Goal: Task Accomplishment & Management: Manage account settings

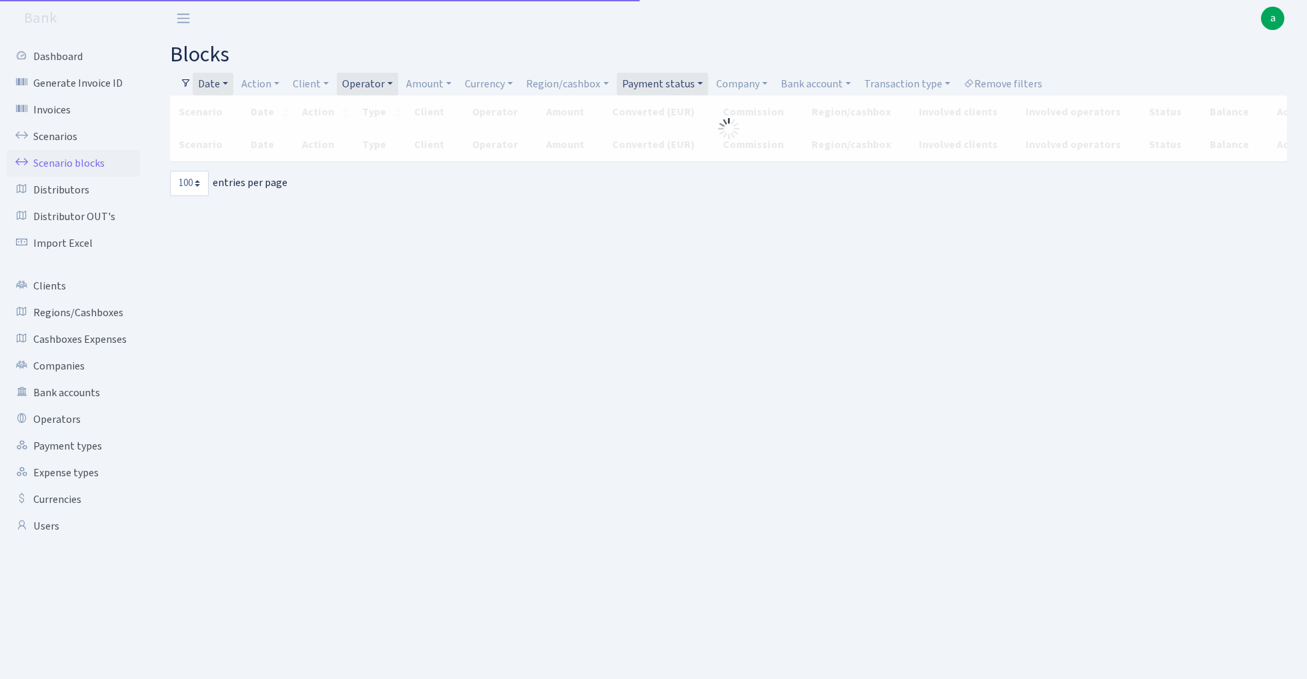
select select "100"
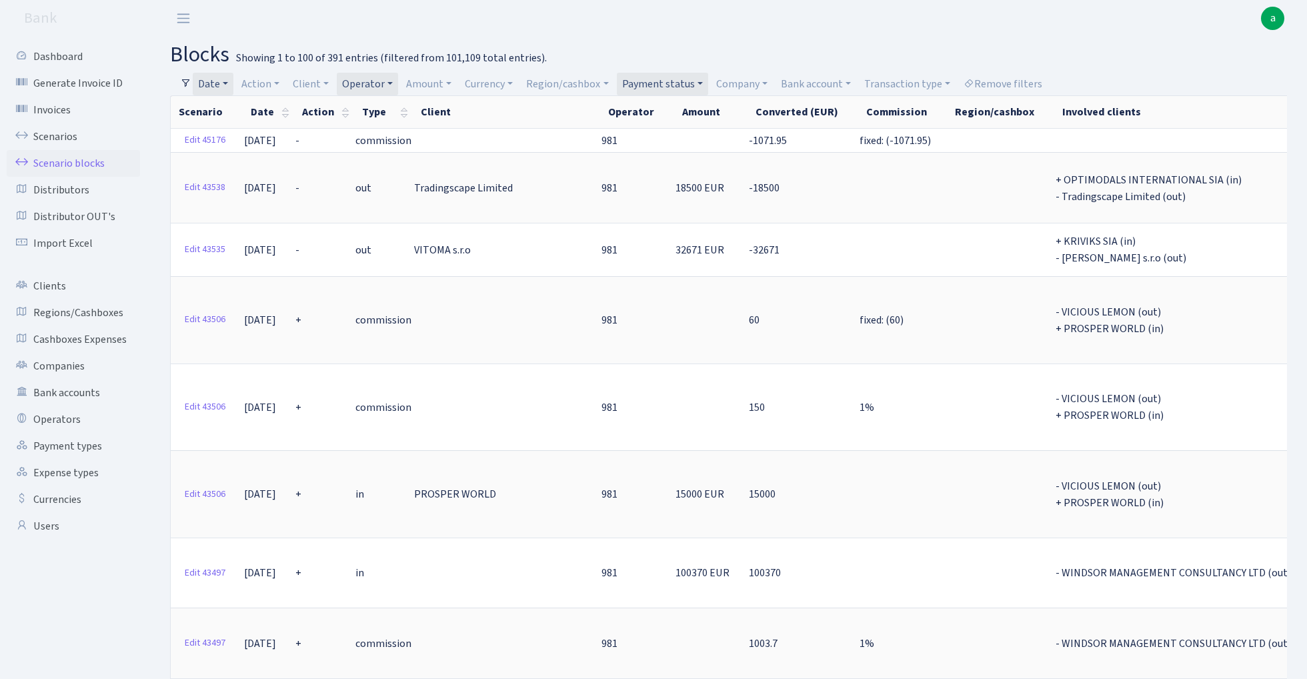
click at [223, 84] on link "Date" at bounding box center [213, 84] width 41 height 23
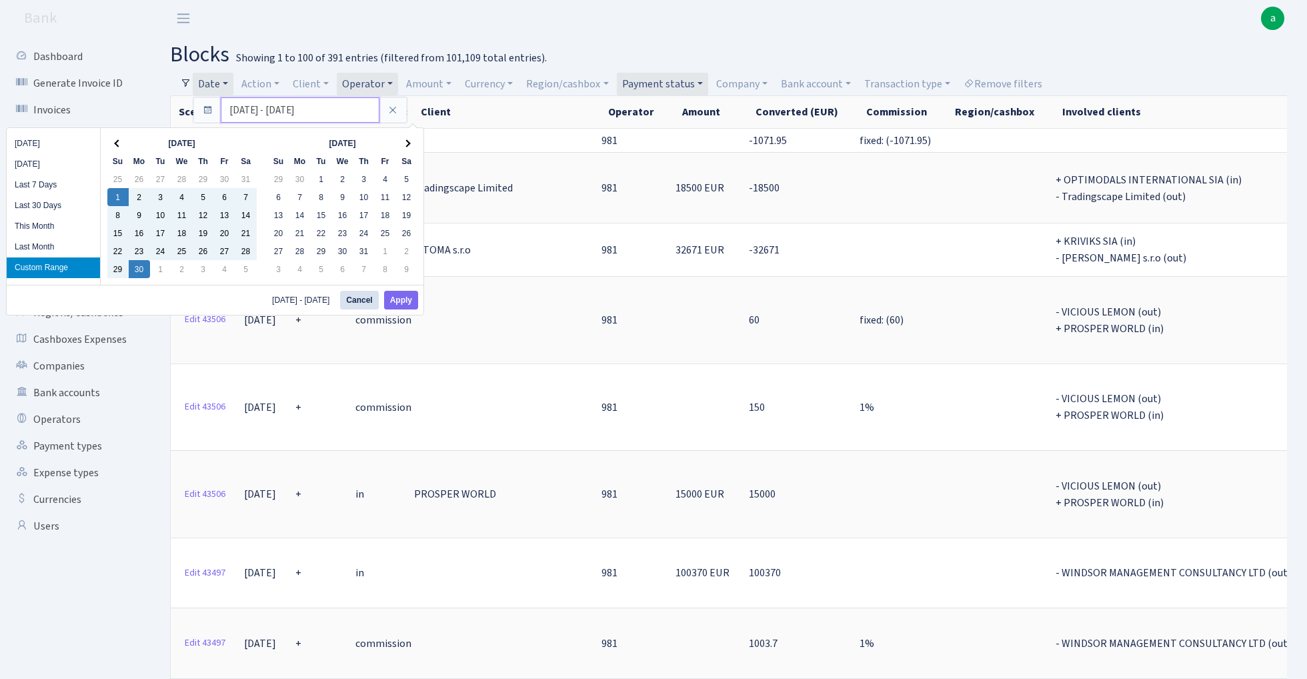
click at [247, 109] on input "01.06.2025 - 30.06.2025" at bounding box center [300, 109] width 159 height 25
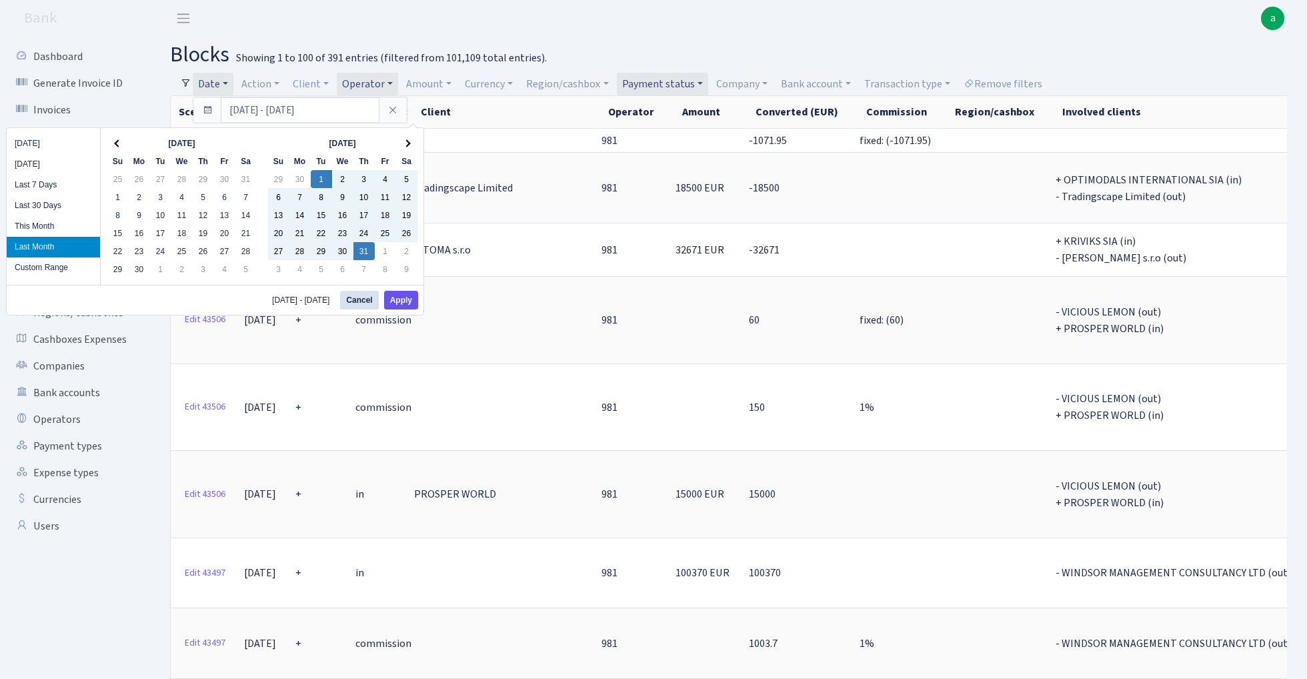
click at [405, 303] on button "Apply" at bounding box center [401, 300] width 34 height 19
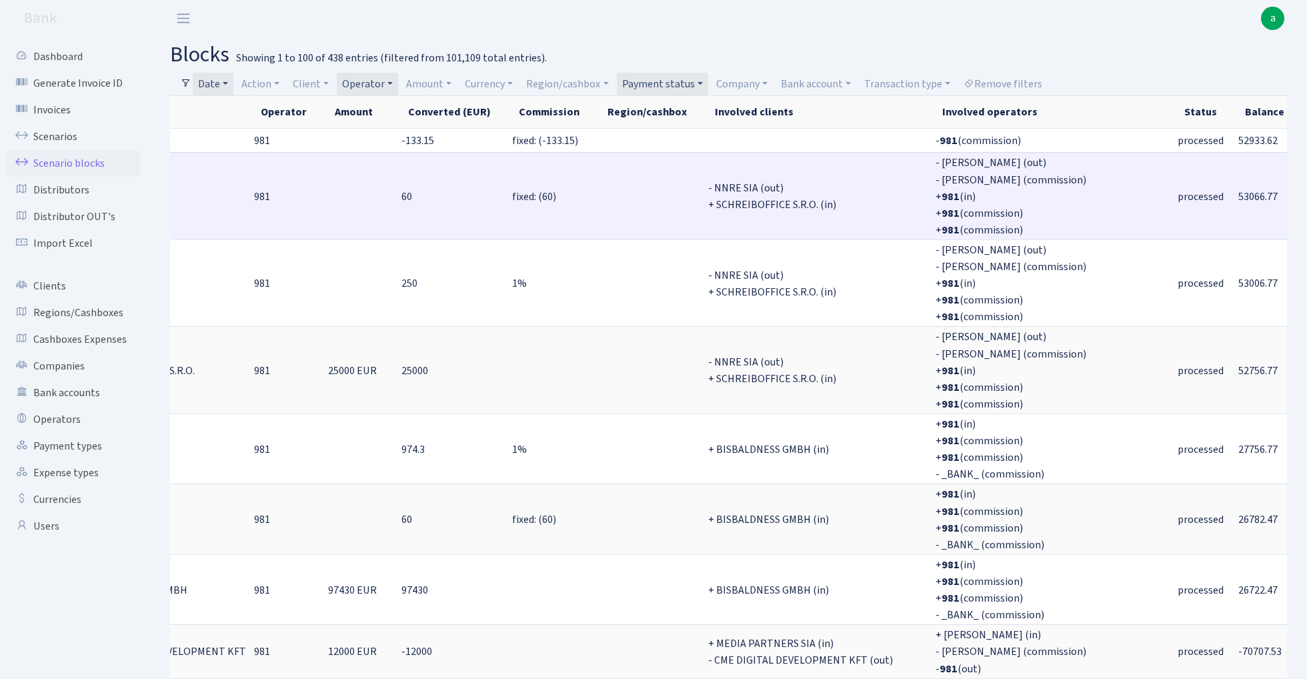
scroll to position [0, 321]
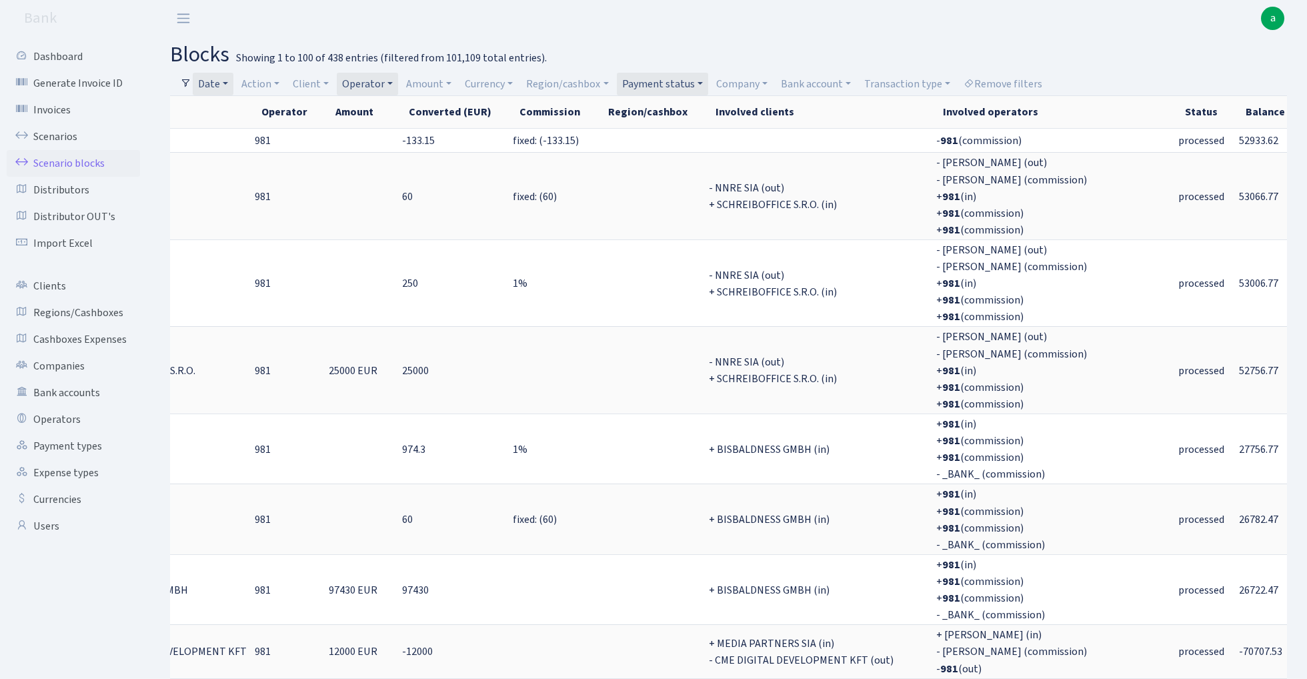
click at [214, 83] on link "Date" at bounding box center [213, 84] width 41 height 23
click at [244, 112] on input "01.07.2025 - 31.07.2025" at bounding box center [300, 109] width 159 height 25
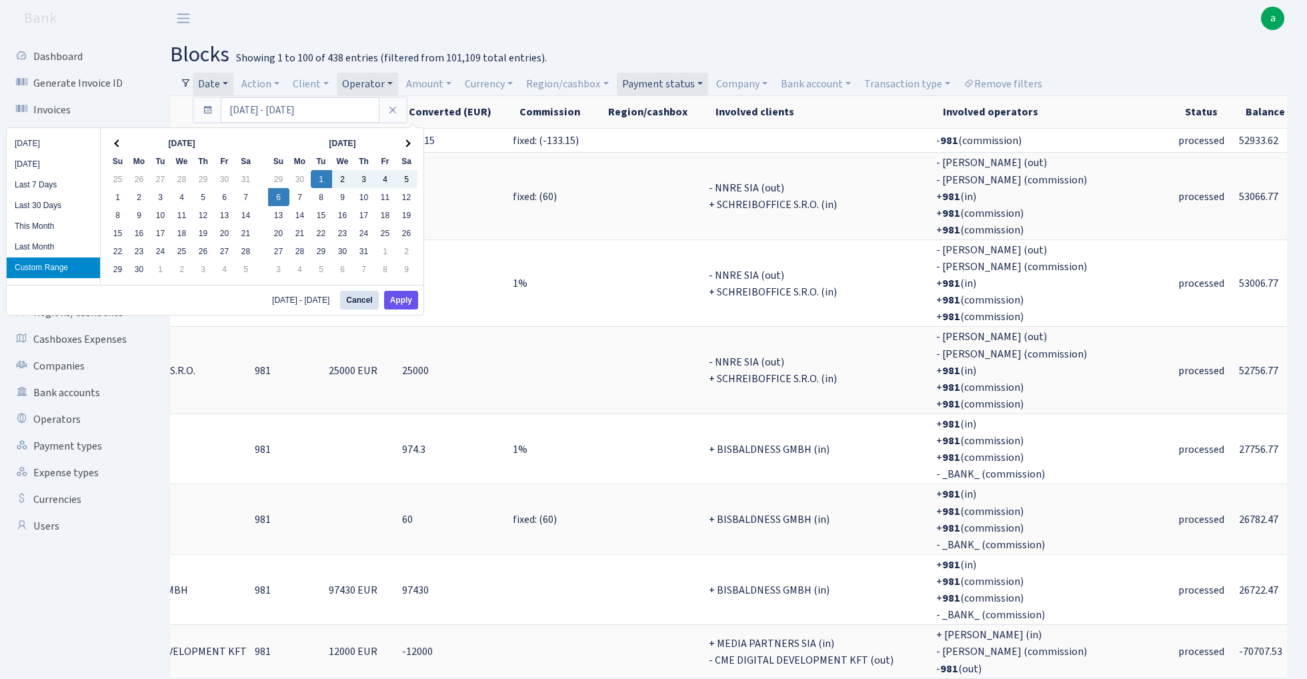
click at [406, 300] on button "Apply" at bounding box center [401, 300] width 34 height 19
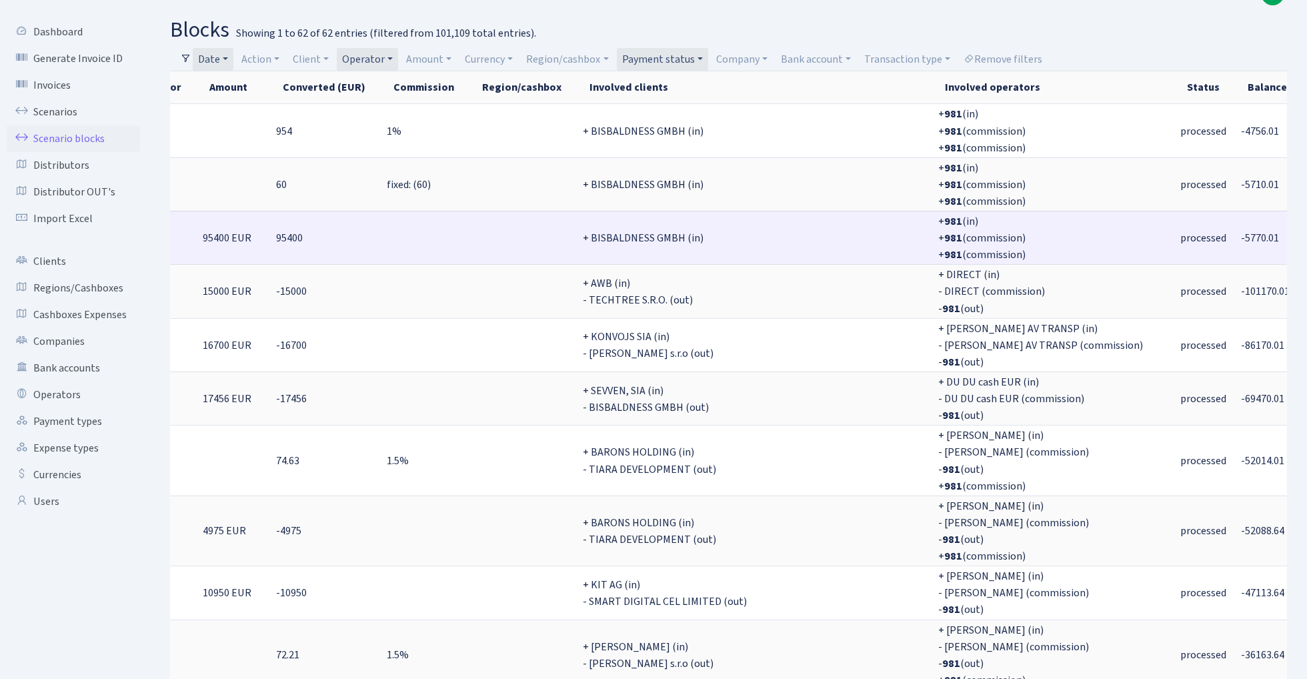
scroll to position [0, 472]
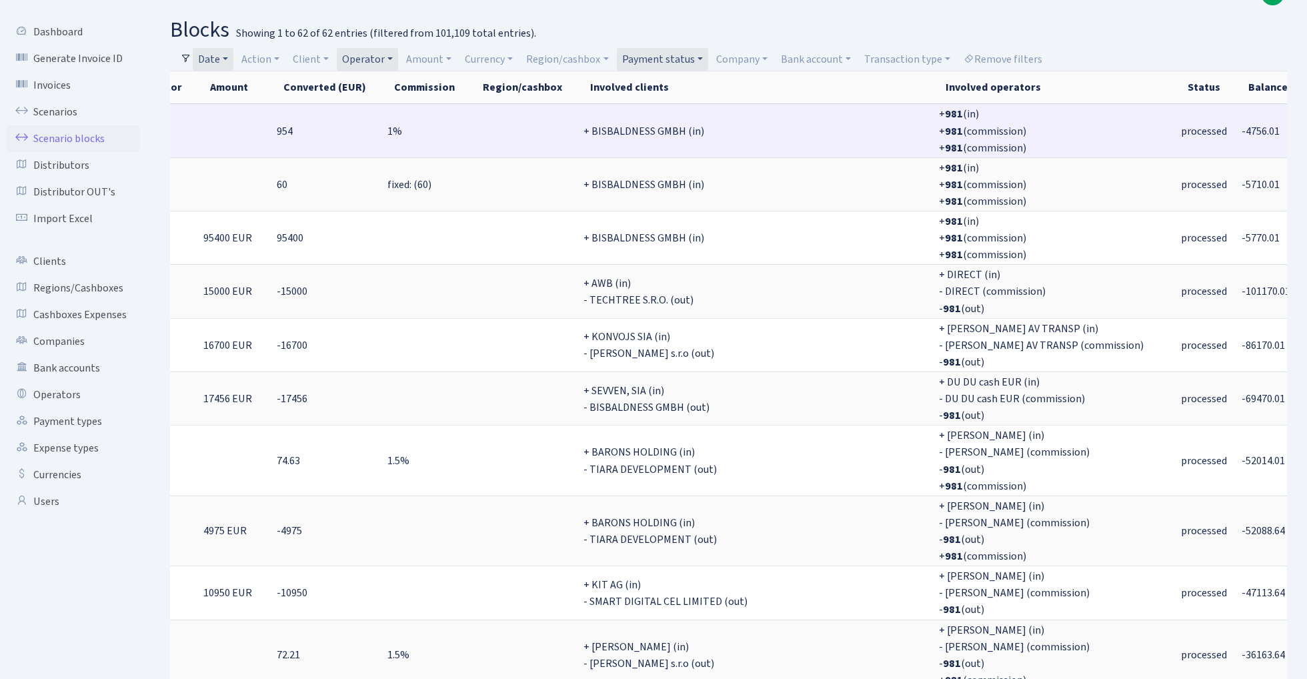
drag, startPoint x: 1112, startPoint y: 129, endPoint x: 1161, endPoint y: 127, distance: 48.7
click at [1240, 127] on td "-4756.01" at bounding box center [1279, 129] width 79 height 53
copy span "4756.01"
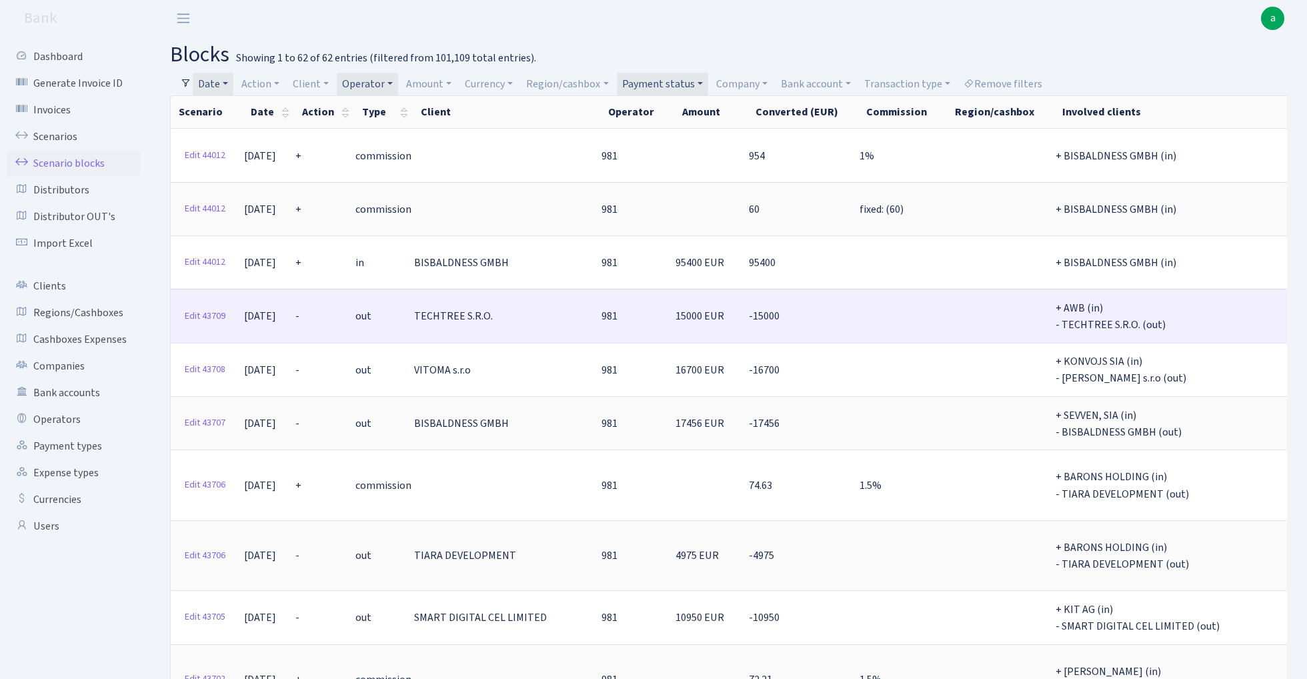
scroll to position [0, 0]
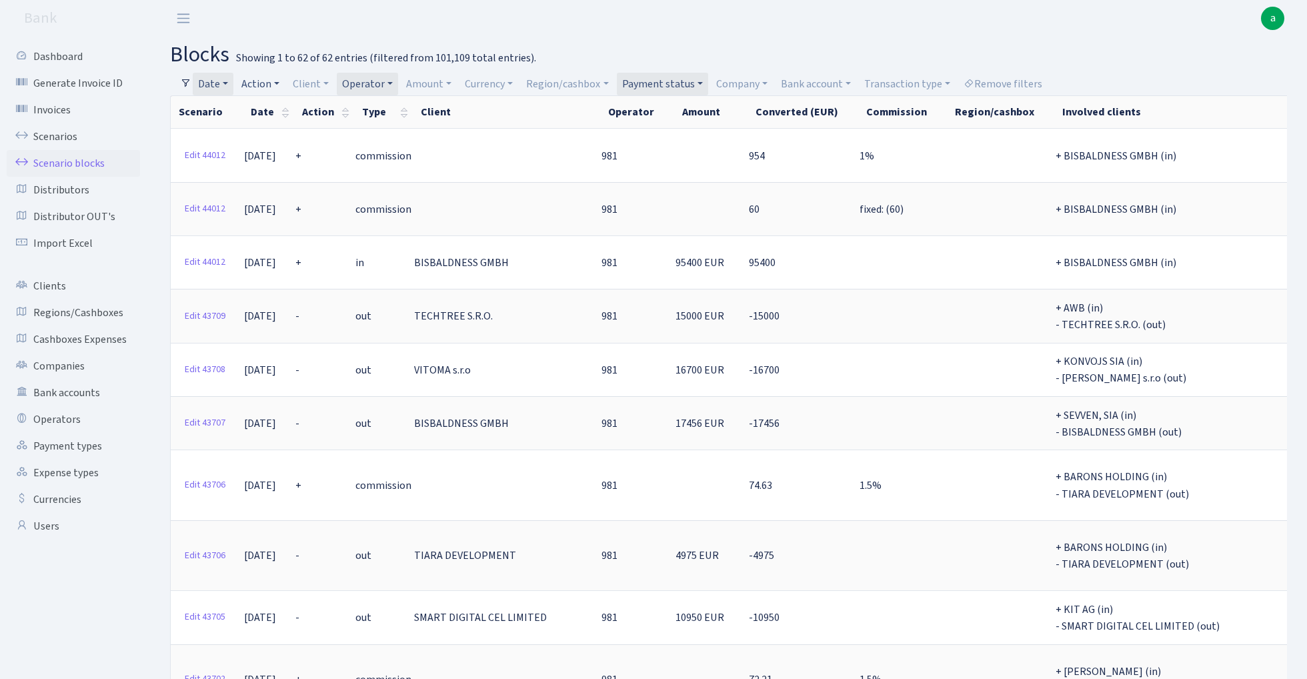
click at [275, 83] on link "Action" at bounding box center [260, 84] width 49 height 23
click at [267, 176] on li "+" at bounding box center [289, 179] width 101 height 23
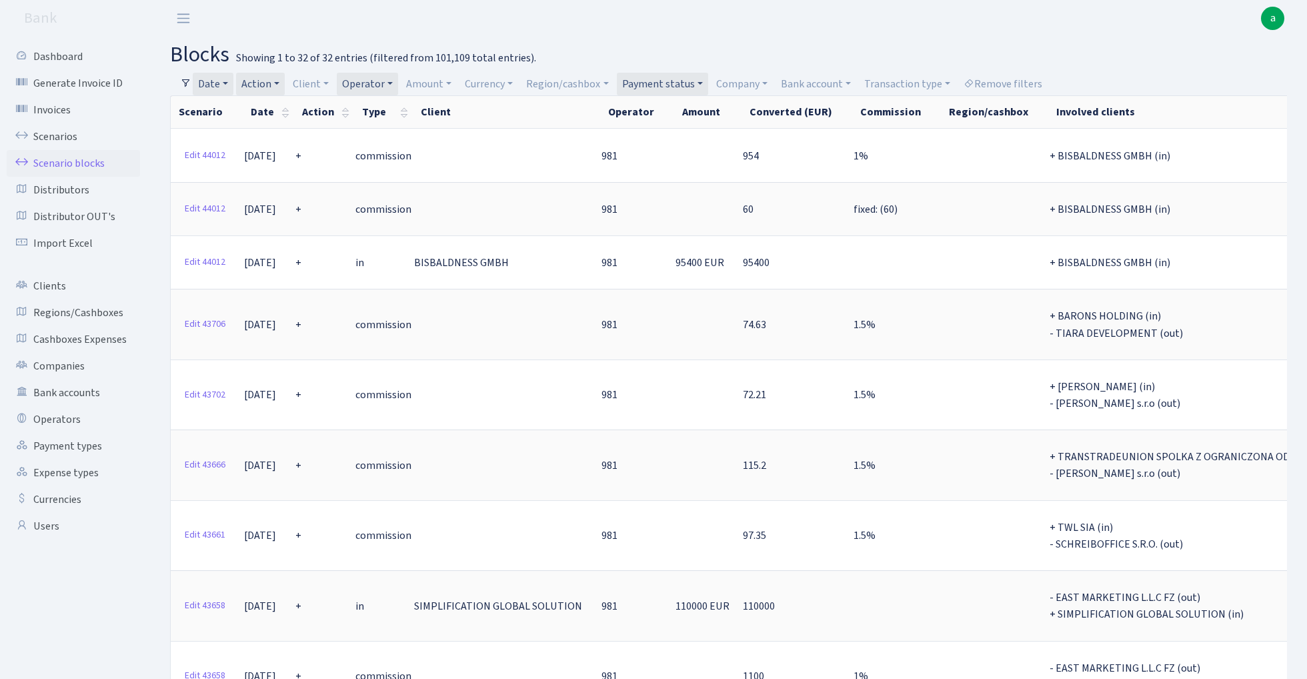
click at [269, 81] on link "Action" at bounding box center [260, 84] width 49 height 23
click at [284, 152] on li "-" at bounding box center [289, 156] width 101 height 23
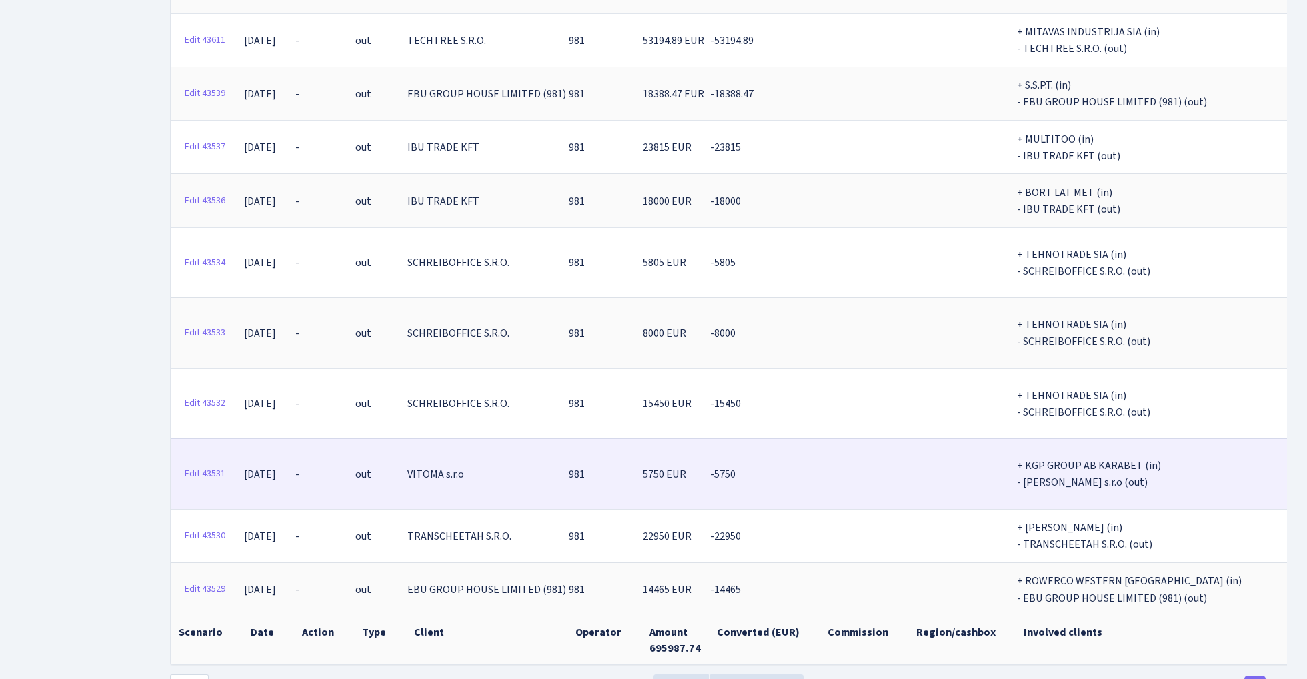
scroll to position [1270, 0]
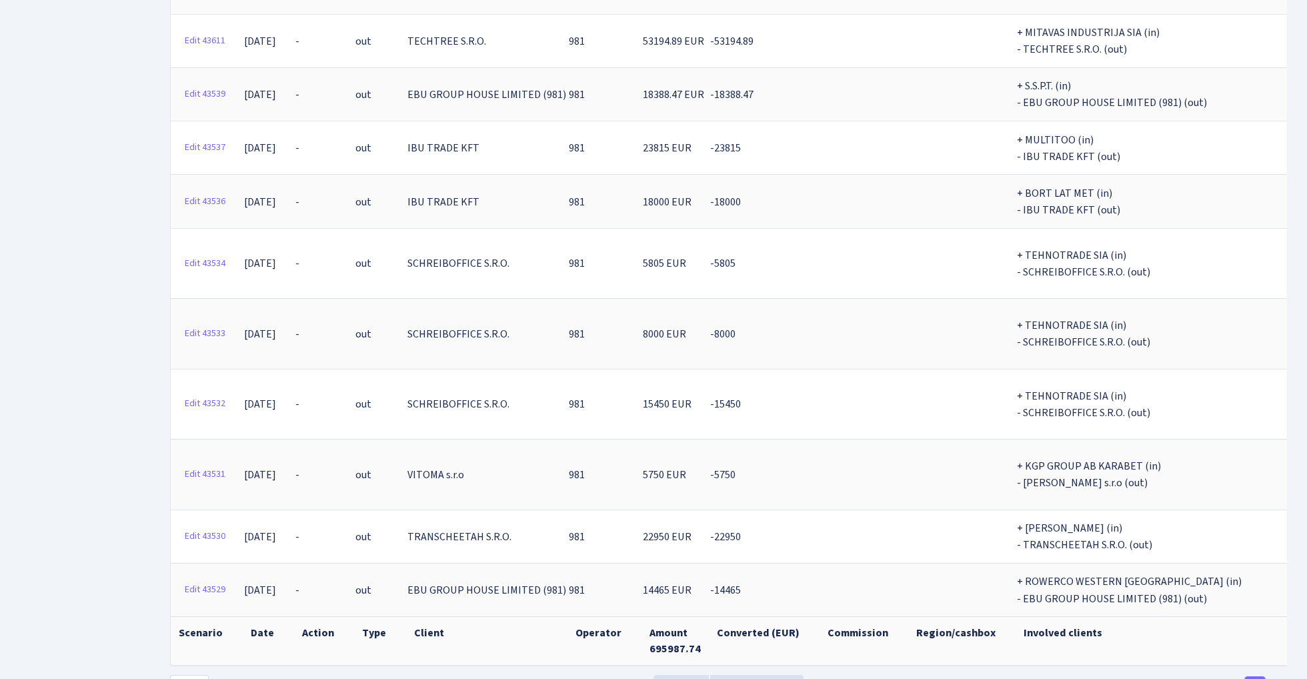
click at [656, 616] on th "Amount 695987.74" at bounding box center [675, 640] width 67 height 49
copy th "695987.74"
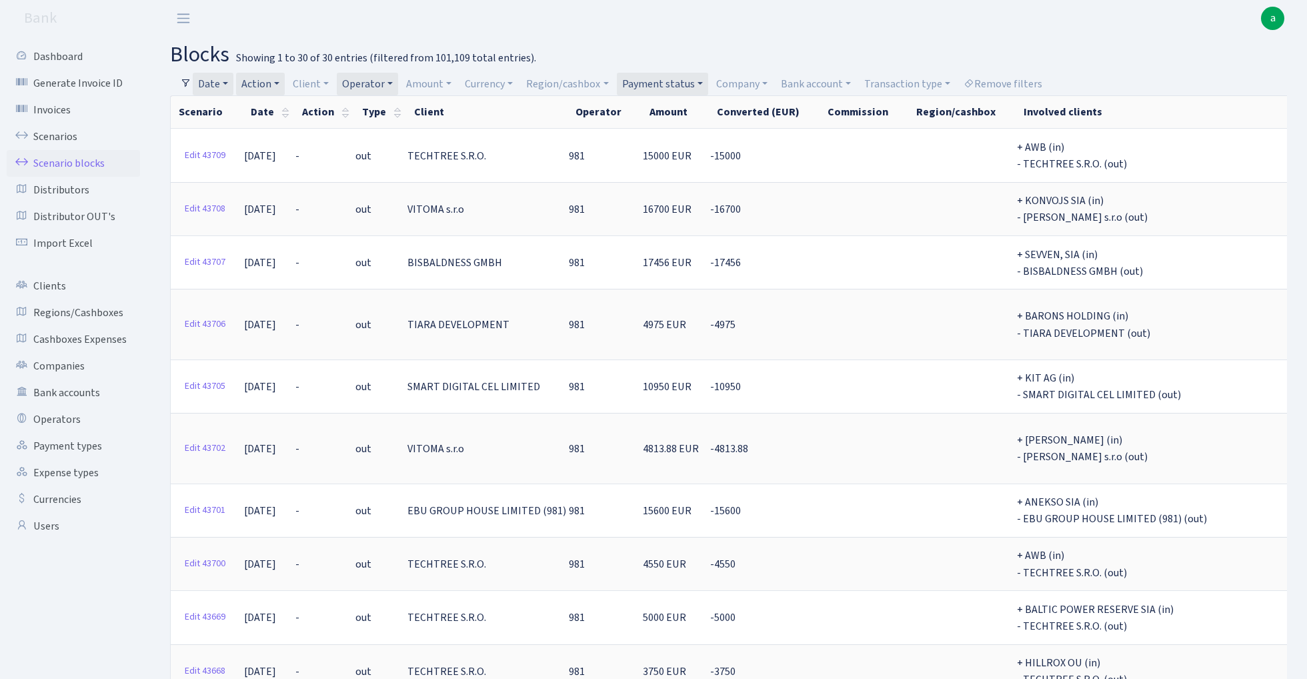
scroll to position [0, 0]
click at [270, 84] on link "Action" at bounding box center [260, 84] width 49 height 23
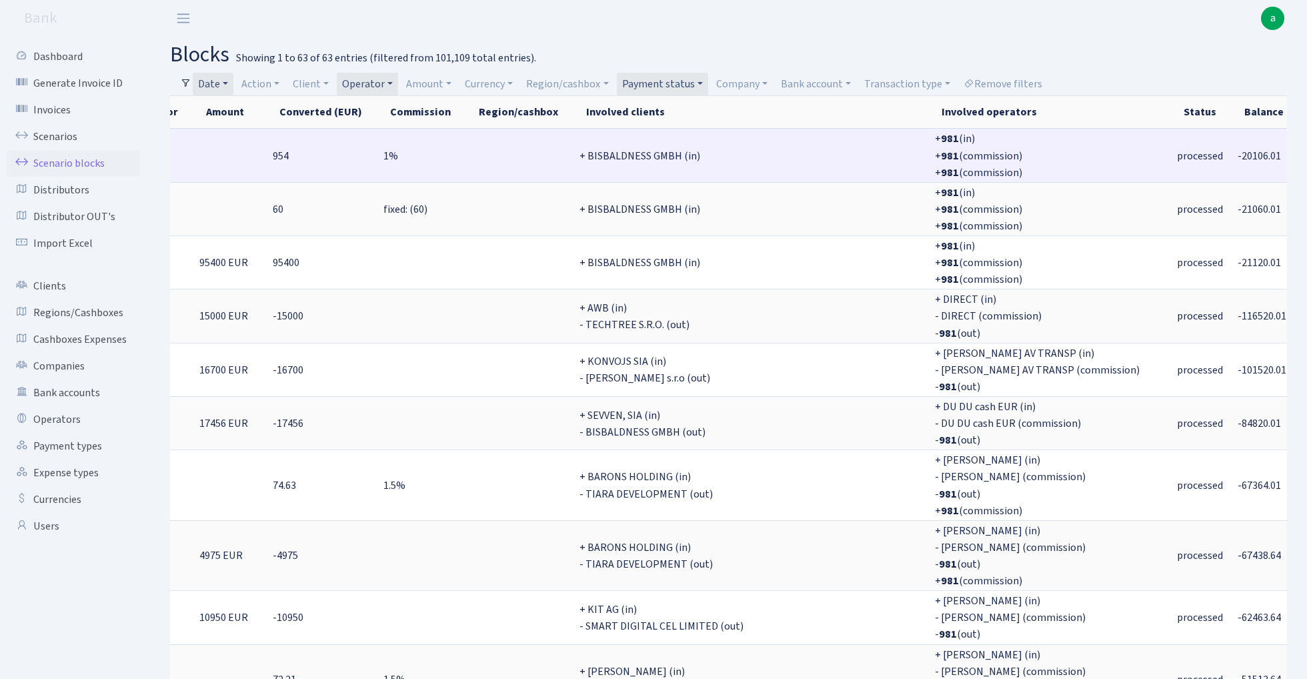
scroll to position [0, 475]
click at [1238, 152] on span "-20106.01" at bounding box center [1259, 156] width 43 height 15
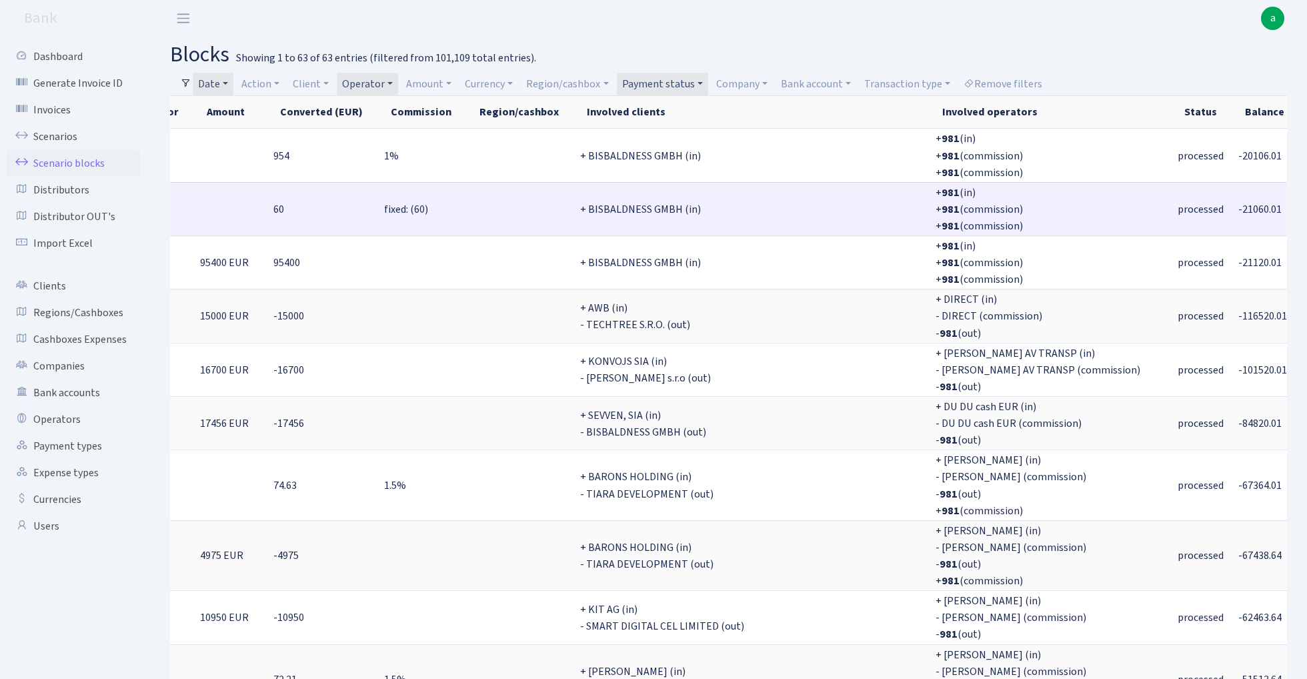
copy span "20106.01"
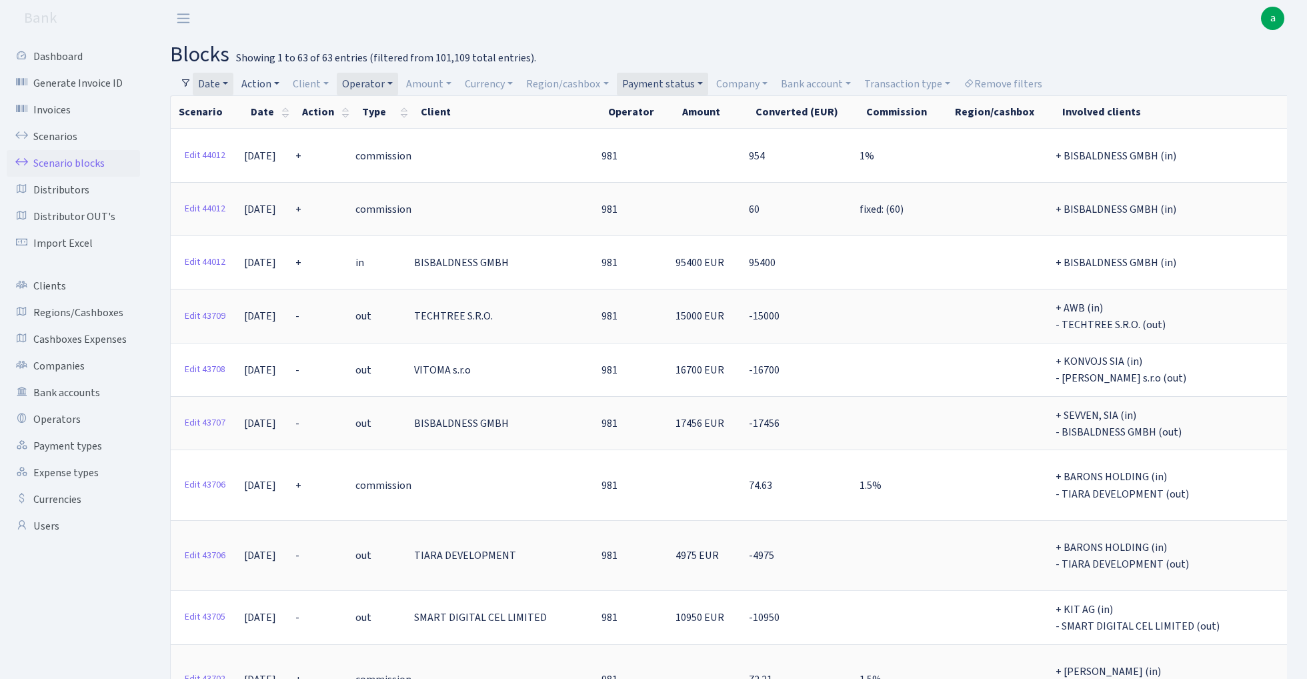
scroll to position [0, 0]
click at [276, 79] on link "Action" at bounding box center [260, 84] width 49 height 23
click at [269, 177] on li "+" at bounding box center [289, 179] width 101 height 23
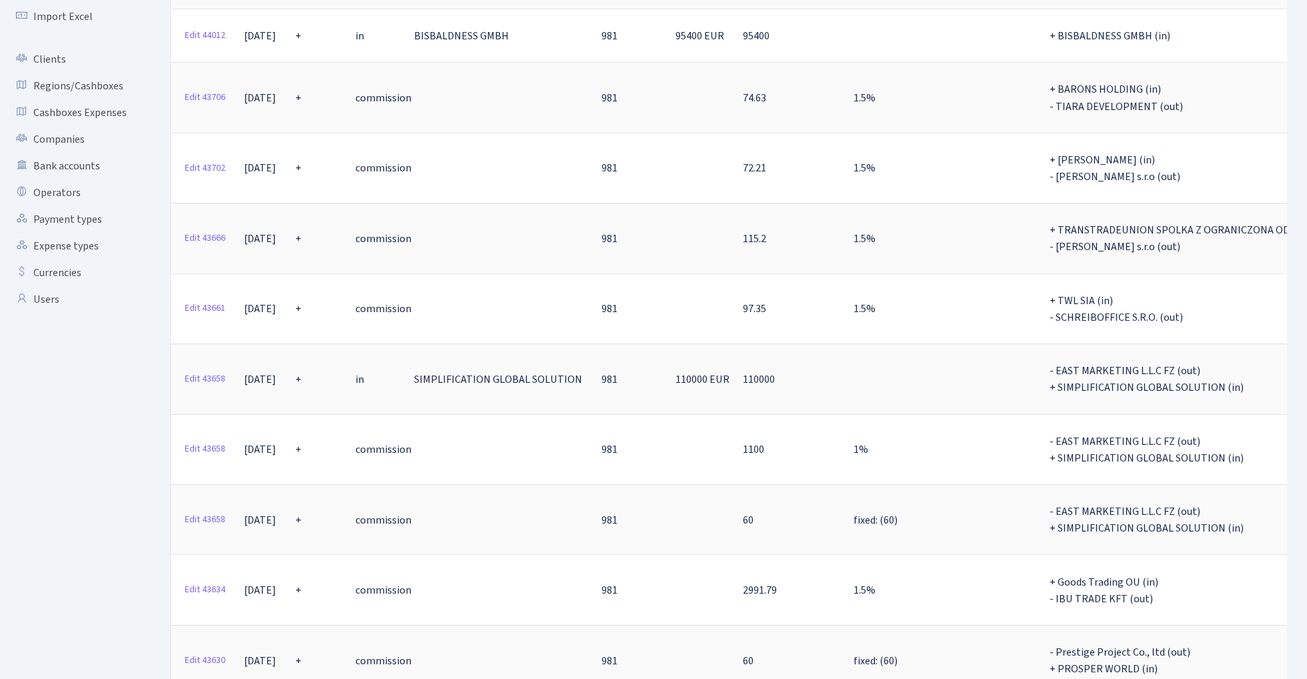
scroll to position [222, 0]
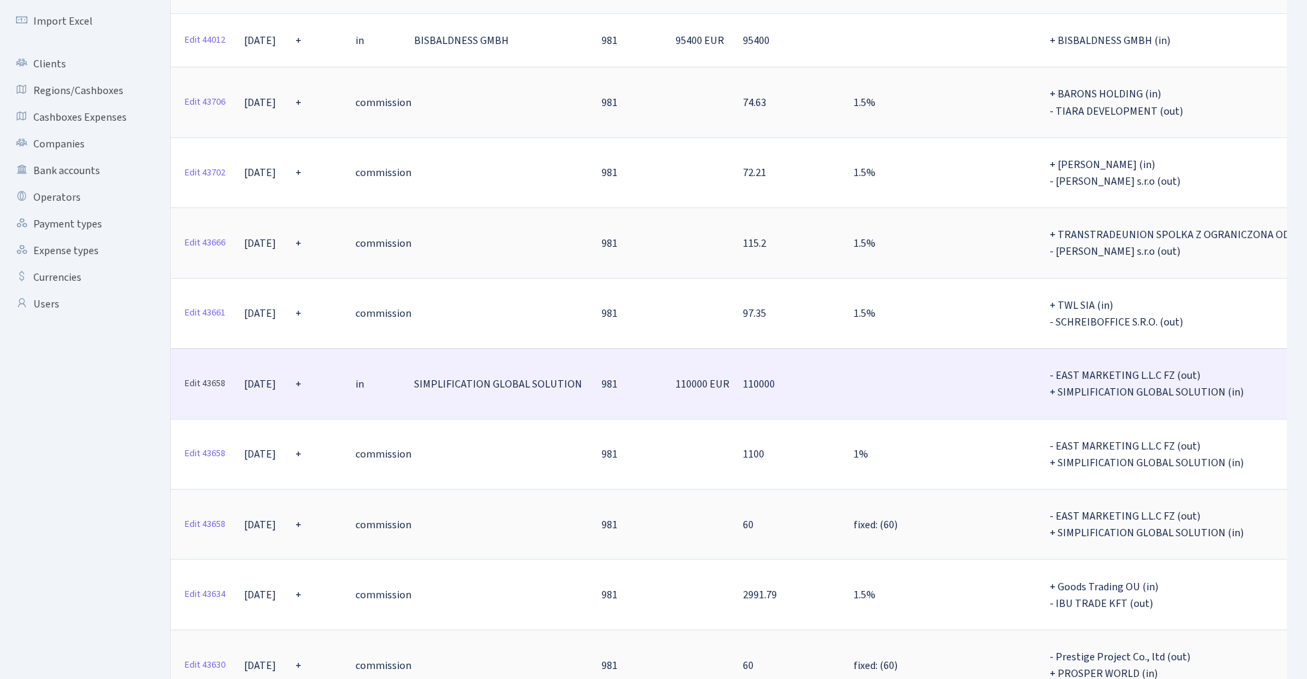
click at [201, 373] on link "Edit 43658" at bounding box center [205, 383] width 53 height 21
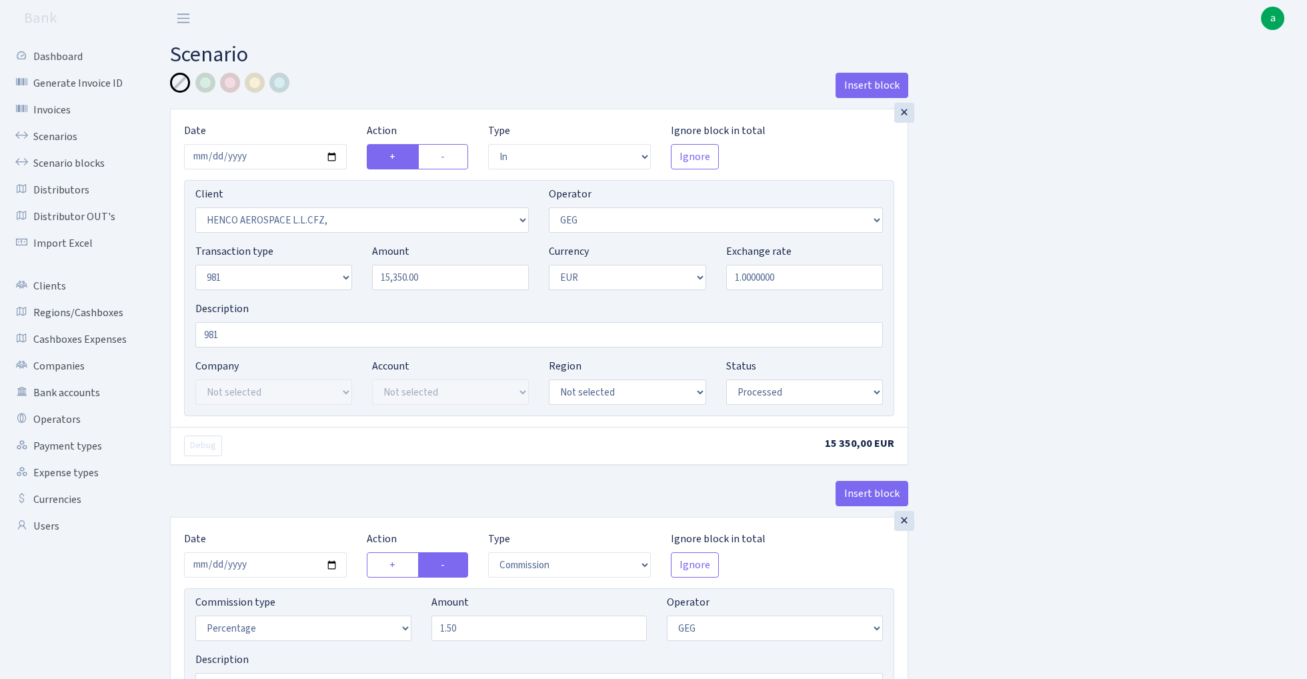
select select "in"
select select "3082"
select select "65"
select select "8"
select select "1"
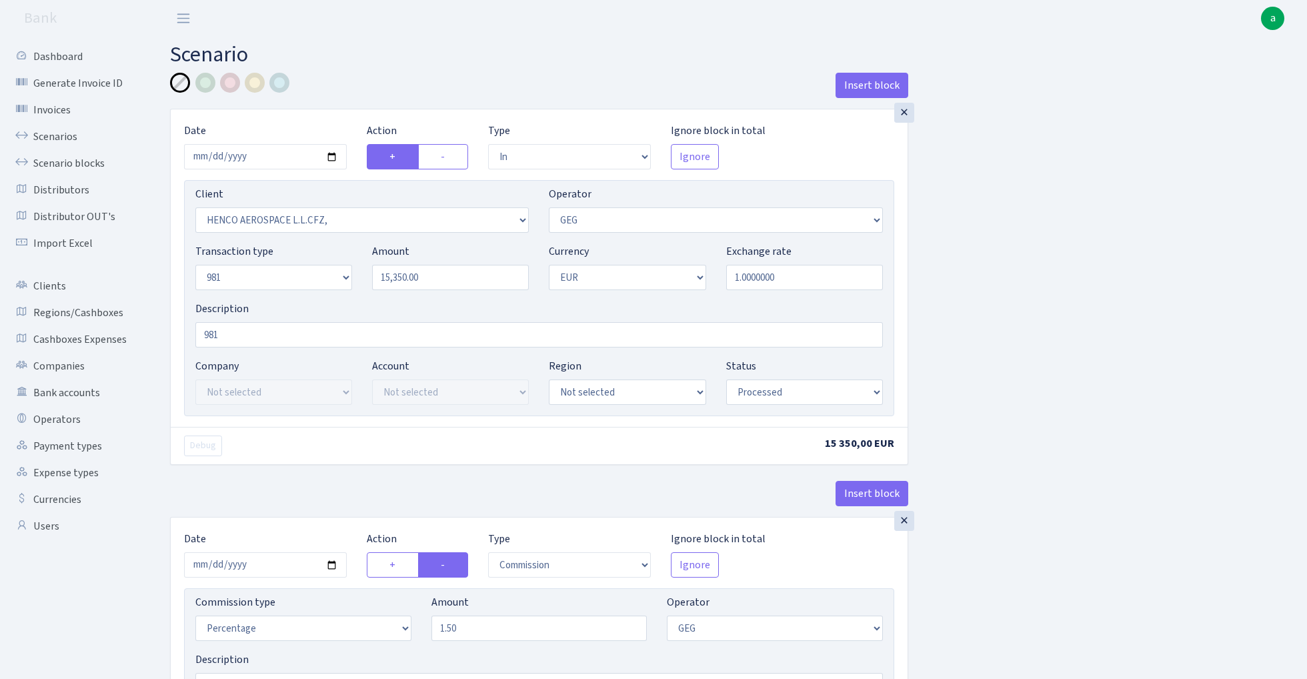
select select "processed"
select select "commission"
select select "65"
select select "processed"
select select "out"
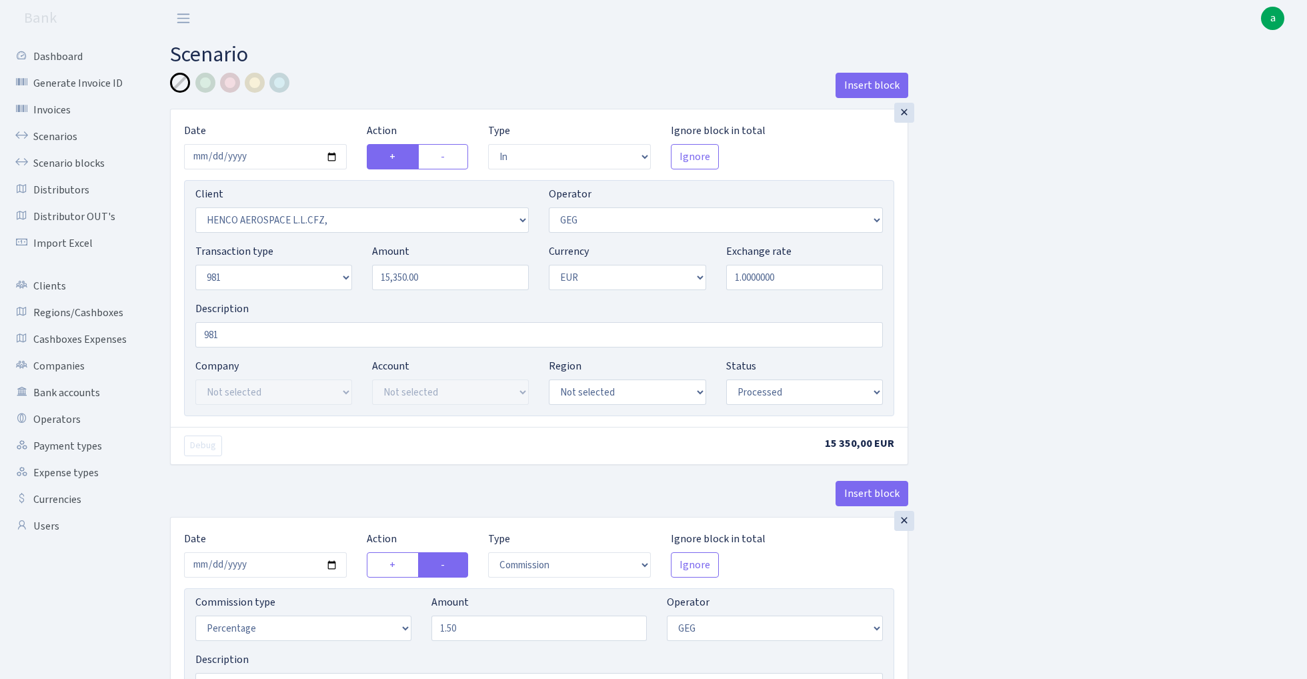
select select "2166"
select select "61"
select select "8"
select select "1"
select select "processed"
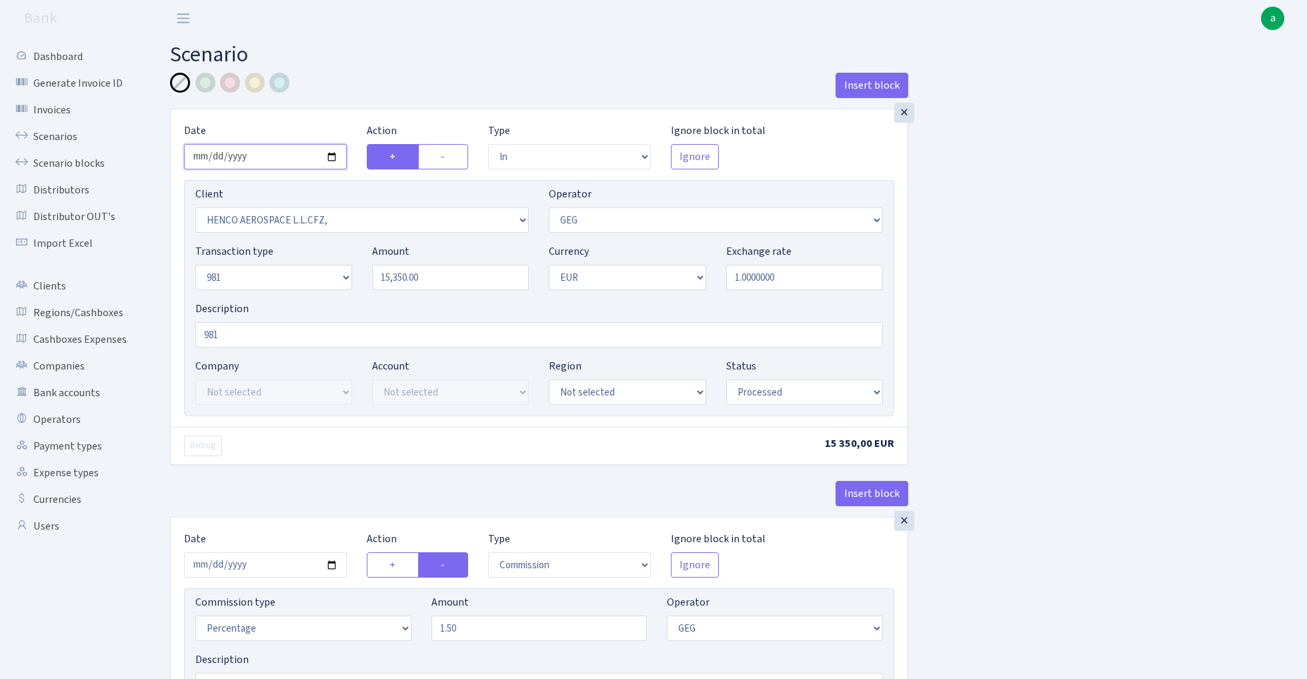
click at [257, 151] on input "2025-07-07" at bounding box center [265, 156] width 163 height 25
type input "2025-07-02"
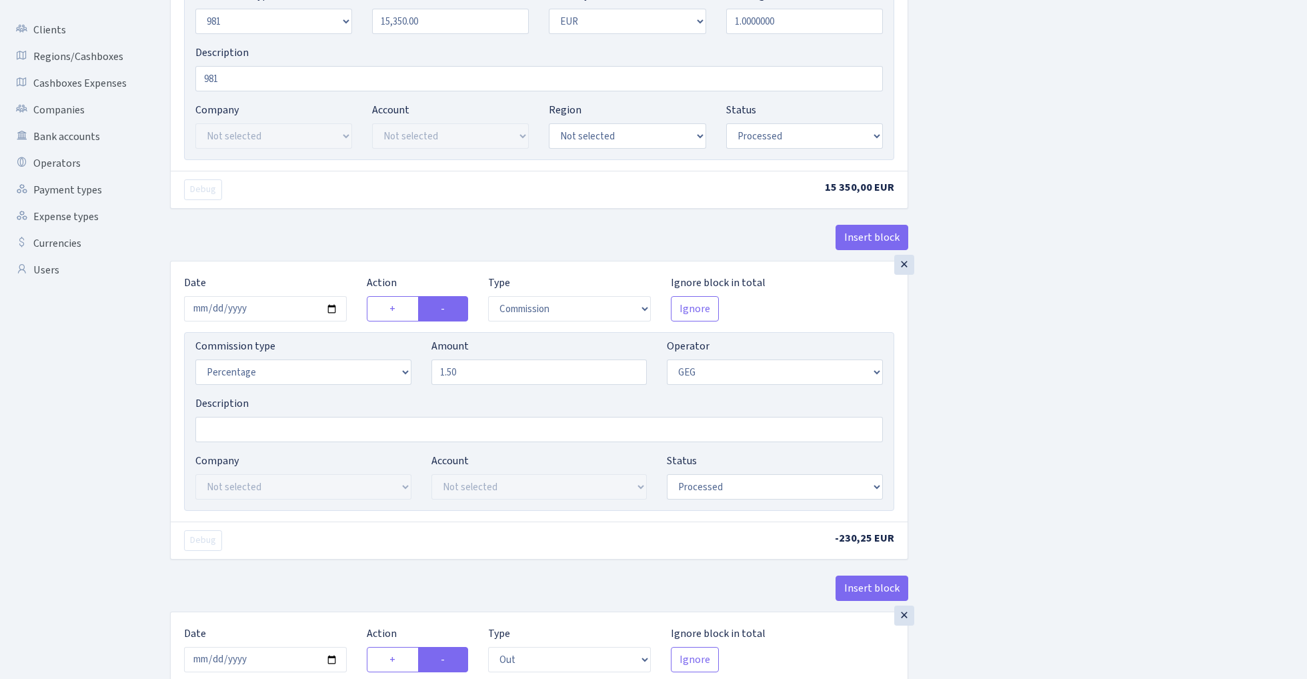
scroll to position [273, 0]
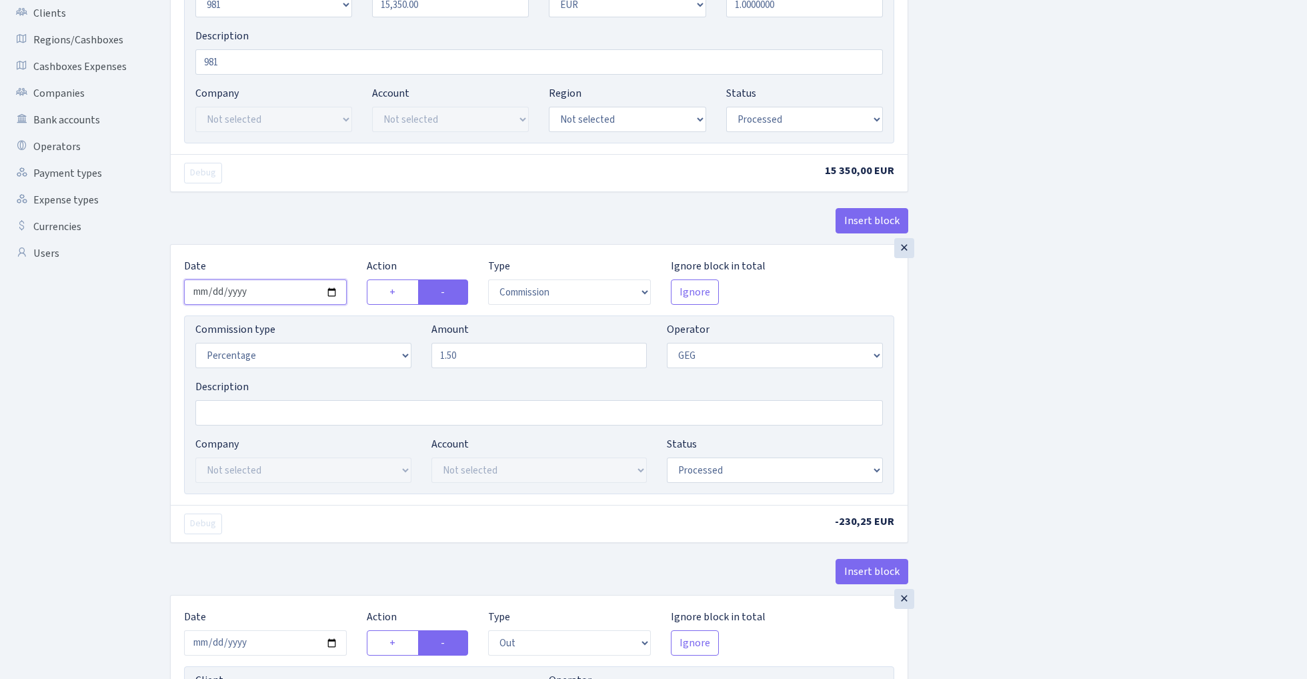
click at [257, 295] on input "2025-07-07" at bounding box center [265, 291] width 163 height 25
type input "2025-07-02"
click at [345, 163] on div "Debug" at bounding box center [356, 173] width 365 height 21
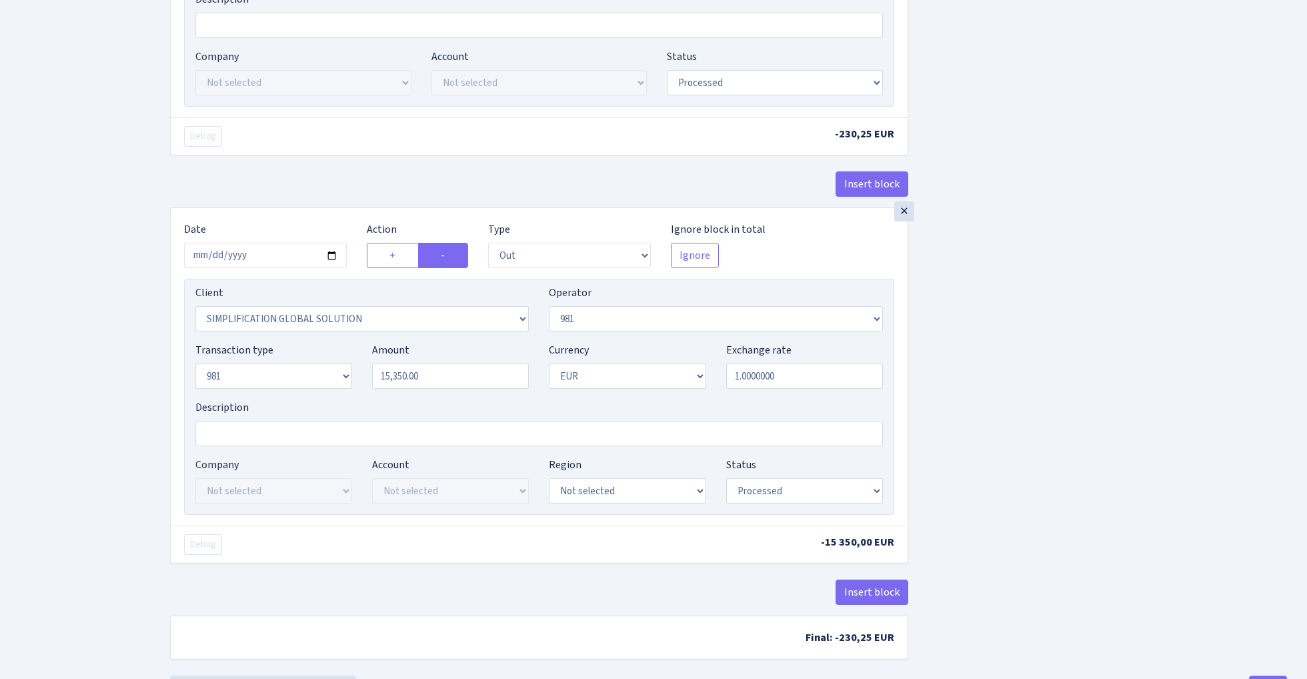
scroll to position [700, 0]
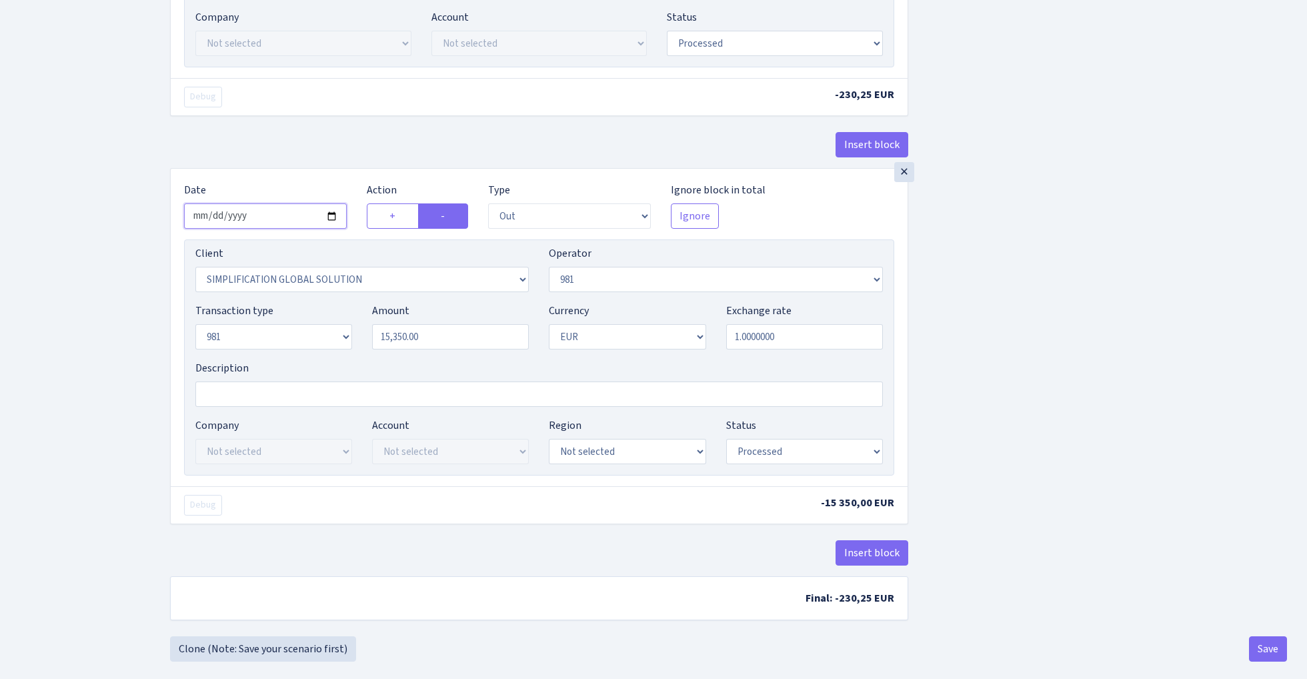
click at [260, 218] on input "2025-07-07" at bounding box center [265, 215] width 163 height 25
type input "2025-07-02"
click at [363, 115] on div "Debug -230,25 EUR" at bounding box center [539, 96] width 737 height 37
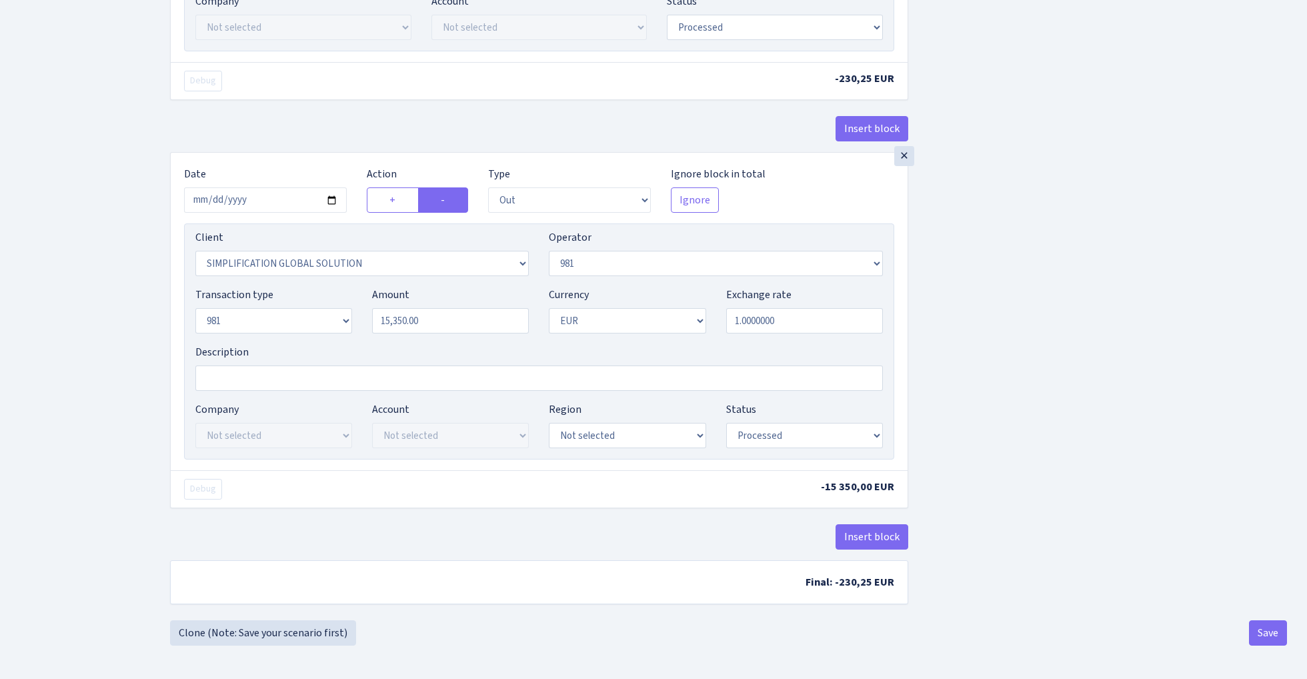
scroll to position [721, 0]
click at [1263, 632] on button "Save" at bounding box center [1268, 632] width 38 height 25
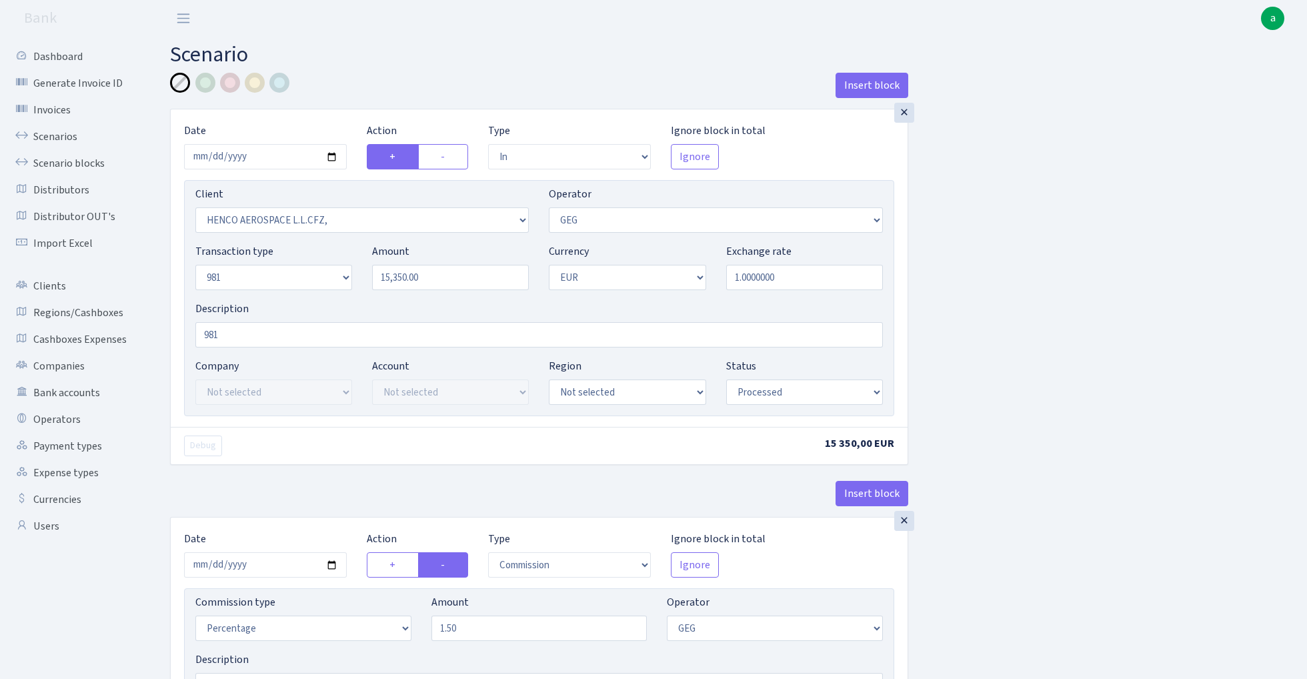
select select "in"
select select "3082"
select select "65"
select select "8"
select select "1"
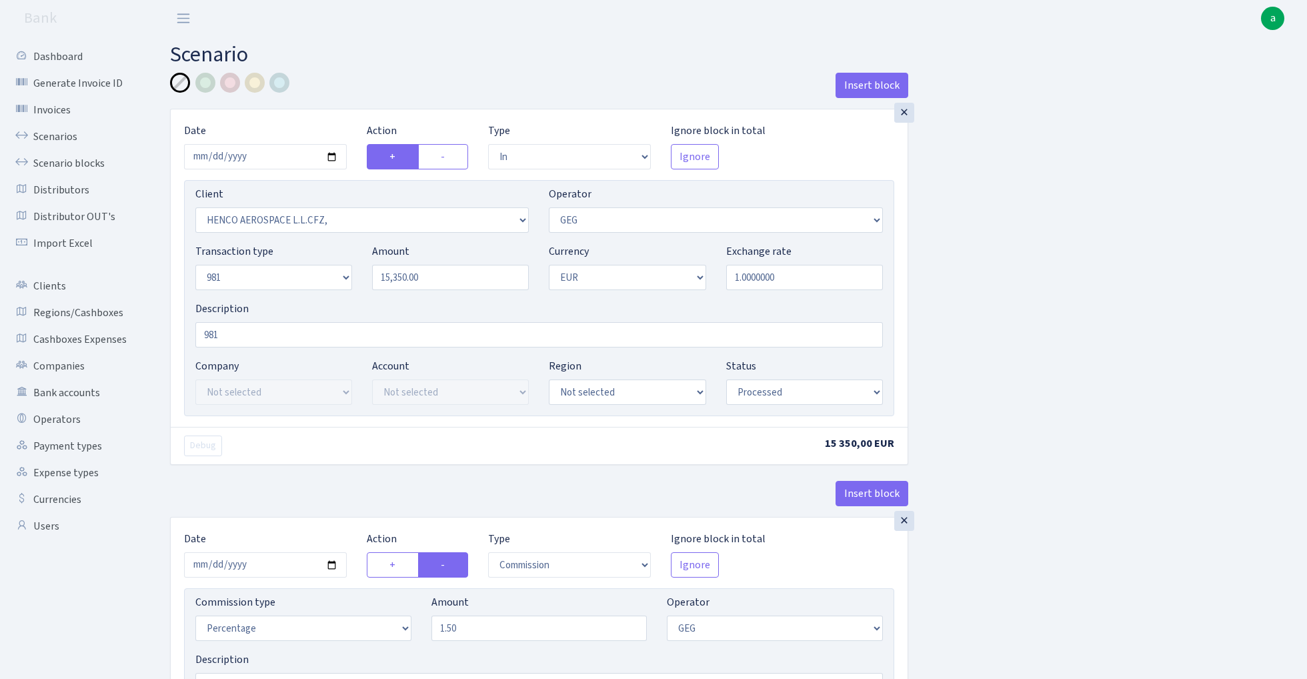
select select "processed"
select select "commission"
select select "65"
select select "processed"
select select "out"
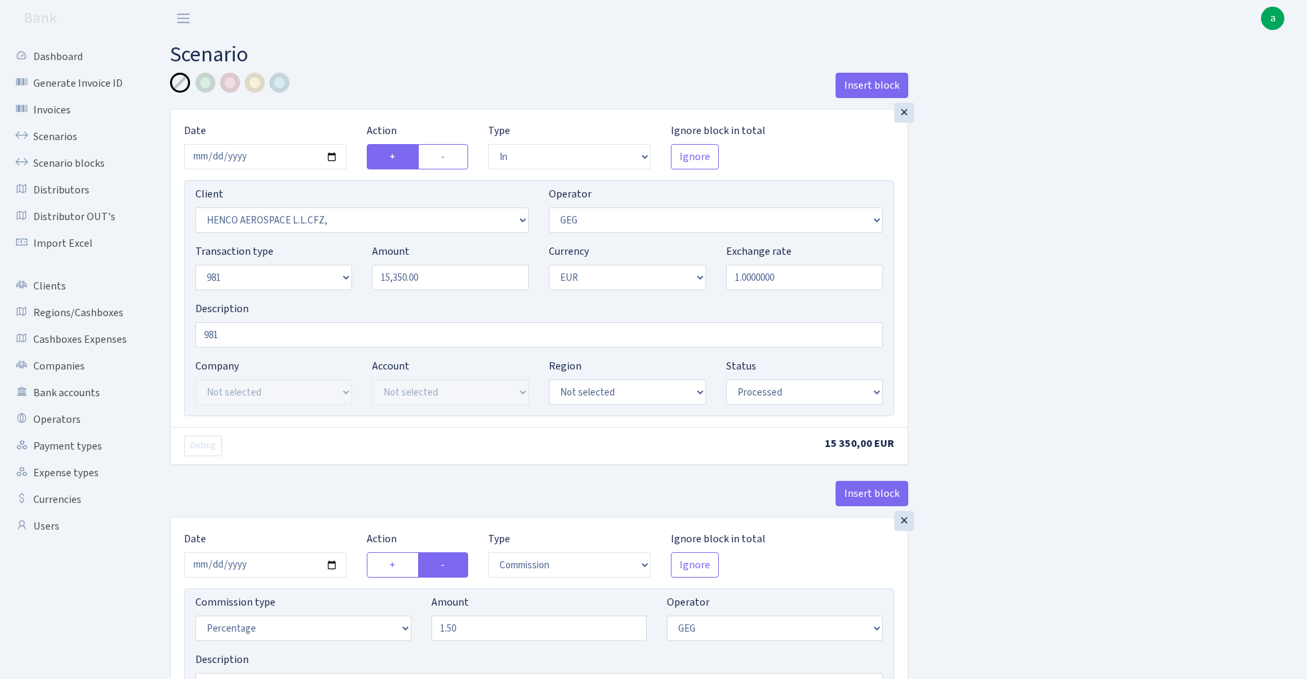
select select "2166"
select select "61"
select select "8"
select select "1"
select select "processed"
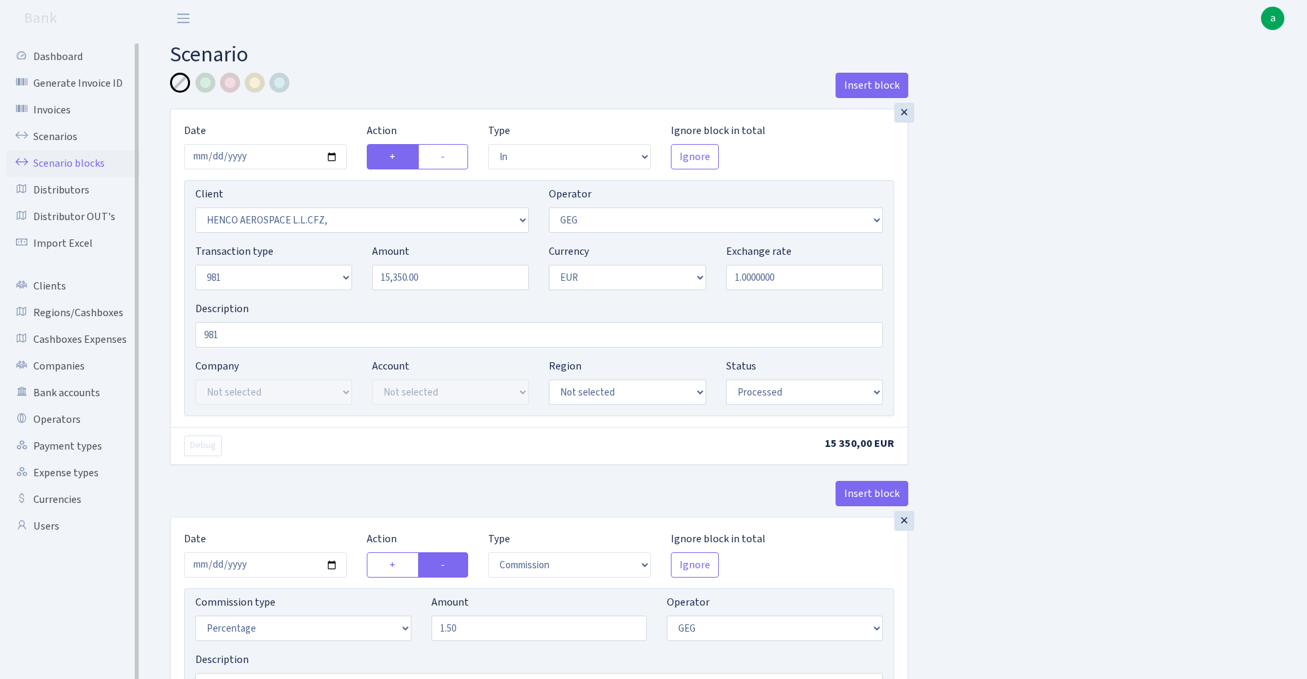
click at [83, 163] on link "Scenario blocks" at bounding box center [73, 163] width 133 height 27
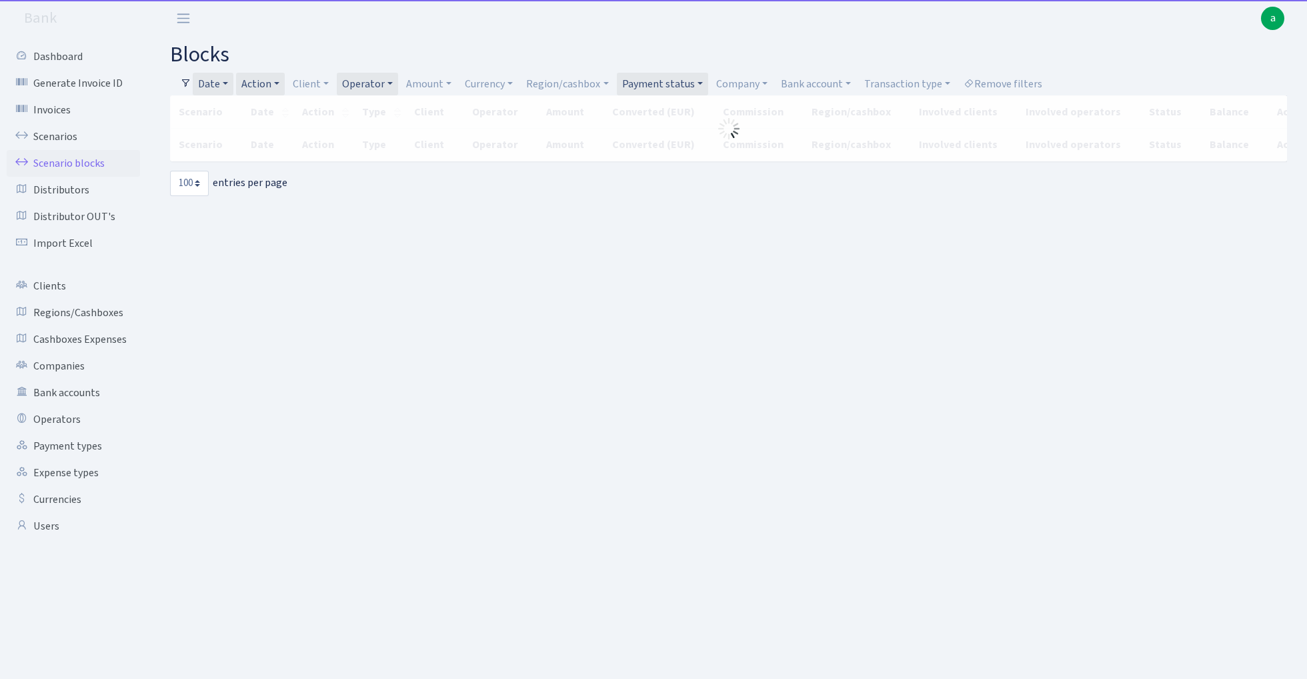
select select "100"
click at [48, 139] on link "Scenarios" at bounding box center [73, 136] width 133 height 27
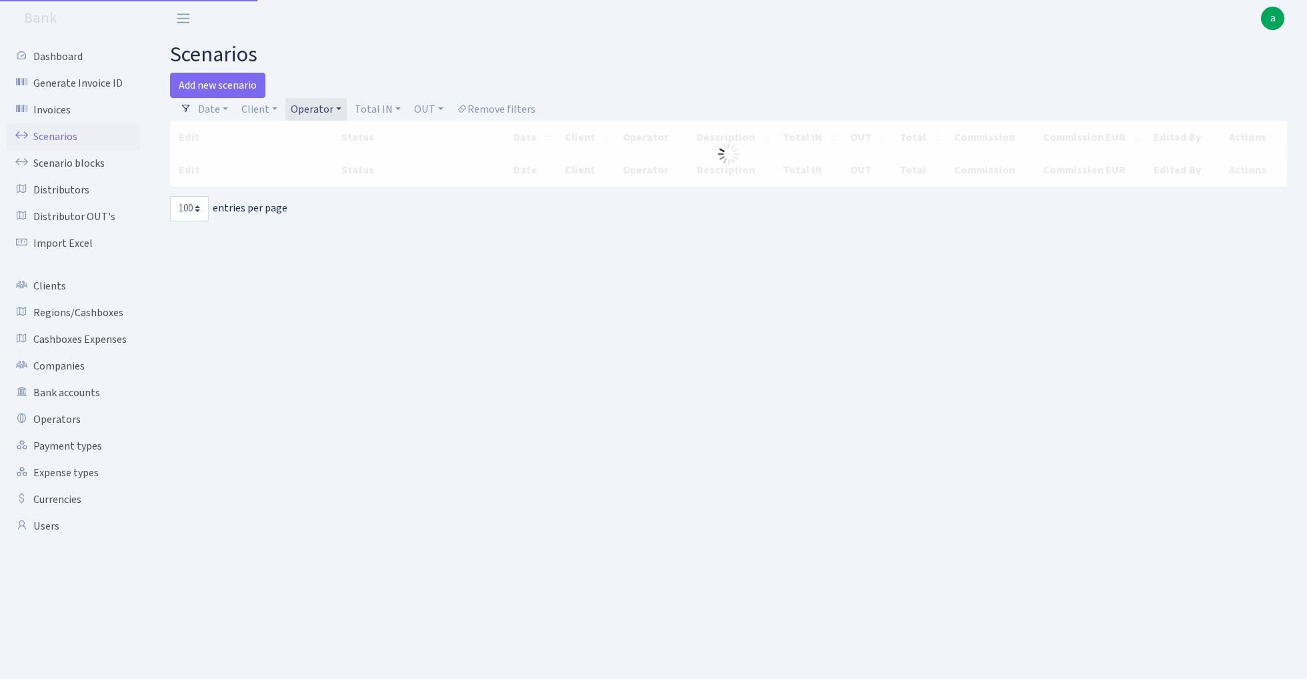
select select "100"
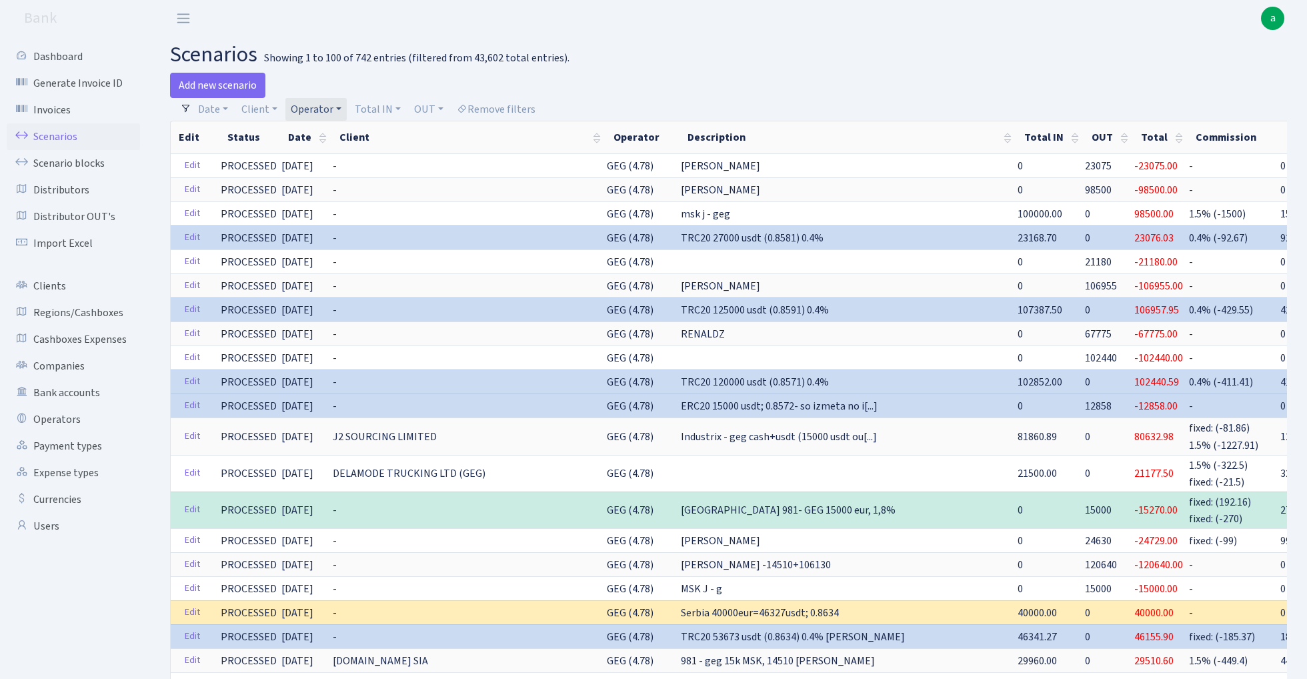
click at [318, 111] on link "Operator" at bounding box center [315, 109] width 61 height 23
click at [339, 158] on input "search" at bounding box center [338, 157] width 98 height 21
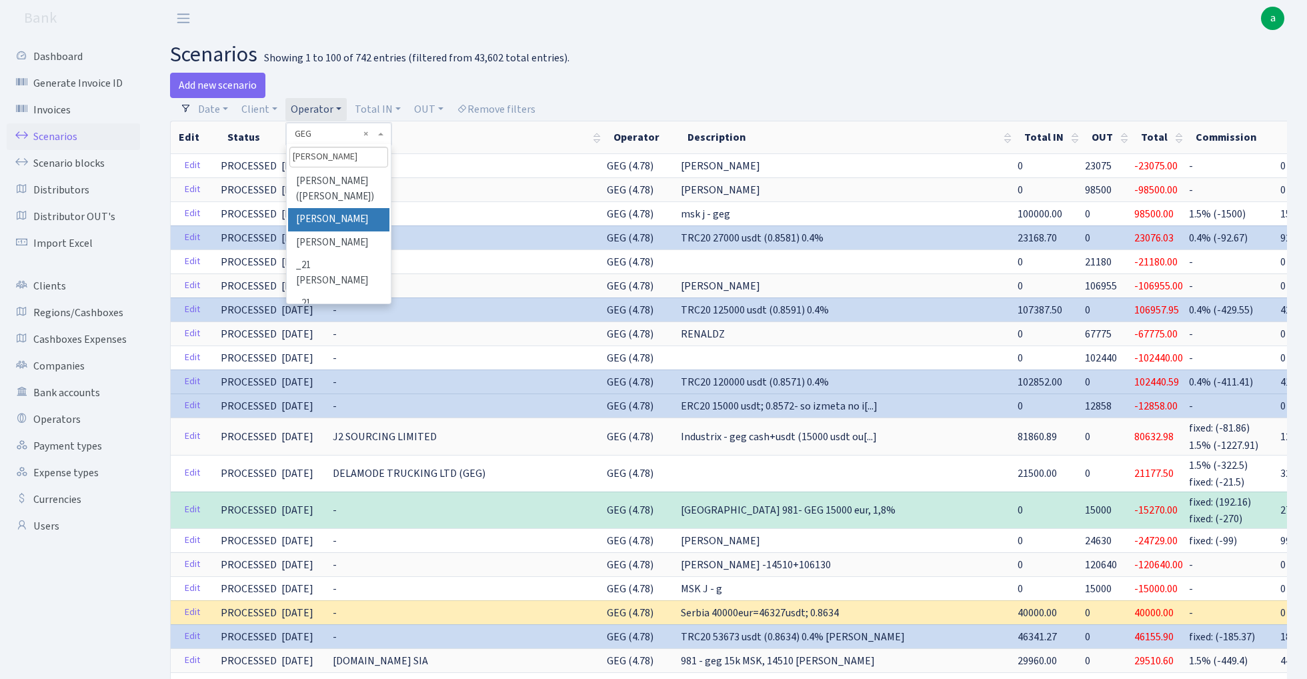
type input "janis"
click at [353, 216] on li "[PERSON_NAME]" at bounding box center [338, 219] width 101 height 23
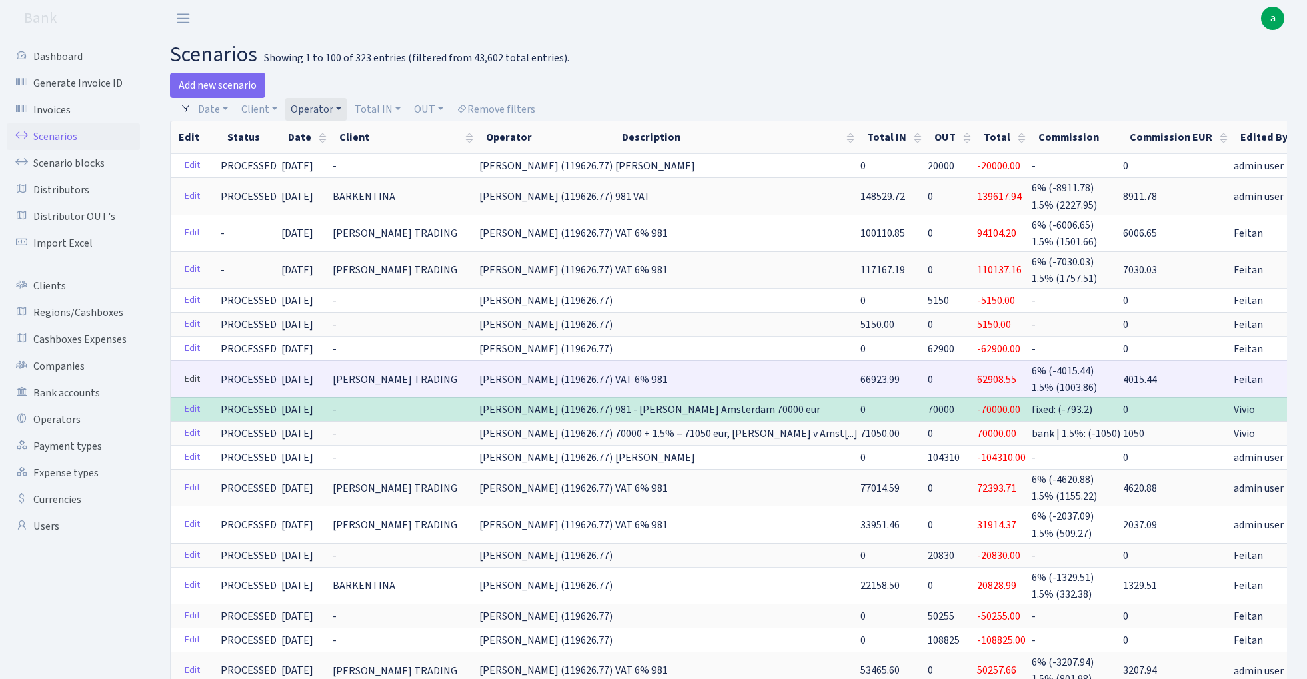
click at [195, 373] on link "Edit" at bounding box center [192, 379] width 27 height 21
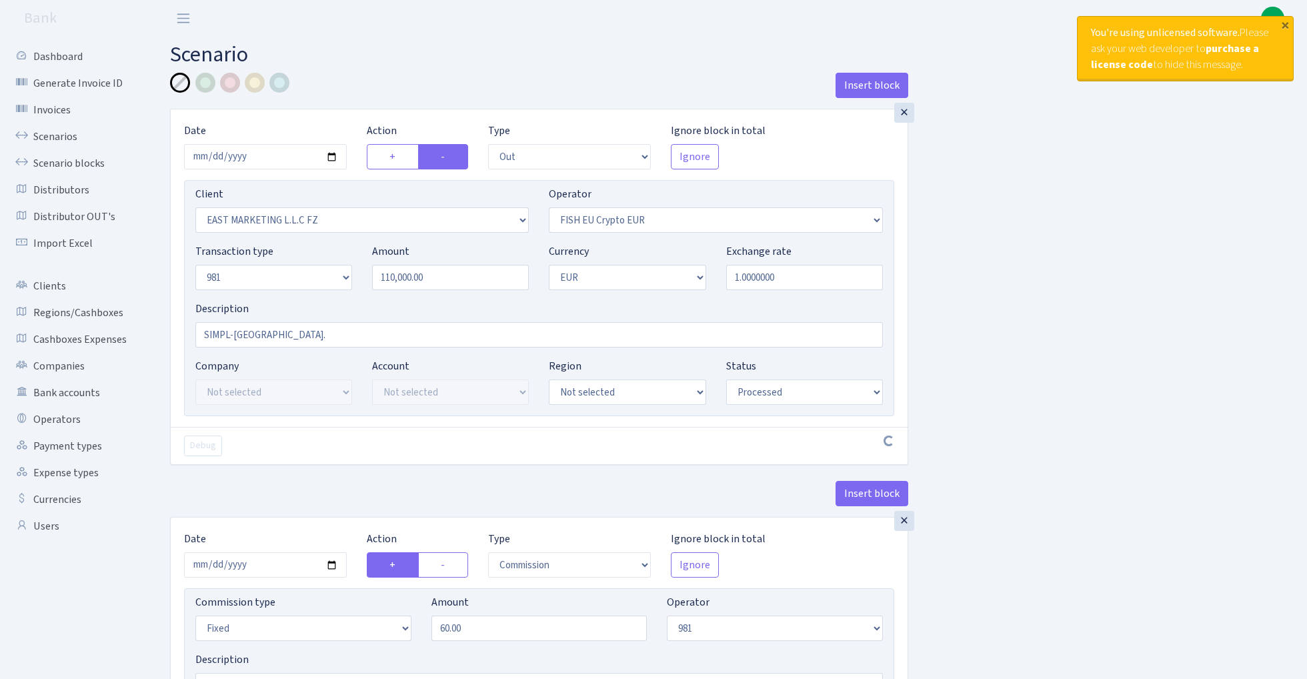
select select "out"
select select "1373"
select select "361"
select select "8"
select select "1"
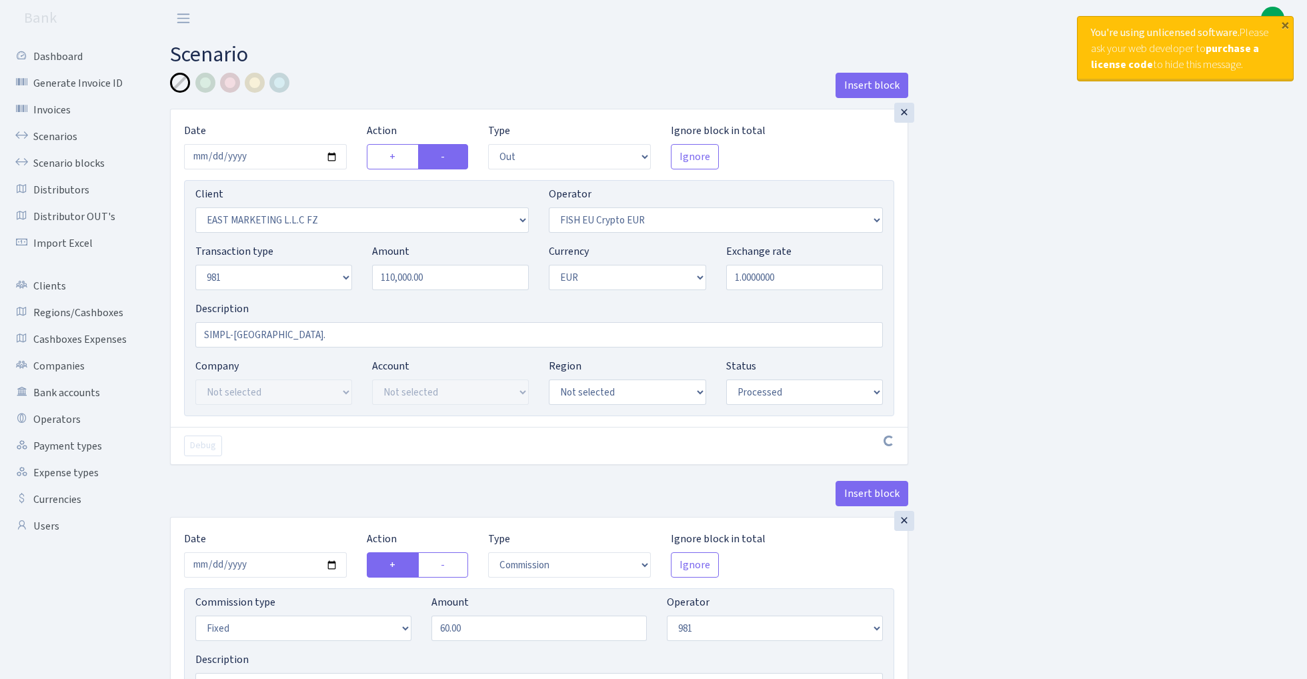
select select "processed"
select select "commission"
select select "fixed"
select select "61"
select select "processed"
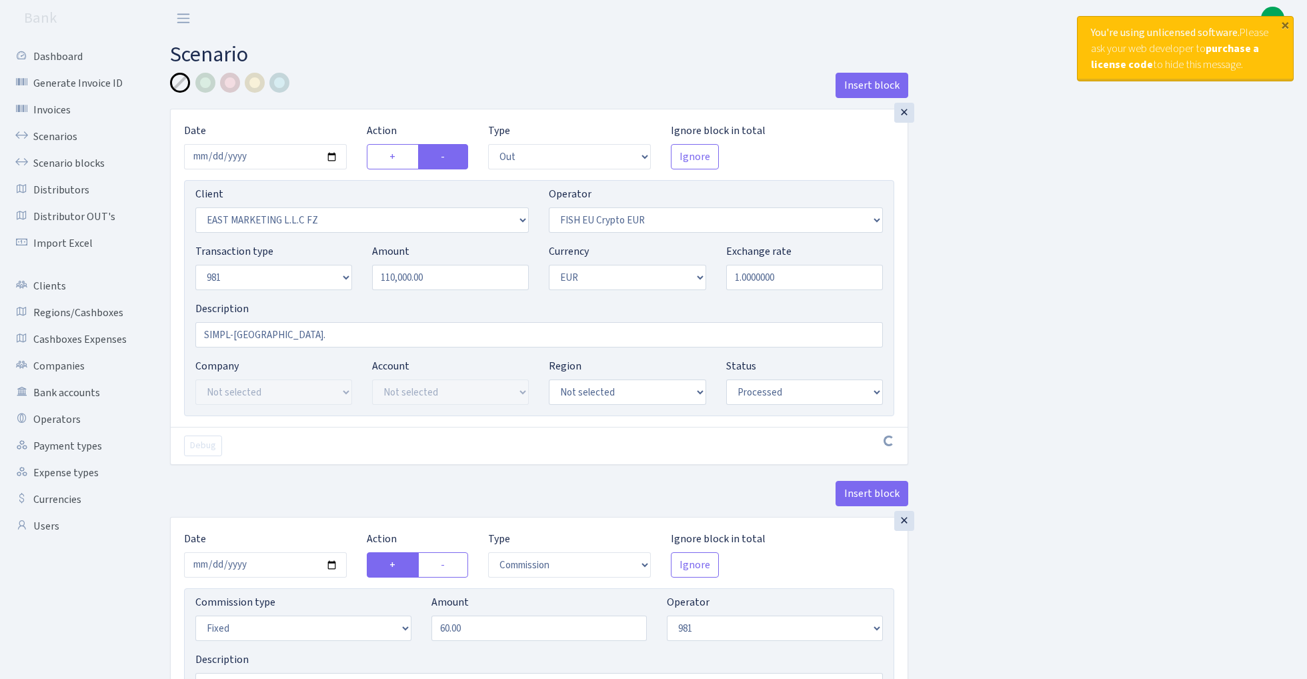
select select "commission"
select select "61"
select select "processed"
select select "in"
select select "2166"
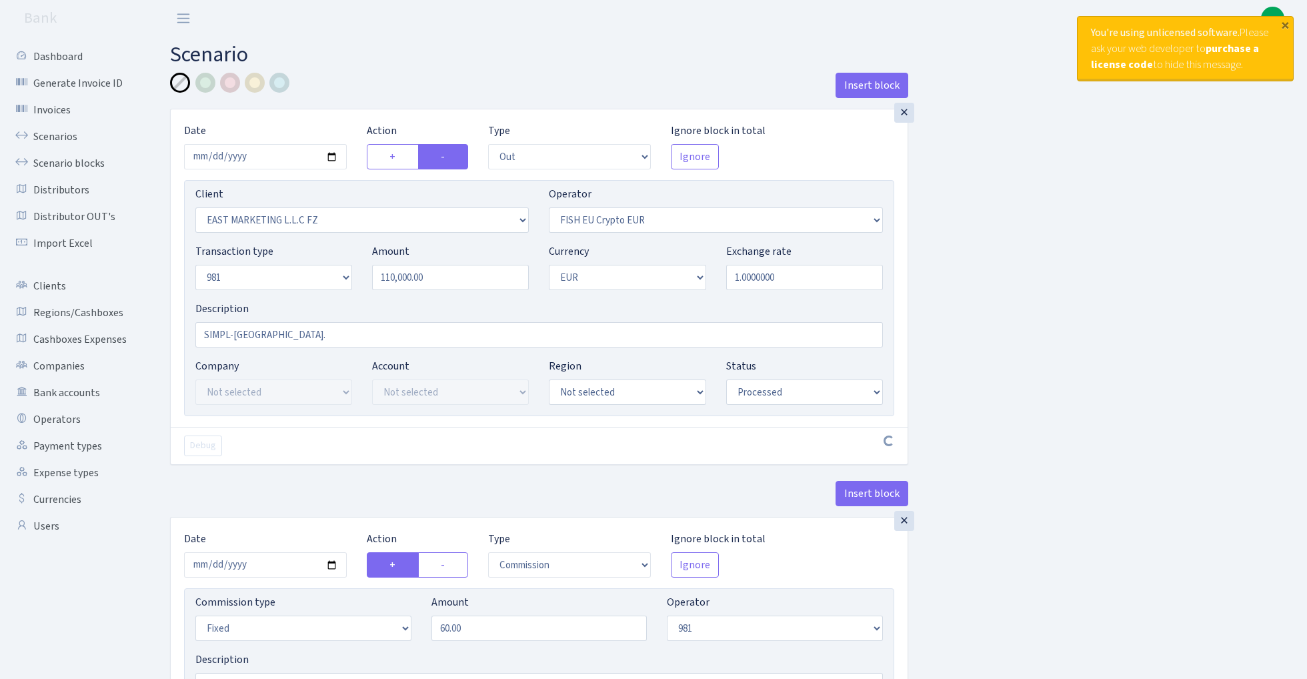
select select "61"
select select "8"
select select "1"
select select "processed"
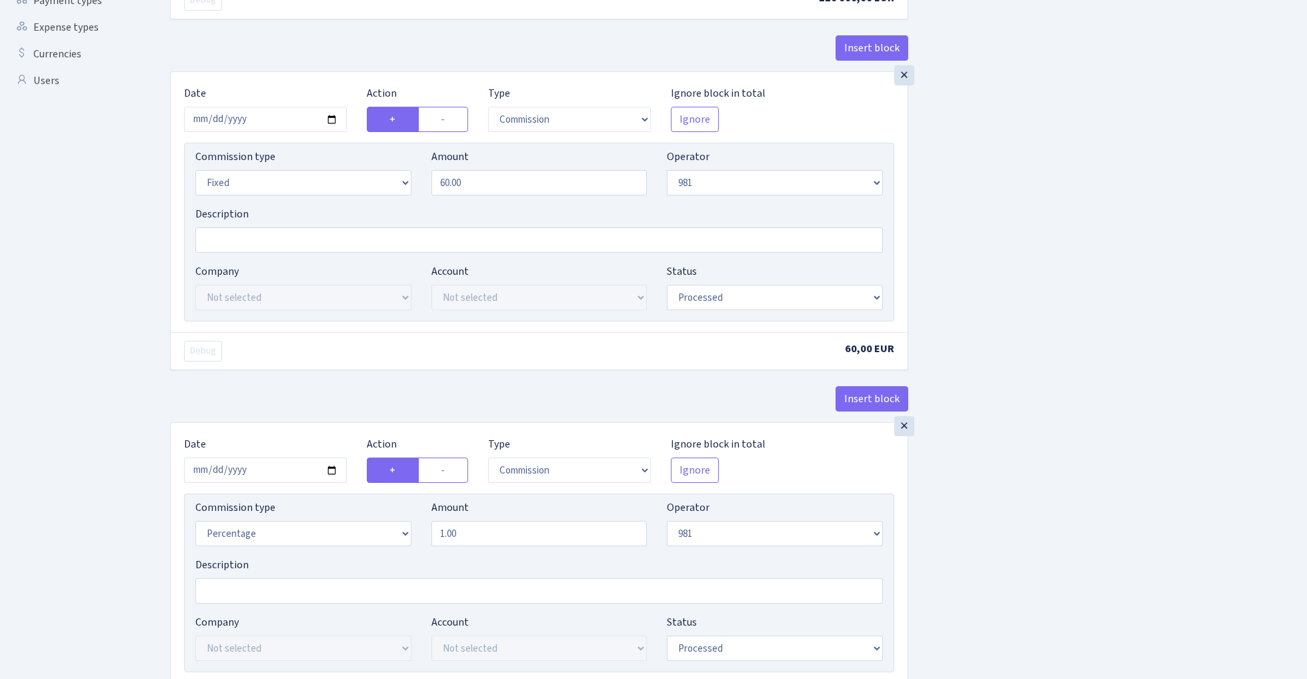
scroll to position [452, 0]
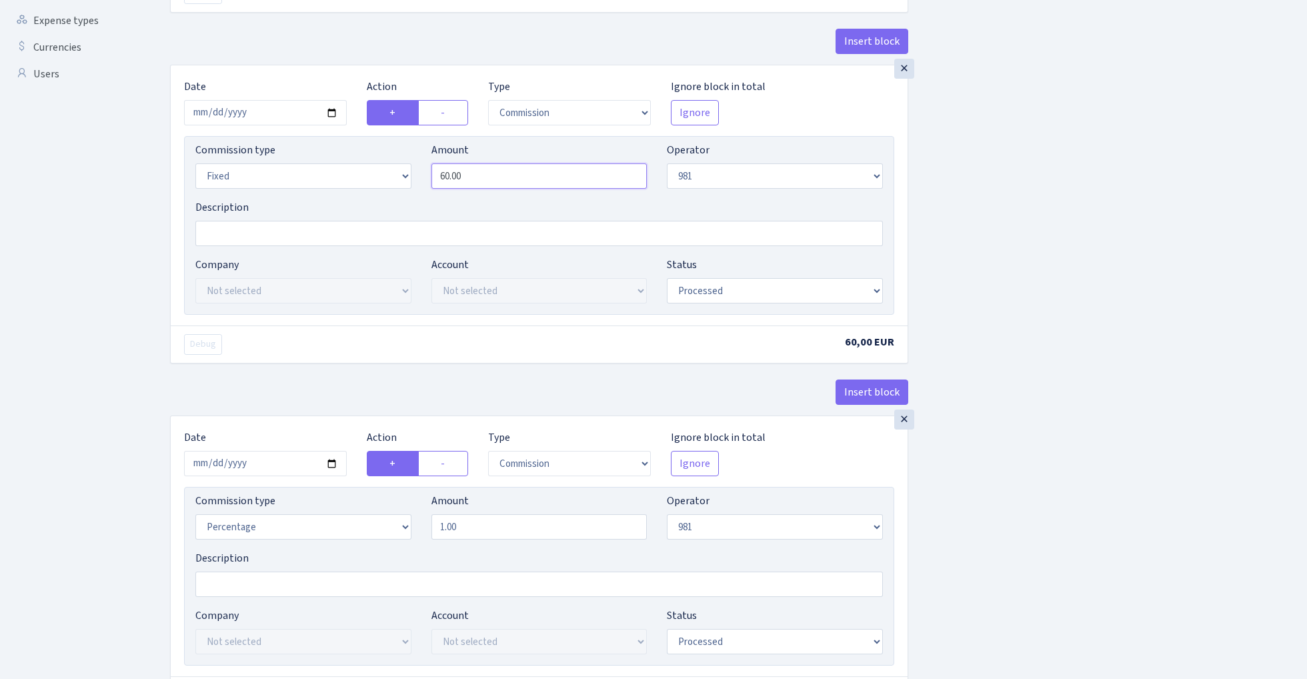
click at [503, 183] on input "60.00" at bounding box center [539, 175] width 216 height 25
type input "100.00"
click at [1115, 447] on div "Insert block × Date 2025-07-03 Action + - Type --- In Out Commission Field requ…" at bounding box center [728, 428] width 1137 height 1614
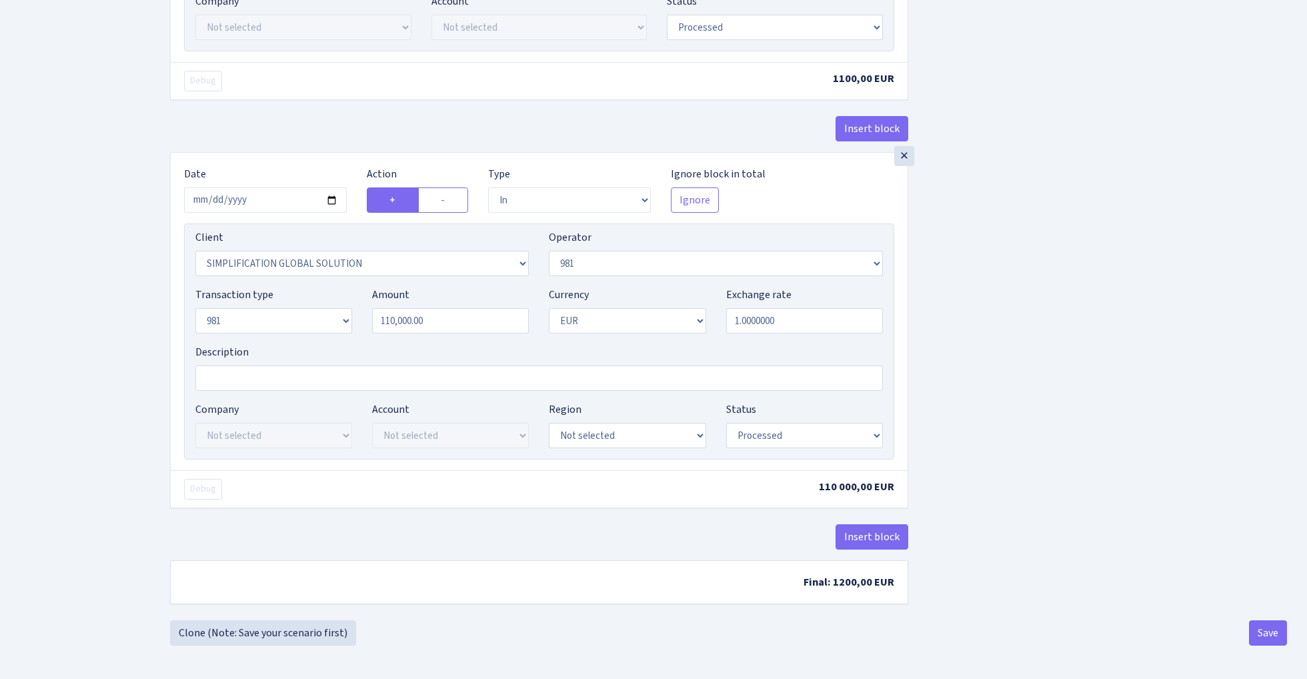
scroll to position [1074, 0]
click at [1268, 636] on button "Save" at bounding box center [1268, 632] width 38 height 25
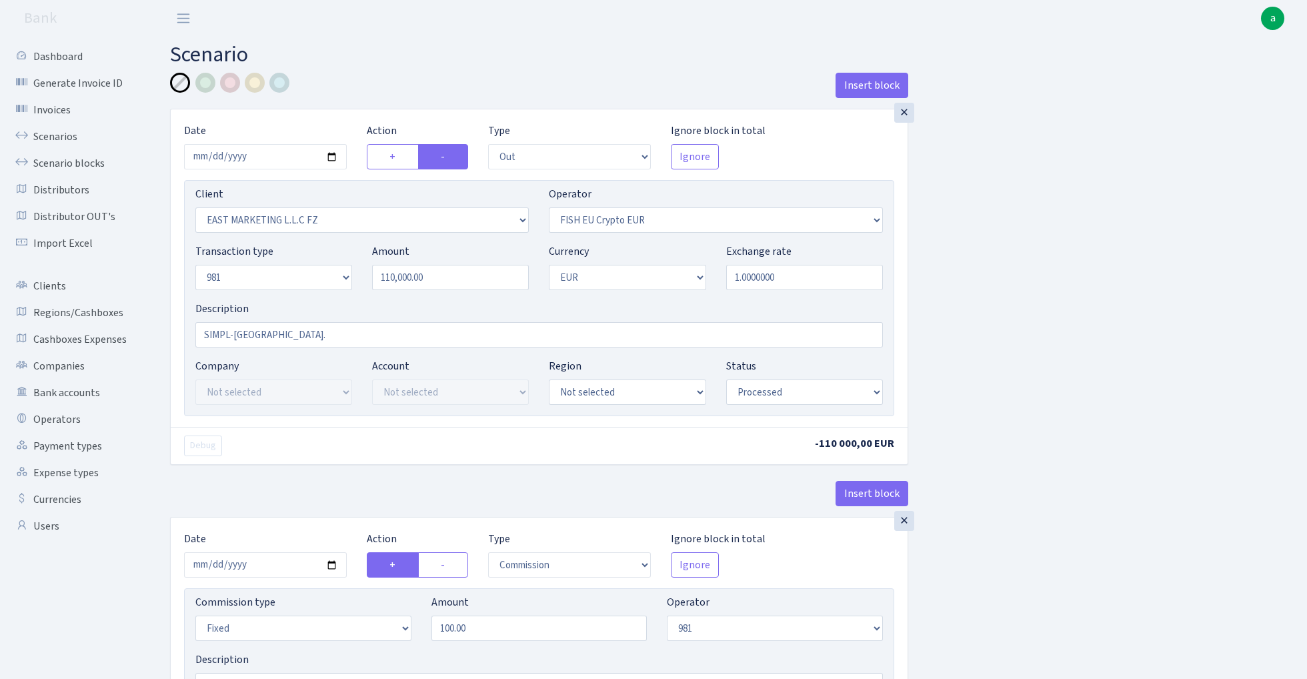
select select "out"
select select "1373"
select select "361"
select select "8"
select select "1"
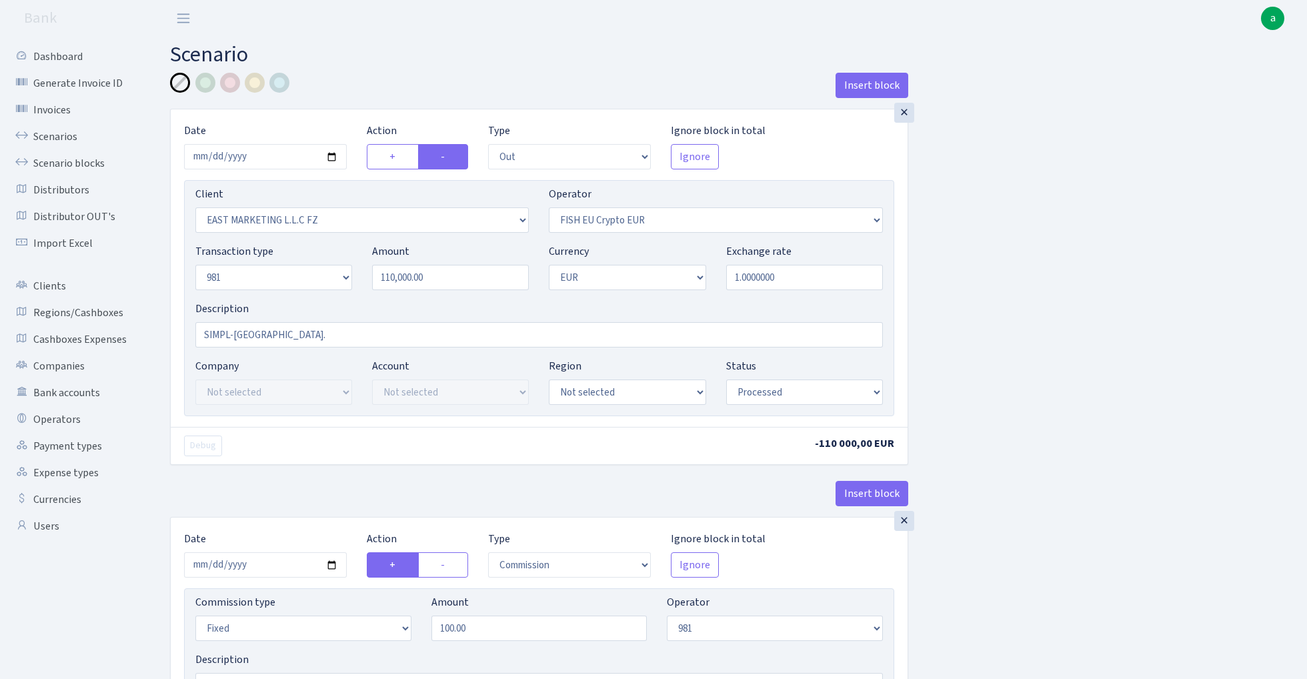
select select "processed"
select select "commission"
select select "fixed"
select select "61"
select select "processed"
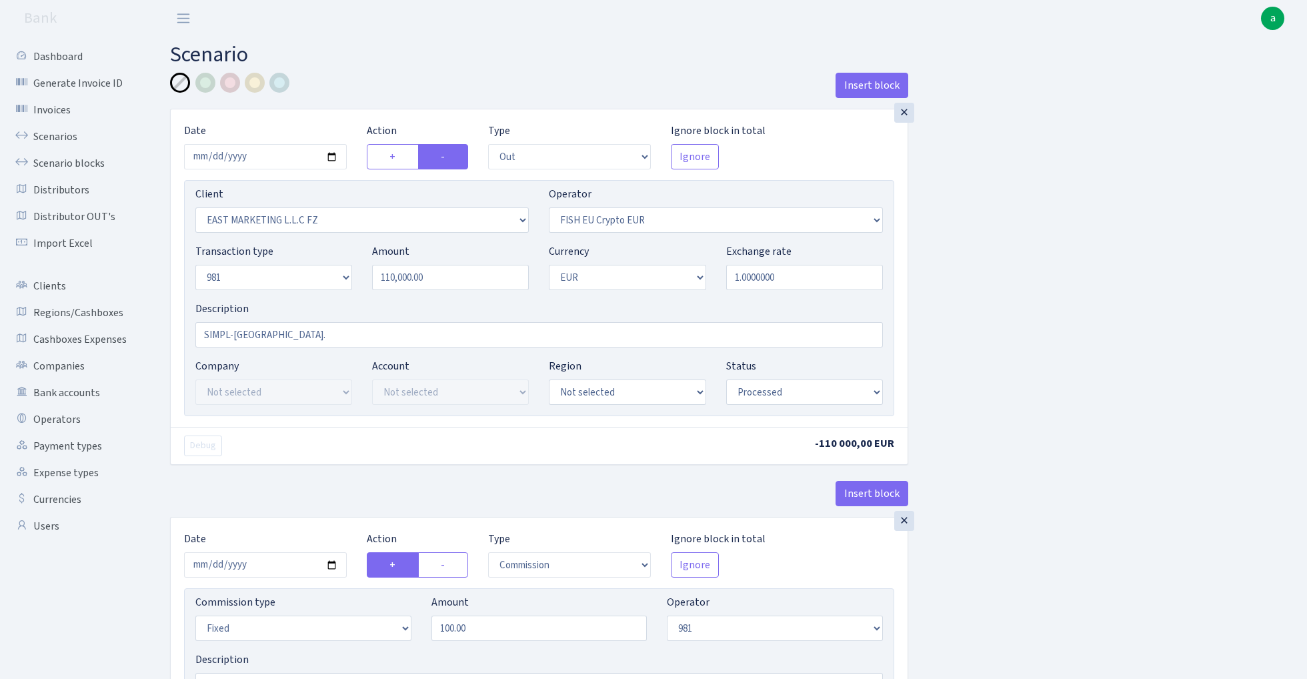
select select "commission"
select select "61"
select select "processed"
select select "in"
select select "2166"
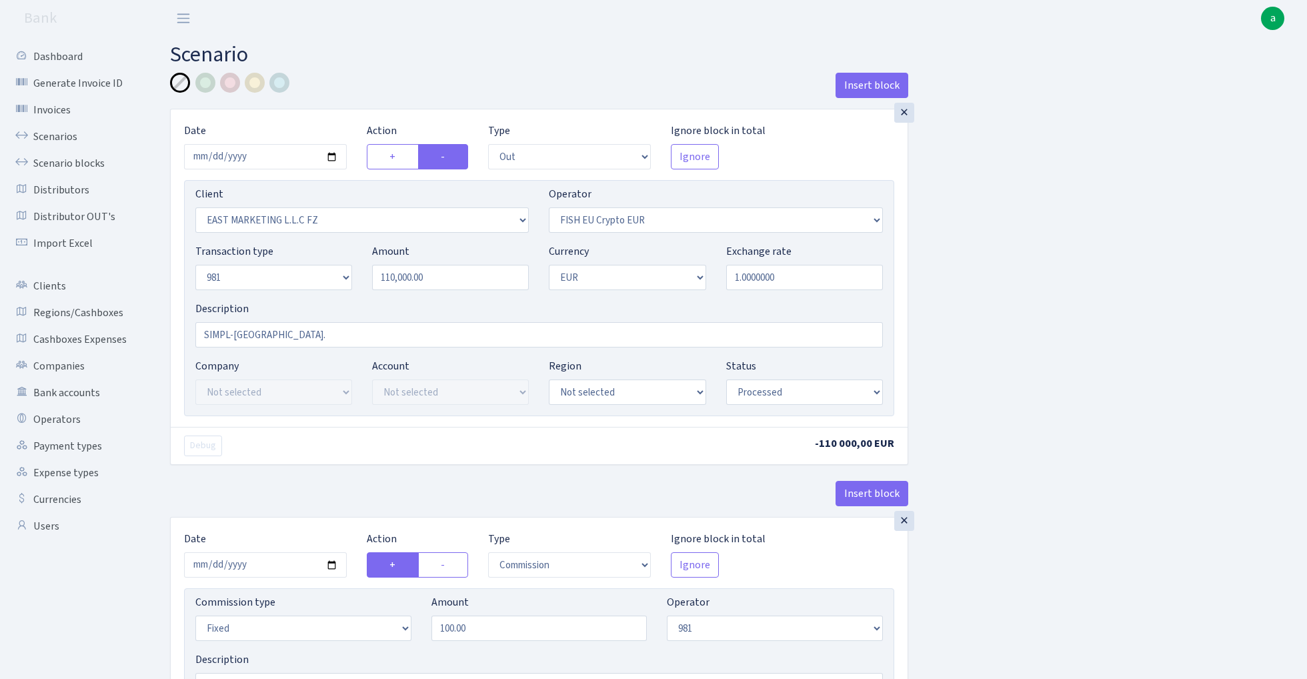
select select "61"
select select "8"
select select "1"
select select "processed"
click at [57, 165] on link "Scenario blocks" at bounding box center [73, 163] width 133 height 27
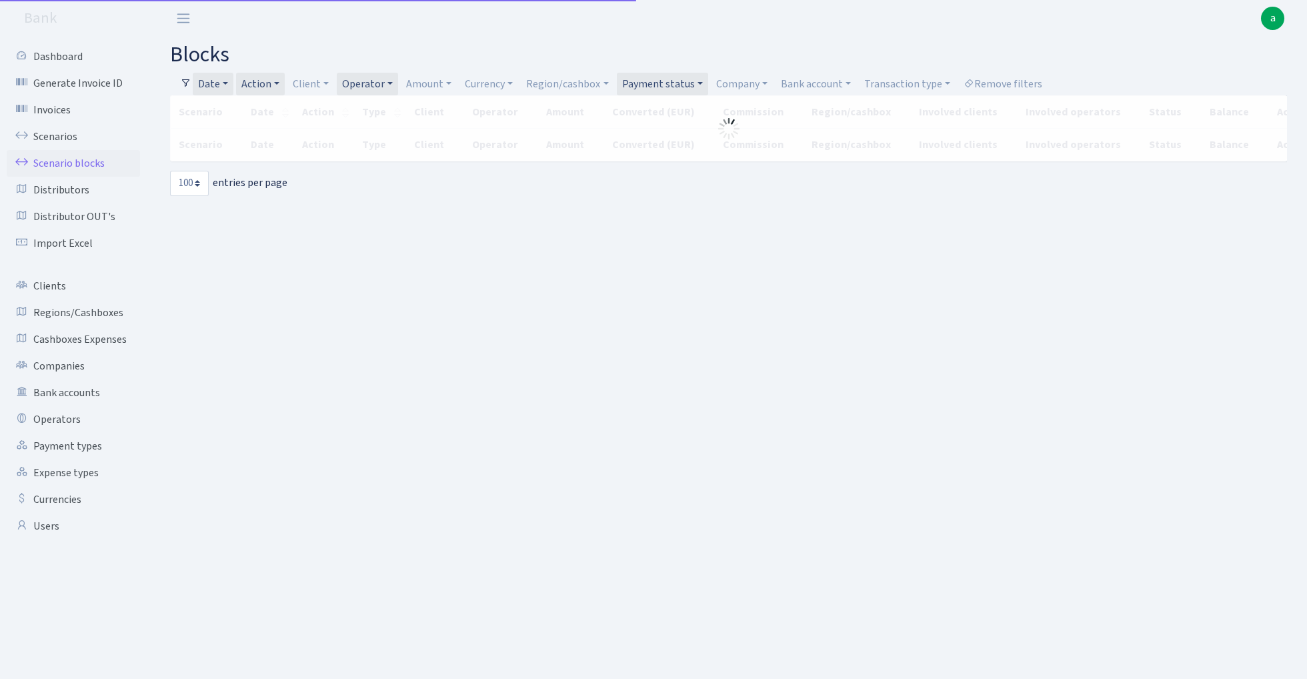
select select "100"
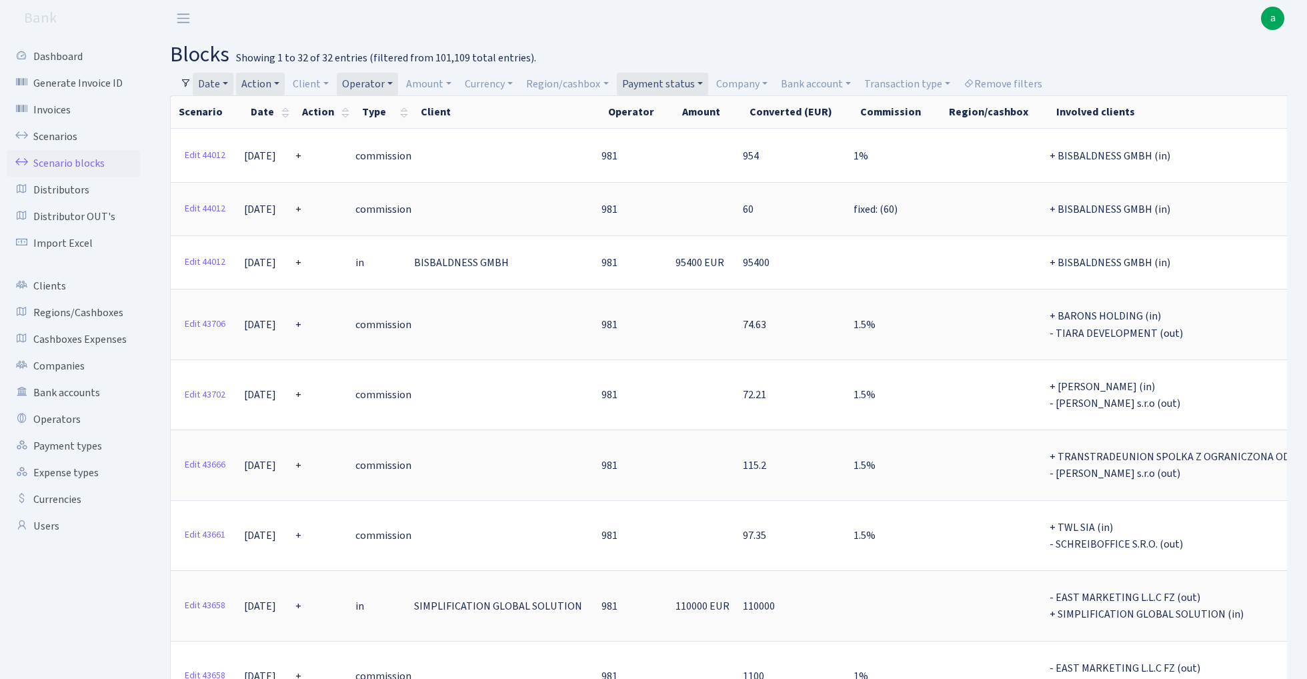
click at [265, 83] on link "Action" at bounding box center [260, 84] width 49 height 23
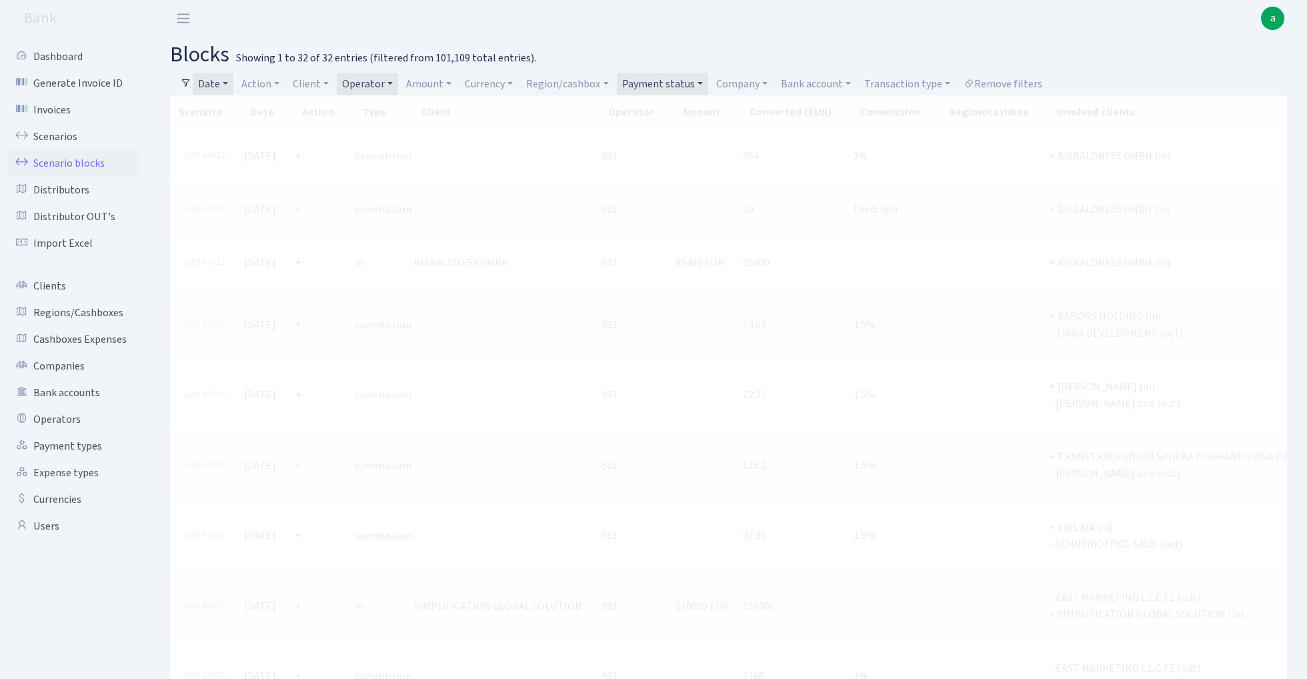
click at [211, 83] on link "Date" at bounding box center [213, 84] width 41 height 23
click at [243, 111] on input "[DATE] - [DATE]" at bounding box center [300, 109] width 159 height 25
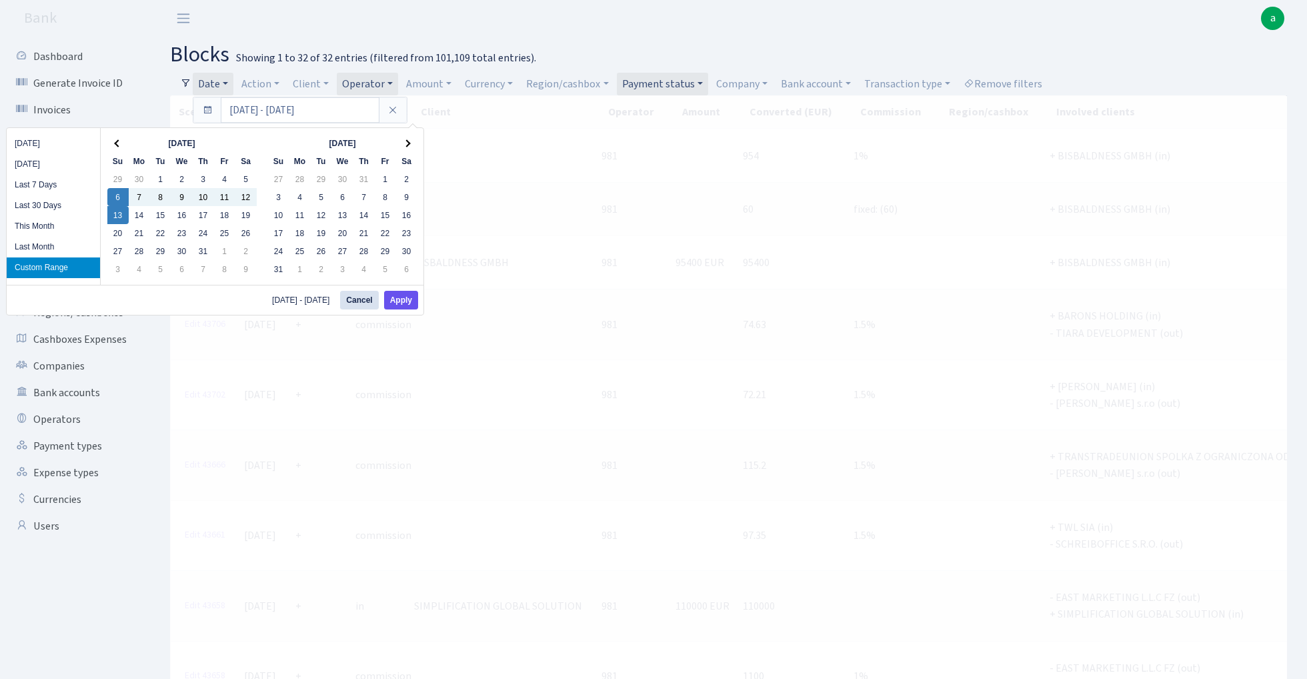
click at [399, 309] on button "Apply" at bounding box center [401, 300] width 34 height 19
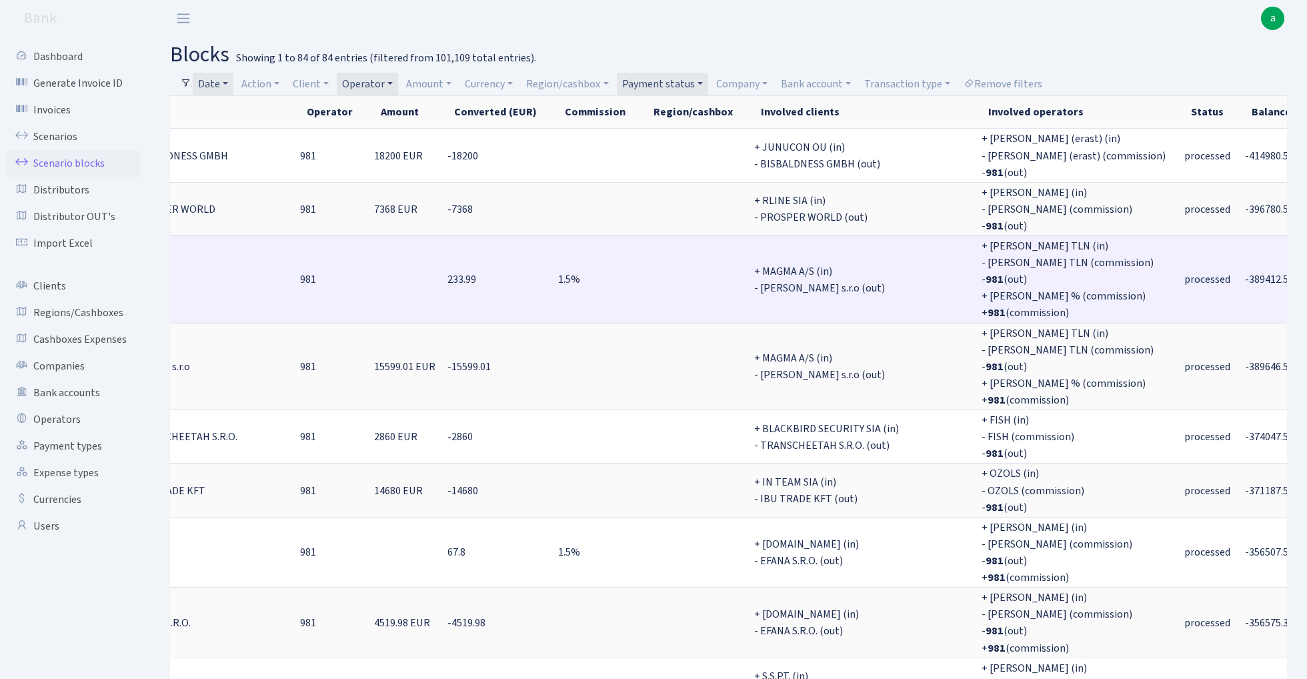
scroll to position [0, 280]
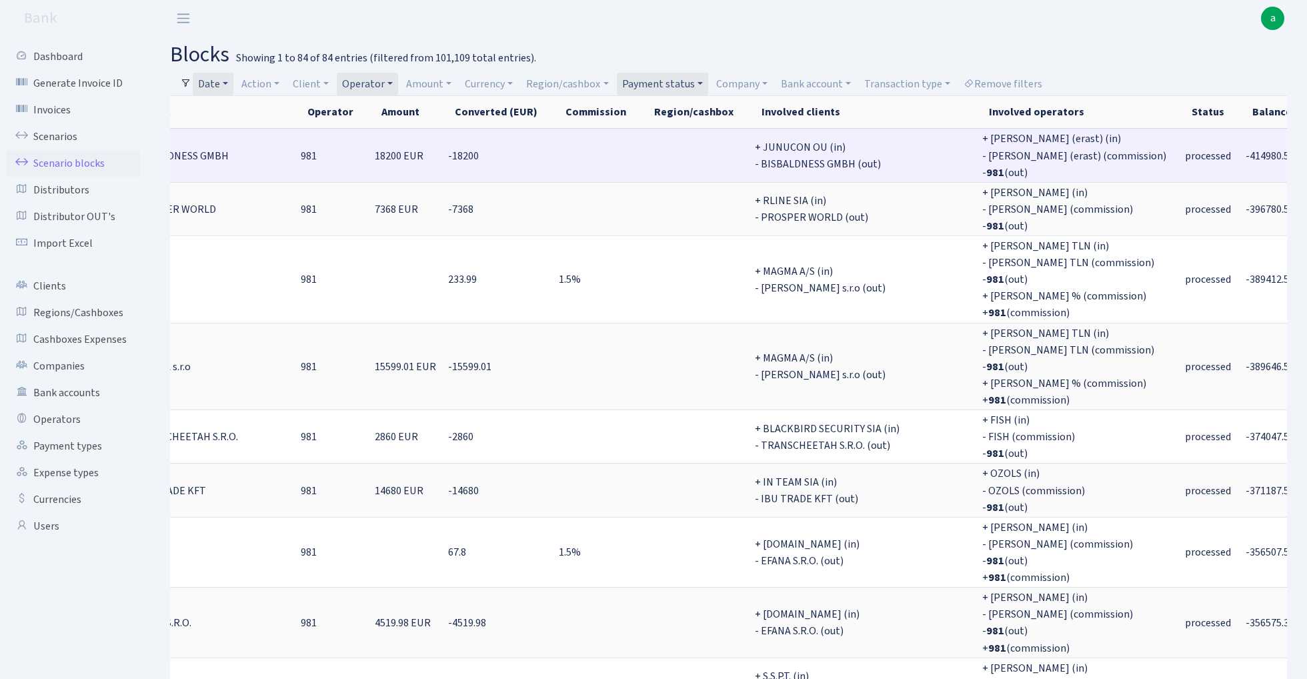
click at [1246, 155] on span "-414980.53" at bounding box center [1270, 156] width 49 height 15
copy span "414980.53"
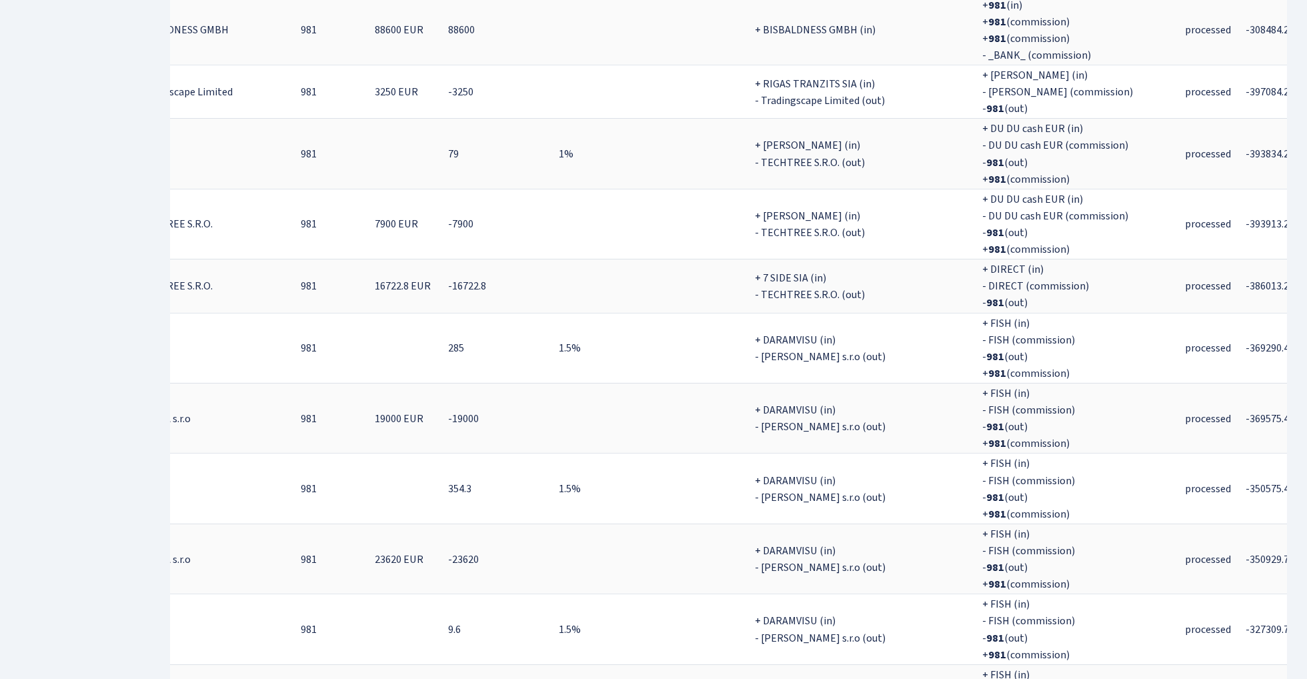
scroll to position [2329, 0]
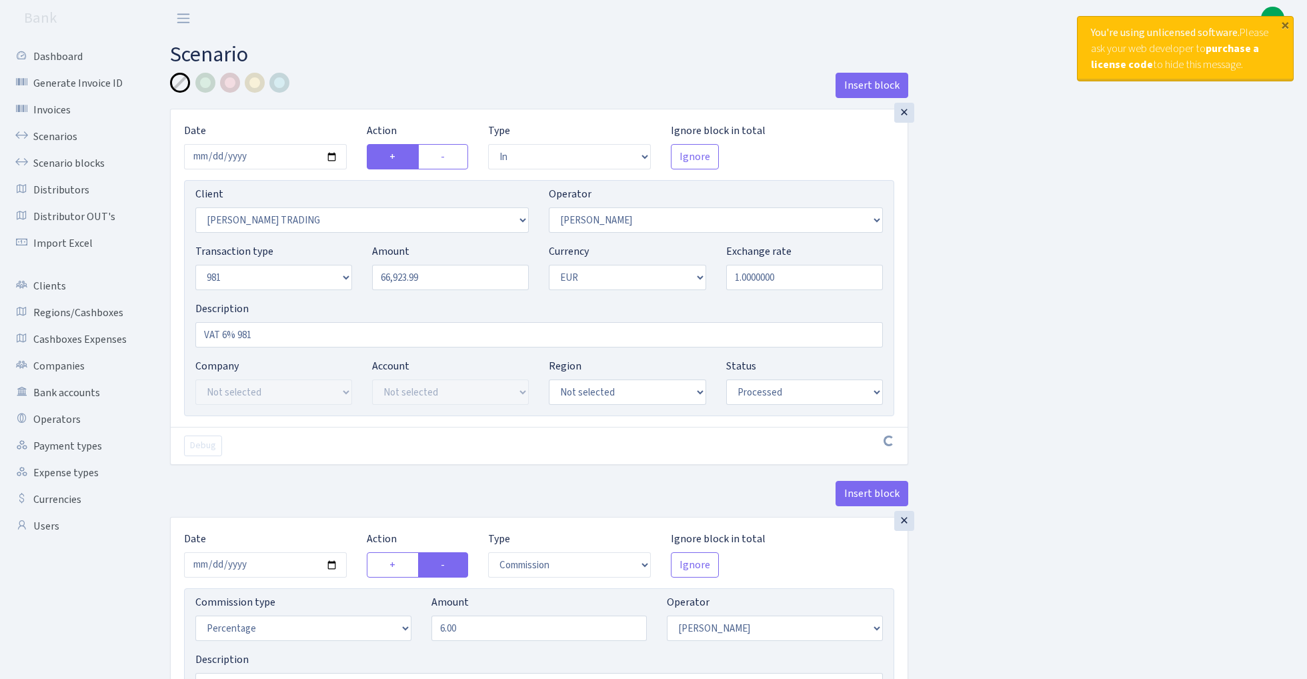
select select "in"
select select "1226"
select select "28"
select select "8"
select select "1"
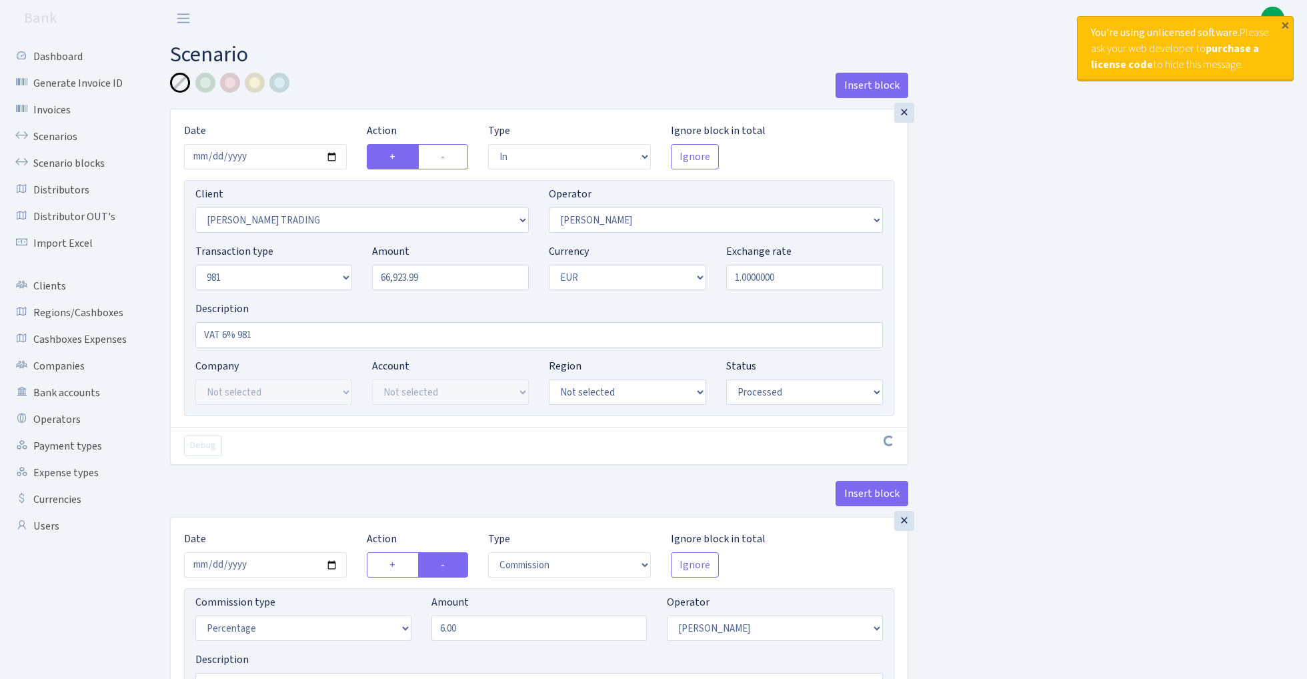
select select "processed"
select select "commission"
select select "28"
select select "processed"
select select "out"
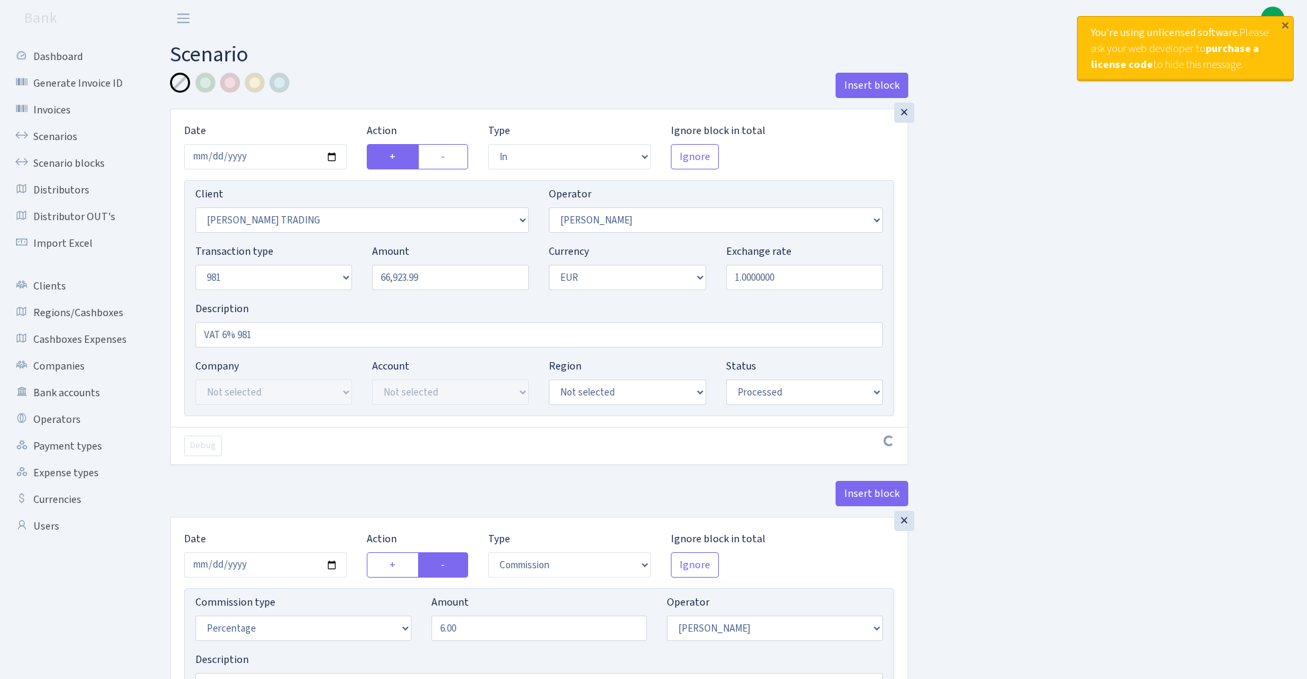
select select "2442"
select select "61"
select select "8"
select select "1"
select select "processed"
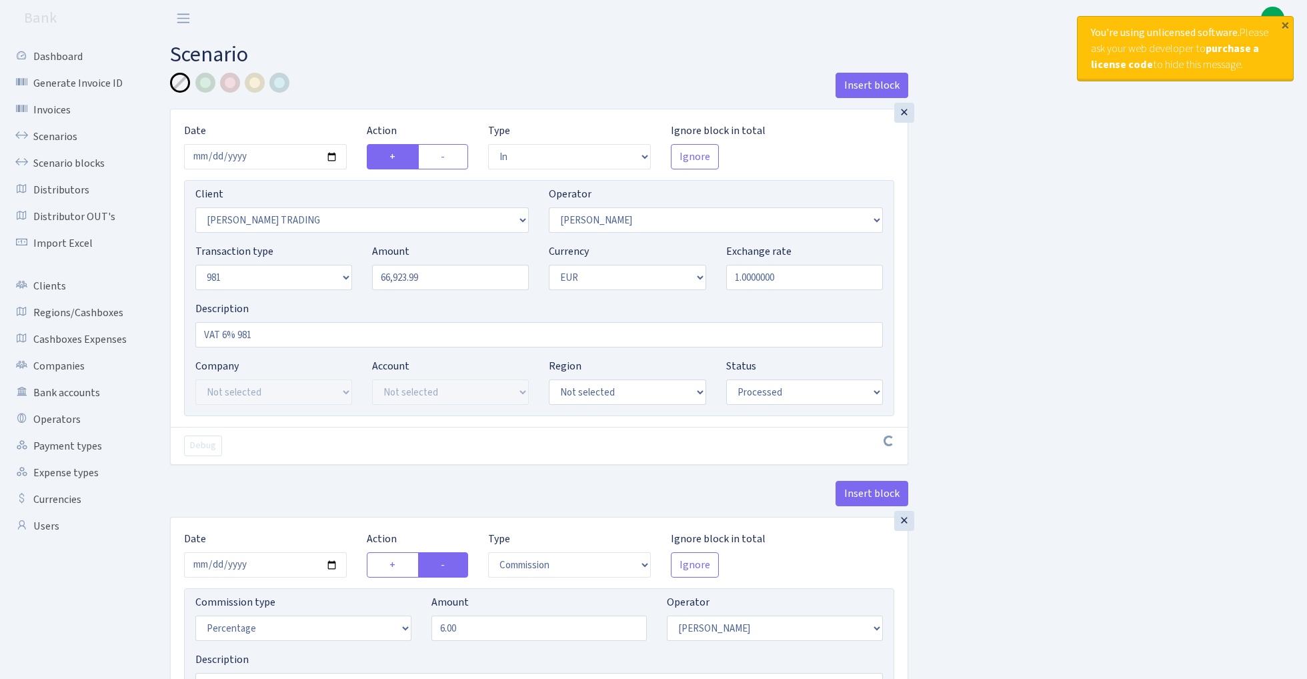
select select "commission"
select select "61"
select select "processed"
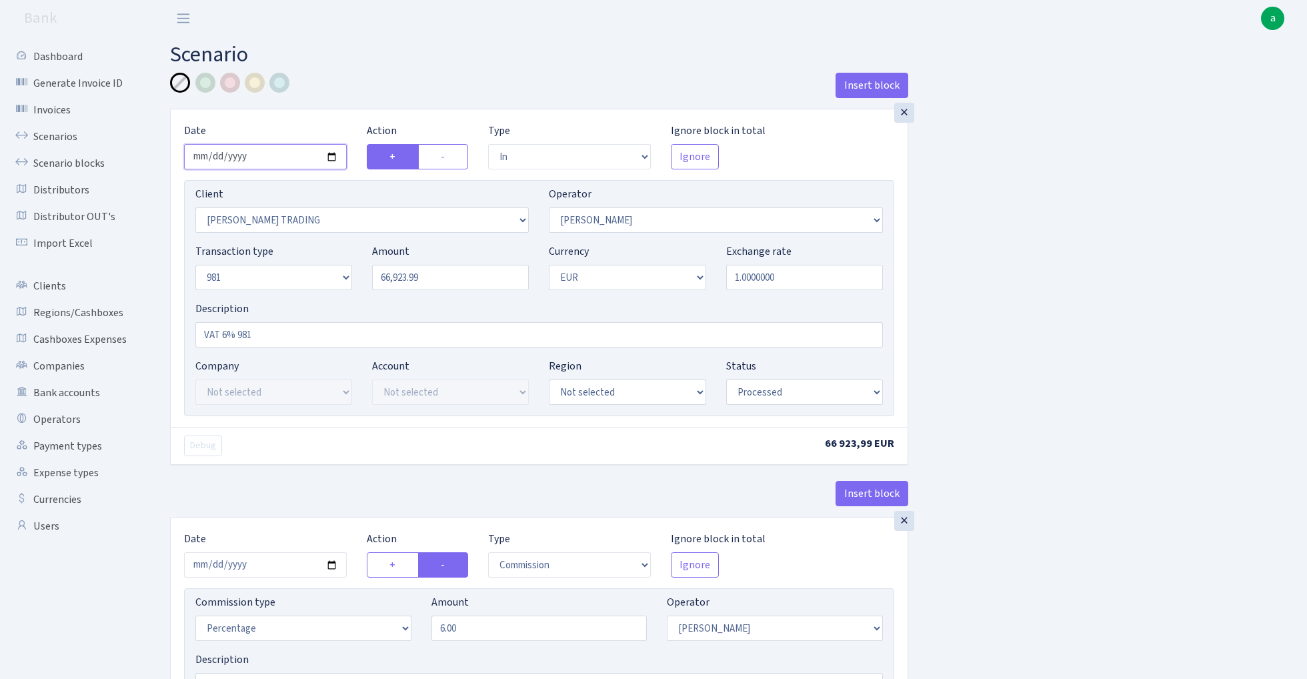
click at [267, 157] on input "2025-07-15" at bounding box center [265, 156] width 163 height 25
type input "[DATE]"
click at [393, 80] on div "Insert block" at bounding box center [539, 91] width 738 height 36
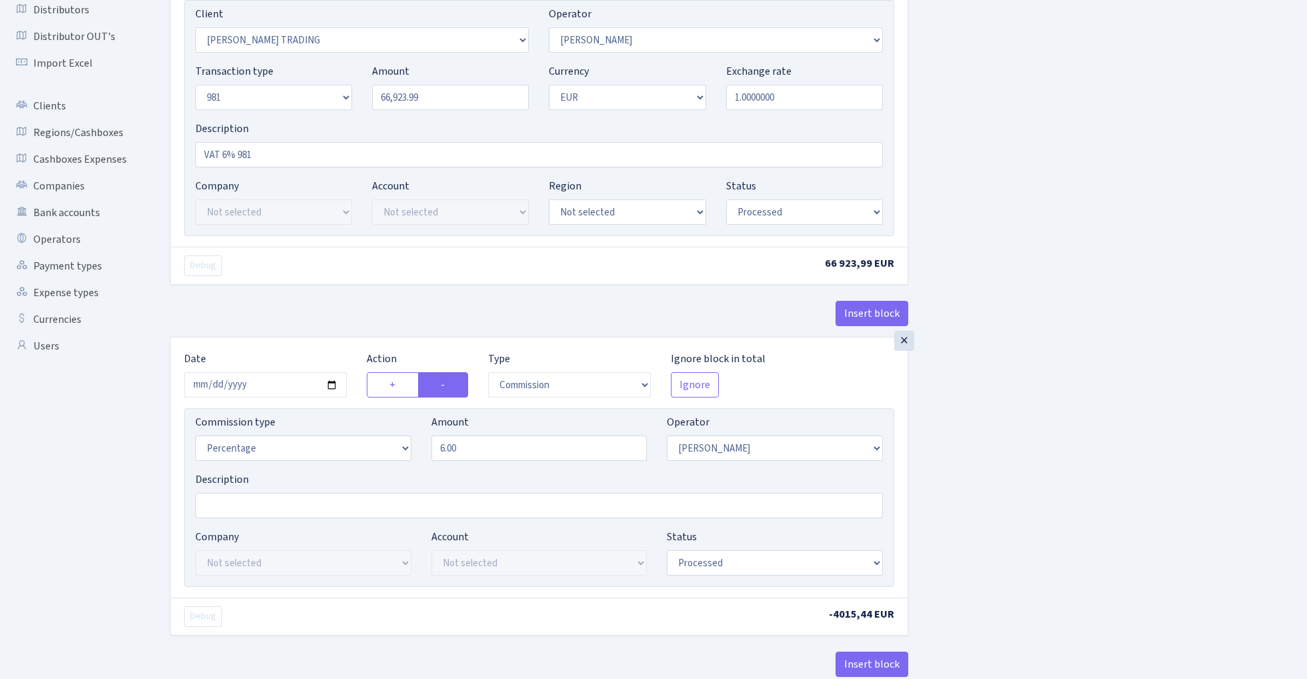
scroll to position [209, 0]
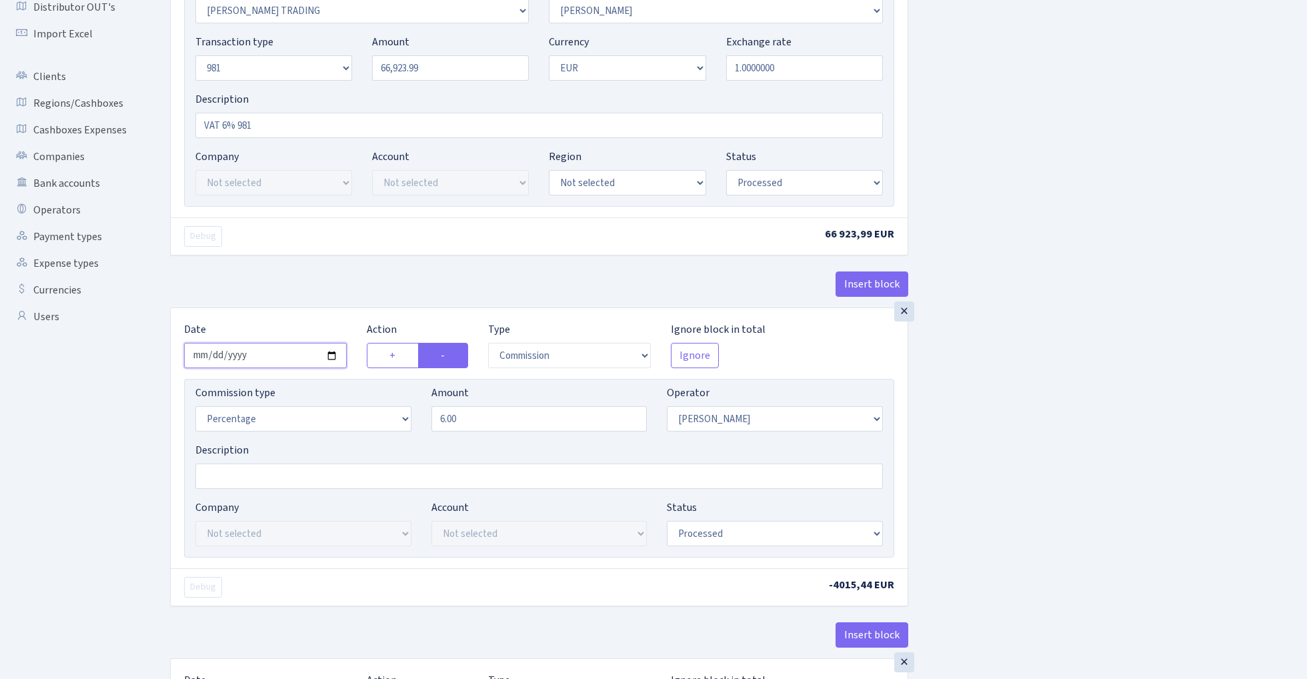
click at [273, 357] on input "2025-07-15" at bounding box center [265, 355] width 163 height 25
type input "2025-07-09"
click at [321, 255] on div "Debug 66 923,99 EUR" at bounding box center [539, 235] width 737 height 37
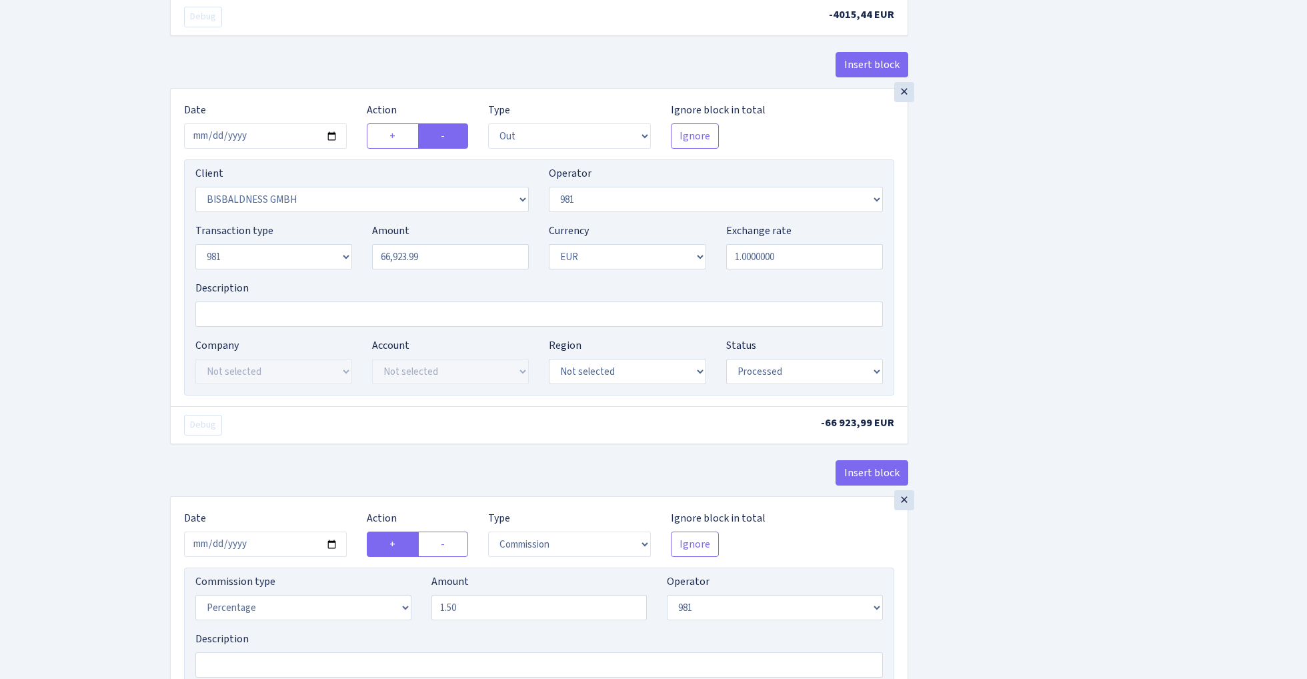
scroll to position [799, 0]
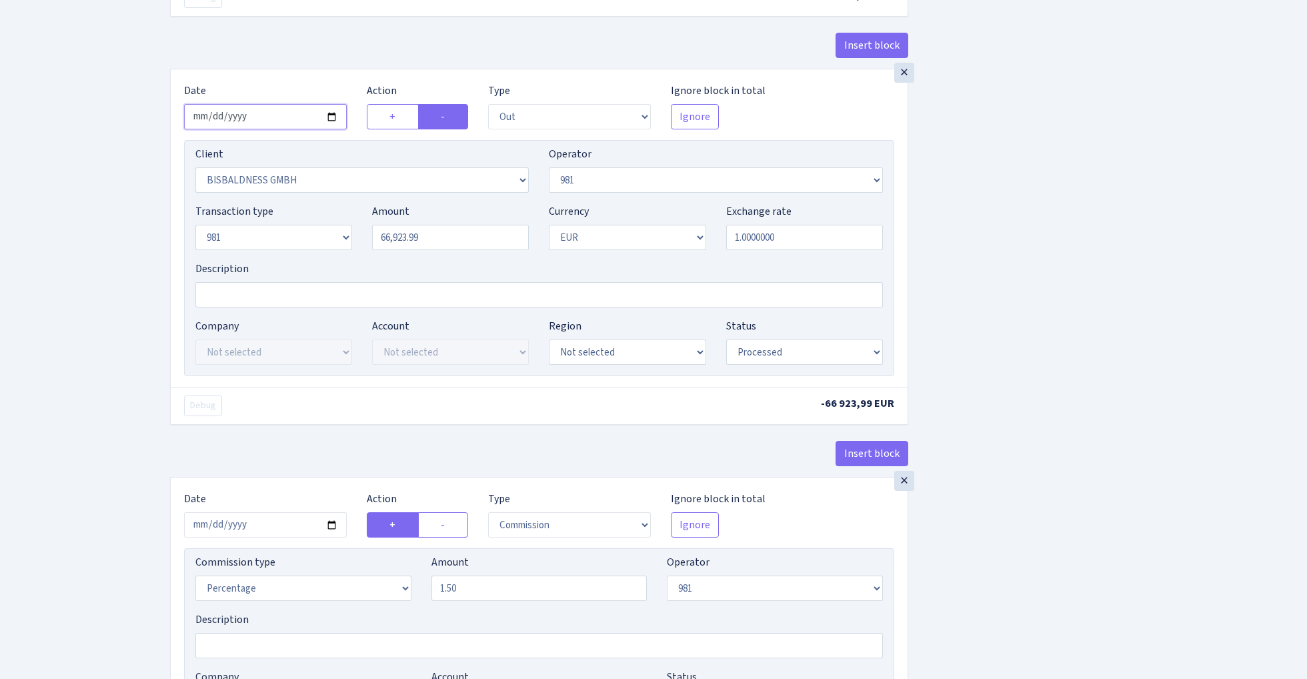
click at [265, 119] on input "2025-07-15" at bounding box center [265, 116] width 163 height 25
type input "2025-07-09"
click at [300, 102] on div "Date 2025-07-09" at bounding box center [265, 106] width 183 height 47
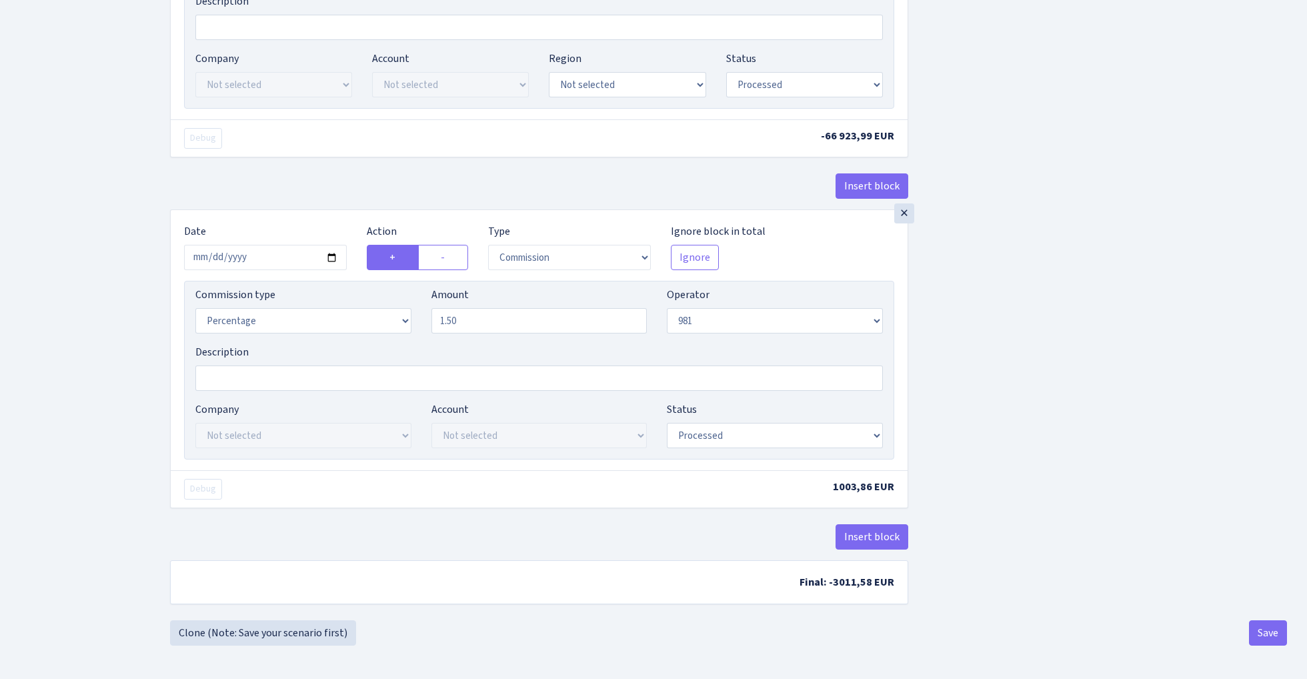
scroll to position [1074, 0]
click at [267, 253] on input "2025-07-15" at bounding box center [265, 257] width 163 height 25
type input "2025-07-09"
click at [320, 204] on div "Insert block" at bounding box center [539, 191] width 738 height 36
click at [1266, 634] on button "Save" at bounding box center [1268, 632] width 38 height 25
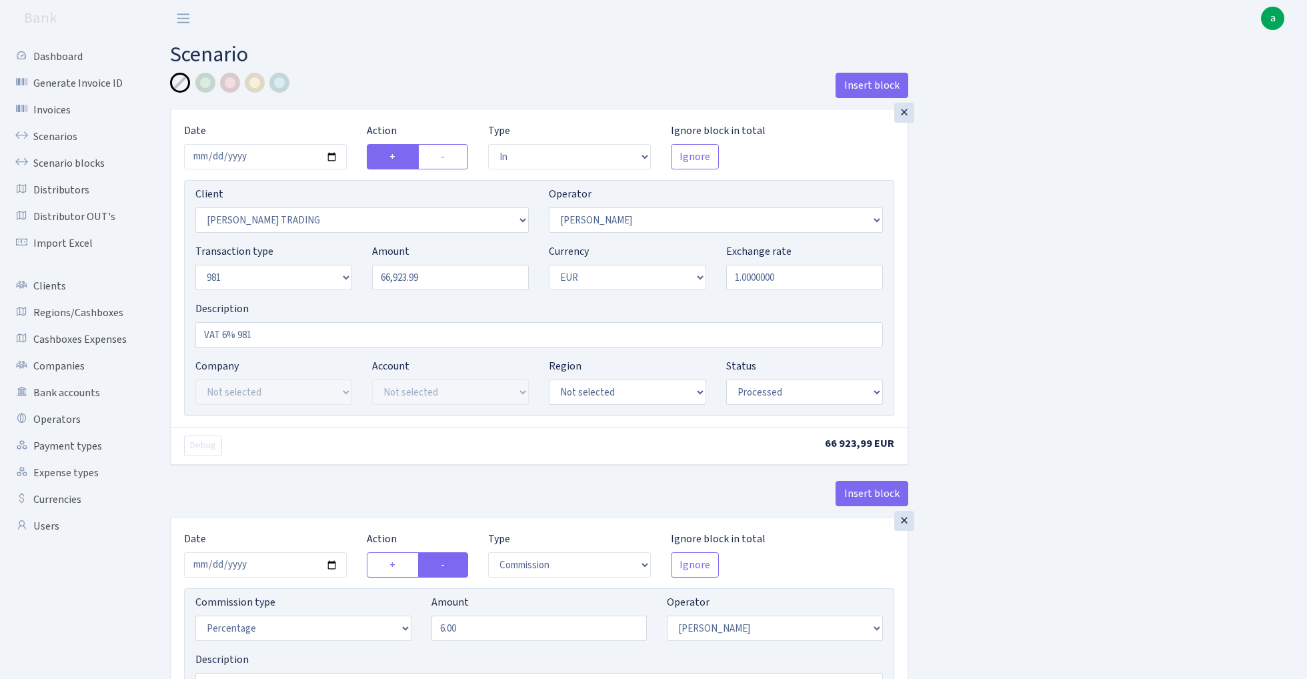
select select "in"
select select "1226"
select select "28"
select select "8"
select select "1"
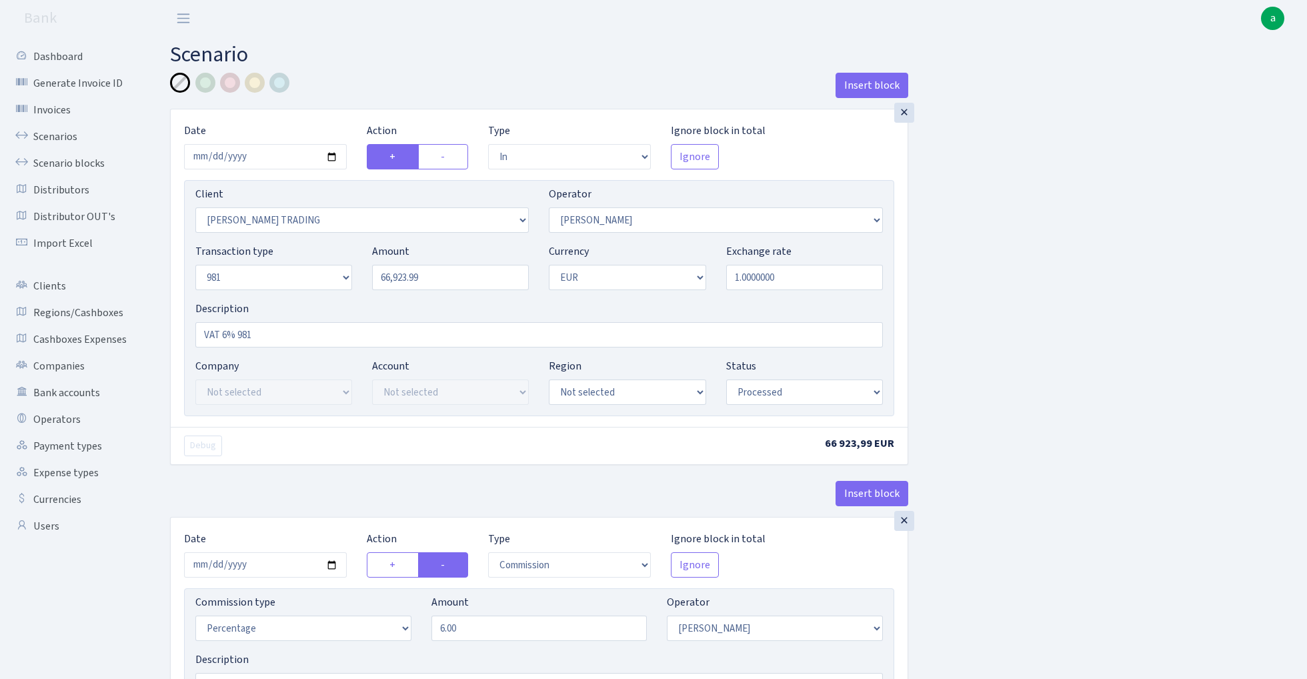
select select "processed"
select select "commission"
select select "28"
select select "processed"
select select "out"
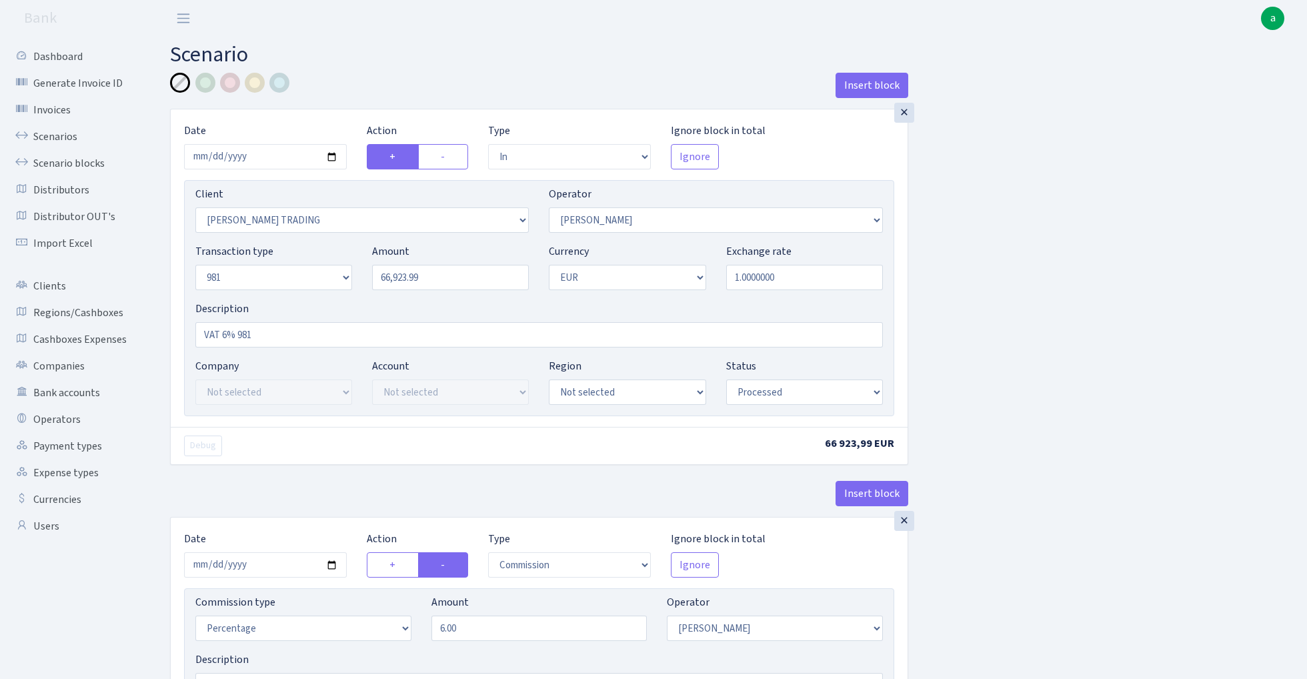
select select "2442"
select select "61"
select select "8"
select select "1"
select select "processed"
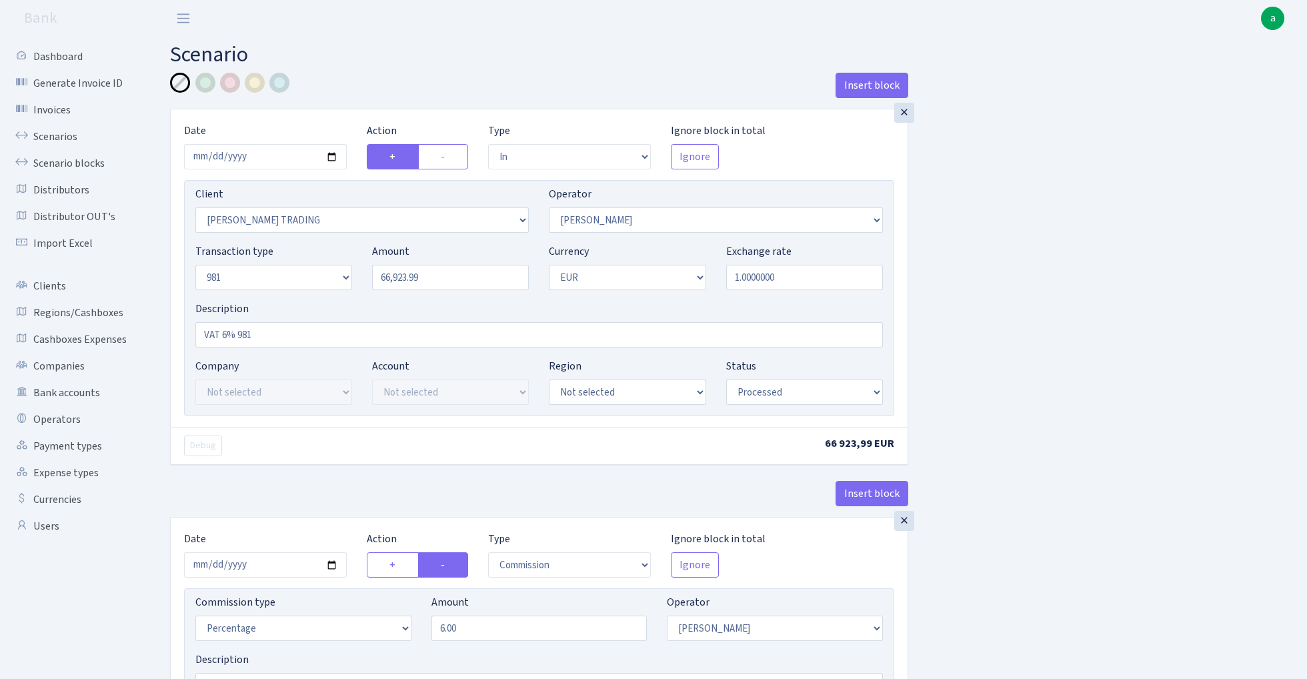
select select "commission"
select select "61"
select select "processed"
click at [35, 137] on link "Scenarios" at bounding box center [73, 136] width 133 height 27
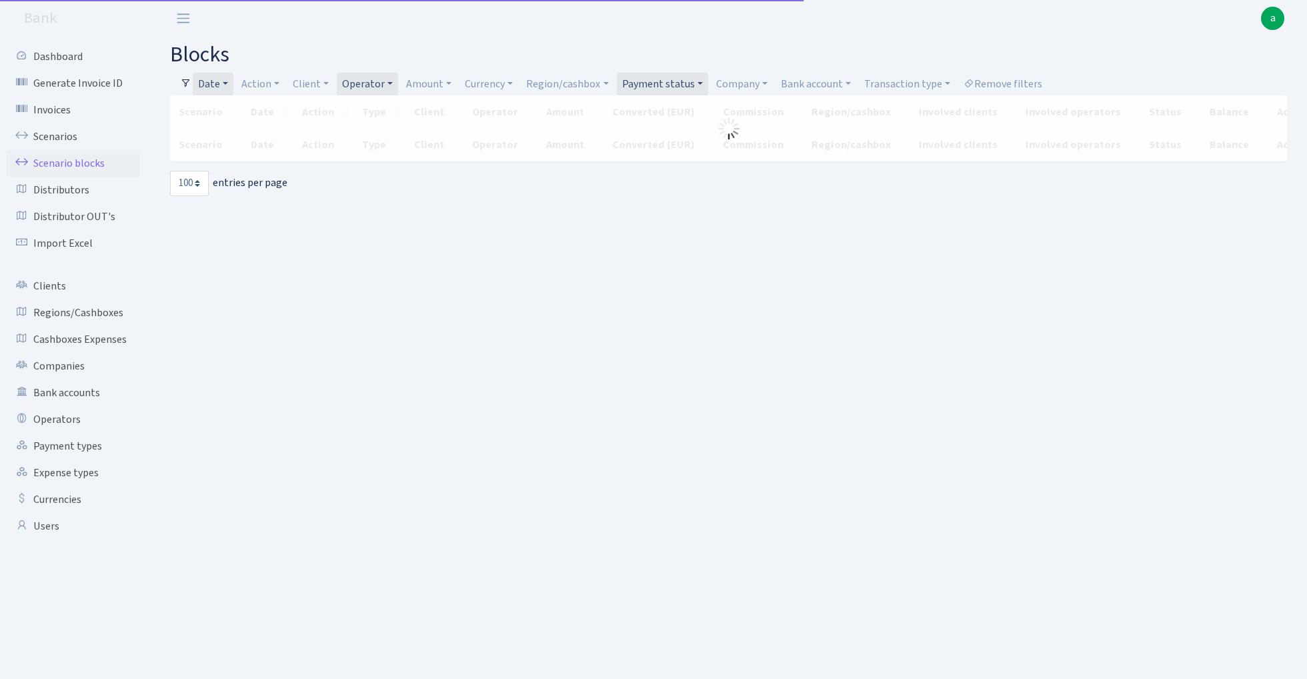
select select "100"
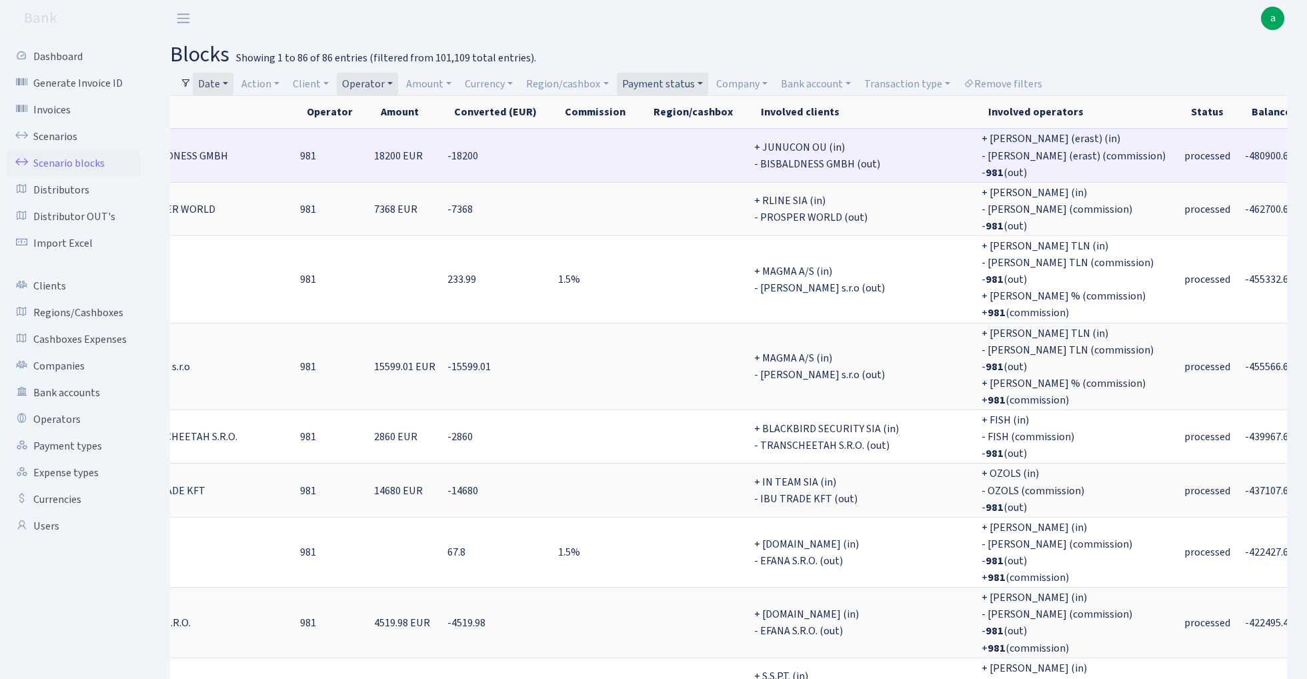
scroll to position [0, 280]
click at [1246, 152] on span "-480900.66" at bounding box center [1270, 156] width 49 height 15
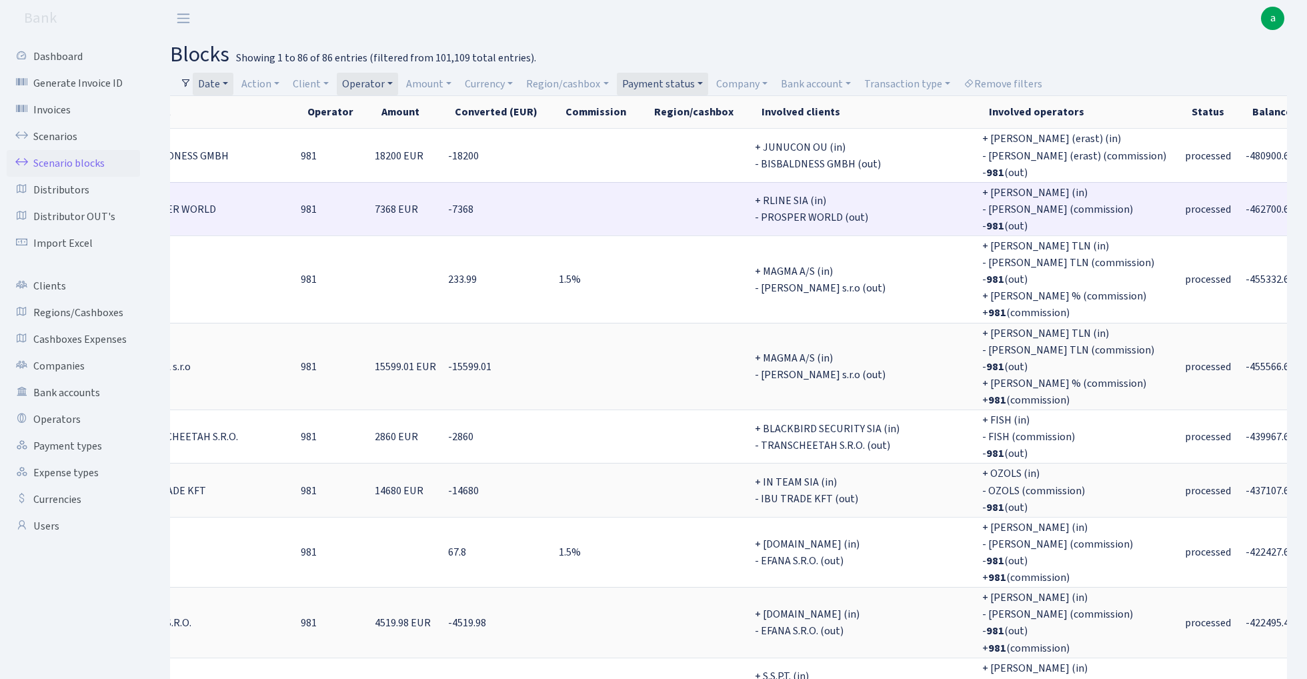
copy span "480900.66"
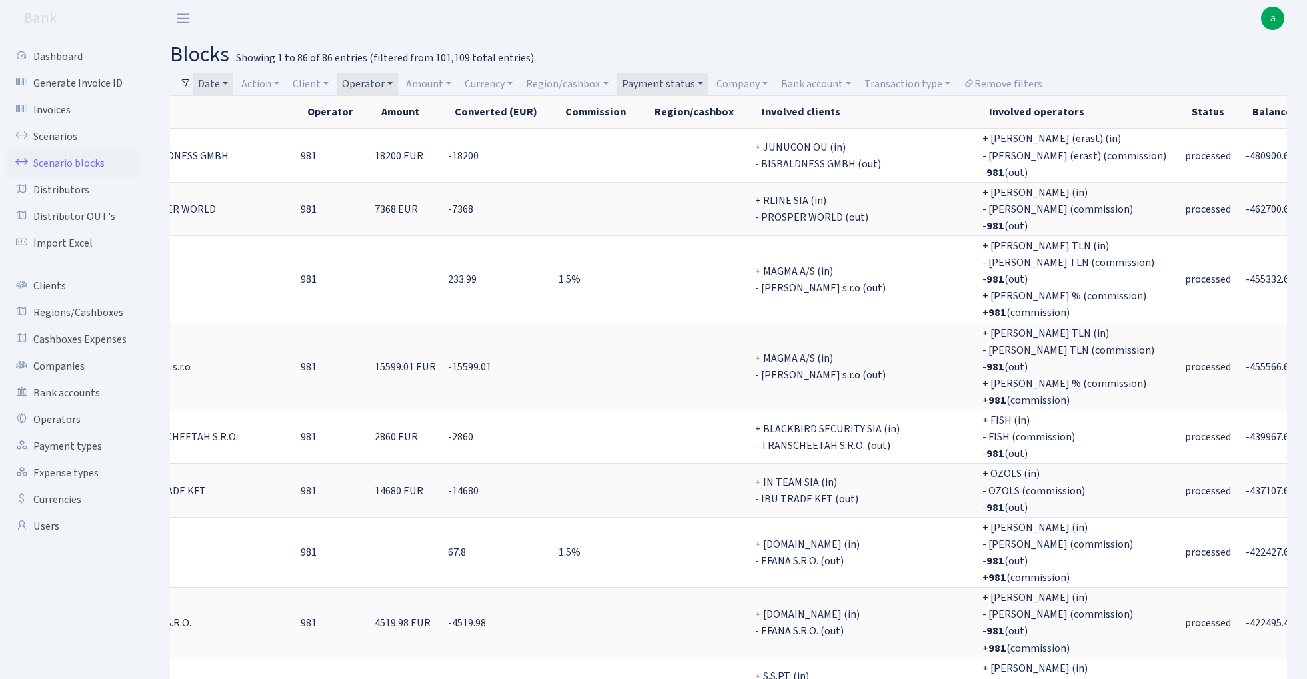
click at [221, 84] on link "Date" at bounding box center [213, 84] width 41 height 23
click at [277, 81] on link "Action" at bounding box center [260, 84] width 49 height 23
click at [292, 173] on li "+" at bounding box center [289, 179] width 101 height 23
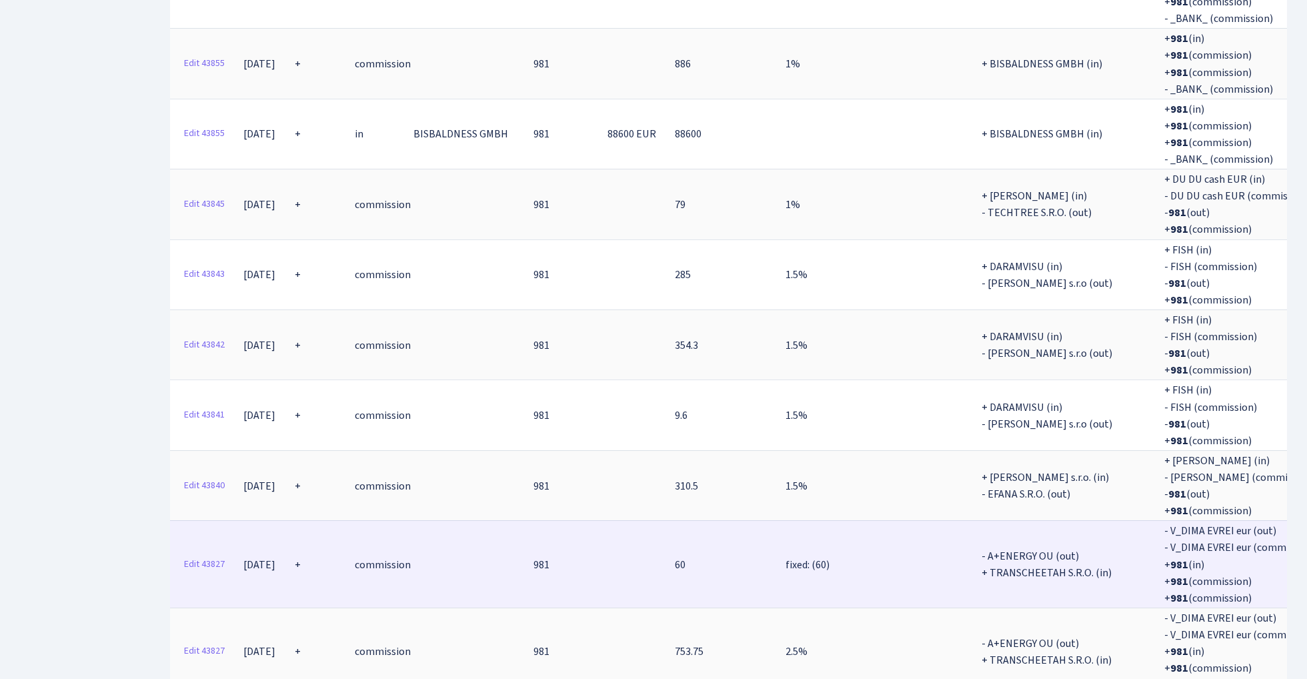
scroll to position [1203, 0]
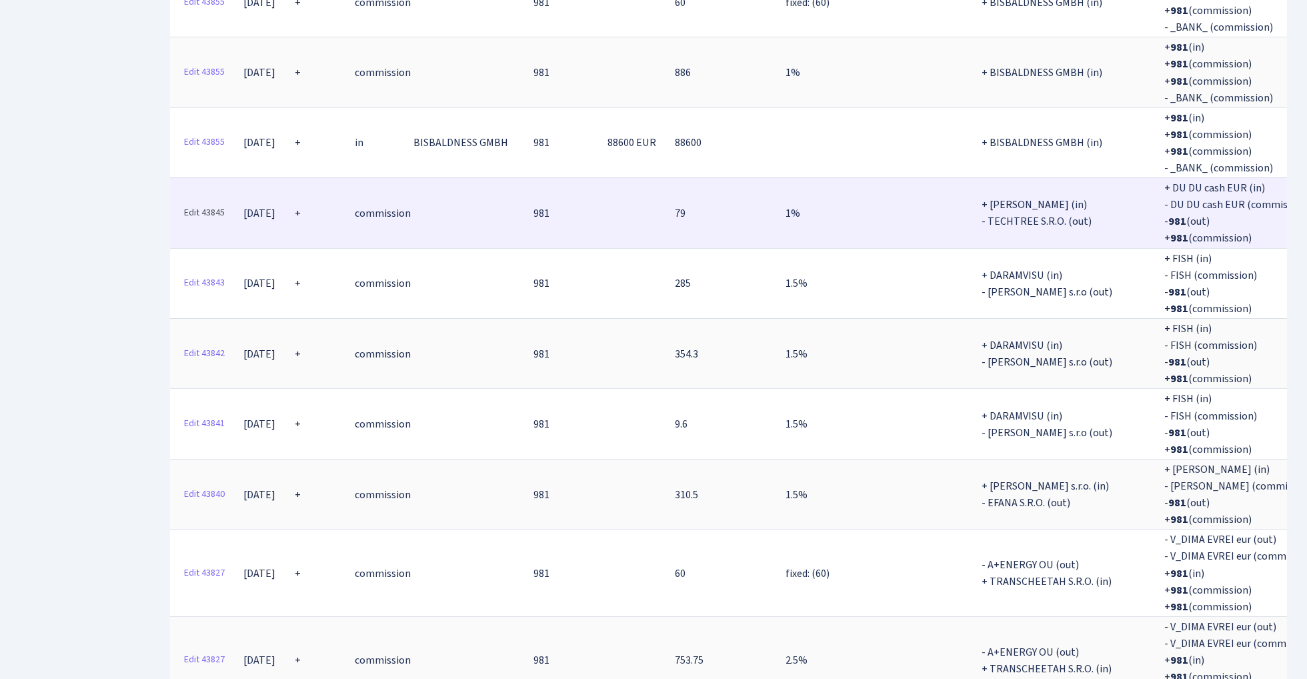
click at [209, 203] on link "Edit 43845" at bounding box center [204, 213] width 53 height 21
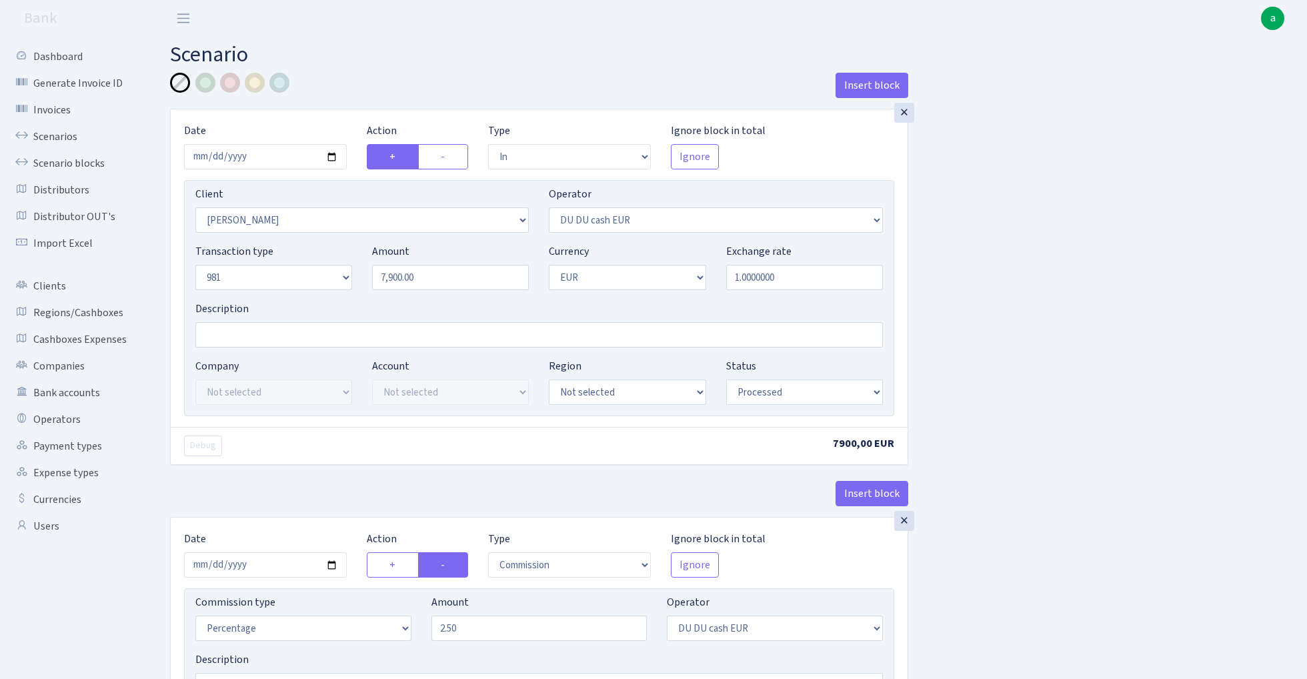
select select "in"
select select "3217"
select select "419"
select select "8"
select select "1"
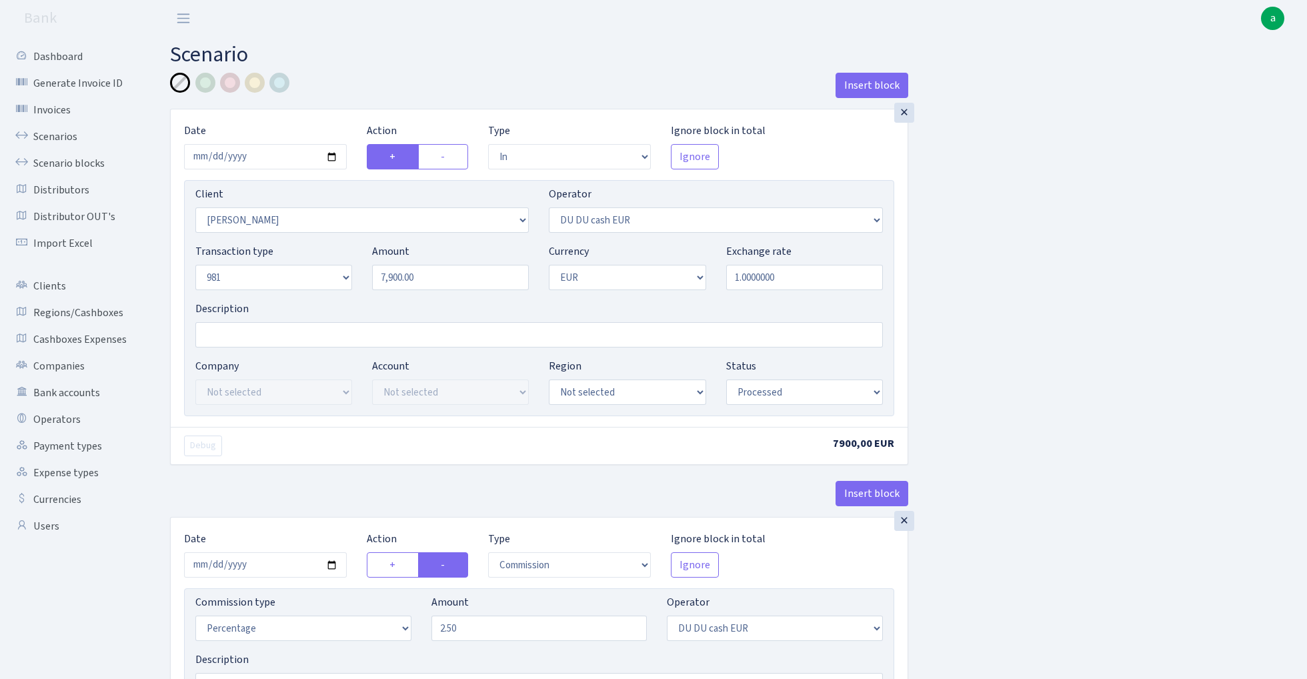
select select "processed"
select select "commission"
select select "419"
select select "processed"
select select "out"
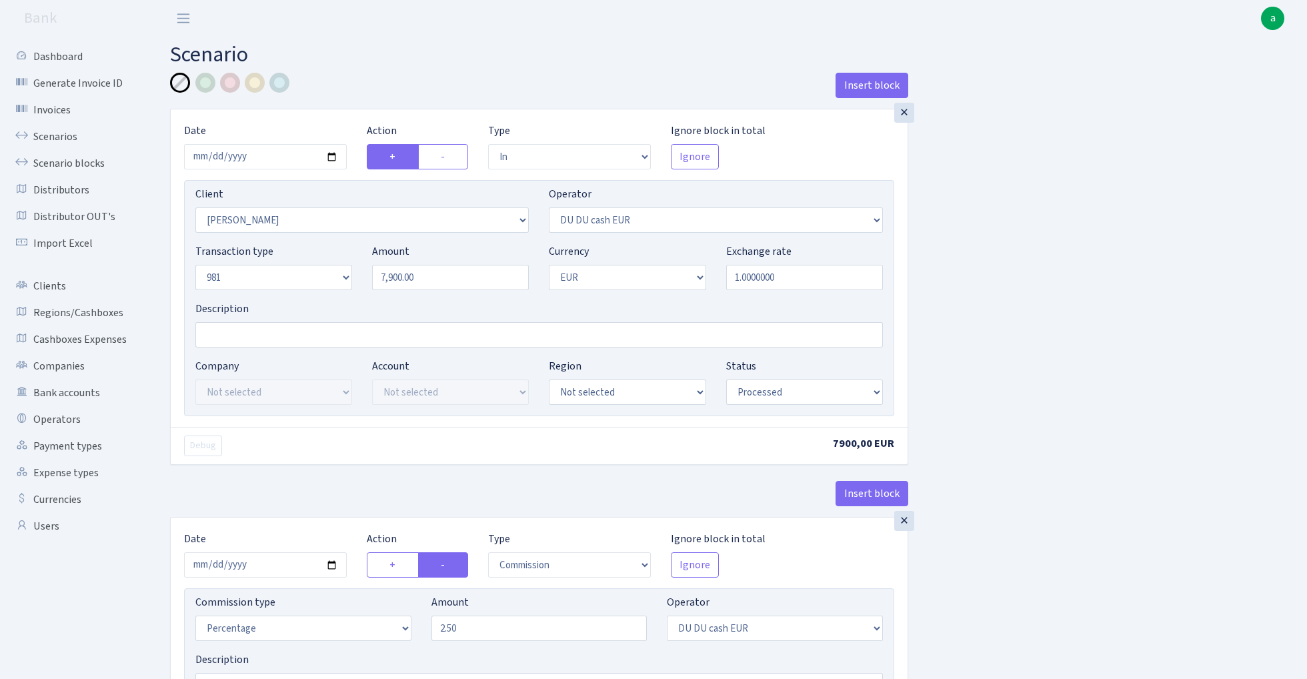
select select "342"
select select "61"
select select "8"
select select "1"
select select "processed"
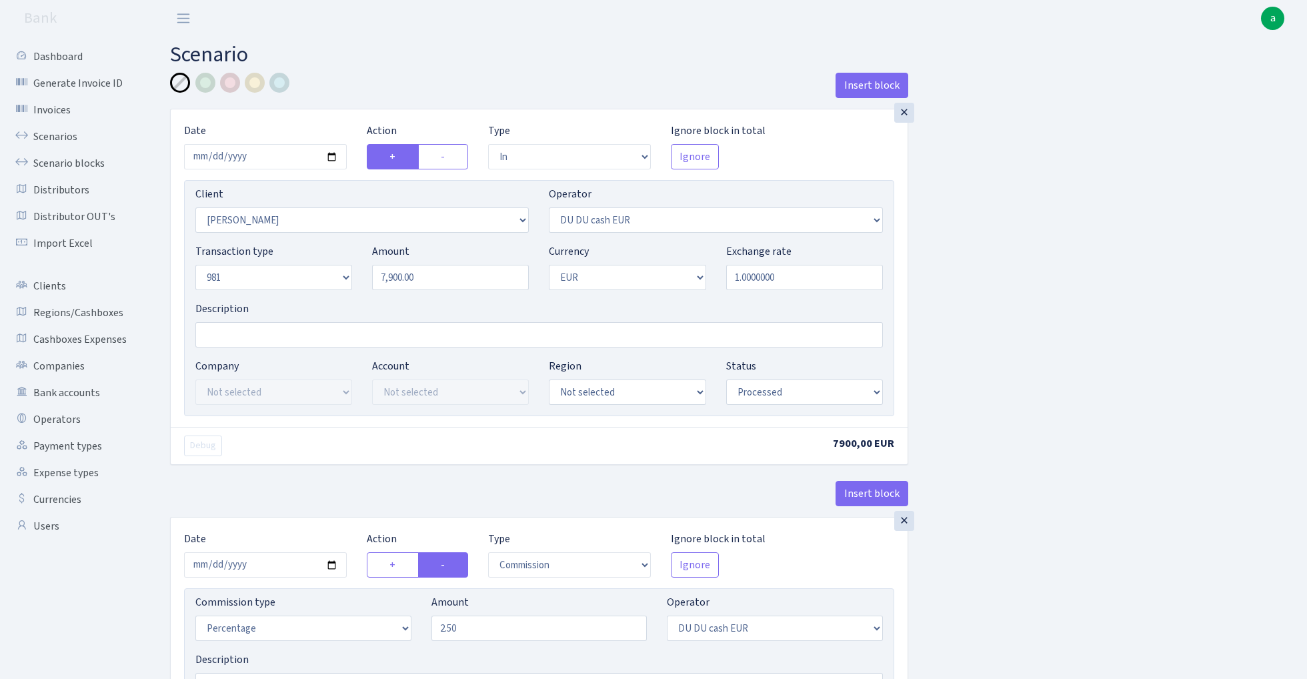
select select "commission"
select select "61"
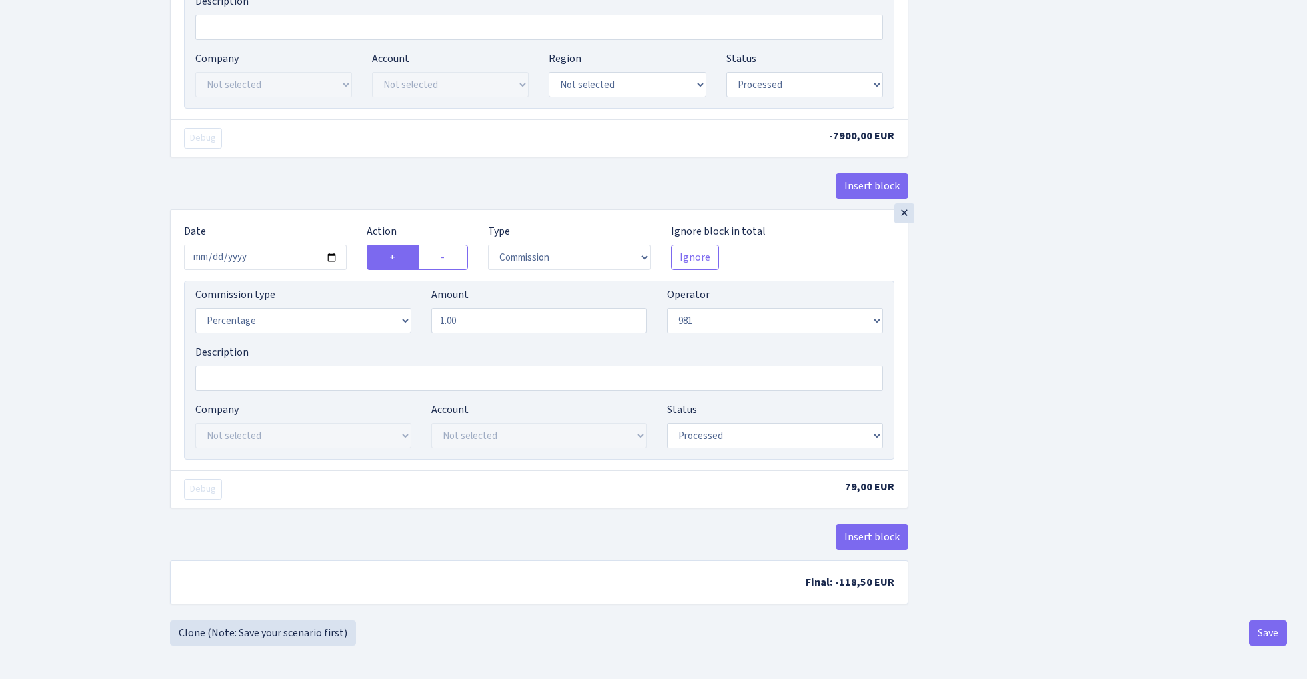
scroll to position [1074, 0]
select select "pending"
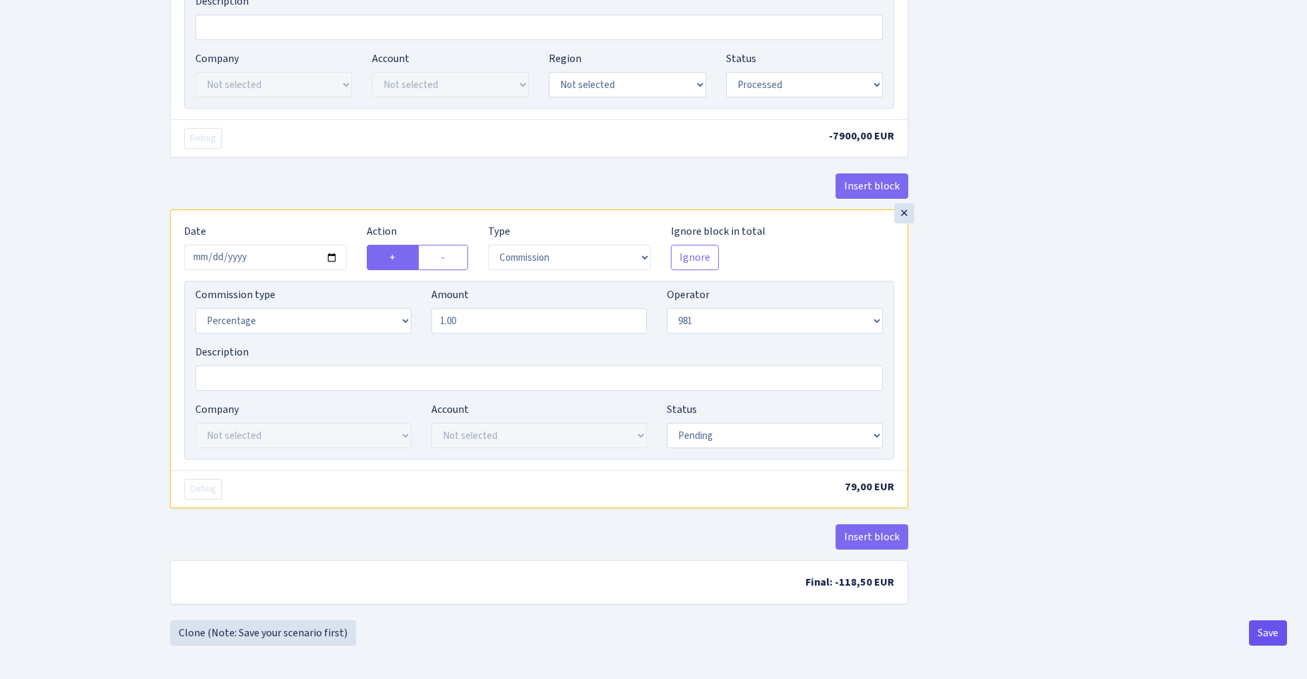
click at [1268, 629] on button "Save" at bounding box center [1268, 632] width 38 height 25
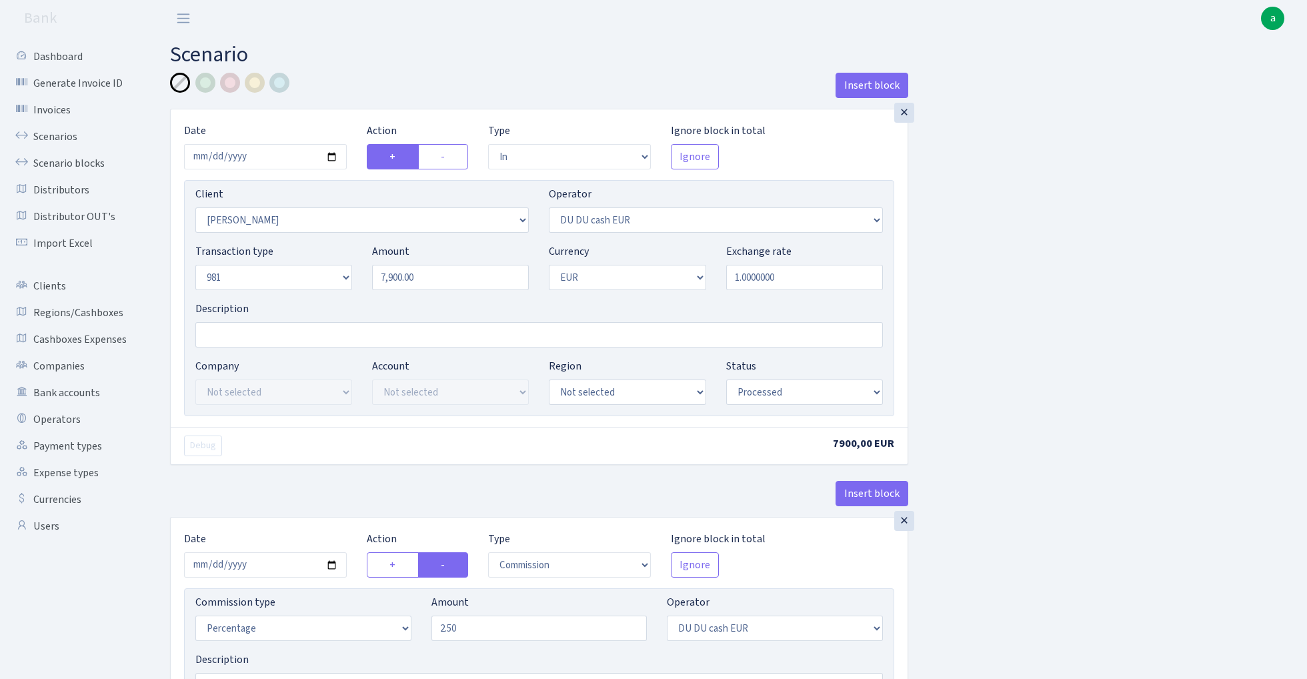
select select "in"
select select "3217"
select select "419"
select select "8"
select select "1"
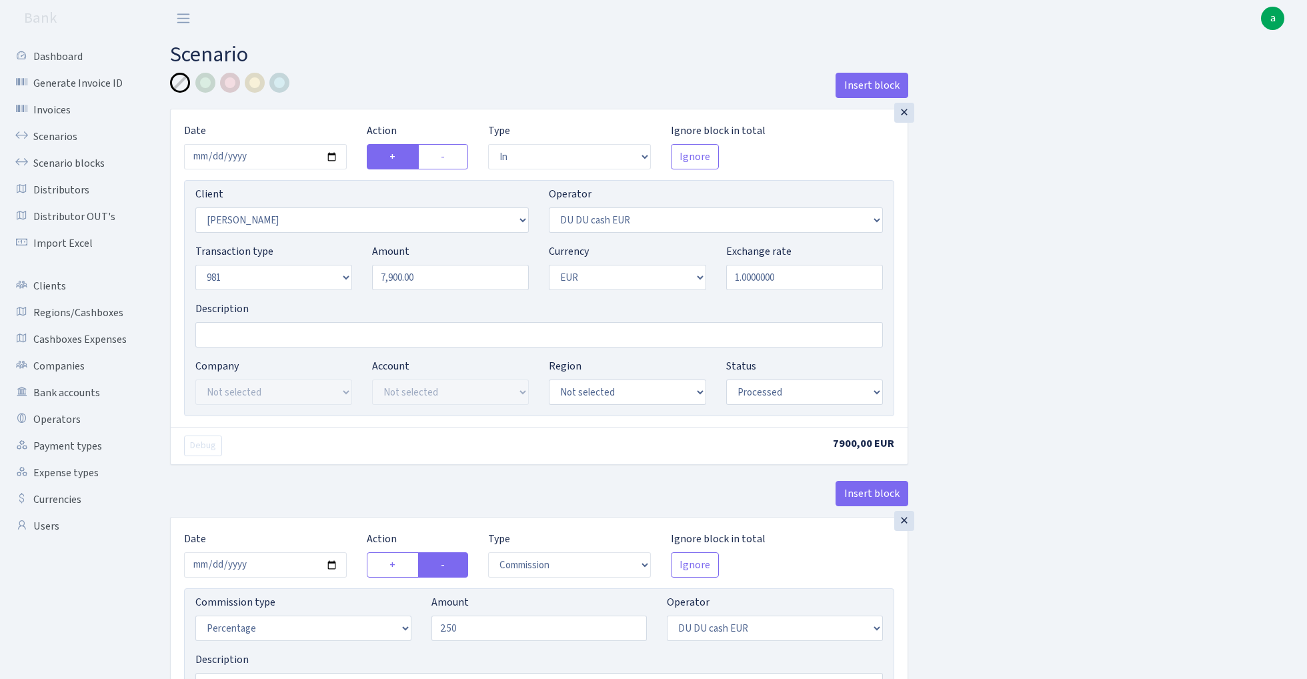
select select "processed"
select select "commission"
select select "419"
select select "processed"
select select "out"
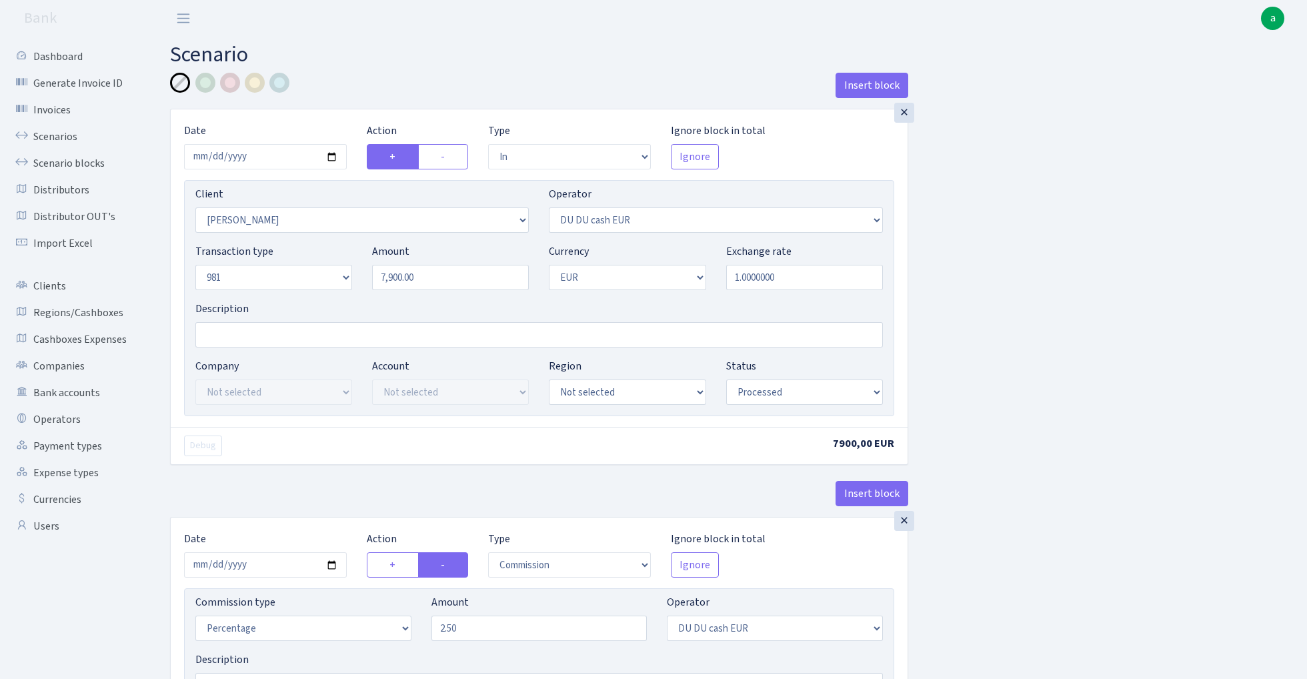
select select "342"
select select "61"
select select "8"
select select "1"
select select "processed"
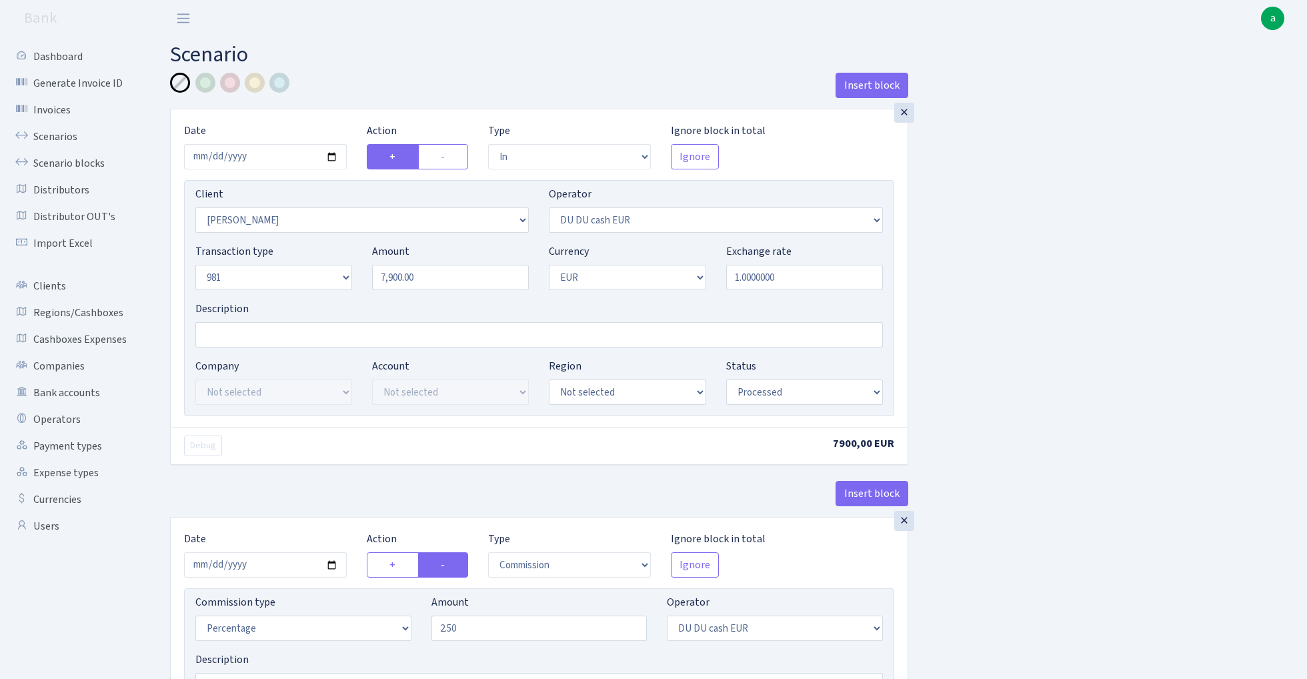
select select "commission"
select select "61"
select select "pending"
click at [81, 158] on link "Scenario blocks" at bounding box center [73, 163] width 133 height 27
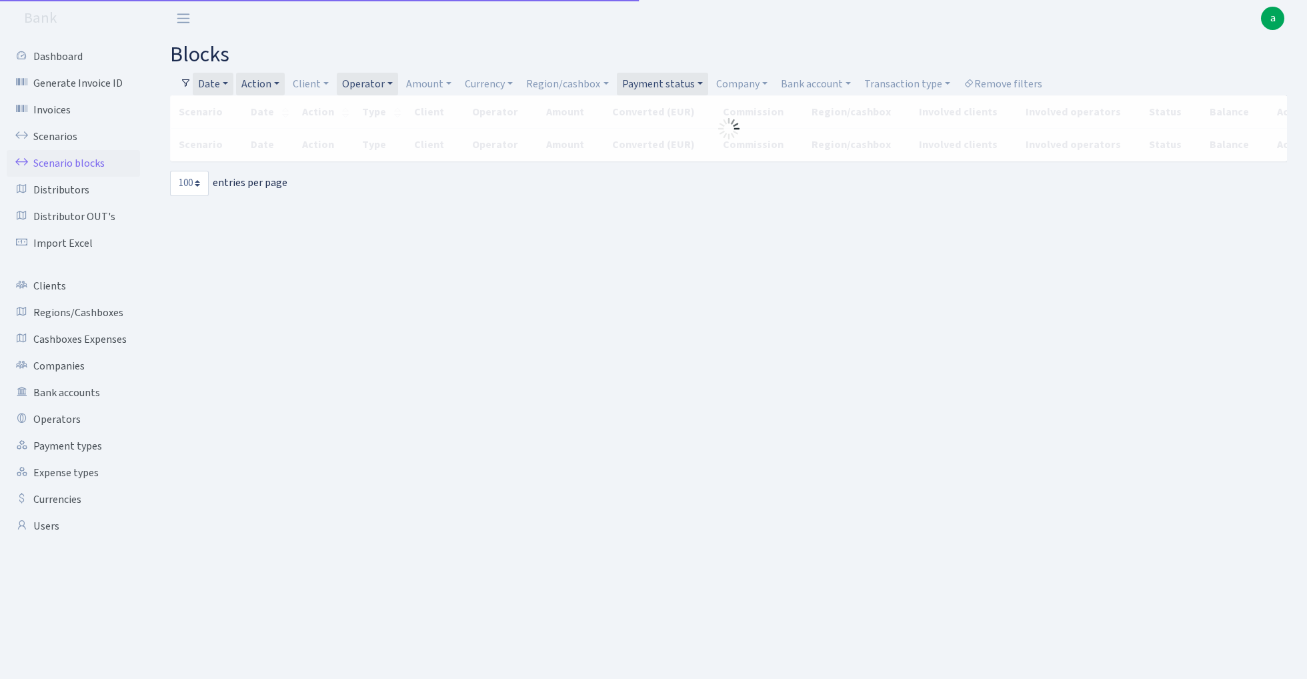
select select "100"
click at [267, 85] on link "Action" at bounding box center [260, 84] width 49 height 23
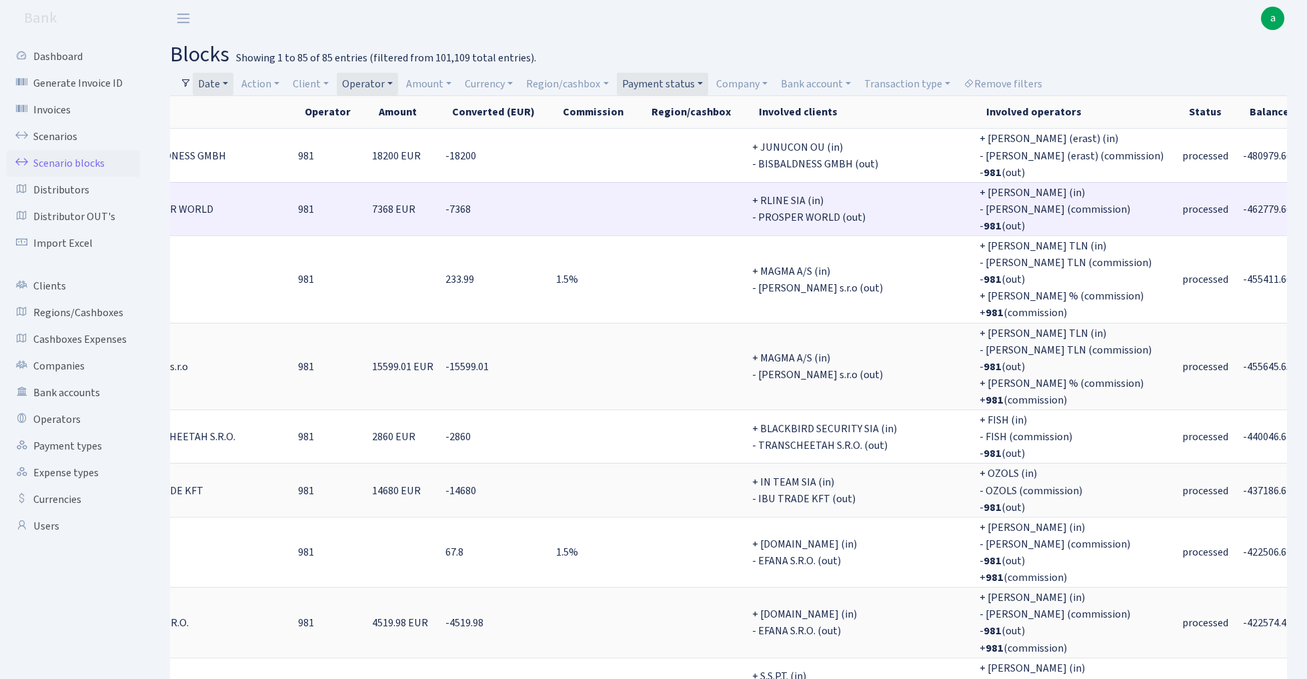
scroll to position [0, 280]
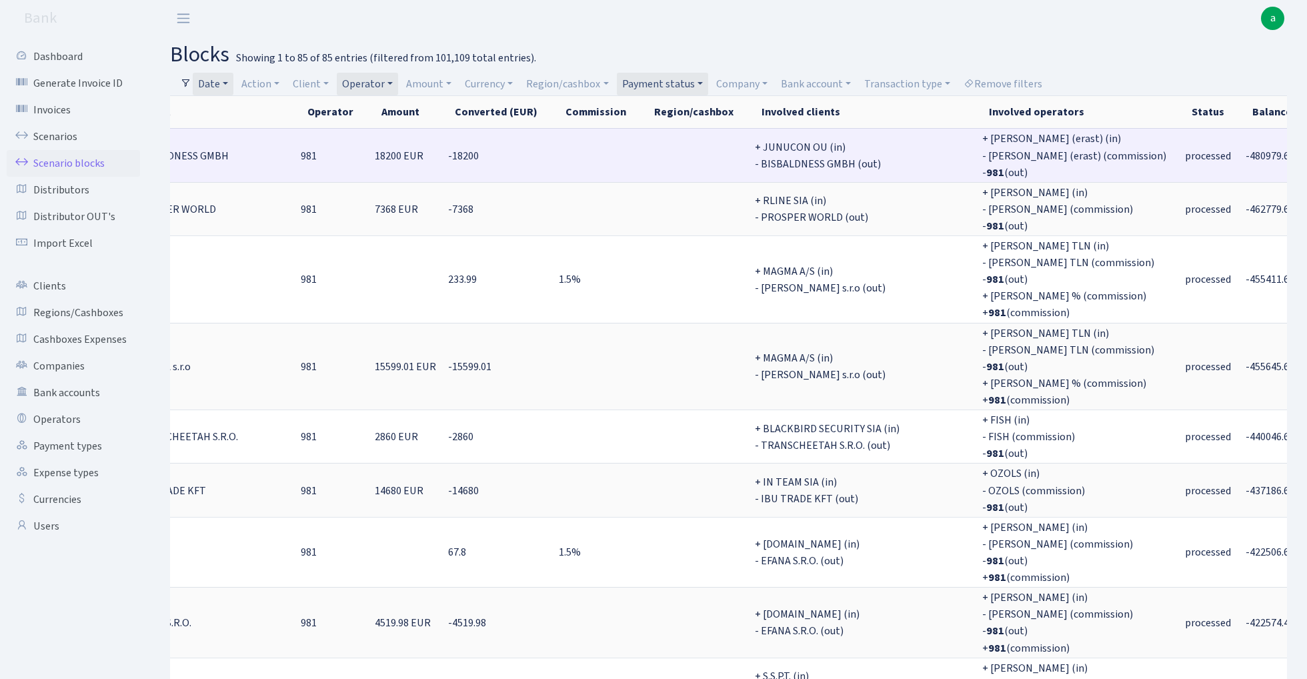
click at [1246, 155] on span "-480979.66" at bounding box center [1270, 156] width 49 height 15
copy span "480979.66"
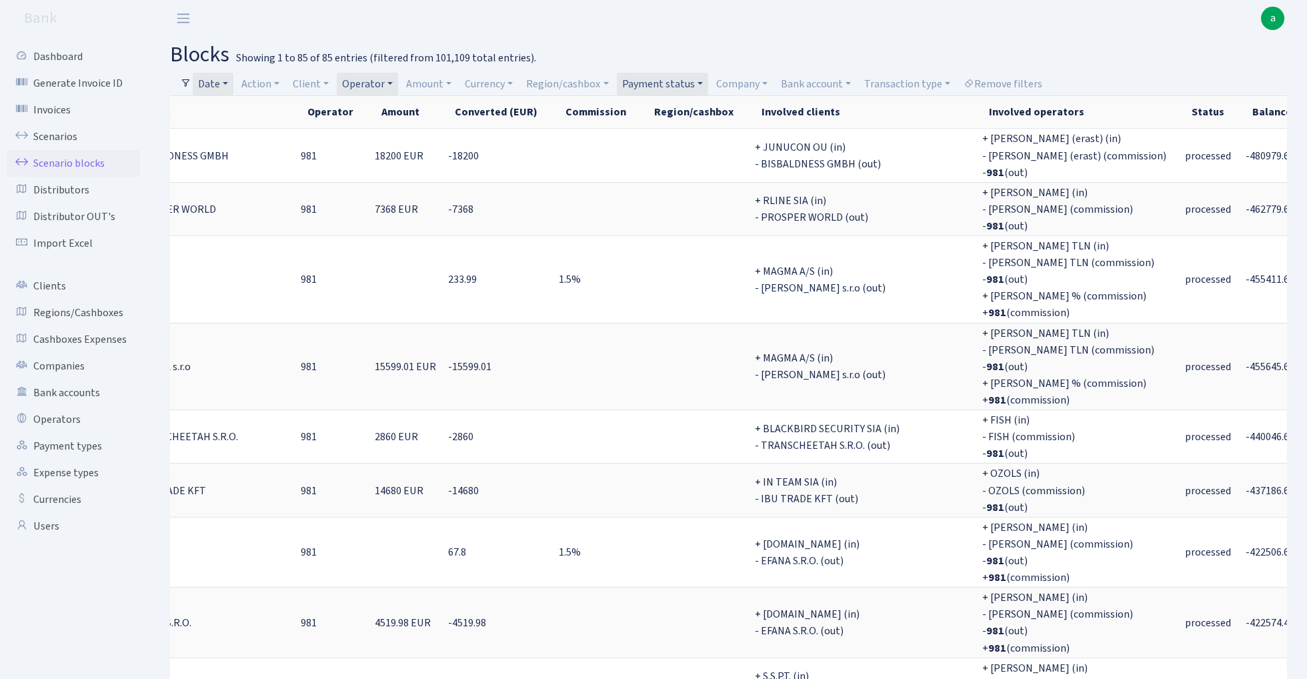
click at [214, 81] on link "Date" at bounding box center [213, 84] width 41 height 23
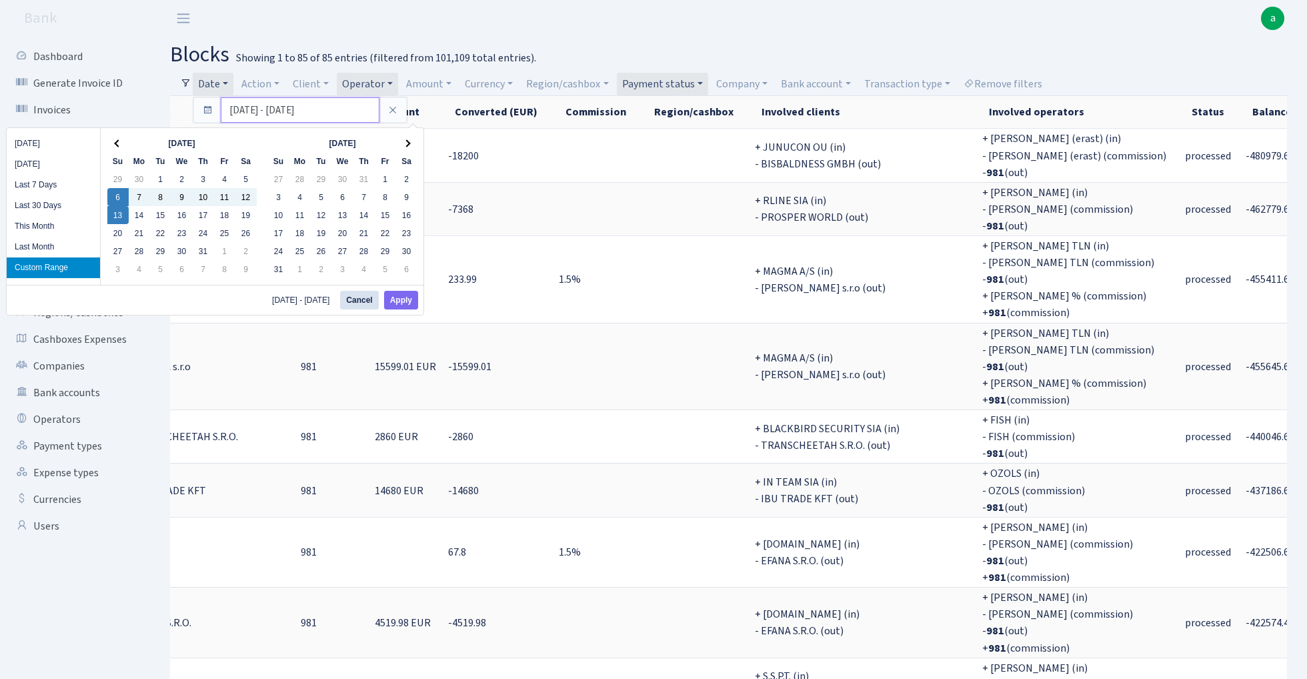
click at [256, 111] on input "06.07.2025 - 13.07.2025" at bounding box center [300, 109] width 159 height 25
click at [407, 292] on div "13.07.2025 - 20.07.2025 Cancel Apply" at bounding box center [215, 300] width 417 height 30
click at [408, 297] on button "Apply" at bounding box center [401, 300] width 34 height 19
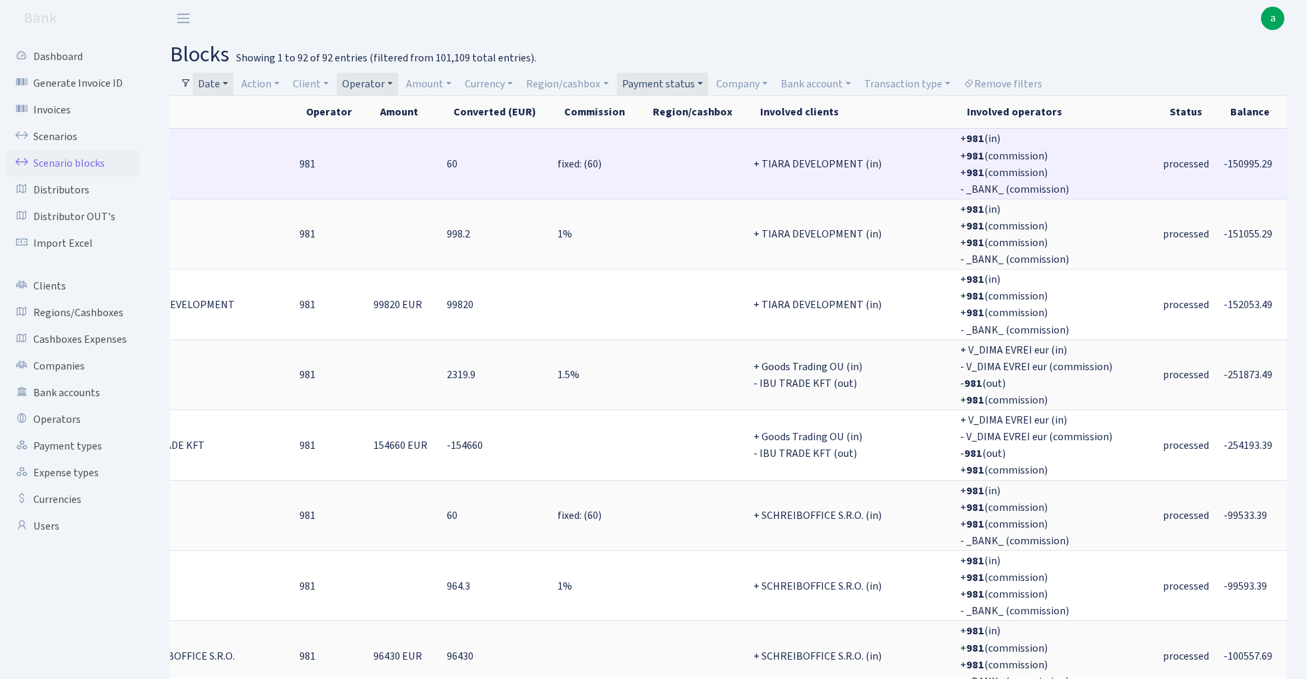
scroll to position [0, 281]
click at [1224, 163] on span "-150995.29" at bounding box center [1248, 164] width 49 height 15
copy span "150995.29"
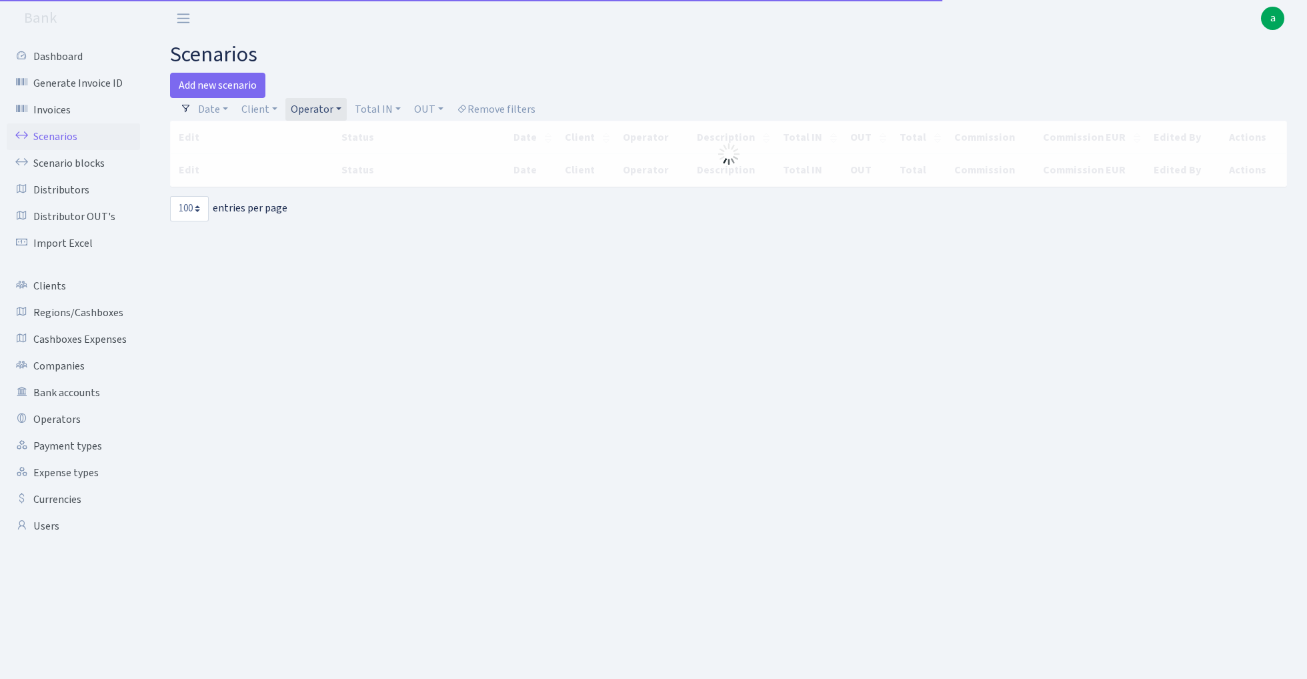
select select "100"
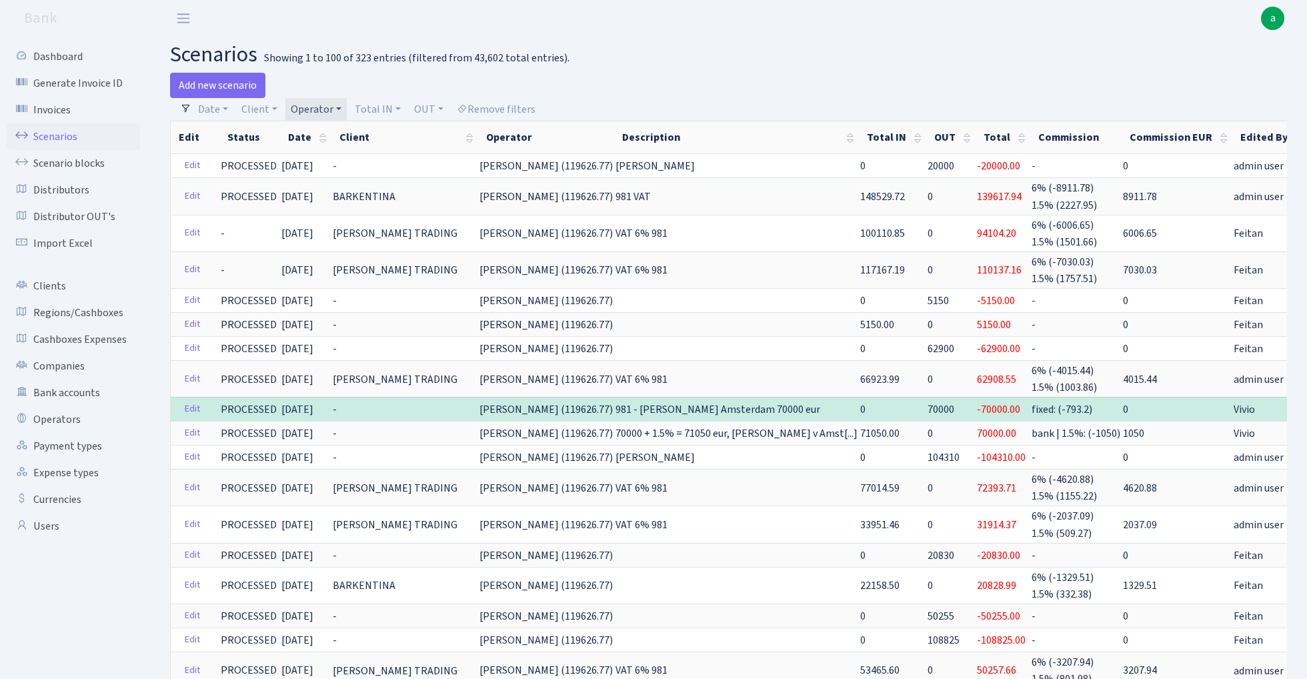
click at [320, 105] on link "Operator" at bounding box center [315, 109] width 61 height 23
click at [337, 159] on input "search" at bounding box center [338, 157] width 98 height 21
type input "kar"
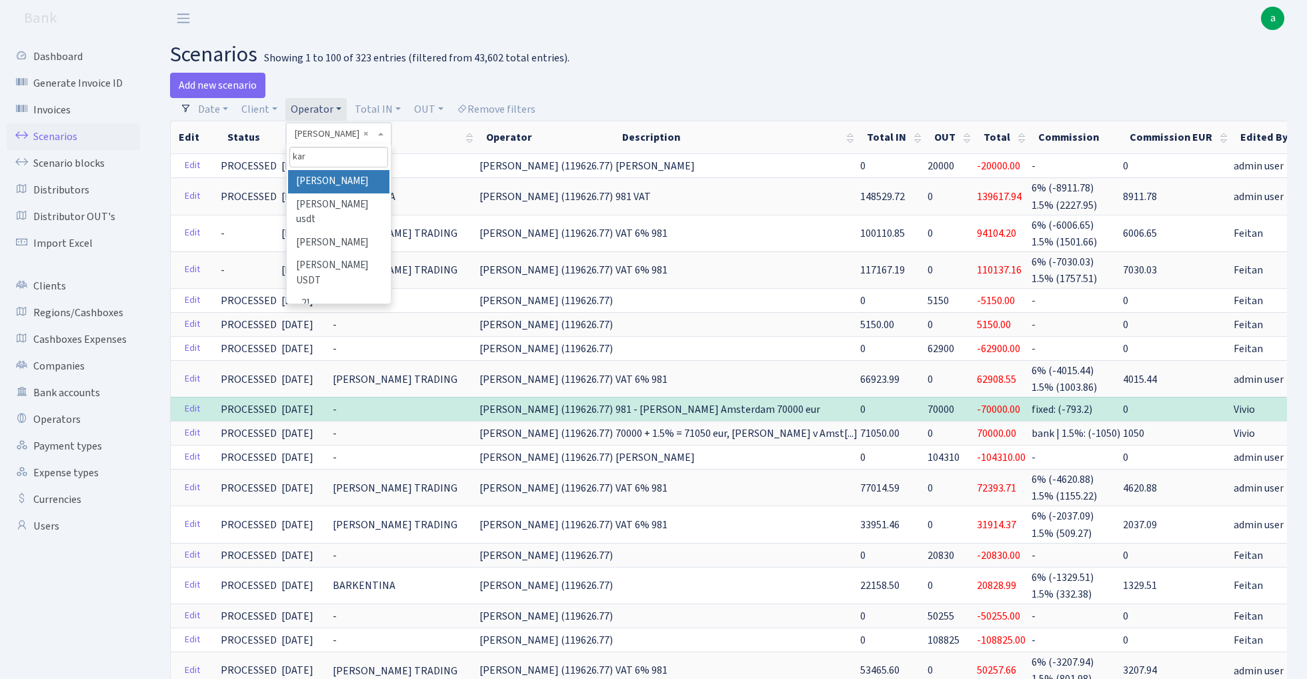
click at [353, 182] on li "[PERSON_NAME]" at bounding box center [338, 181] width 101 height 23
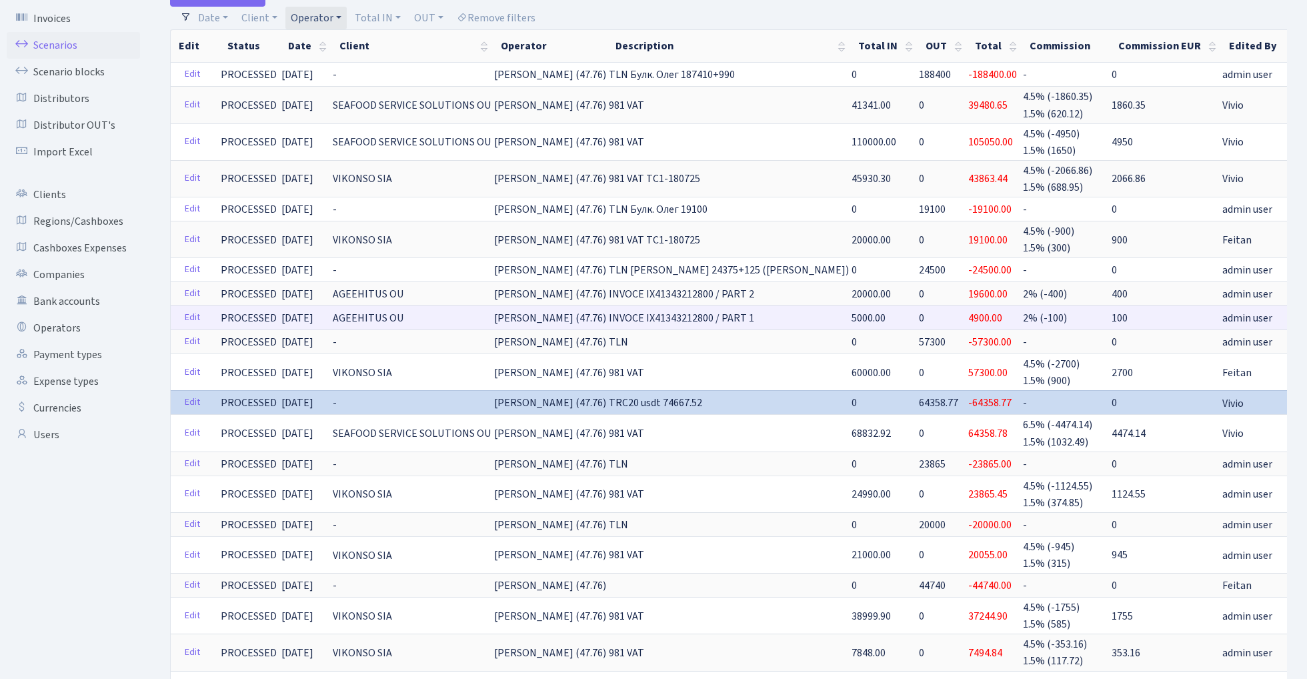
scroll to position [92, 0]
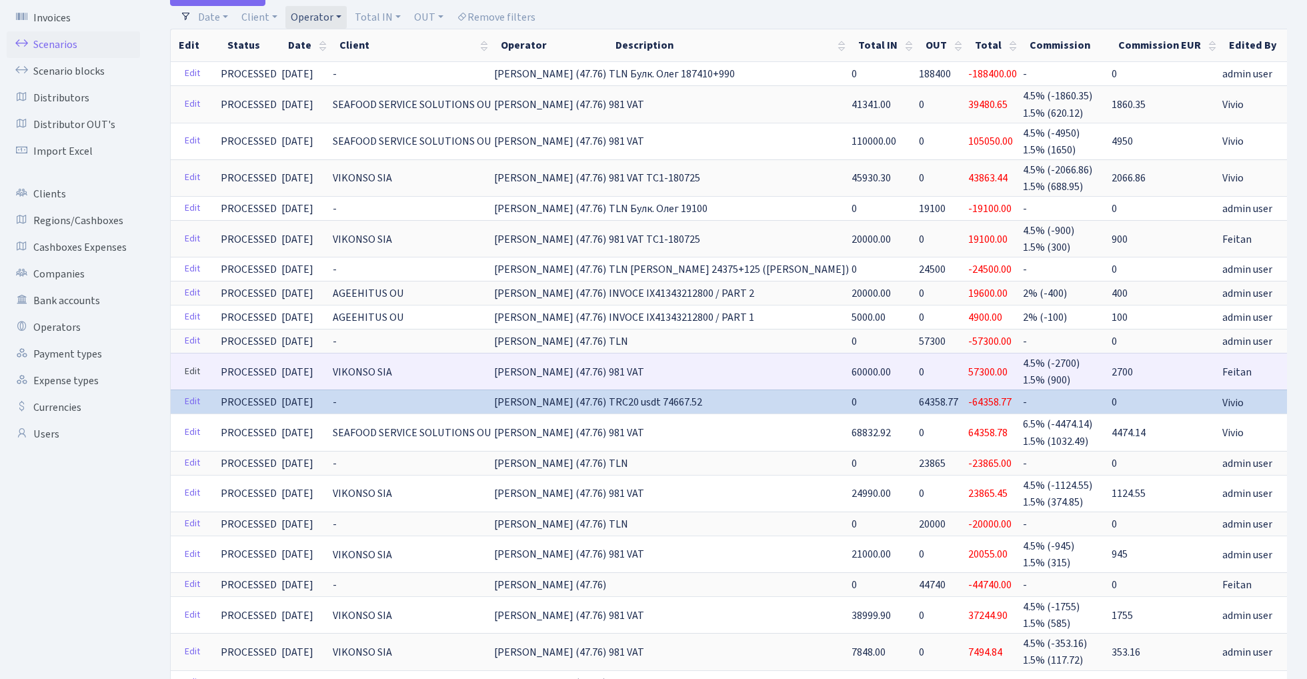
click at [192, 367] on link "Edit" at bounding box center [192, 371] width 27 height 21
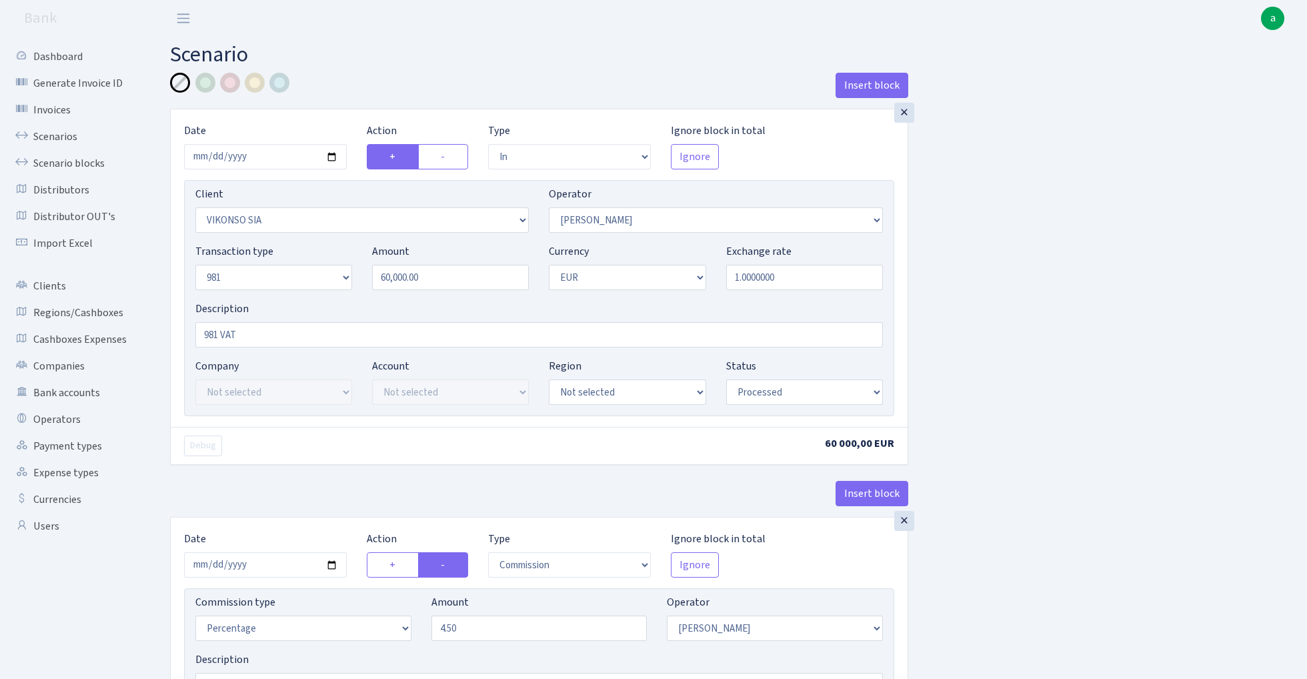
select select "in"
select select "3171"
select select "396"
select select "8"
select select "1"
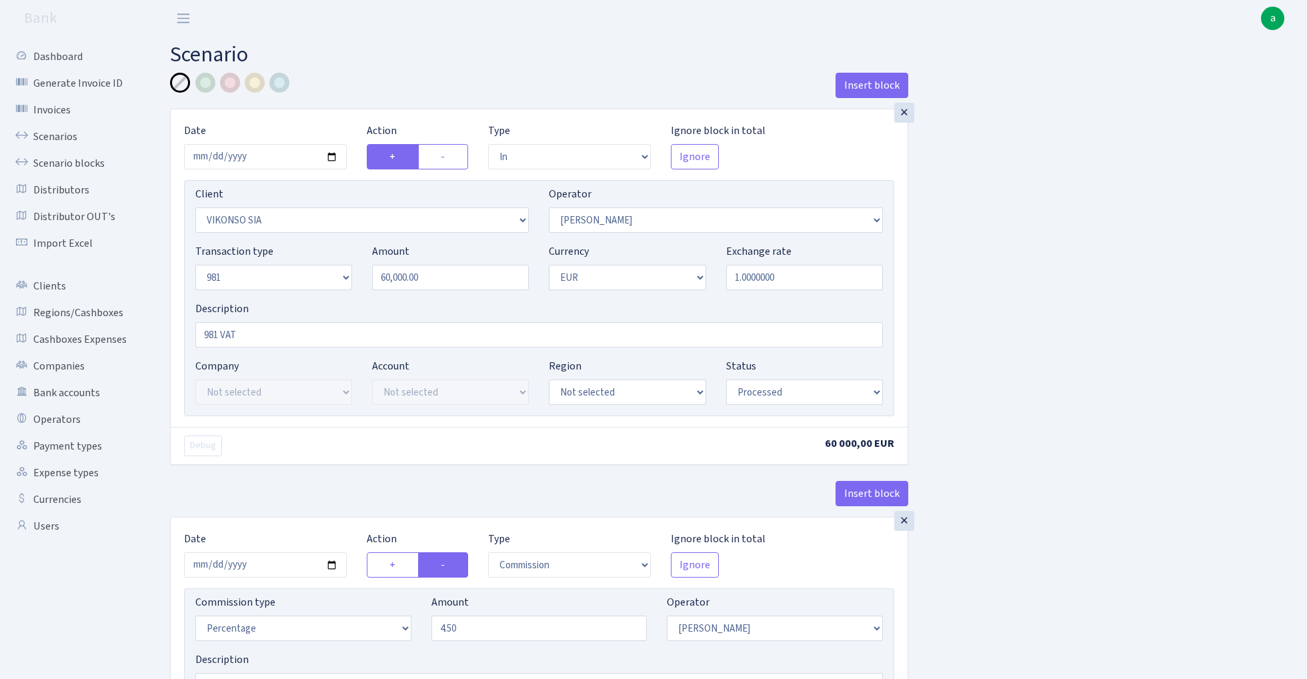
select select "processed"
select select "commission"
select select "396"
select select "processed"
select select "out"
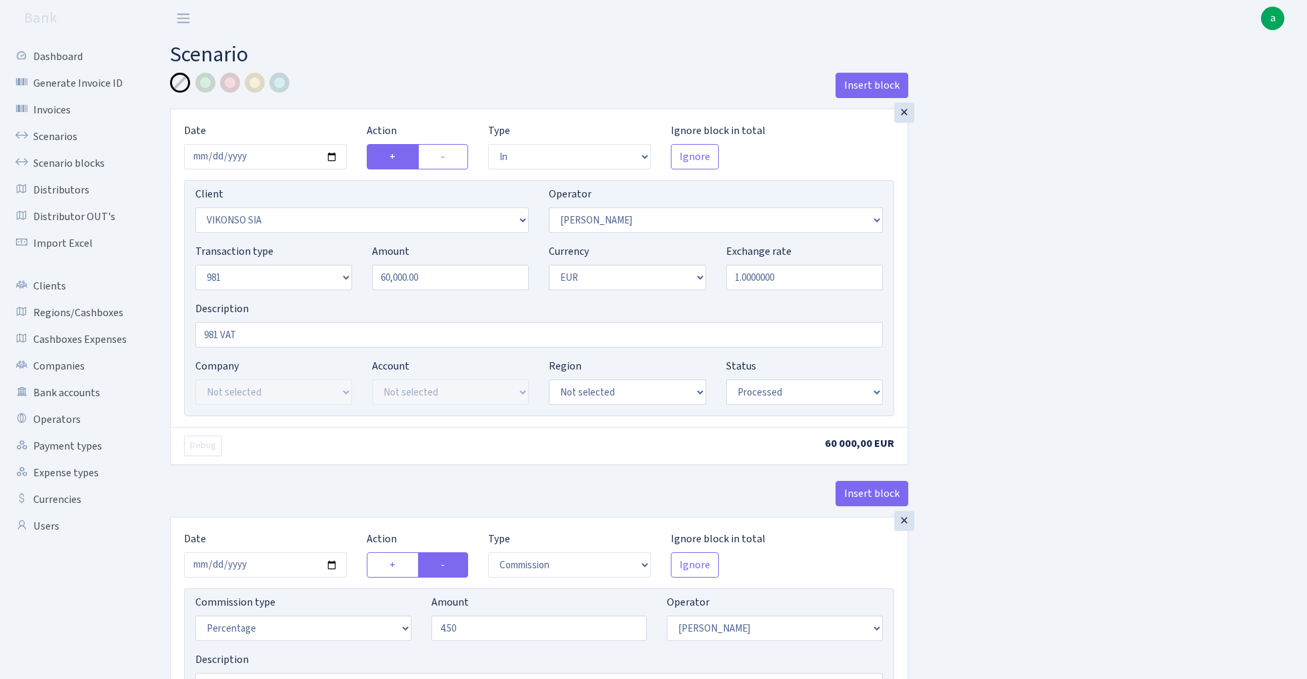
select select "341"
select select "61"
select select "8"
select select "1"
select select "processed"
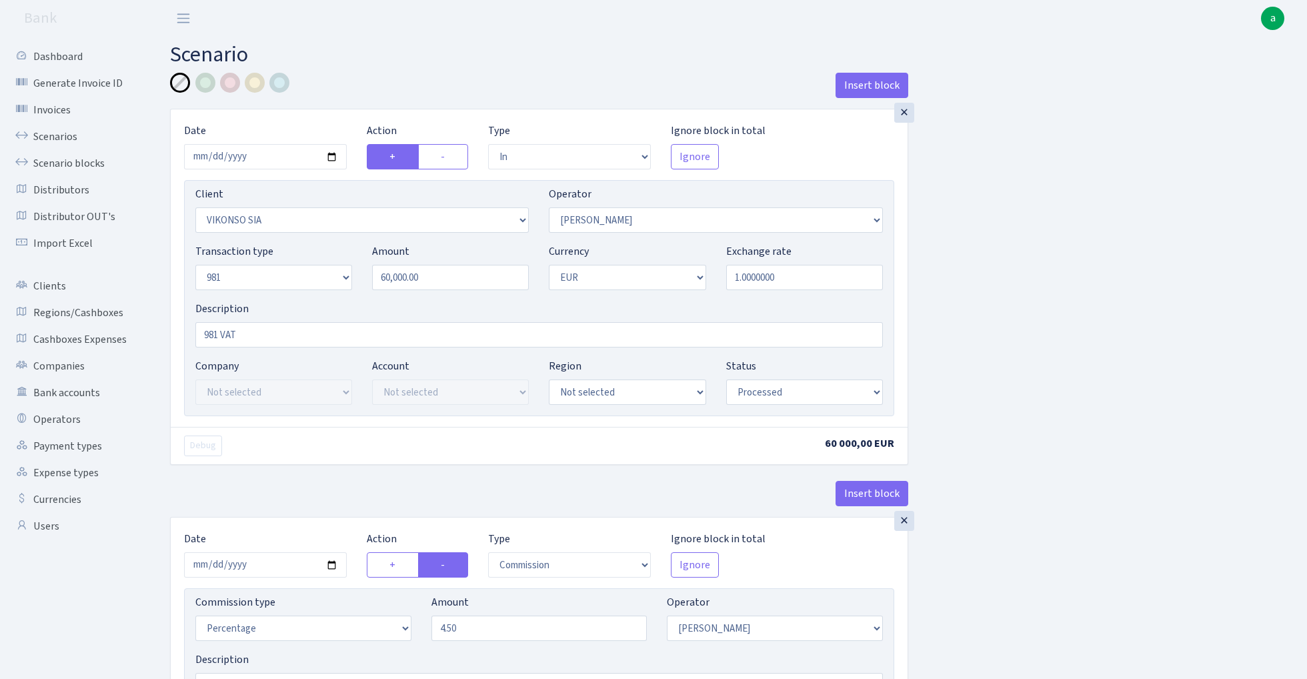
select select "commission"
select select "61"
select select "processed"
click at [265, 153] on input "2025-07-21" at bounding box center [265, 156] width 163 height 25
type input "2025-07-18"
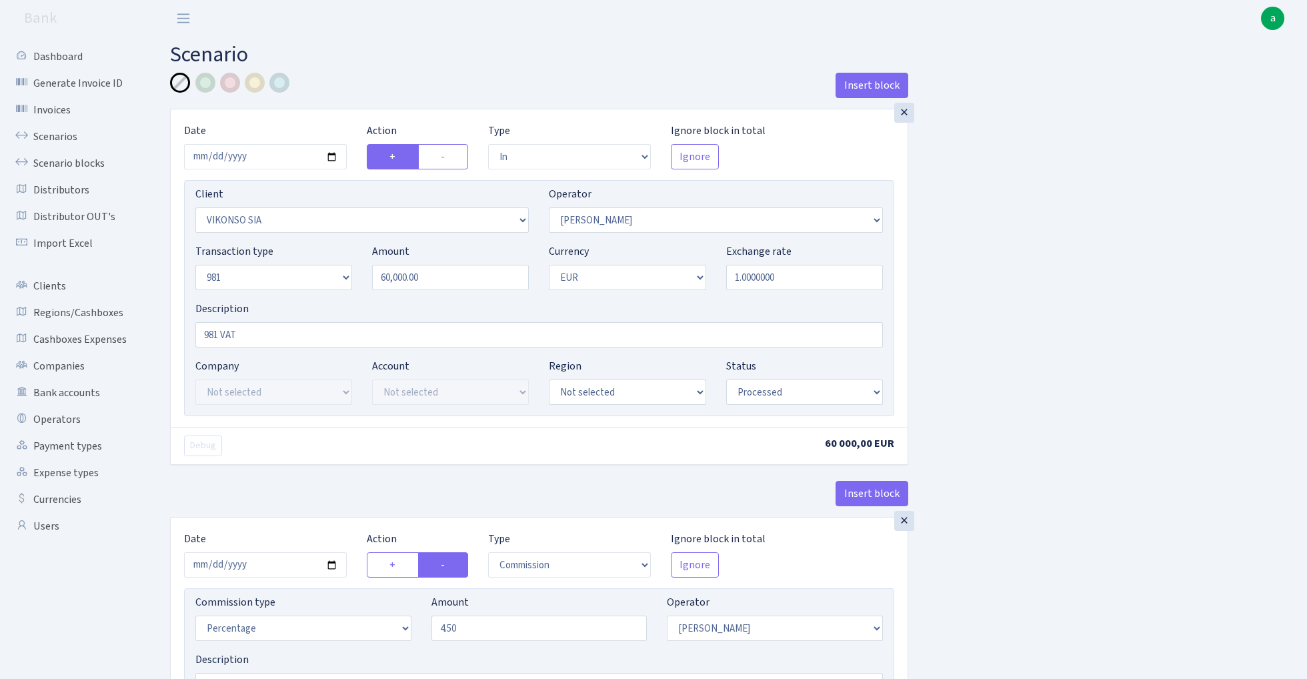
click at [363, 55] on h2 "Scenario" at bounding box center [728, 54] width 1117 height 25
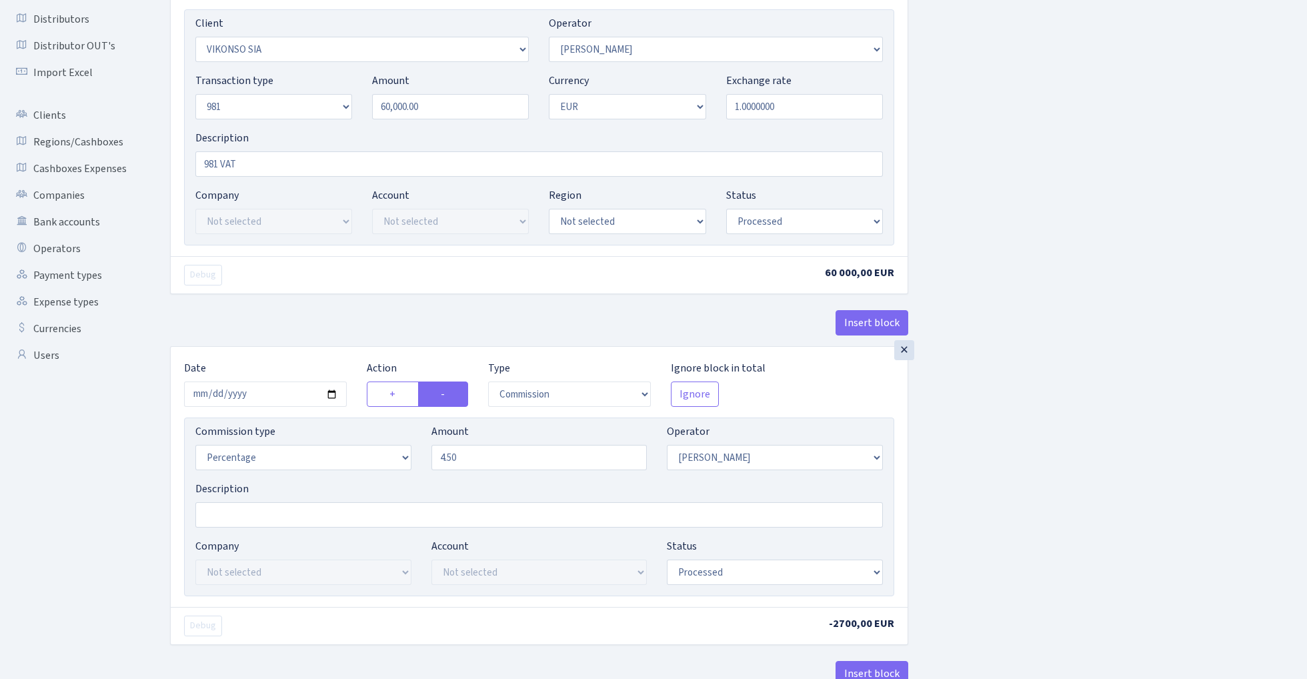
scroll to position [225, 0]
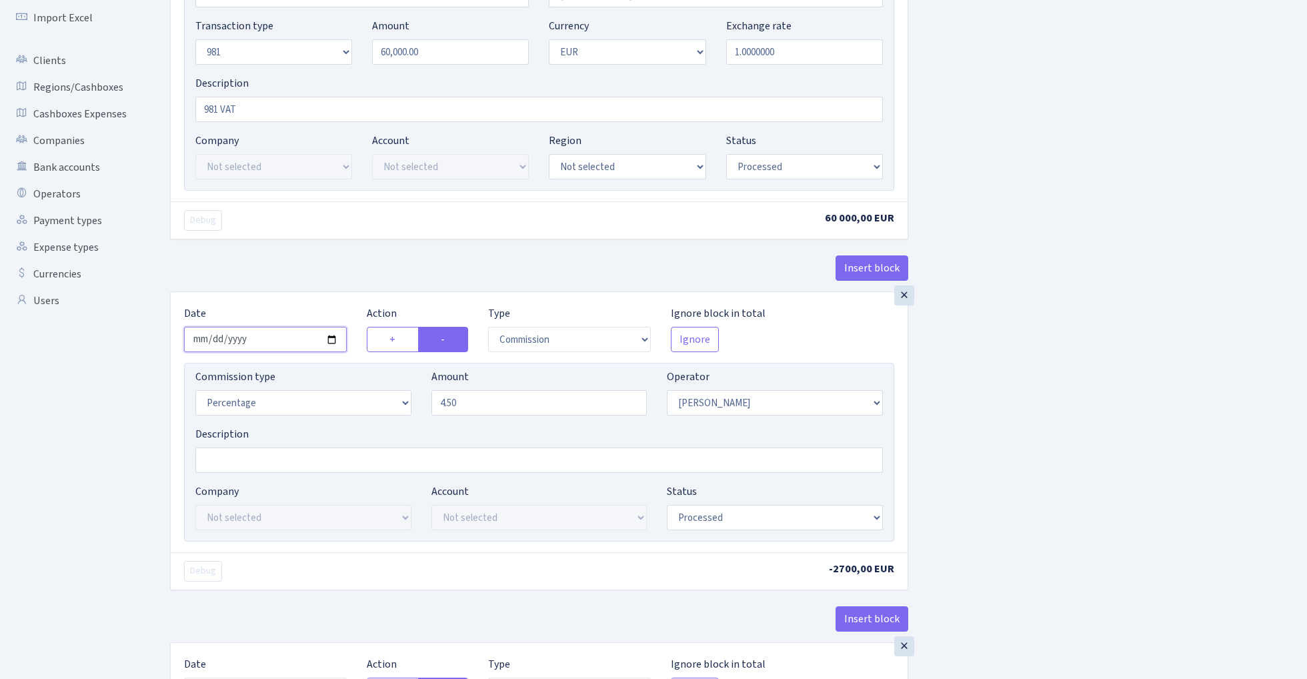
click at [269, 347] on input "2025-07-21" at bounding box center [265, 339] width 163 height 25
type input "2025-07-18"
click at [351, 241] on div "× Date 2025-07-18 Action + - Type --- In Out Commission Field required. Ignore …" at bounding box center [539, 87] width 738 height 408
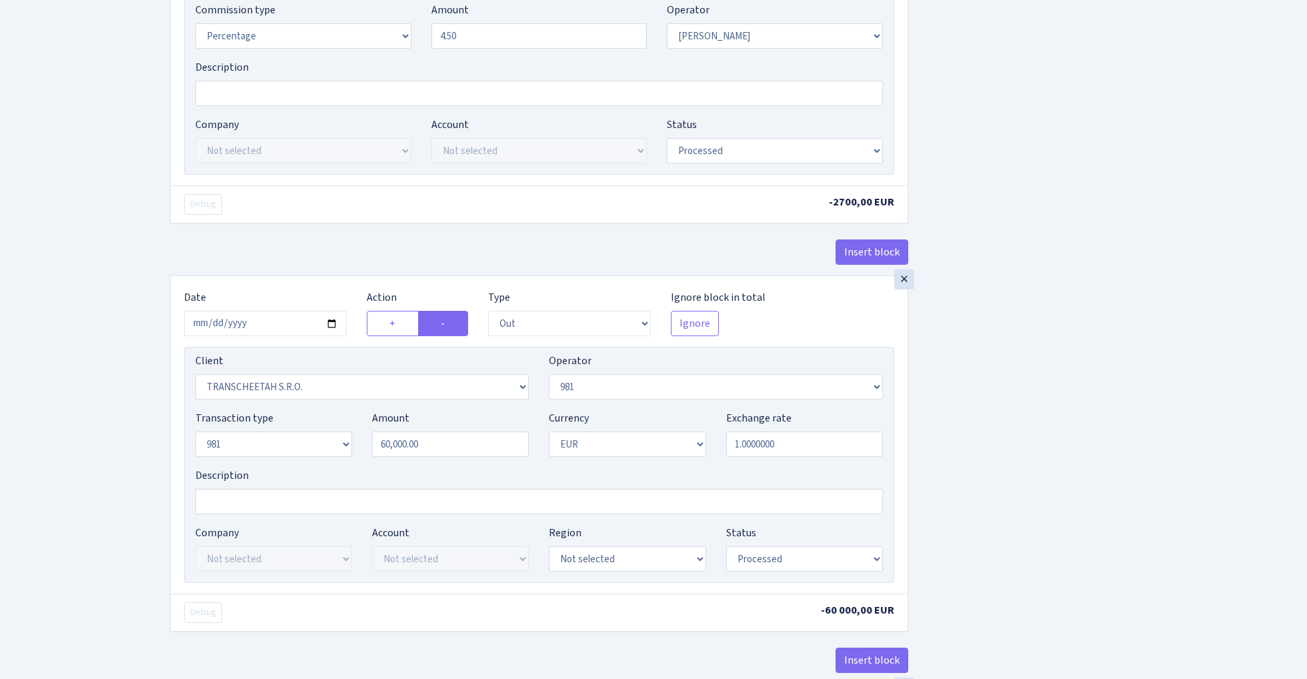
scroll to position [692, 0]
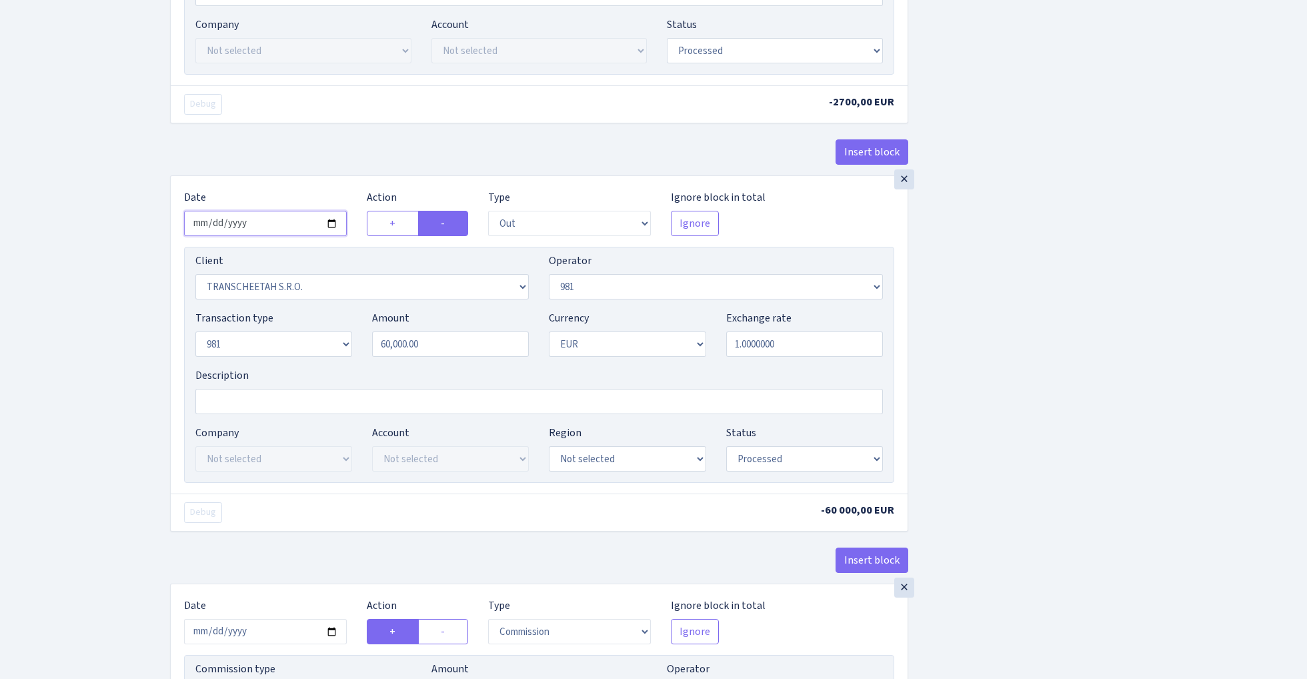
click at [271, 227] on input "[DATE]" at bounding box center [265, 223] width 163 height 25
type input "[DATE]"
click at [337, 133] on div "× Date 2025-07-18 Action + - Type --- In Out Commission Field required. Ignore …" at bounding box center [539, 0] width 738 height 351
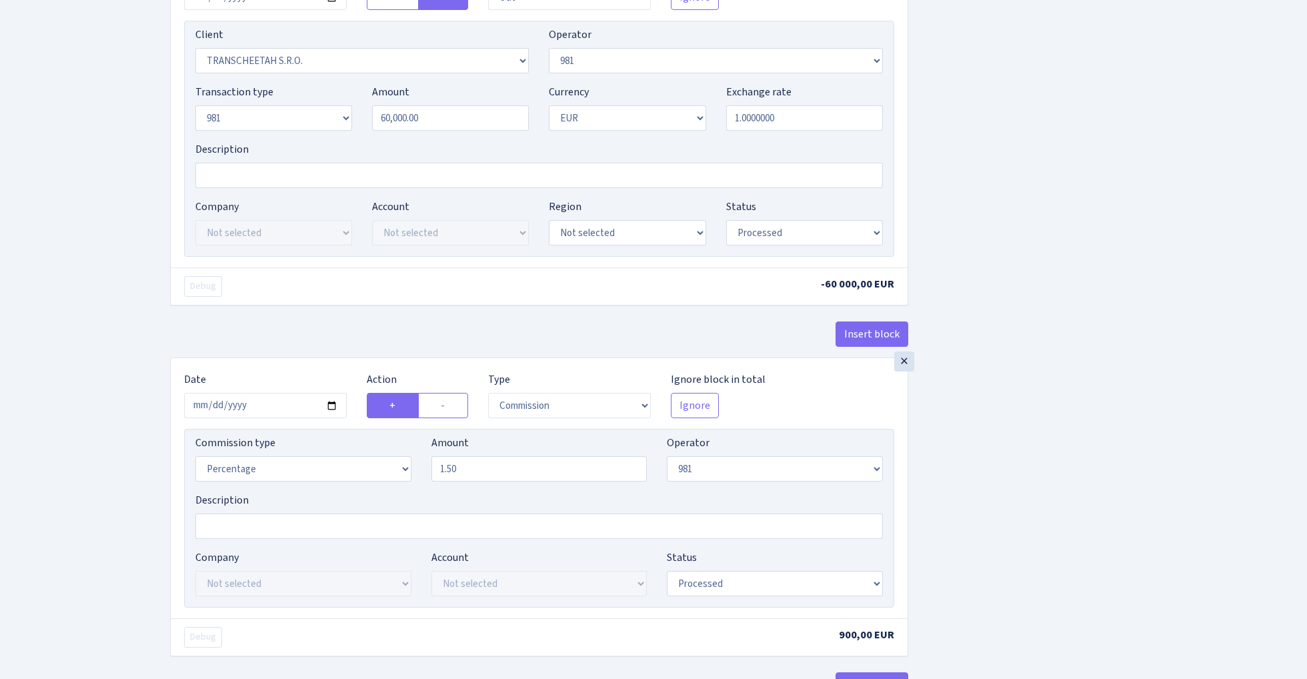
scroll to position [976, 0]
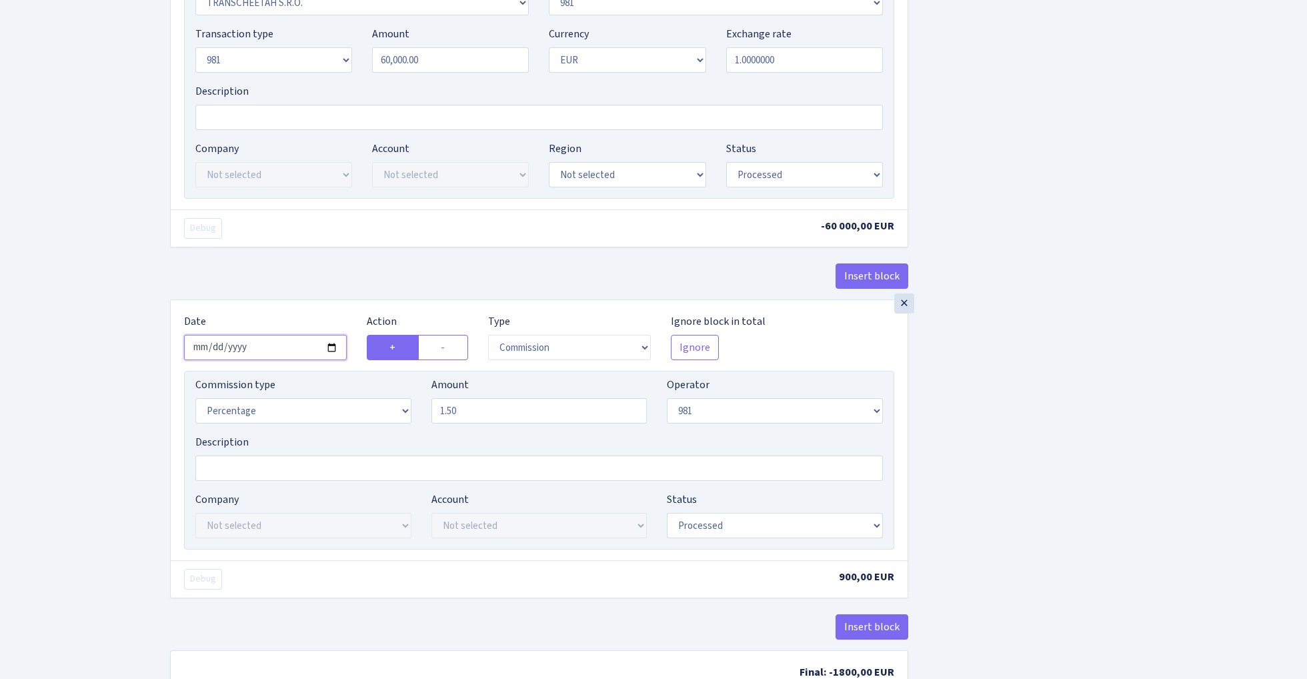
click at [273, 355] on input "[DATE]" at bounding box center [265, 347] width 163 height 25
type input "[DATE]"
click at [339, 265] on div "× Date [DATE] Action + - Type --- In Out Commission Field required. [GEOGRAPHIC…" at bounding box center [539, 95] width 738 height 408
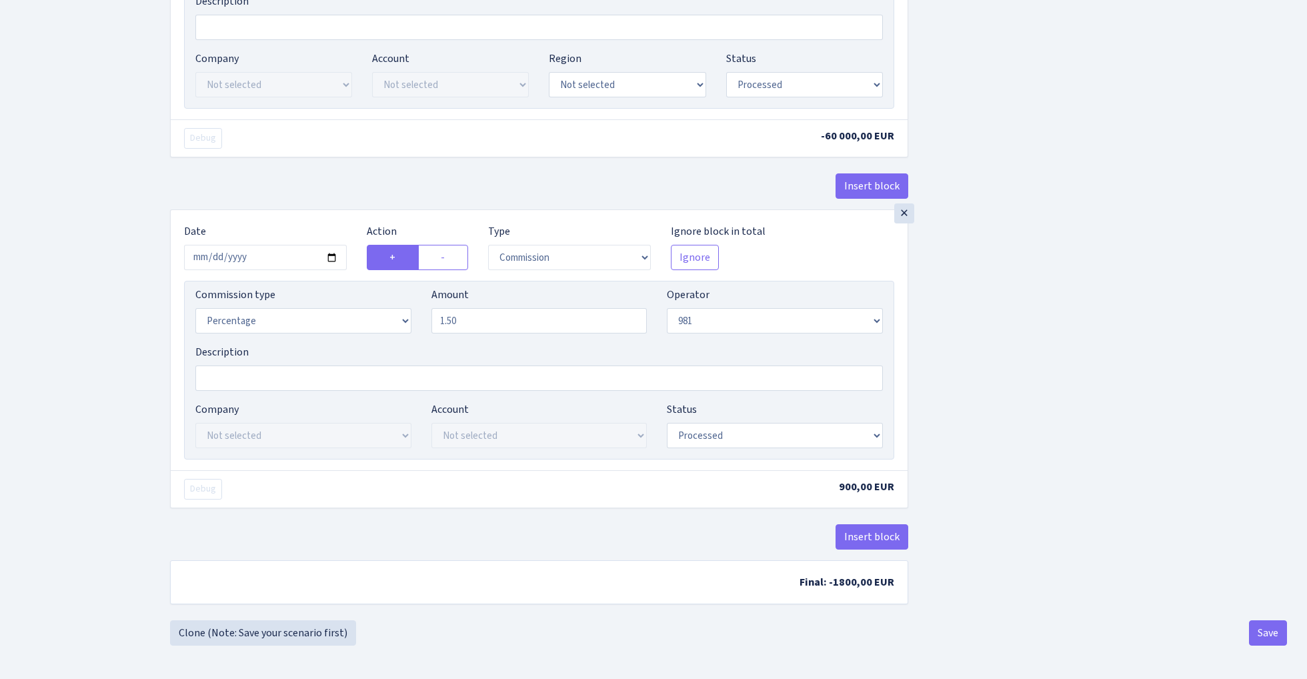
scroll to position [1074, 0]
click at [1270, 633] on button "Save" at bounding box center [1268, 632] width 38 height 25
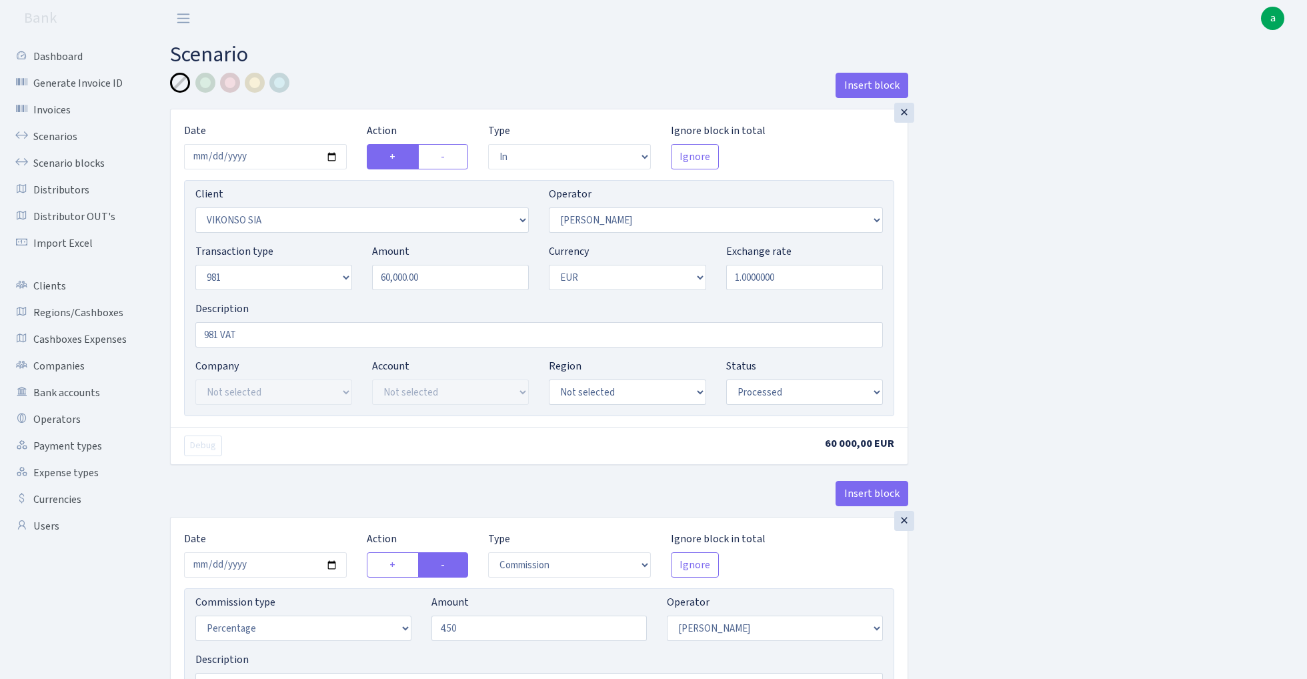
select select "in"
select select "3171"
select select "396"
select select "8"
select select "1"
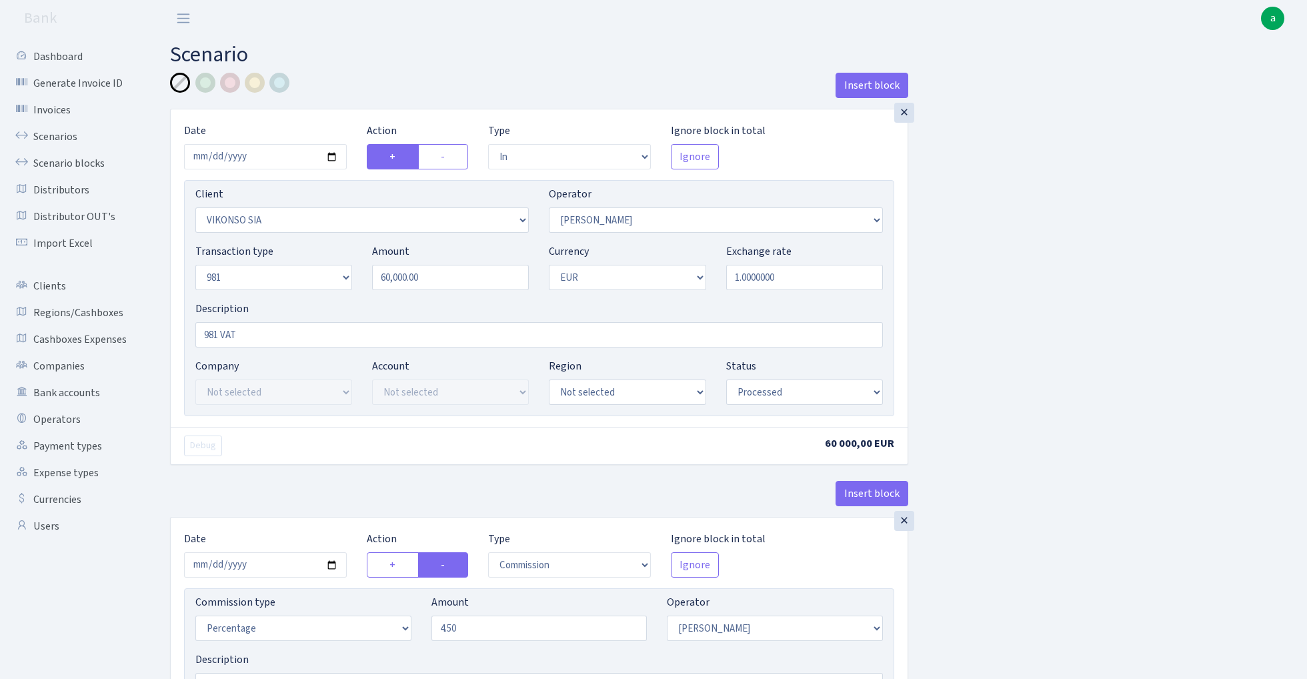
select select "processed"
select select "commission"
select select "396"
select select "processed"
select select "out"
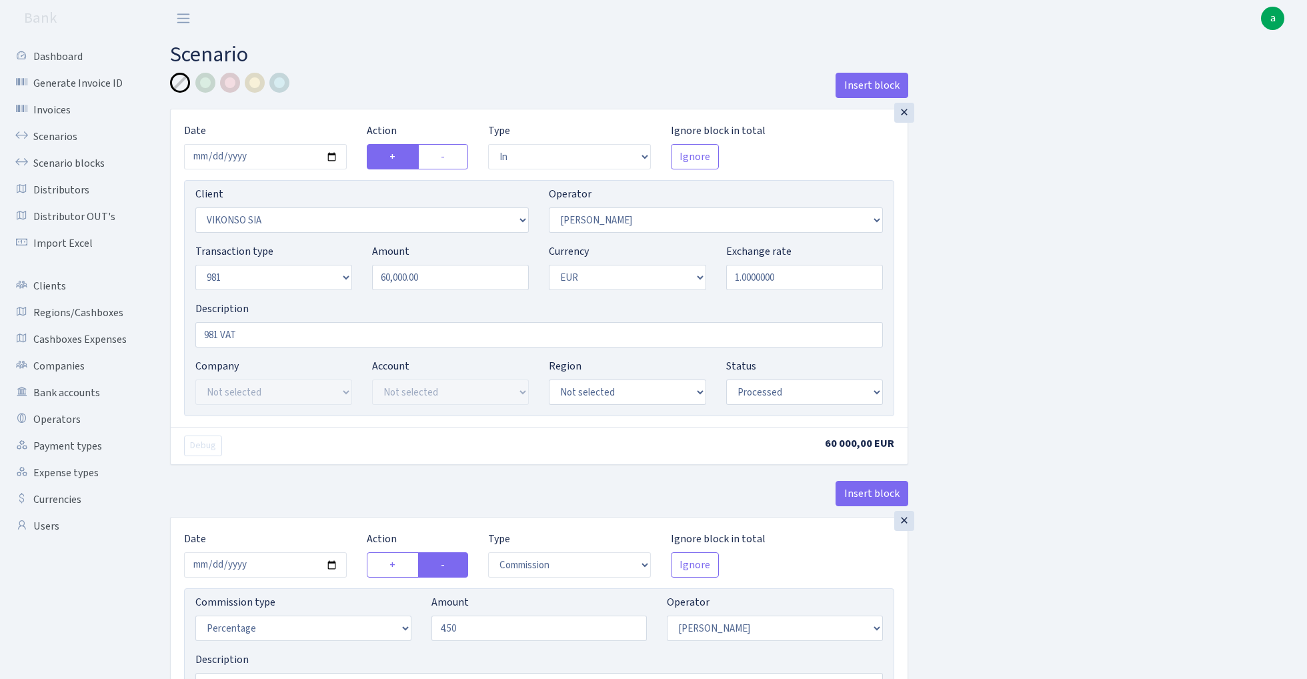
select select "341"
select select "61"
select select "8"
select select "1"
select select "processed"
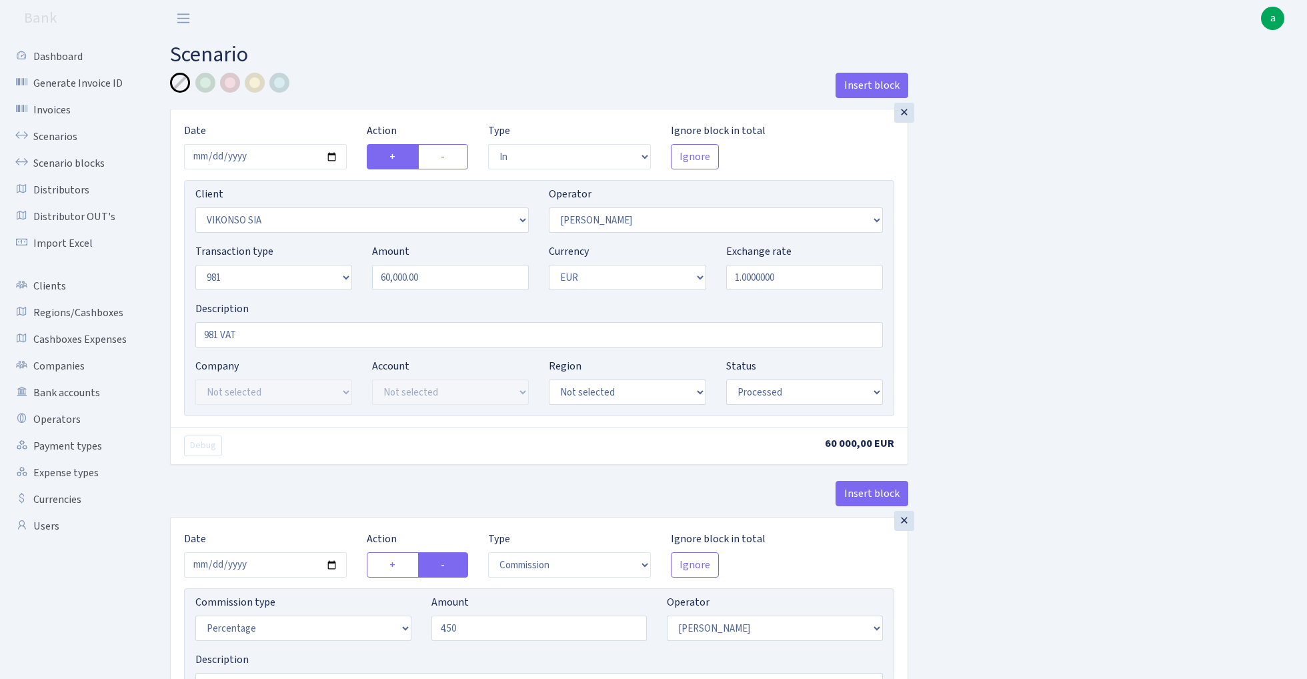
select select "commission"
select select "61"
select select "processed"
click at [45, 139] on link "Scenarios" at bounding box center [73, 136] width 133 height 27
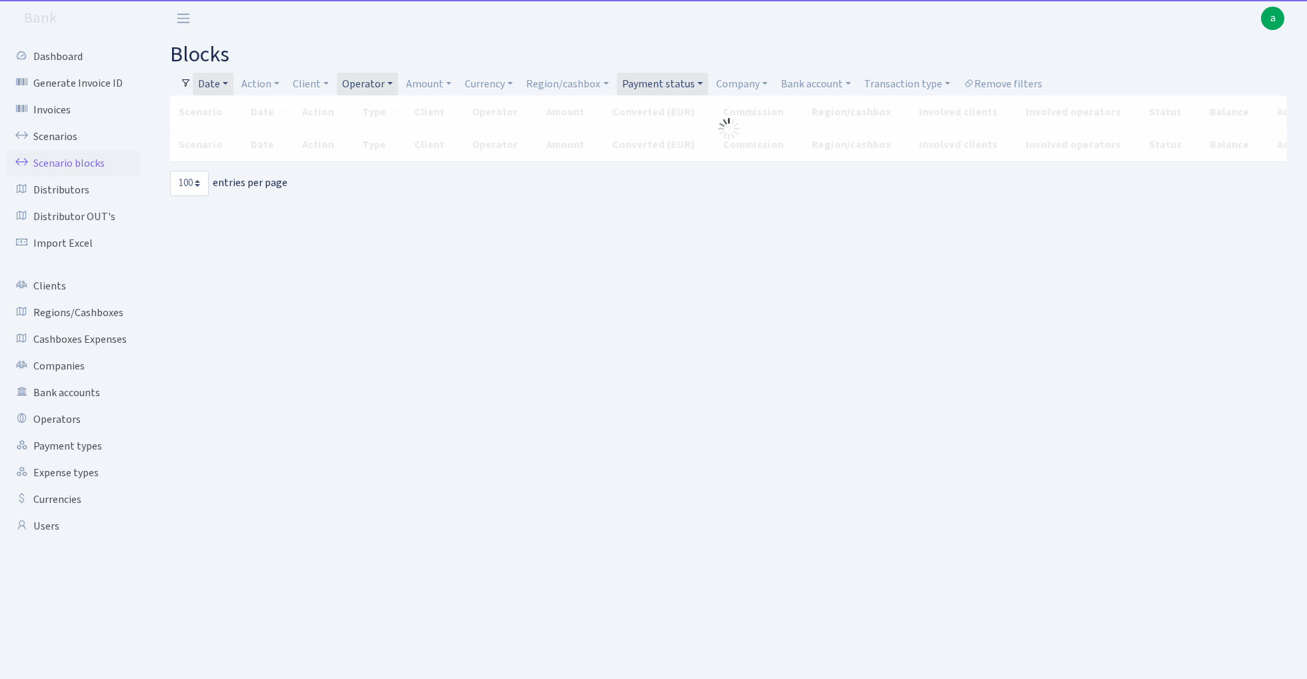
select select "100"
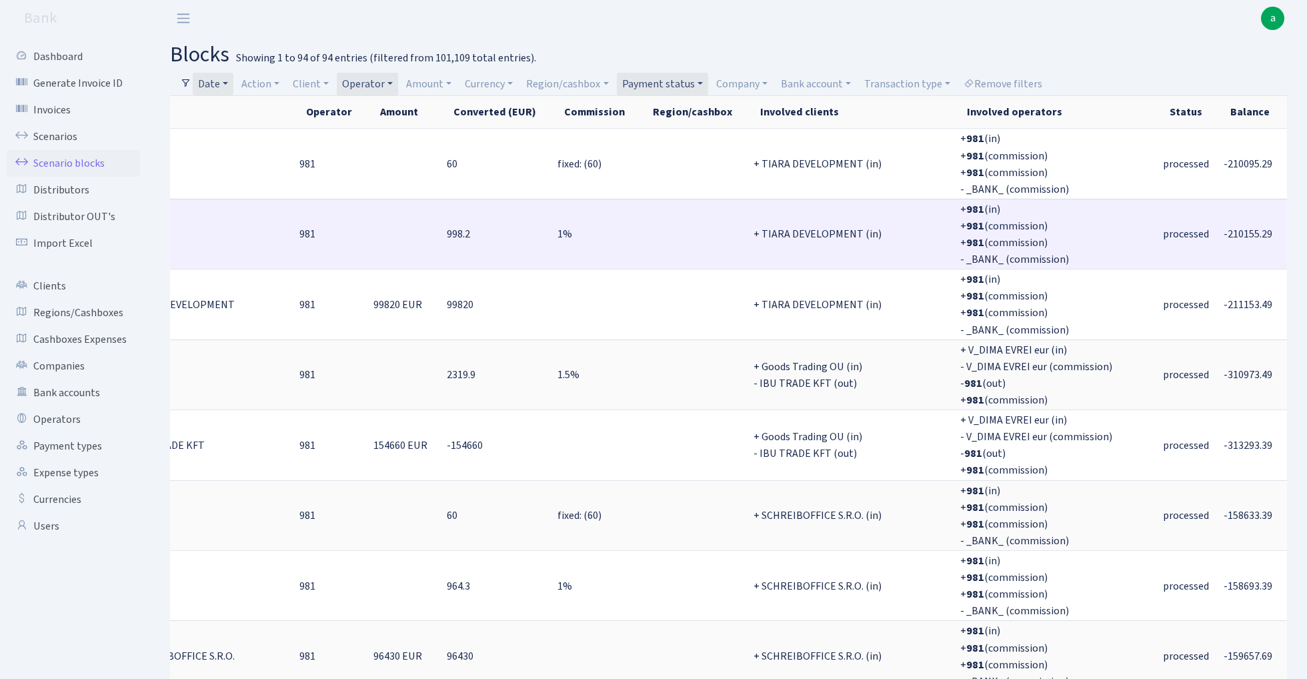
scroll to position [0, 281]
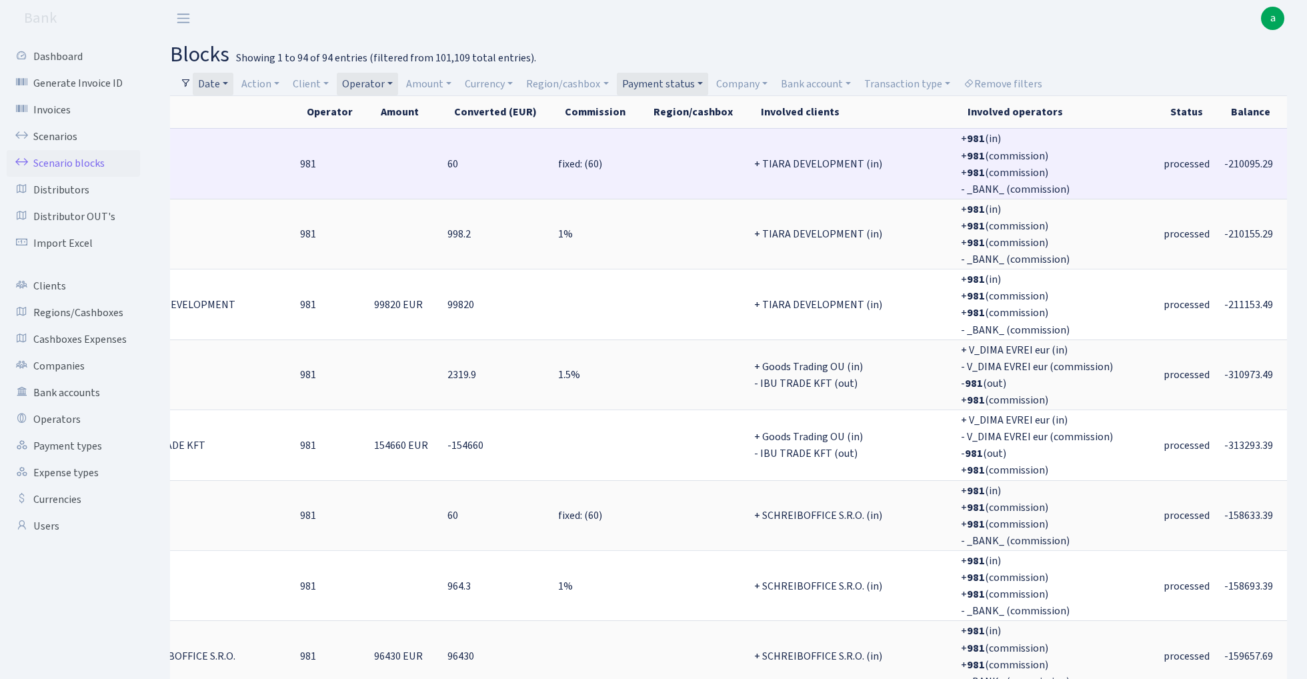
click at [1224, 163] on span "-210095.29" at bounding box center [1248, 164] width 49 height 15
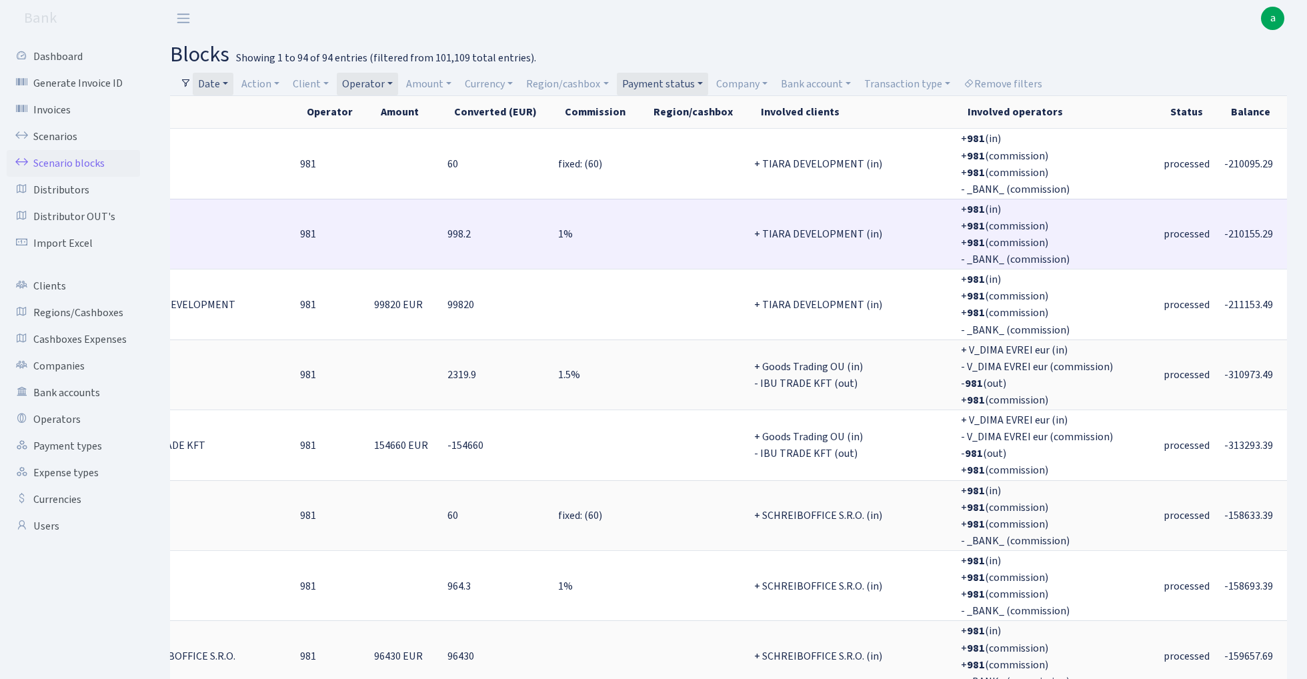
copy span "210095.29"
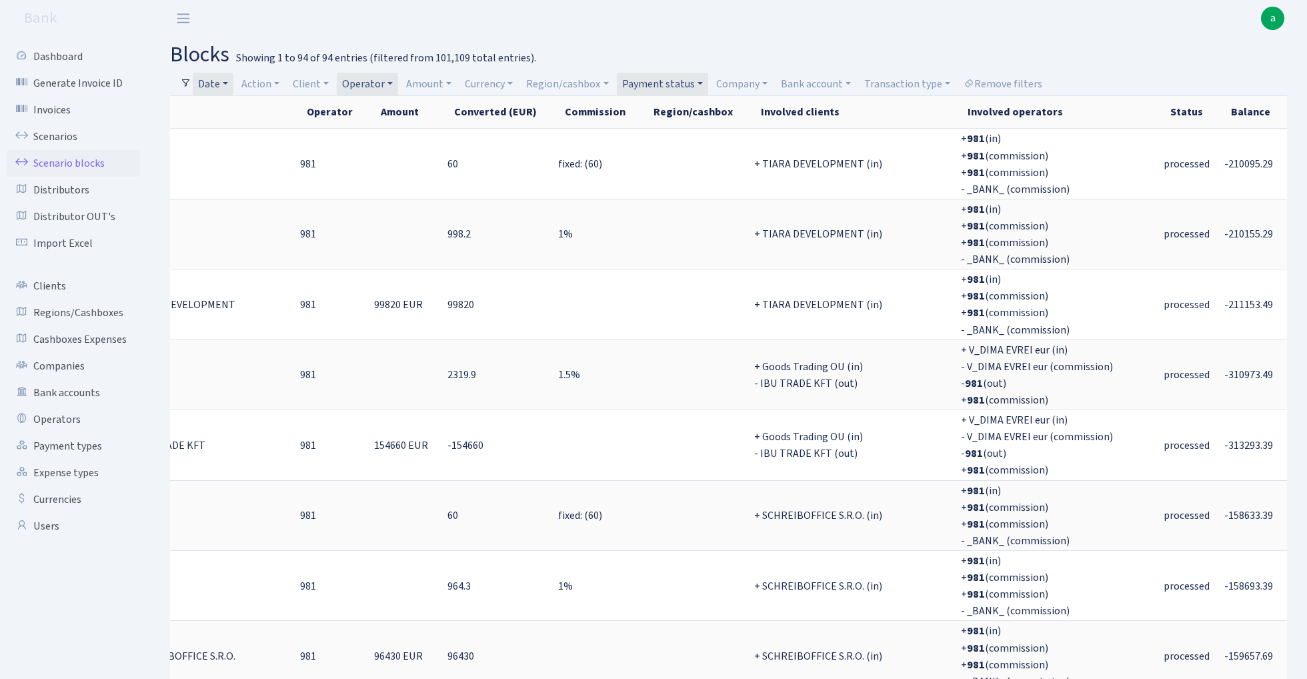
click at [217, 83] on link "Date" at bounding box center [213, 84] width 41 height 23
click at [277, 78] on link "Action" at bounding box center [260, 84] width 49 height 23
click at [284, 157] on li "-" at bounding box center [289, 156] width 101 height 23
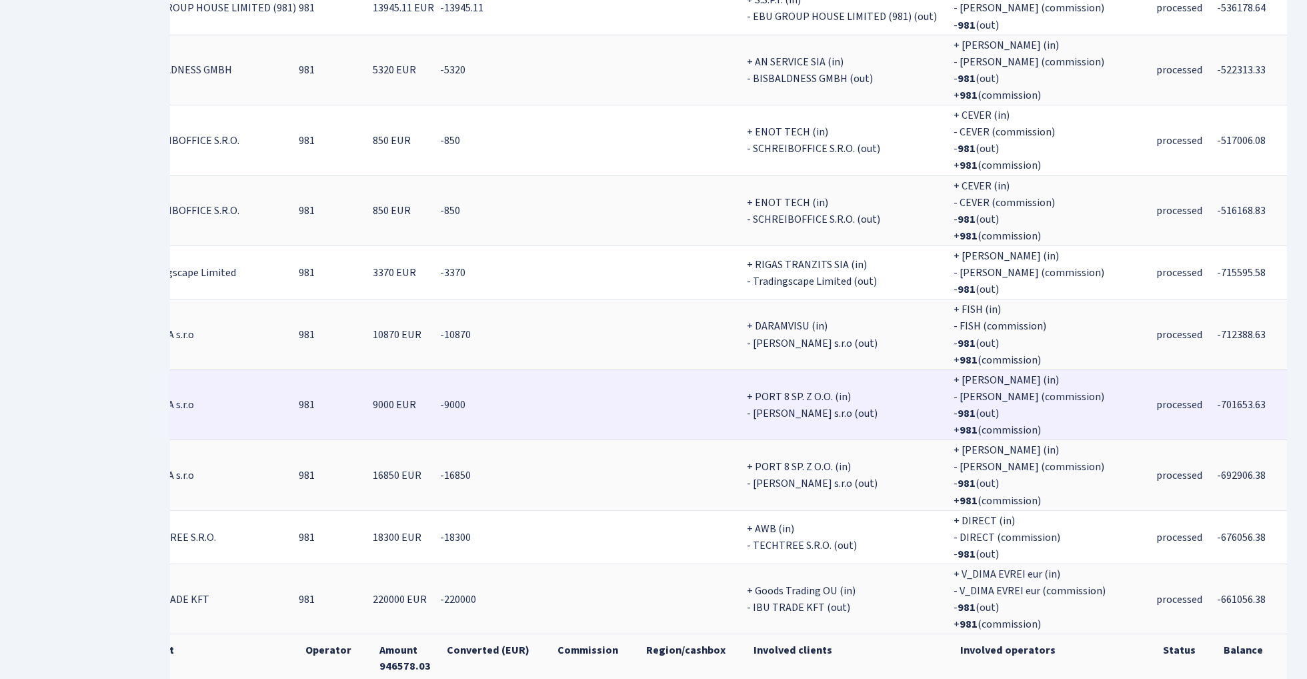
scroll to position [1750, 0]
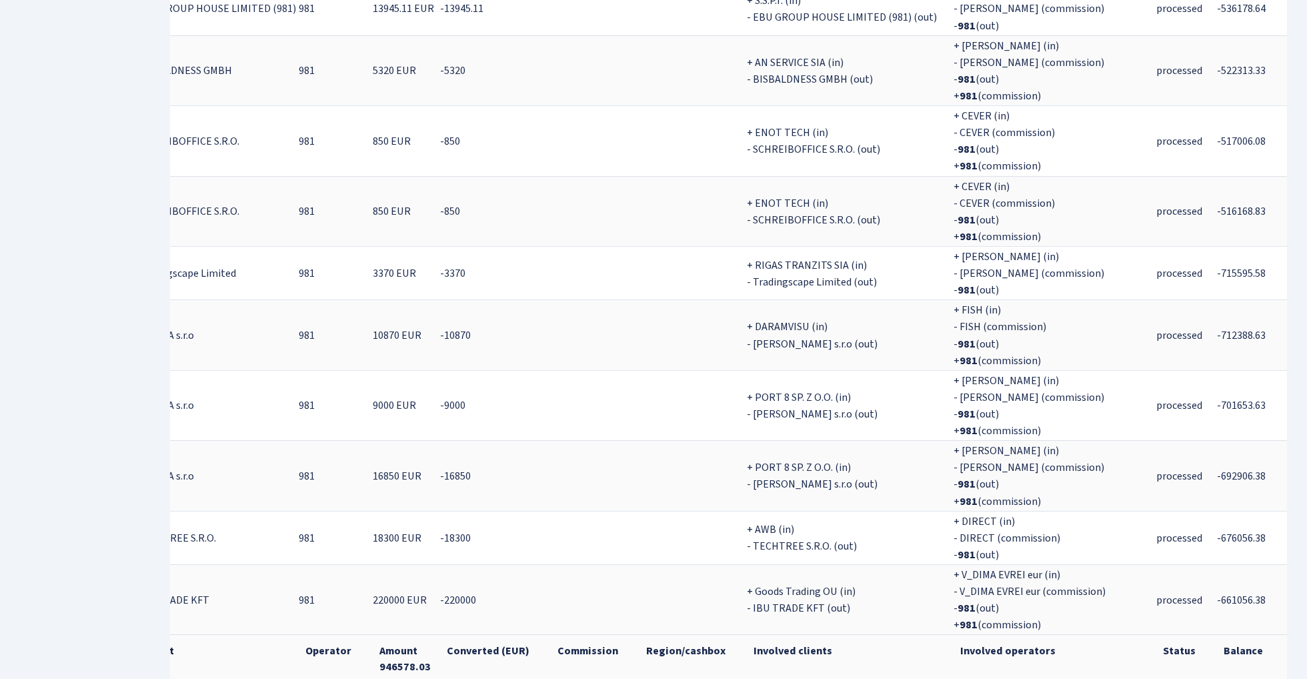
click at [380, 634] on th "Amount 946578.03" at bounding box center [404, 658] width 67 height 49
copy th "946578.03"
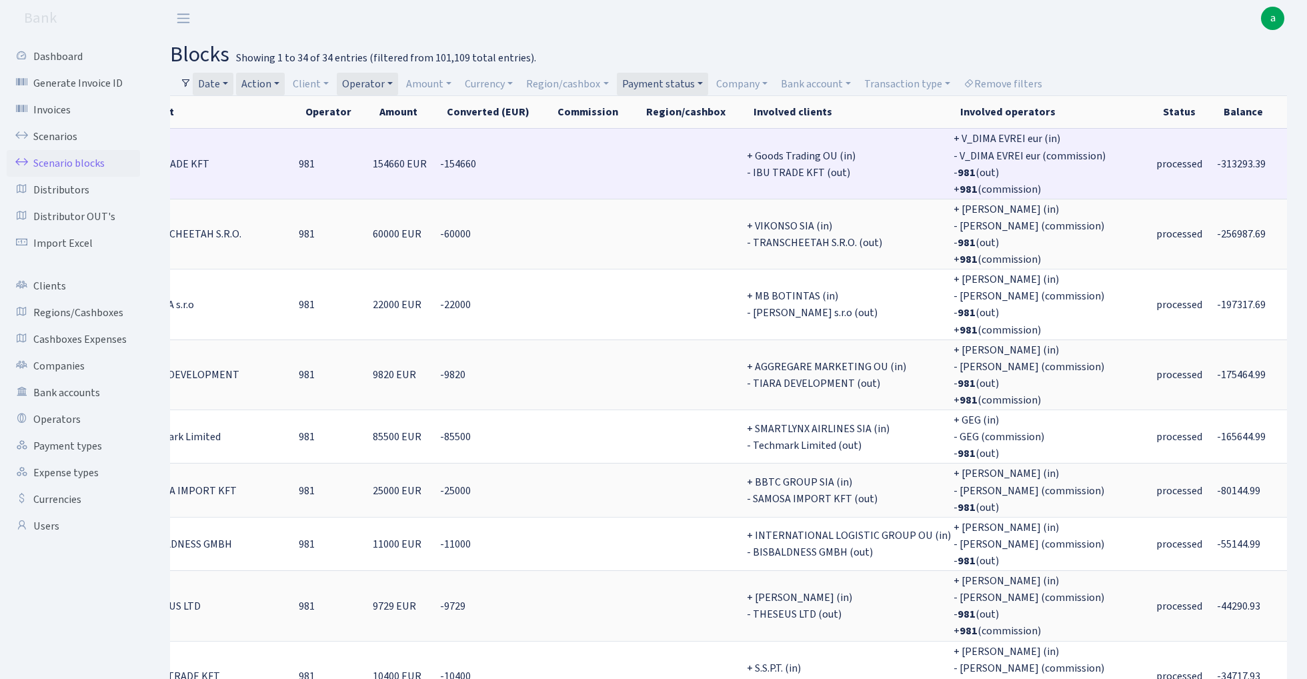
scroll to position [0, 0]
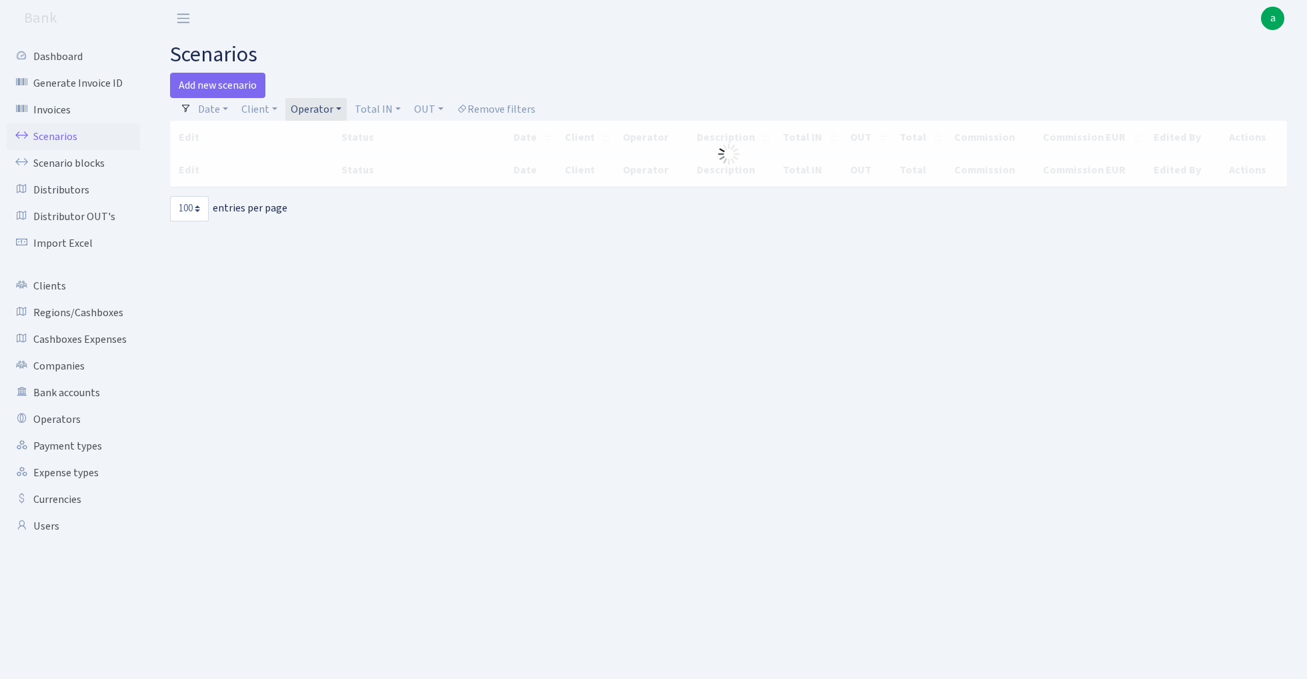
select select "100"
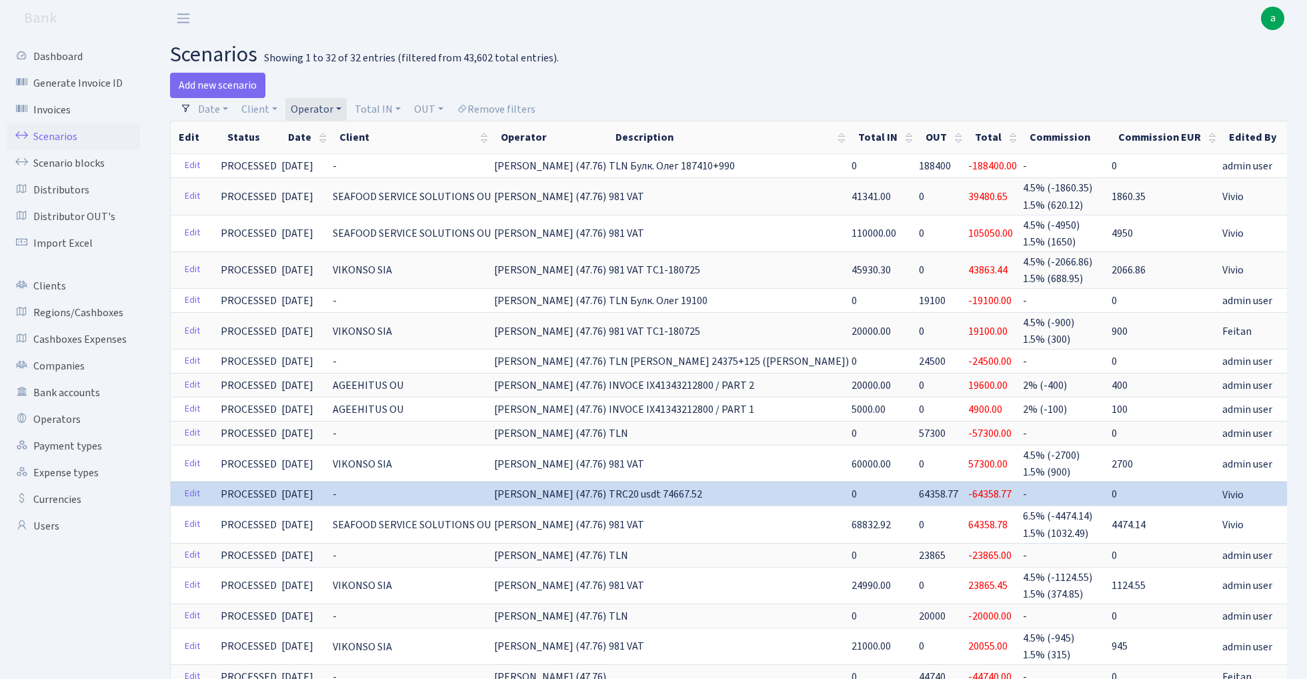
click at [312, 110] on link "Operator" at bounding box center [315, 109] width 61 height 23
click at [329, 159] on input "search" at bounding box center [338, 157] width 98 height 21
type input "sven"
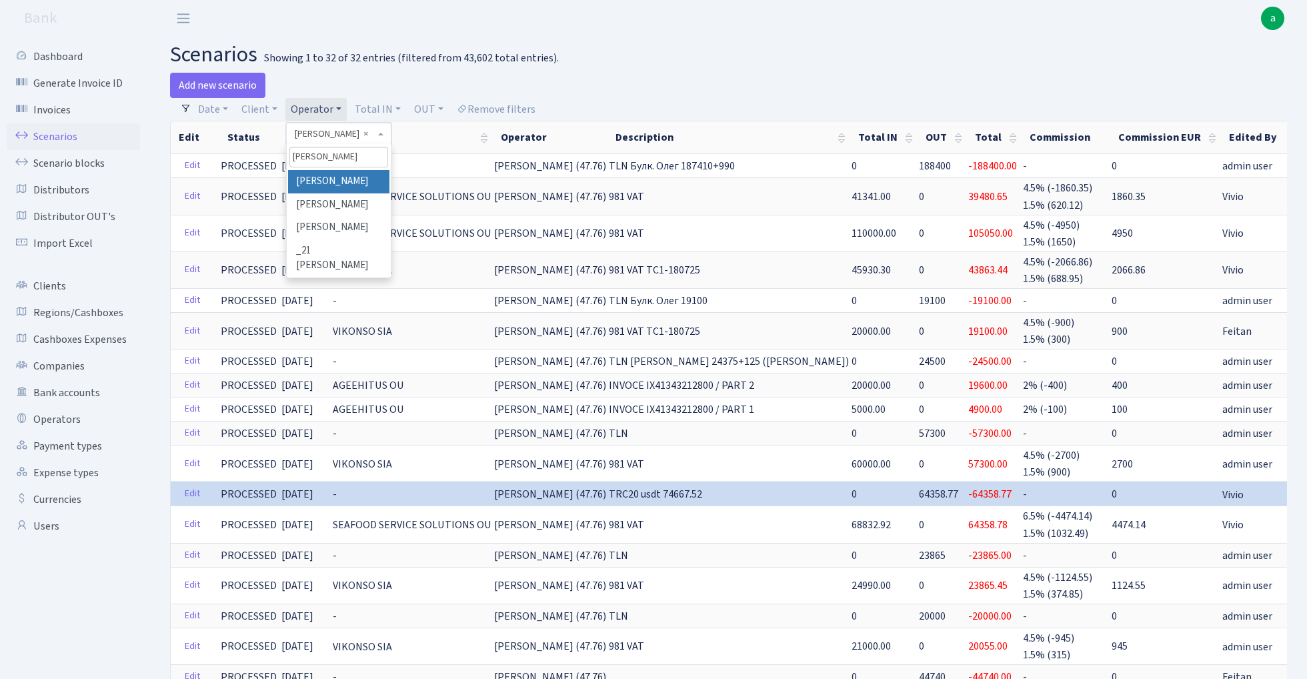
click at [339, 181] on li "[PERSON_NAME]" at bounding box center [338, 181] width 101 height 23
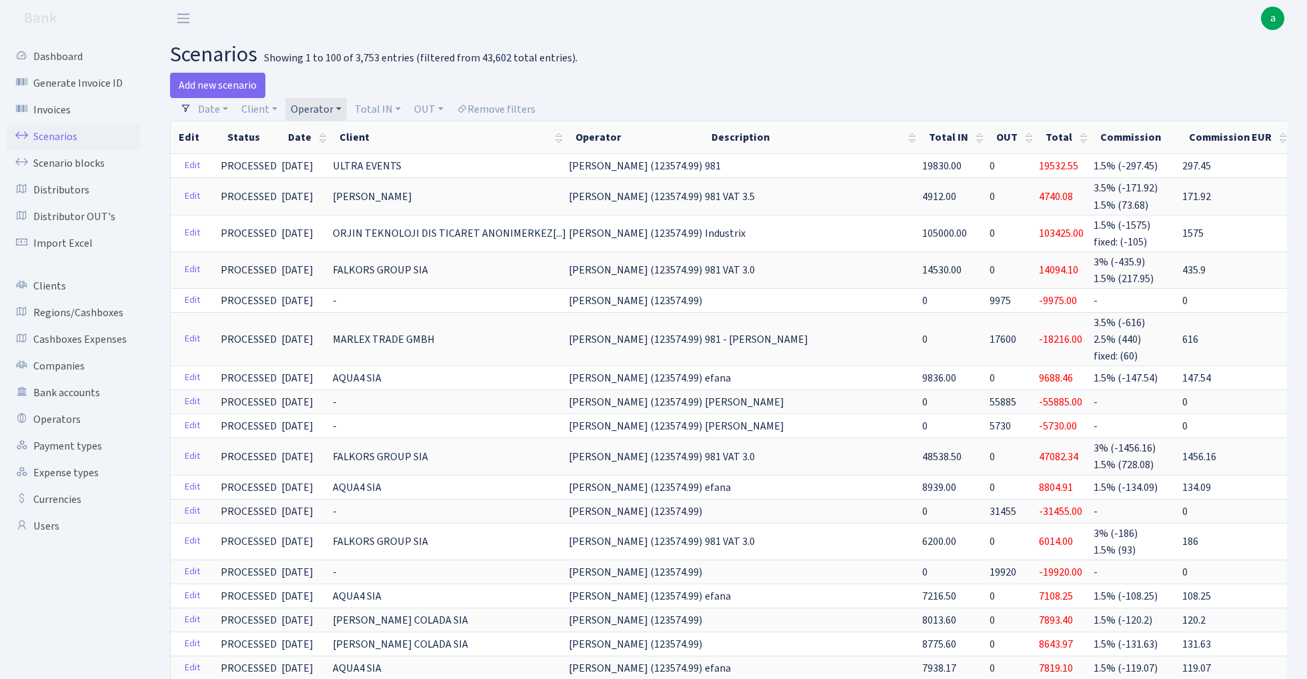
click at [326, 108] on link "Operator" at bounding box center [315, 109] width 61 height 23
click at [334, 156] on input "search" at bounding box center [338, 157] width 98 height 21
type input "rr"
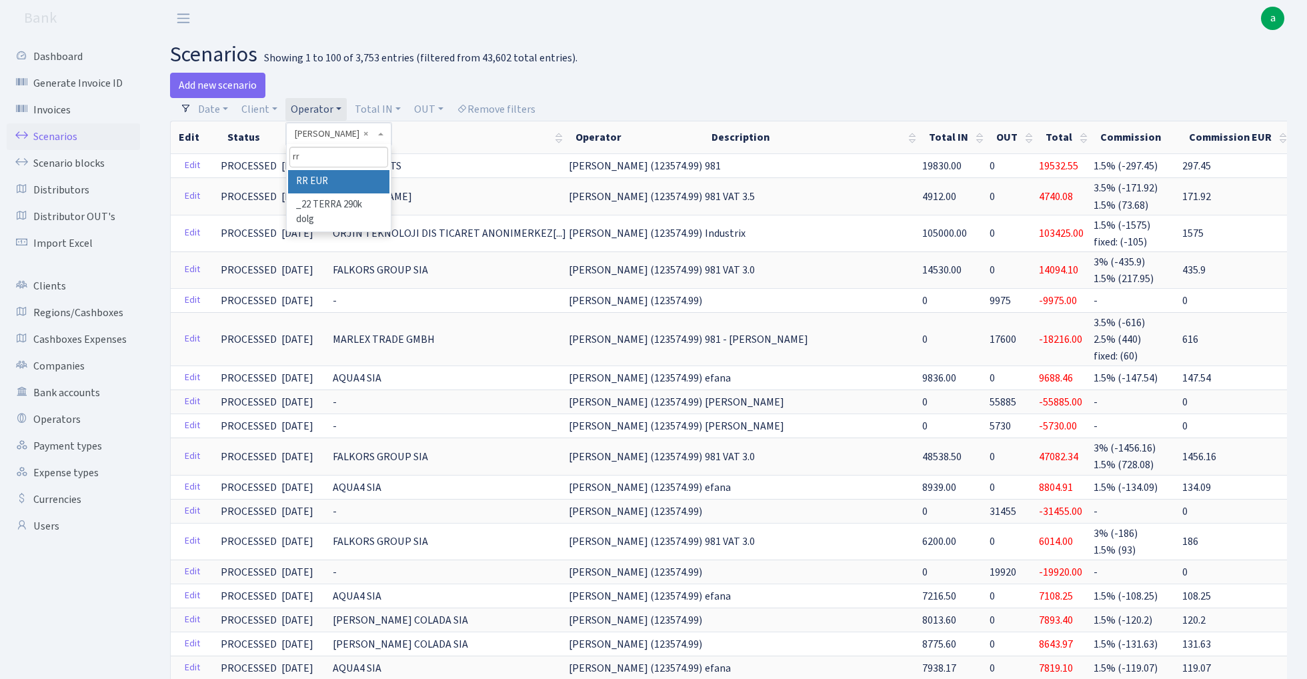
click at [343, 179] on li "RR EUR" at bounding box center [338, 181] width 101 height 23
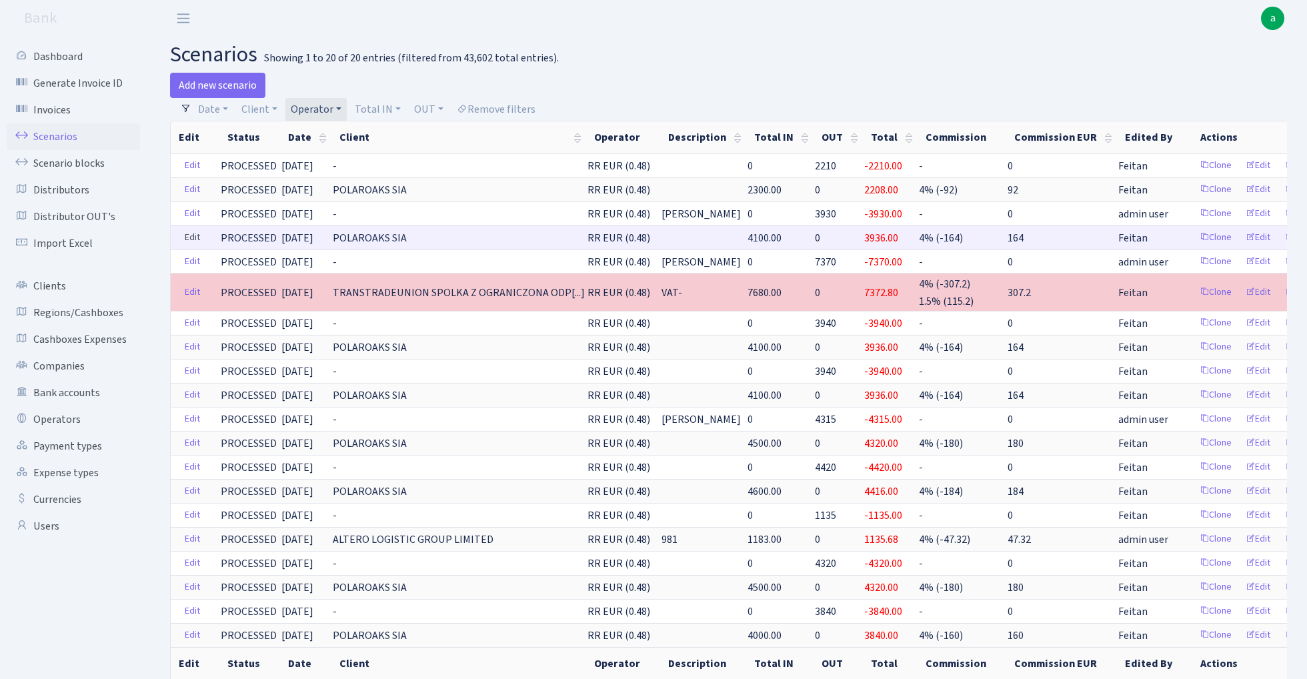
click at [191, 238] on link "Edit" at bounding box center [192, 237] width 27 height 21
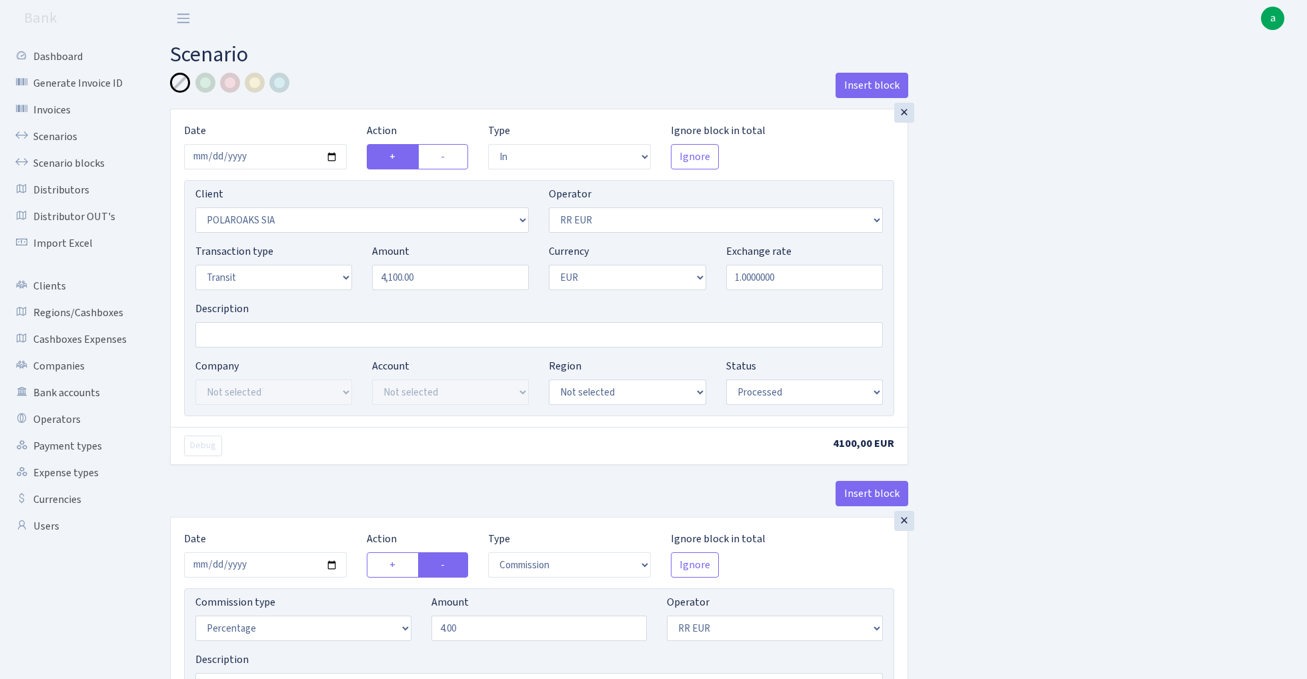
select select "in"
select select "2928"
select select "438"
select select "5"
select select "1"
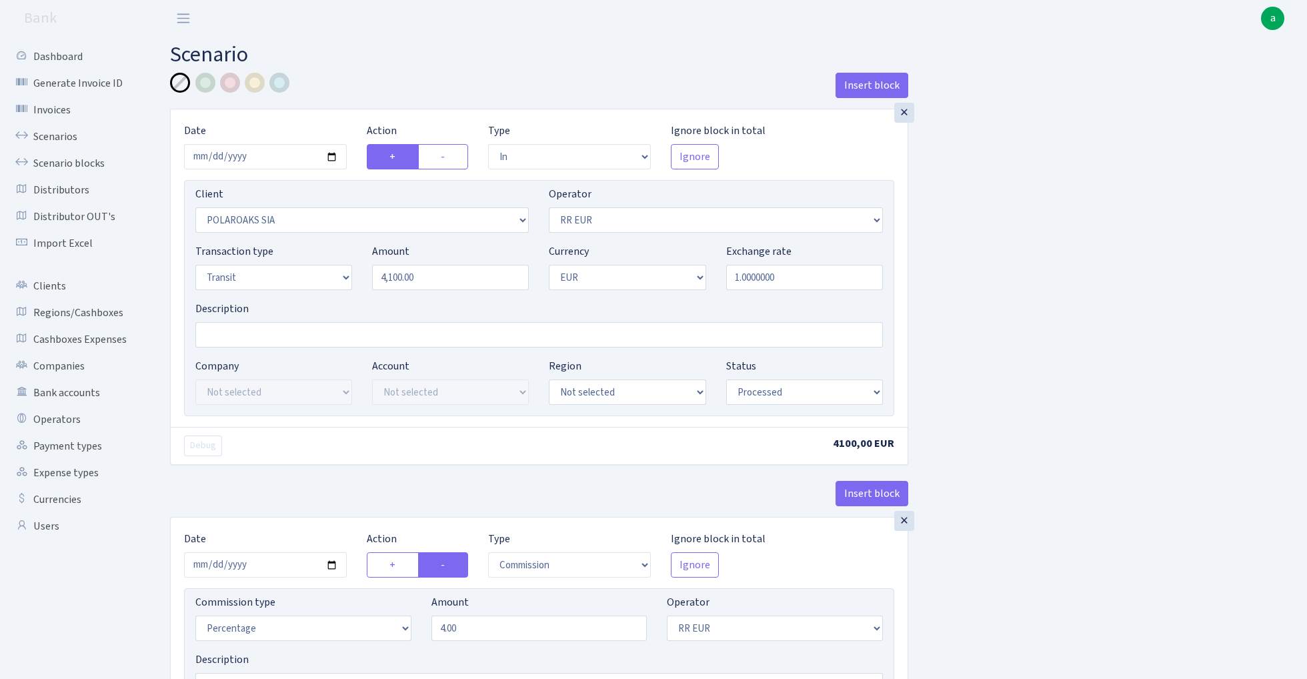
select select "processed"
select select "commission"
select select "438"
select select "processed"
select select "out"
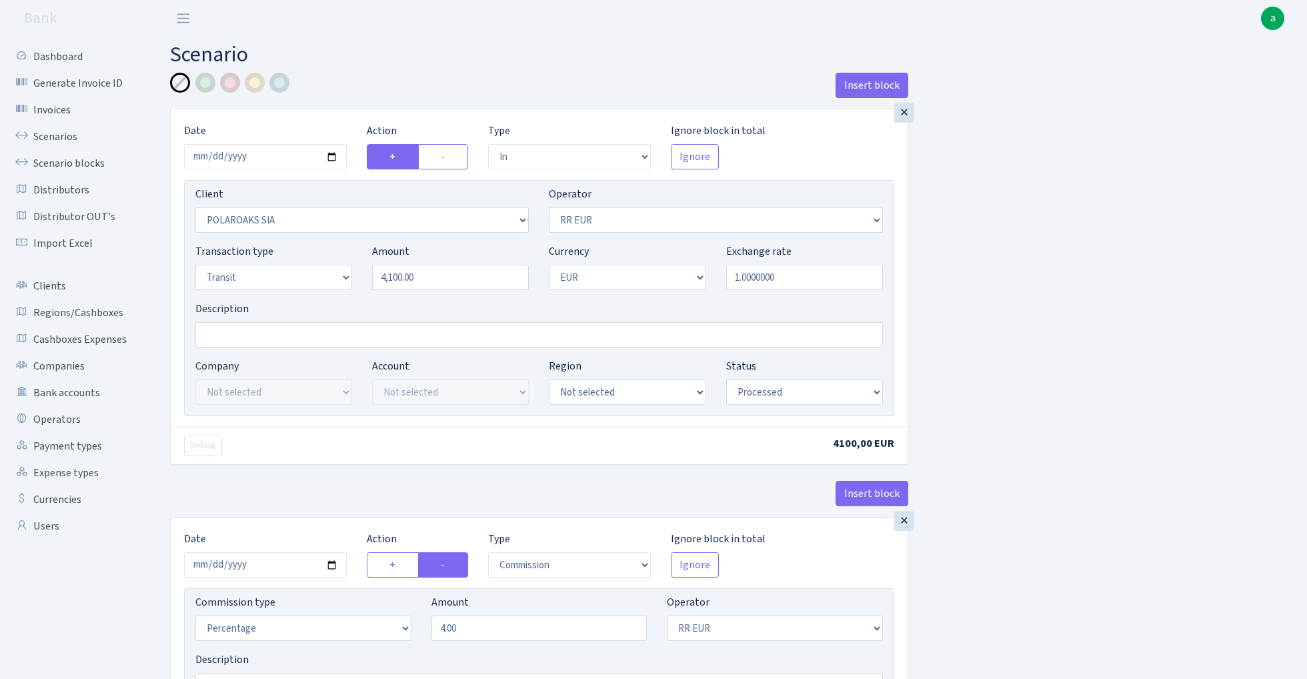
select select "2363"
select select "61"
select select "5"
select select "1"
select select "processed"
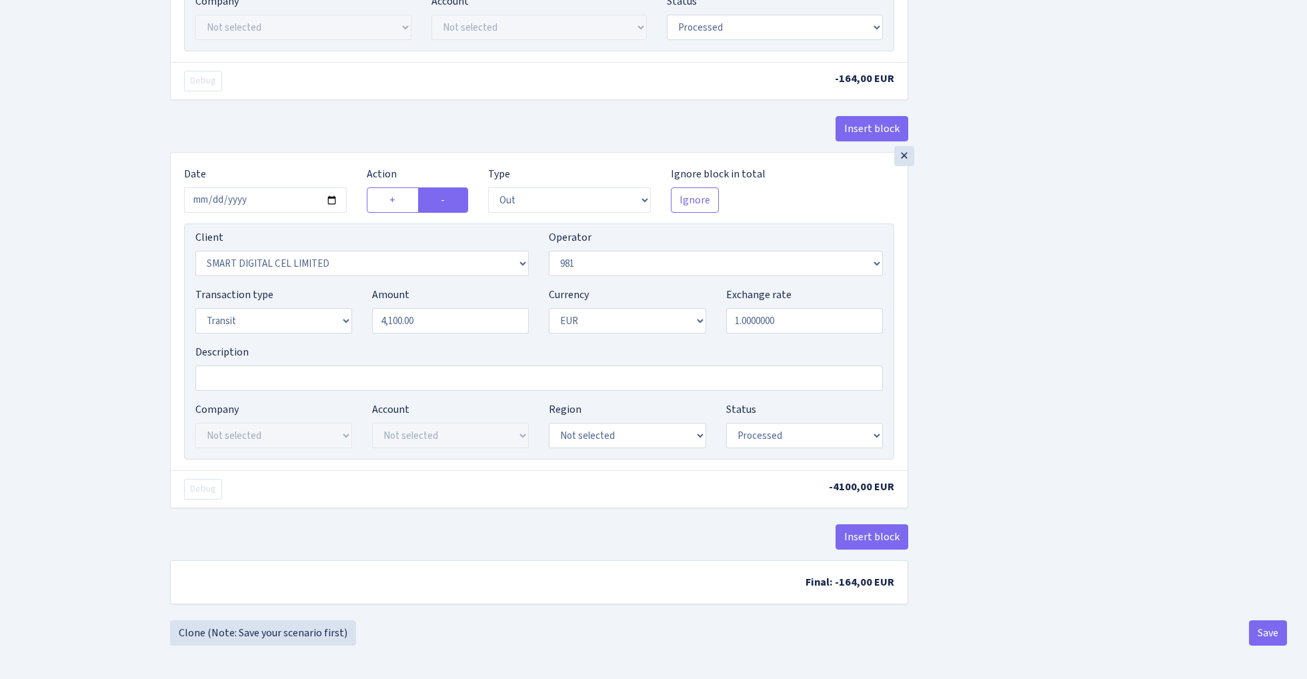
scroll to position [721, 0]
select select "8"
click at [253, 191] on input "2025-07-21" at bounding box center [265, 199] width 163 height 25
type input "2025-07-18"
click at [337, 145] on div "Insert block" at bounding box center [539, 134] width 738 height 36
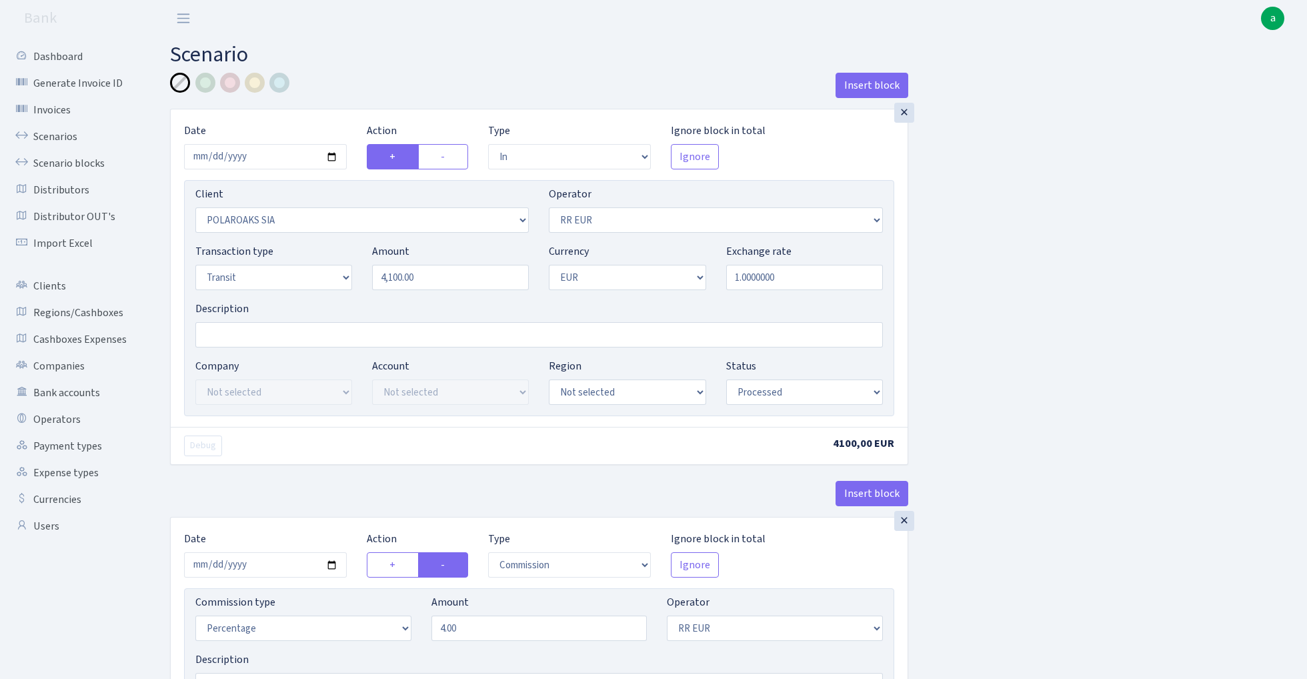
scroll to position [0, 0]
click at [275, 568] on input "2025-07-21" at bounding box center [265, 564] width 163 height 25
type input "2025-07-18"
click at [303, 485] on div "Insert block" at bounding box center [539, 499] width 738 height 36
select select "8"
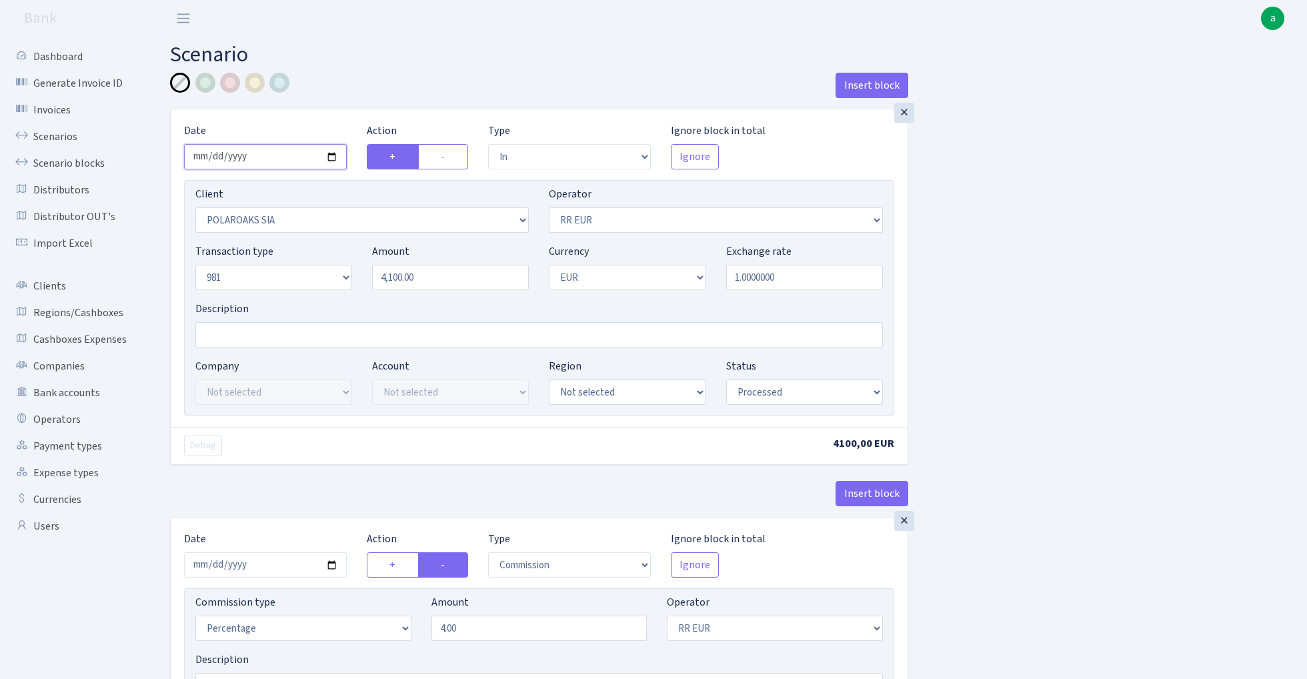
click at [262, 160] on input "2025-07-21" at bounding box center [265, 156] width 163 height 25
type input "2025-07-18"
click at [347, 121] on div "× Date 2025-07-18 Action + - Type --- In Out Commission Field required. Ignore …" at bounding box center [539, 267] width 737 height 317
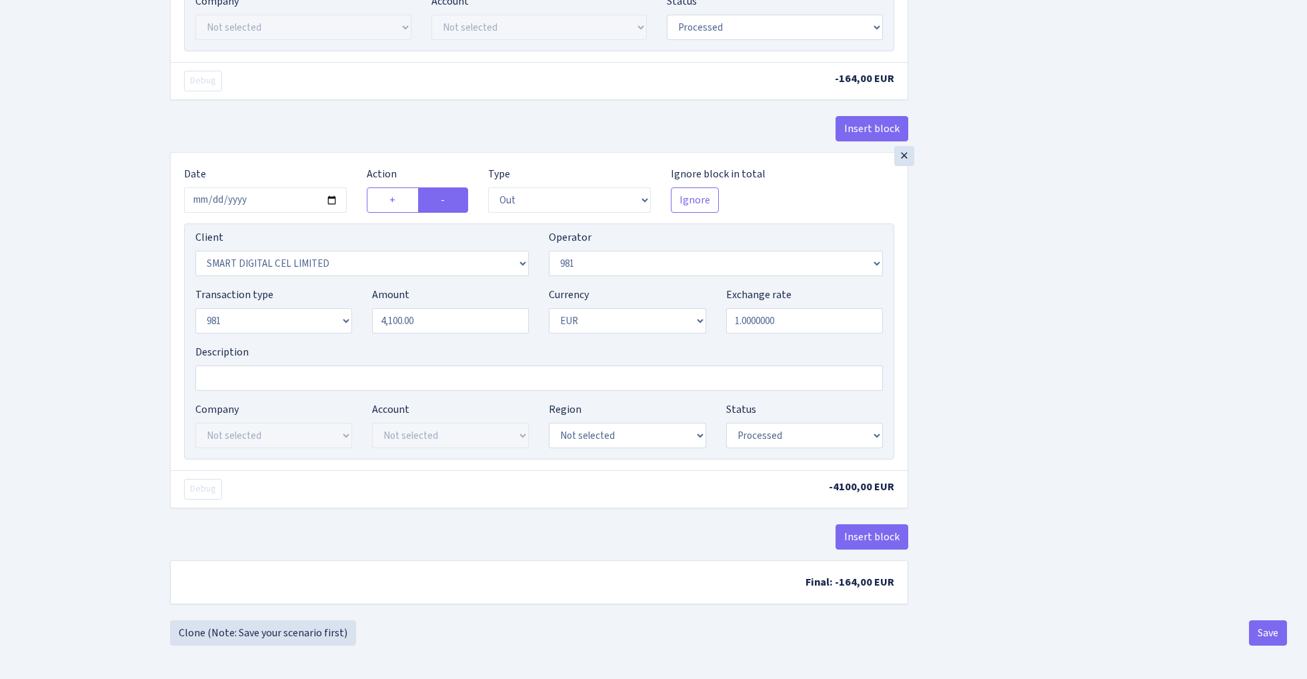
scroll to position [721, 0]
click at [1260, 628] on button "Save" at bounding box center [1268, 632] width 38 height 25
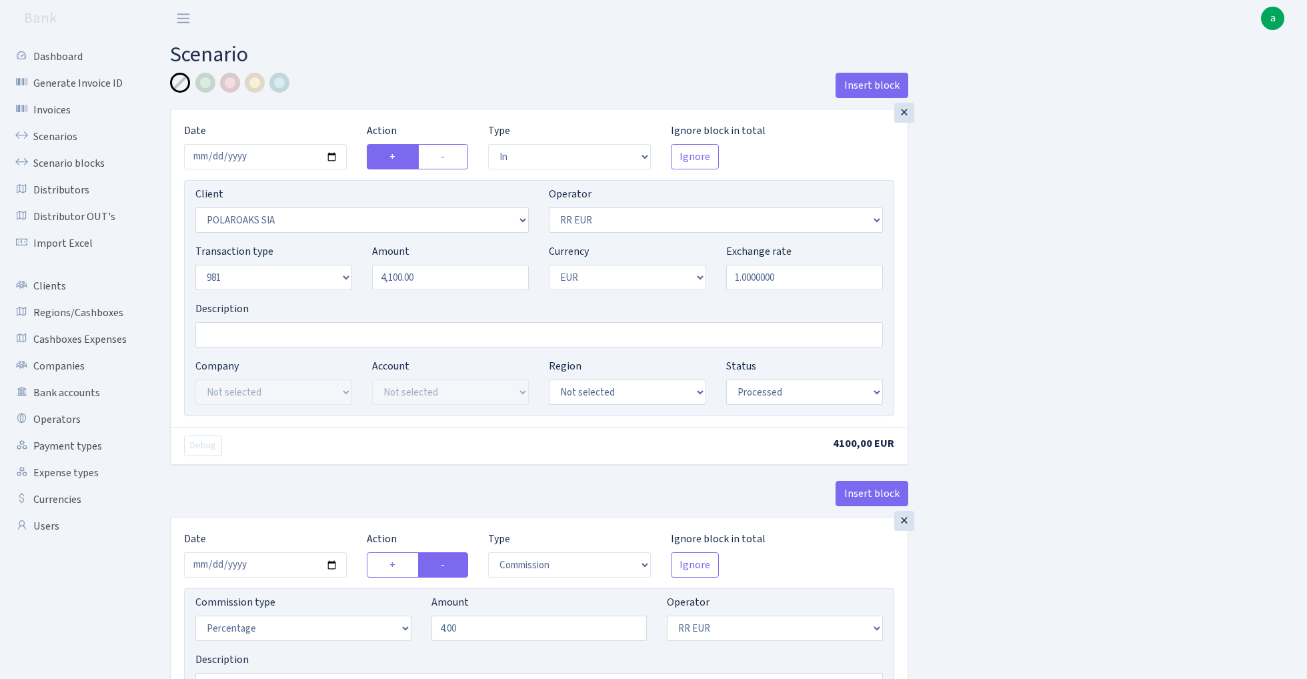
select select "in"
select select "2928"
select select "438"
select select "8"
select select "1"
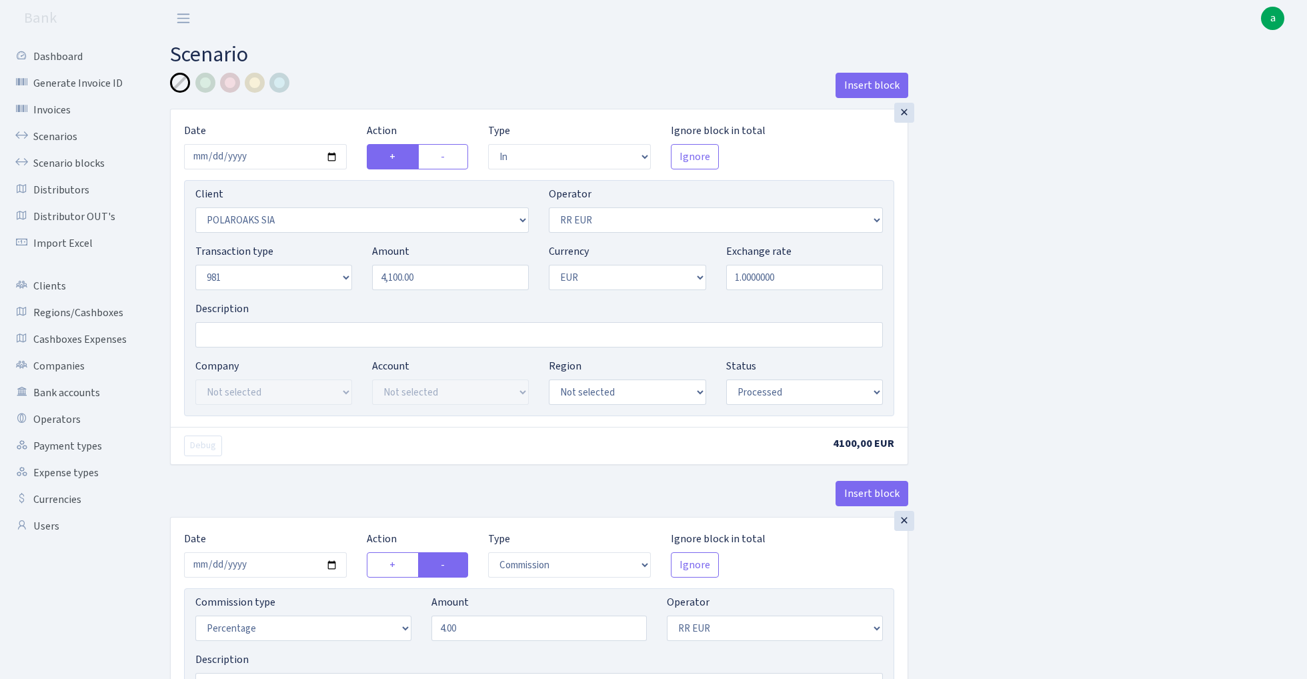
select select "processed"
select select "commission"
select select "438"
select select "processed"
select select "out"
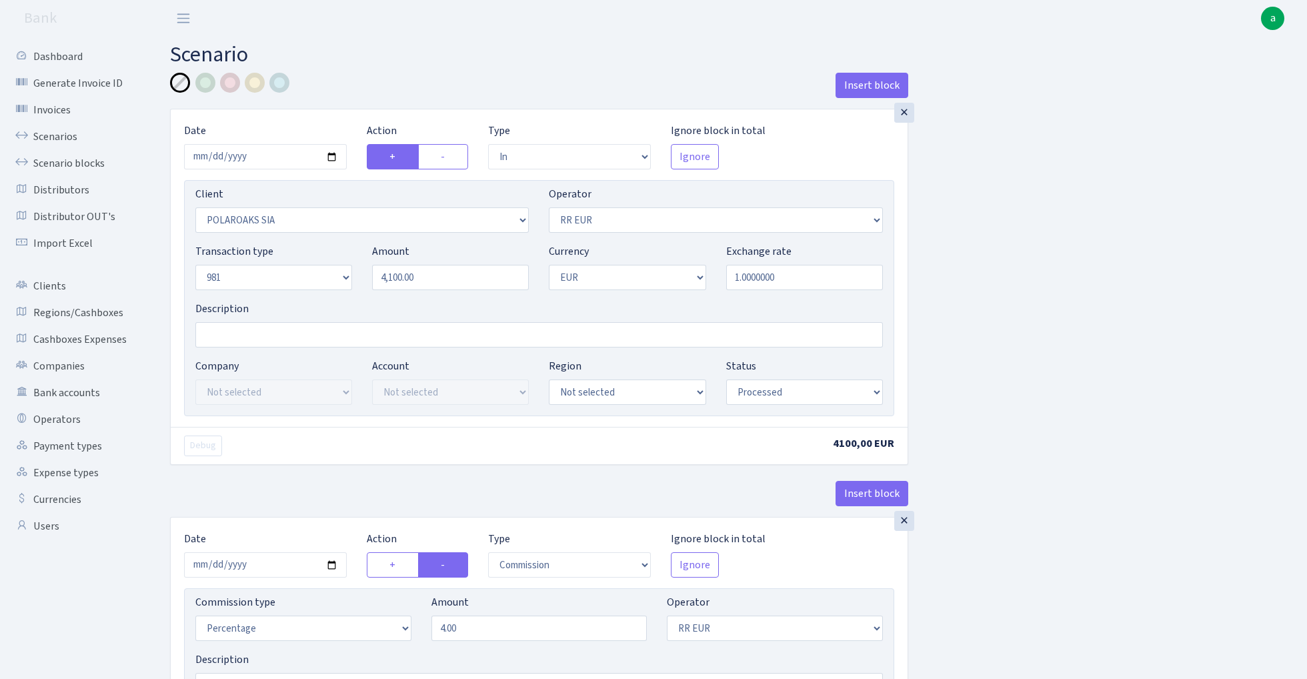
select select "2363"
select select "61"
select select "8"
select select "1"
select select "processed"
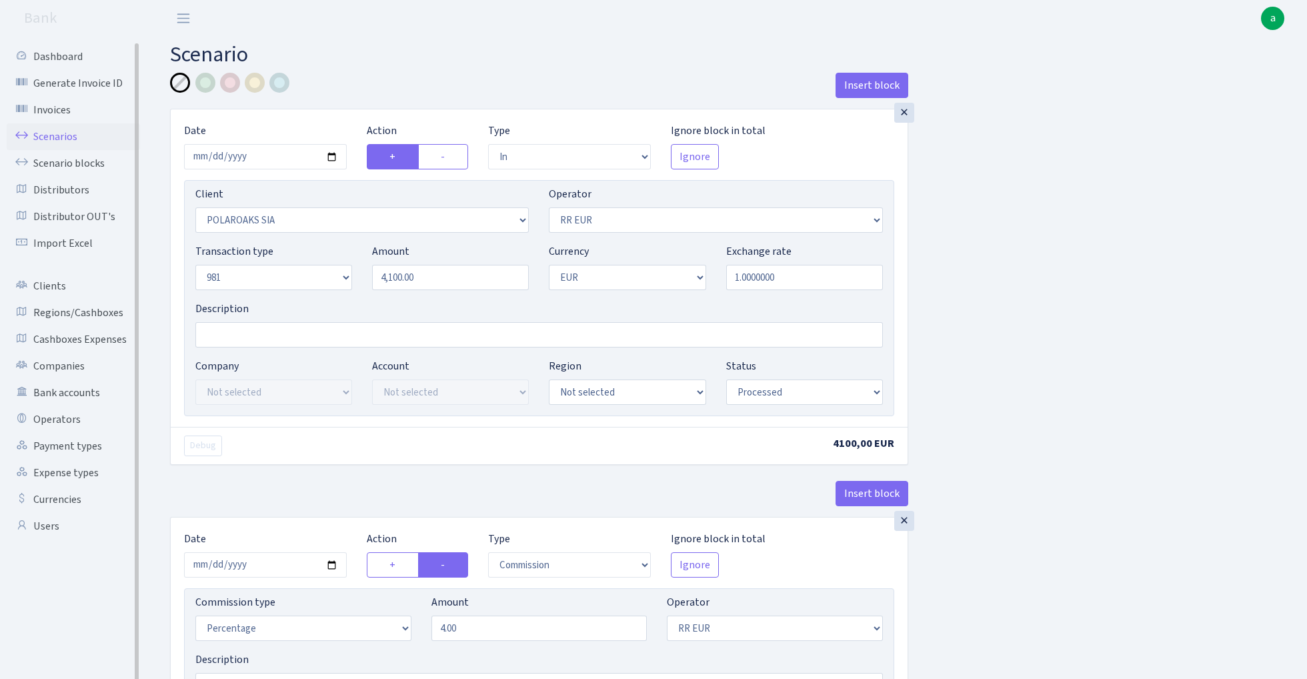
click at [51, 128] on link "Scenarios" at bounding box center [73, 136] width 133 height 27
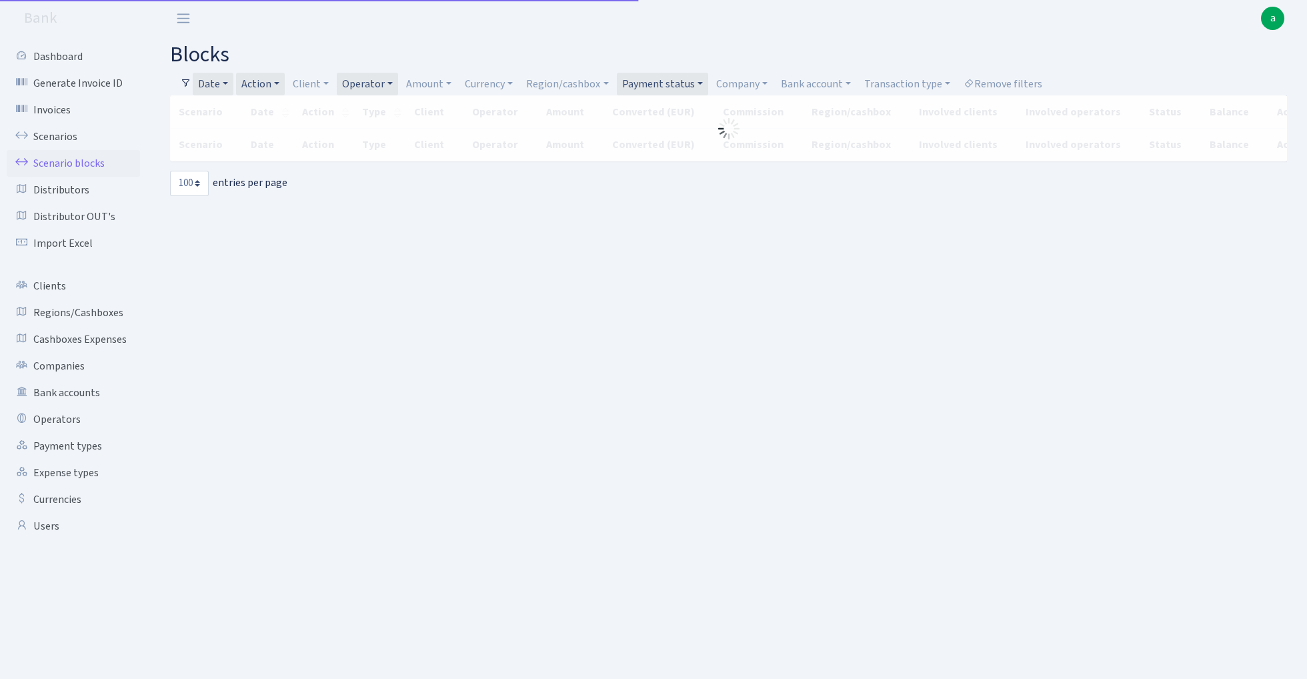
select select "100"
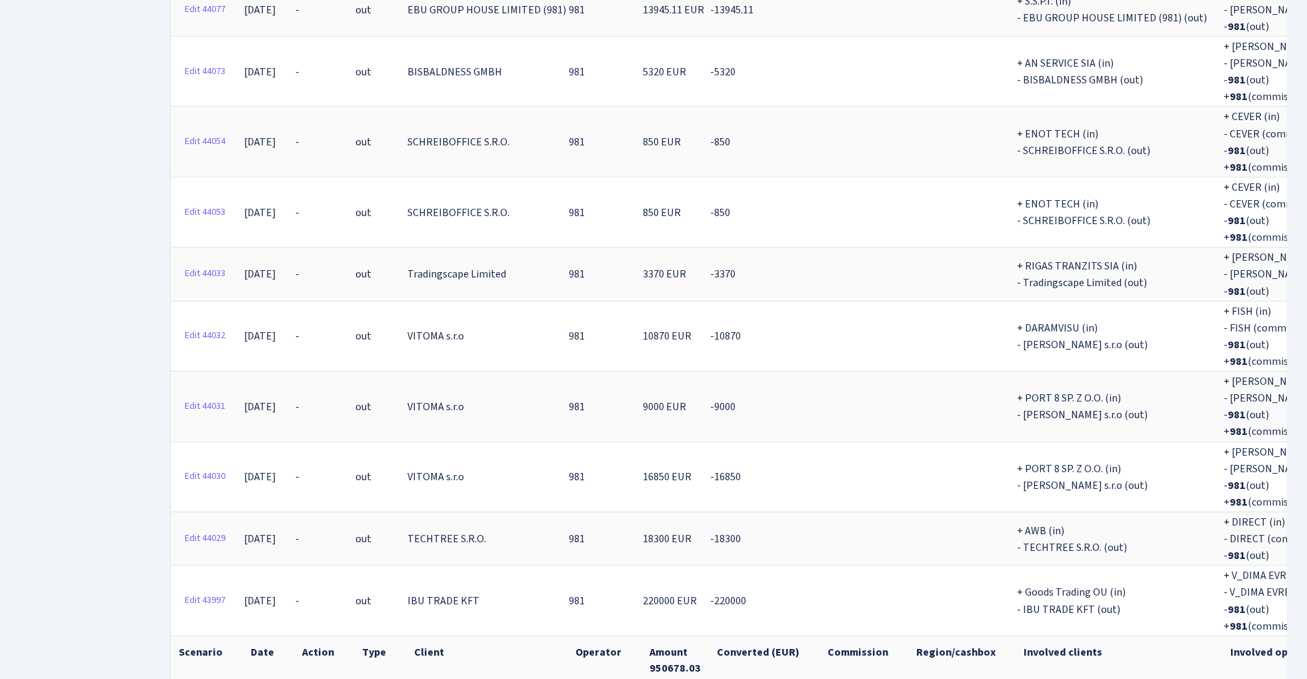
scroll to position [1802, 0]
click at [649, 637] on th "Amount 950678.03" at bounding box center [675, 661] width 67 height 49
copy th "950678.03"
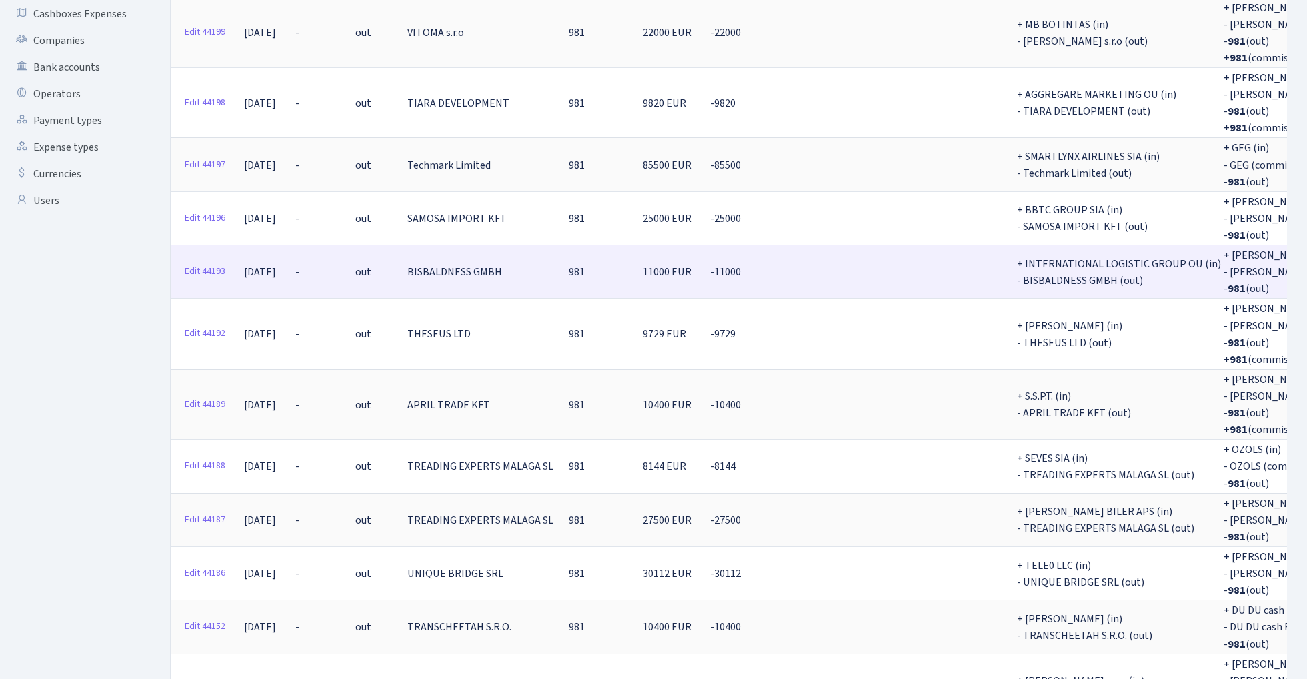
scroll to position [337, 0]
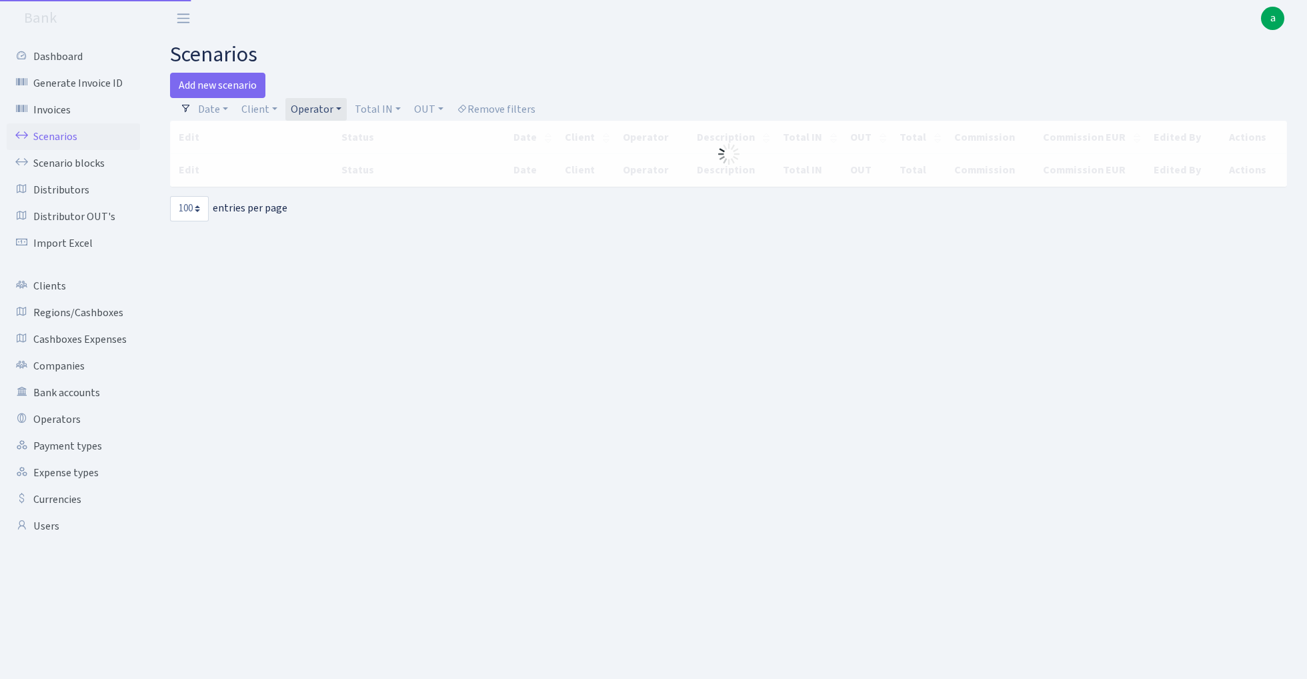
select select "100"
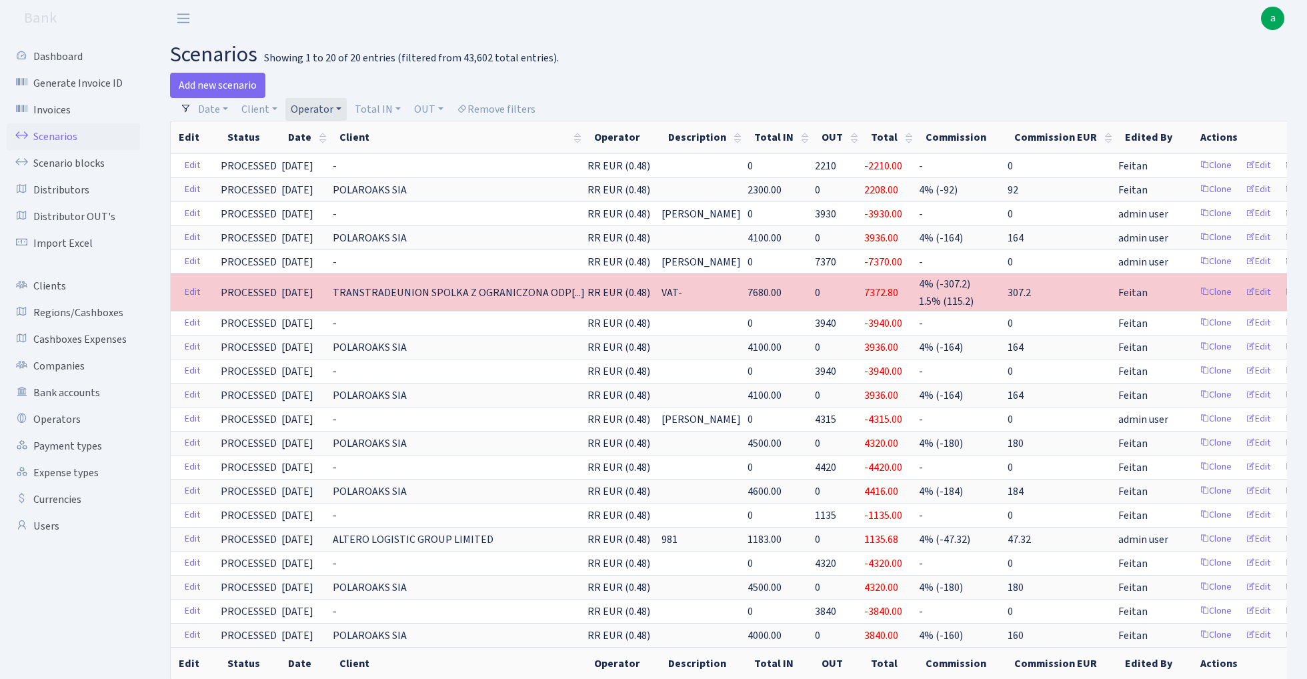
click at [317, 109] on link "Operator" at bounding box center [315, 109] width 61 height 23
click at [334, 156] on input "search" at bounding box center [338, 157] width 98 height 21
type input "sven"
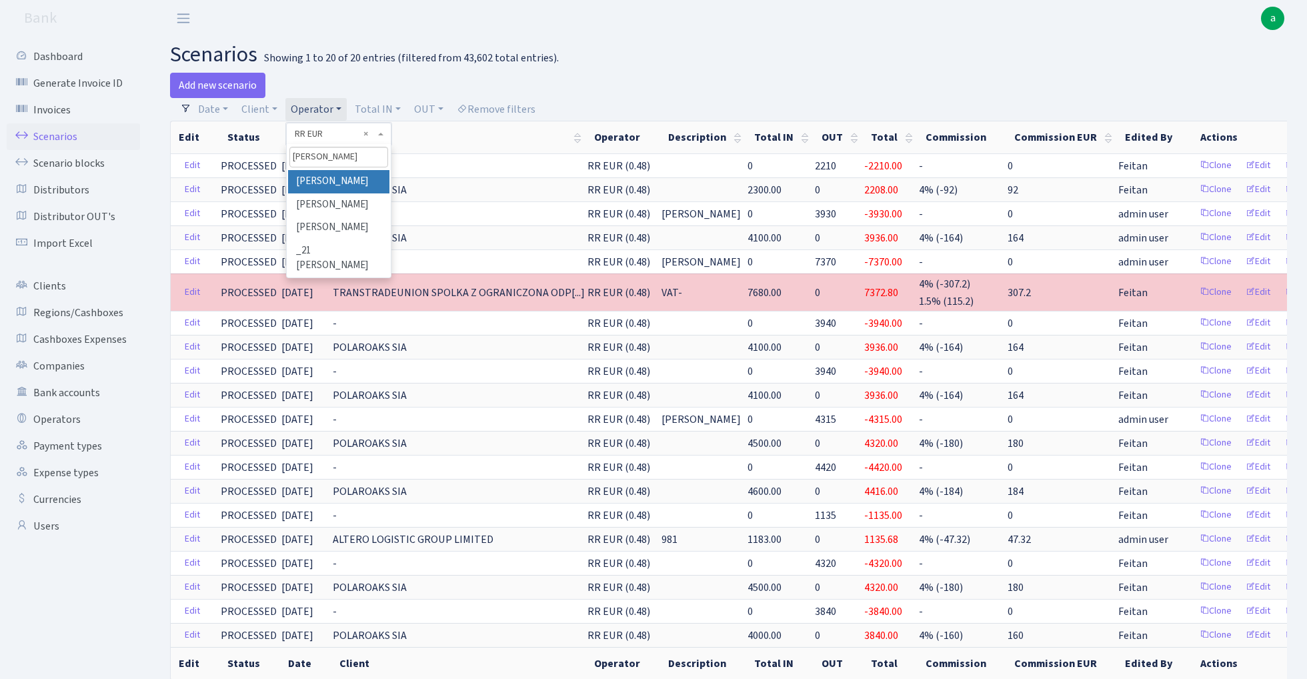
click at [343, 179] on li "[PERSON_NAME]" at bounding box center [338, 181] width 101 height 23
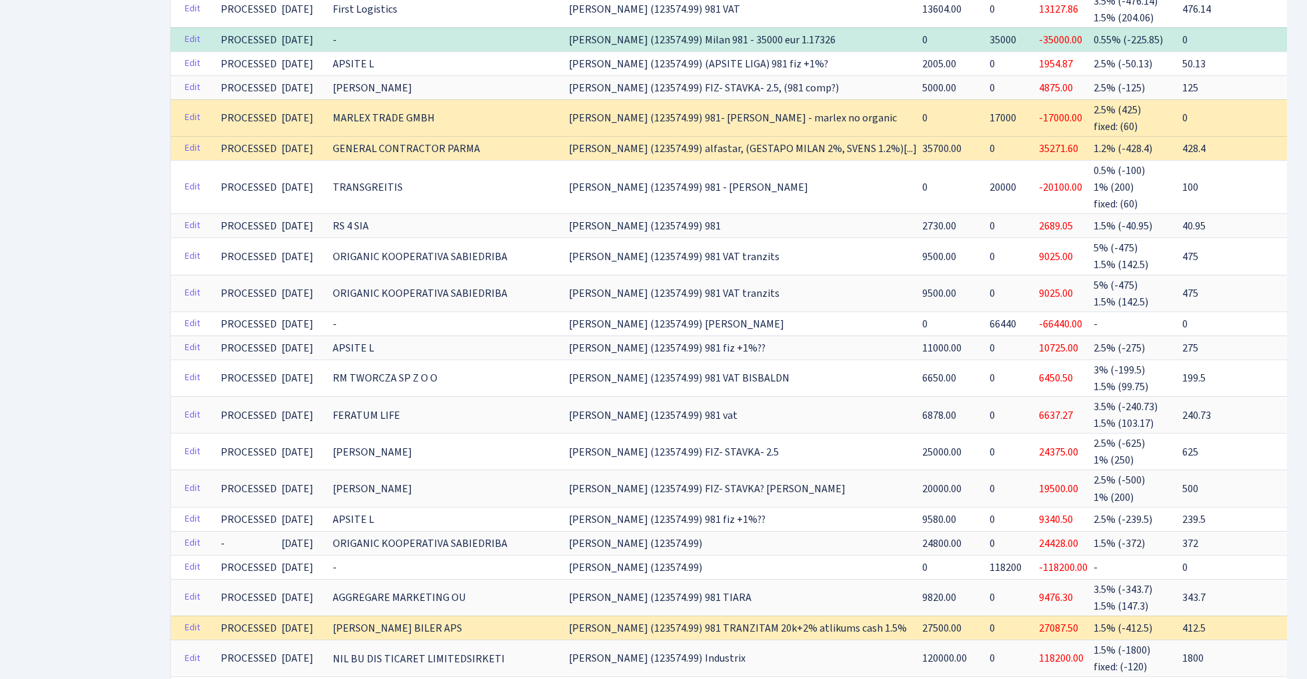
scroll to position [2053, 0]
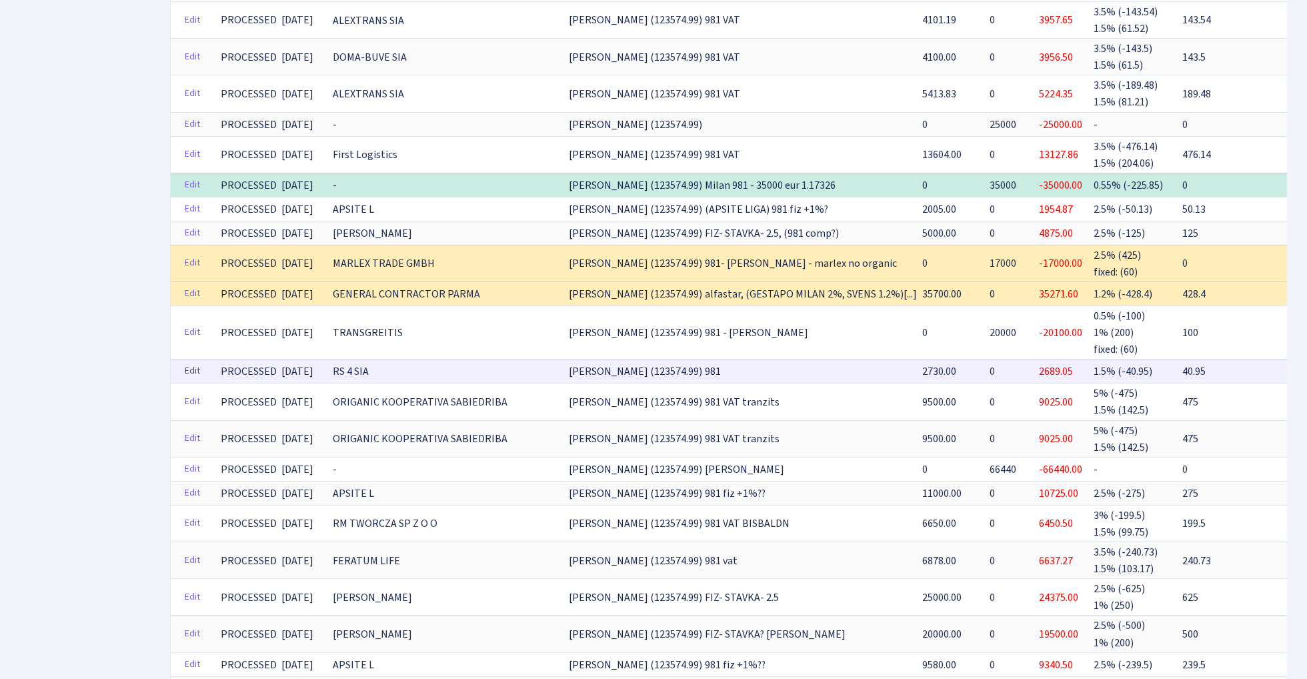
click at [182, 361] on link "Edit" at bounding box center [192, 371] width 27 height 21
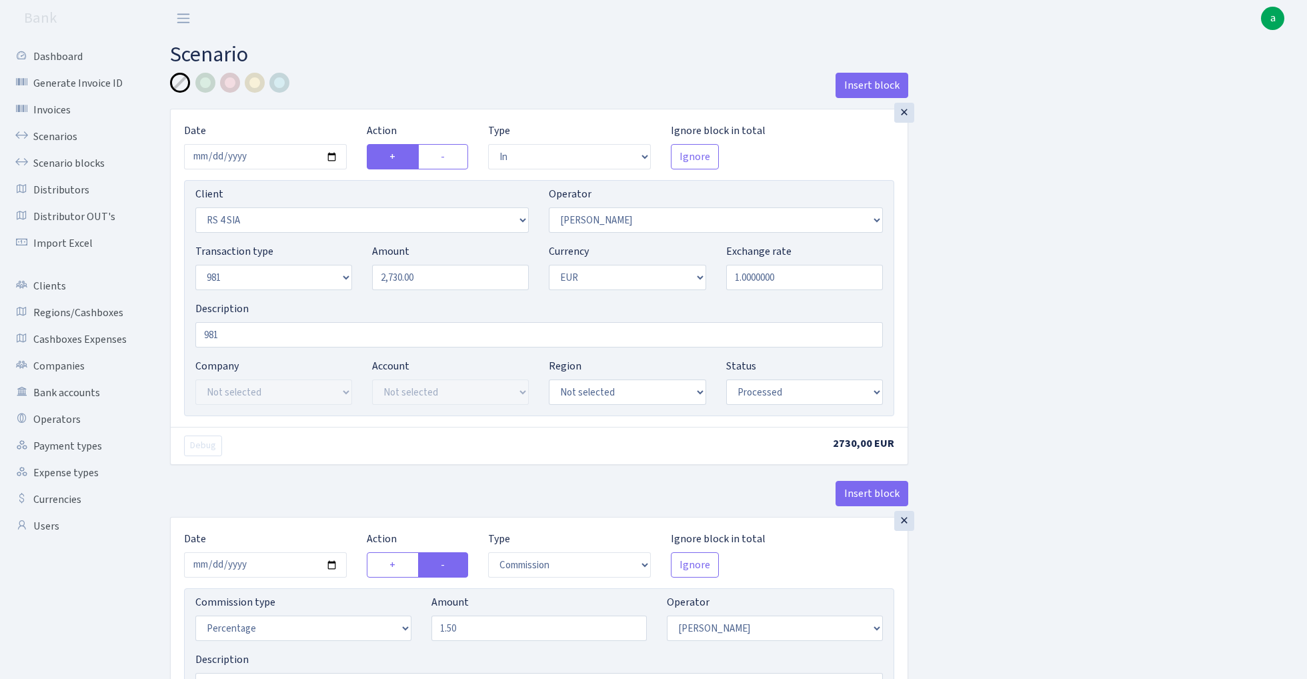
select select "in"
select select "2451"
select select "2"
select select "8"
select select "1"
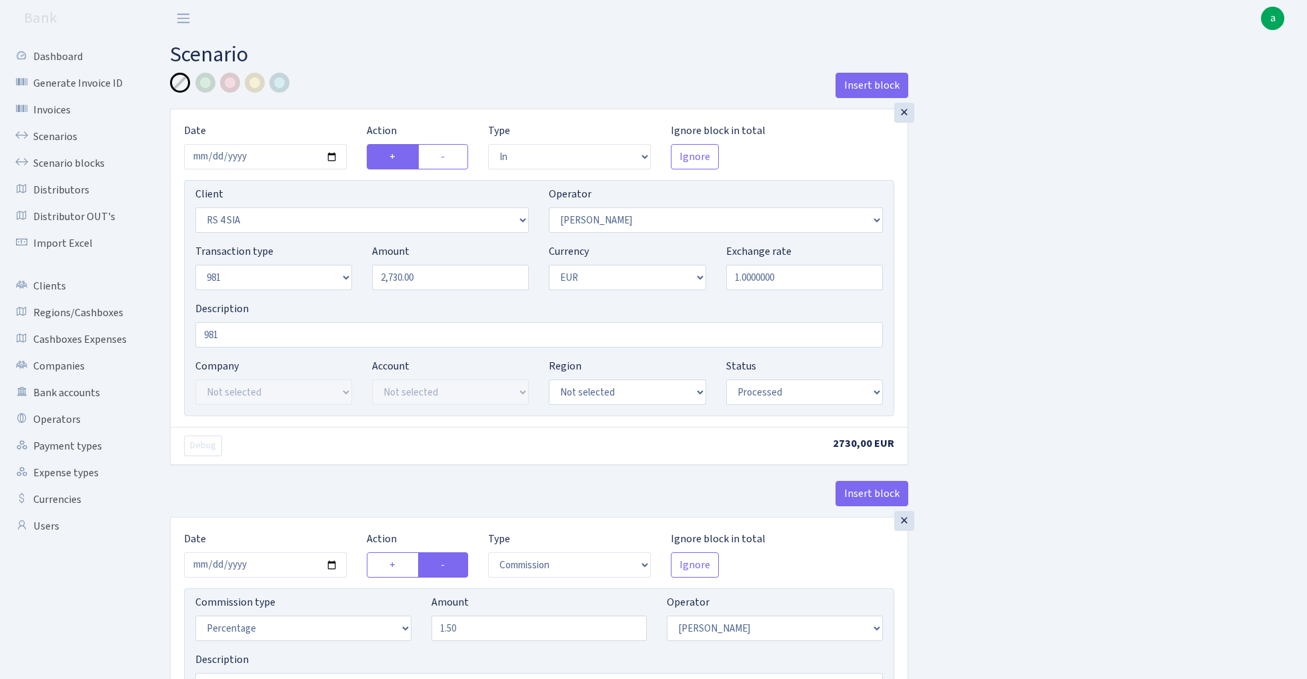
select select "processed"
select select "commission"
select select "2"
select select "processed"
select select "out"
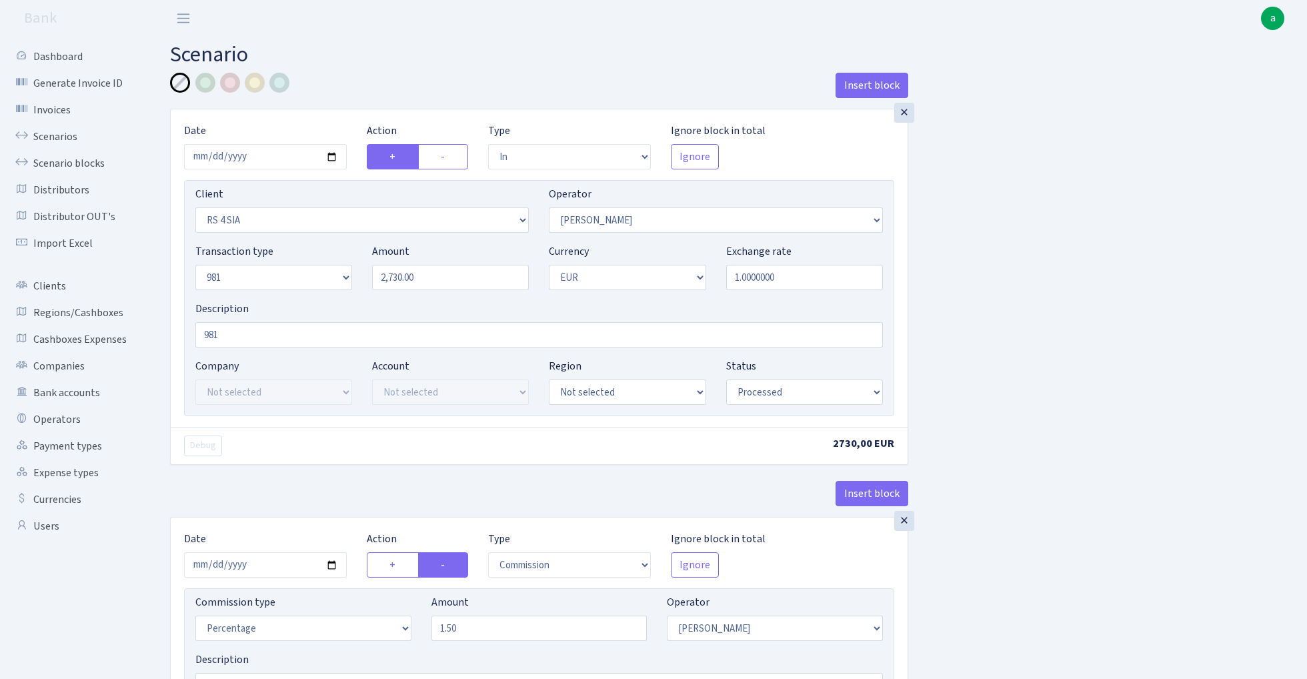
select select "3239"
select select "61"
select select "8"
select select "1"
select select "processed"
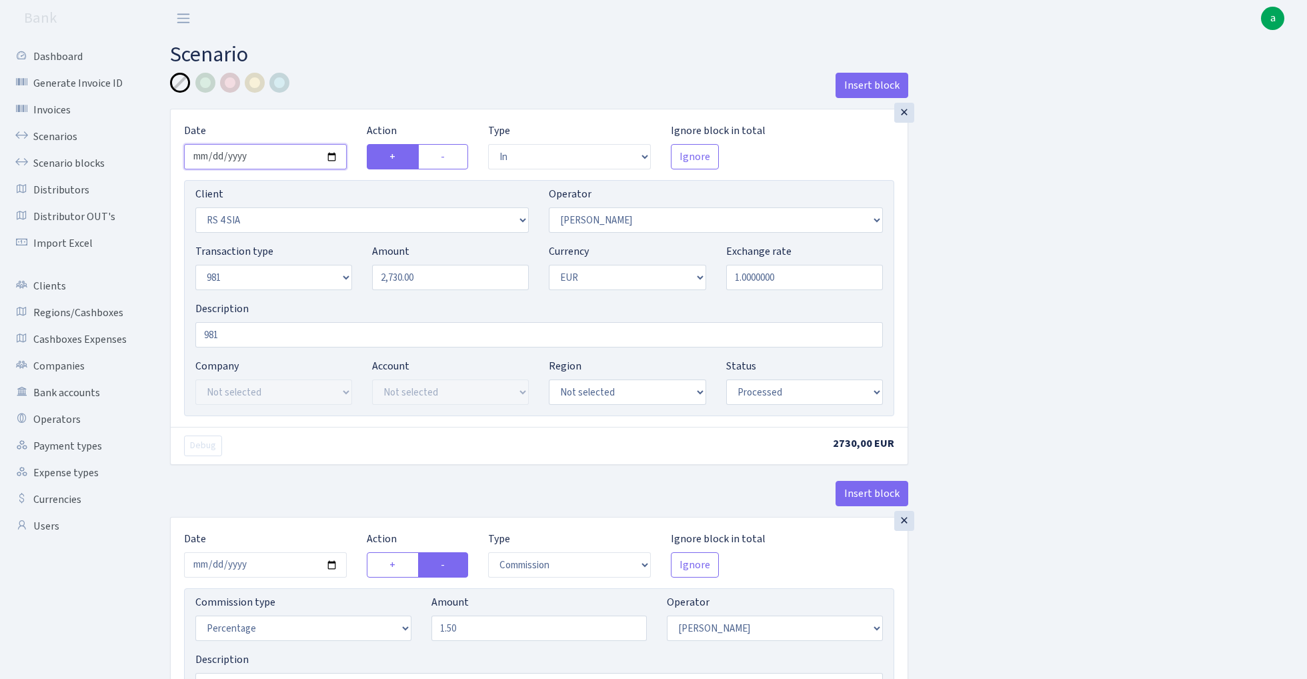
click at [261, 155] on input "2025-07-22" at bounding box center [265, 156] width 163 height 25
type input "[DATE]"
click at [332, 104] on div "Insert block" at bounding box center [539, 91] width 738 height 36
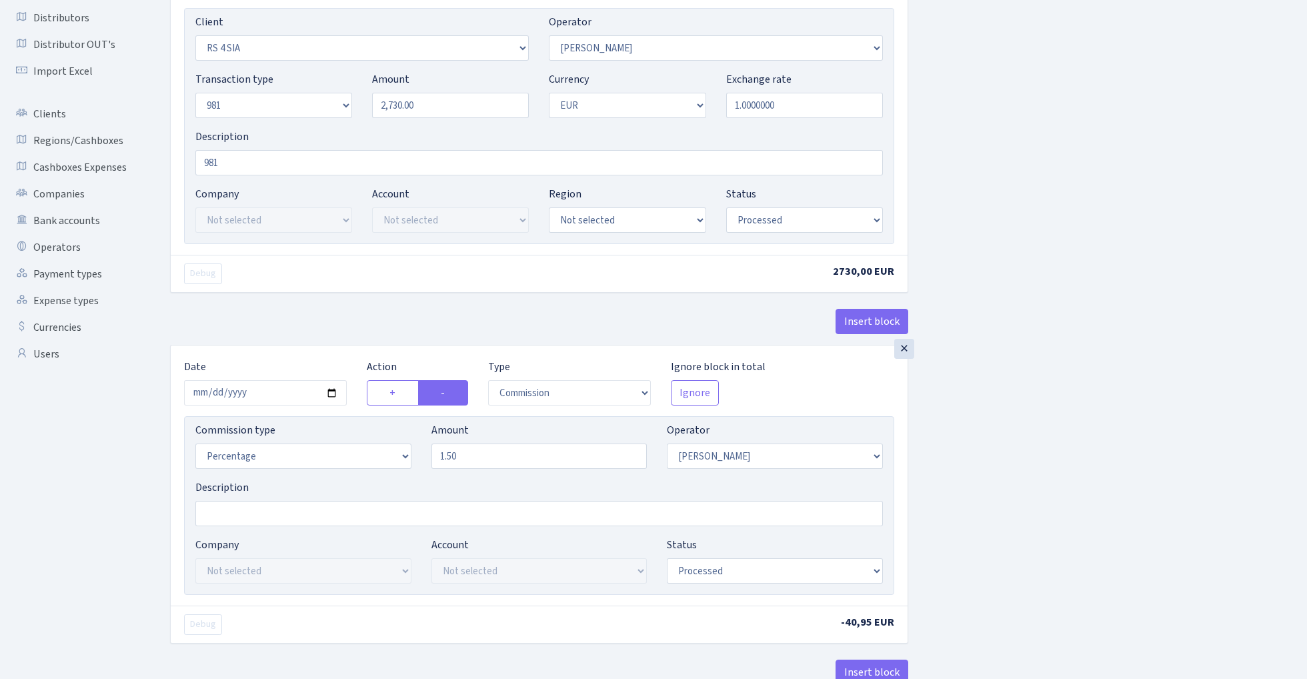
scroll to position [241, 0]
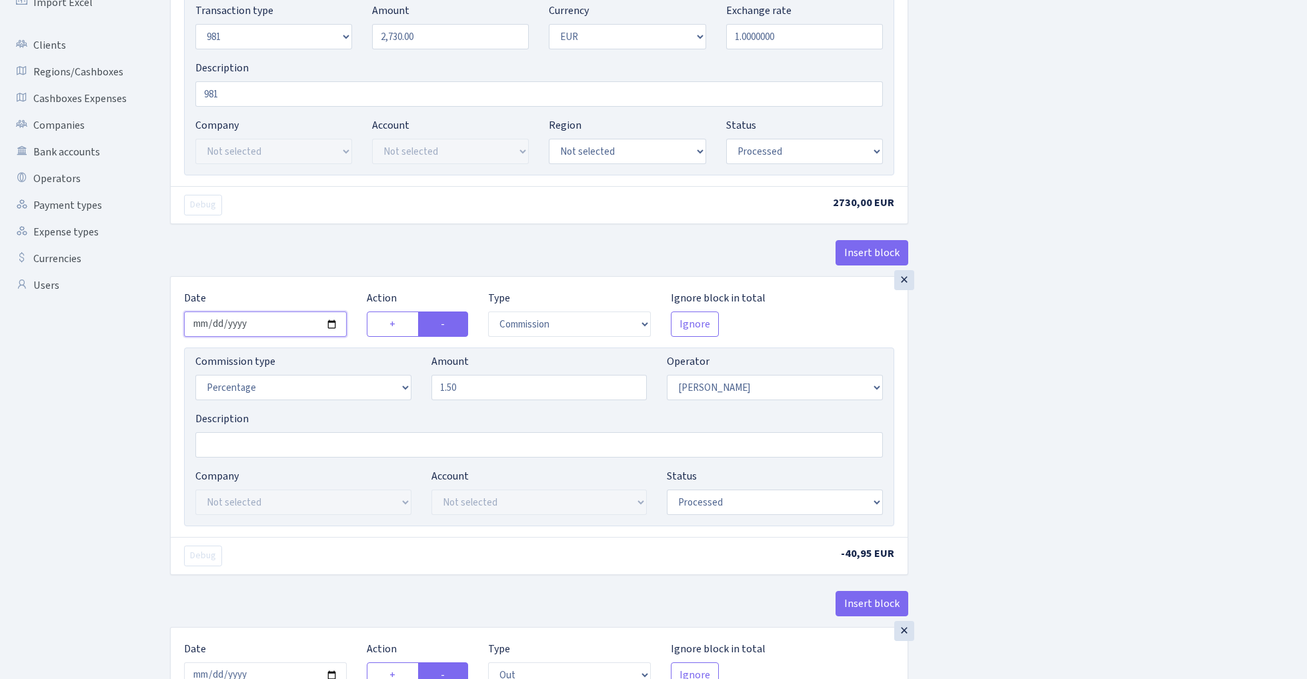
click at [273, 326] on input "2025-07-22" at bounding box center [265, 323] width 163 height 25
type input "[DATE]"
click at [308, 241] on div "Insert block" at bounding box center [539, 258] width 738 height 36
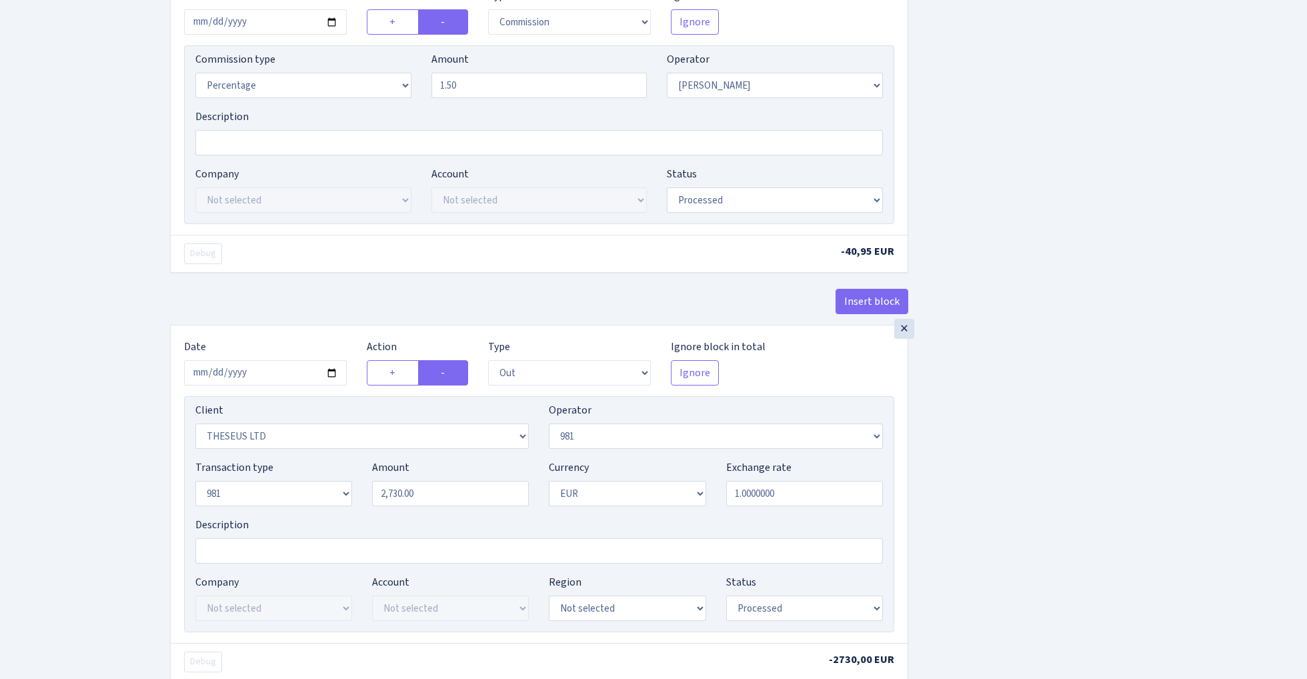
scroll to position [689, 0]
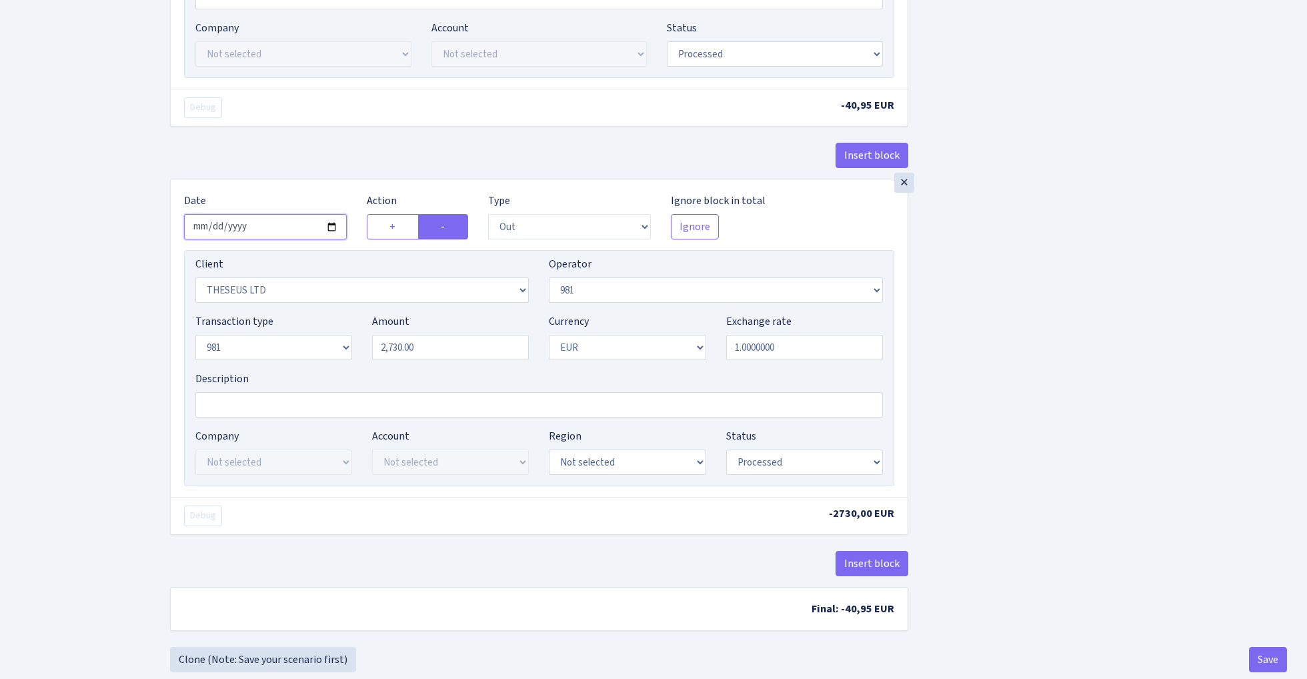
click at [265, 228] on input "2025-07-22" at bounding box center [265, 226] width 163 height 25
type input "2025-07-17"
click at [319, 161] on div "Insert block" at bounding box center [539, 161] width 738 height 36
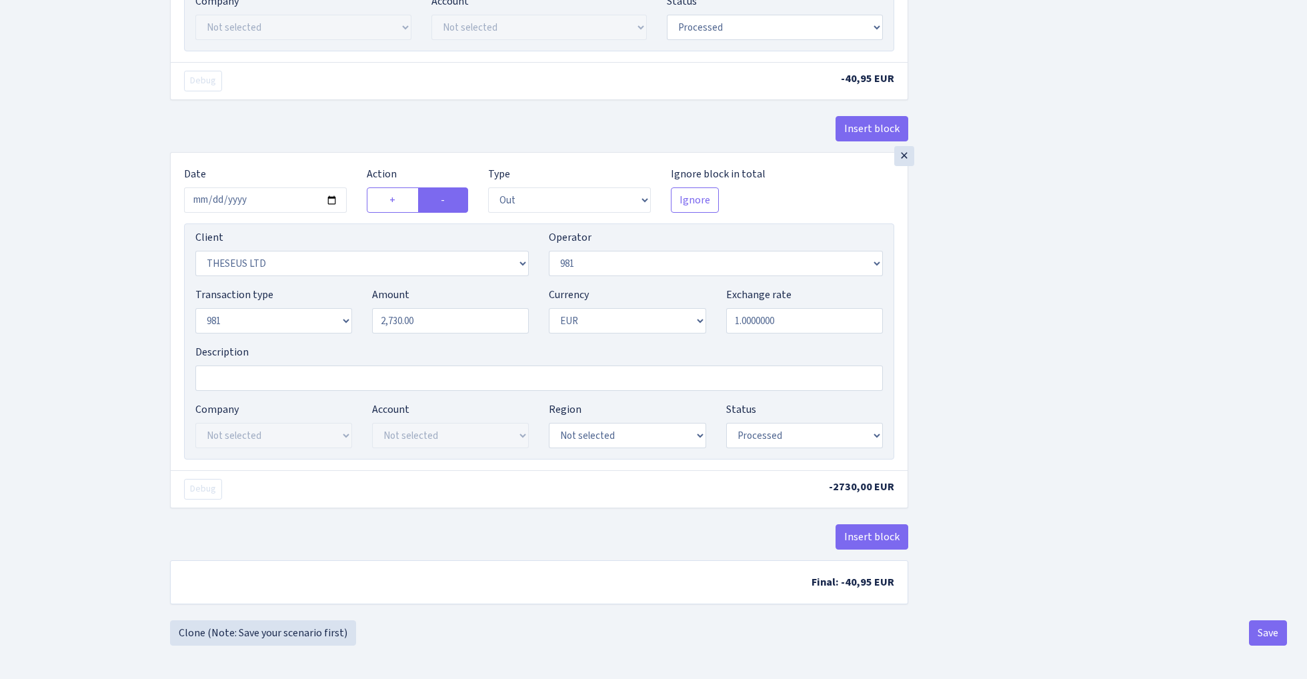
scroll to position [721, 0]
click at [1266, 628] on button "Save" at bounding box center [1268, 632] width 38 height 25
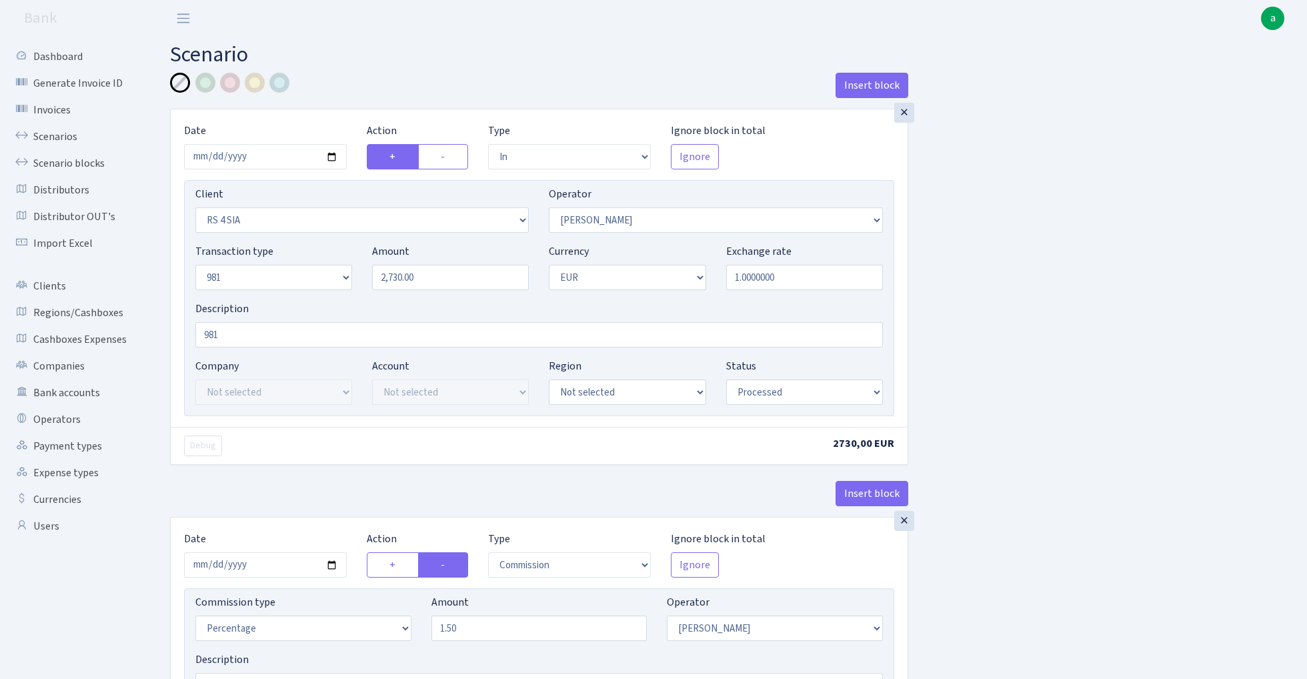
select select "in"
select select "2451"
select select "2"
select select "8"
select select "1"
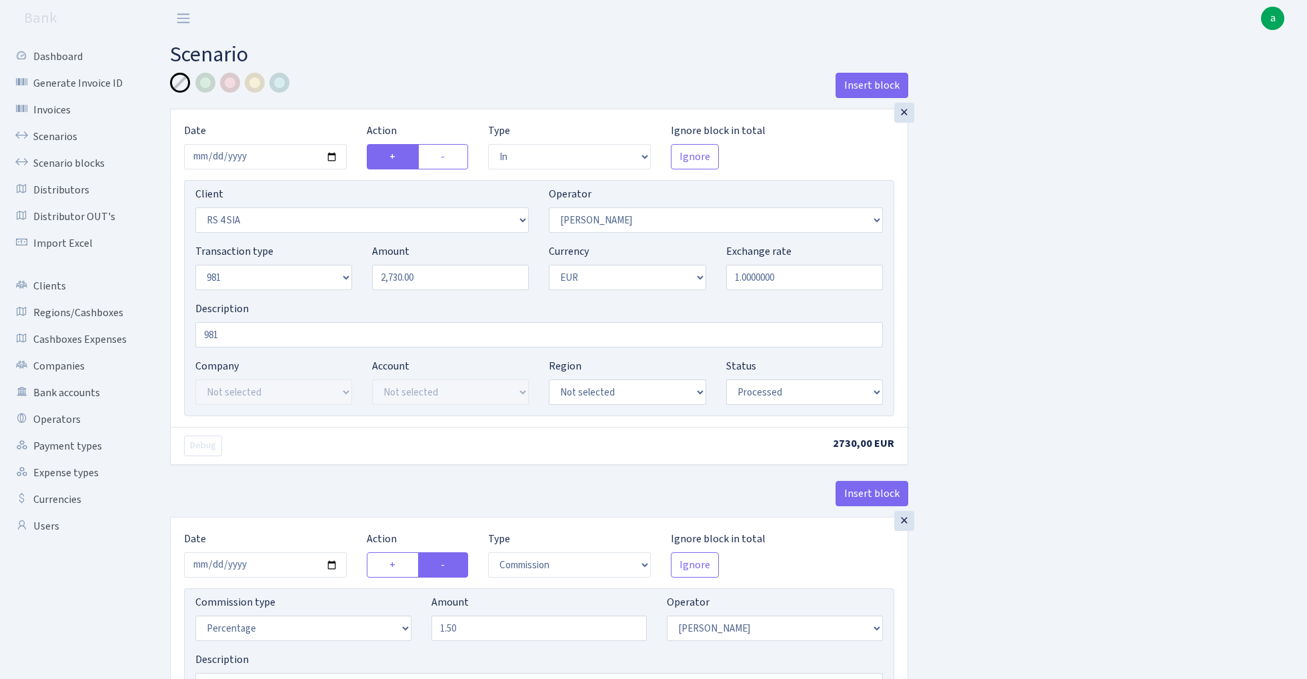
select select "processed"
select select "commission"
select select "2"
select select "processed"
select select "out"
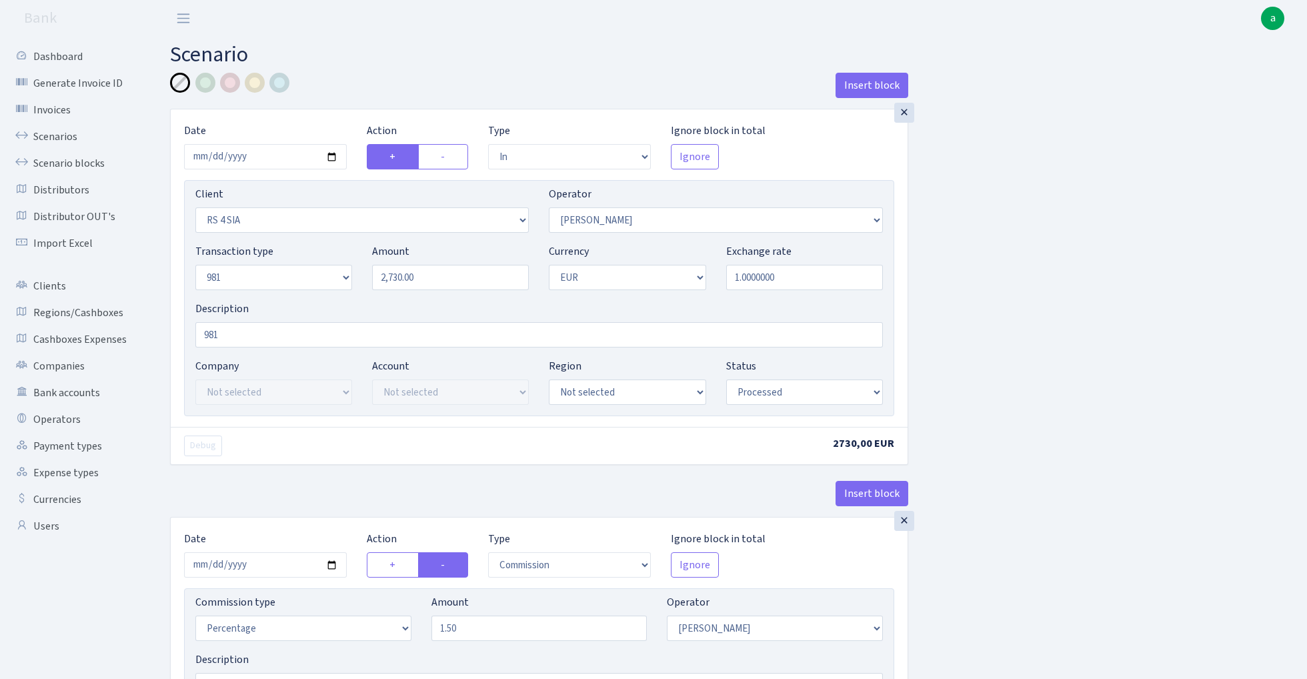
select select "3239"
select select "61"
select select "8"
select select "1"
select select "processed"
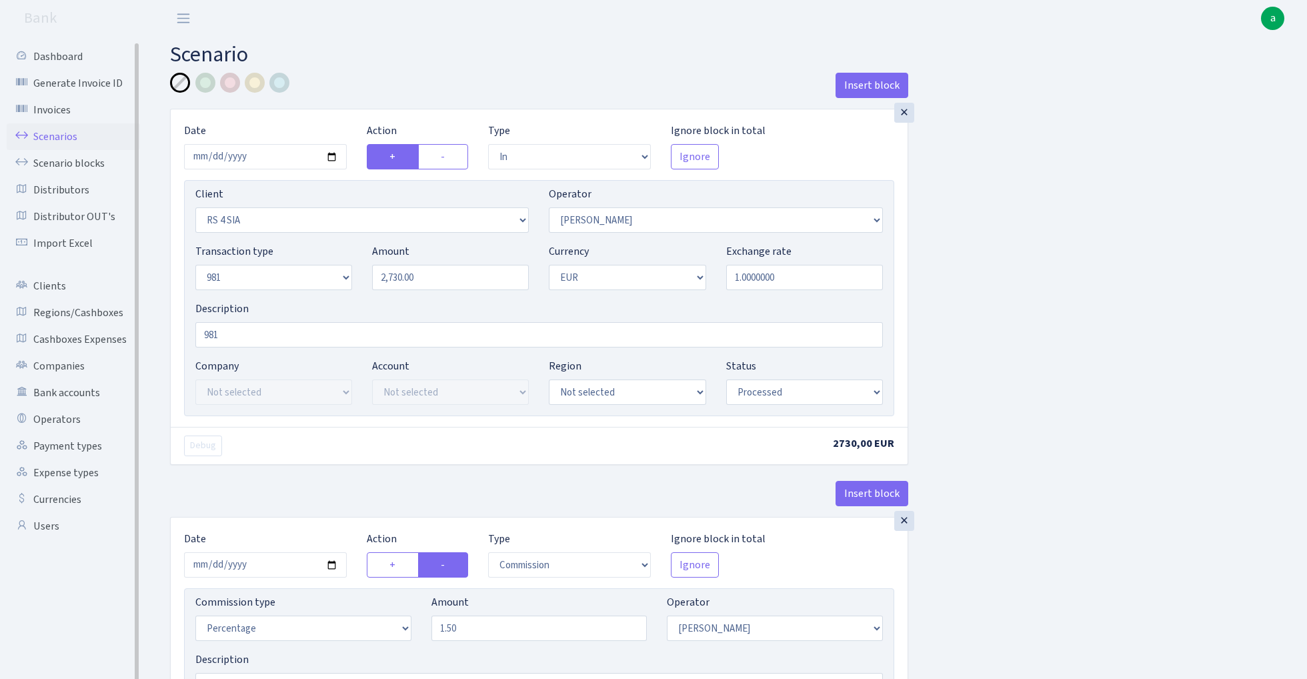
click at [49, 137] on link "Scenarios" at bounding box center [73, 136] width 133 height 27
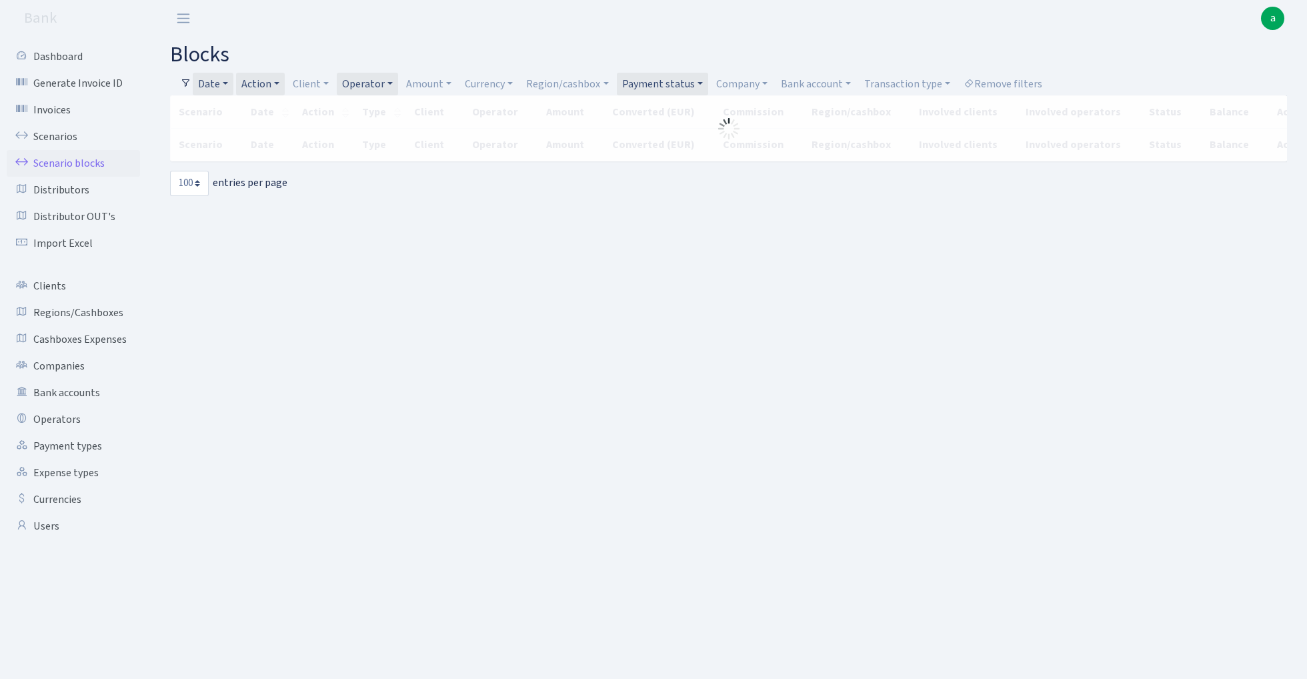
select select "100"
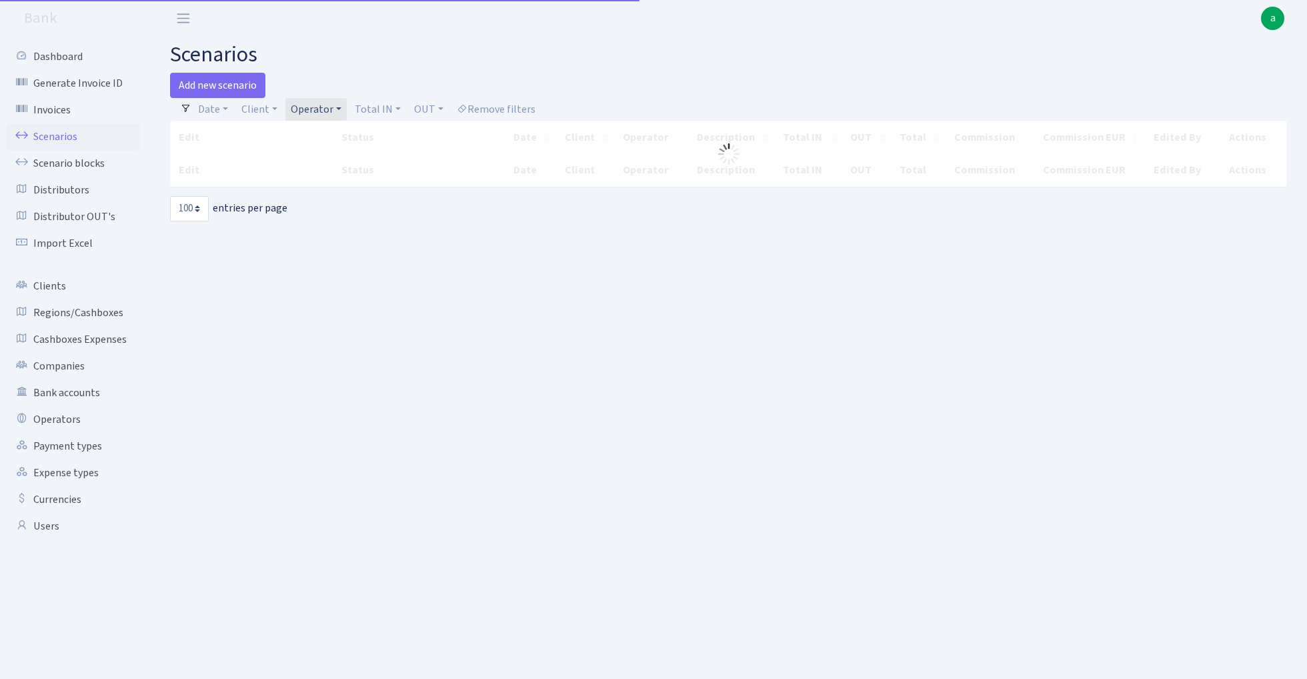
select select "100"
click at [318, 110] on link "Operator" at bounding box center [315, 109] width 61 height 23
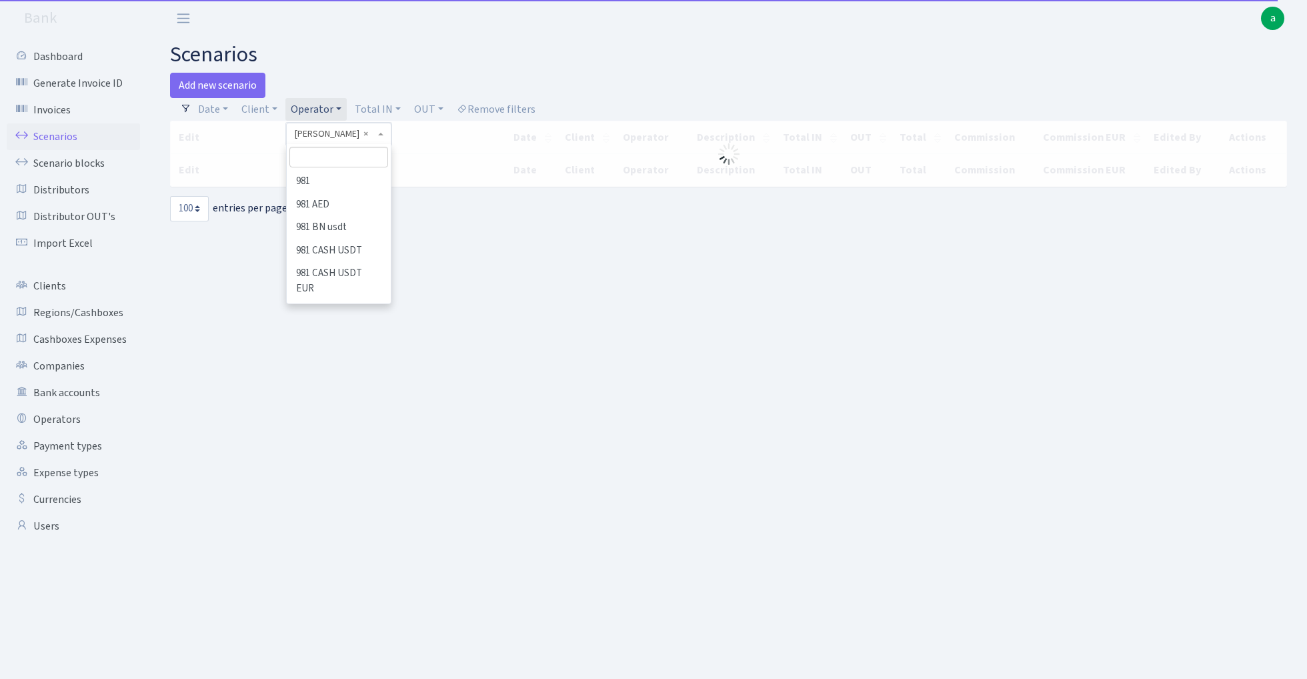
scroll to position [6709, 0]
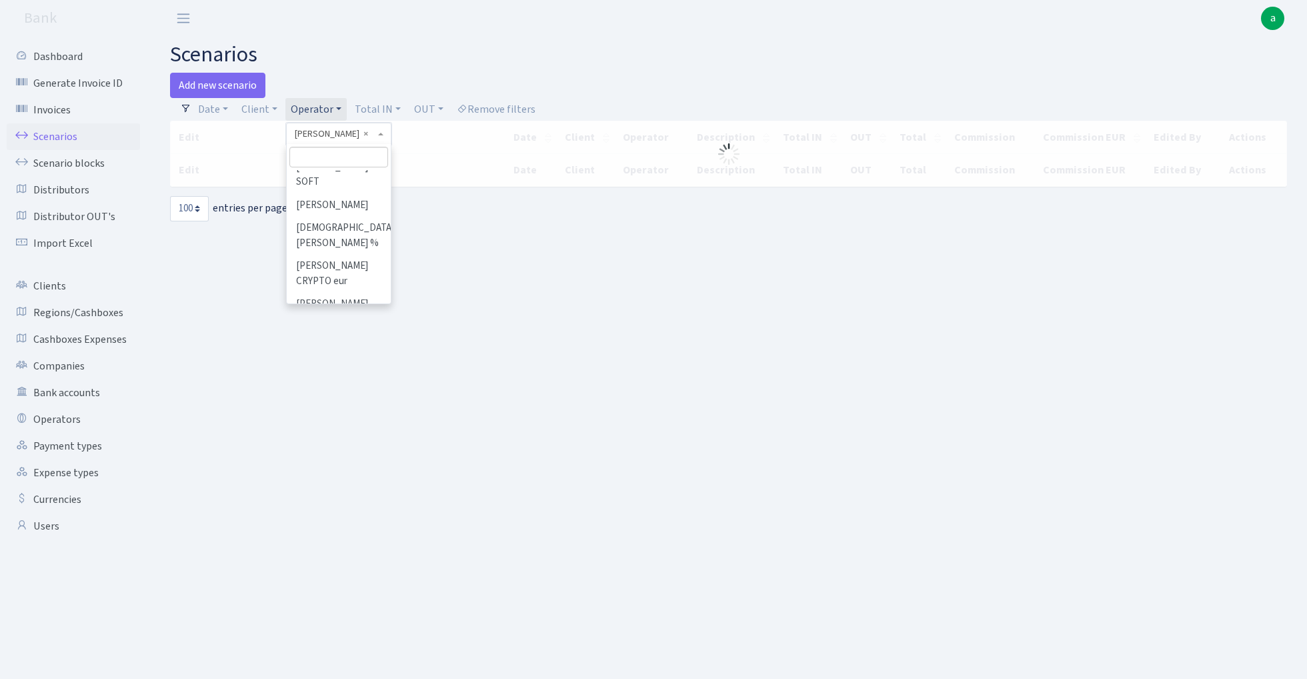
click at [323, 153] on input "search" at bounding box center [338, 157] width 98 height 21
type input "ozol"
click at [337, 177] on li "OZOLS" at bounding box center [338, 181] width 101 height 23
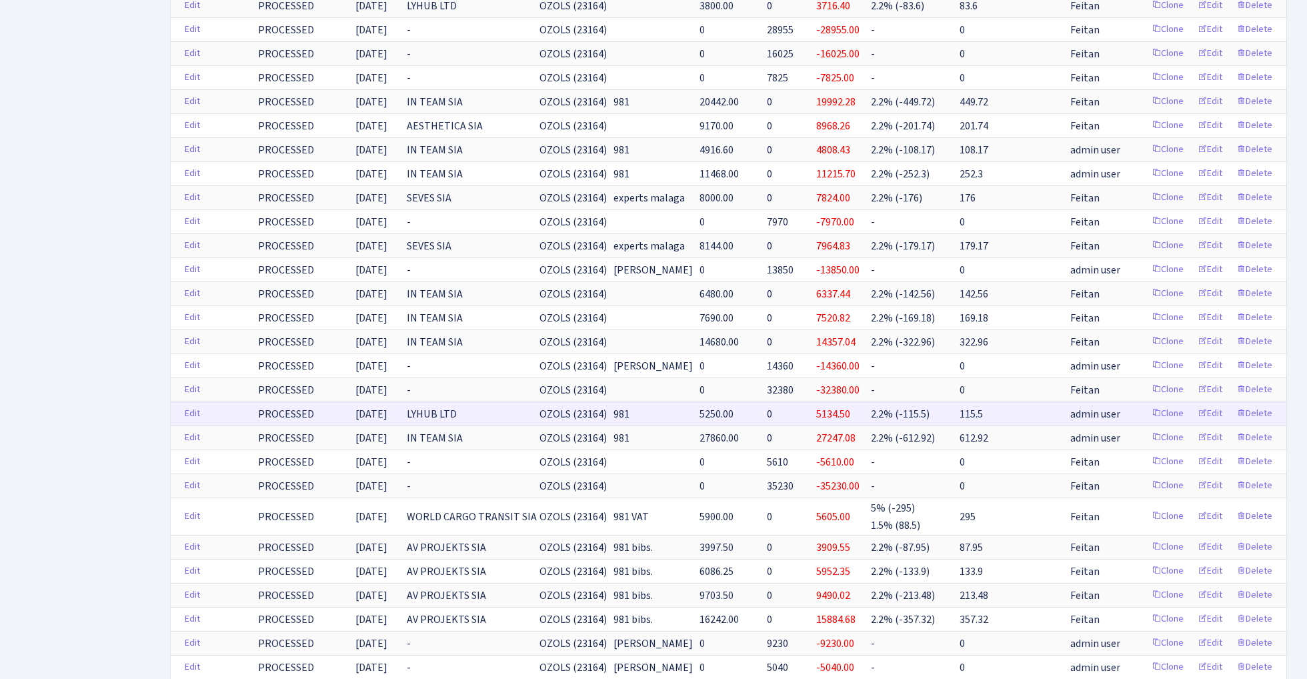
scroll to position [894, 0]
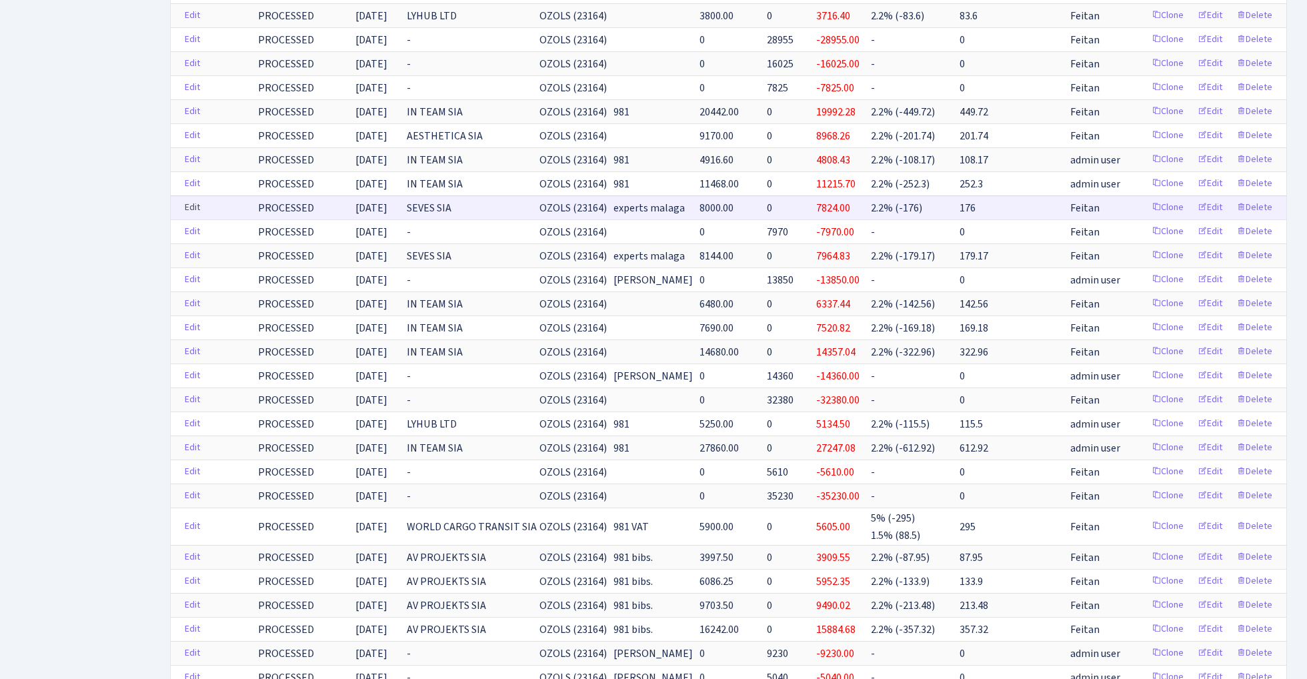
click at [188, 206] on link "Edit" at bounding box center [192, 207] width 27 height 21
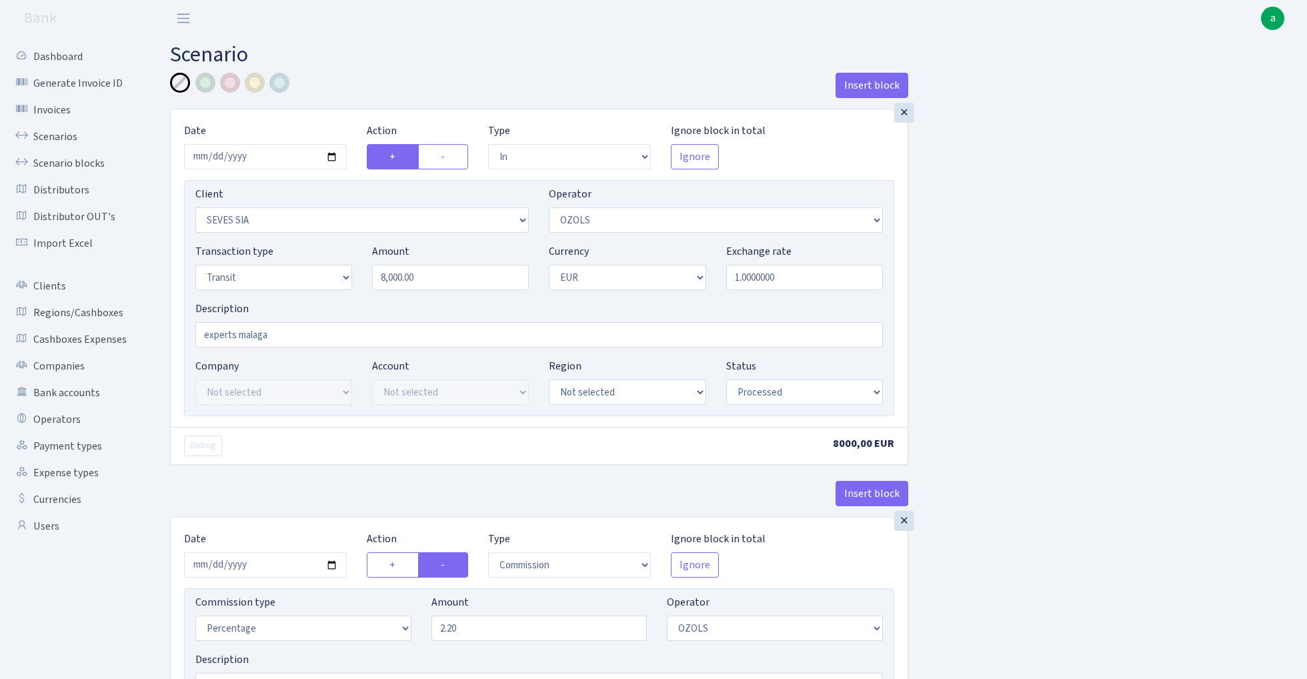
select select "in"
select select "2455"
select select "23"
select select "5"
select select "1"
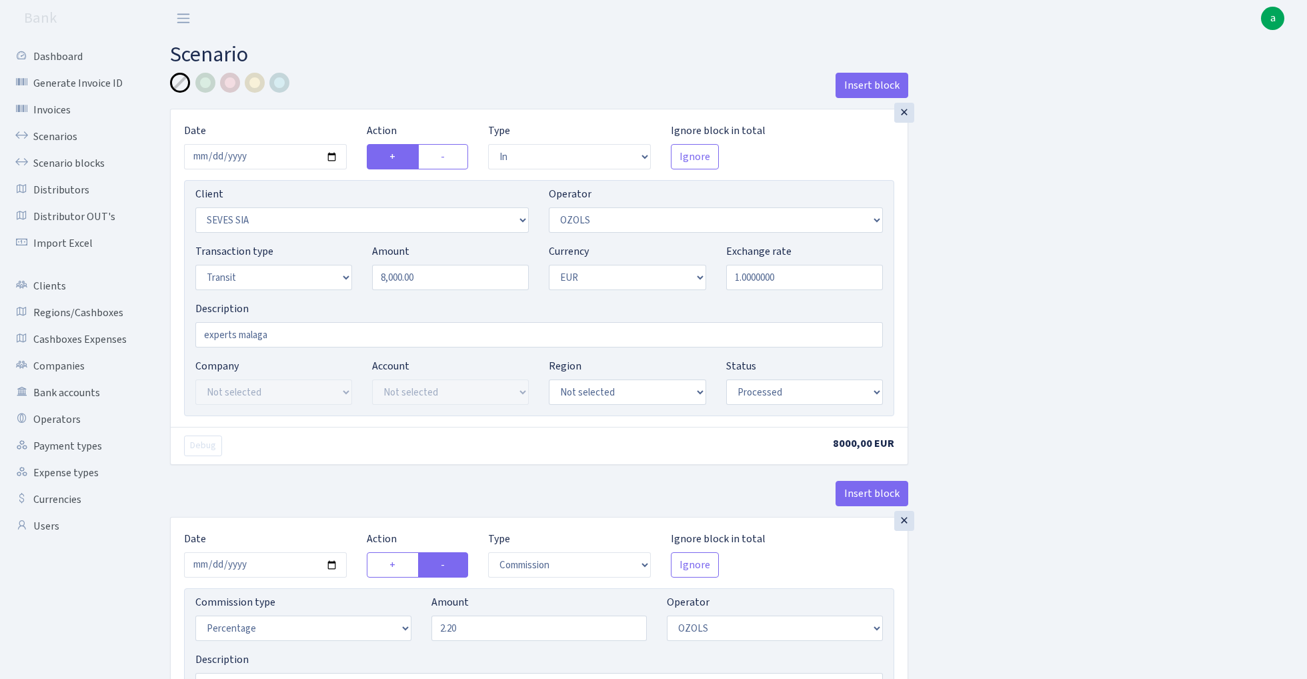
select select "processed"
select select "commission"
select select "23"
select select "processed"
select select "out"
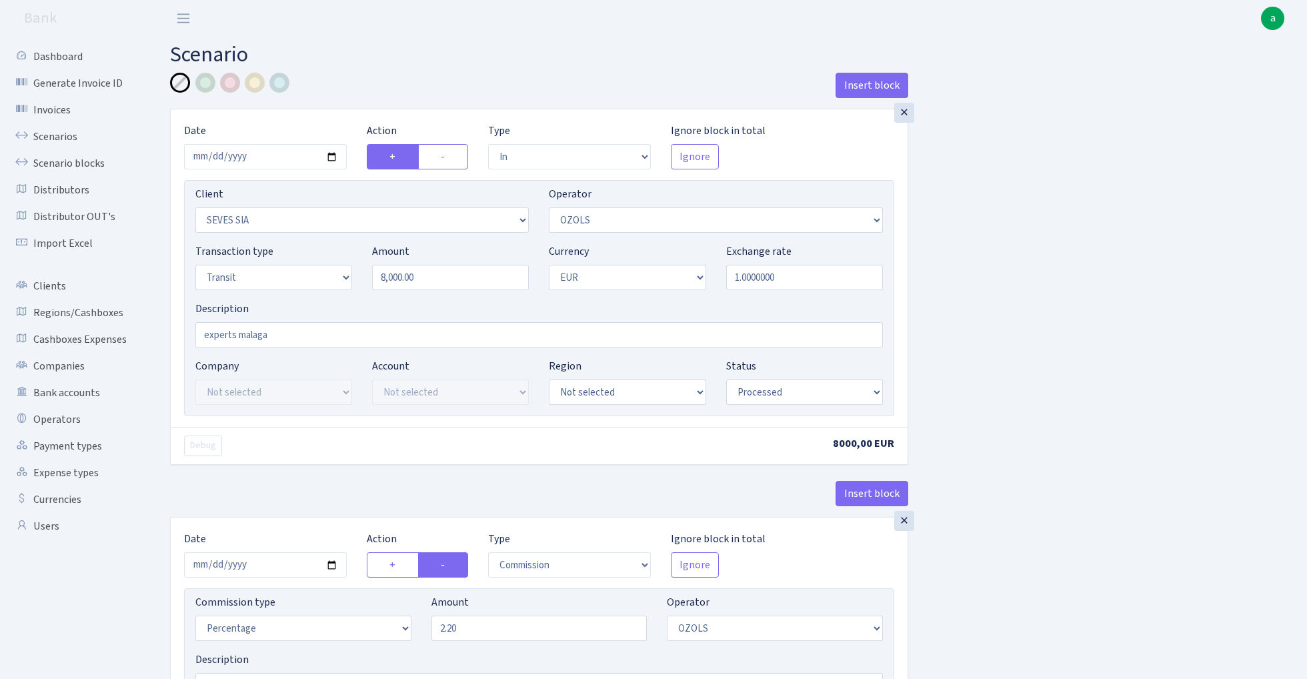
select select "2518"
select select "61"
select select "5"
select select "1"
select select "processed"
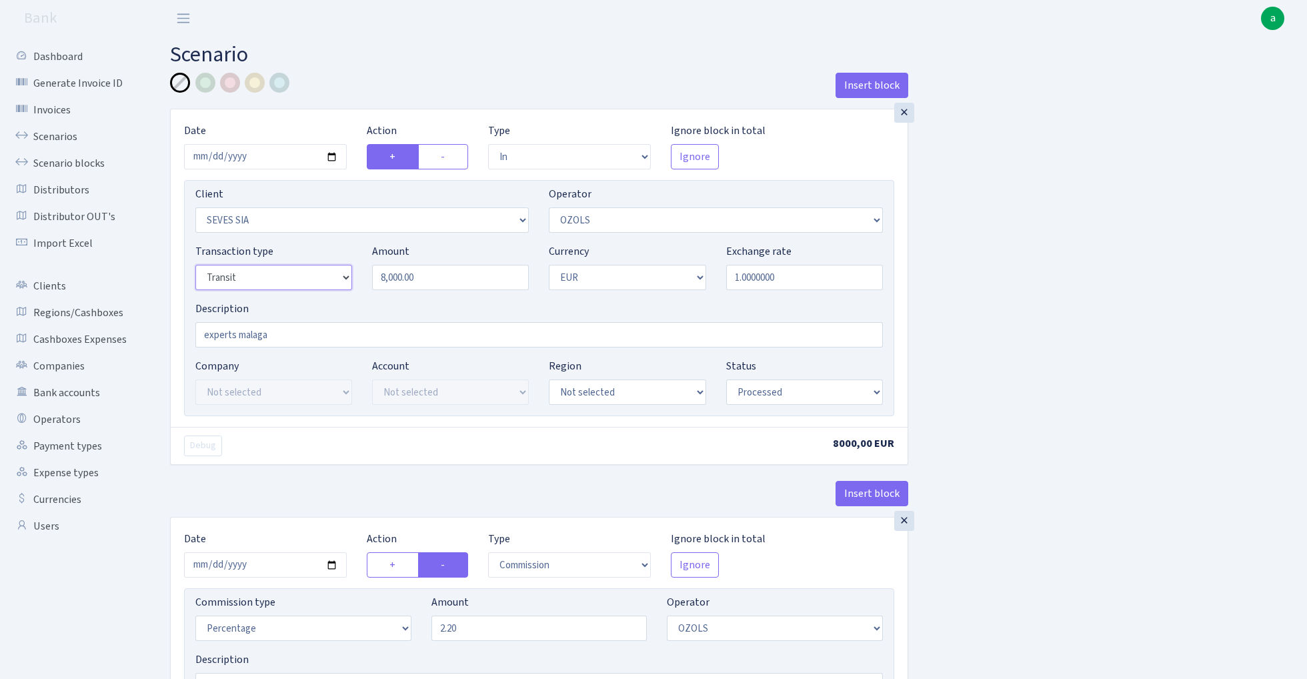
select select "8"
click at [254, 159] on input "2025-07-21" at bounding box center [265, 156] width 163 height 25
click at [396, 107] on div "Insert block" at bounding box center [539, 91] width 738 height 36
click at [270, 148] on input "2025-07-17" at bounding box center [265, 156] width 163 height 25
type input "2025-07-16"
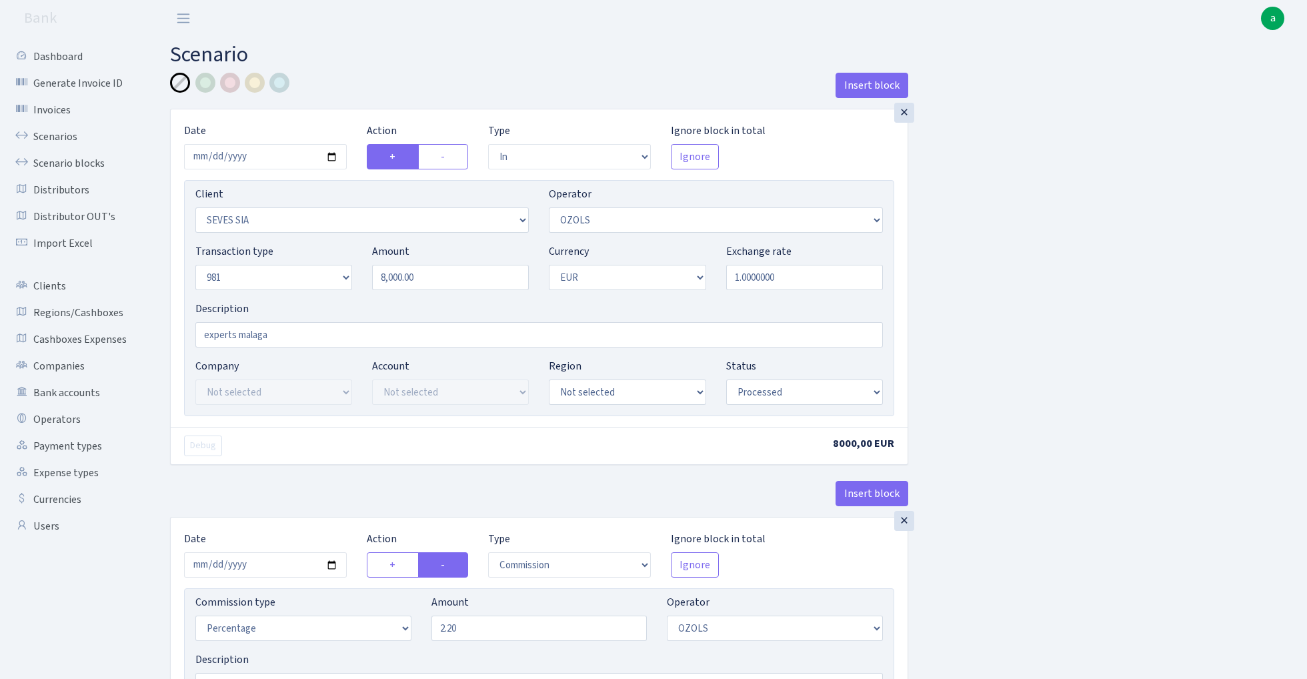
click at [387, 87] on div "Insert block" at bounding box center [539, 91] width 738 height 36
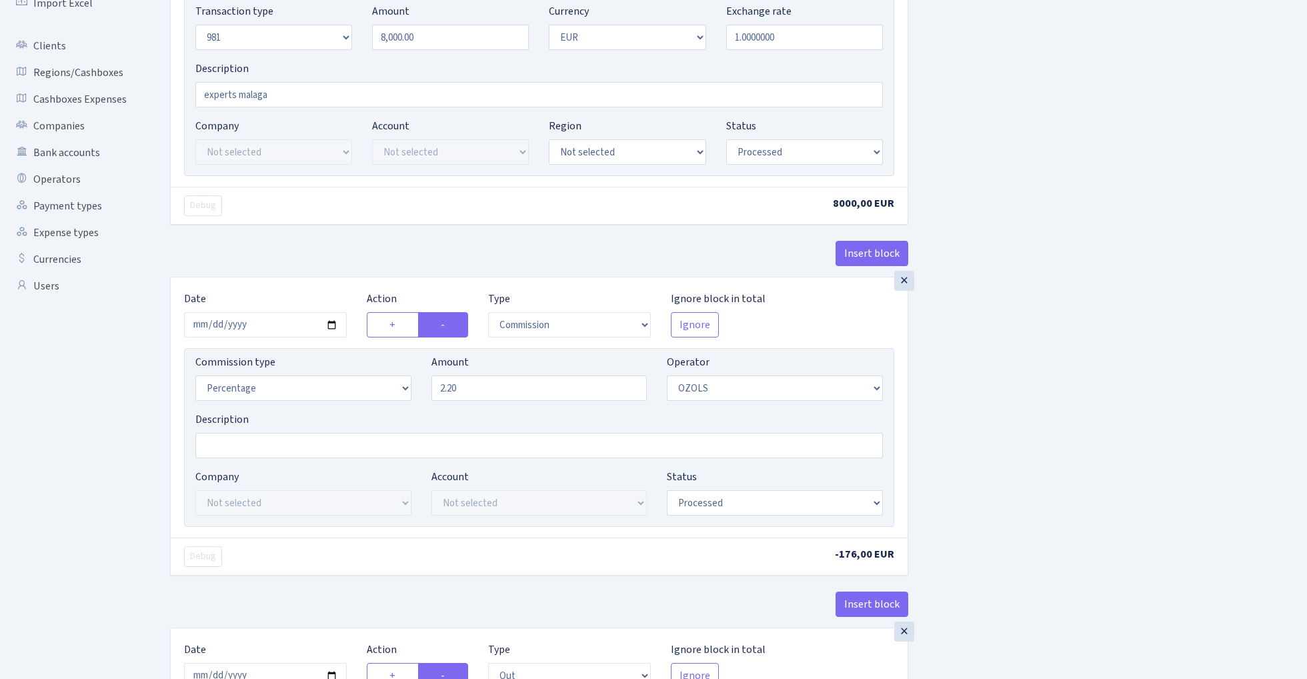
scroll to position [294, 0]
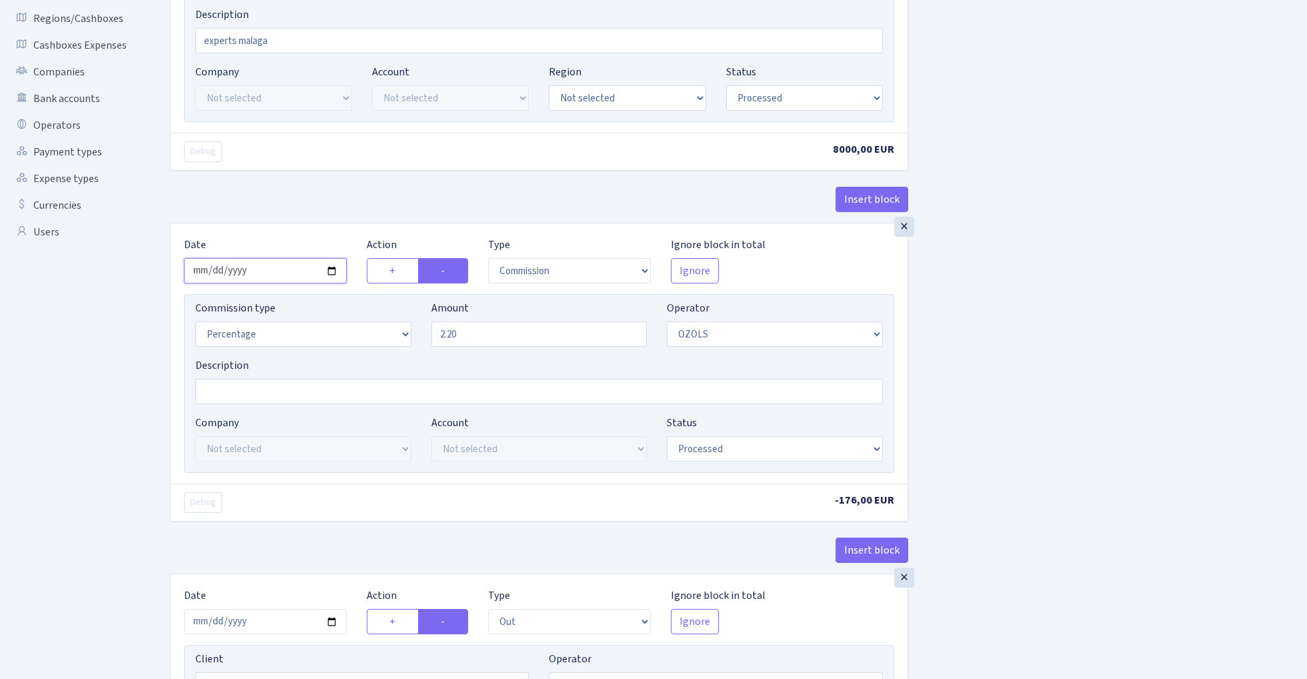
click at [273, 277] on input "2025-07-21" at bounding box center [265, 270] width 163 height 25
type input "2025-07-16"
click at [319, 209] on div "Insert block" at bounding box center [539, 205] width 738 height 36
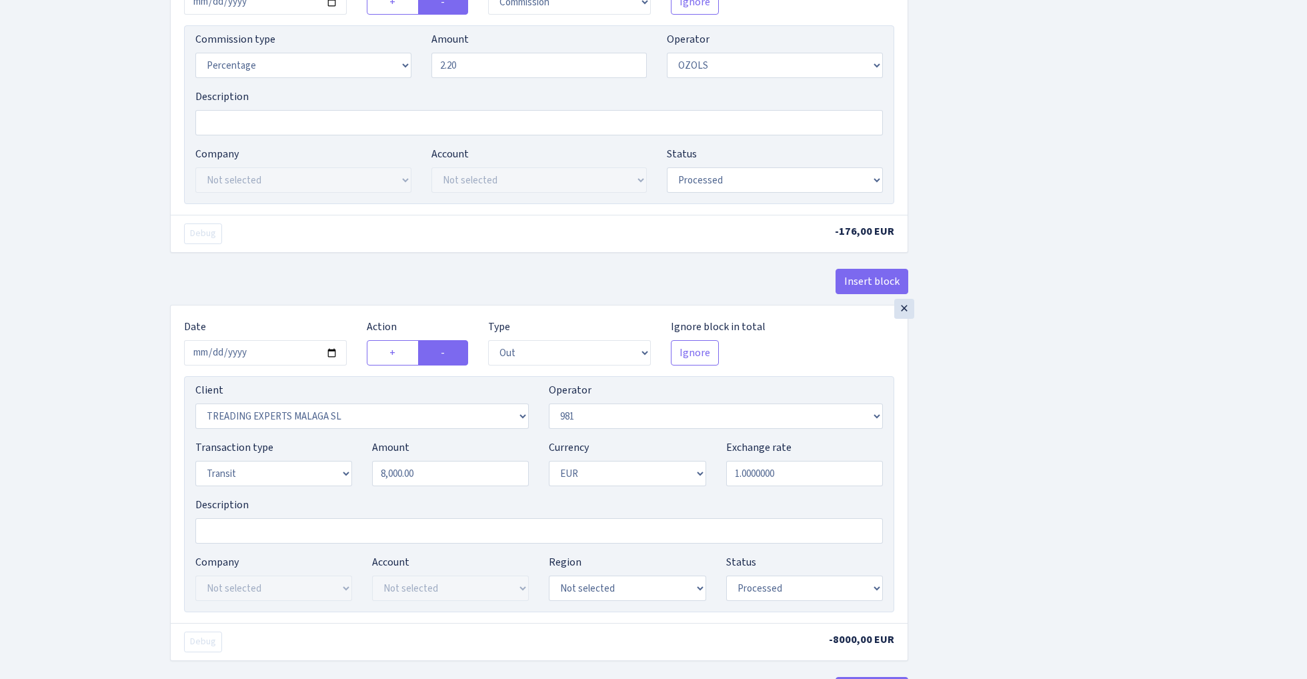
scroll to position [582, 0]
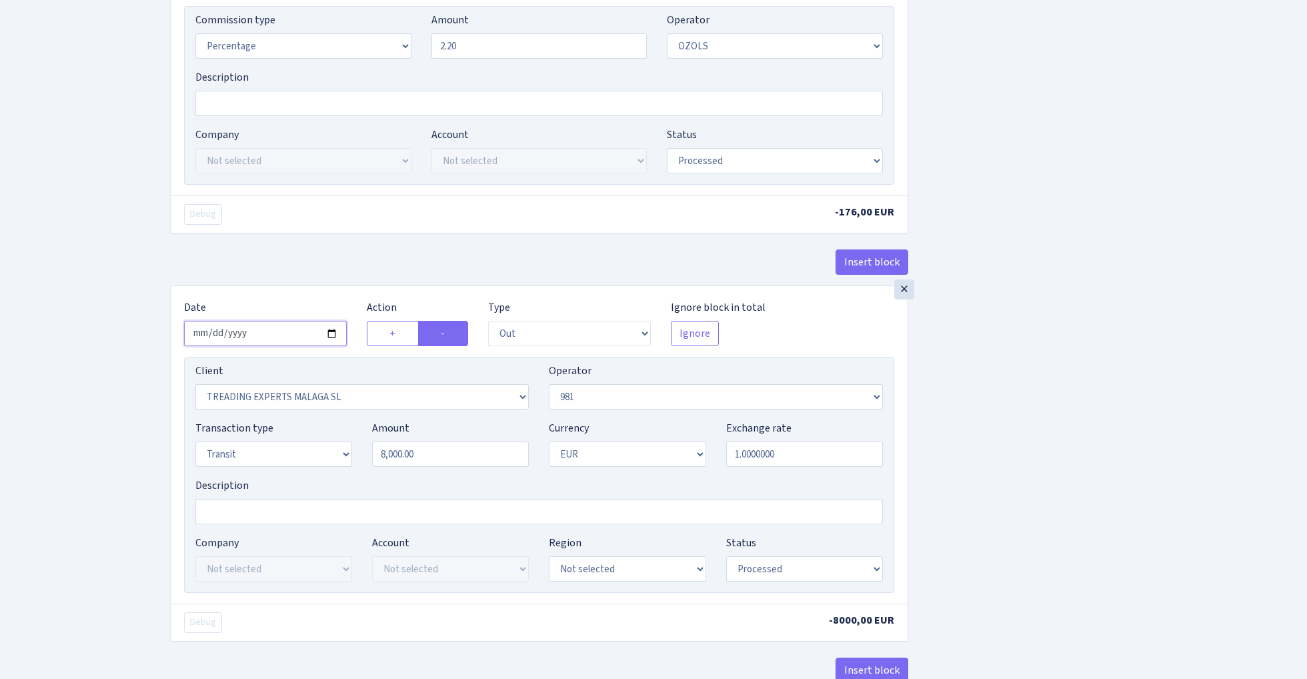
click at [281, 337] on input "2025-07-21" at bounding box center [265, 333] width 163 height 25
type input "2025-07-16"
click at [303, 294] on div "× Date 2025-07-16 Action + - Type --- In Out Commission Field required. Ignore …" at bounding box center [539, 444] width 737 height 317
select select "8"
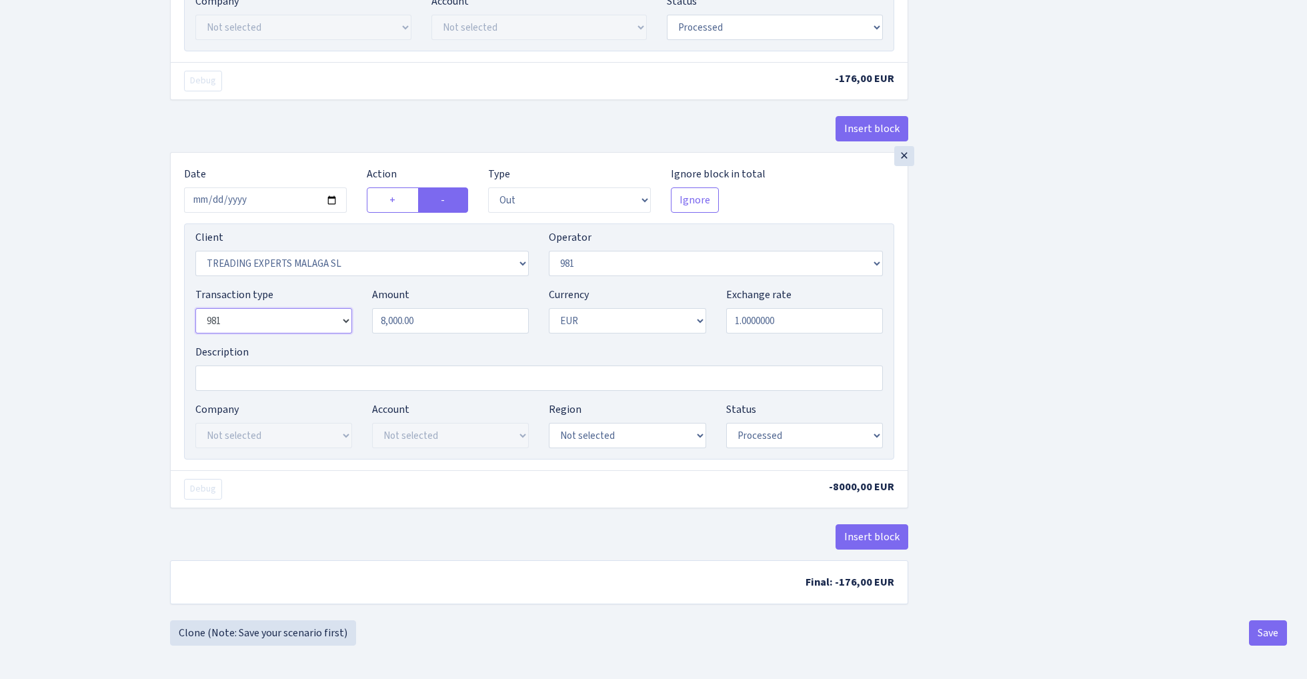
scroll to position [721, 0]
click at [1271, 628] on button "Save" at bounding box center [1268, 632] width 38 height 25
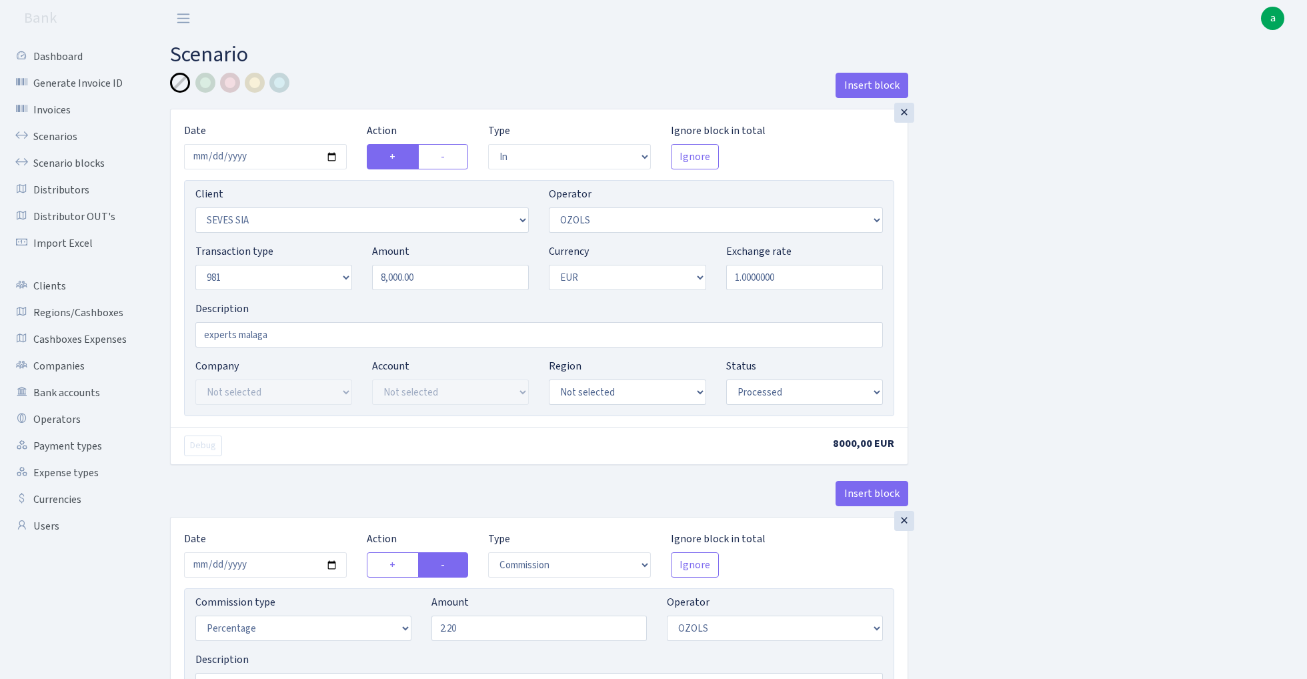
select select "in"
select select "2455"
select select "23"
select select "8"
select select "1"
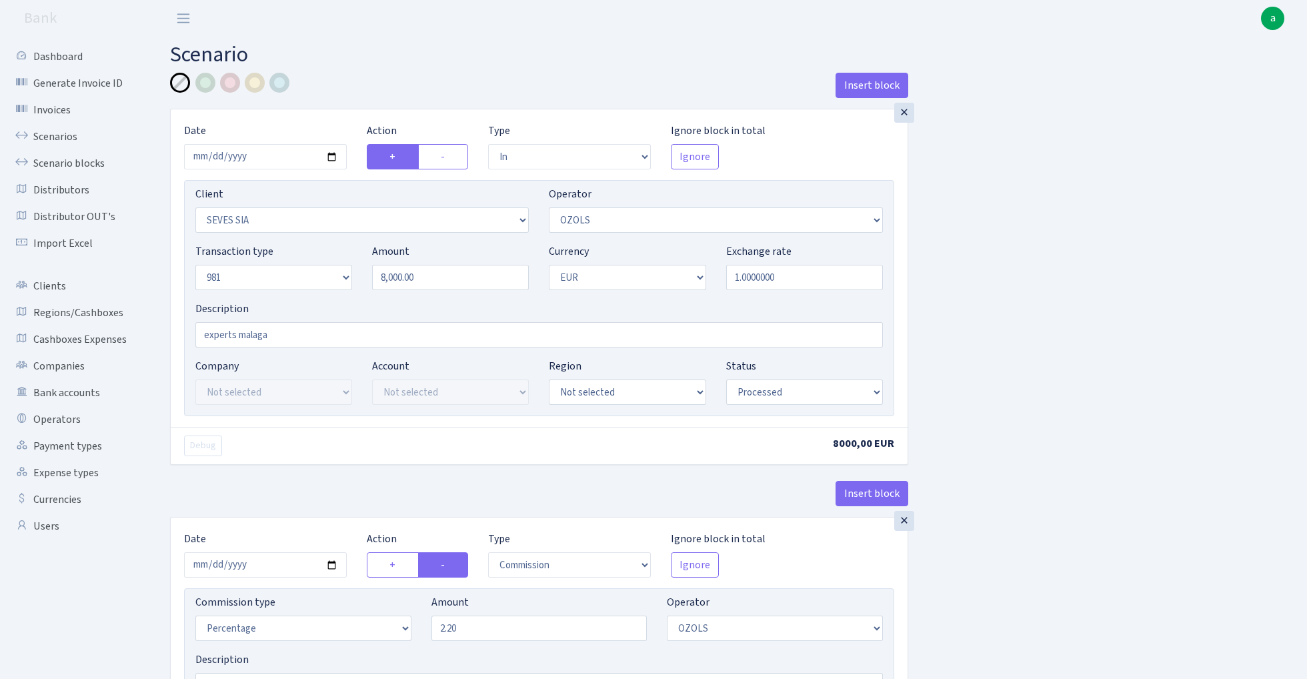
select select "processed"
select select "commission"
select select "23"
select select "processed"
select select "out"
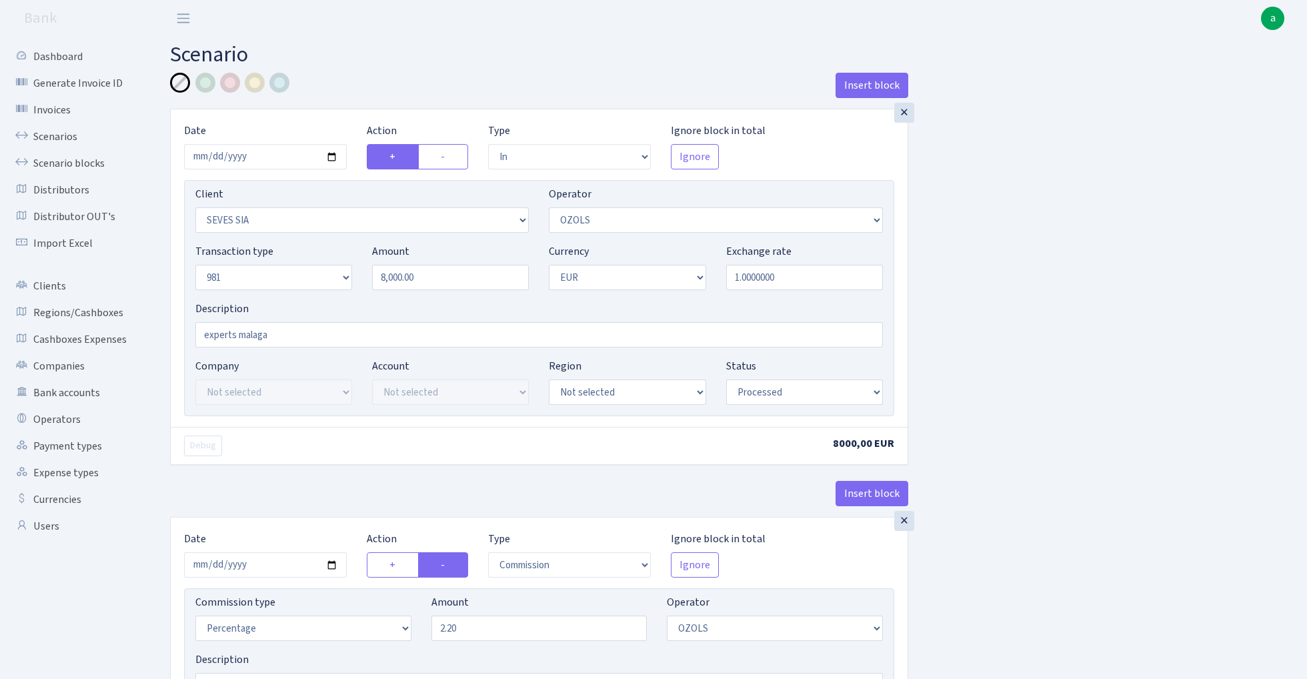
select select "2518"
select select "61"
select select "8"
select select "1"
select select "processed"
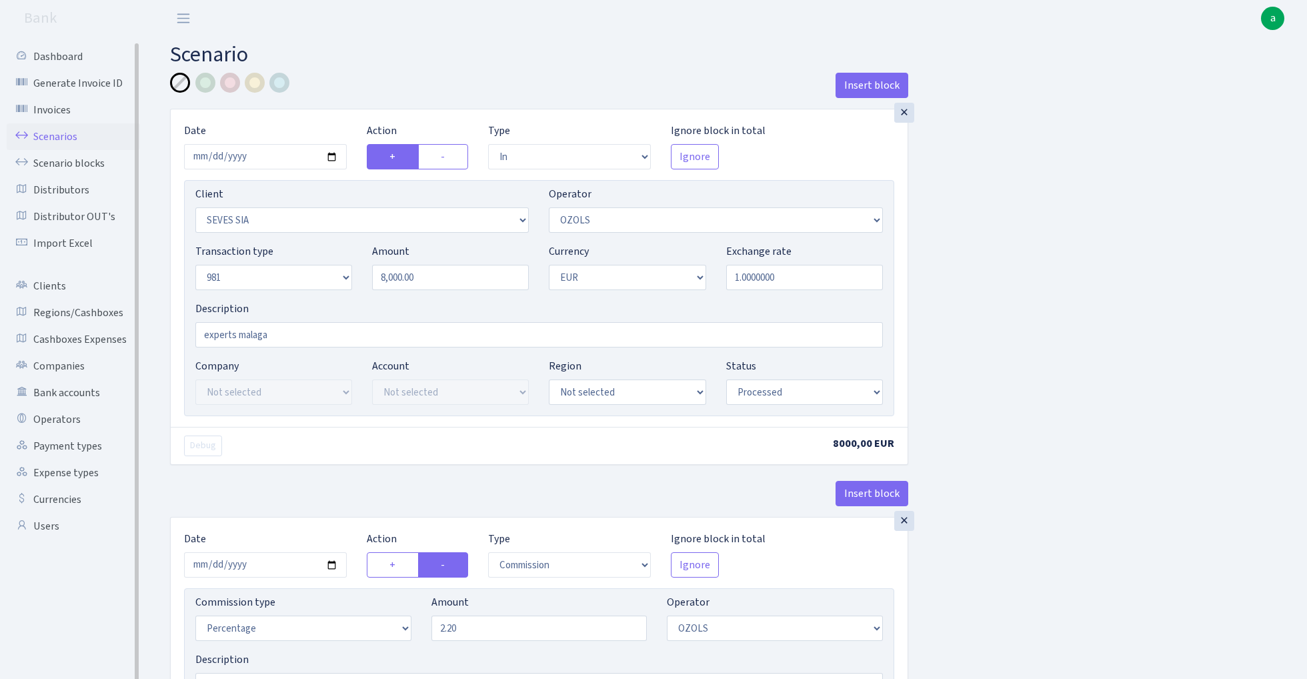
click at [41, 139] on link "Scenarios" at bounding box center [73, 136] width 133 height 27
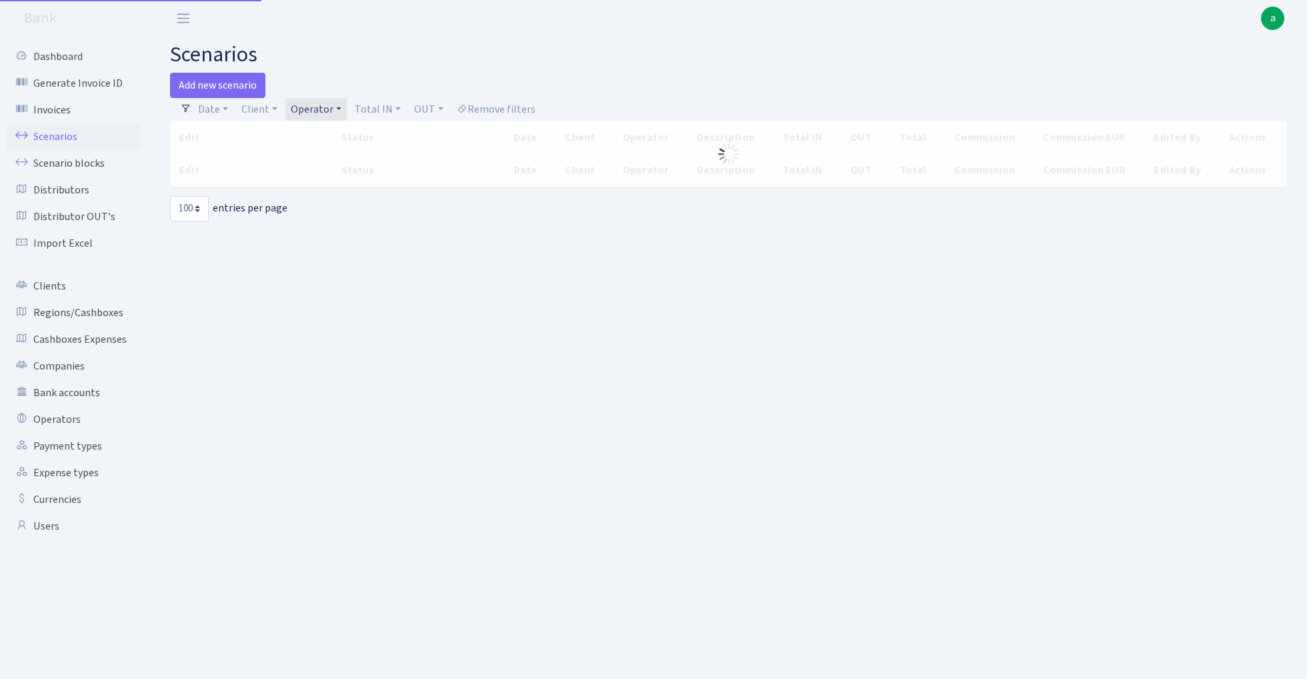
select select "100"
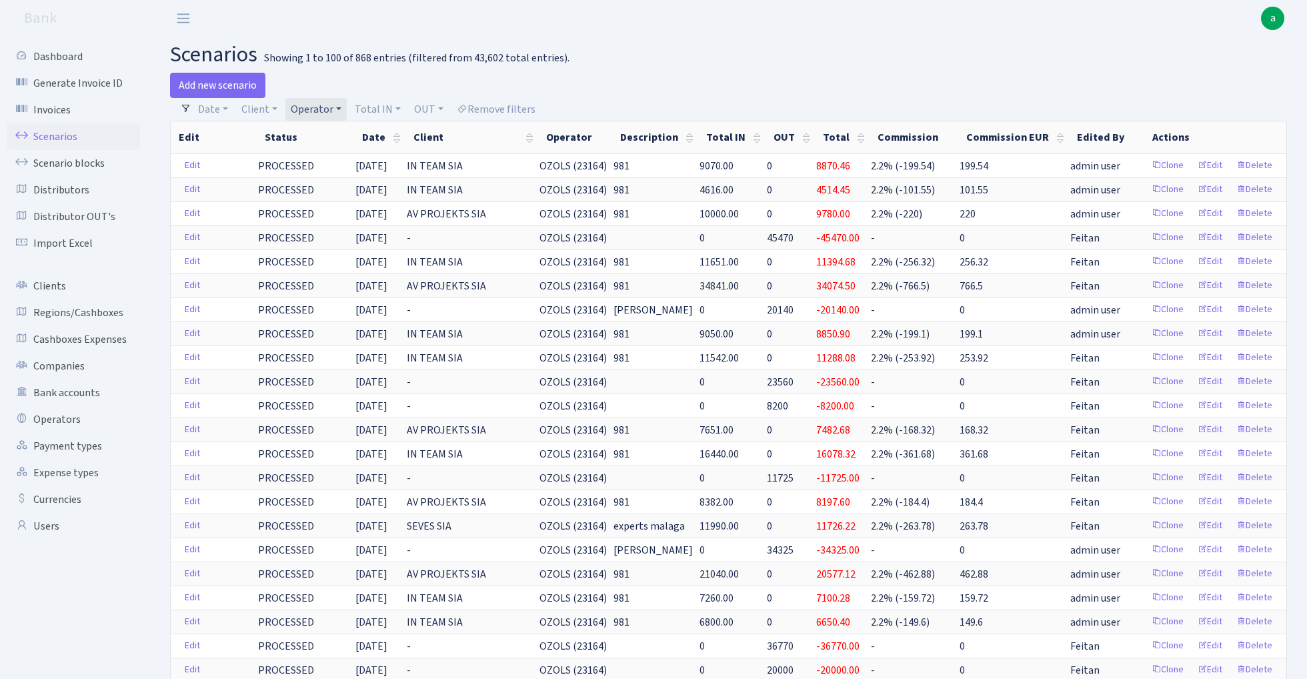
click at [326, 104] on link "Operator" at bounding box center [315, 109] width 61 height 23
click at [332, 156] on input "search" at bounding box center [338, 157] width 98 height 21
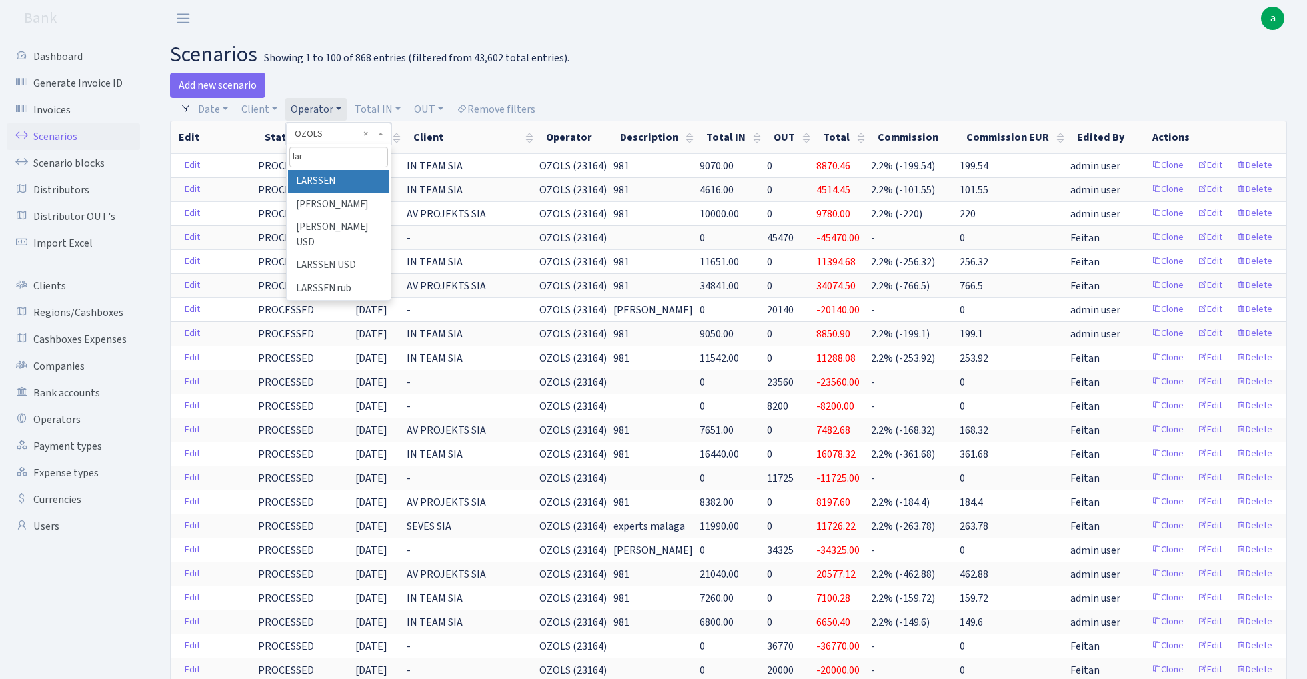
type input "lar"
click at [347, 181] on li "LARSSEN" at bounding box center [338, 181] width 101 height 23
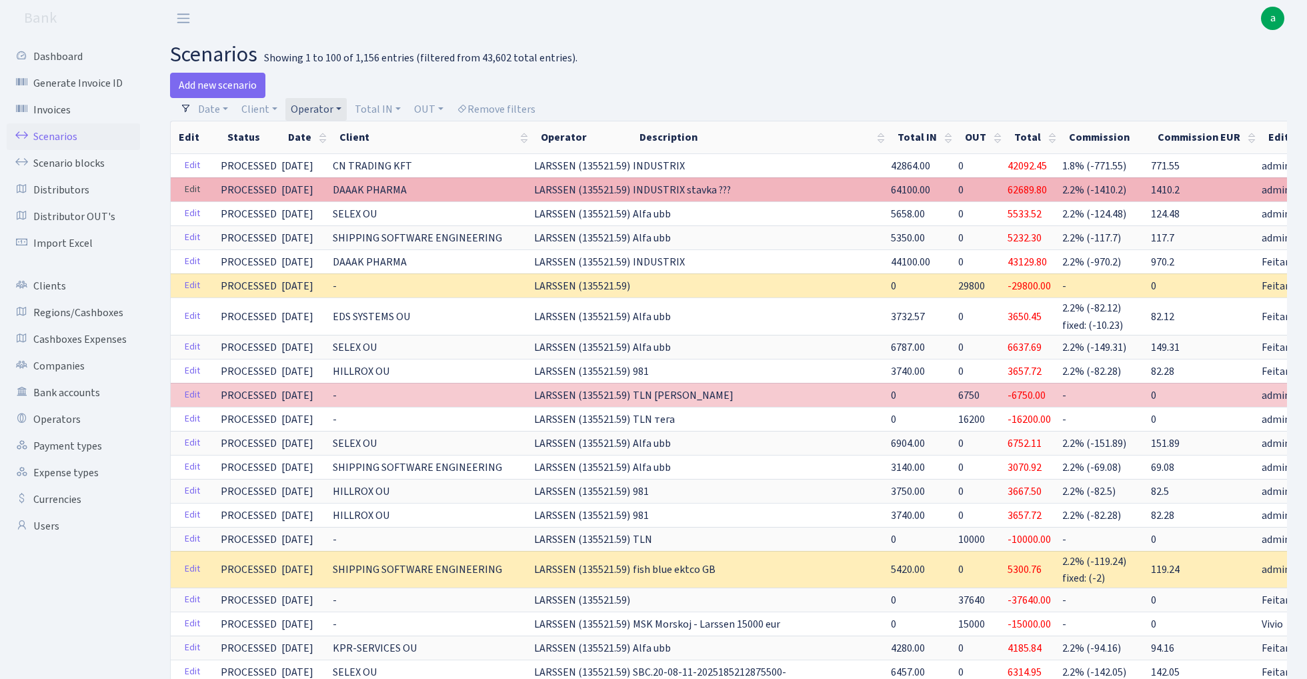
click at [195, 187] on link "Edit" at bounding box center [192, 189] width 27 height 21
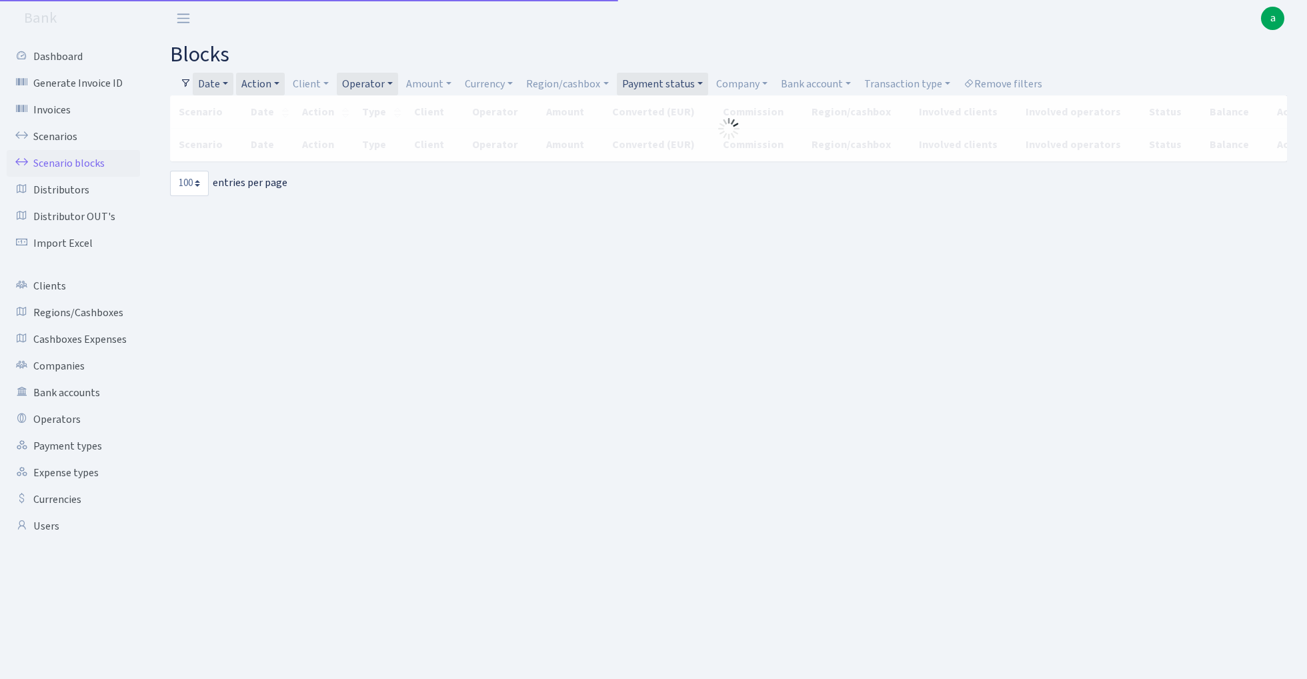
select select "100"
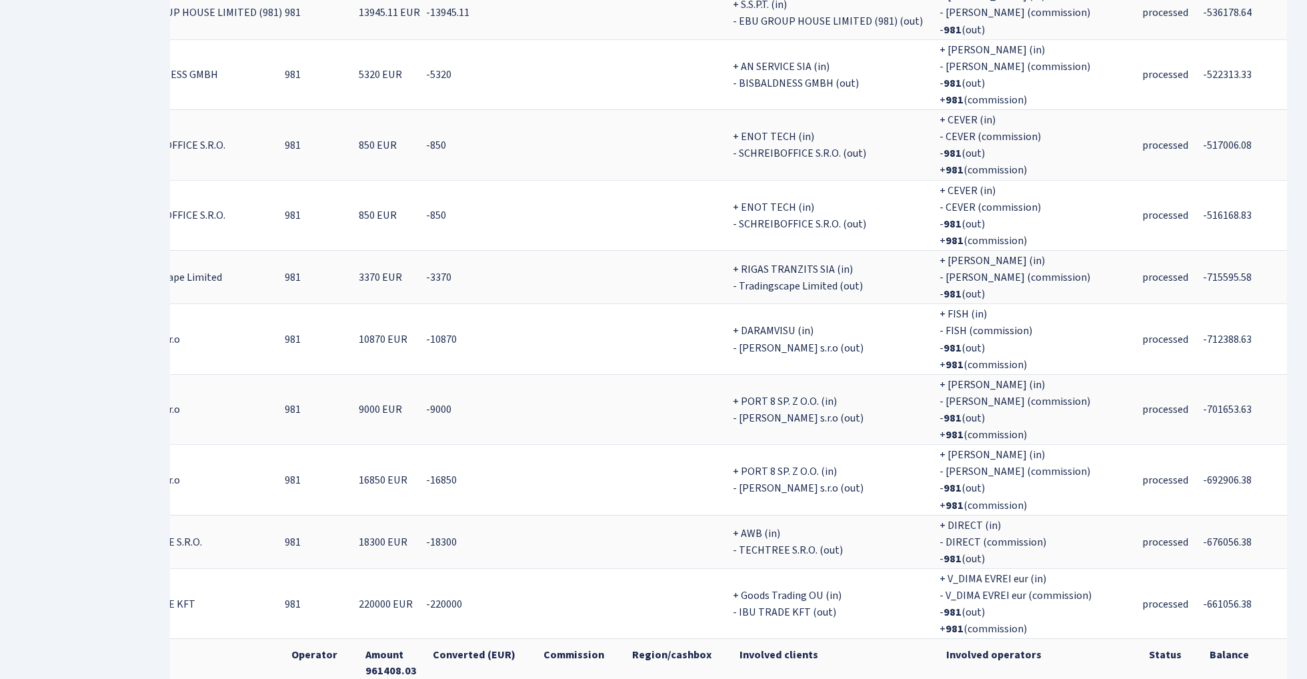
scroll to position [1906, 0]
click at [368, 640] on th "Amount 961408.03" at bounding box center [390, 664] width 67 height 49
copy th "961408.03"
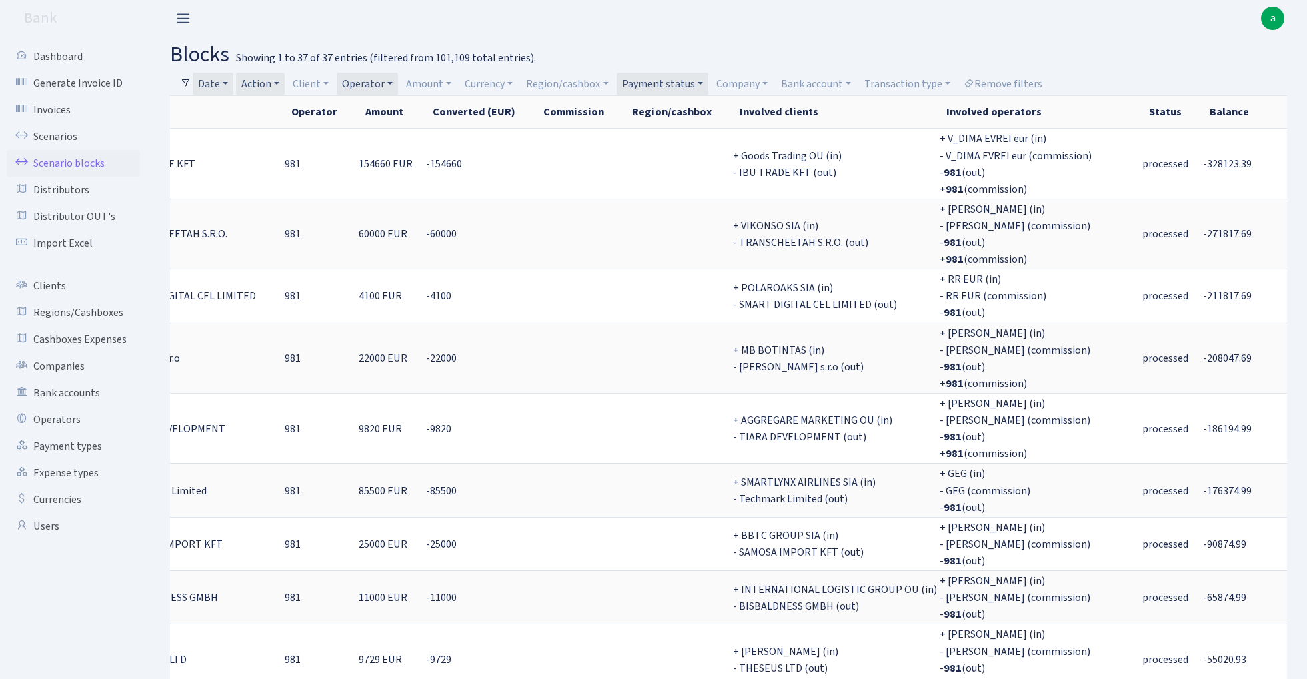
scroll to position [0, 0]
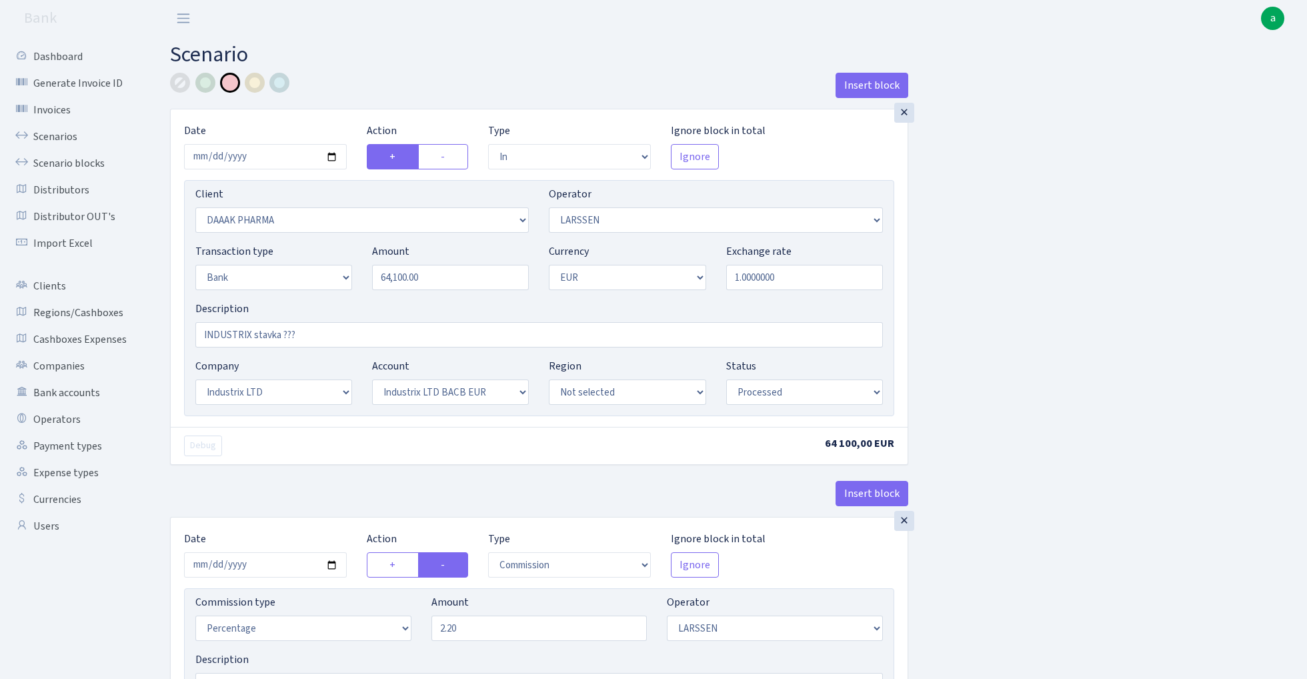
select select "in"
select select "2693"
select select "36"
select select "2"
select select "1"
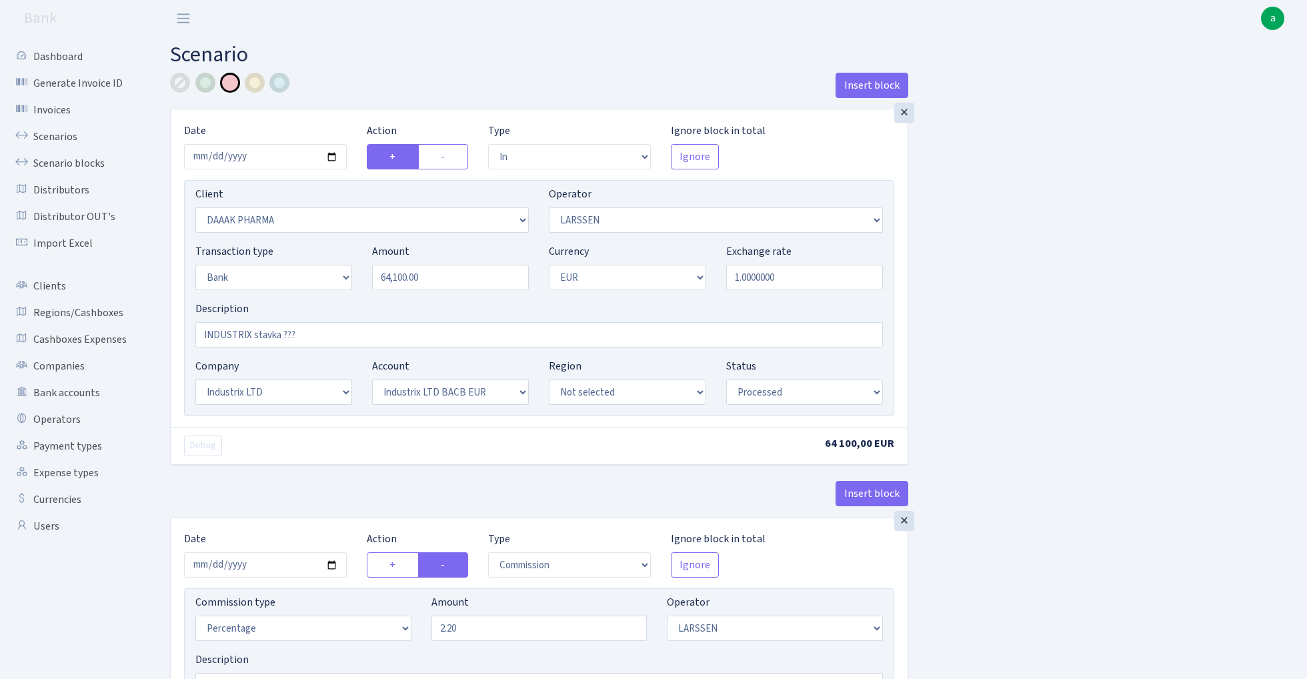
select select "17"
select select "41"
select select "processed"
select select "commission"
select select "36"
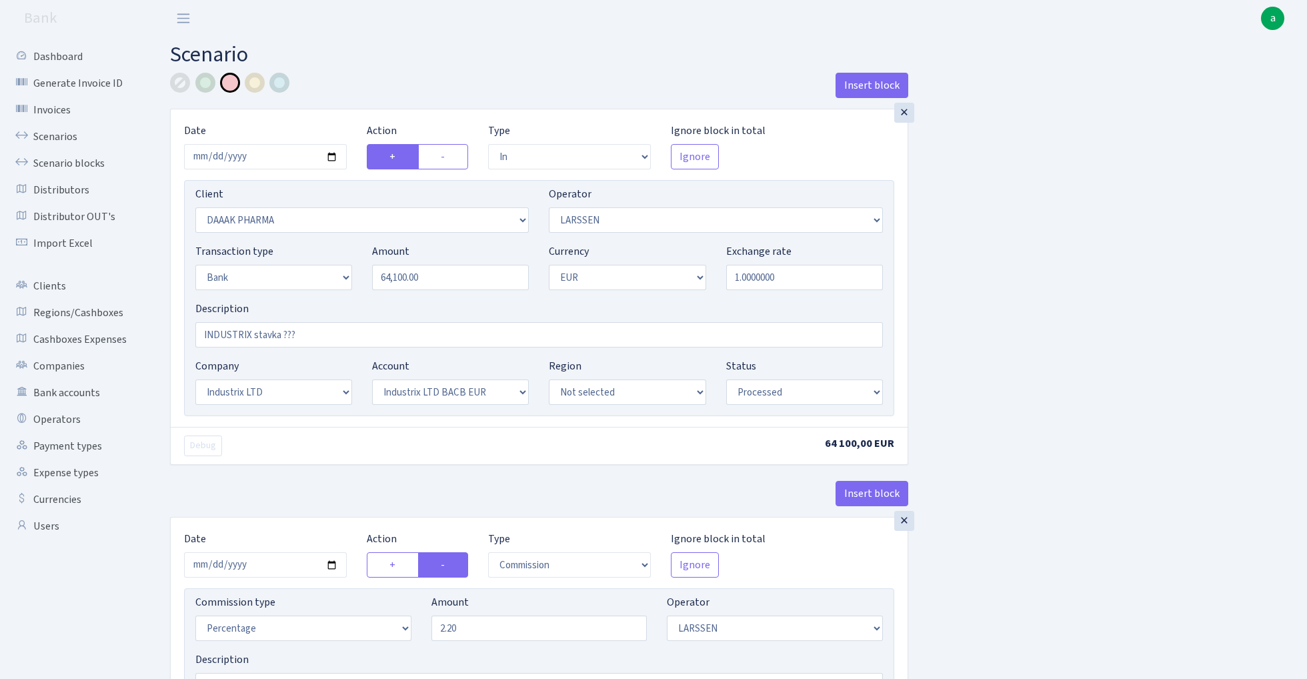
select select "processed"
click at [491, 628] on input "2.20" at bounding box center [539, 628] width 216 height 25
type input "1.80"
click at [1118, 602] on div "Insert block × Date 2025-08-28 Action + - Type --- In Out Commission Field requ…" at bounding box center [728, 500] width 1137 height 855
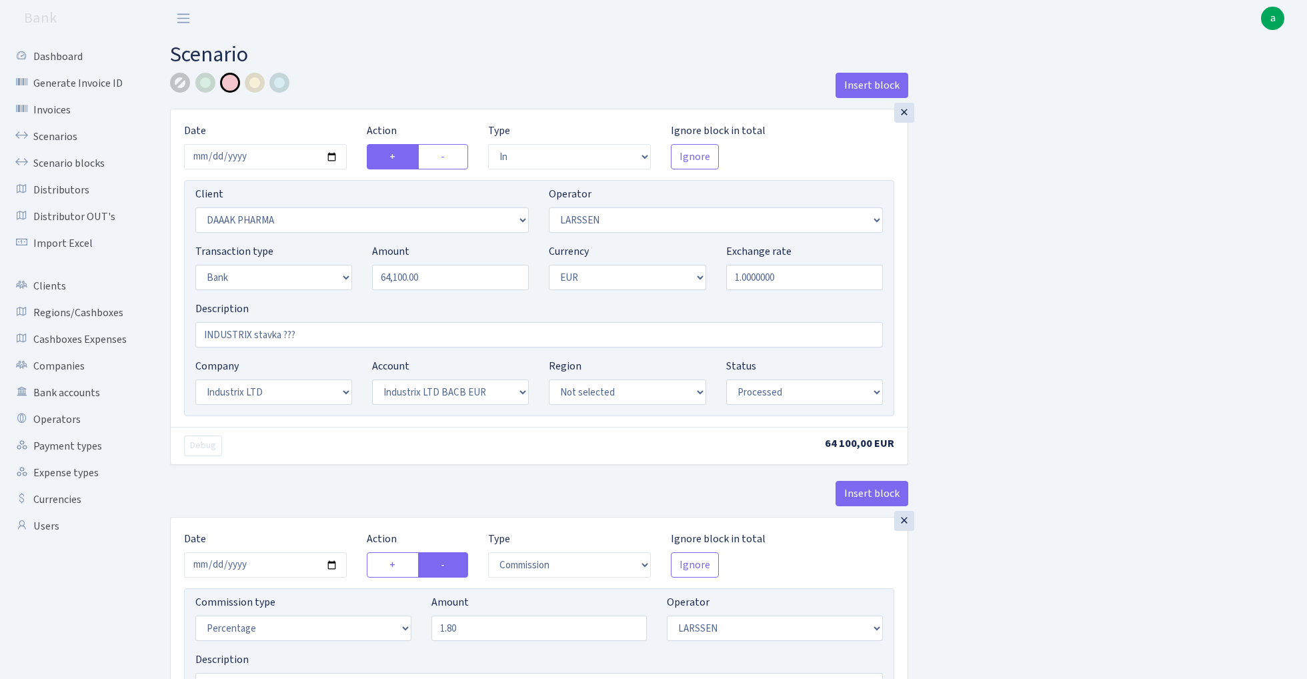
click at [180, 84] on div at bounding box center [180, 83] width 20 height 20
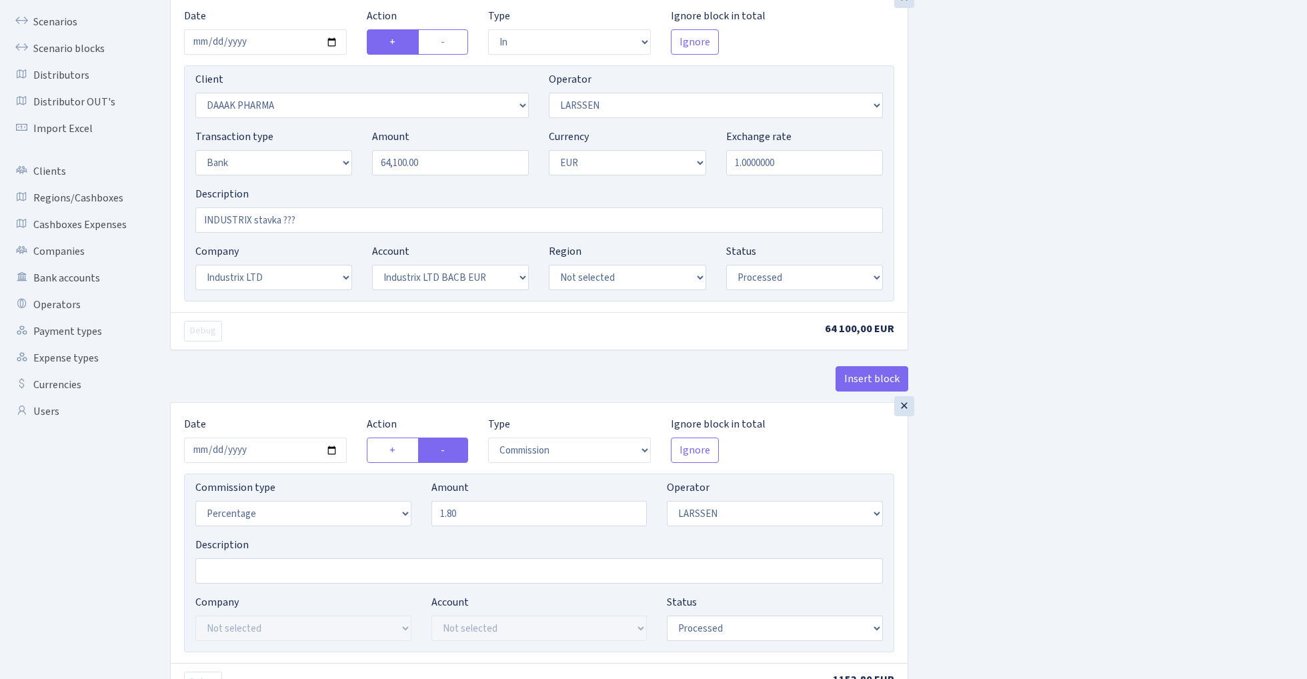
scroll to position [36, 0]
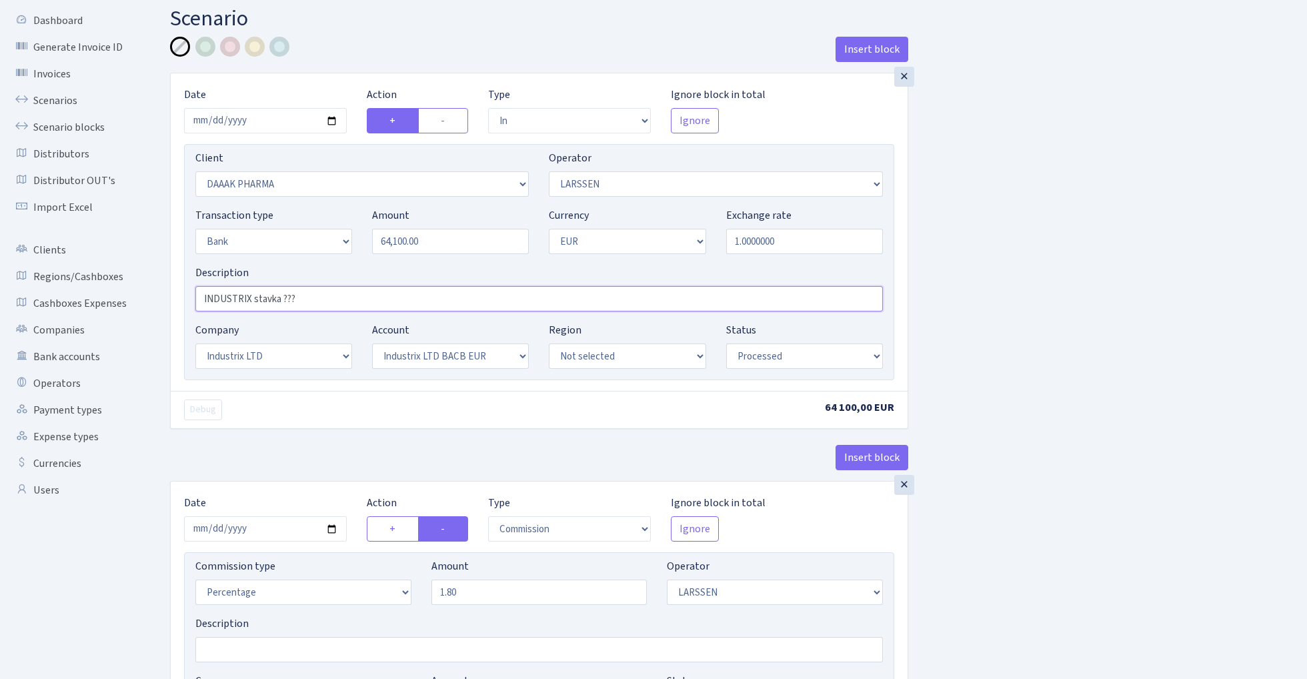
drag, startPoint x: 316, startPoint y: 297, endPoint x: 254, endPoint y: 298, distance: 62.0
click at [254, 298] on input "INDUSTRIX stavka ???" at bounding box center [539, 298] width 688 height 25
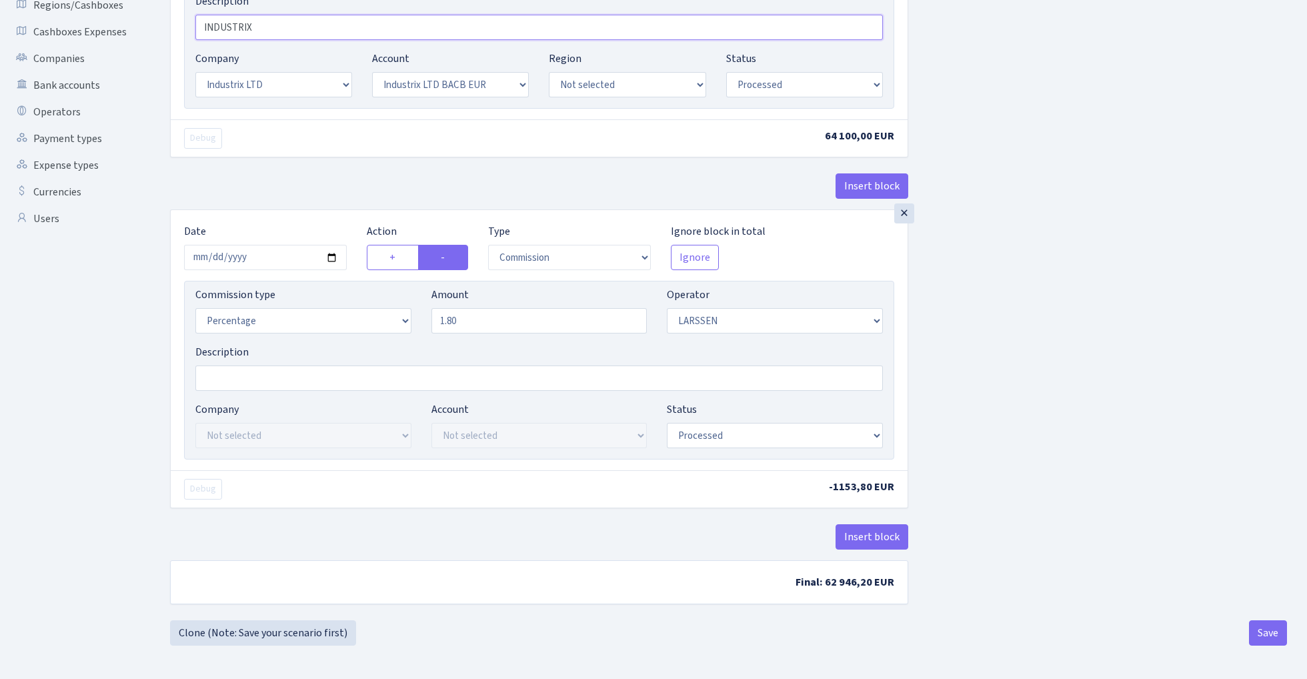
scroll to position [311, 0]
type input "INDUSTRIX"
click at [1260, 629] on button "Save" at bounding box center [1268, 632] width 38 height 25
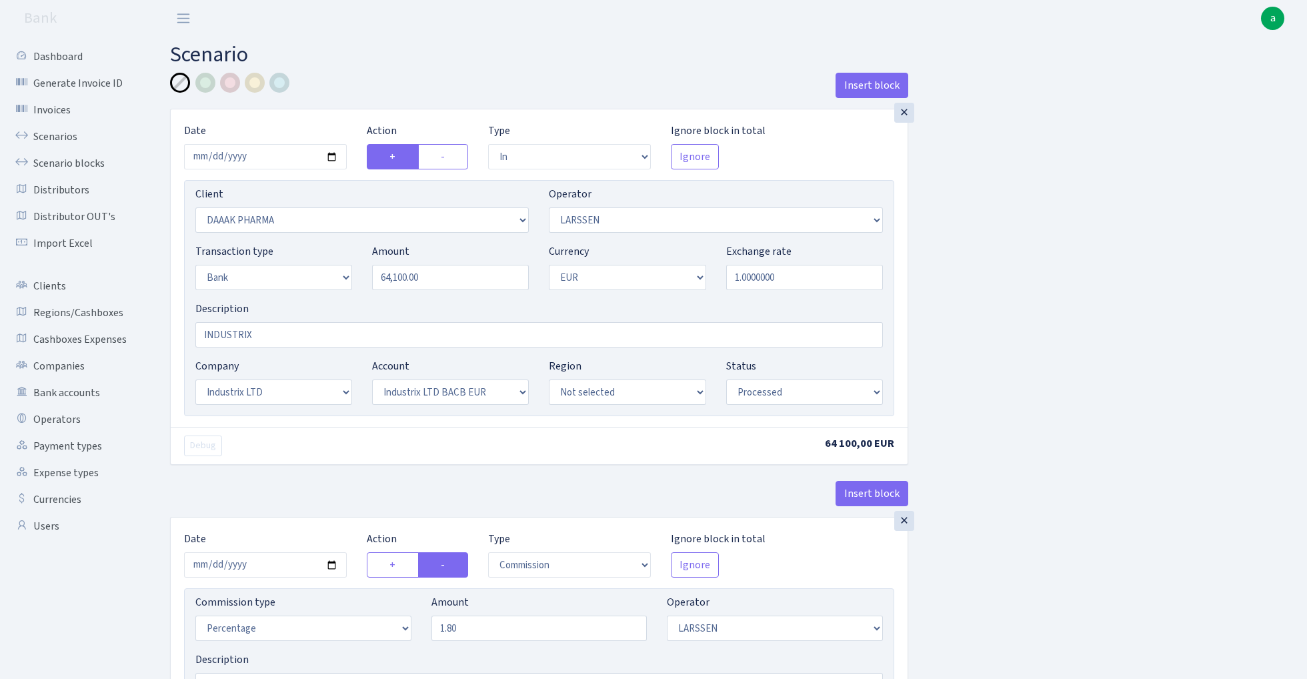
select select "in"
select select "2693"
select select "36"
select select "2"
select select "1"
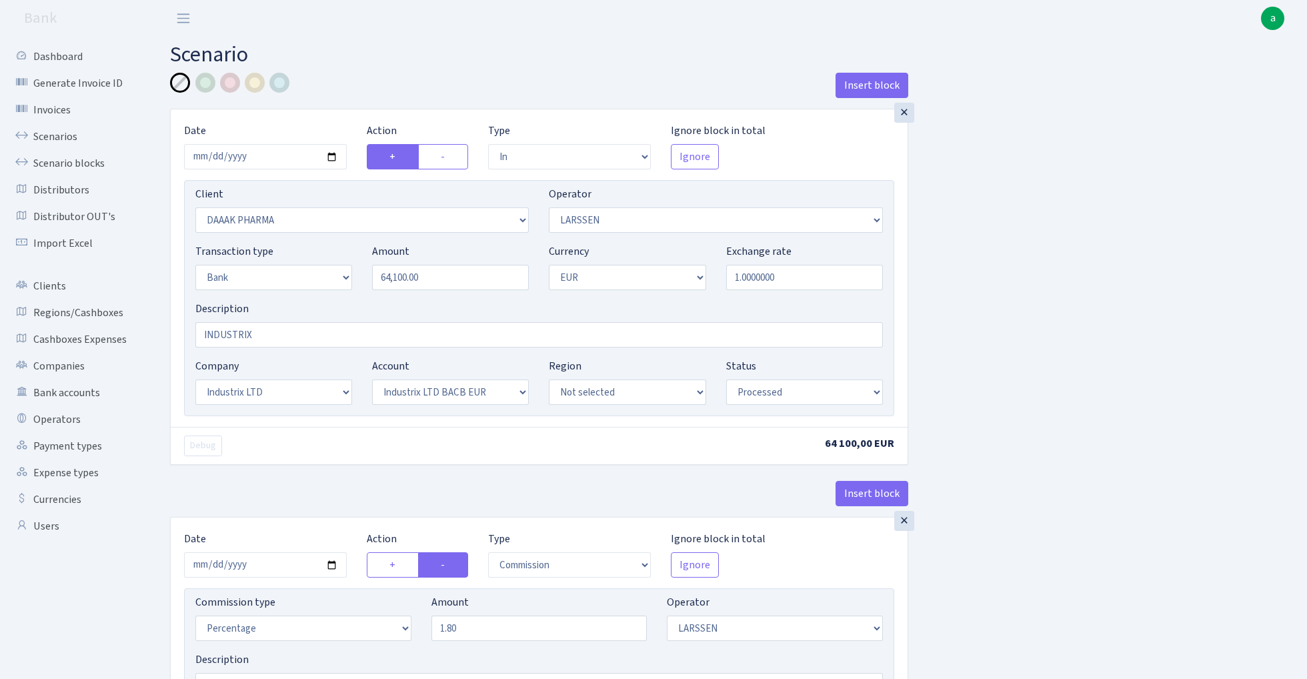
select select "17"
select select "41"
select select "processed"
select select "commission"
select select "36"
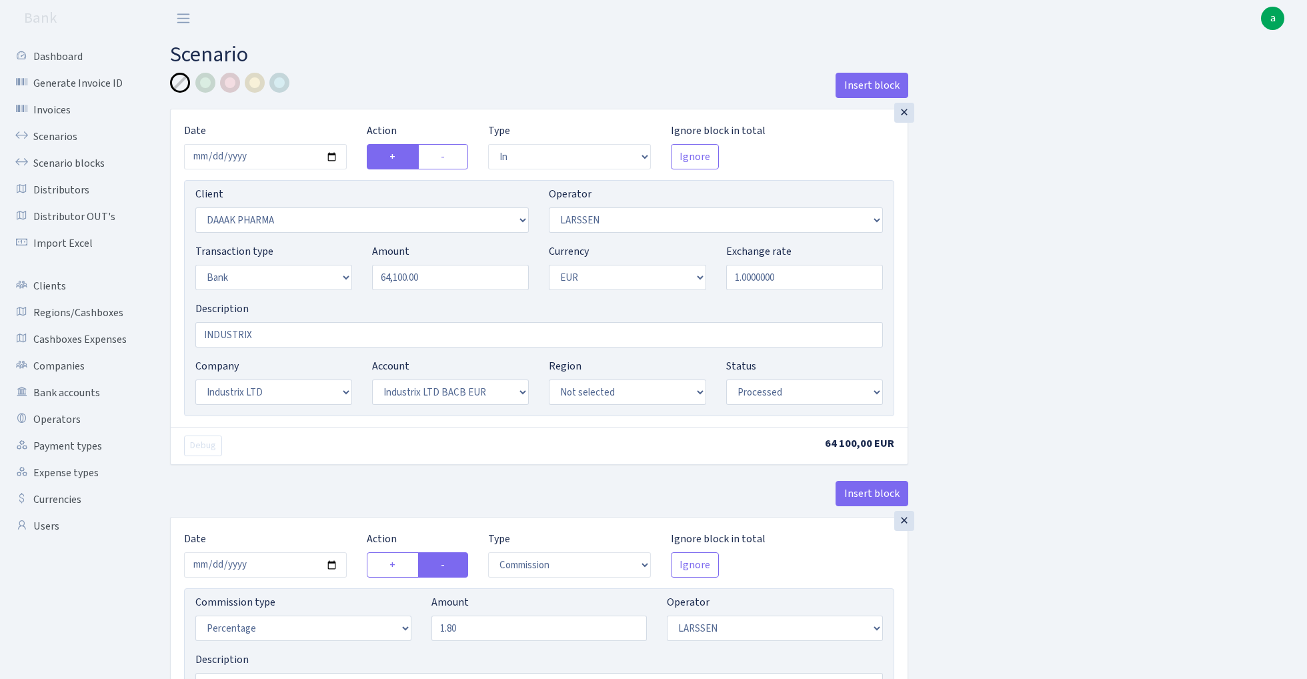
select select "processed"
click at [57, 137] on link "Scenarios" at bounding box center [73, 136] width 133 height 27
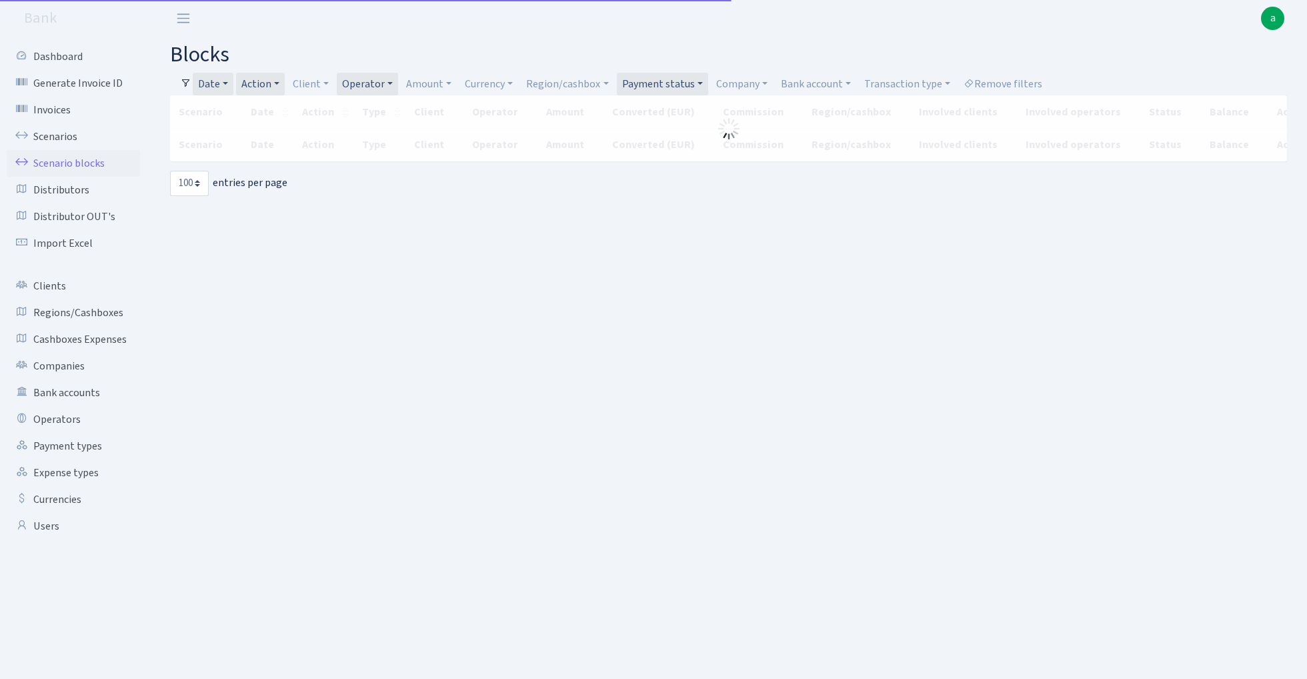
select select "100"
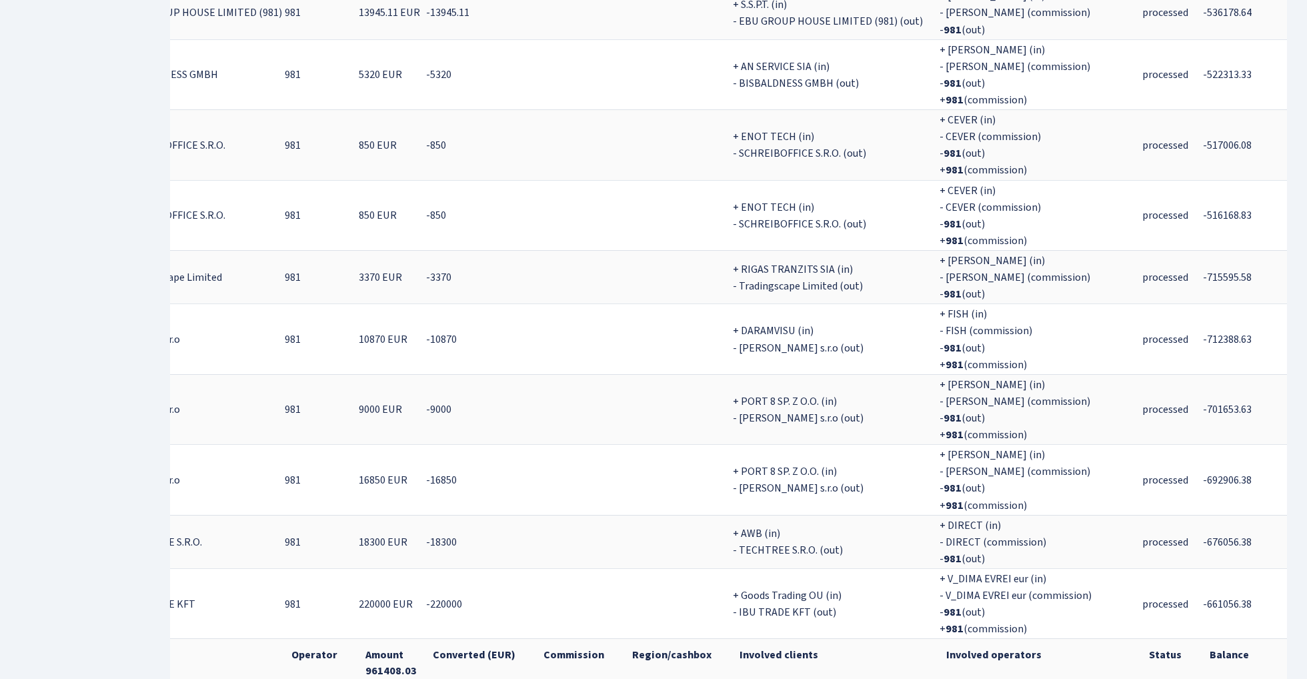
scroll to position [1906, 0]
click at [374, 640] on th "Amount 961408.03" at bounding box center [390, 664] width 67 height 49
copy th "961408.03"
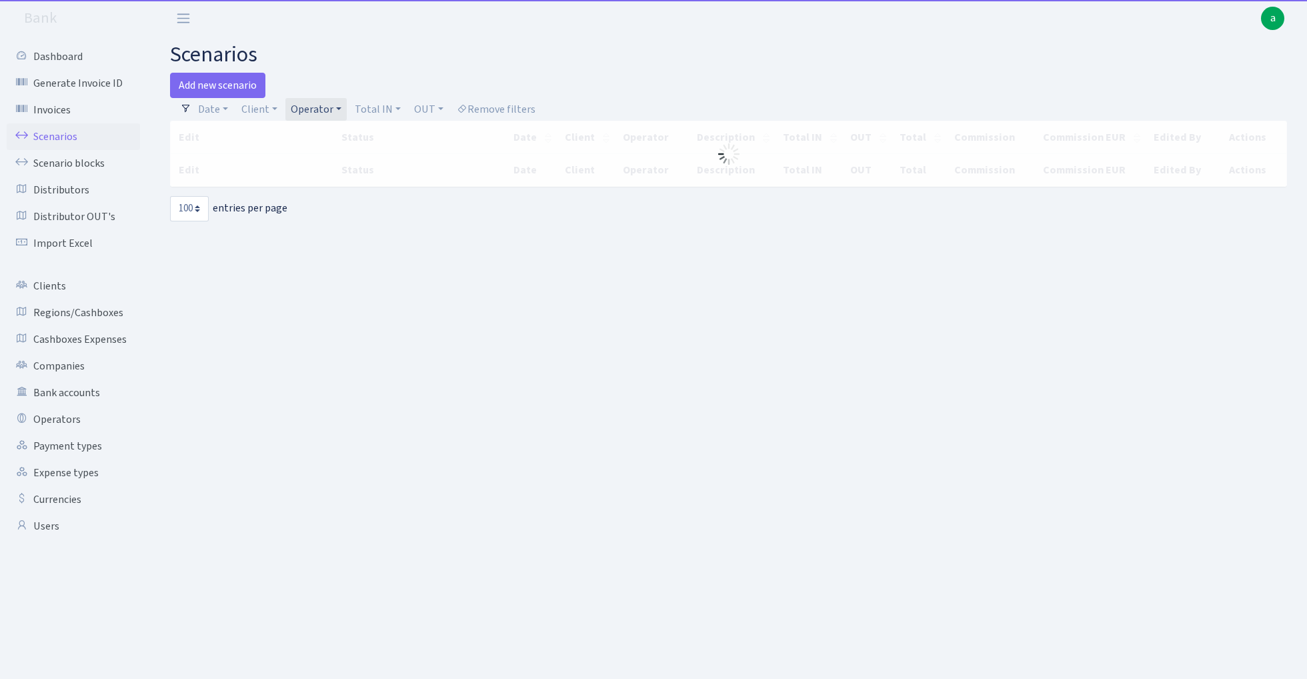
select select "100"
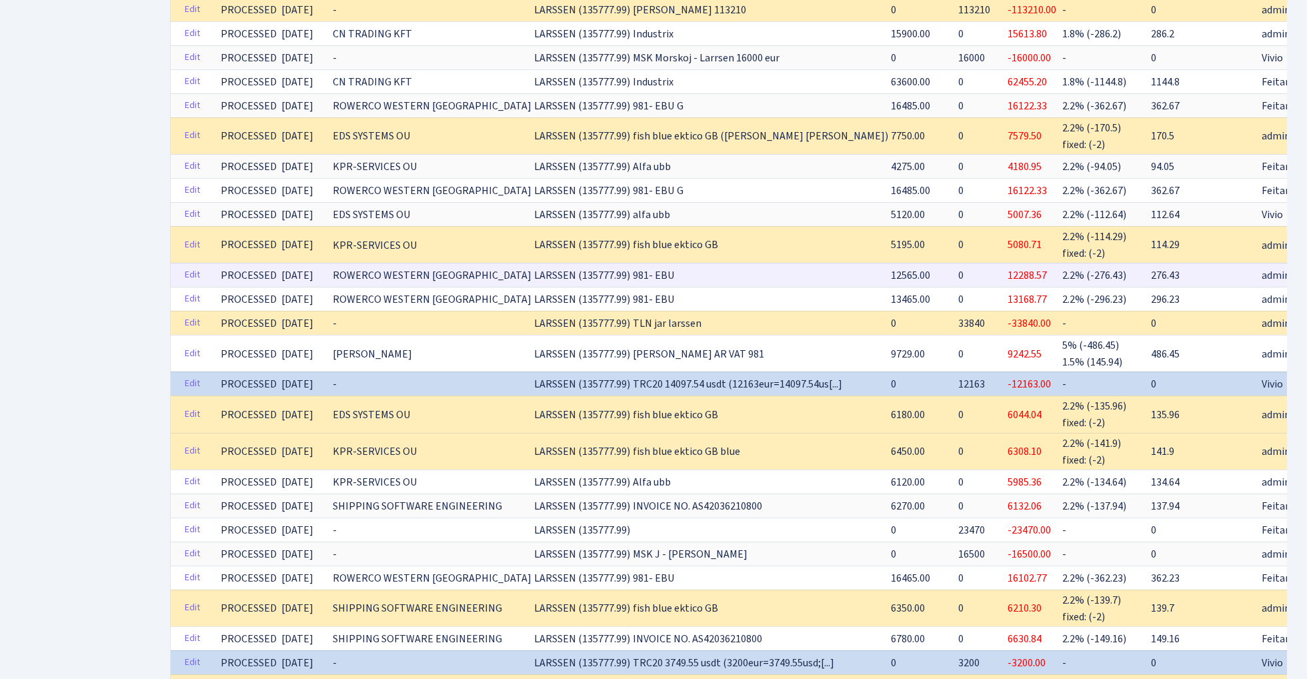
scroll to position [1127, 0]
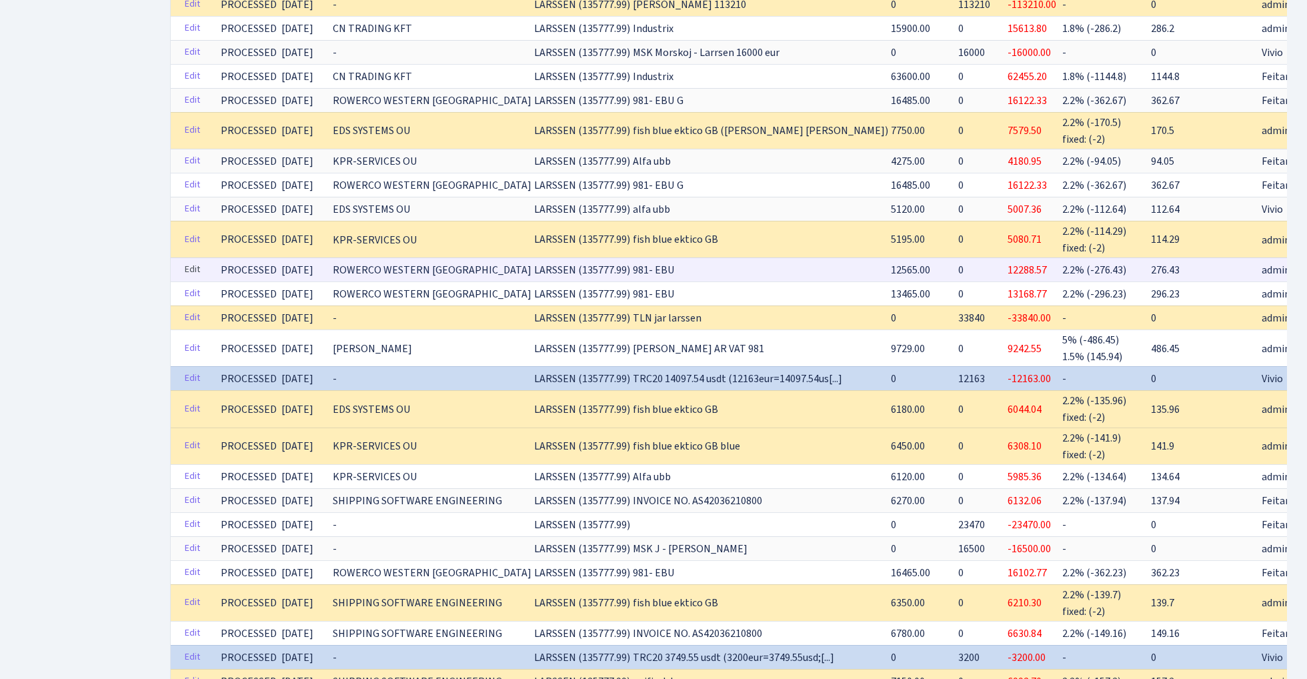
click at [191, 260] on link "Edit" at bounding box center [192, 269] width 27 height 21
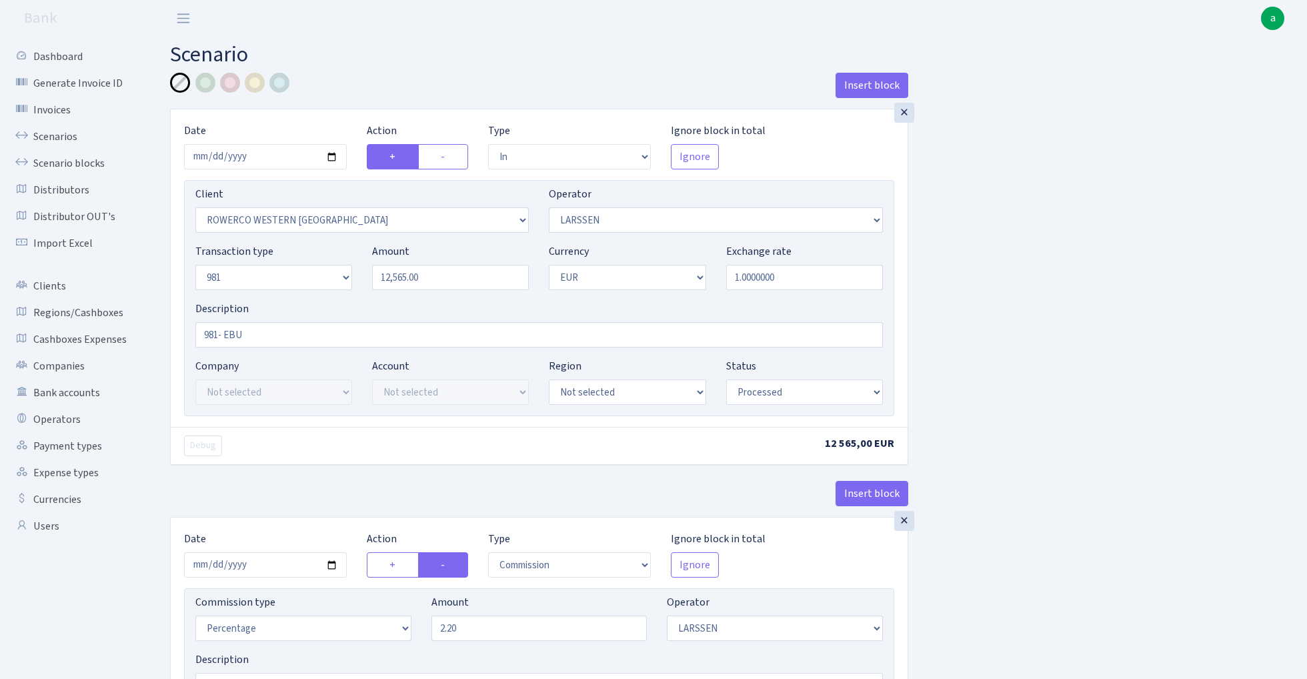
select select "in"
select select "2819"
select select "36"
select select "8"
select select "1"
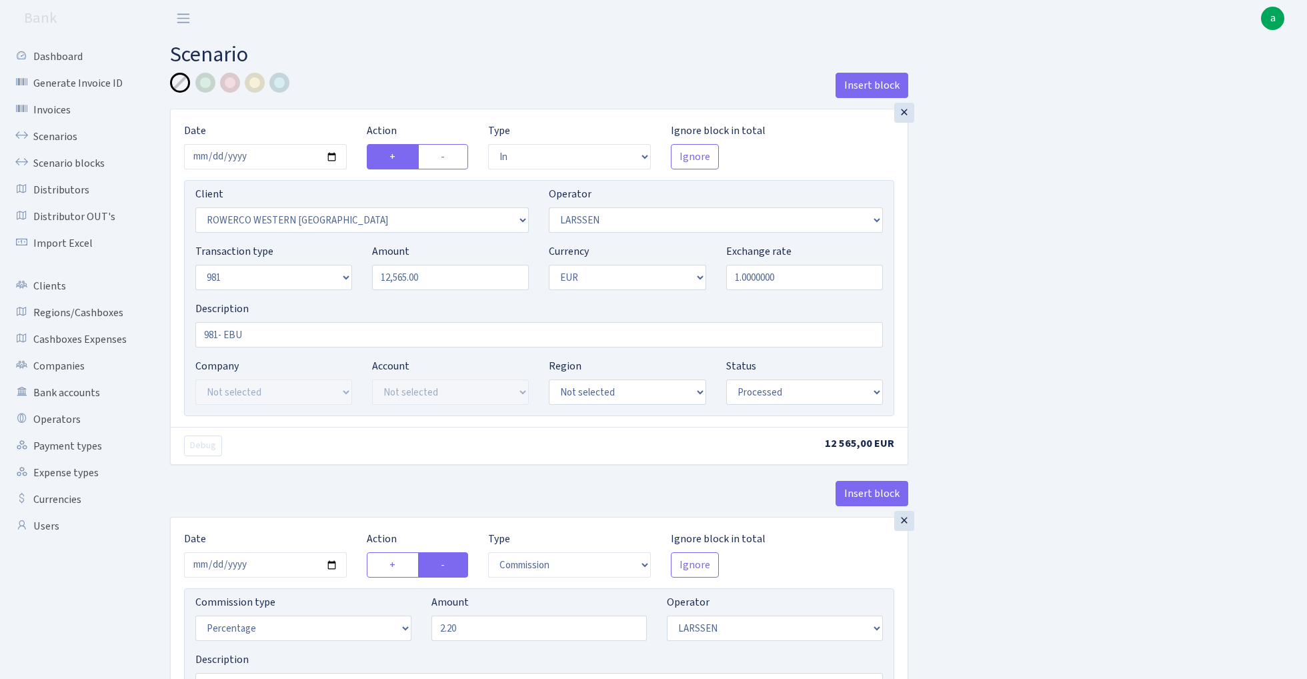
select select "processed"
select select "commission"
select select "36"
select select "processed"
select select "out"
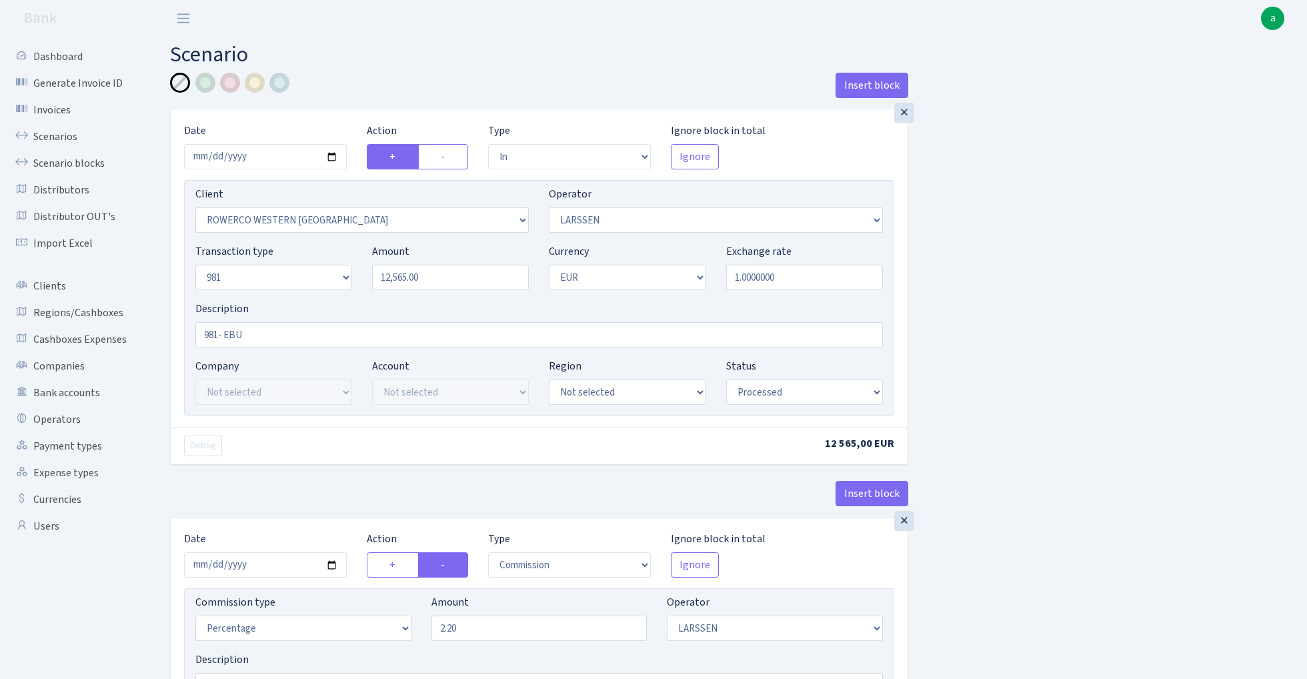
select select "2778"
select select "61"
select select "8"
select select "1"
select select "processed"
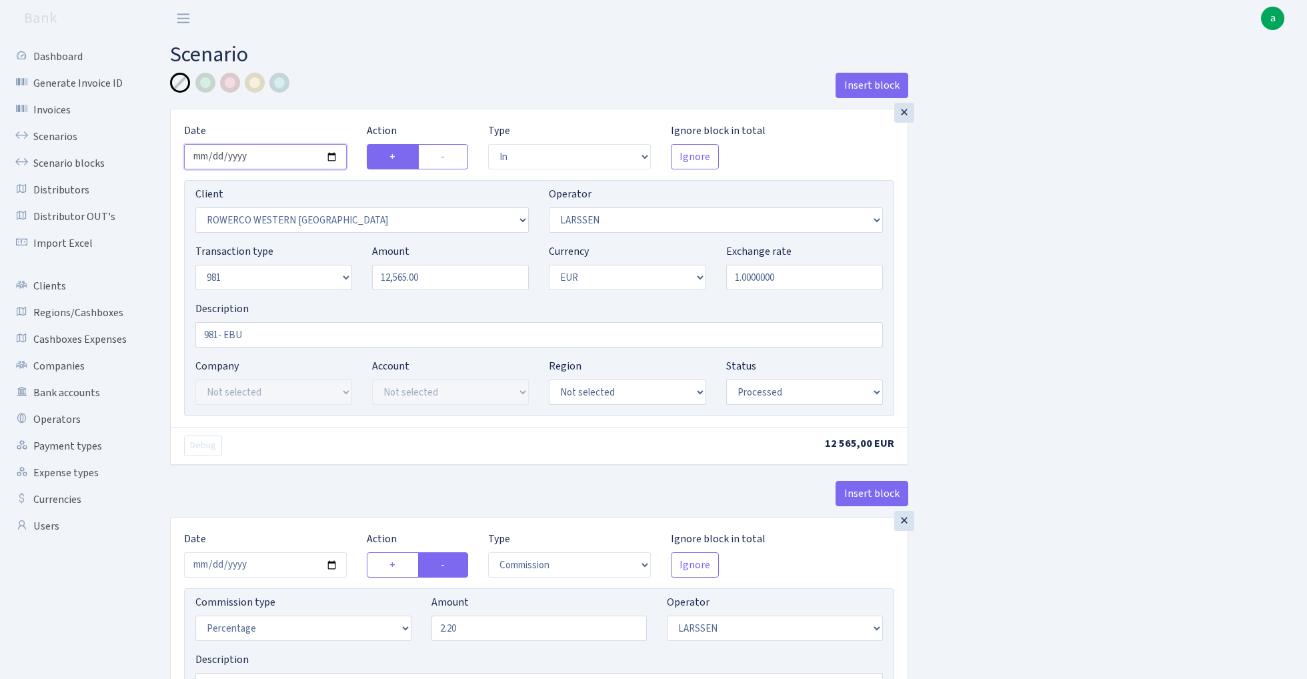
click at [272, 156] on input "2025-07-22" at bounding box center [265, 156] width 163 height 25
type input "2025-07-16"
click at [398, 81] on div "Insert block" at bounding box center [539, 91] width 738 height 36
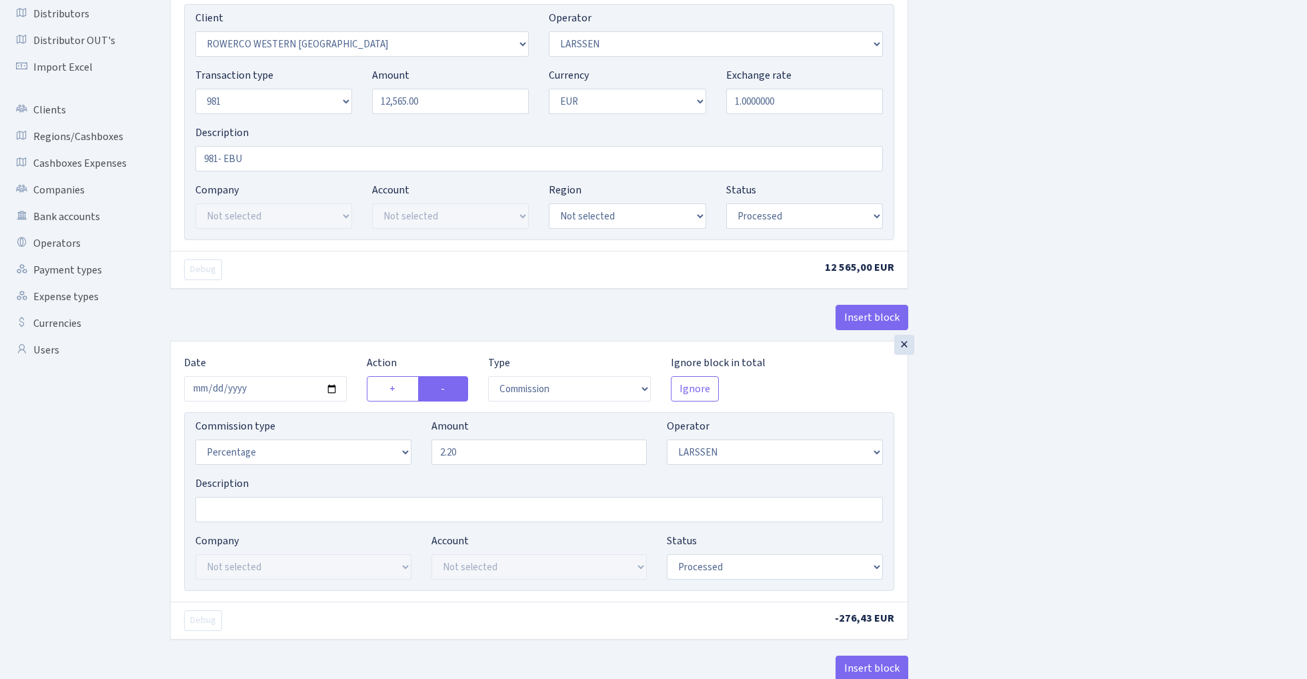
scroll to position [193, 0]
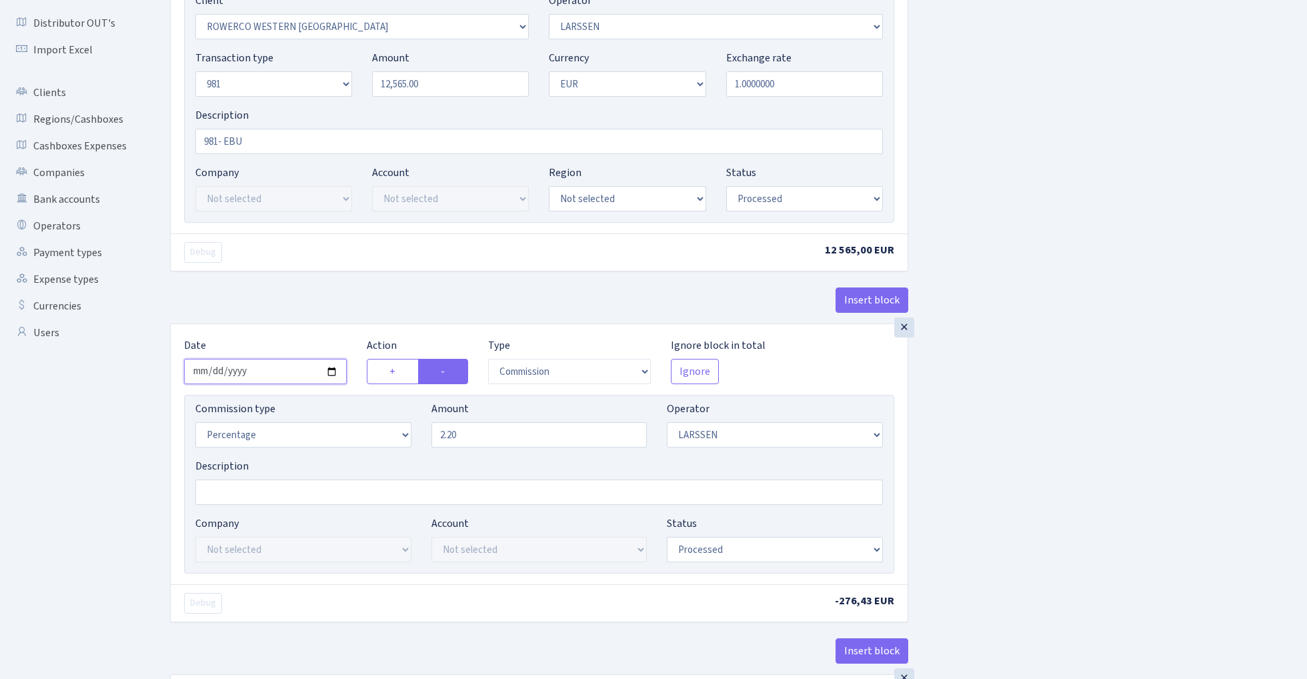
click at [268, 375] on input "2025-07-22" at bounding box center [265, 371] width 163 height 25
type input "2025-07-16"
click at [315, 266] on div "Debug 12 565,00 EUR" at bounding box center [539, 251] width 737 height 37
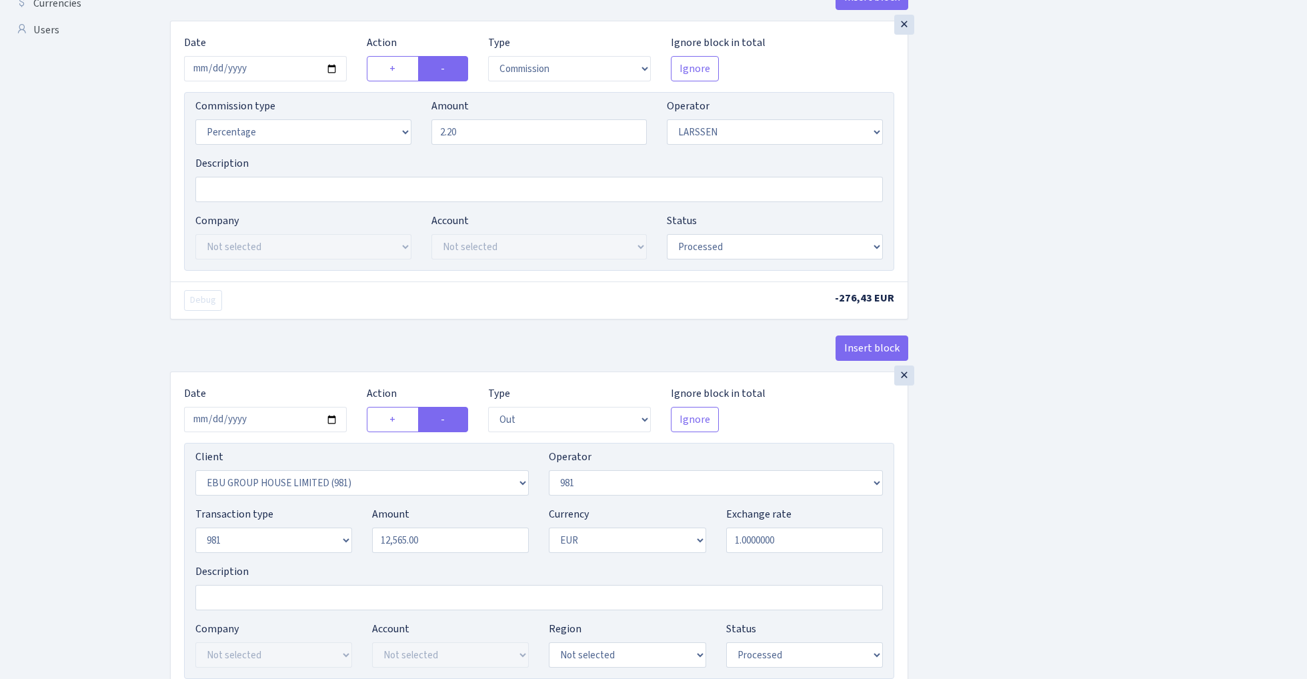
scroll to position [612, 0]
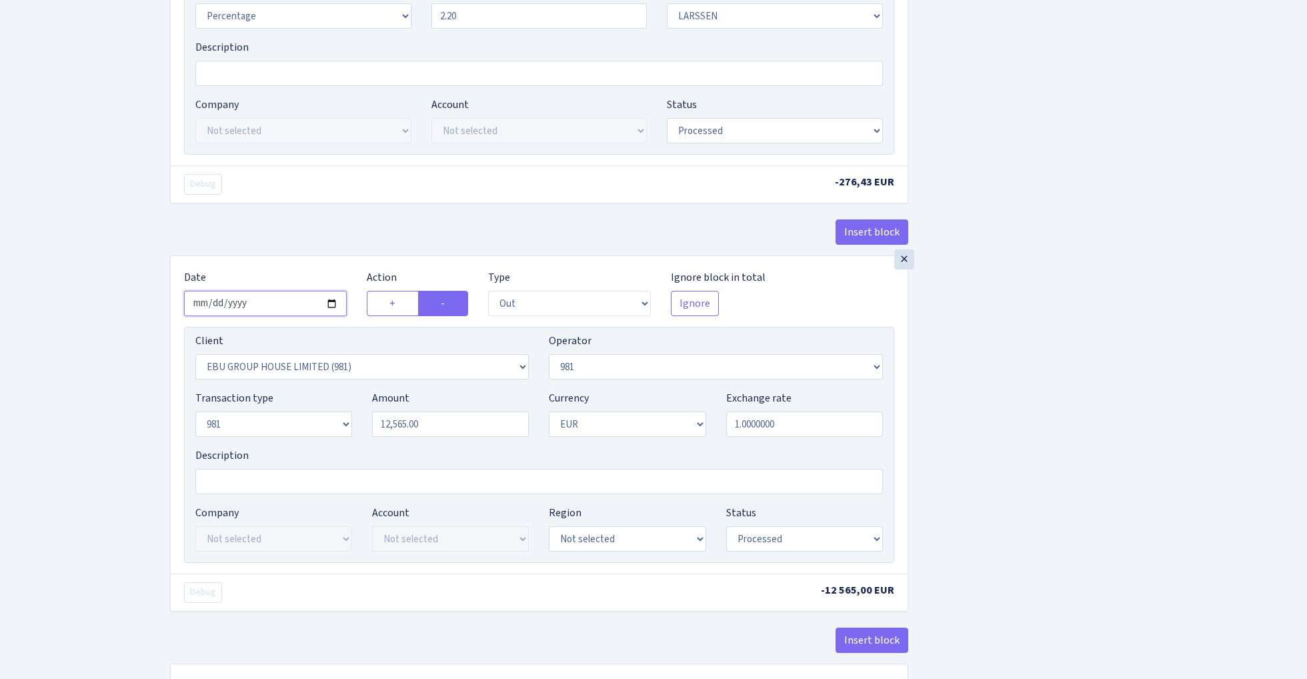
click at [270, 299] on input "2025-07-22" at bounding box center [265, 303] width 163 height 25
type input "2025-07-16"
click at [281, 242] on div "Insert block" at bounding box center [539, 237] width 738 height 36
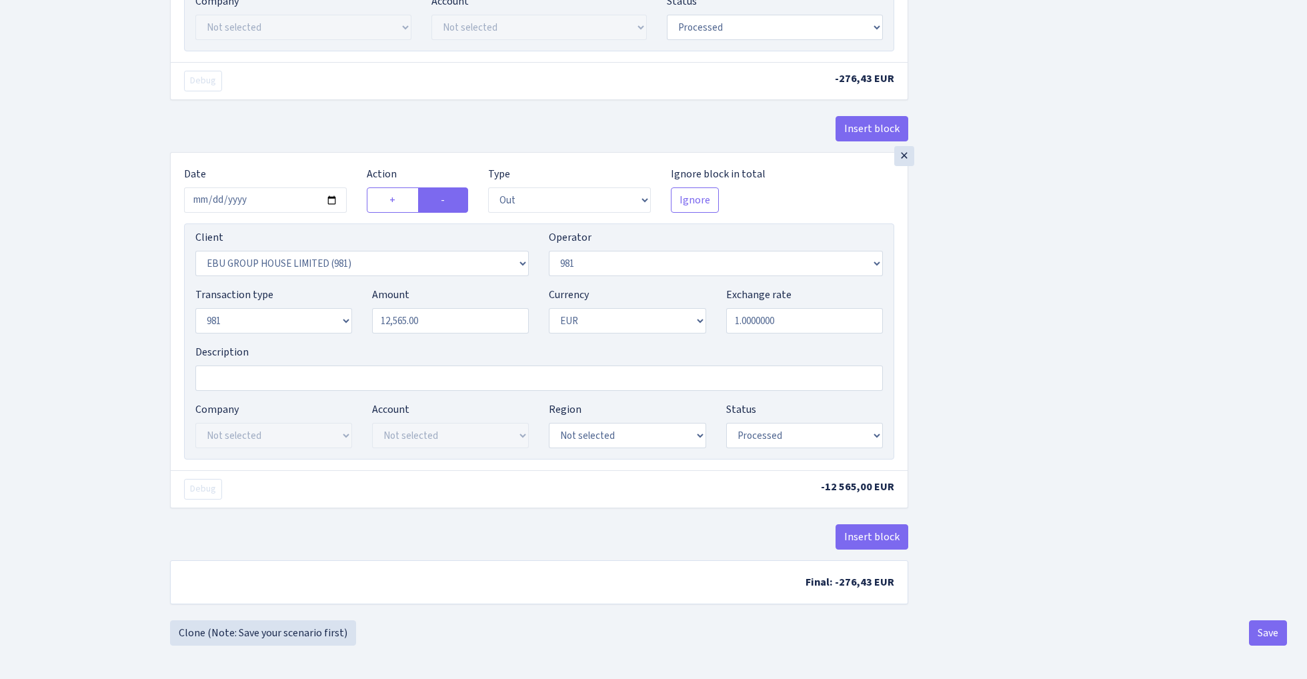
scroll to position [721, 0]
click at [1265, 630] on button "Save" at bounding box center [1268, 632] width 38 height 25
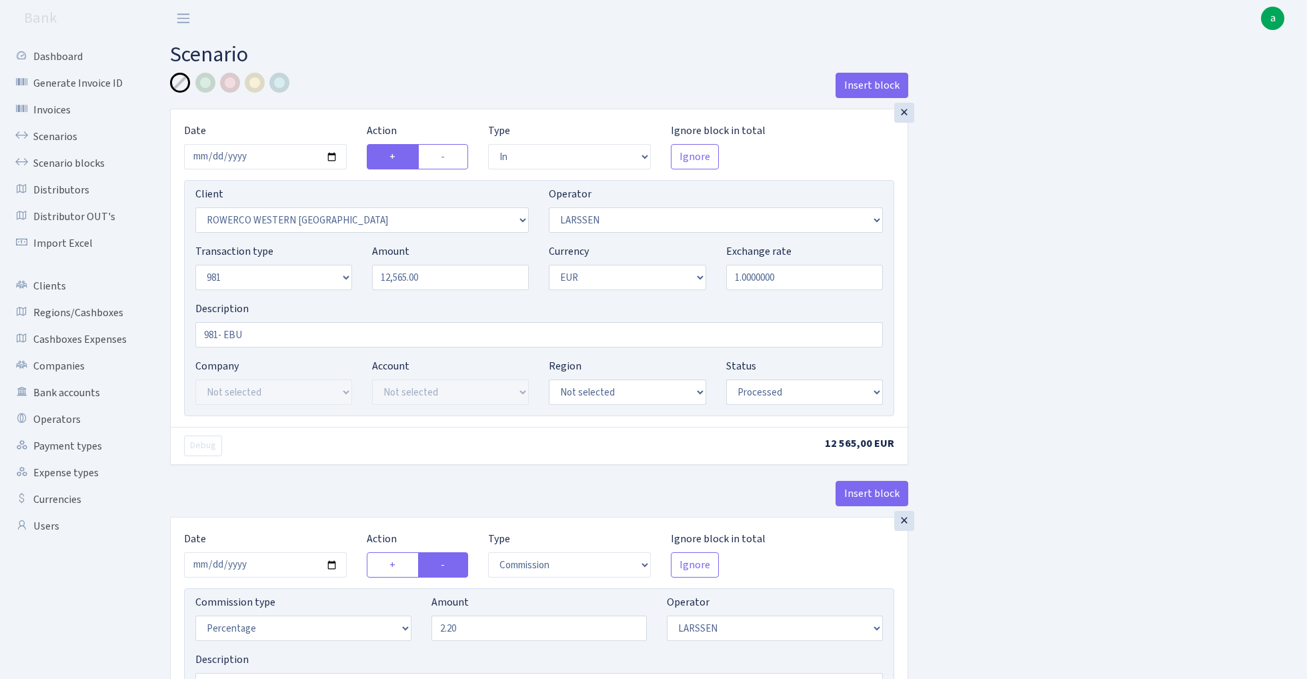
select select "in"
select select "2819"
select select "36"
select select "8"
select select "1"
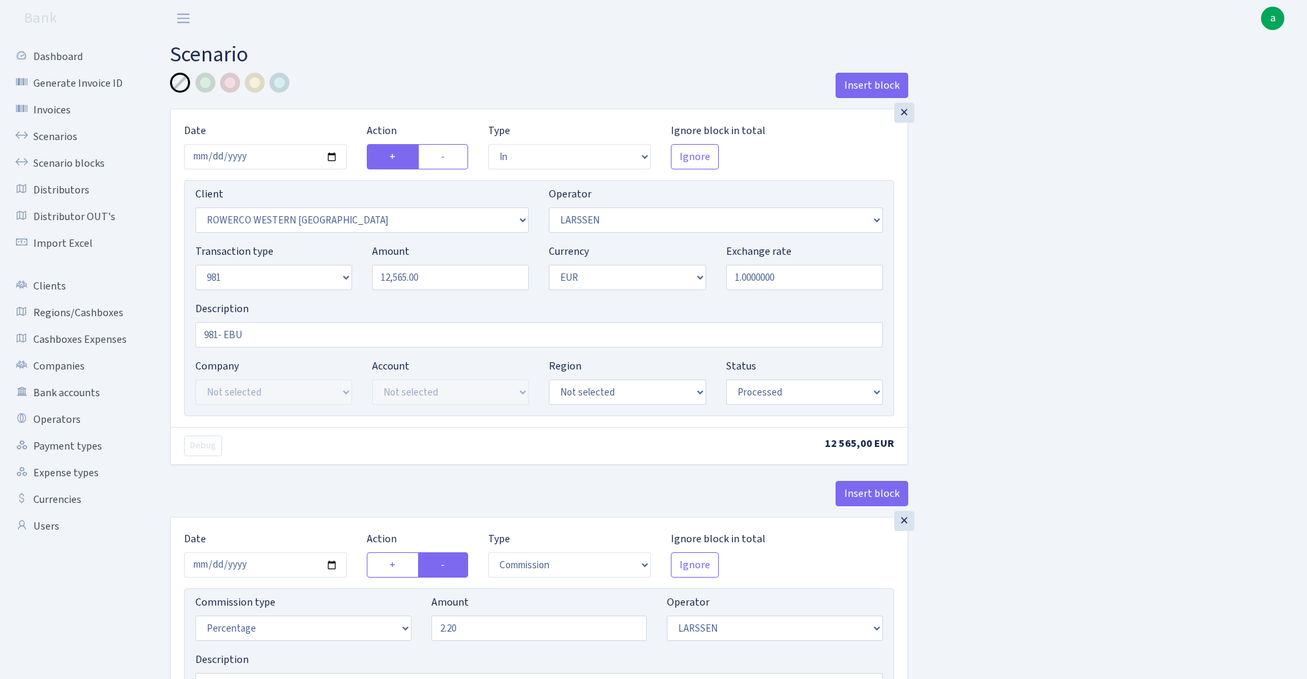
select select "processed"
select select "commission"
select select "36"
select select "processed"
select select "out"
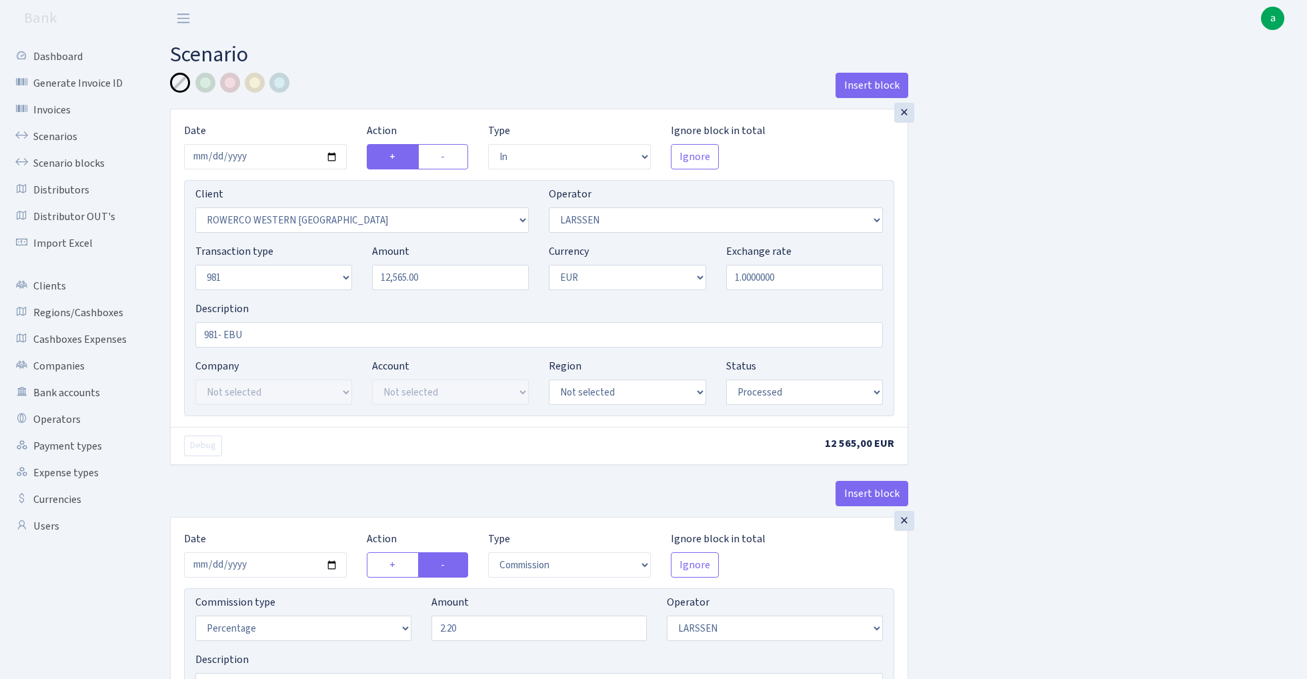
select select "2778"
select select "61"
select select "8"
select select "1"
select select "processed"
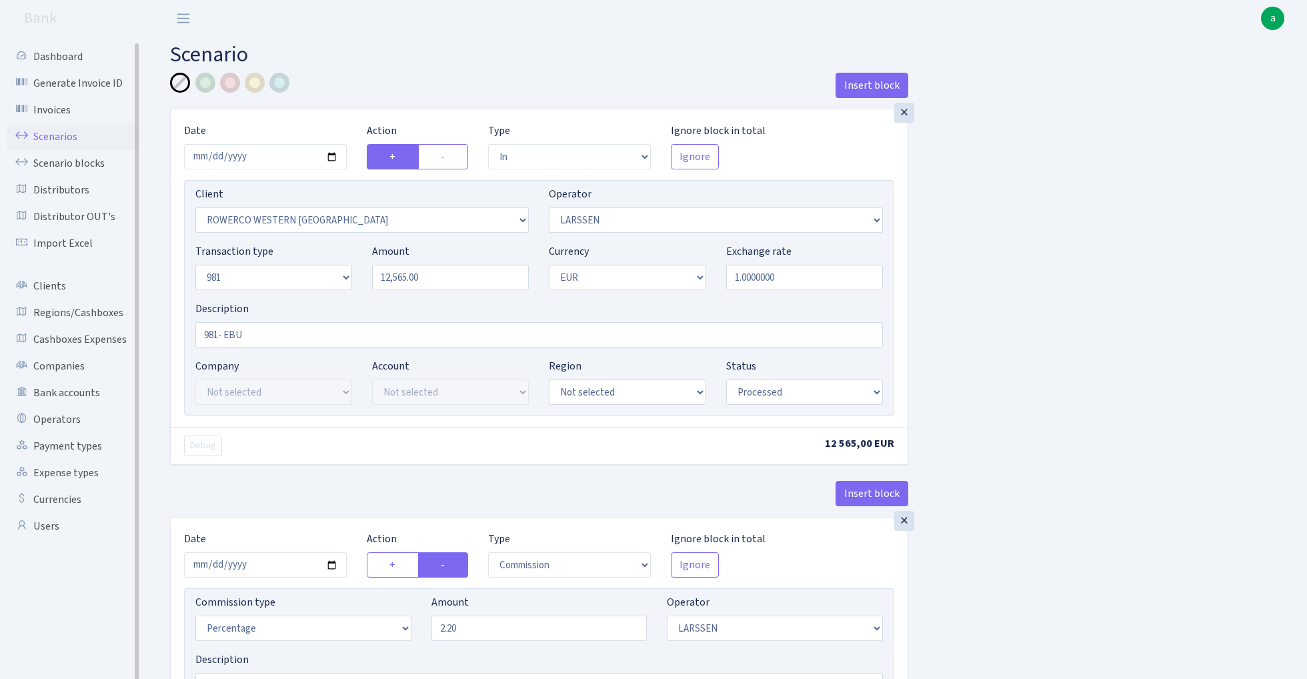
click at [55, 129] on link "Scenarios" at bounding box center [73, 136] width 133 height 27
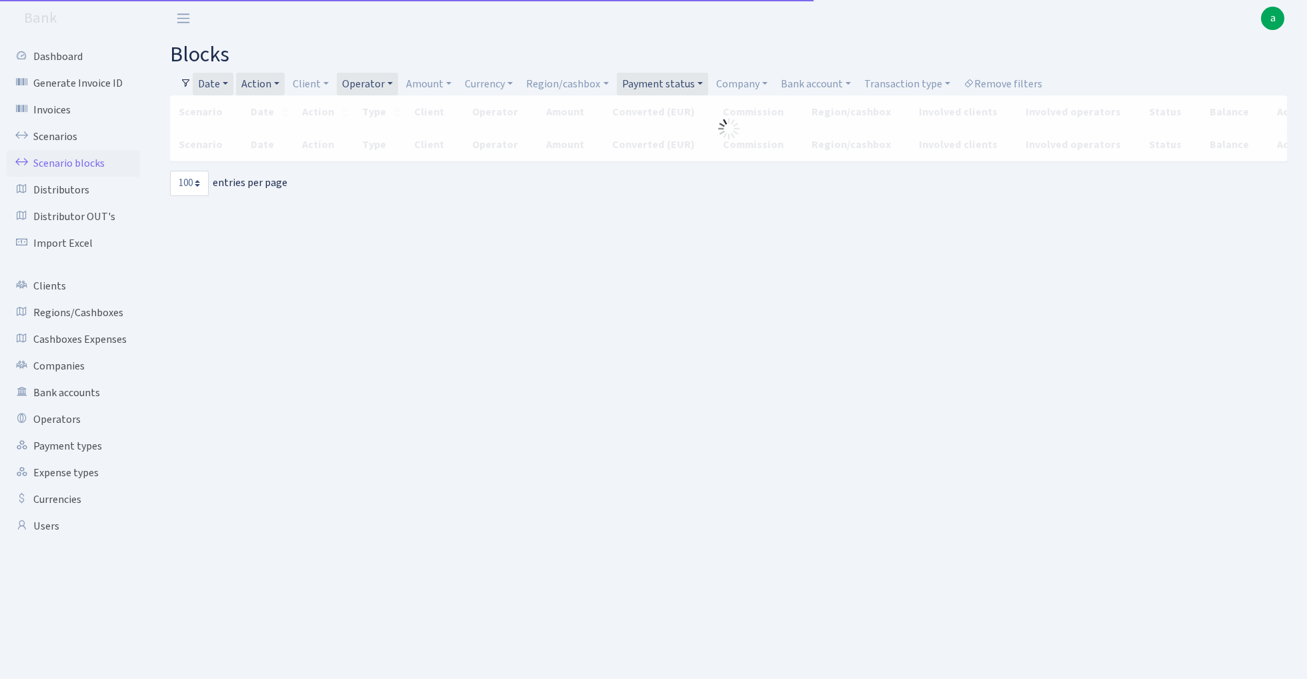
select select "100"
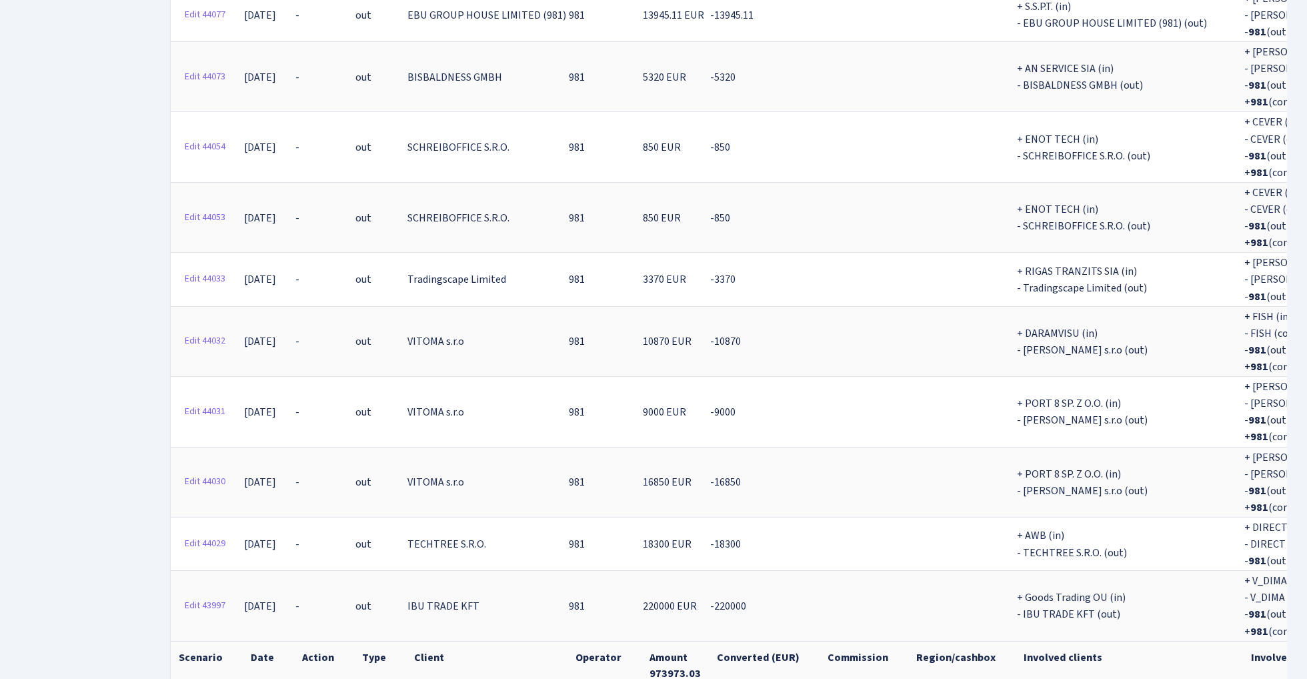
scroll to position [1958, 0]
click at [652, 642] on th "Amount 973973.03" at bounding box center [675, 666] width 67 height 49
copy th "973973.03"
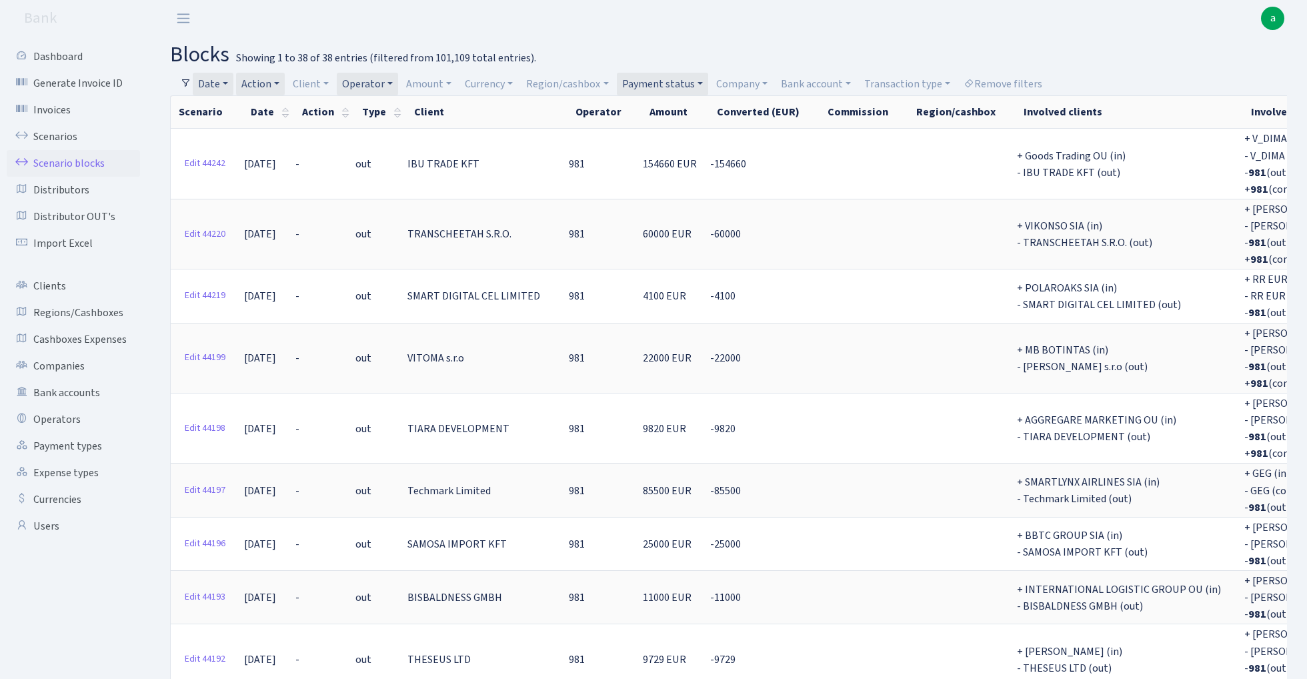
scroll to position [0, 0]
click at [264, 83] on link "Action" at bounding box center [260, 84] width 49 height 23
click at [277, 174] on li "+" at bounding box center [289, 179] width 101 height 23
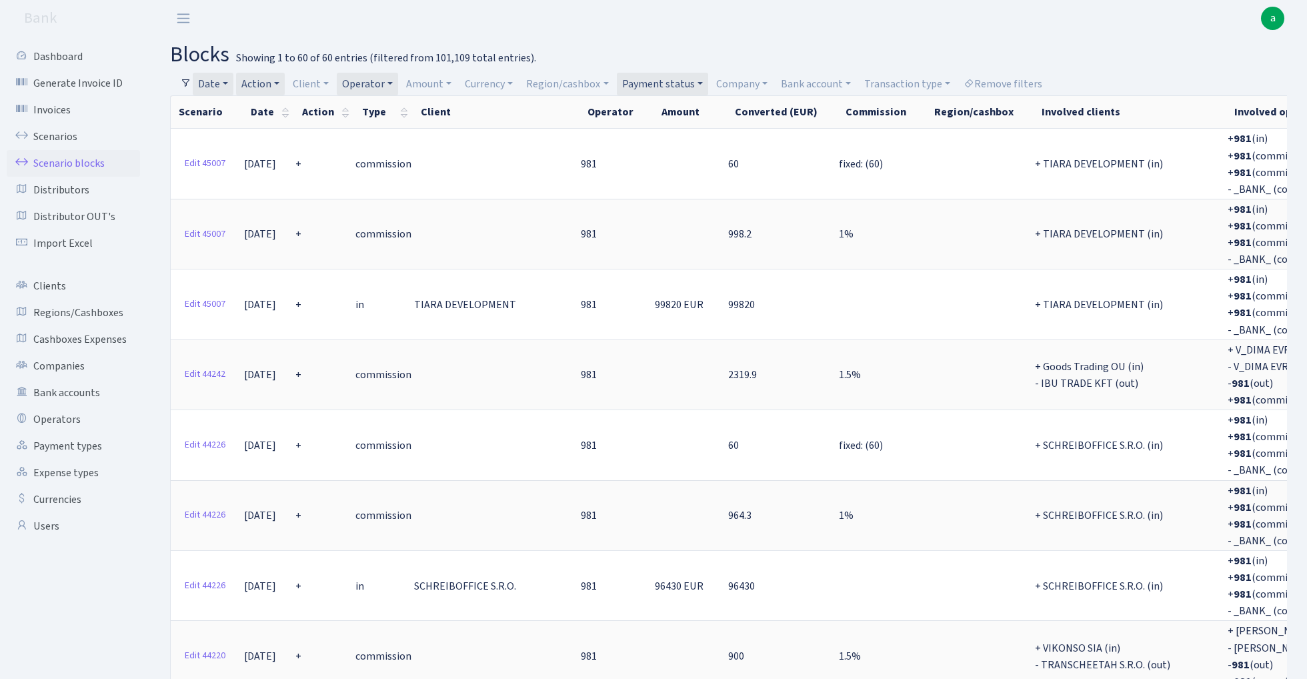
click at [269, 83] on link "Action" at bounding box center [260, 84] width 49 height 23
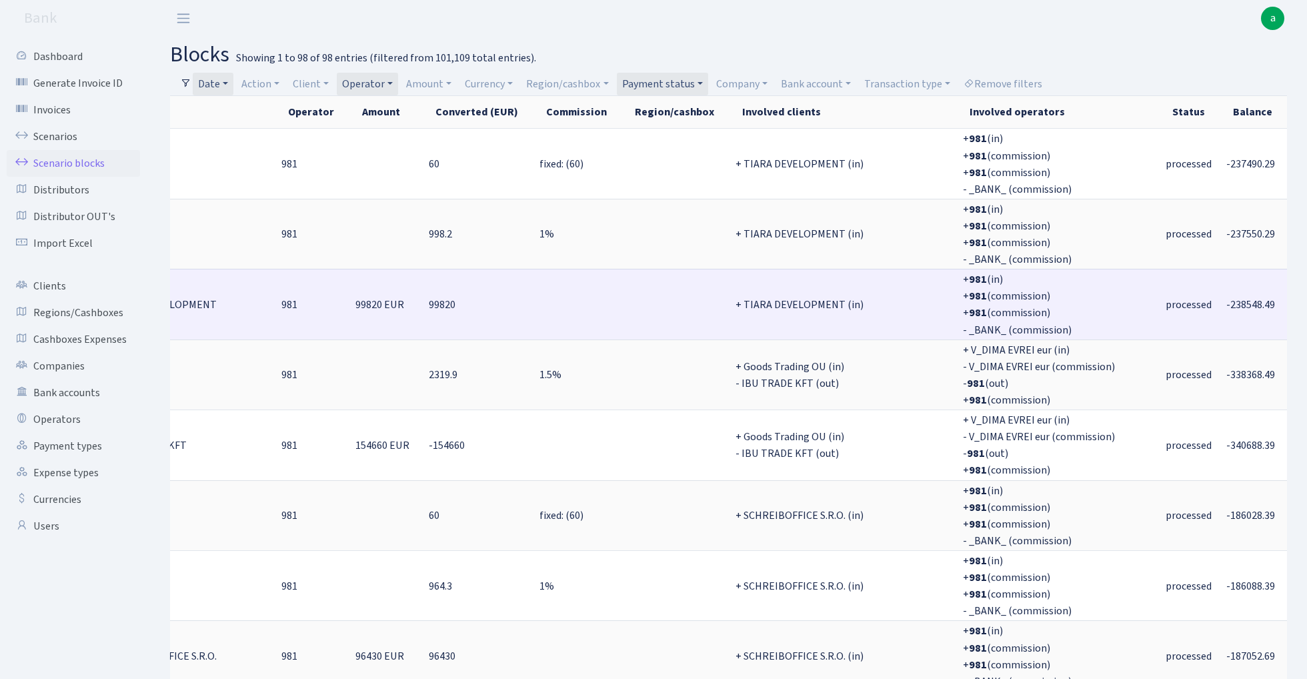
scroll to position [0, 299]
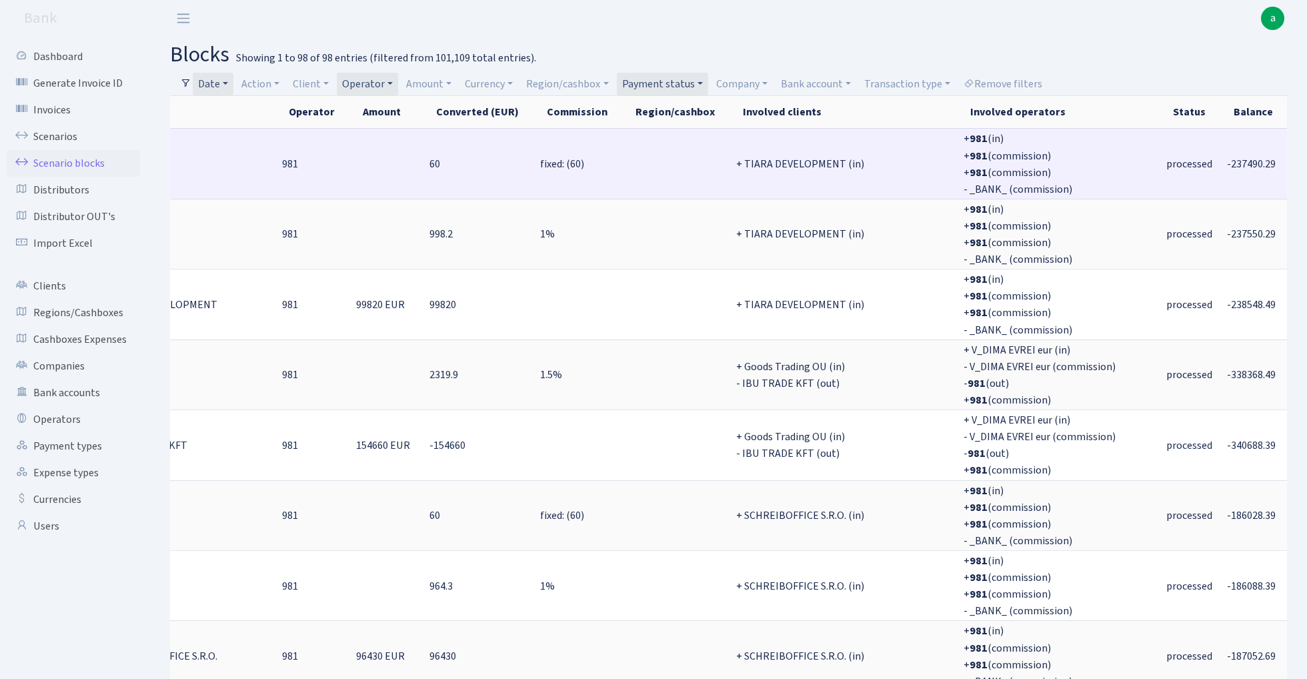
click at [1227, 165] on span "-237490.29" at bounding box center [1251, 164] width 49 height 15
copy span "237490.29"
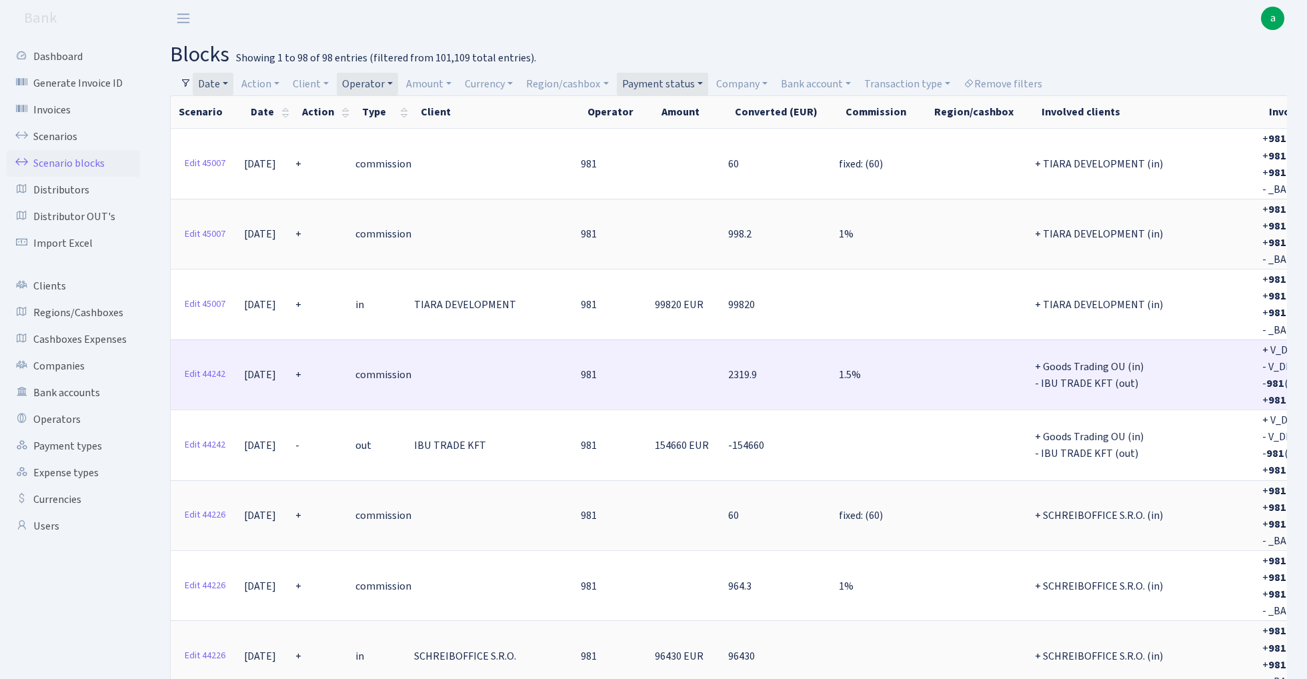
scroll to position [0, 0]
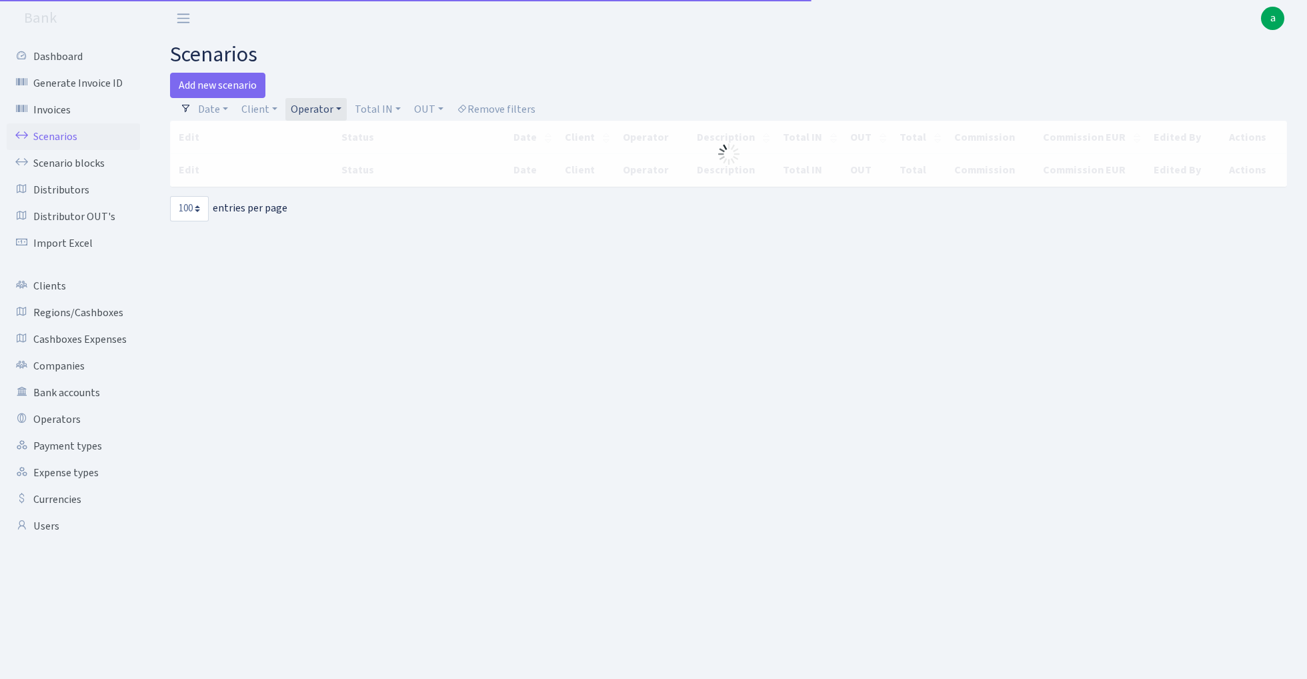
select select "100"
click at [317, 108] on link "Operator" at bounding box center [315, 109] width 61 height 23
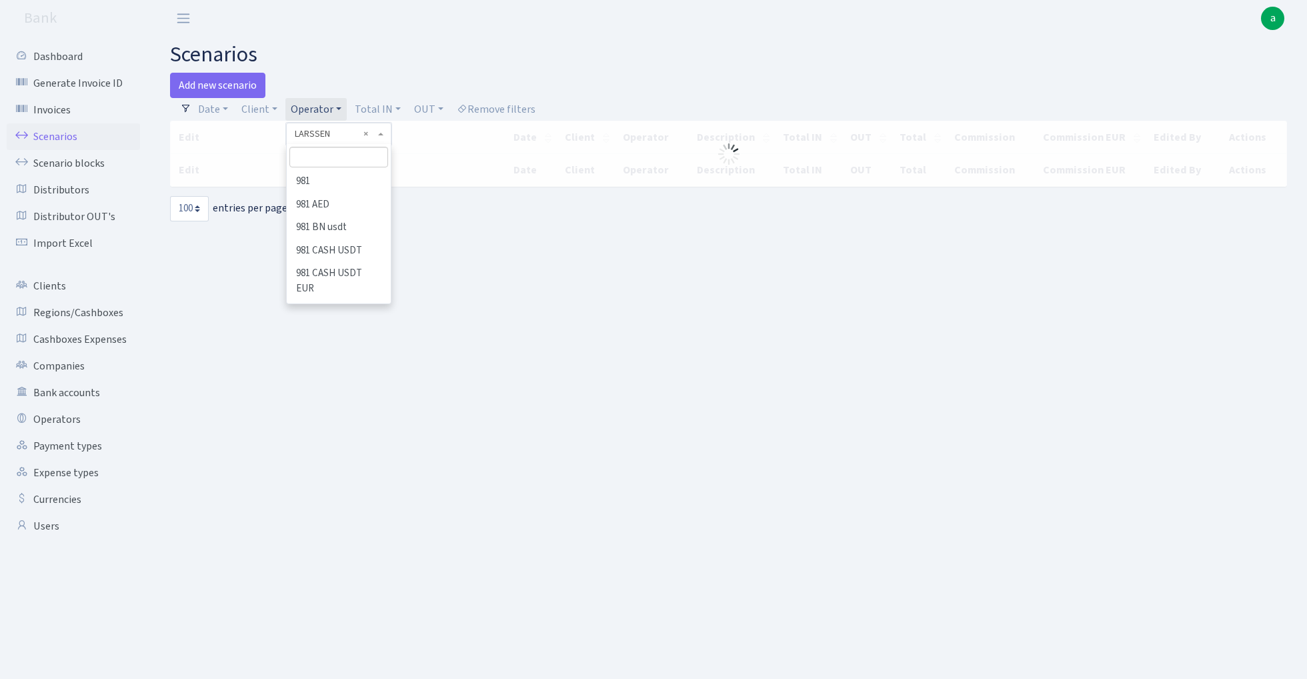
scroll to position [4321, 0]
click at [327, 155] on input "search" at bounding box center [338, 157] width 98 height 21
type input "ceve"
click at [344, 184] on li "CEVER" at bounding box center [338, 181] width 101 height 23
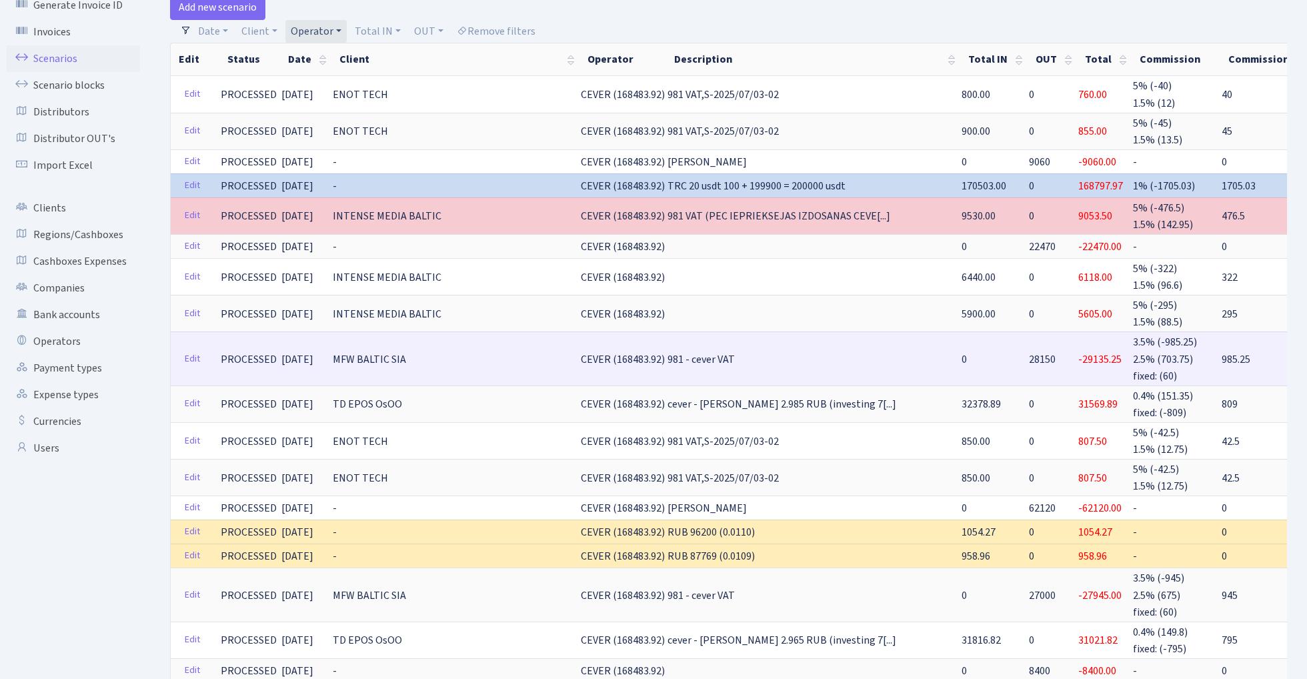
scroll to position [77, 0]
click at [192, 349] on link "Edit" at bounding box center [192, 359] width 27 height 21
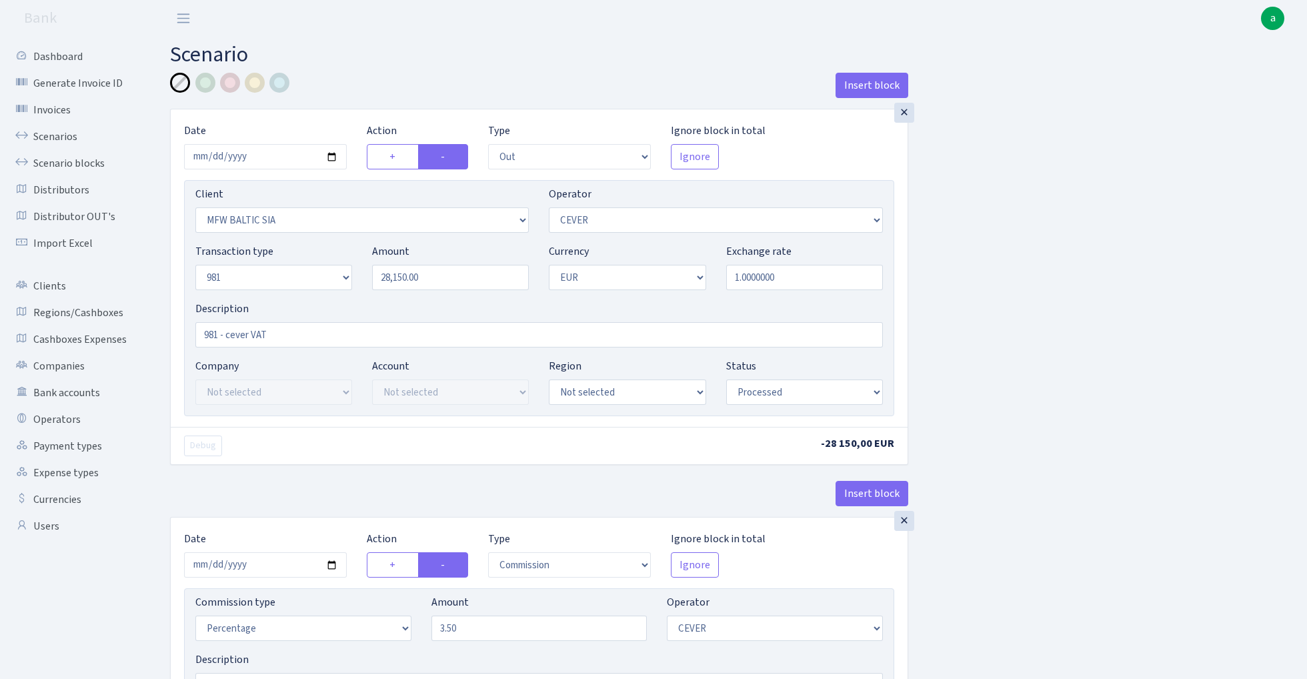
select select "out"
select select "2122"
select select "20"
select select "8"
select select "1"
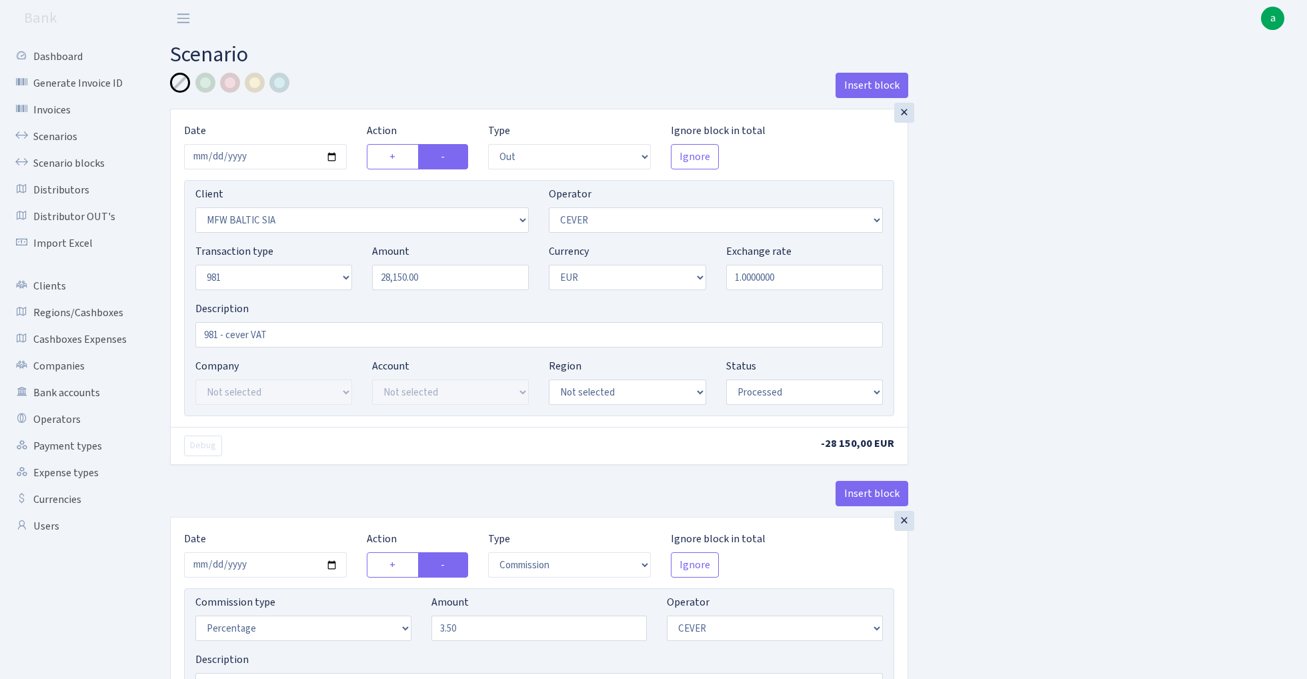
select select "processed"
select select "commission"
select select "20"
select select "processed"
select select "in"
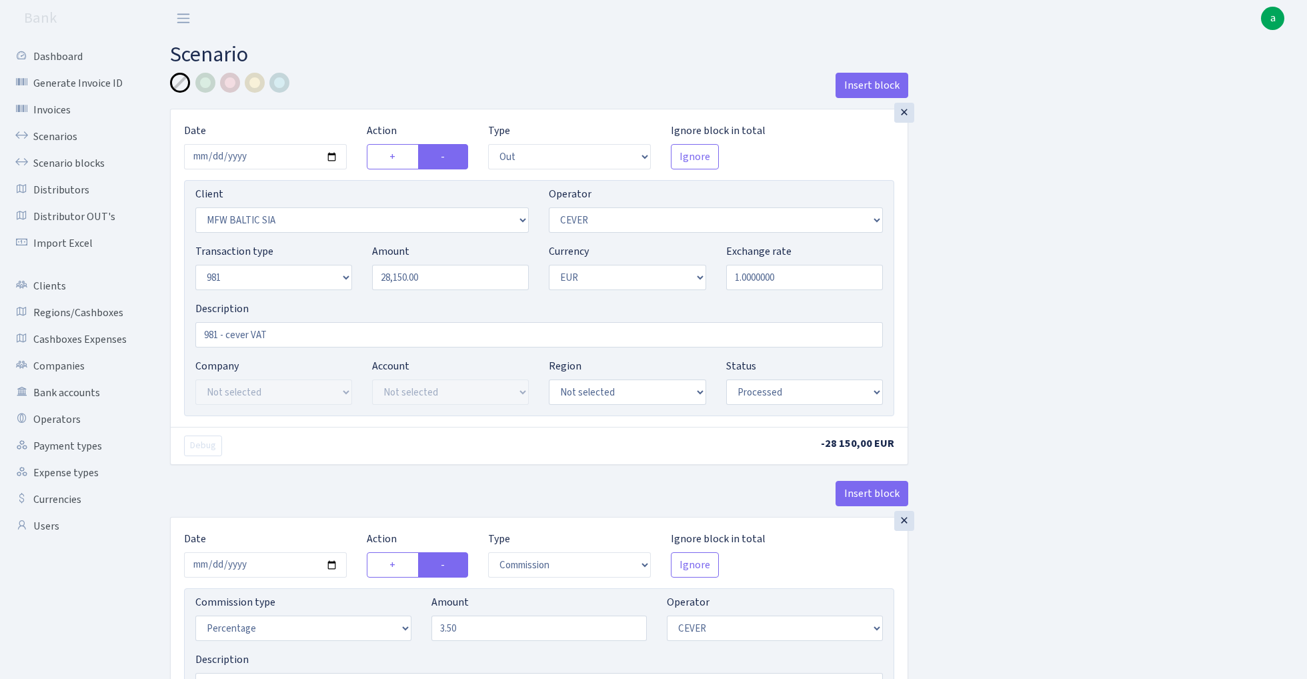
select select "2442"
select select "61"
select select "8"
select select "1"
select select "processed"
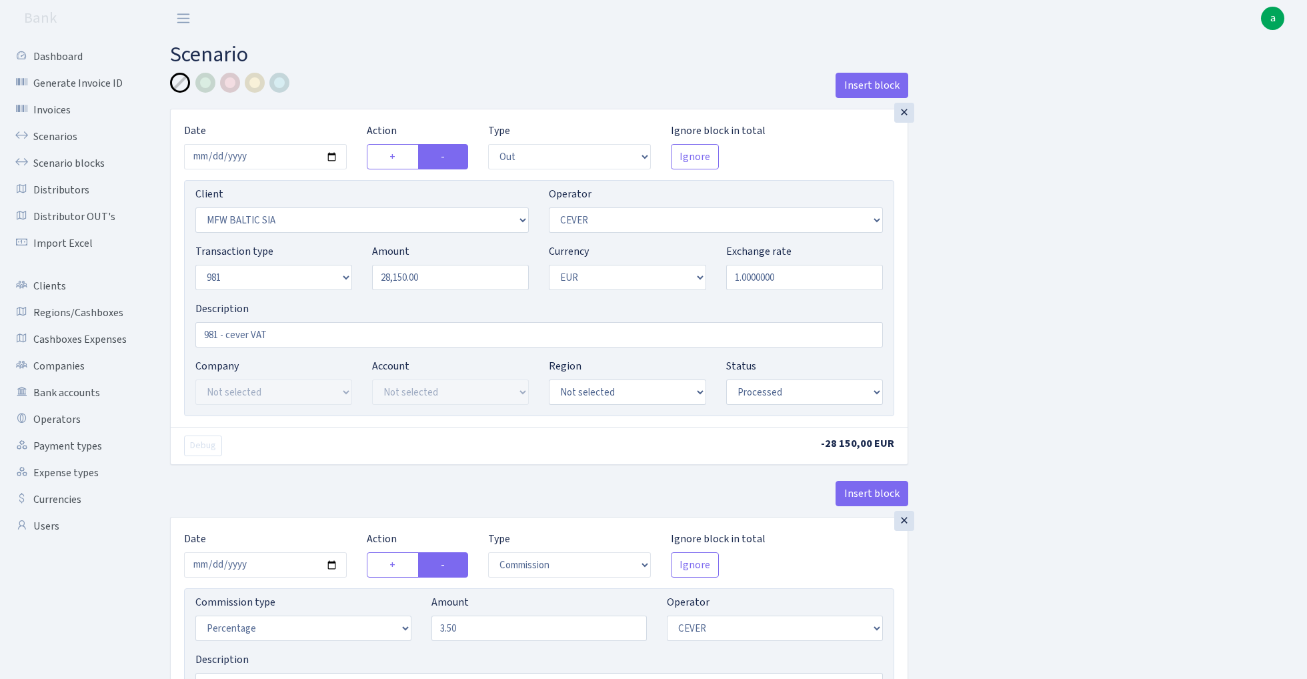
select select "commission"
select select "61"
select select "processed"
select select "commission"
select select "fixed"
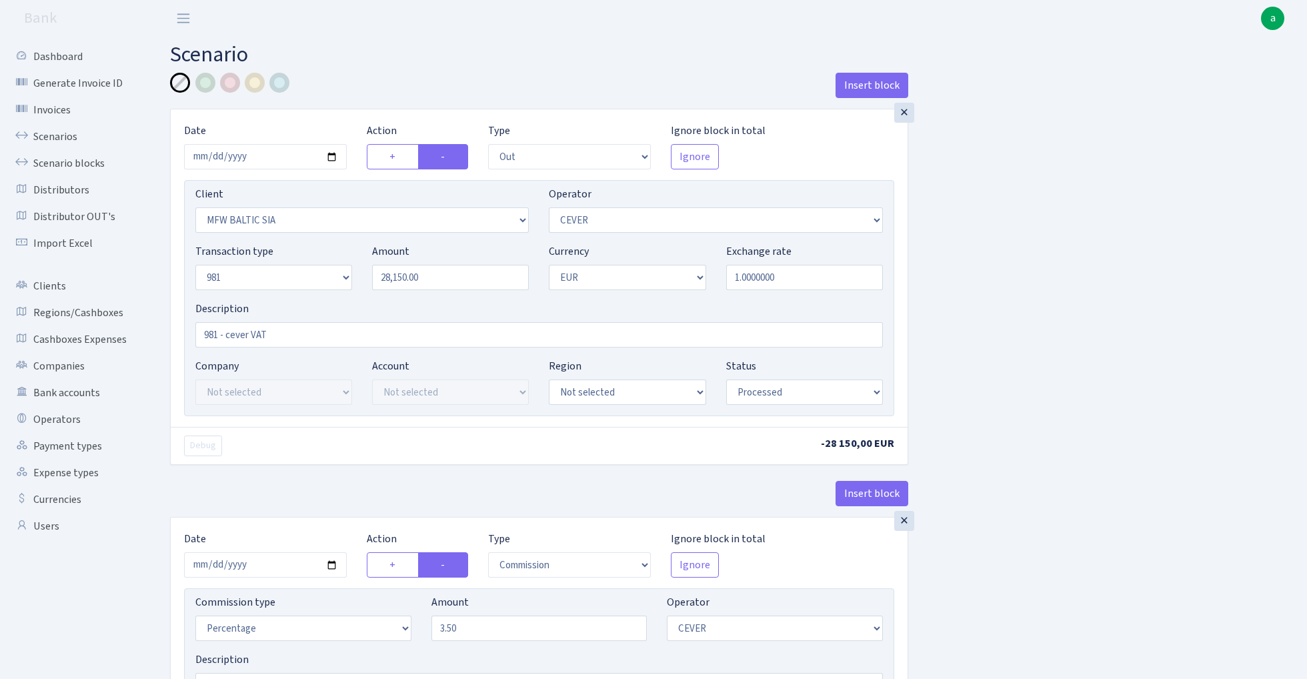
select select "61"
select select "processed"
click at [275, 156] on input "2025-07-21" at bounding box center [265, 156] width 163 height 25
type input "2025-07-18"
click at [343, 47] on h2 "Scenario" at bounding box center [728, 54] width 1117 height 25
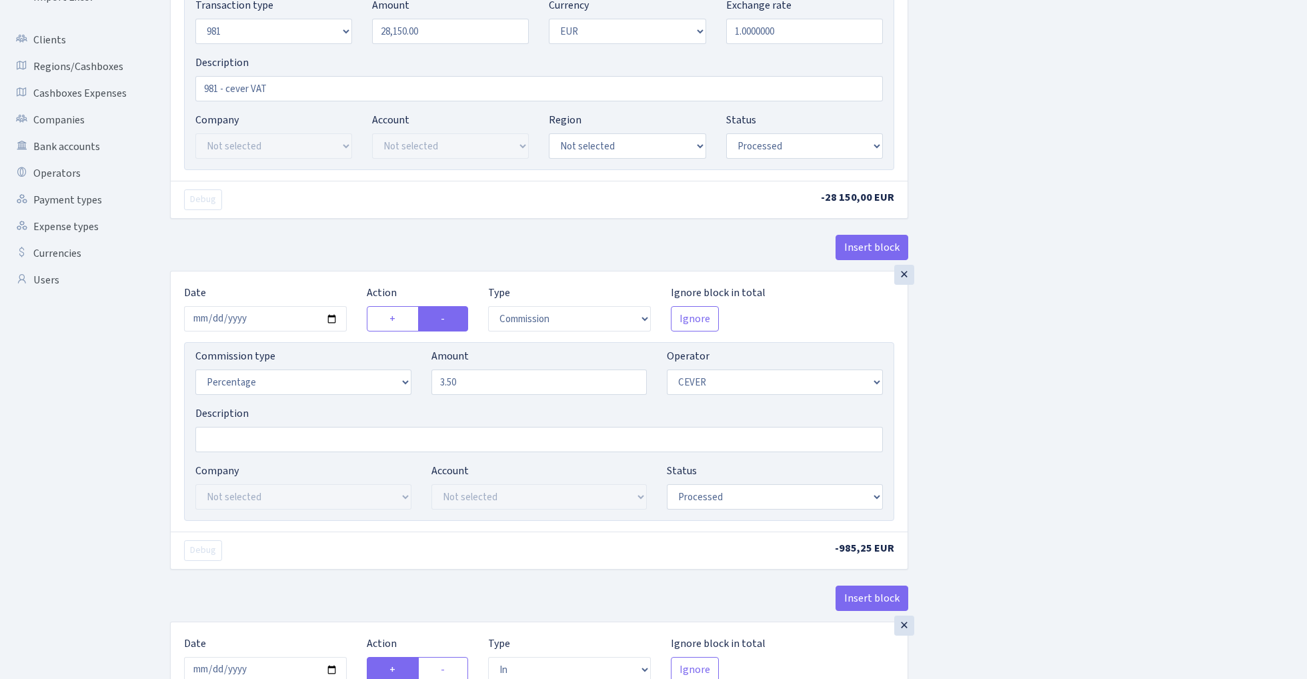
scroll to position [251, 0]
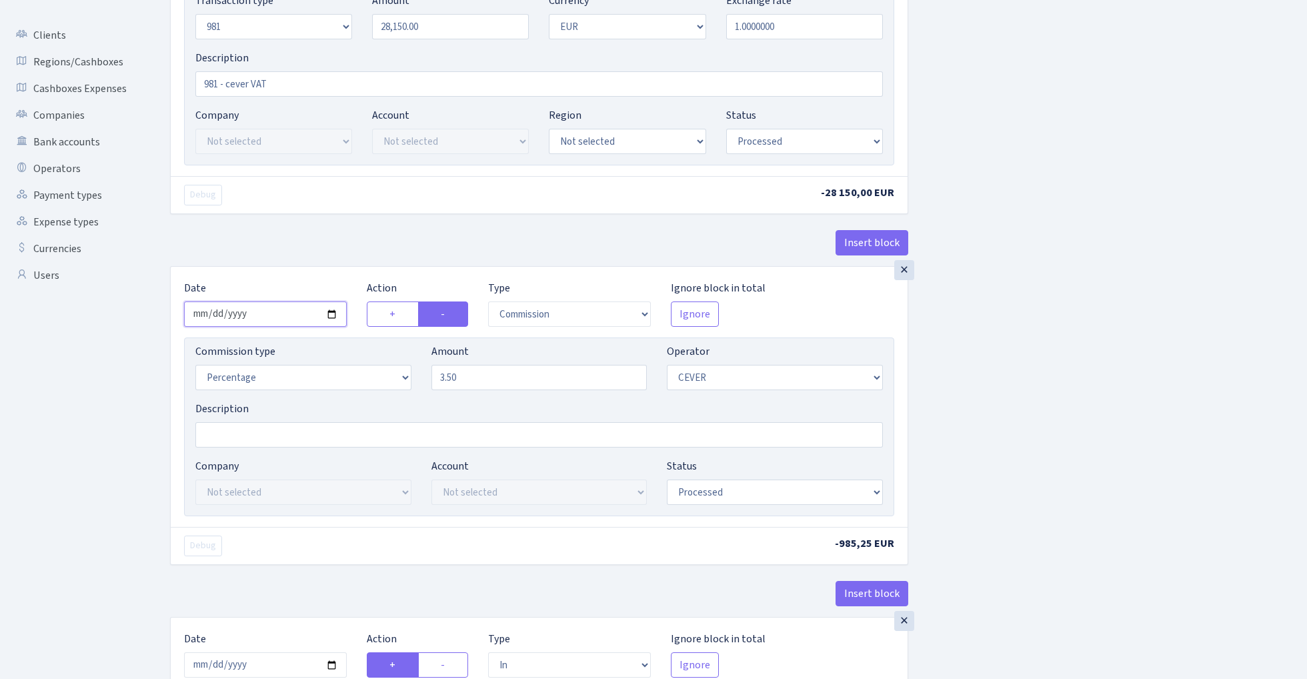
click at [271, 317] on input "2025-07-21" at bounding box center [265, 313] width 163 height 25
type input "2025-07-18"
click at [331, 171] on div "× Date 2025-07-18 Action + - Type --- In Out Commission Field required. Ignore …" at bounding box center [539, 17] width 737 height 317
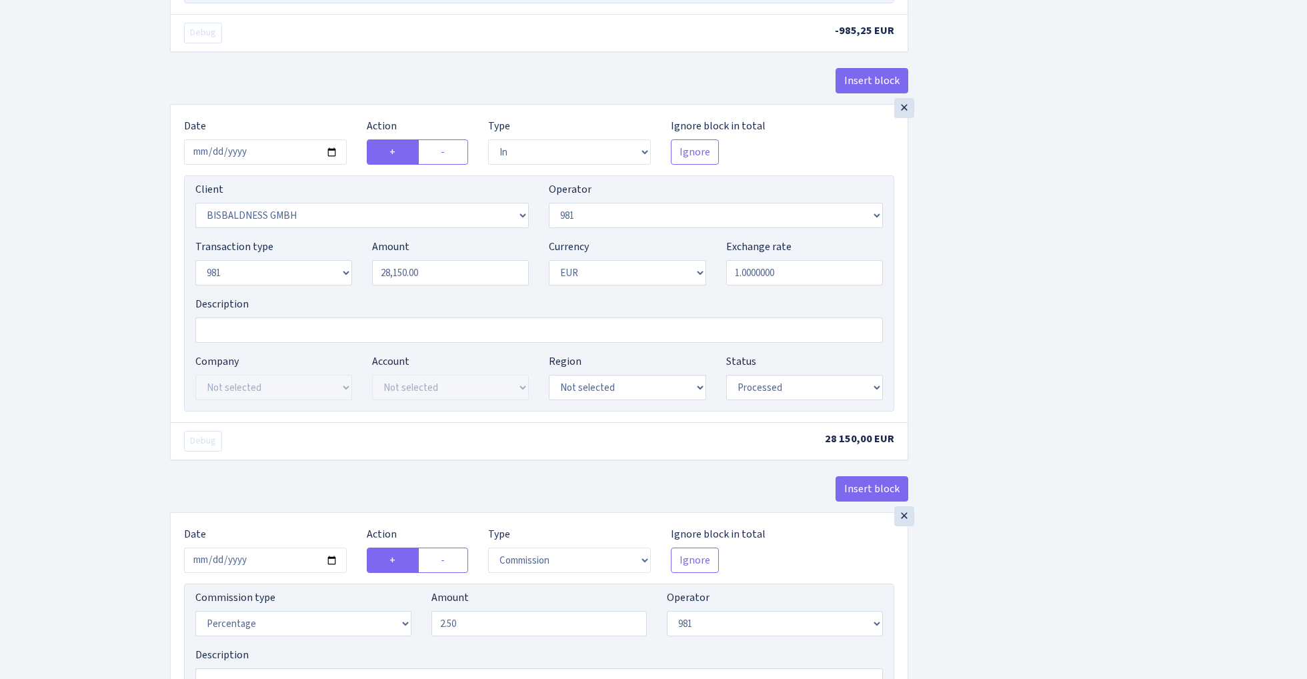
scroll to position [846, 0]
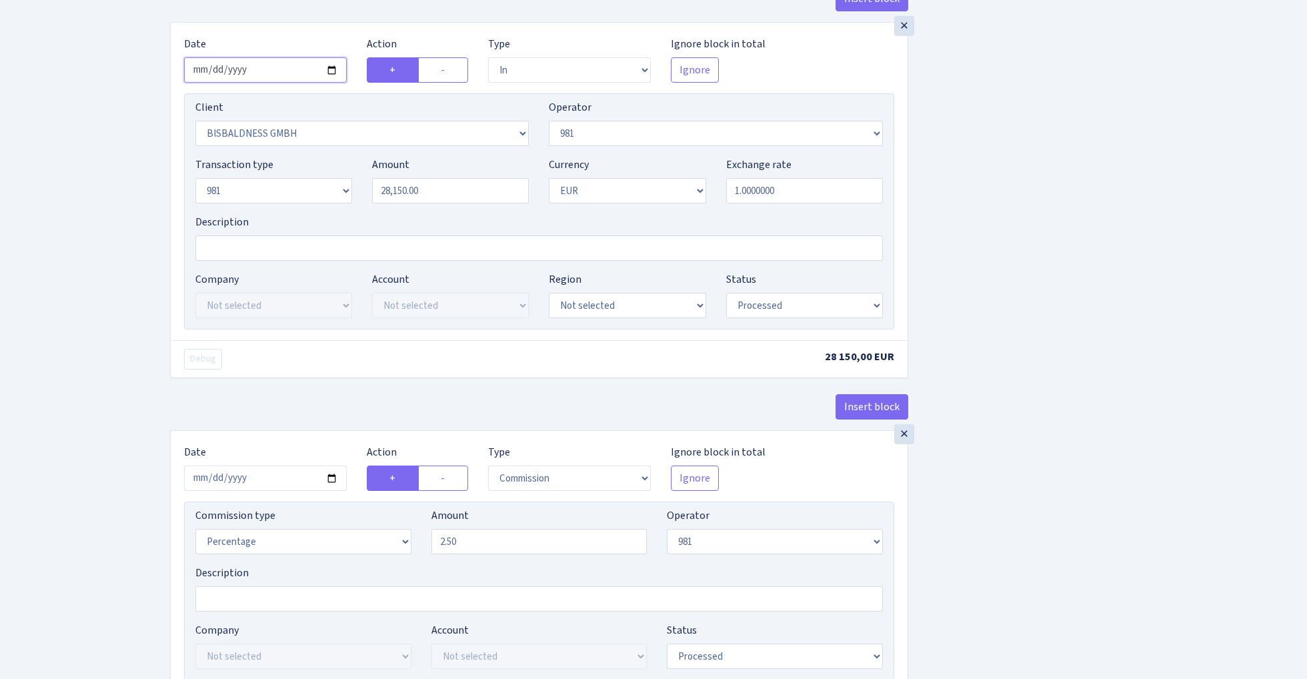
click at [267, 73] on input "2025-07-21" at bounding box center [265, 69] width 163 height 25
type input "2025-07-18"
click at [297, 69] on input "2025-07-18" at bounding box center [265, 69] width 163 height 25
click at [123, 230] on ul "Dashboard Generate Invoice ID Invoices Scenarios Scenario blocks Distributors D…" at bounding box center [73, 204] width 133 height 2013
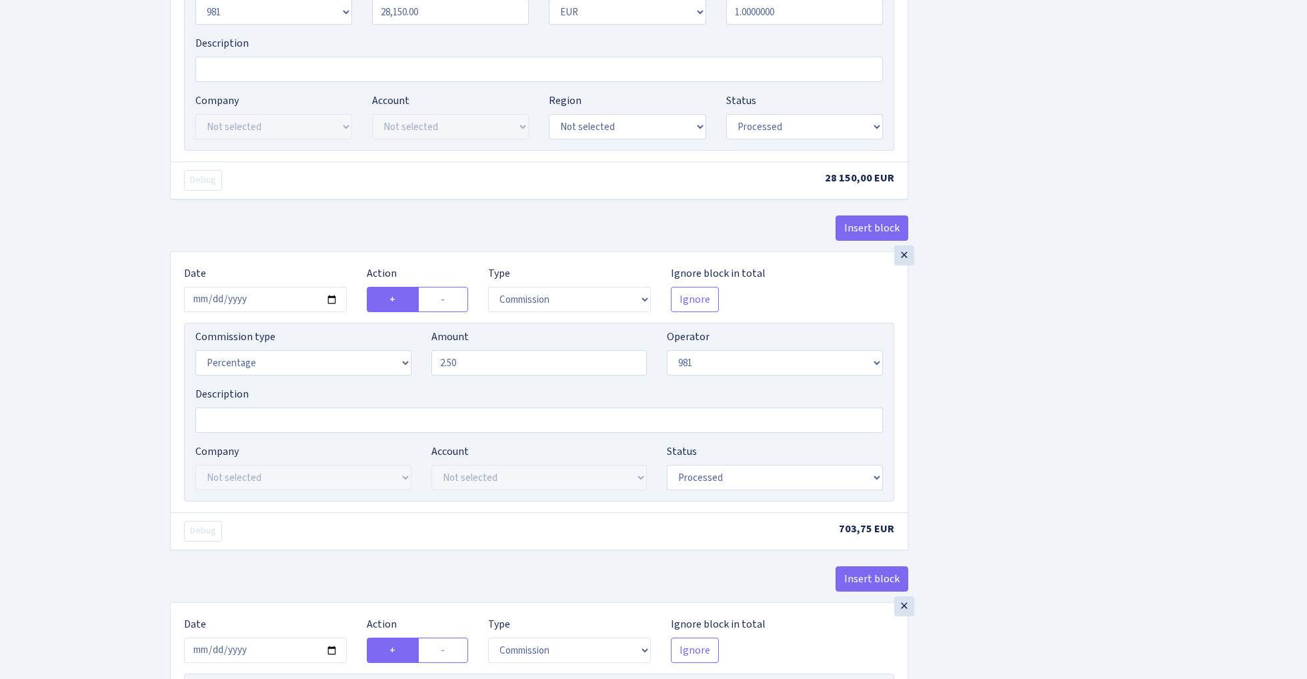
scroll to position [1116, 0]
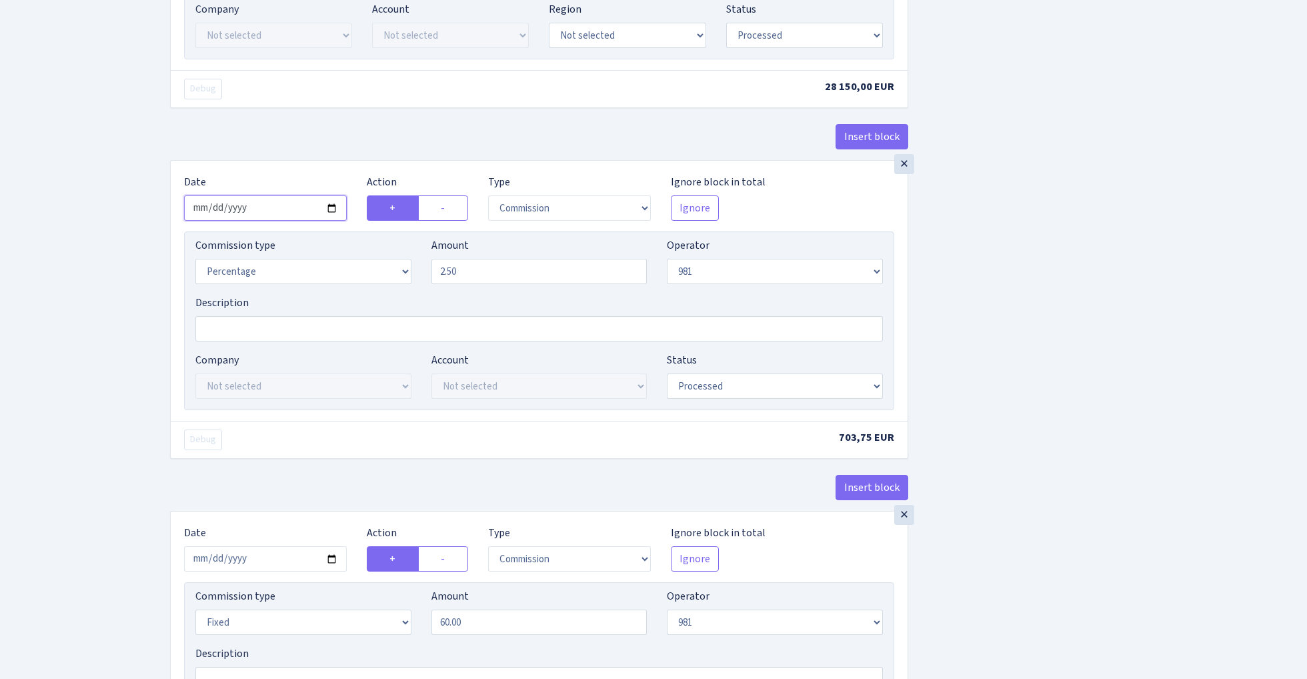
click at [256, 220] on input "2025-07-21" at bounding box center [265, 207] width 163 height 25
type input "2025-07-18"
click at [292, 133] on div "Insert block" at bounding box center [539, 142] width 738 height 36
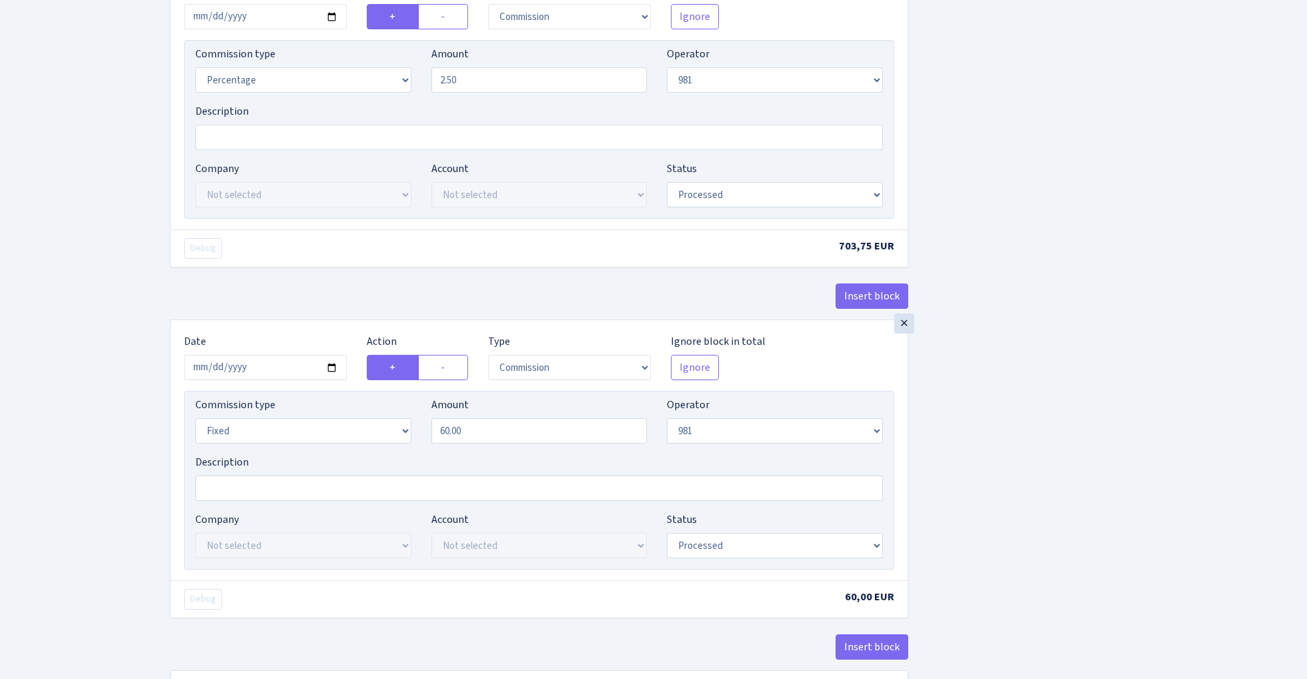
scroll to position [1348, 0]
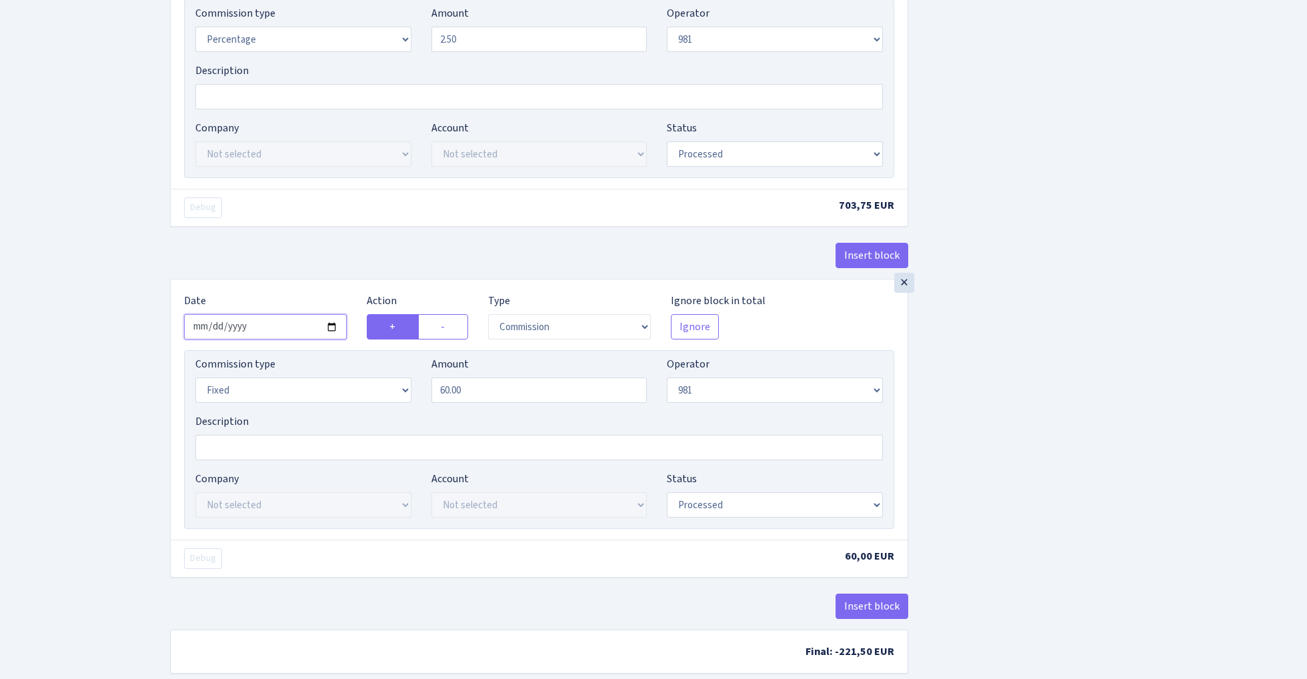
click at [281, 330] on input "2025-07-21" at bounding box center [265, 326] width 163 height 25
type input "2025-07-18"
click at [311, 241] on div "× Date 2025-07-18 Action + - Type --- In Out Commission Field required. Ignore …" at bounding box center [539, 103] width 738 height 351
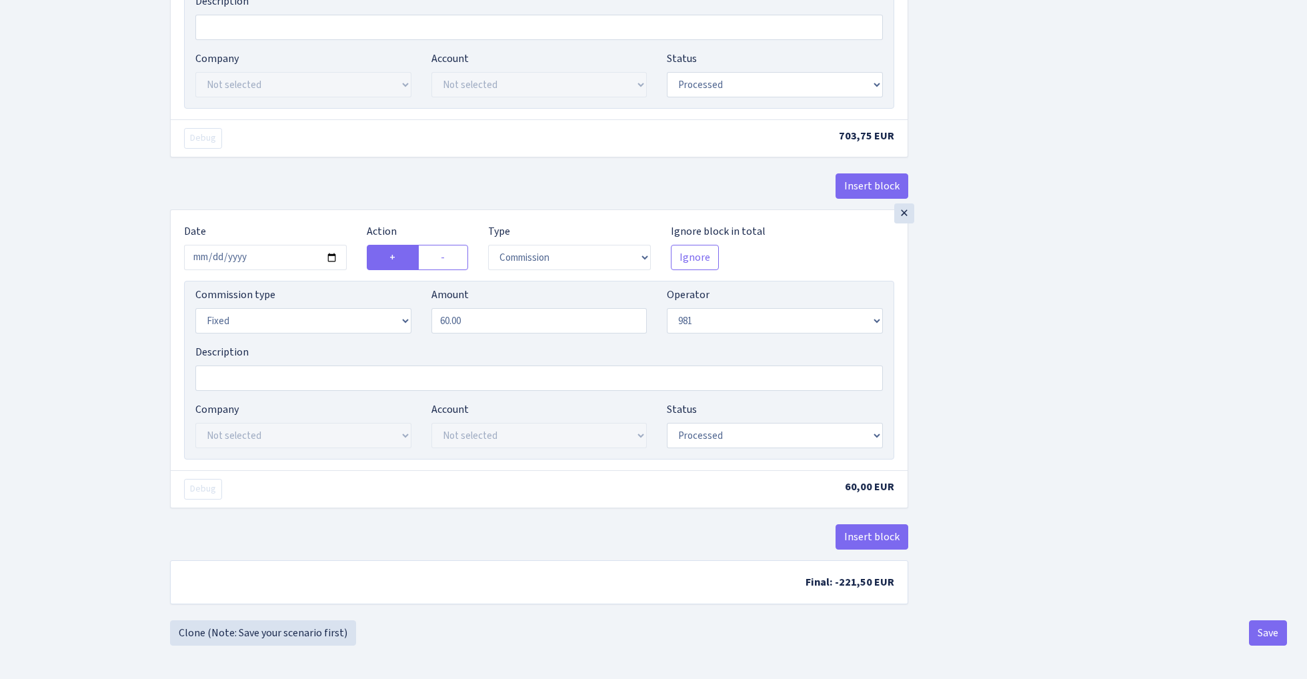
scroll to position [1426, 0]
click at [1265, 633] on button "Save" at bounding box center [1268, 632] width 38 height 25
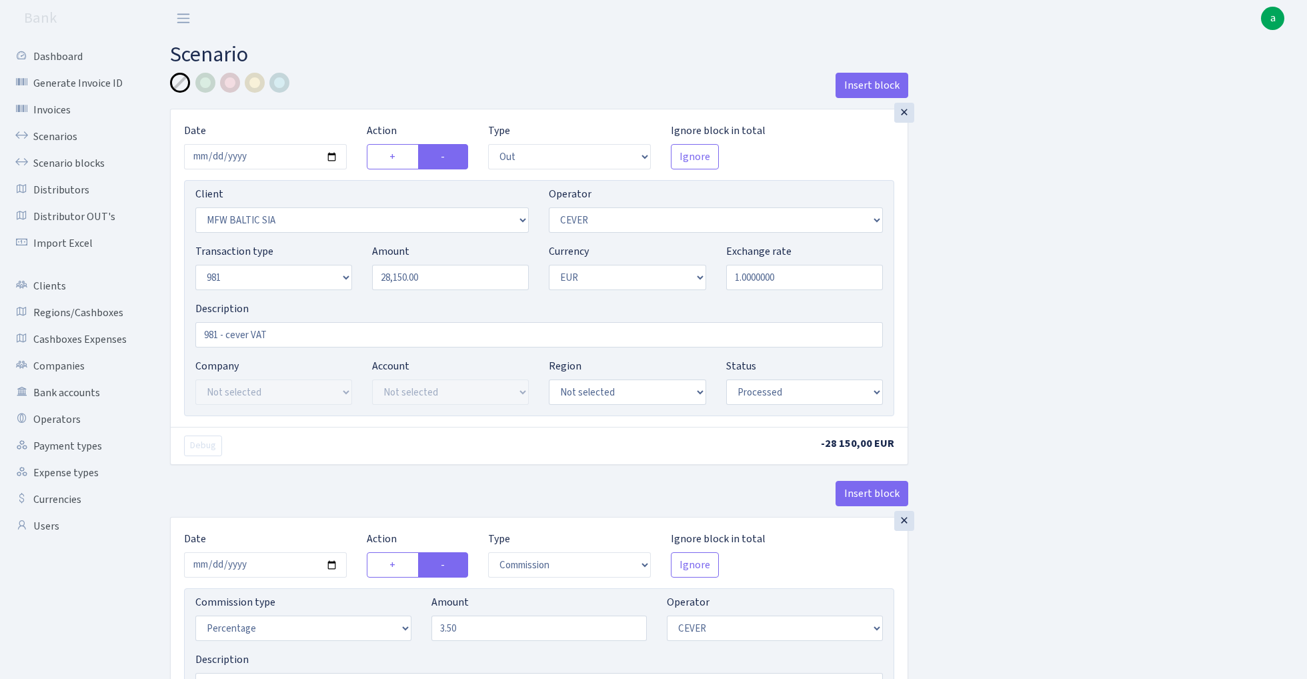
select select "out"
select select "2122"
select select "20"
select select "8"
select select "1"
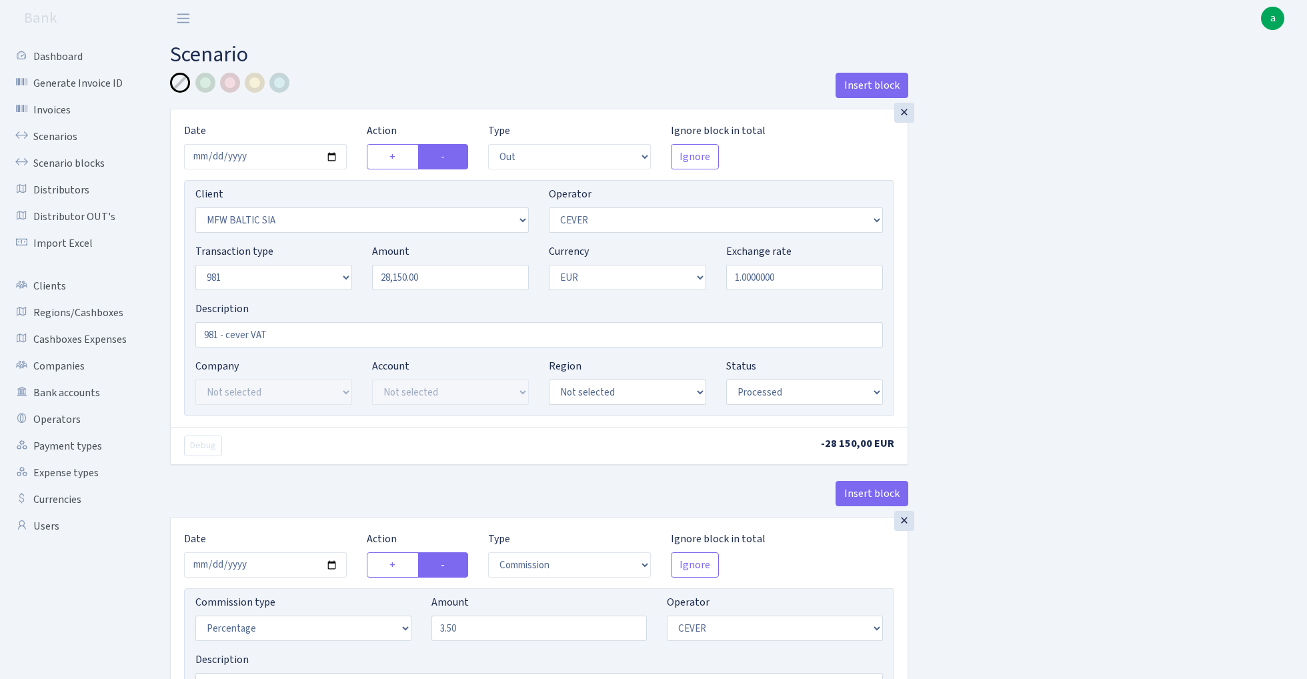
select select "processed"
select select "commission"
select select "20"
select select "processed"
select select "in"
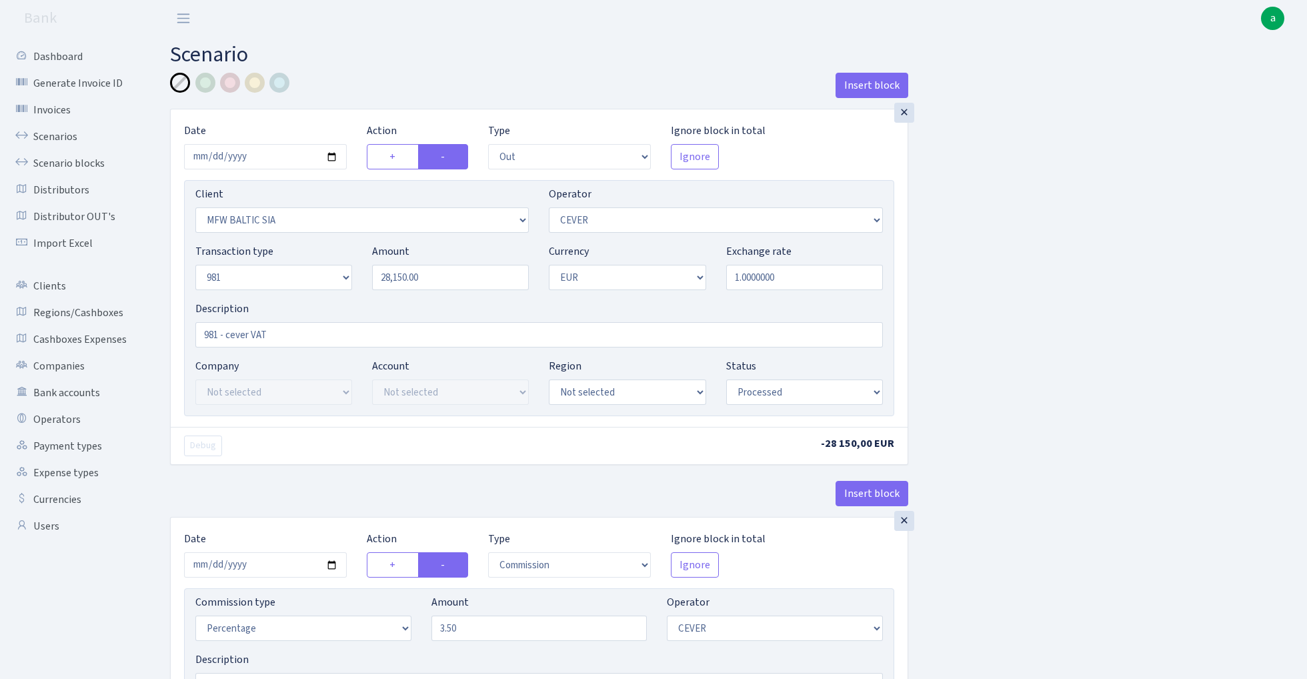
select select "2442"
select select "61"
select select "8"
select select "1"
select select "processed"
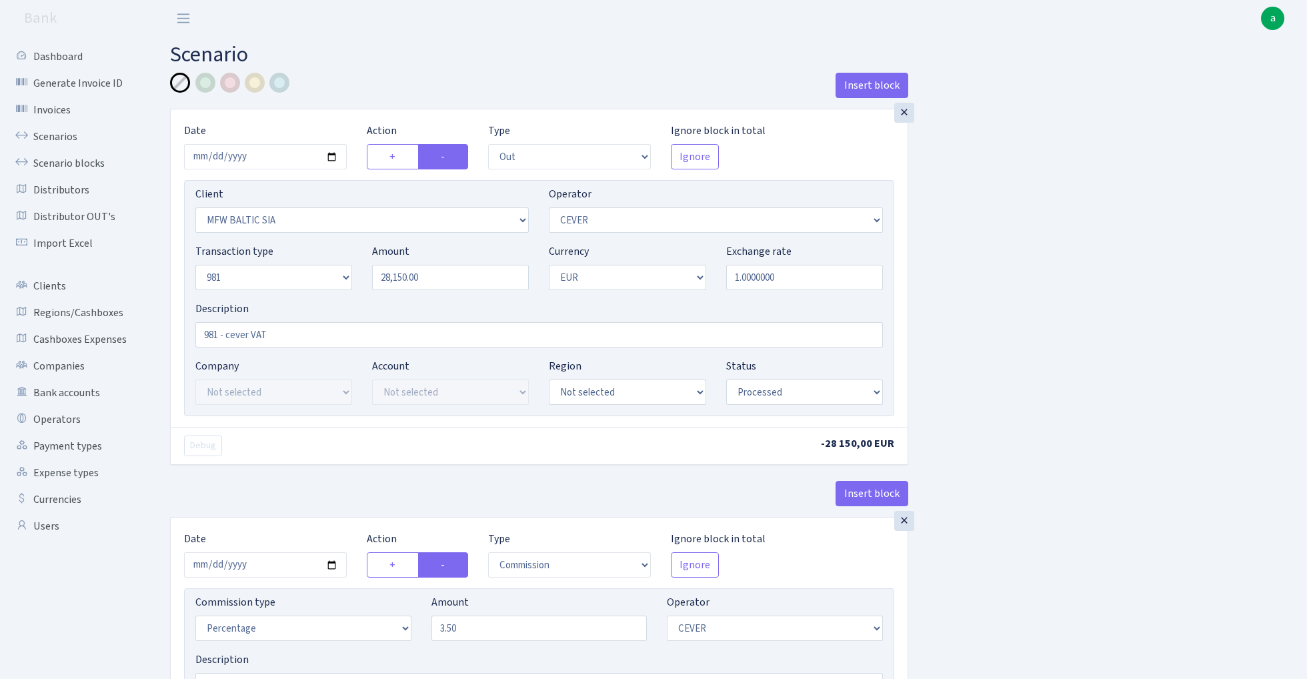
select select "commission"
select select "61"
select select "processed"
select select "commission"
select select "fixed"
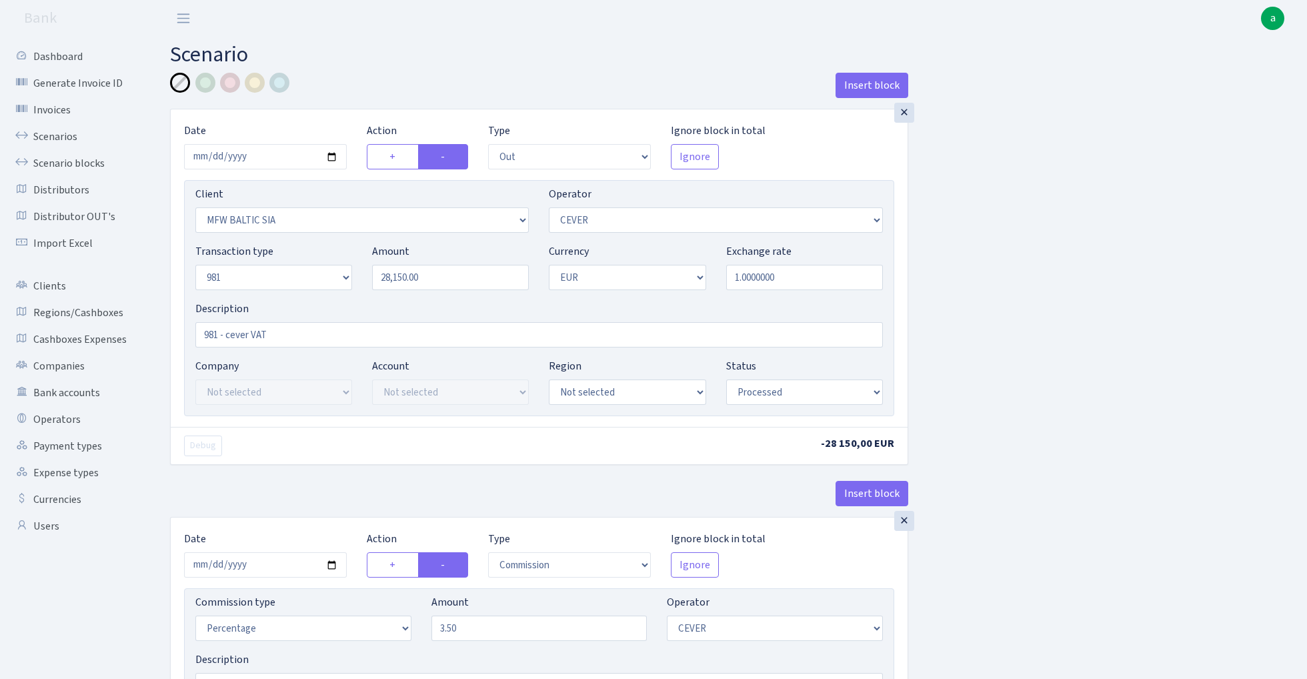
select select "61"
select select "processed"
click at [62, 131] on link "Scenarios" at bounding box center [73, 136] width 133 height 27
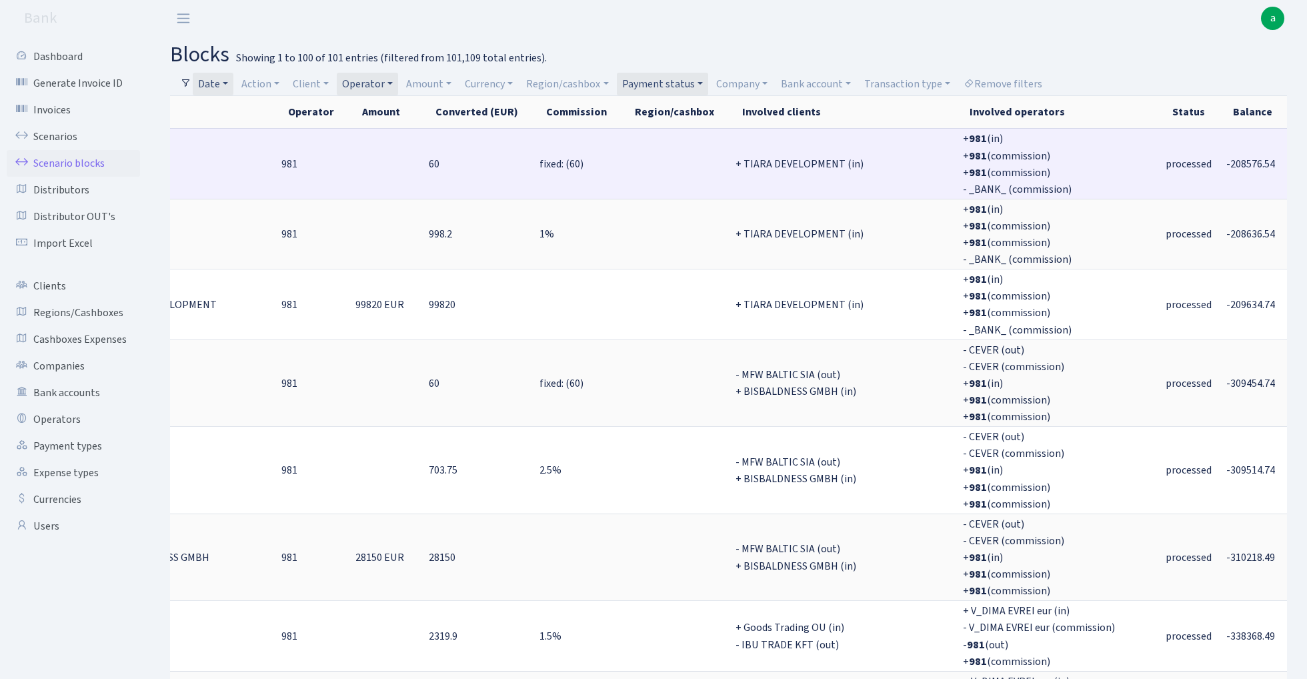
scroll to position [0, 299]
click at [1227, 163] on span "-208576.54" at bounding box center [1251, 164] width 49 height 15
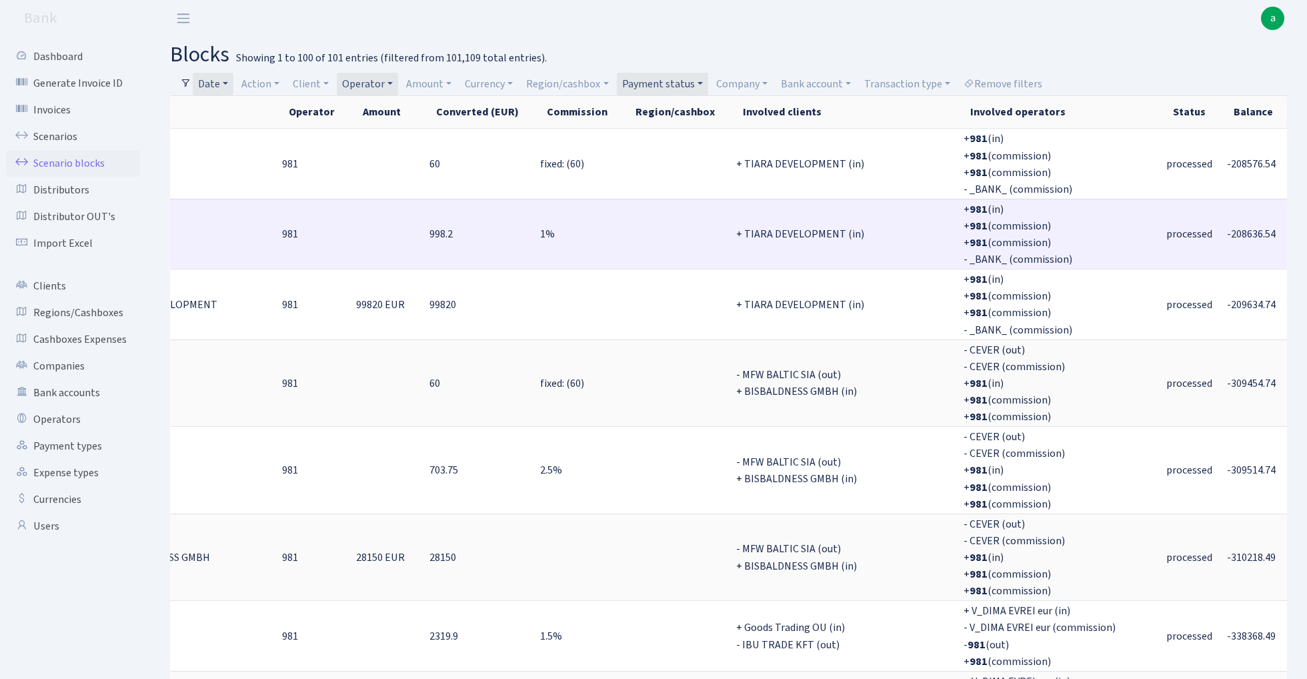
copy span "208576.54"
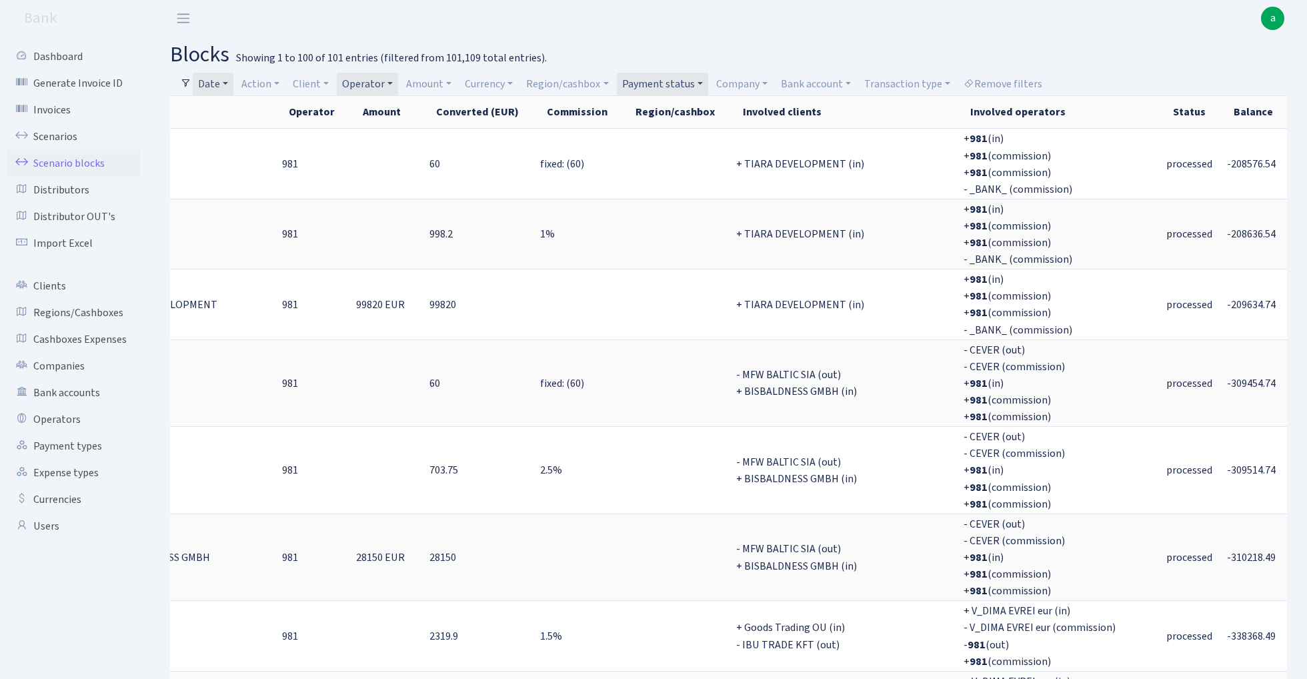
click at [216, 76] on link "Date" at bounding box center [213, 84] width 41 height 23
click at [255, 112] on input "13.07.2025 - 20.07.2025" at bounding box center [300, 109] width 159 height 25
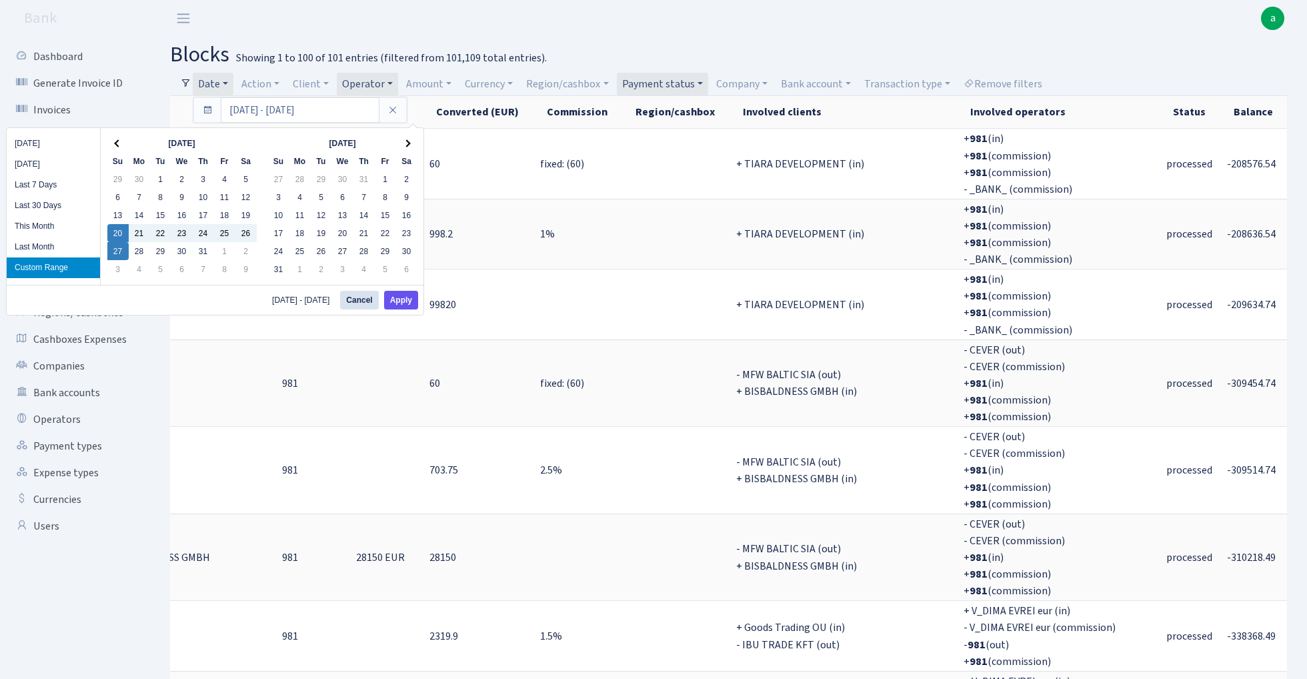
click at [398, 303] on button "Apply" at bounding box center [401, 300] width 34 height 19
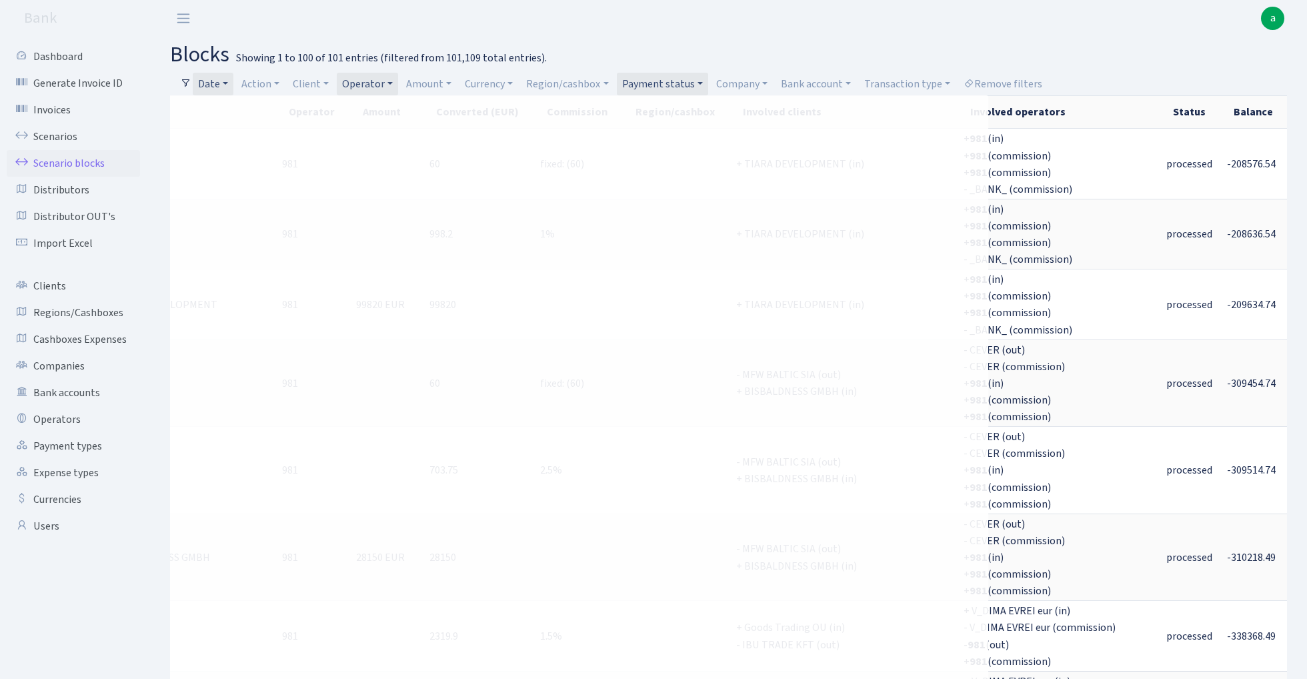
scroll to position [0, 286]
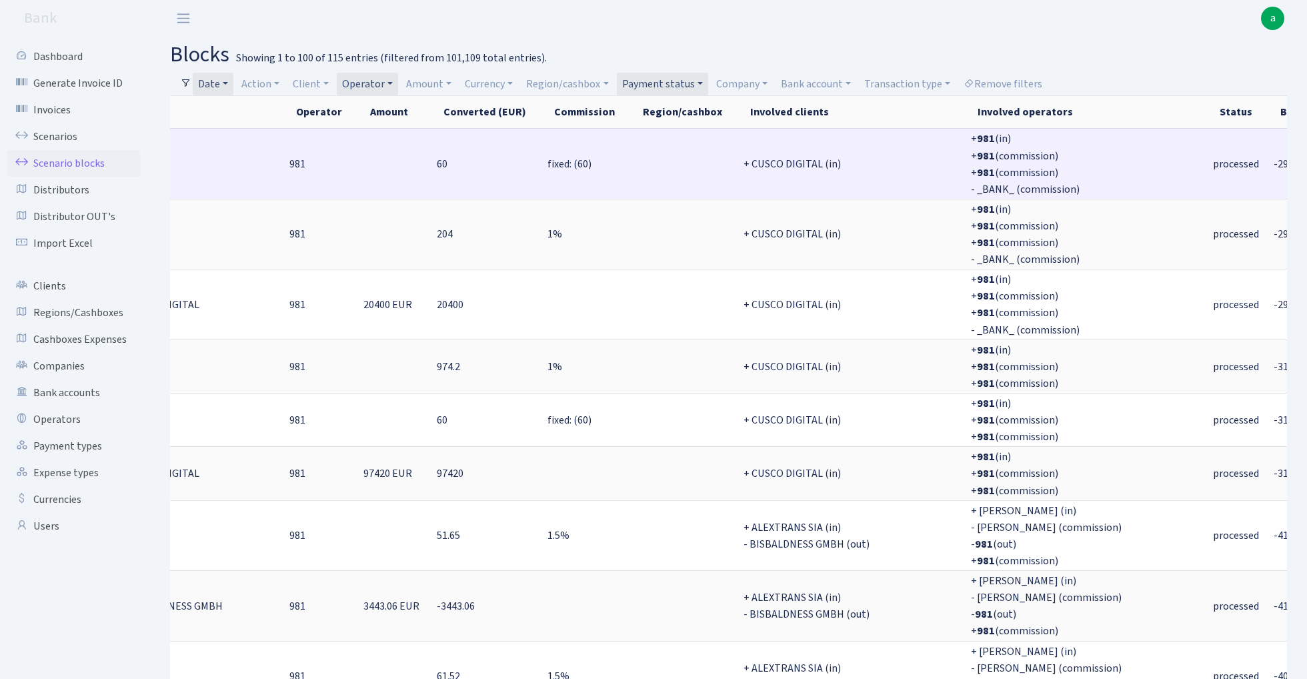
click at [1274, 161] on span "-293656.79" at bounding box center [1298, 164] width 49 height 15
copy span "293656.79"
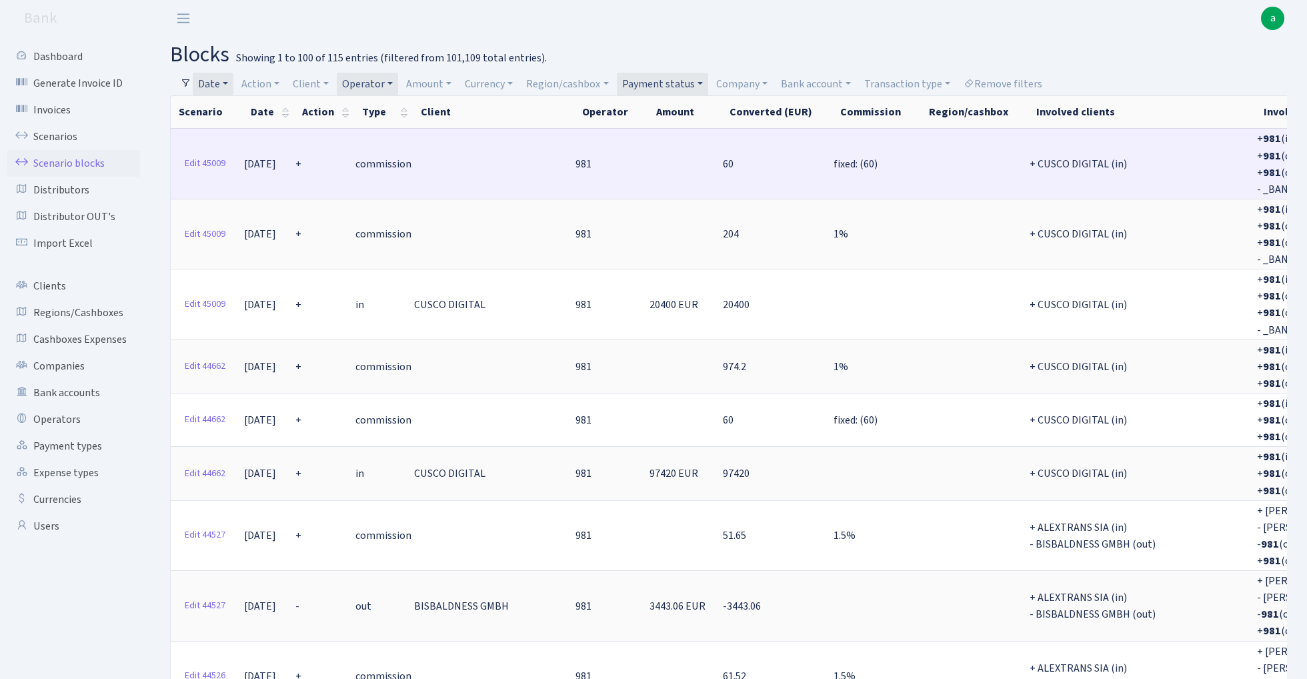
scroll to position [0, 0]
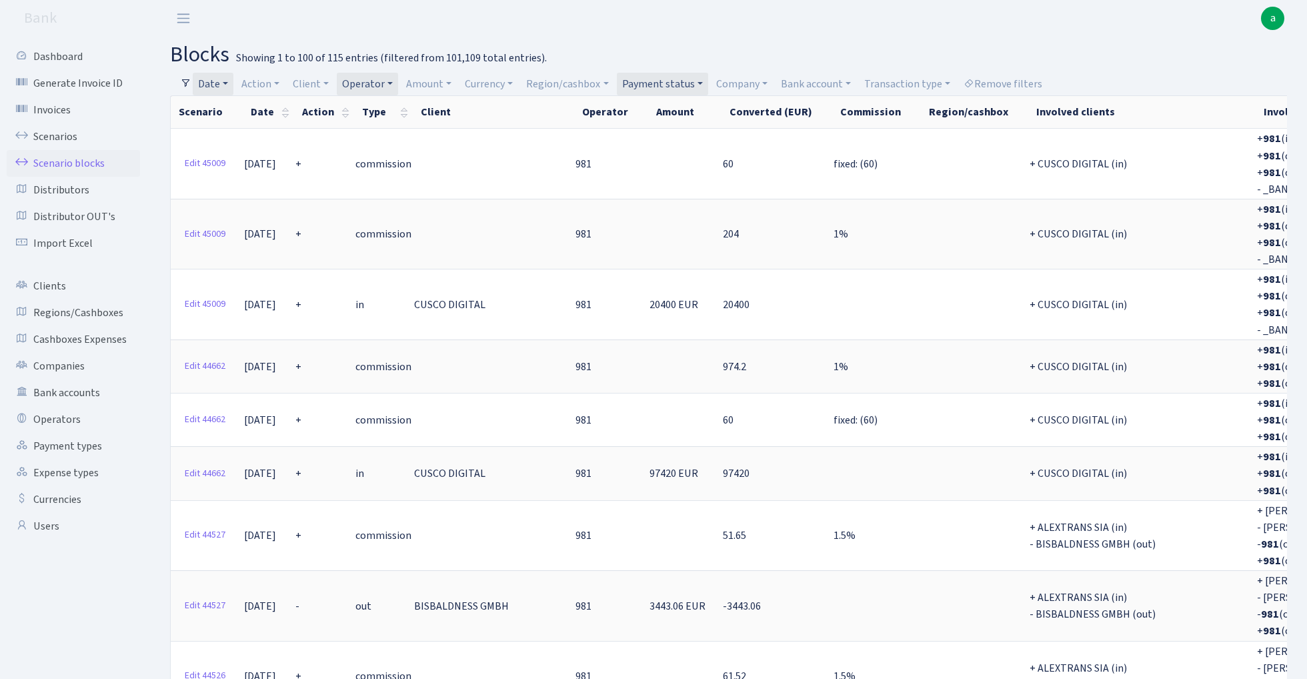
click at [556, 44] on h2 "blocks Showing 1 to 100 of 115 entries (filtered from 101,109 total entries)." at bounding box center [728, 54] width 1117 height 25
click at [224, 84] on link "Date" at bounding box center [213, 84] width 41 height 23
click at [235, 110] on input "20.07.2025 - 27.07.2025" at bounding box center [300, 109] width 159 height 25
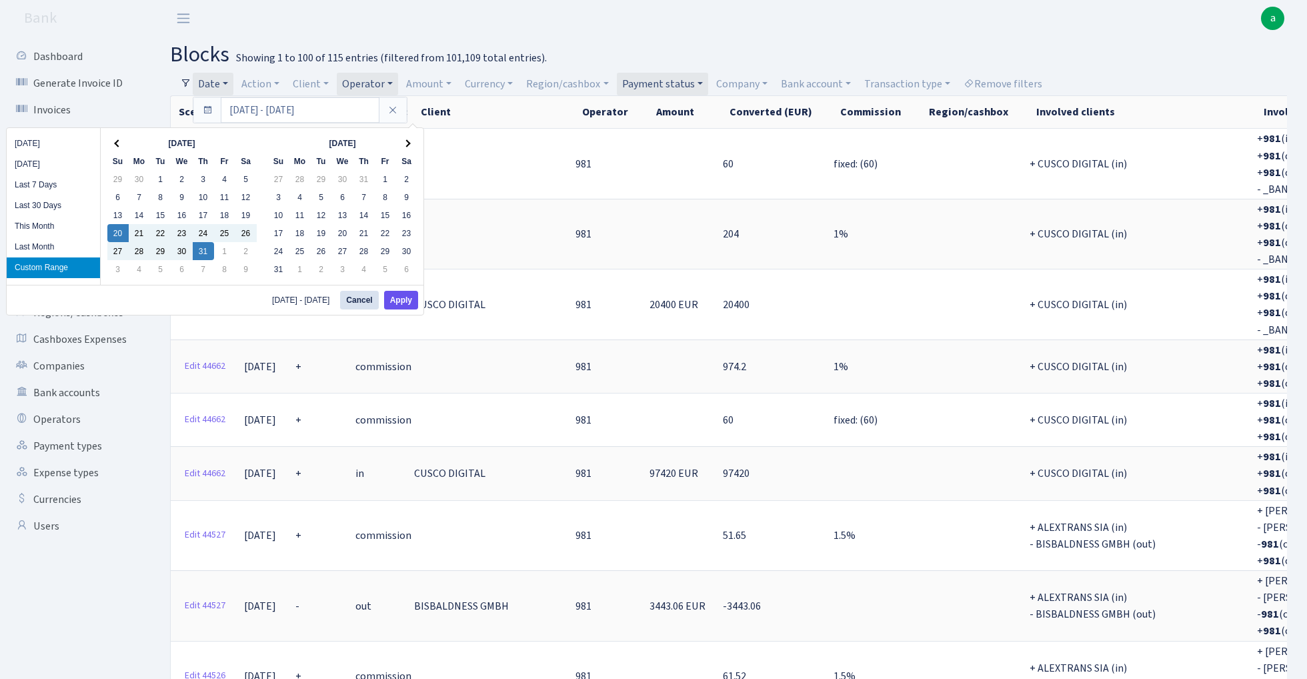
click at [415, 299] on button "Apply" at bounding box center [401, 300] width 34 height 19
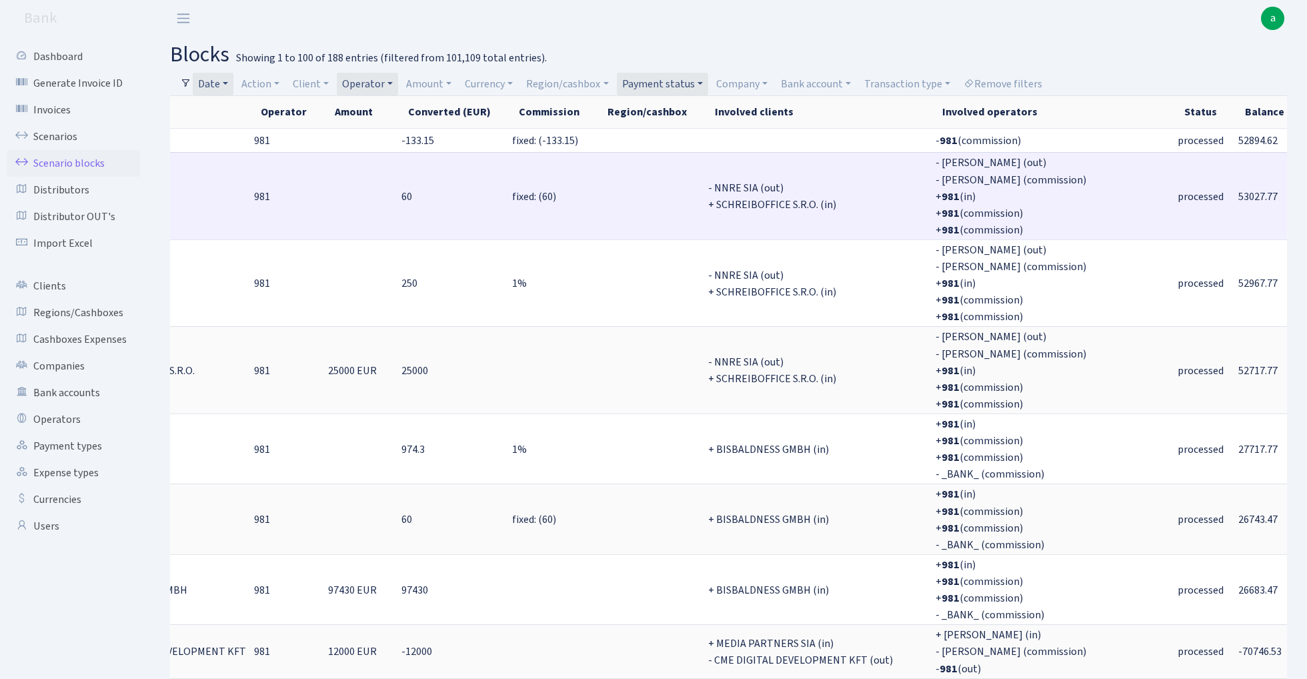
scroll to position [0, 321]
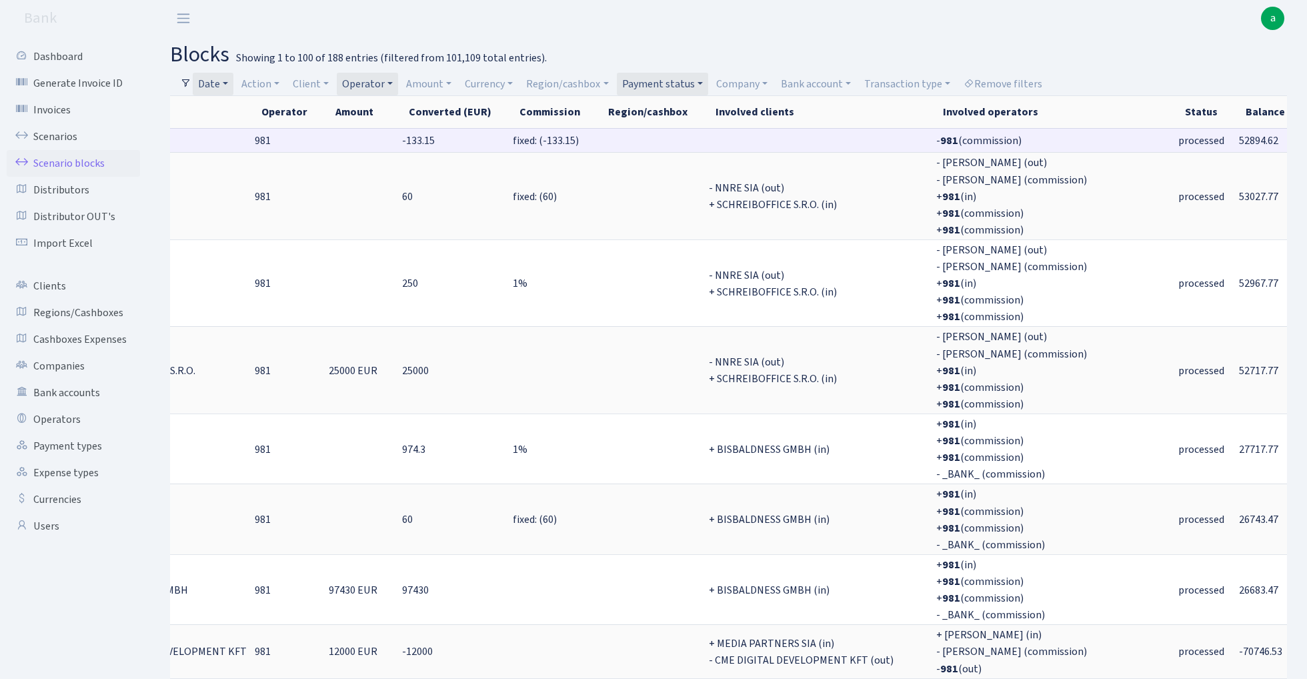
click at [1239, 140] on span "52894.62" at bounding box center [1258, 140] width 39 height 15
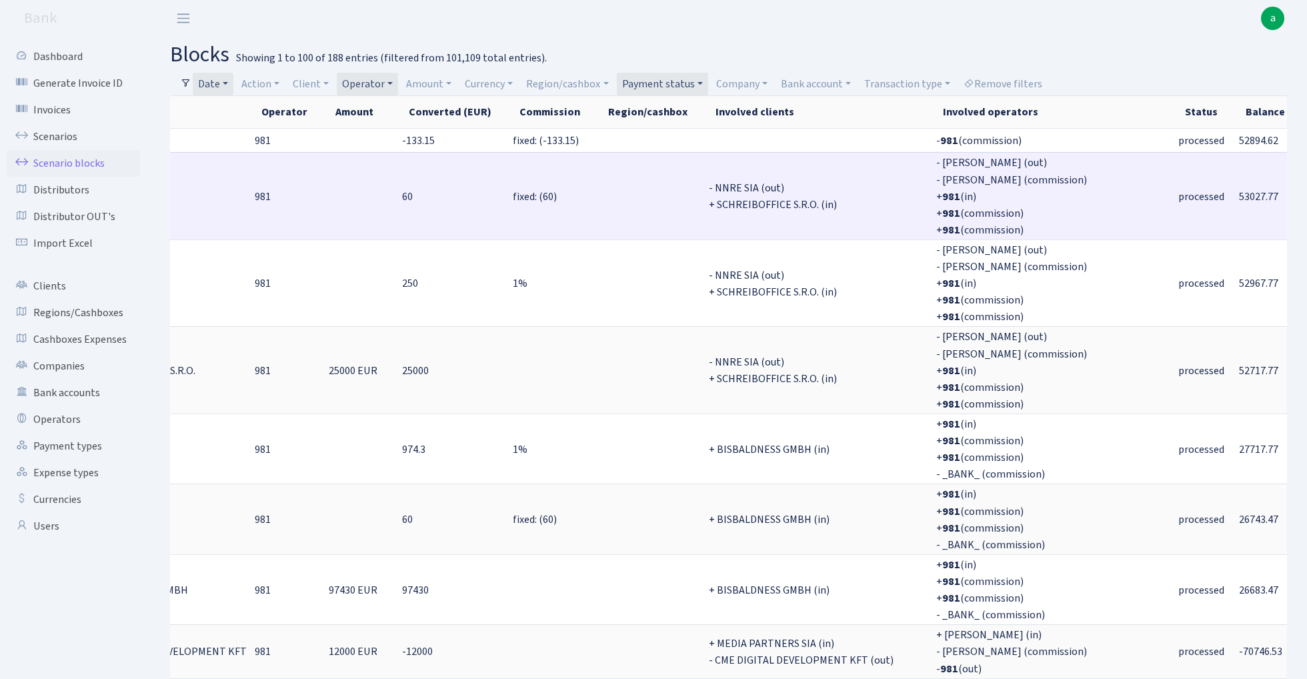
copy span "52894.62"
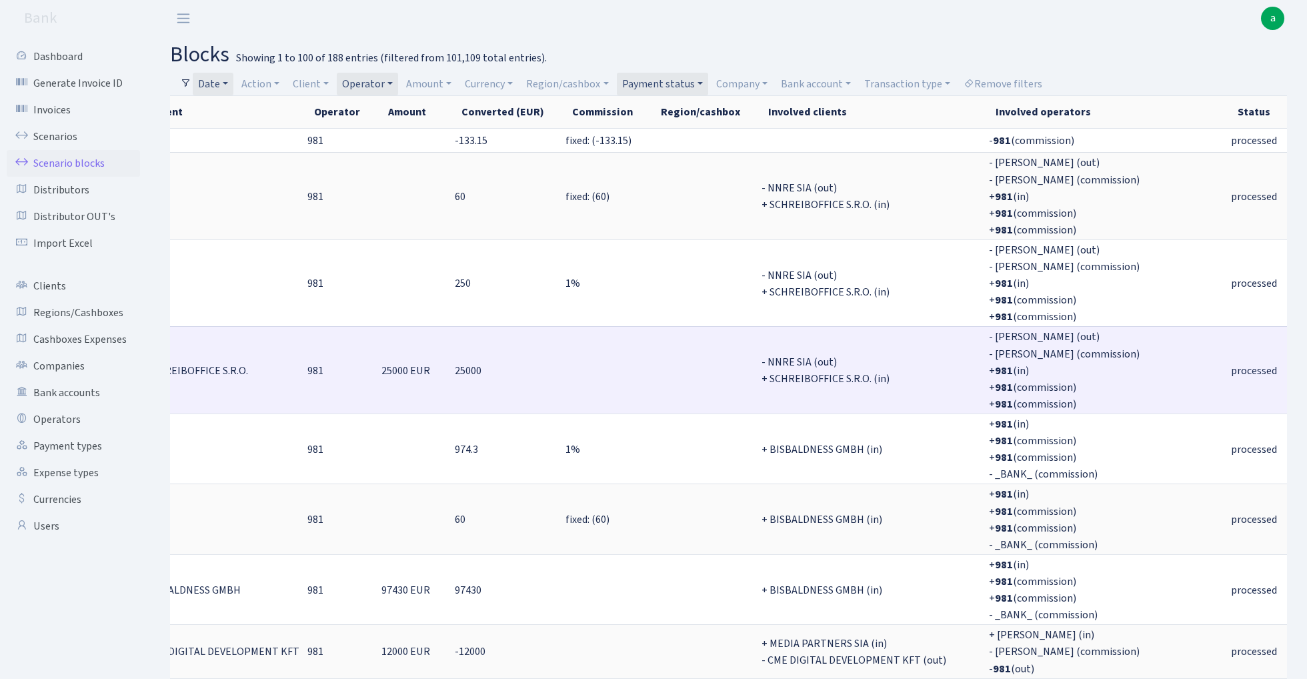
scroll to position [0, 267]
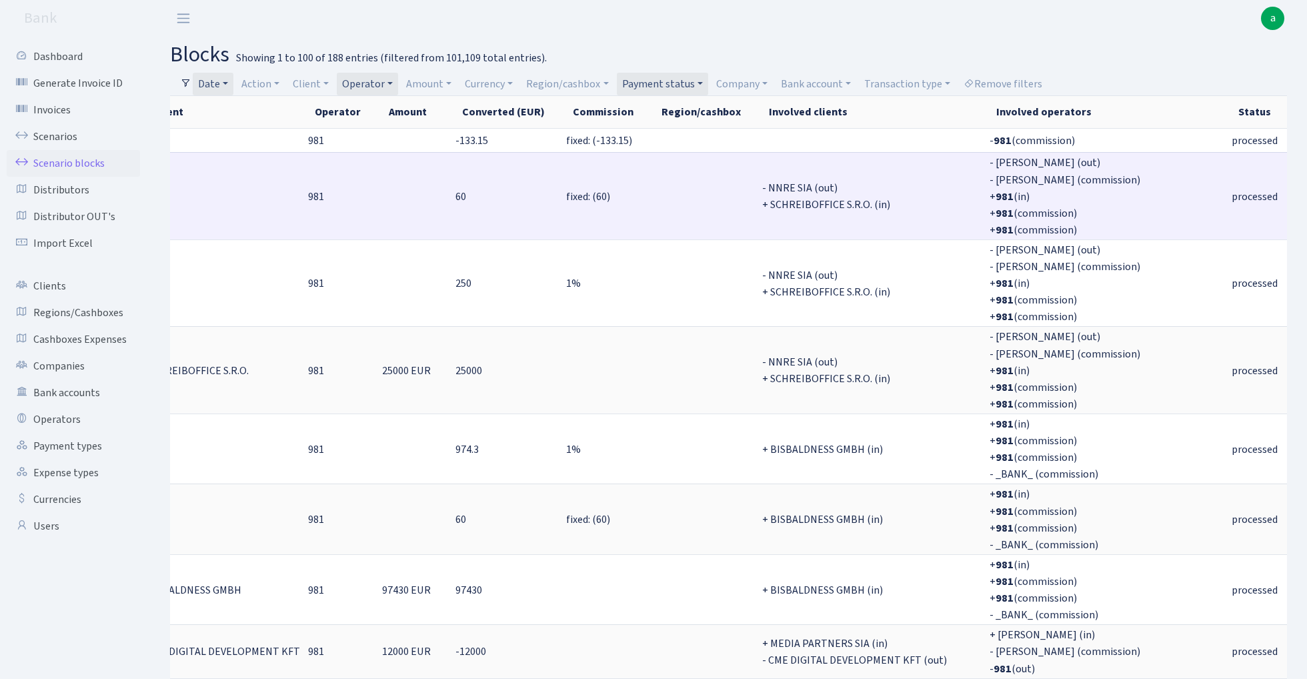
click at [1292, 193] on span "53027.77" at bounding box center [1311, 196] width 39 height 15
copy span "53027.77"
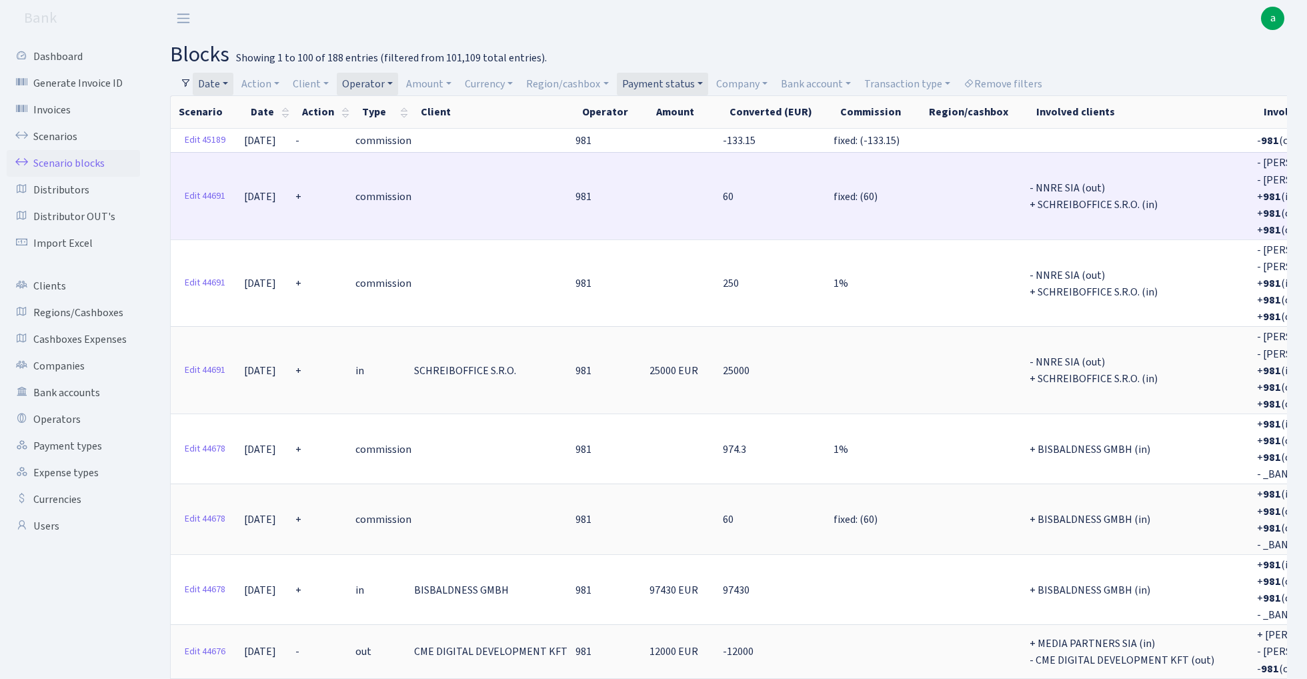
scroll to position [0, 0]
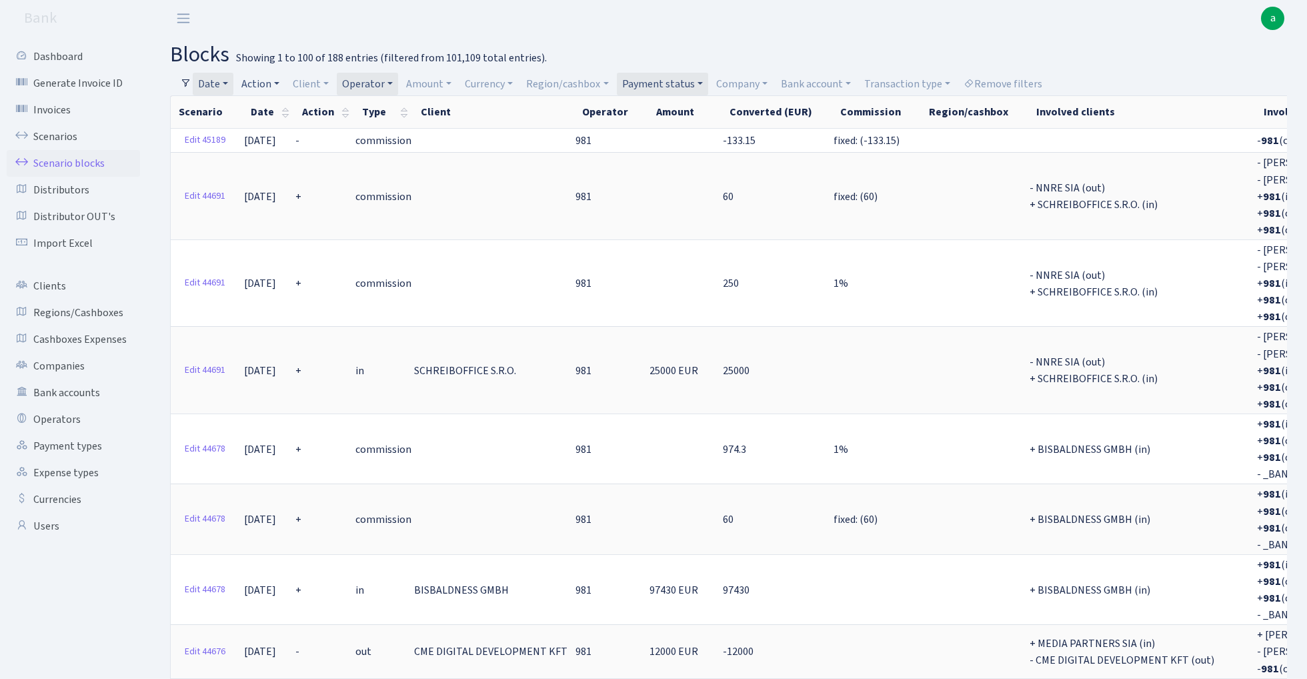
click at [259, 83] on link "Action" at bounding box center [260, 84] width 49 height 23
click at [269, 177] on li "+" at bounding box center [289, 179] width 101 height 23
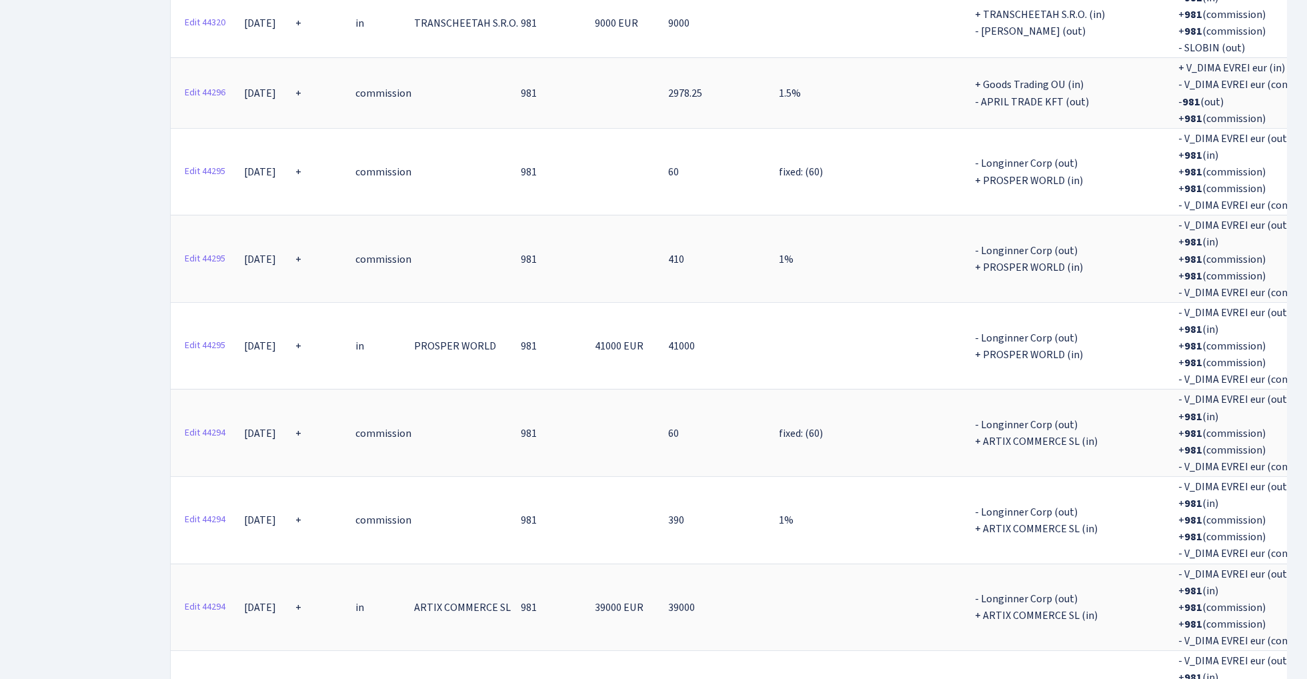
scroll to position [6953, 0]
copy th "1299682.55"
select select "-1"
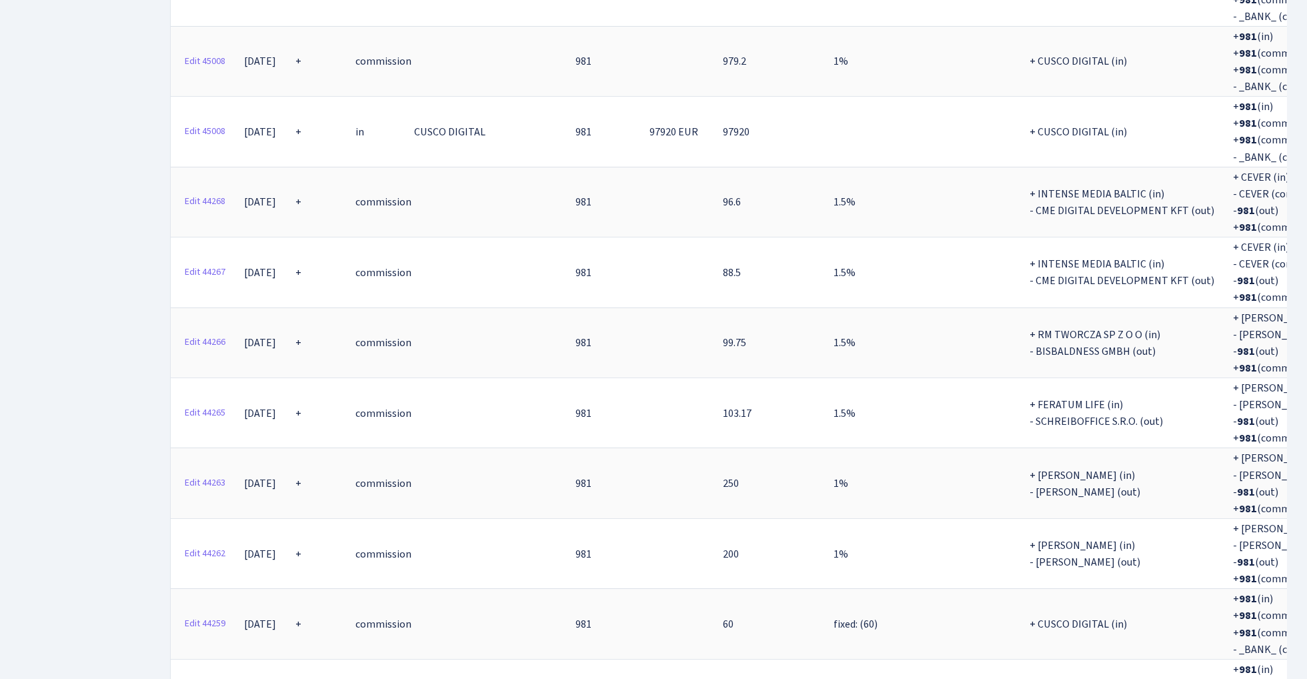
scroll to position [8171, 0]
copy th "1572102.55"
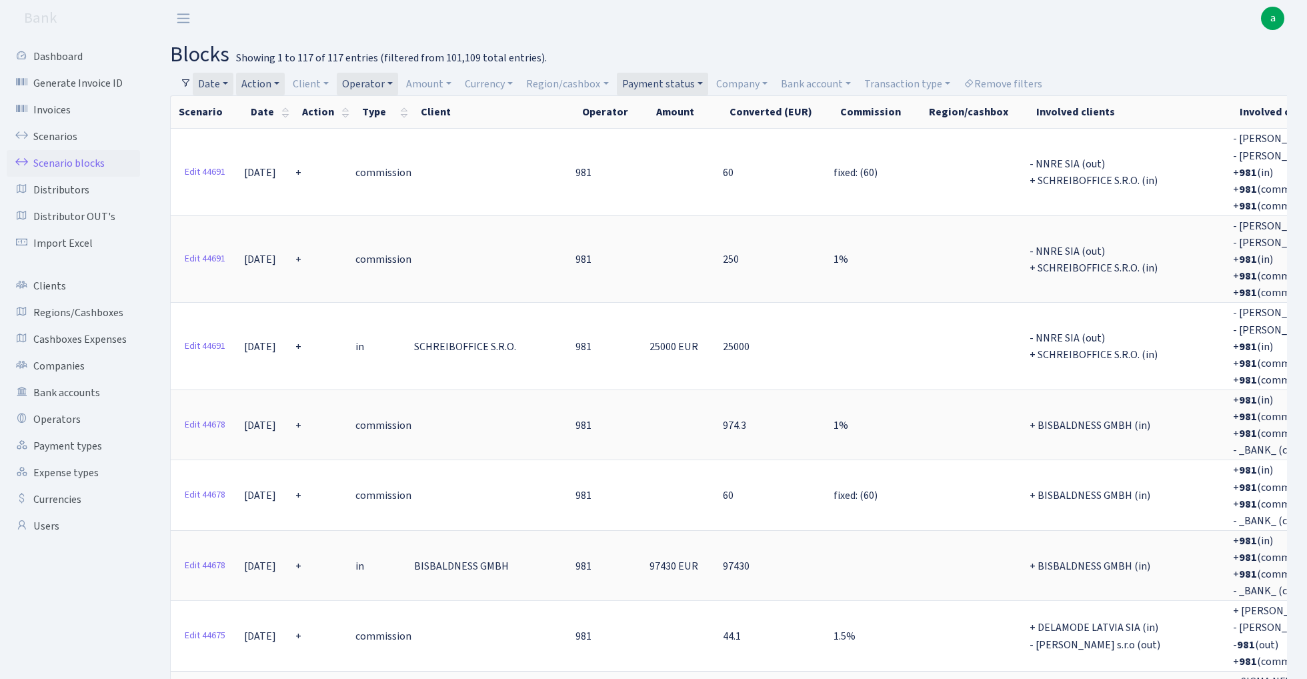
scroll to position [0, 0]
click at [262, 84] on link "Action" at bounding box center [260, 84] width 49 height 23
click at [270, 158] on li "-" at bounding box center [289, 156] width 101 height 23
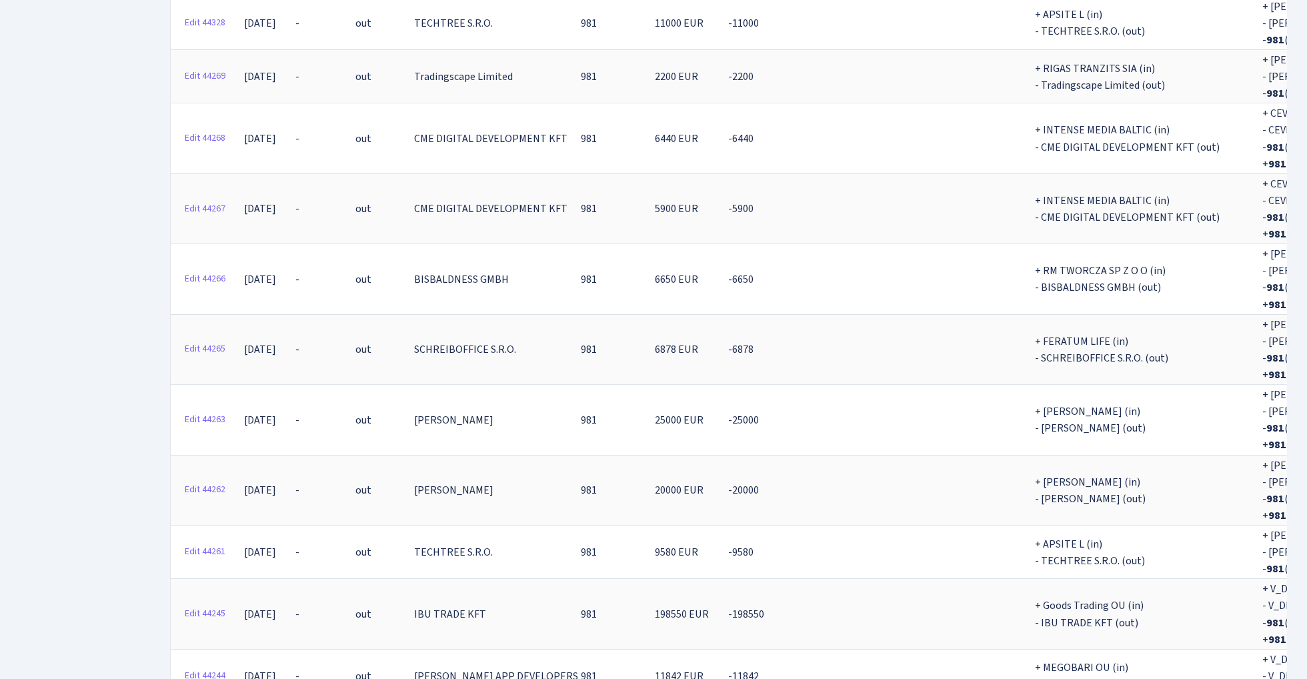
scroll to position [3767, 0]
copy th "1343182.46"
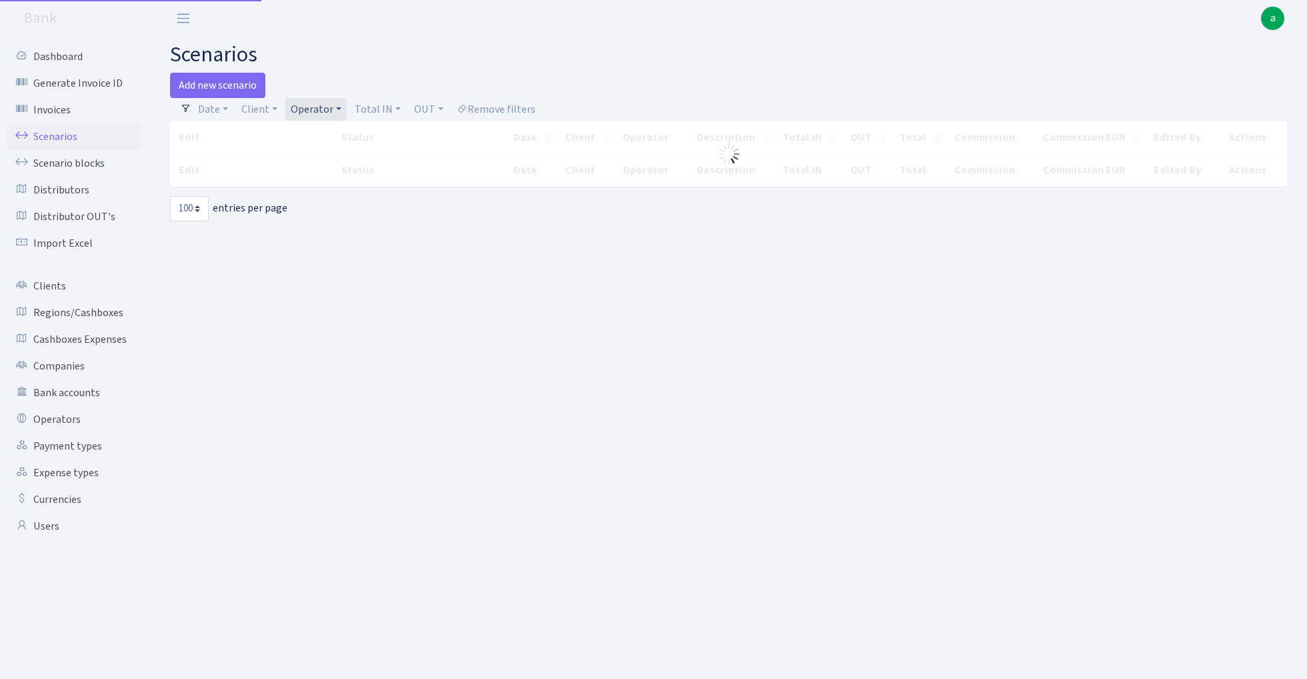
select select "100"
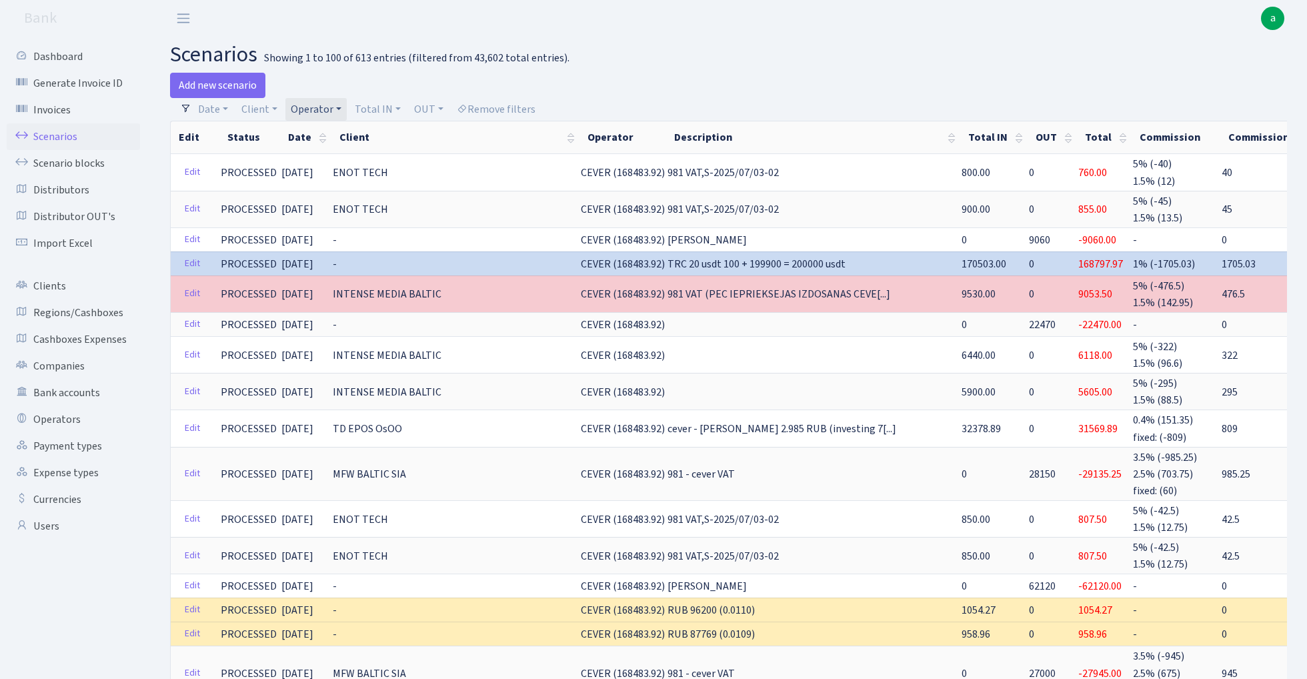
click at [329, 111] on link "Operator" at bounding box center [315, 109] width 61 height 23
click at [337, 161] on input "search" at bounding box center [338, 157] width 98 height 21
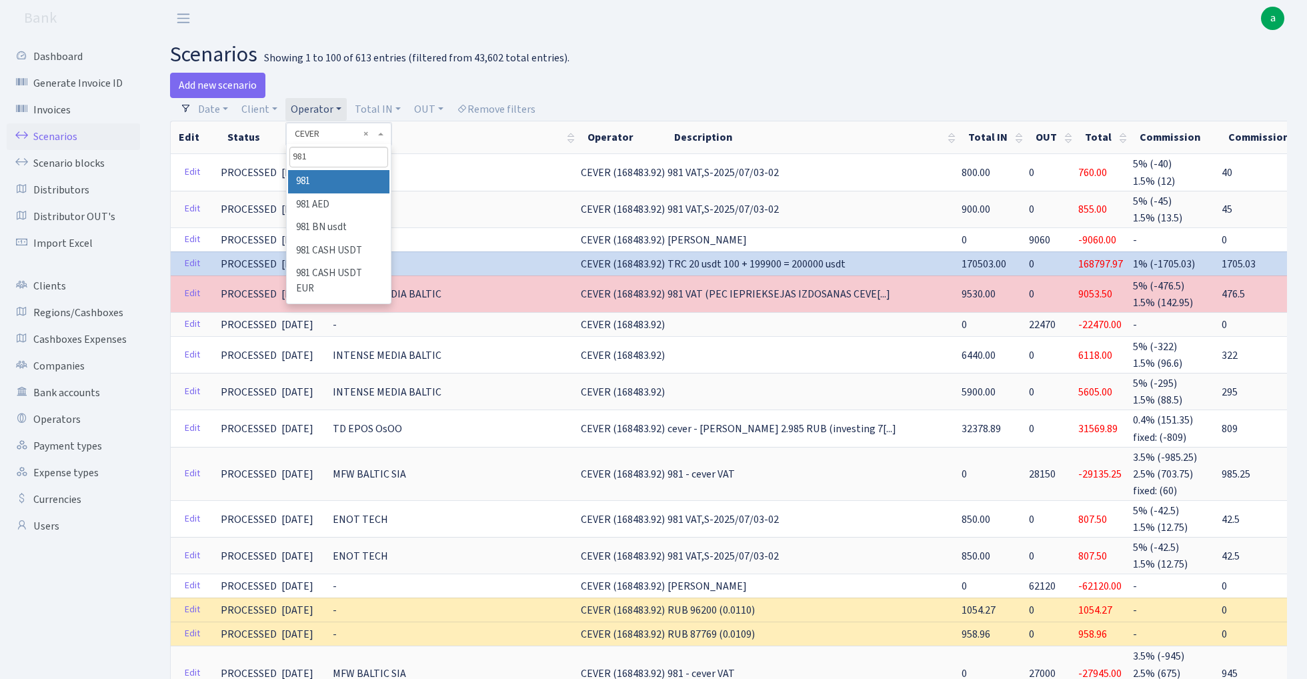
type input "981"
click at [342, 177] on li "981" at bounding box center [338, 181] width 101 height 23
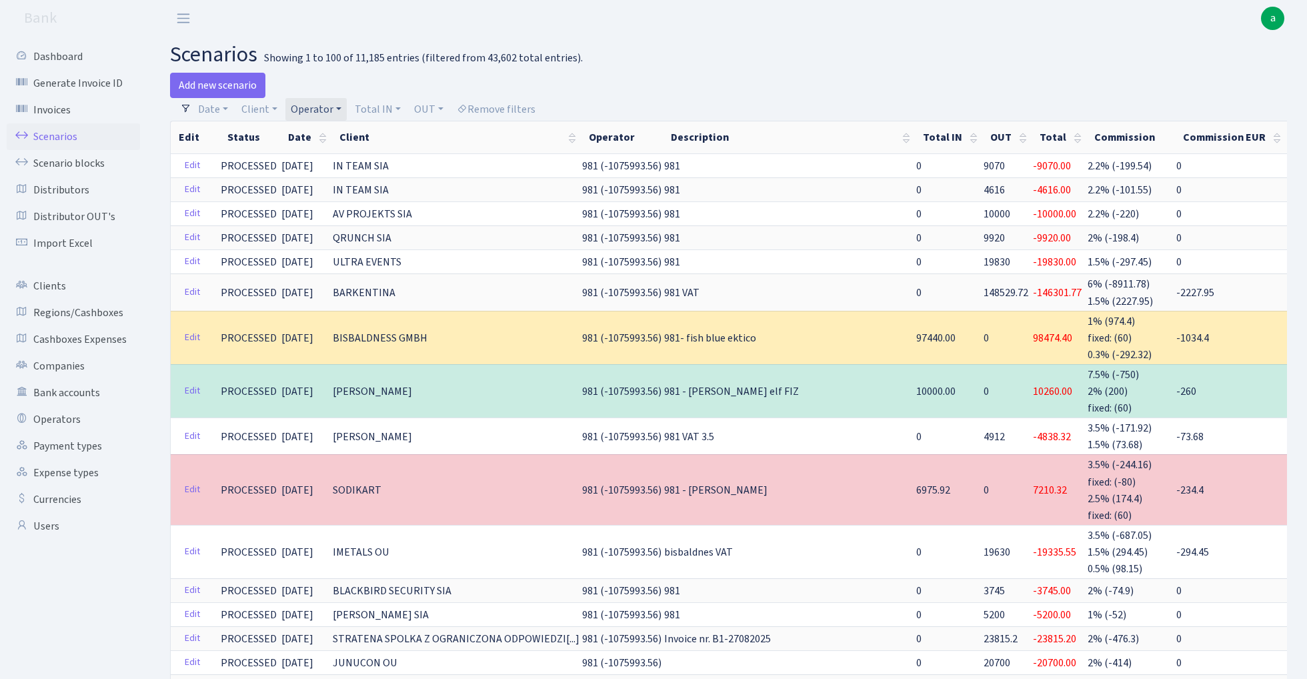
click at [331, 109] on link "Operator" at bounding box center [315, 109] width 61 height 23
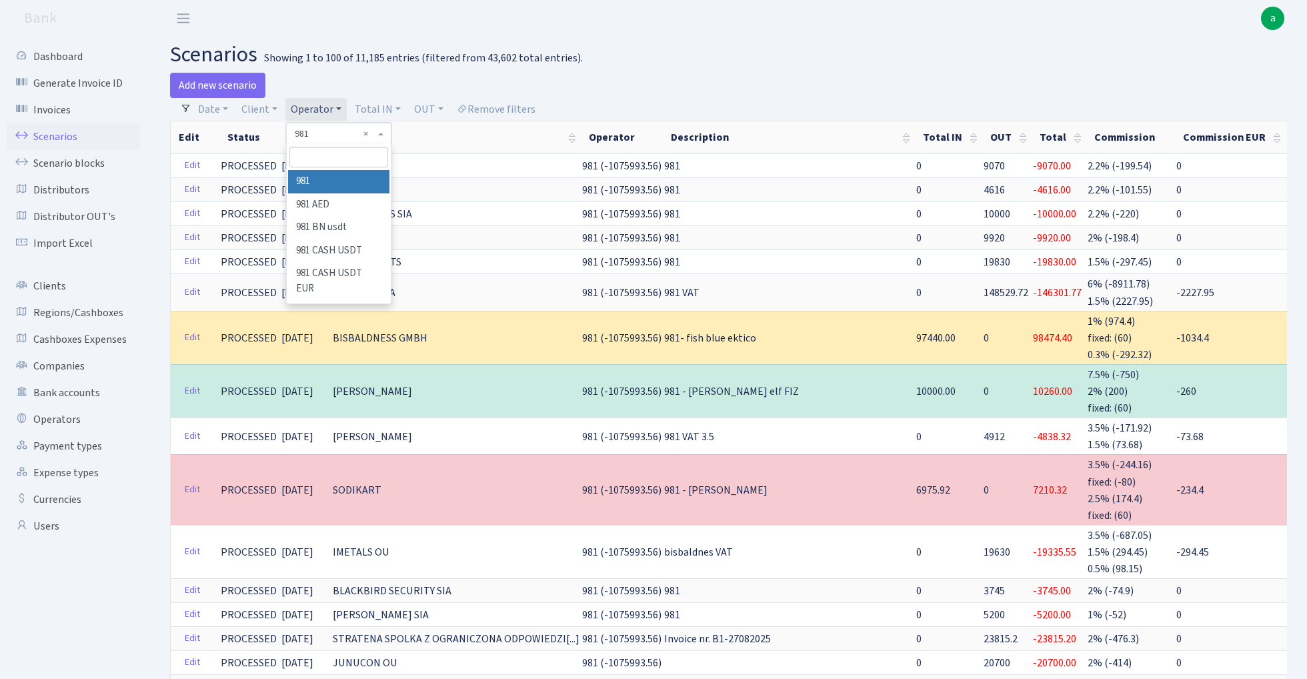
click at [340, 161] on input "search" at bounding box center [338, 157] width 98 height 21
type input "[PERSON_NAME]"
click at [360, 185] on li "LARSSEN" at bounding box center [338, 181] width 101 height 23
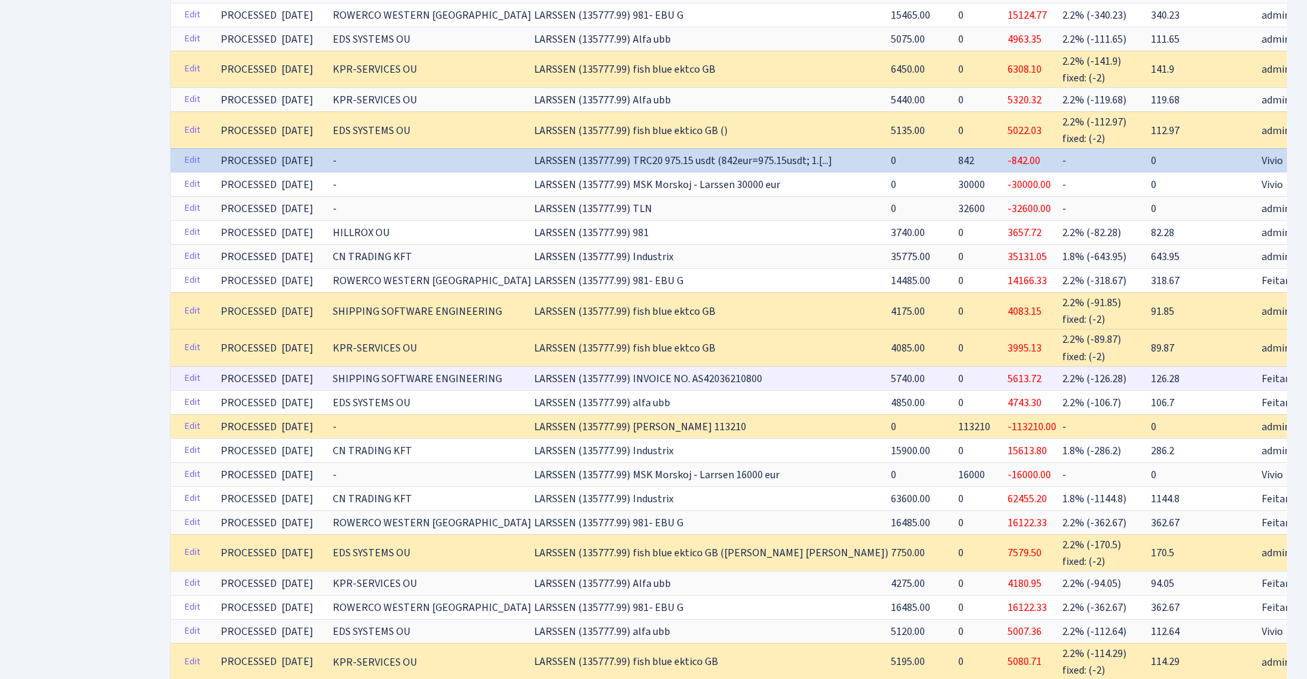
scroll to position [707, 0]
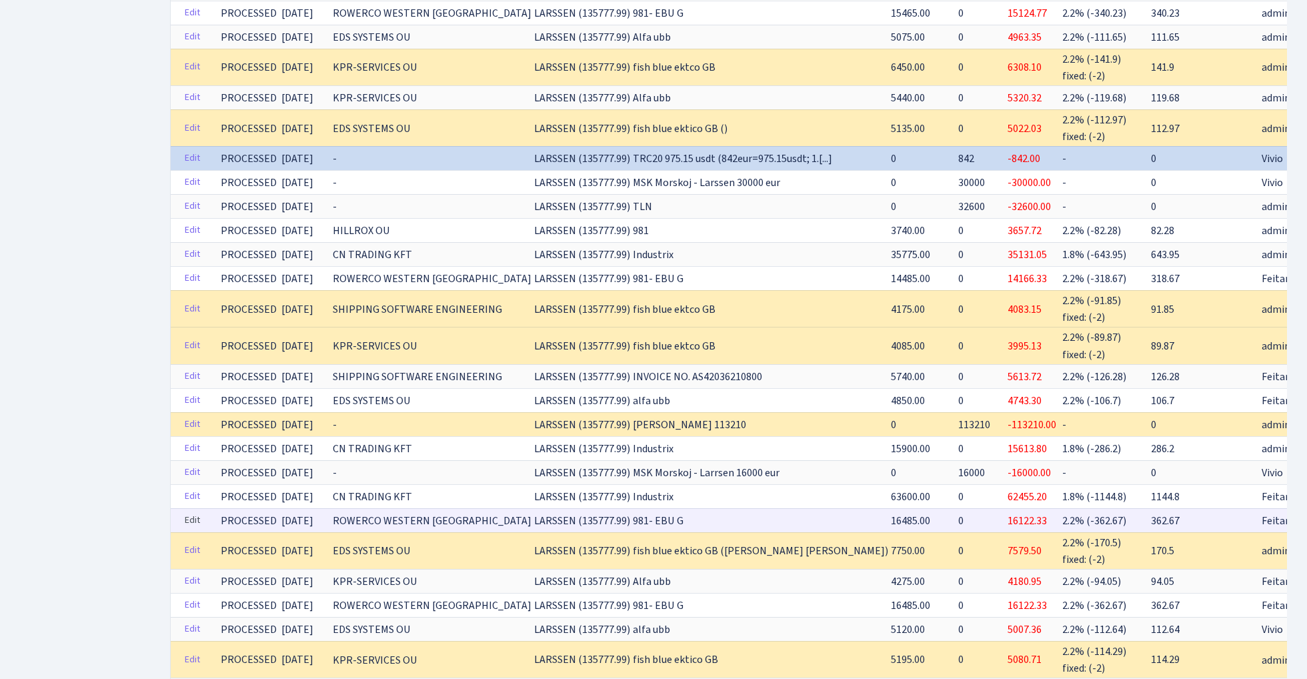
click at [187, 512] on link "Edit" at bounding box center [192, 520] width 27 height 21
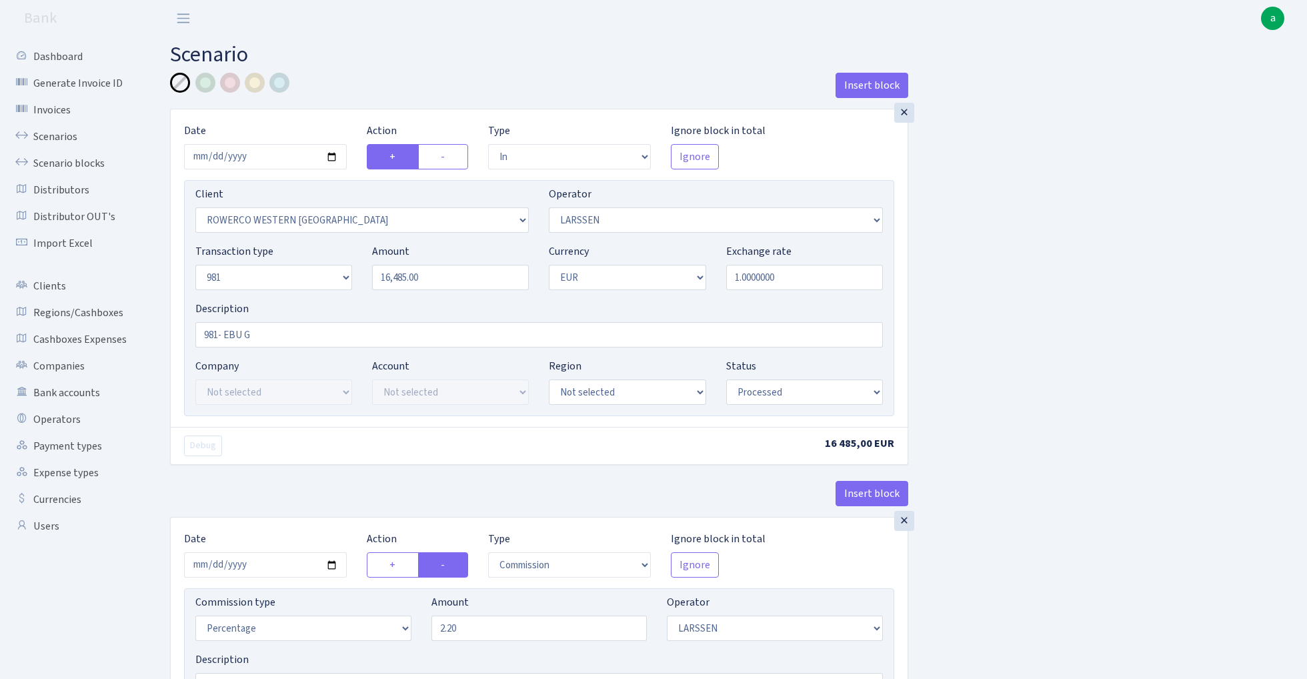
select select "in"
select select "2819"
select select "36"
select select "8"
select select "1"
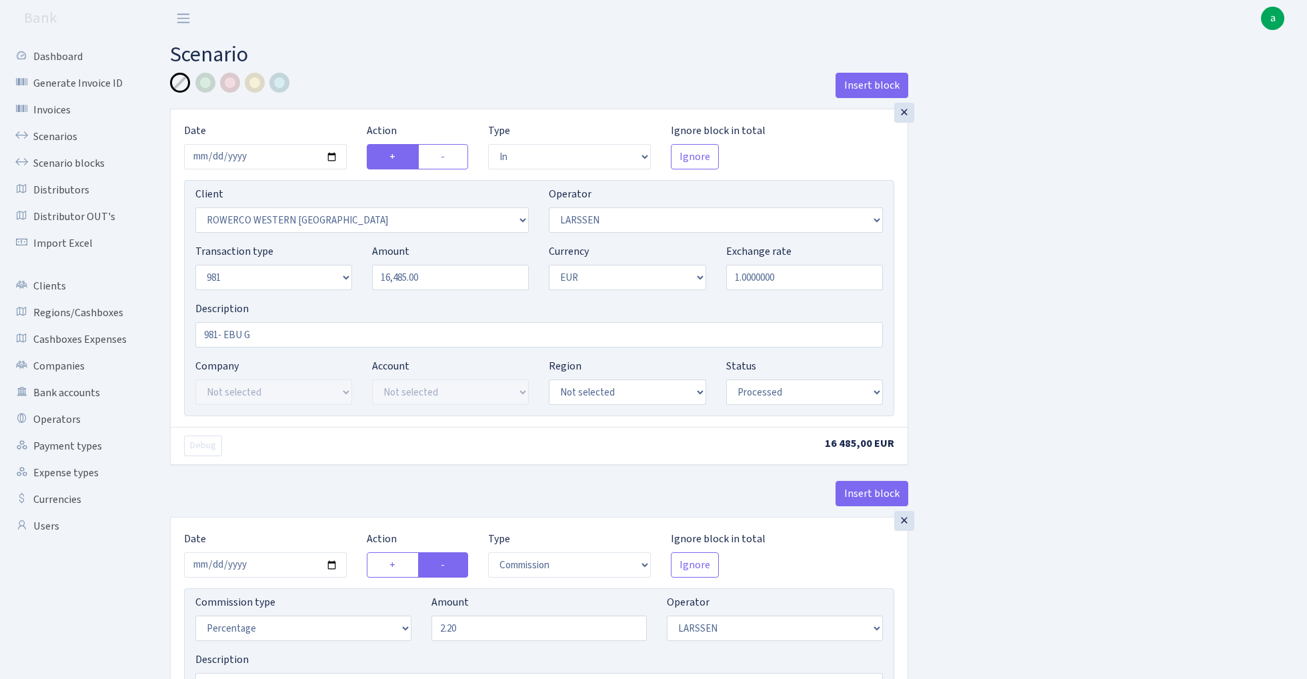
select select "processed"
select select "commission"
select select "36"
select select "processed"
select select "out"
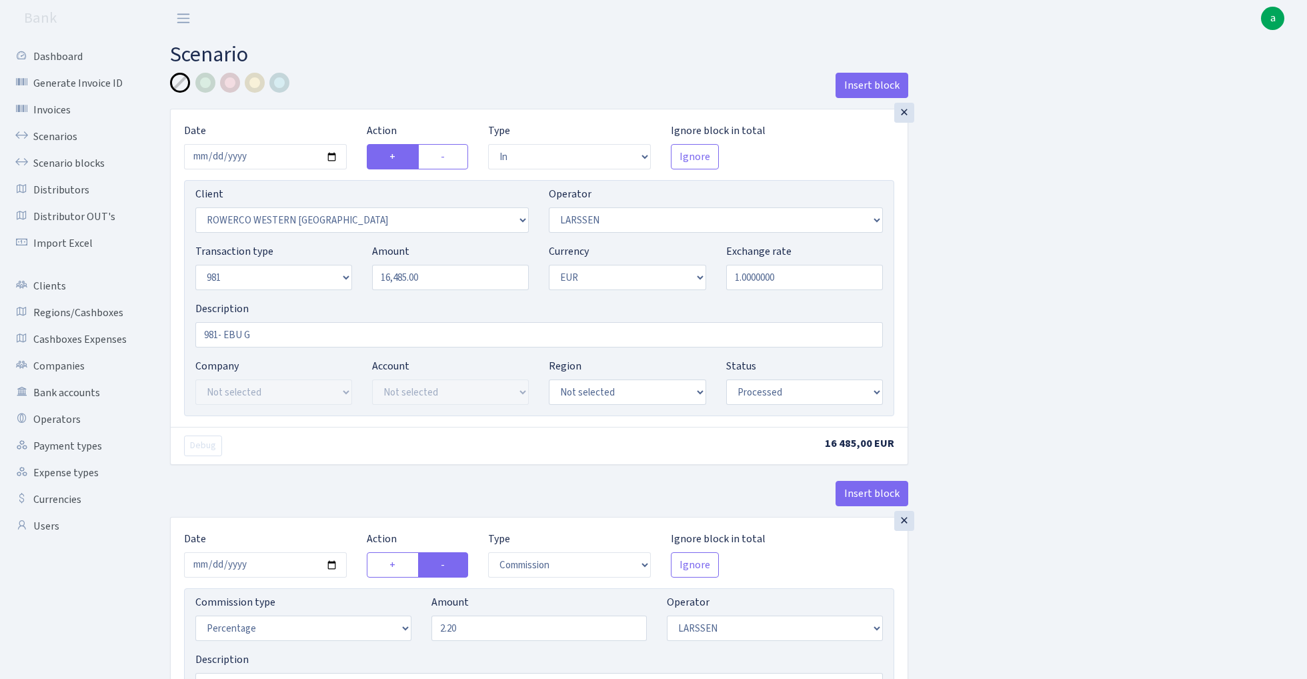
select select "2778"
select select "61"
select select "8"
select select "1"
select select "processed"
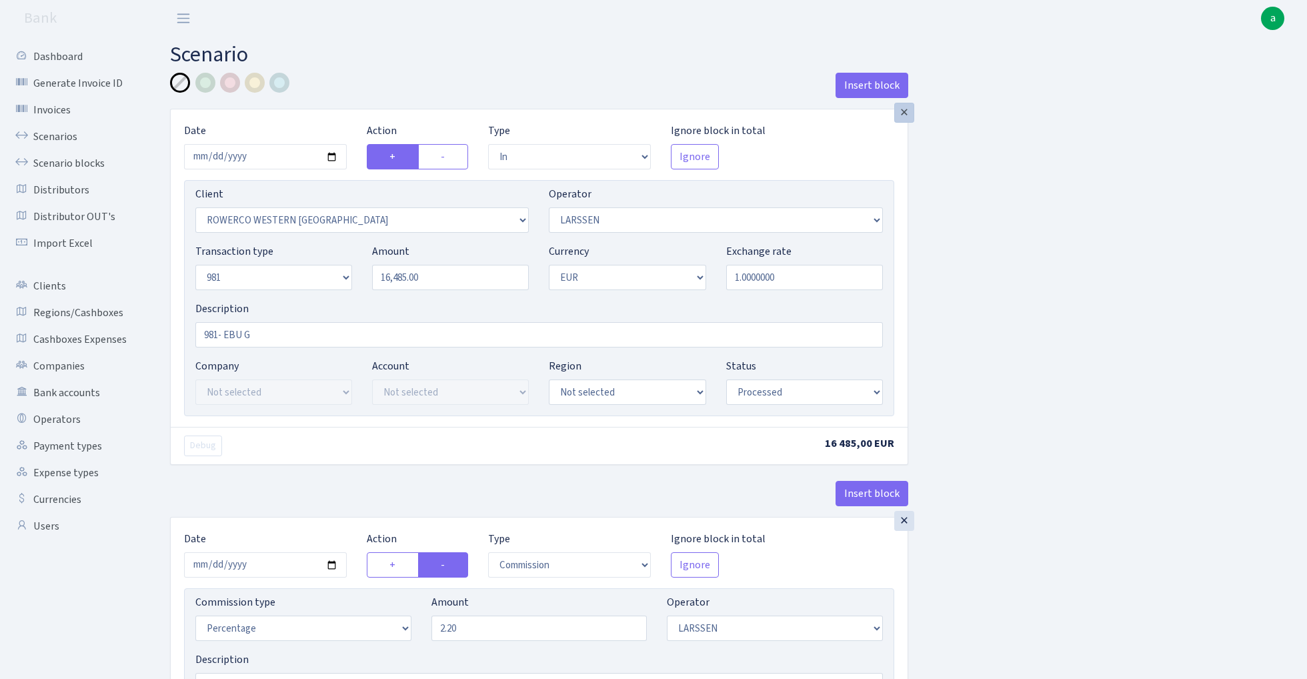
click at [910, 115] on div "×" at bounding box center [904, 113] width 20 height 20
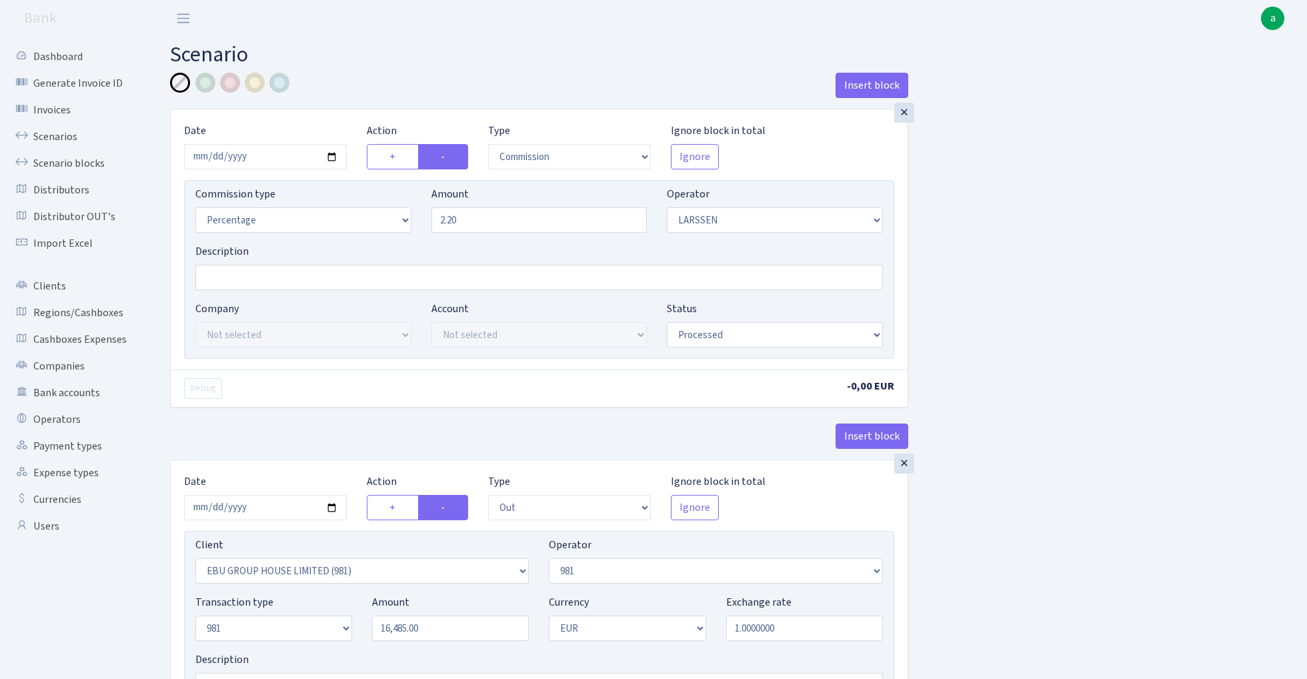
click at [910, 115] on div "×" at bounding box center [904, 113] width 20 height 20
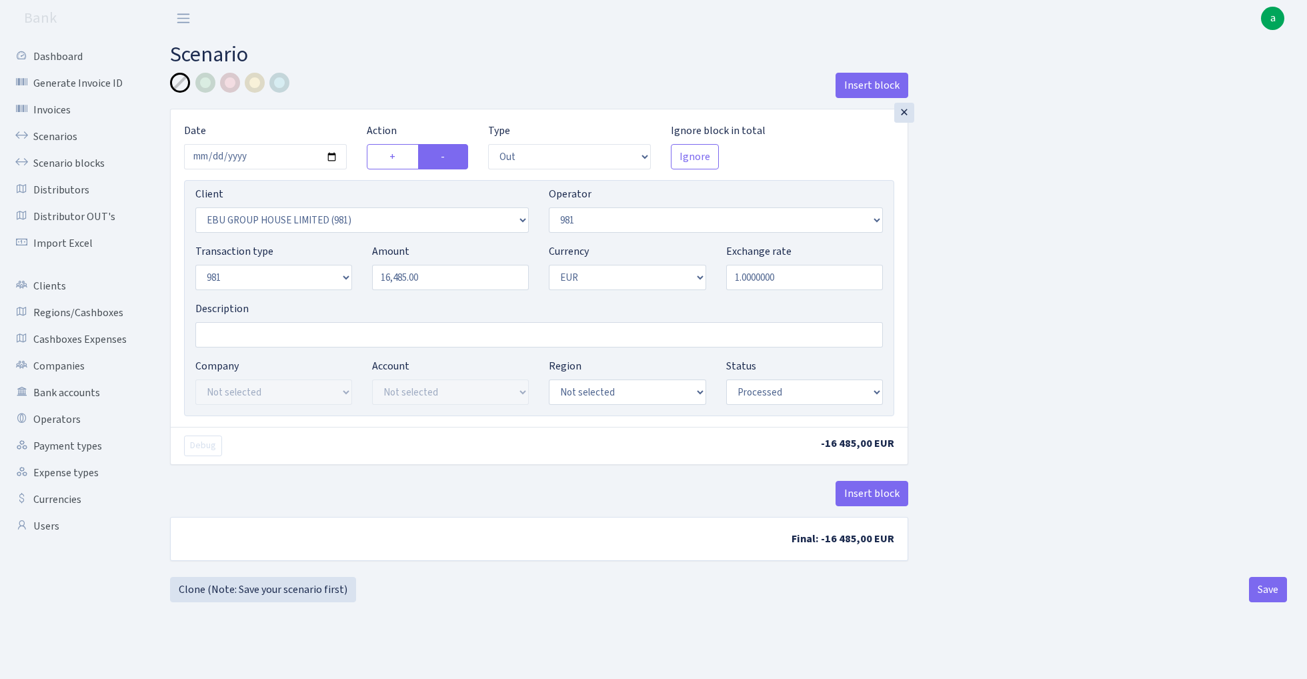
click at [910, 115] on div "×" at bounding box center [904, 113] width 20 height 20
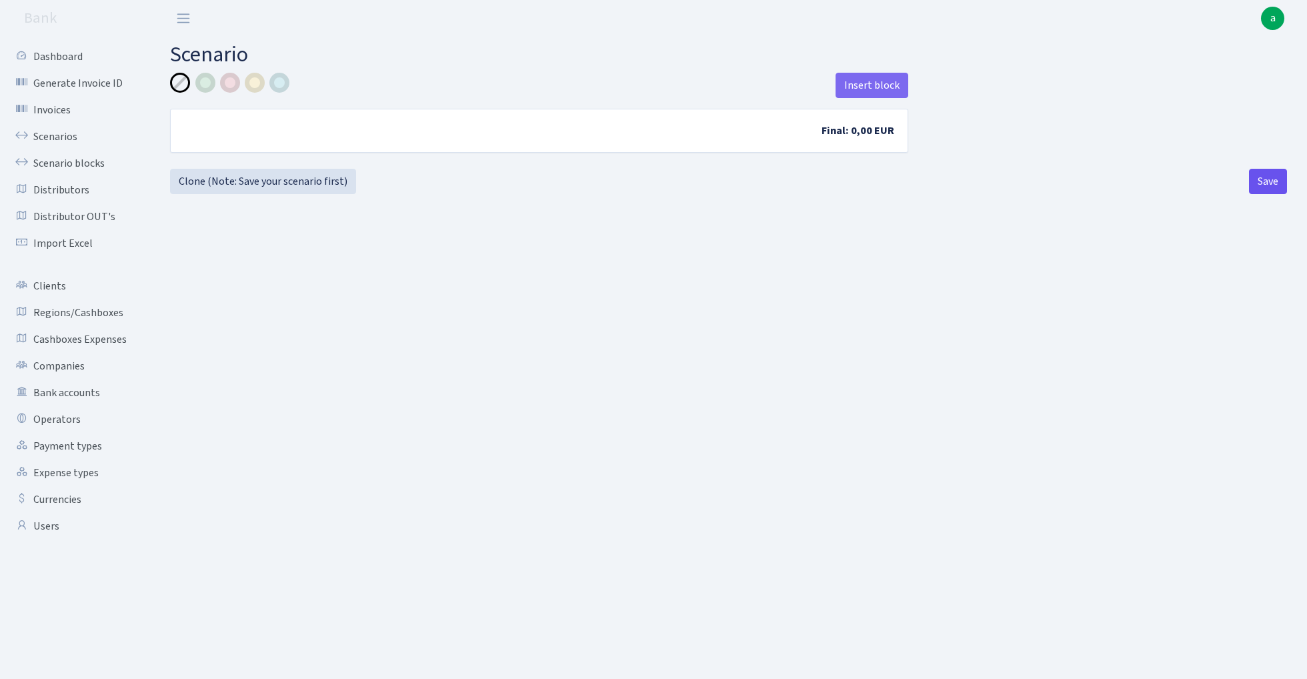
click at [1270, 188] on button "Save" at bounding box center [1268, 181] width 38 height 25
click at [49, 137] on link "Scenarios" at bounding box center [73, 136] width 133 height 27
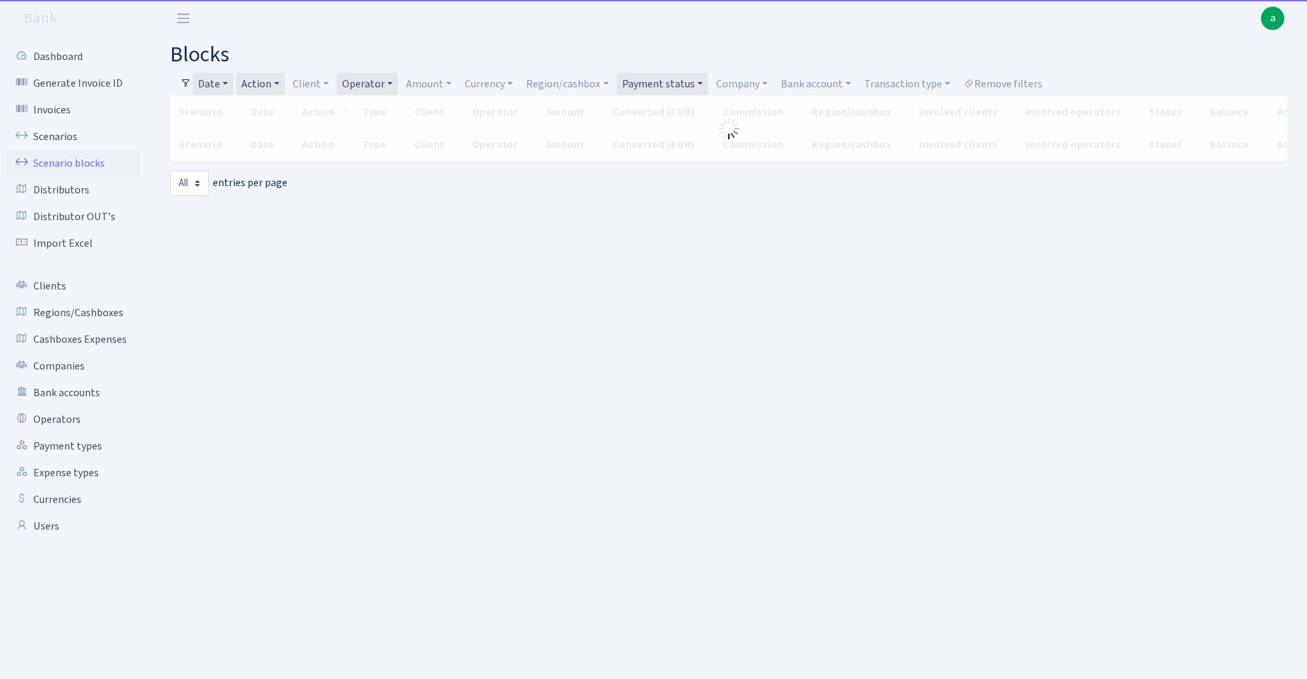
select select "-1"
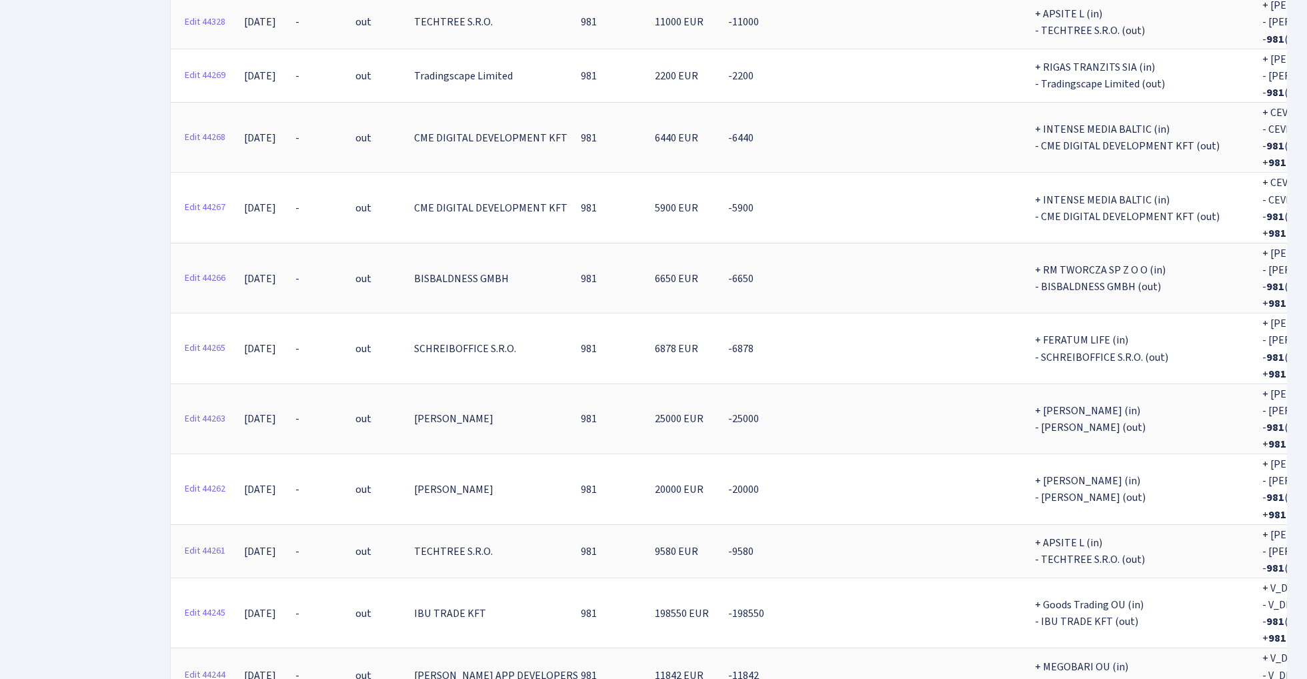
scroll to position [3716, 0]
copy th "1326697.46"
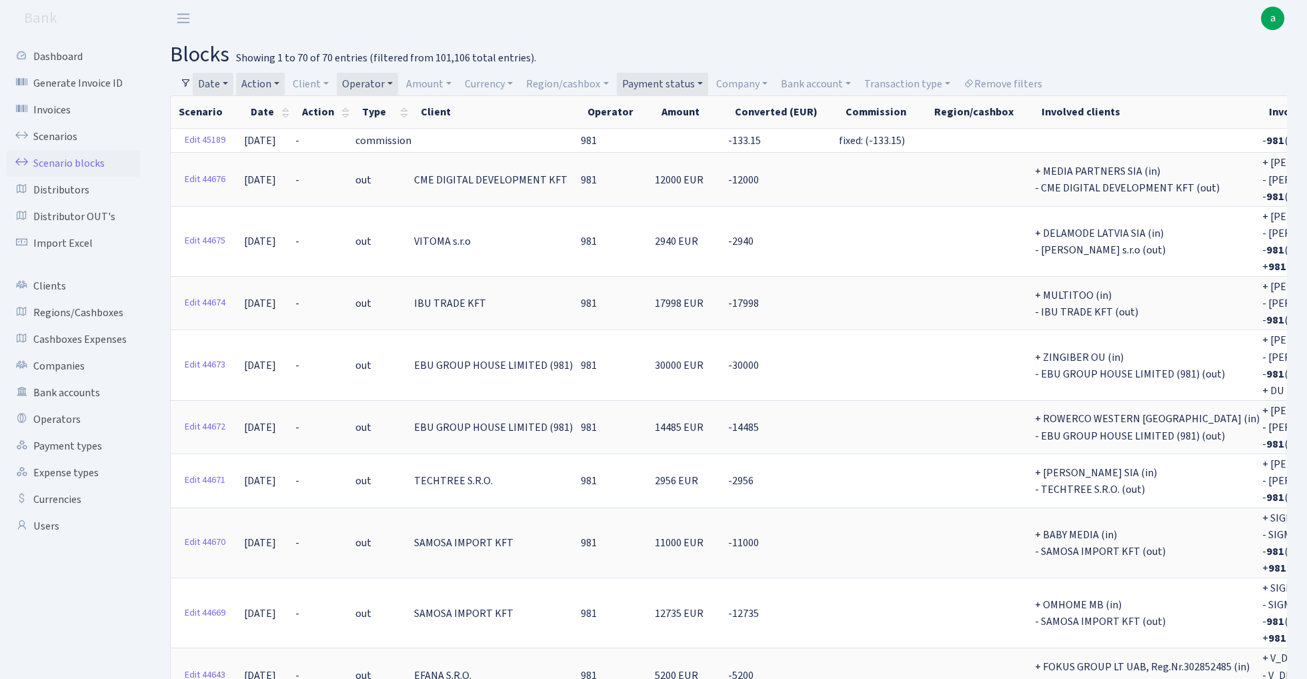
scroll to position [0, 0]
click at [269, 83] on link "Action" at bounding box center [260, 84] width 49 height 23
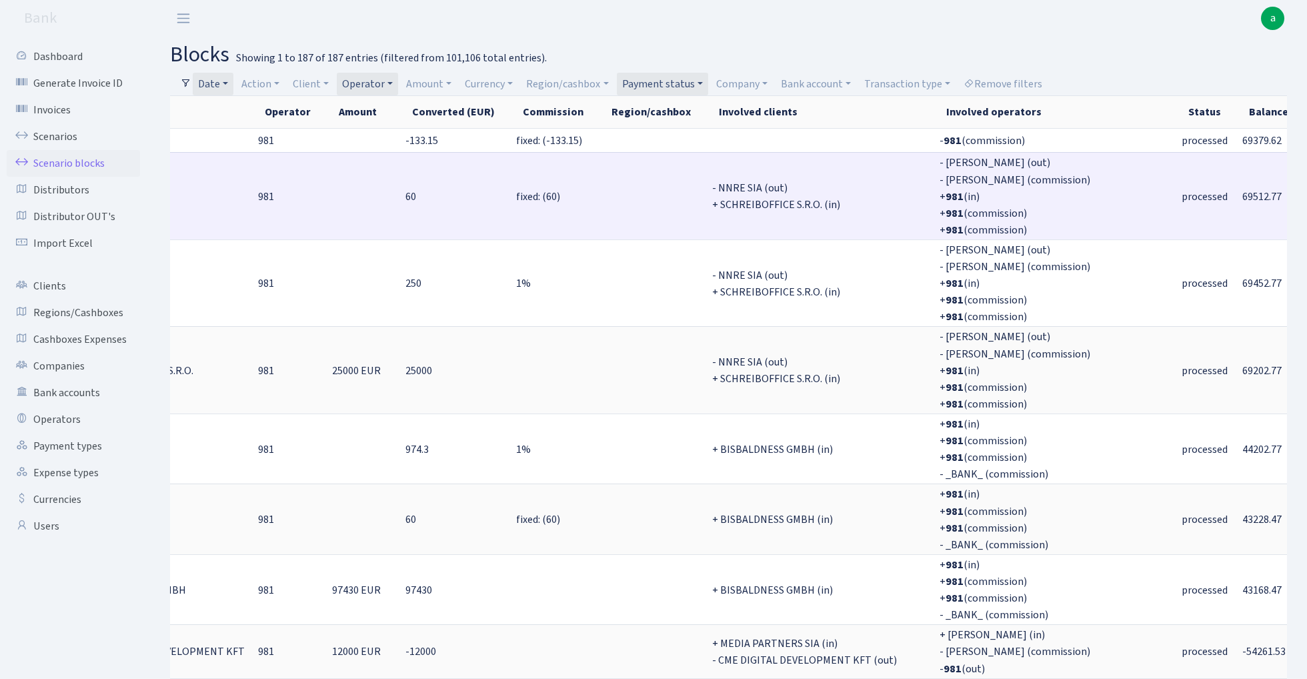
scroll to position [0, 321]
click at [1244, 189] on span "69512.77" at bounding box center [1263, 196] width 39 height 15
copy span "69512.77"
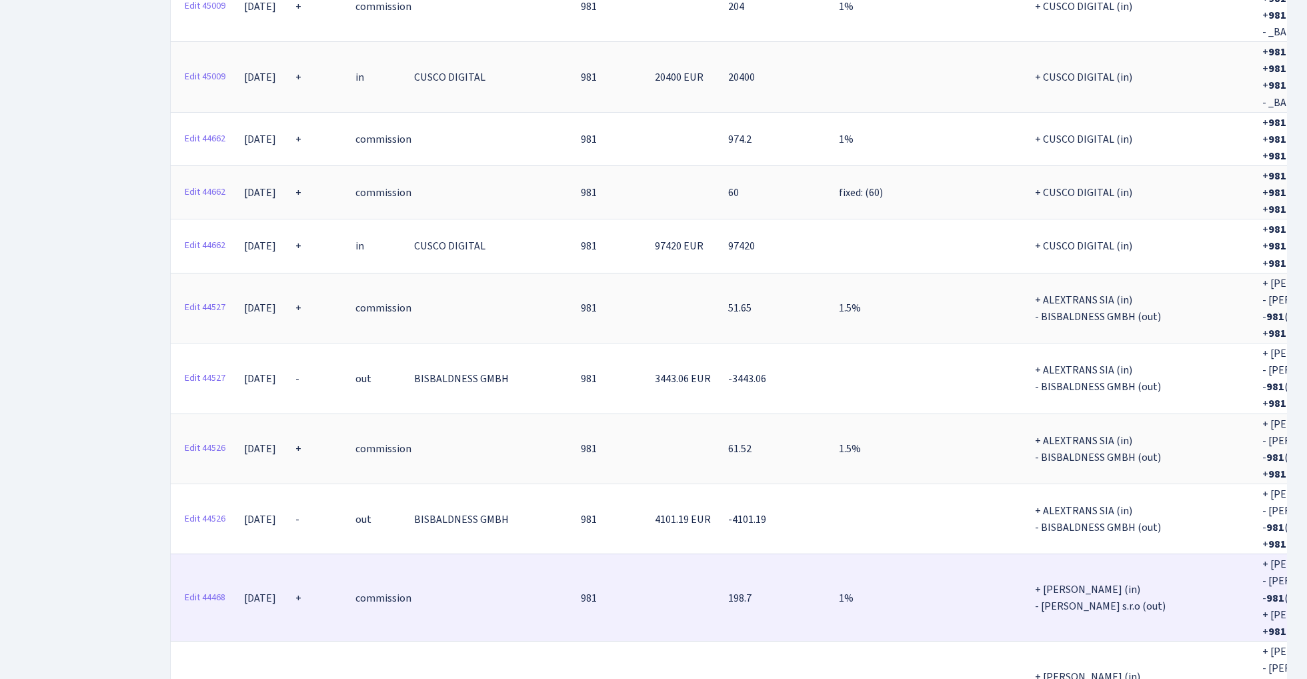
scroll to position [0, 0]
click at [212, 587] on link "Edit 44468" at bounding box center [205, 597] width 53 height 21
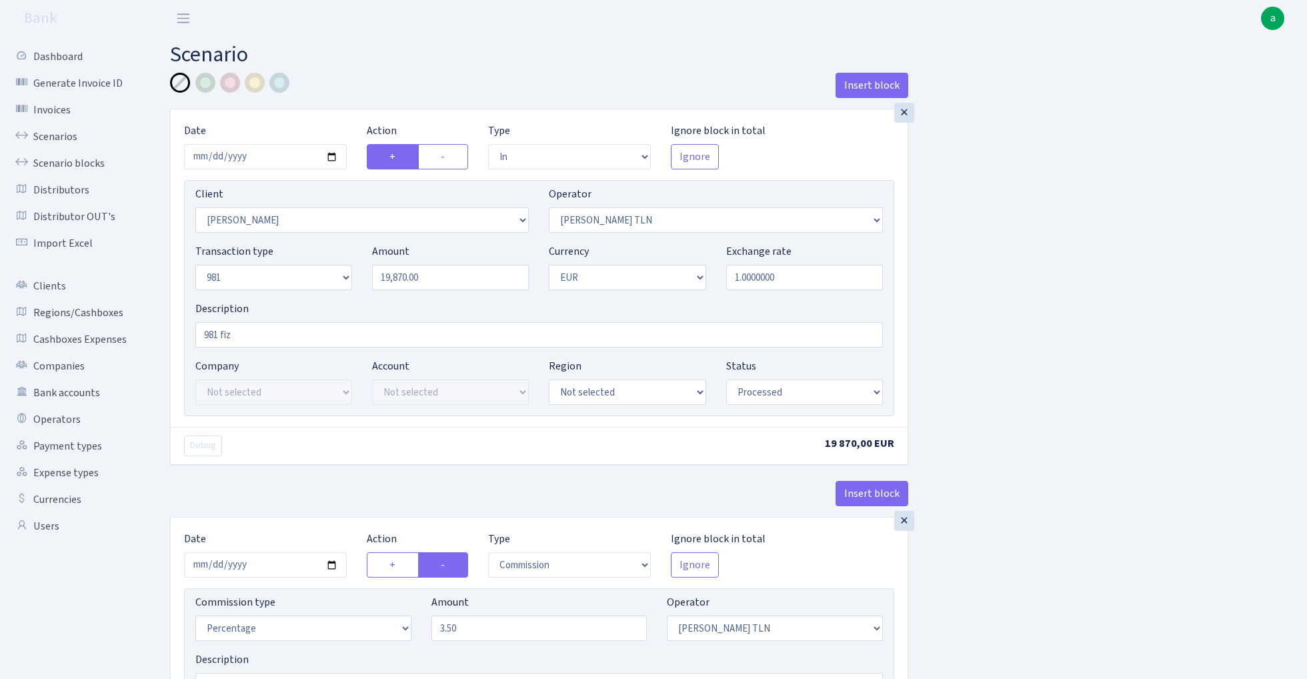
select select "in"
select select "3066"
select select "213"
select select "8"
select select "1"
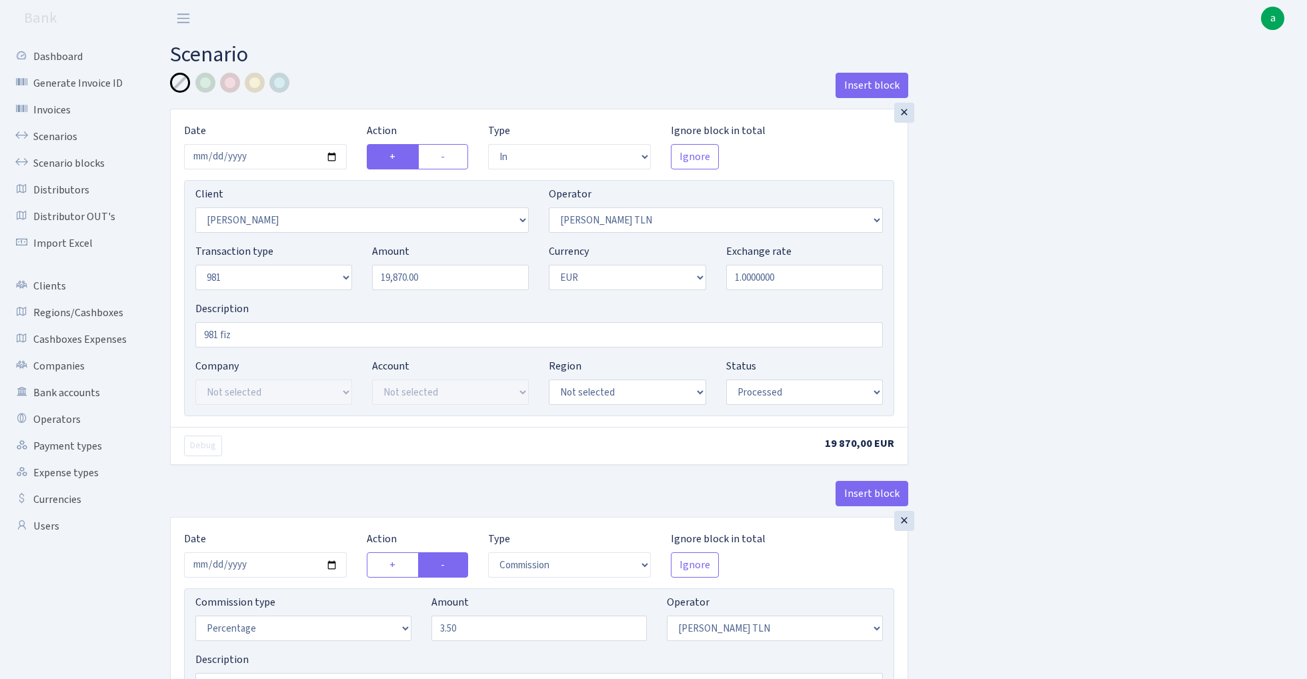
select select "processed"
select select "commission"
select select "213"
select select "processed"
select select "out"
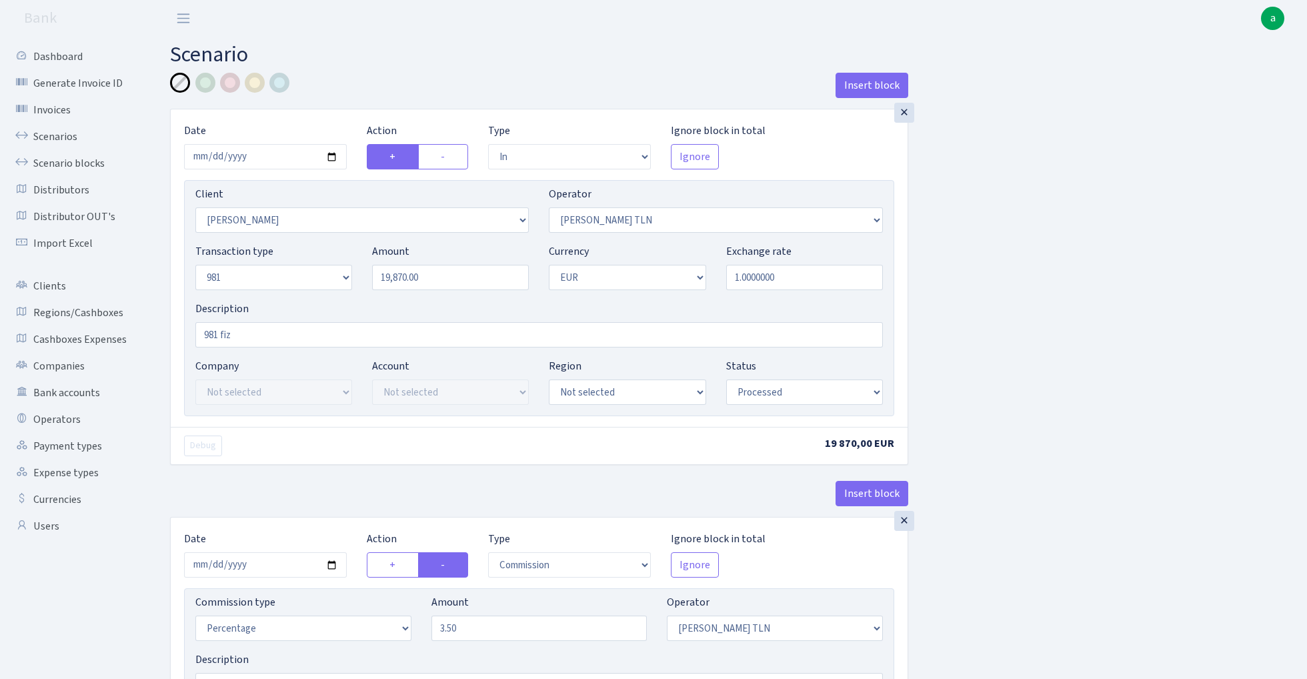
select select "2129"
select select "61"
select select "8"
select select "1"
select select "processed"
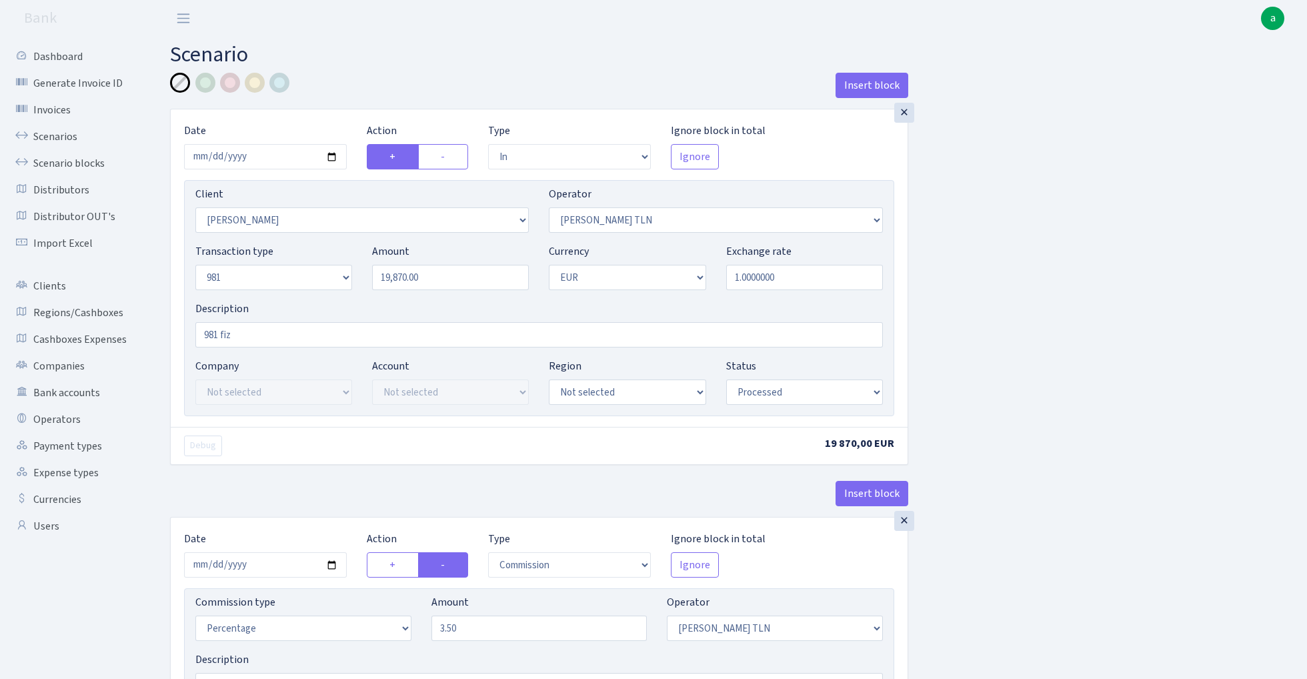
select select "commission"
select select "248"
select select "processed"
select select "commission"
select select "61"
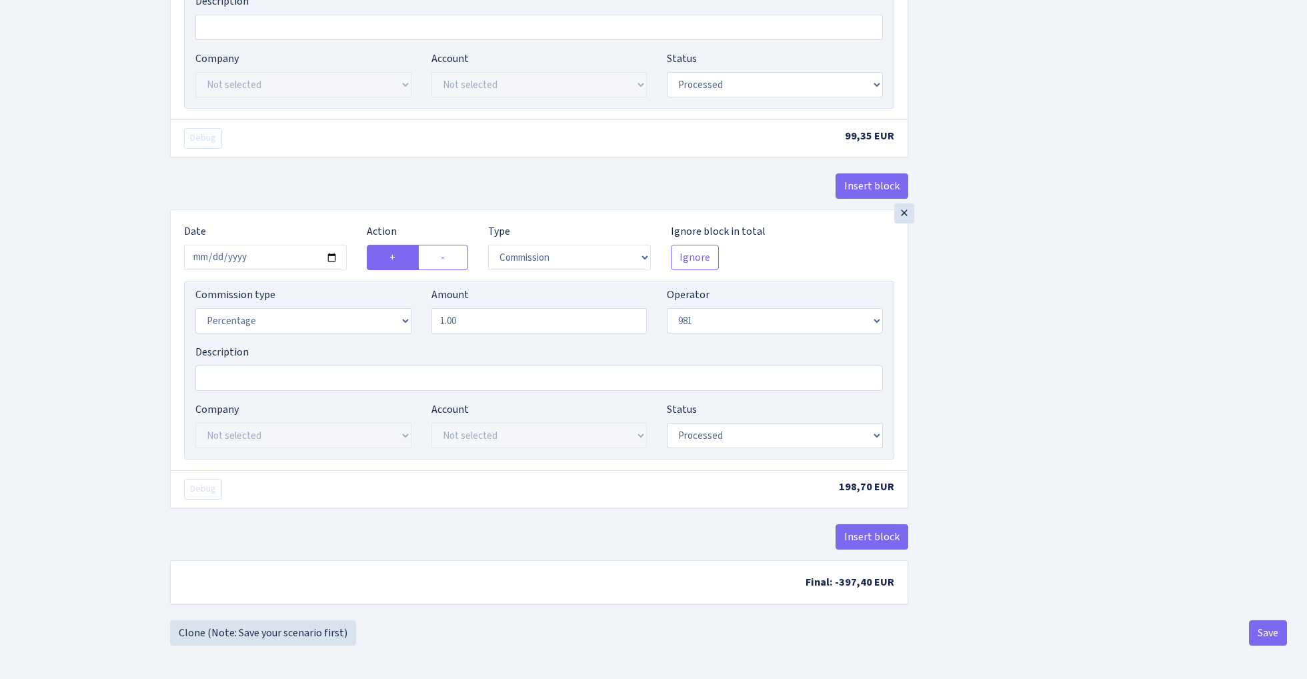
scroll to position [1426, 0]
select select "pending"
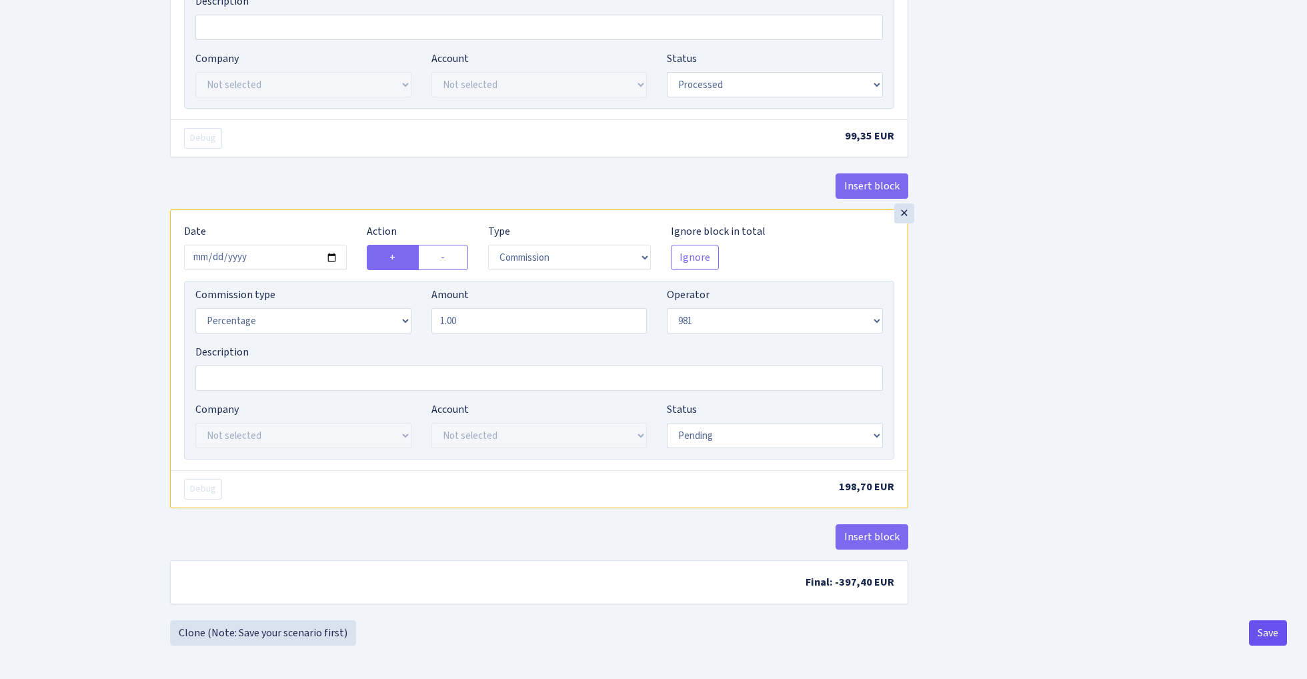
click at [1258, 630] on button "Save" at bounding box center [1268, 632] width 38 height 25
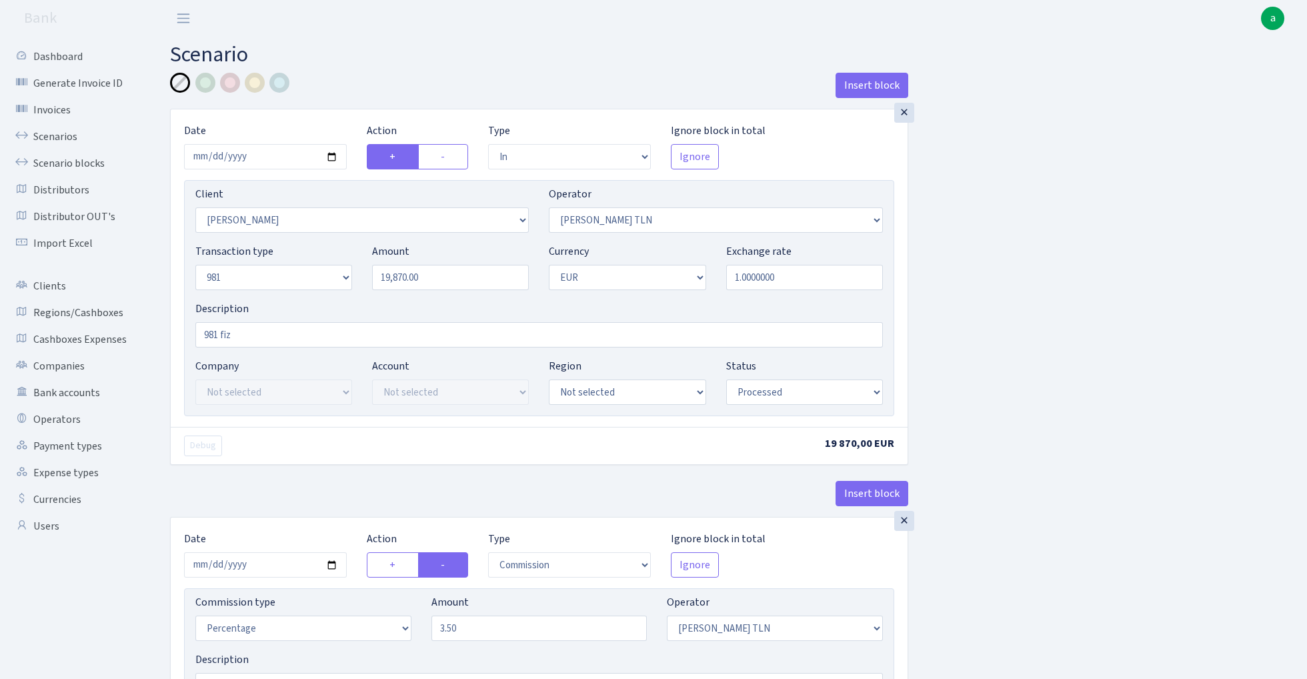
select select "in"
select select "3066"
select select "213"
select select "8"
select select "1"
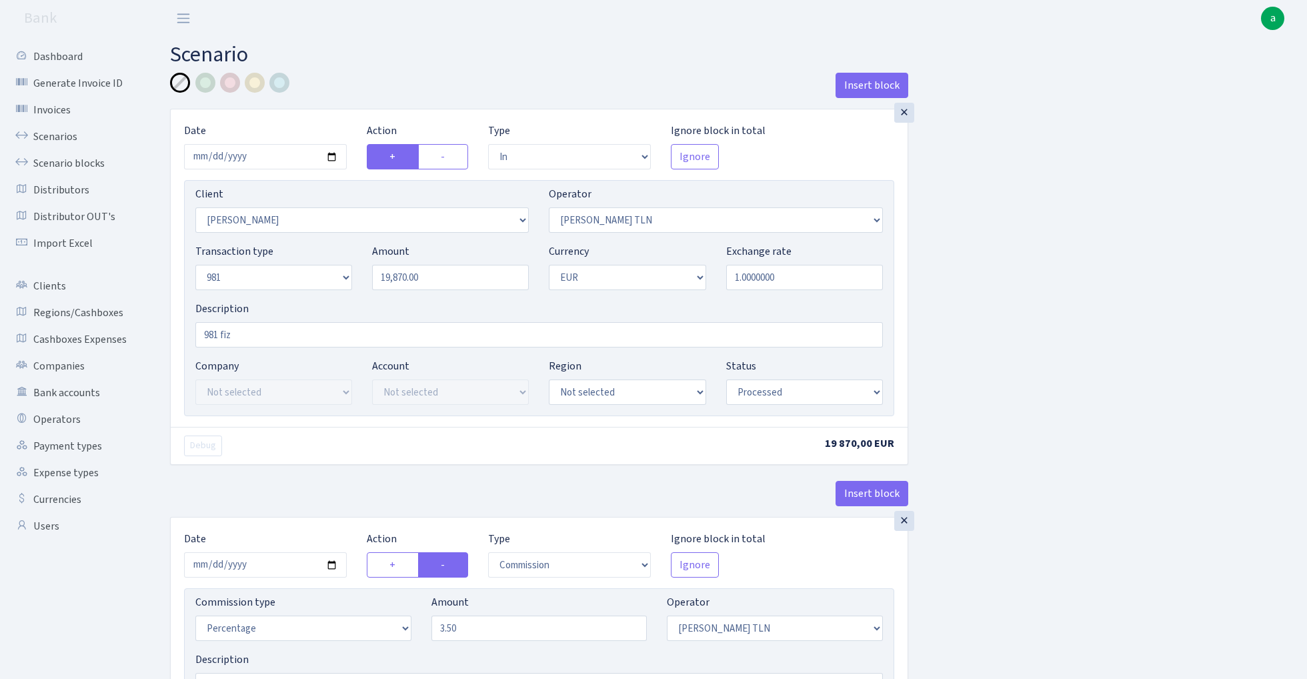
select select "processed"
select select "commission"
select select "213"
select select "processed"
select select "out"
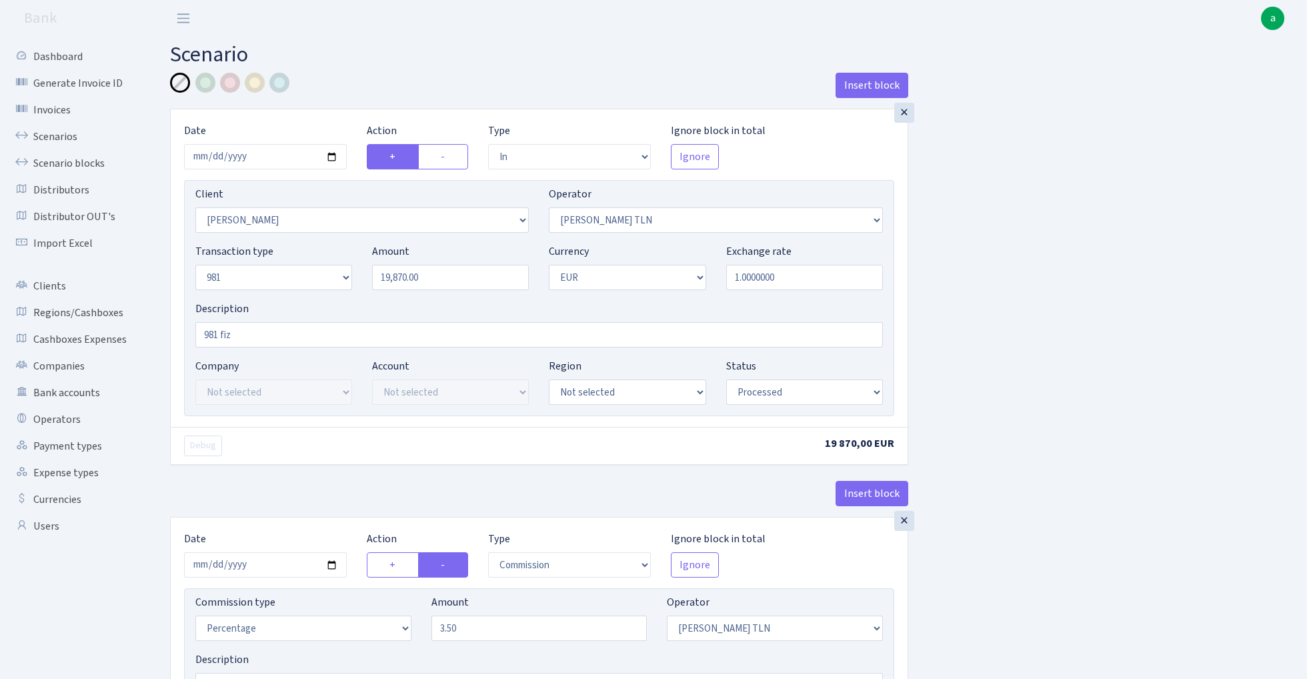
select select "2129"
select select "61"
select select "8"
select select "1"
select select "processed"
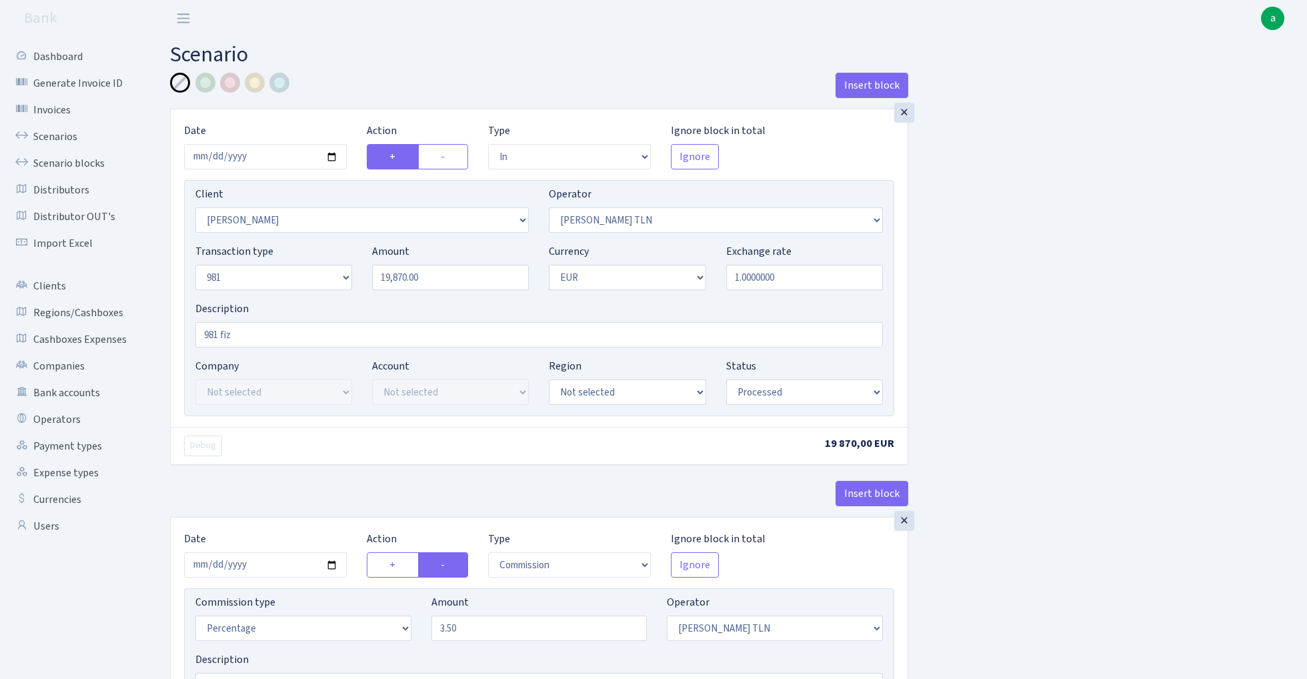
select select "commission"
select select "248"
select select "processed"
select select "commission"
select select "61"
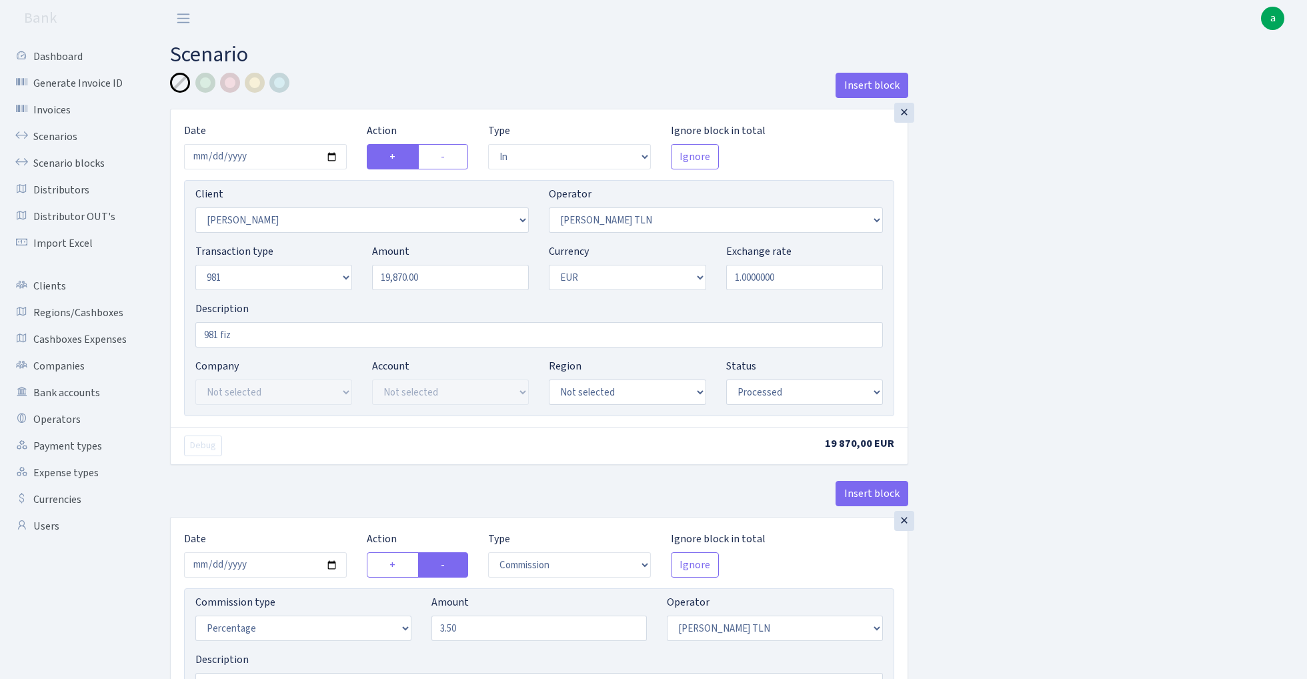
select select "pending"
click at [83, 163] on link "Scenario blocks" at bounding box center [73, 163] width 133 height 27
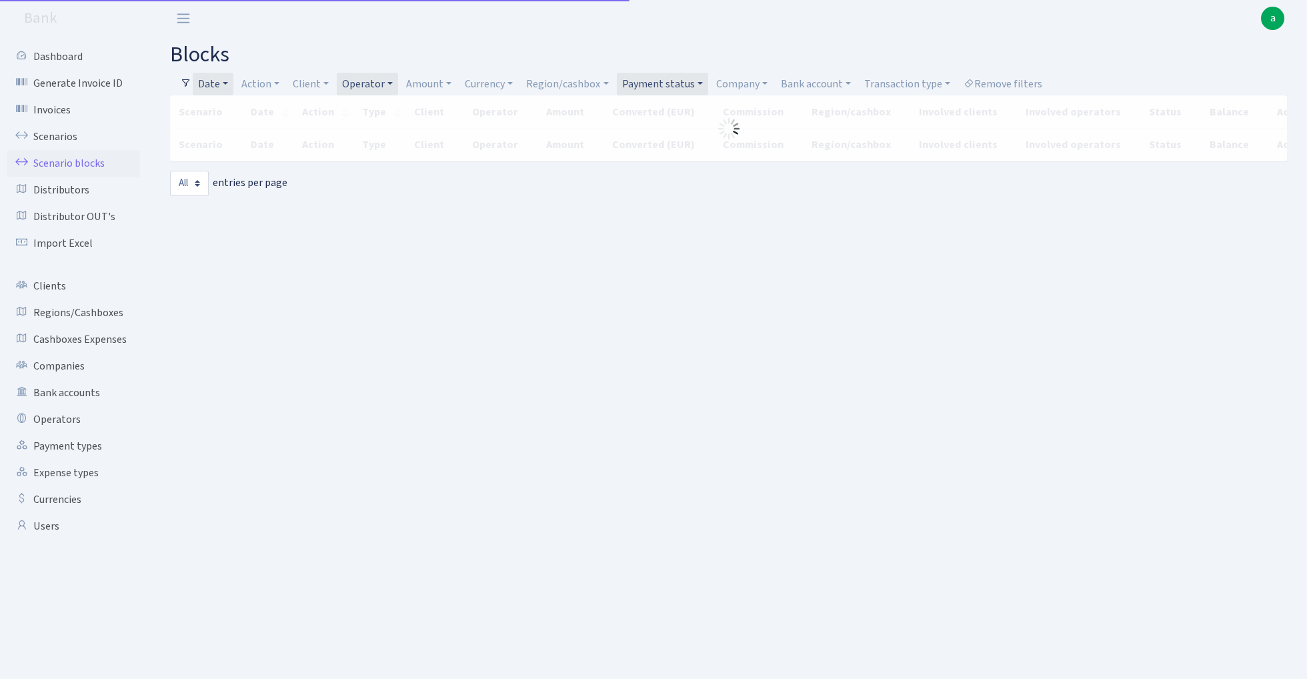
select select "-1"
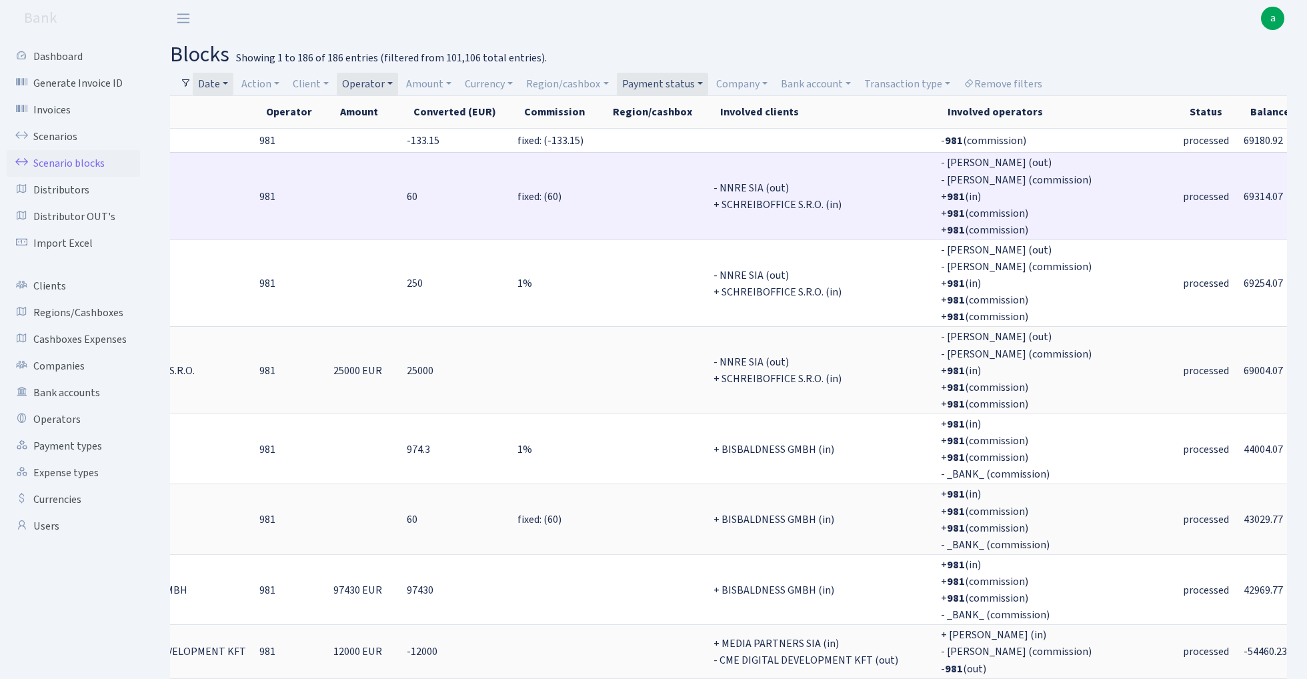
scroll to position [0, 321]
click at [1244, 195] on span "69314.07" at bounding box center [1263, 196] width 39 height 15
copy span "69314.07"
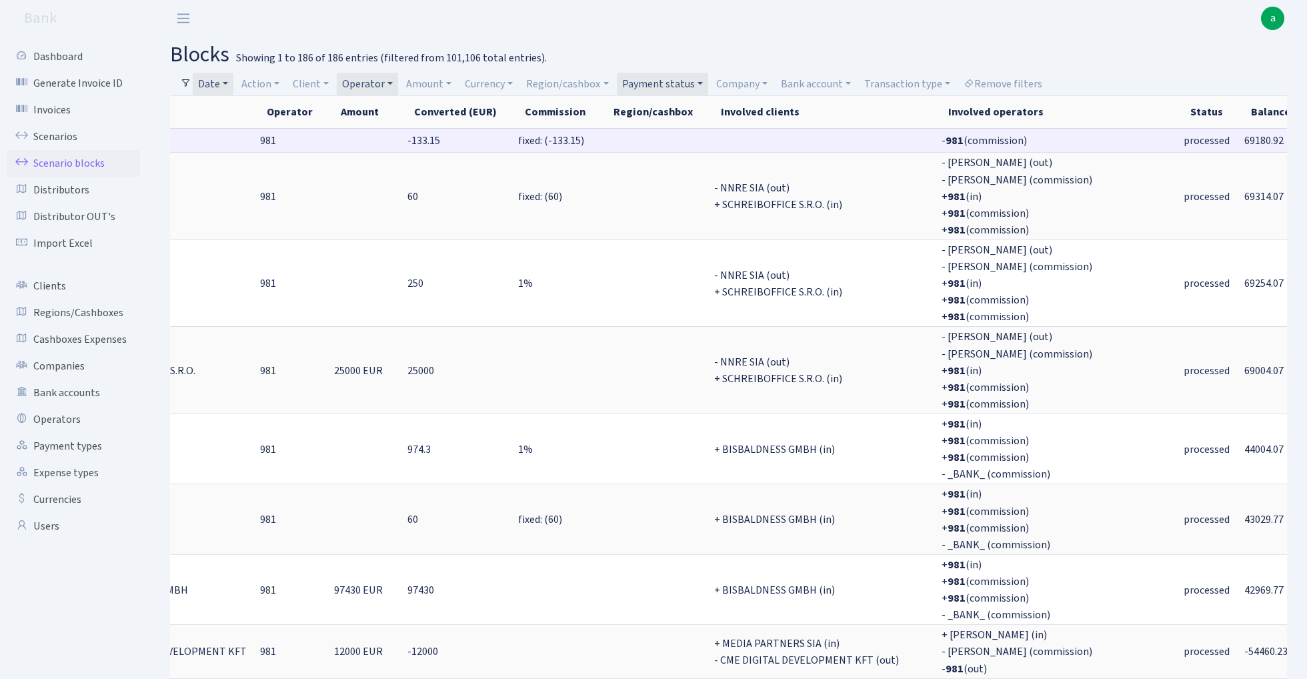
scroll to position [0, 0]
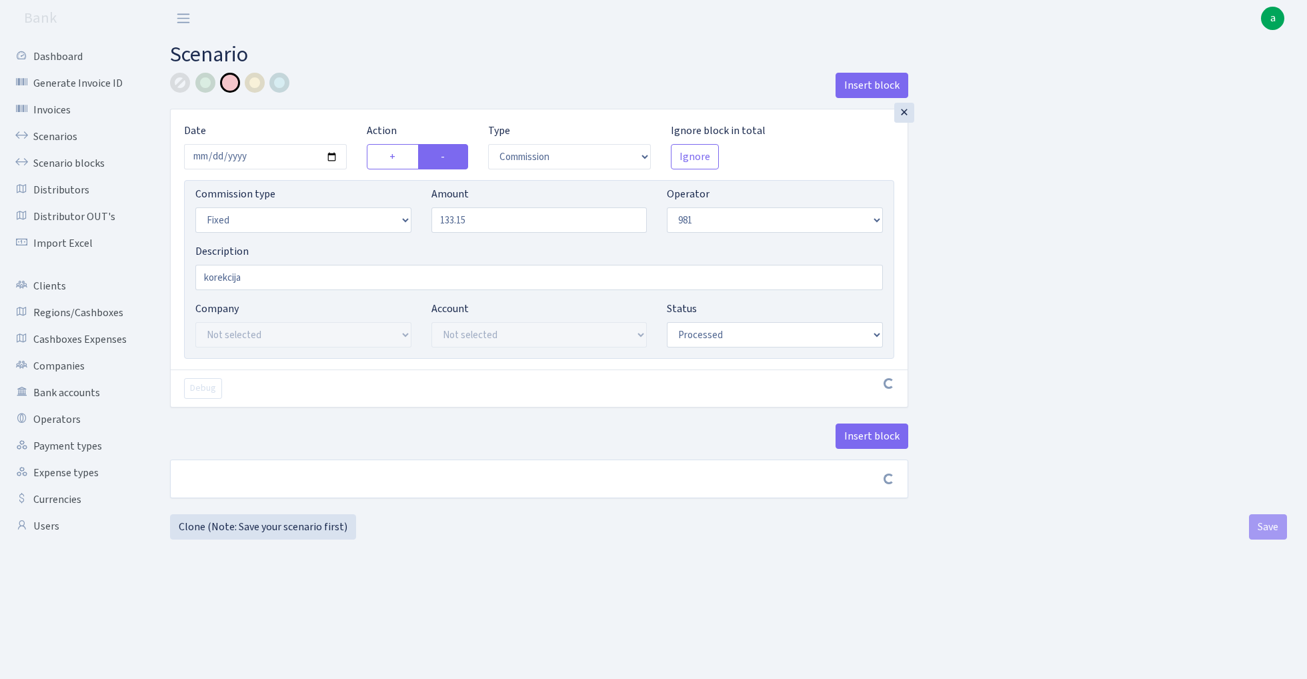
select select "commission"
select select "fixed"
select select "61"
select select "processed"
click at [495, 222] on input "133.15" at bounding box center [539, 219] width 216 height 25
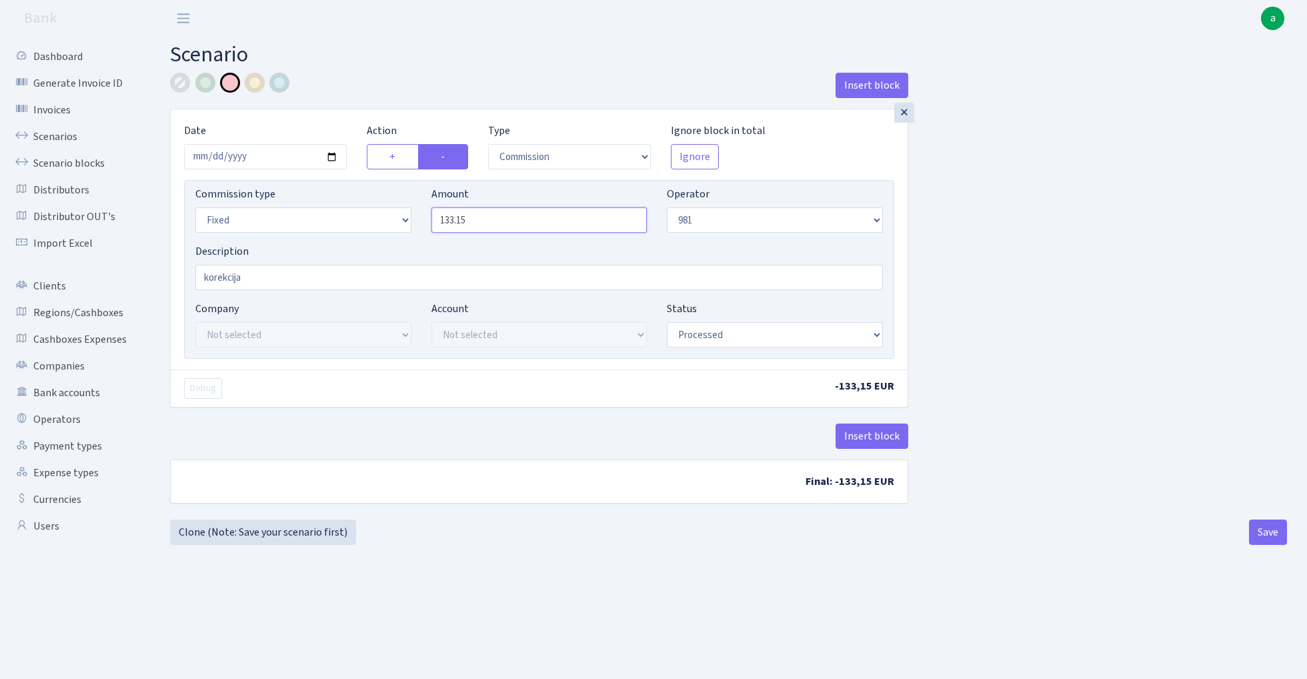
click at [495, 222] on input "133.15" at bounding box center [539, 219] width 216 height 25
type input "49.95"
click at [996, 243] on div "Insert block × Date 2025-07-31 Action + - Type --- In Out Commission Field requ…" at bounding box center [728, 293] width 1137 height 441
click at [1264, 534] on button "Save" at bounding box center [1268, 531] width 38 height 25
select select "commission"
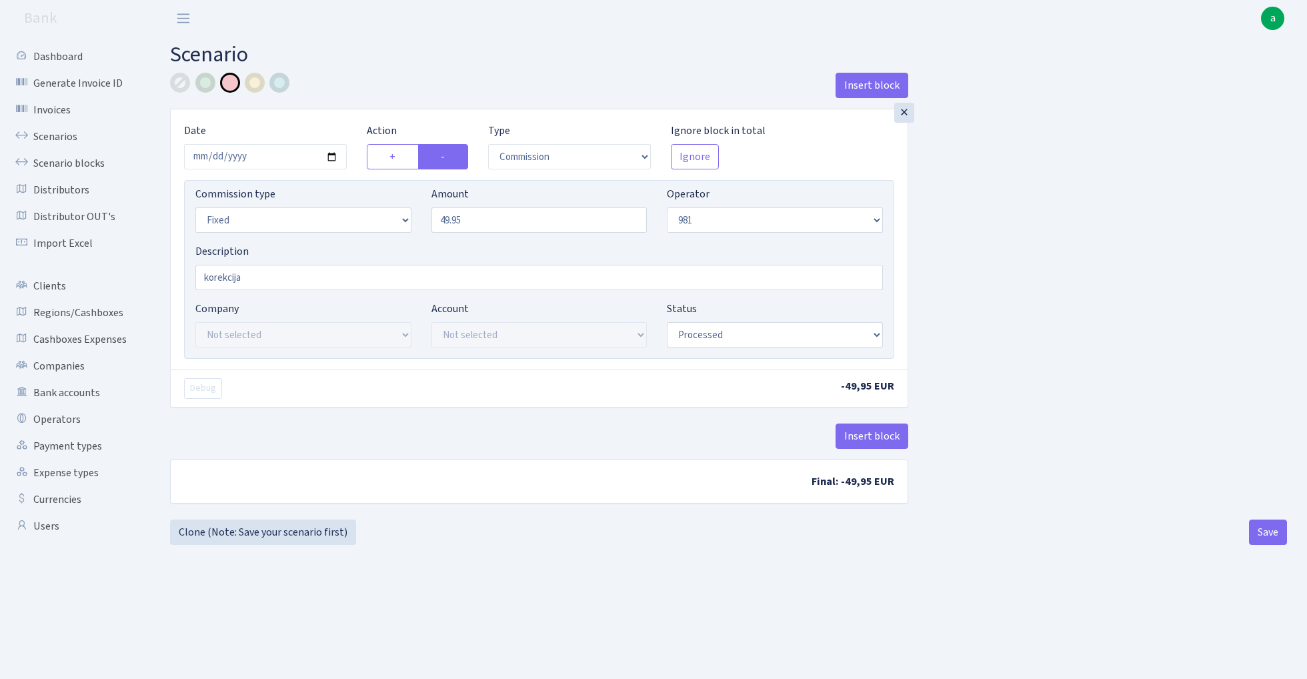
select select "fixed"
select select "61"
select select "processed"
click at [88, 163] on link "Scenario blocks" at bounding box center [73, 163] width 133 height 27
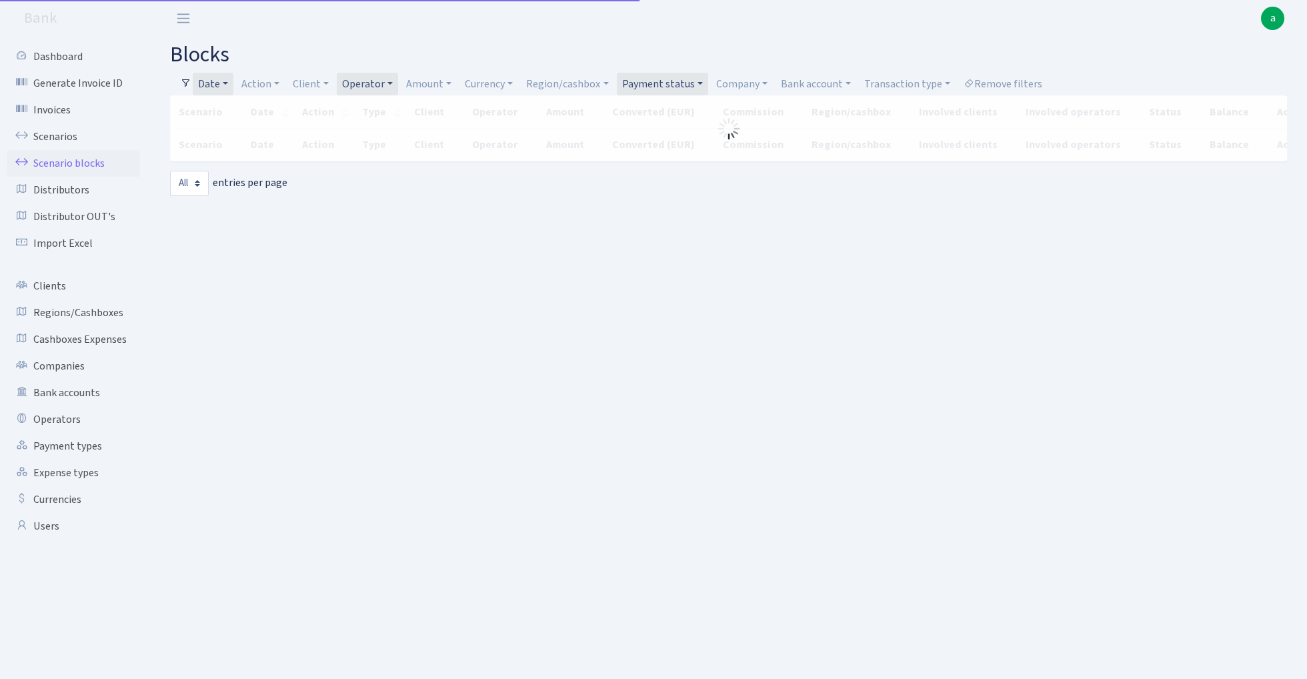
select select "-1"
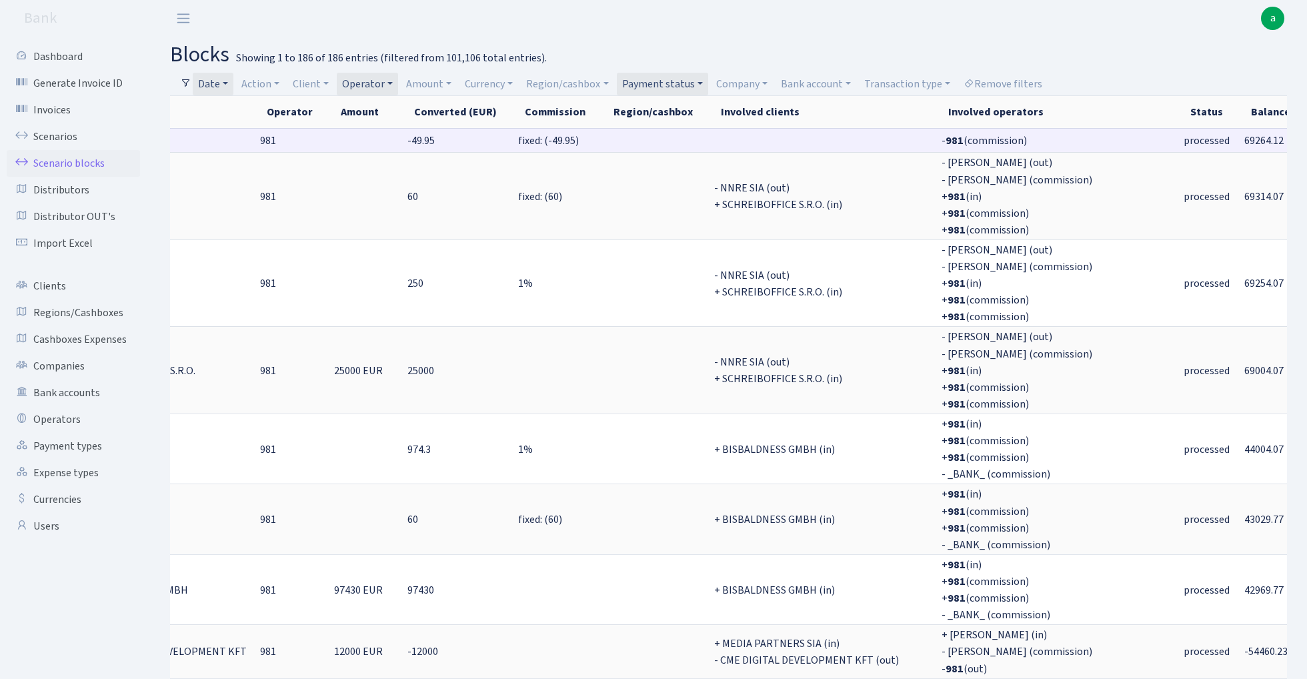
click at [1244, 141] on span "69264.12" at bounding box center [1263, 140] width 39 height 15
copy span "69264.12"
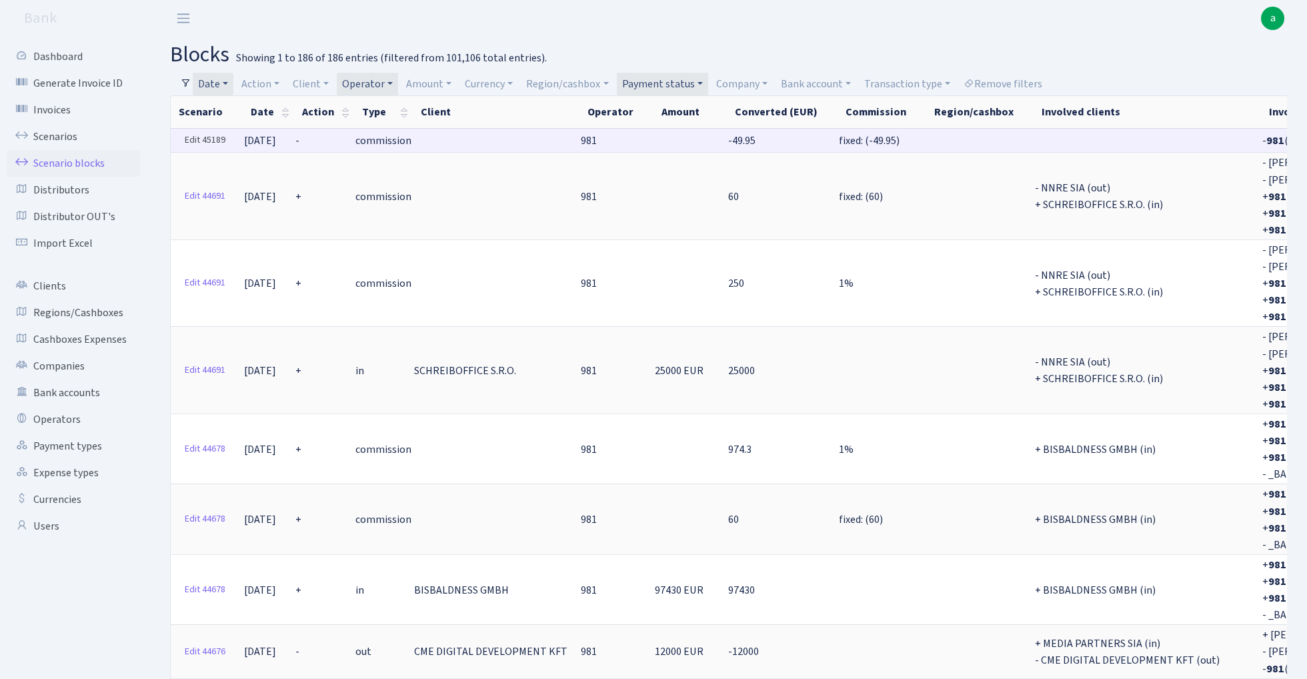
click at [207, 140] on link "Edit 45189" at bounding box center [205, 140] width 53 height 21
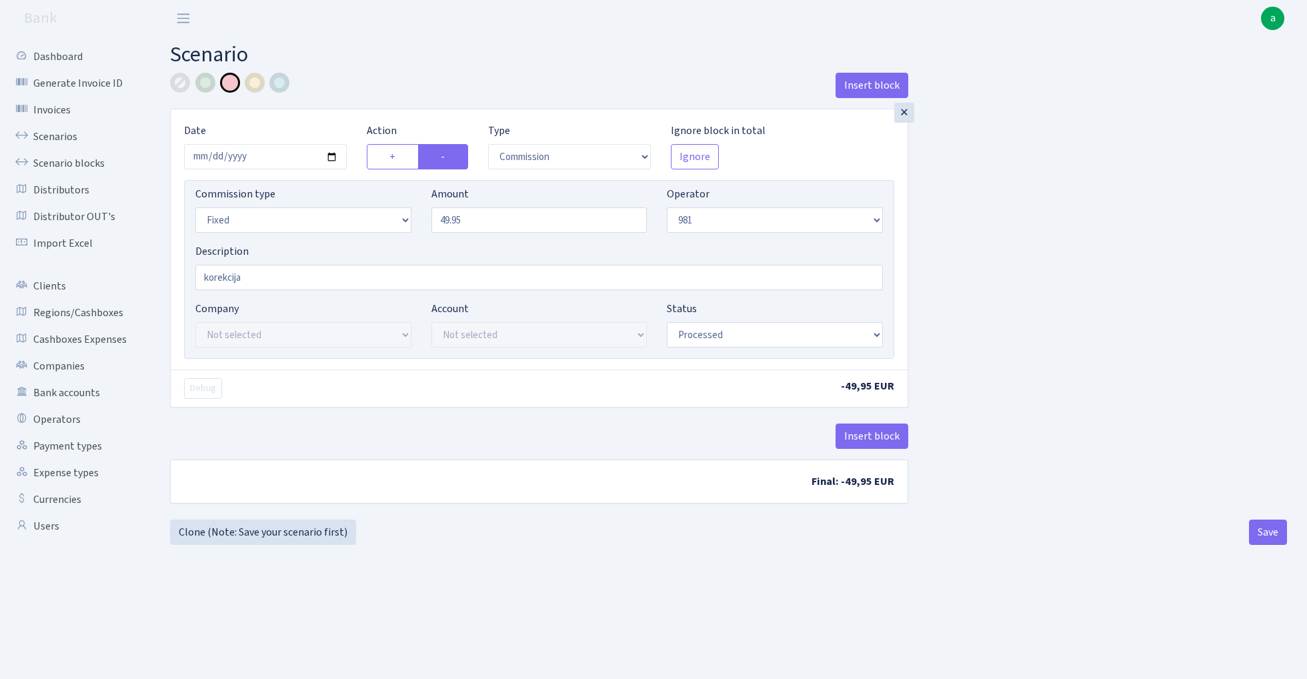
select select "commission"
select select "fixed"
select select "61"
select select "processed"
click at [388, 153] on label "+" at bounding box center [393, 156] width 52 height 25
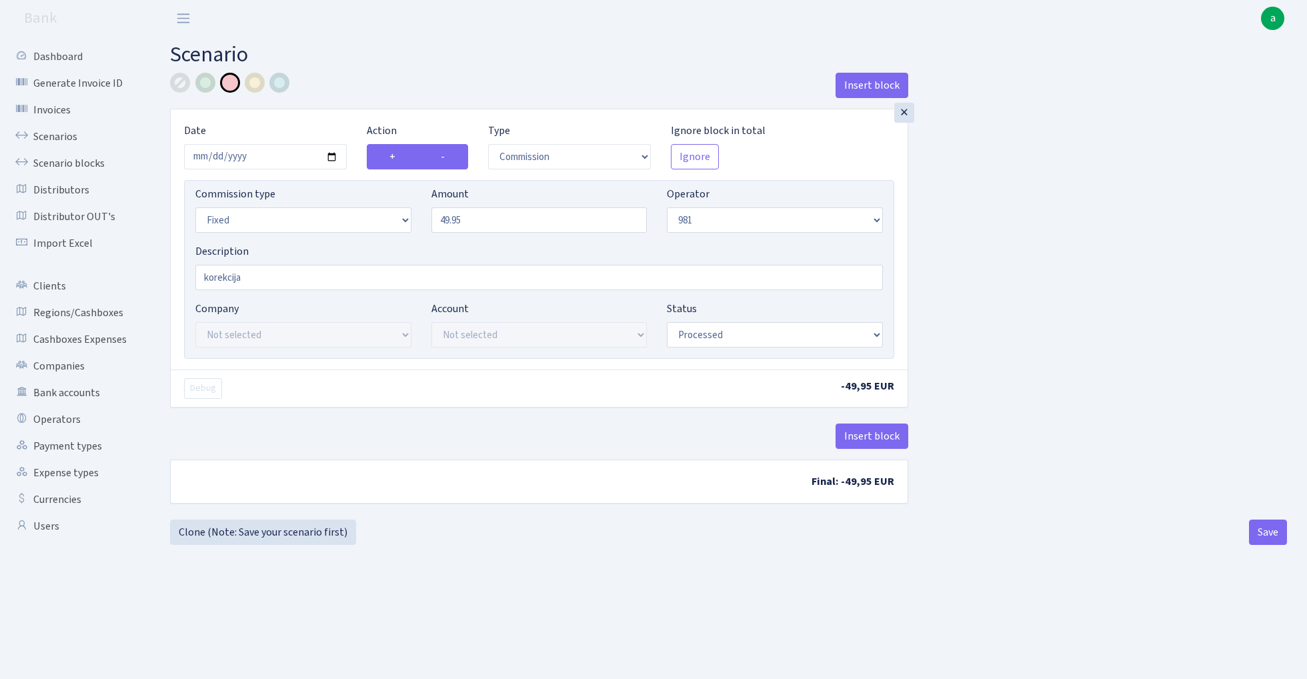
click at [389, 153] on input "+" at bounding box center [393, 153] width 9 height 9
radio input "true"
radio input "false"
click at [1259, 523] on button "Save" at bounding box center [1268, 531] width 38 height 25
select select "commission"
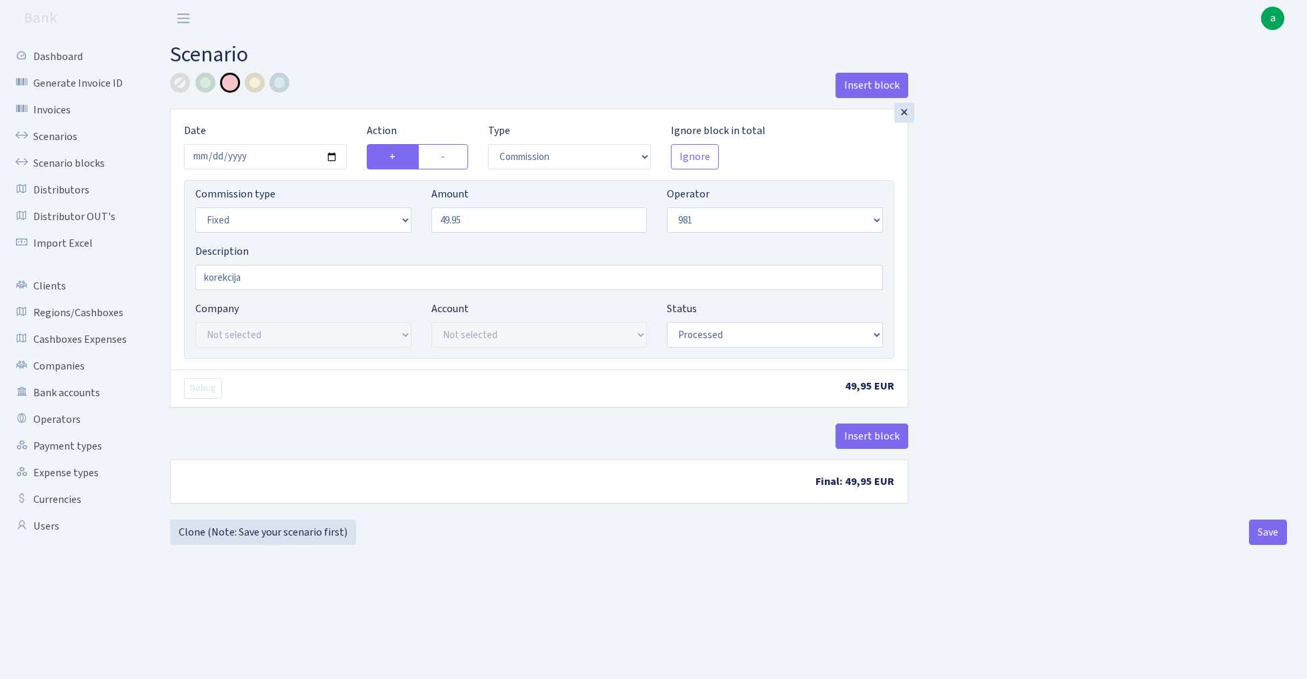
select select "fixed"
select select "61"
select select "processed"
click at [84, 163] on link "Scenario blocks" at bounding box center [73, 163] width 133 height 27
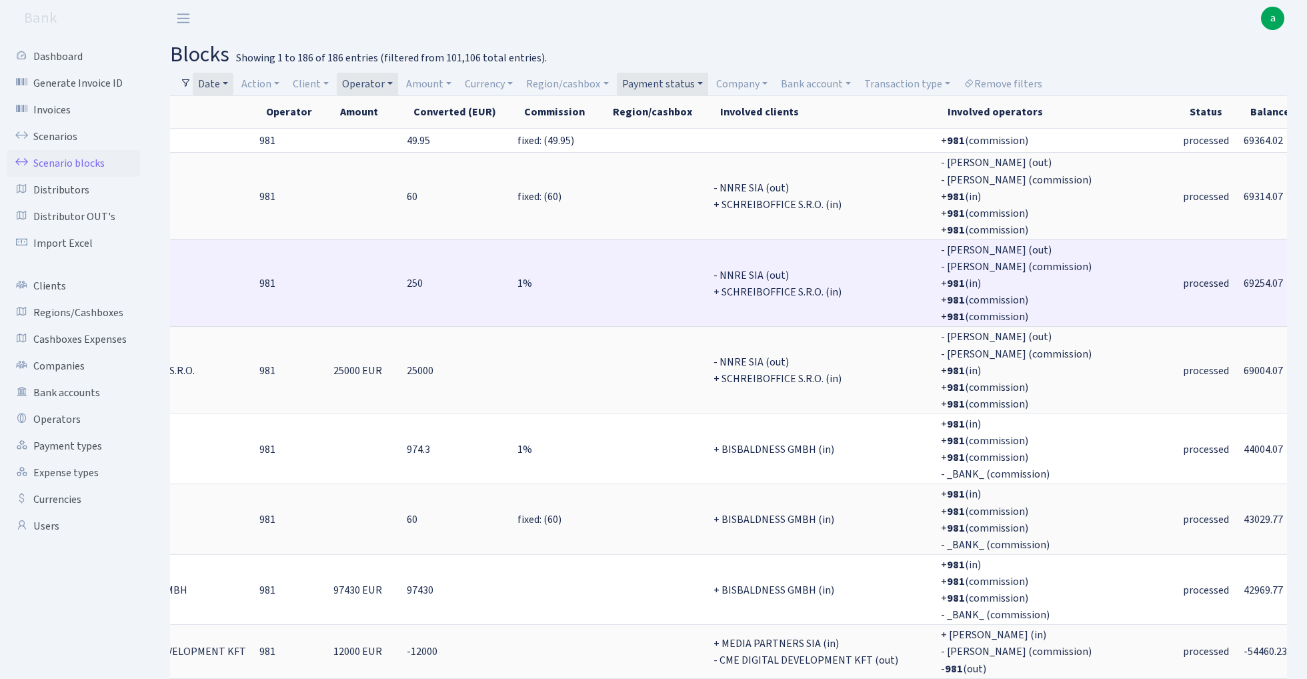
scroll to position [0, 321]
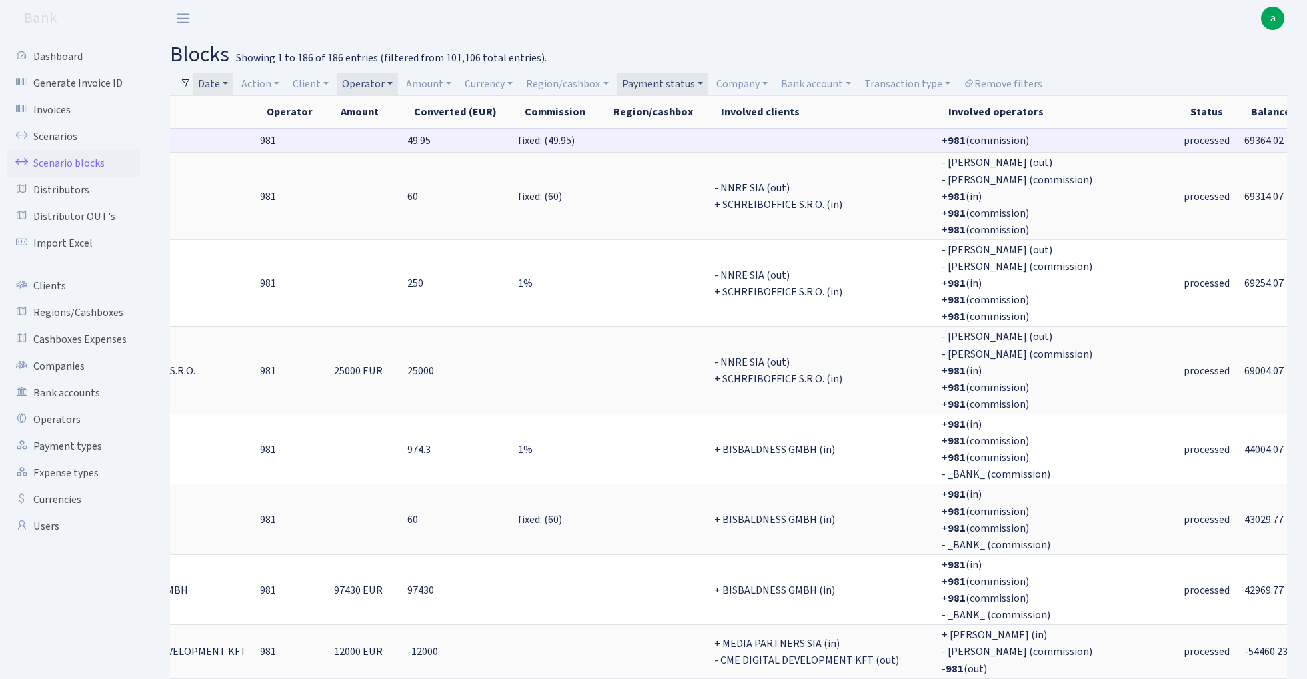
click at [1244, 142] on span "69364.02" at bounding box center [1263, 140] width 39 height 15
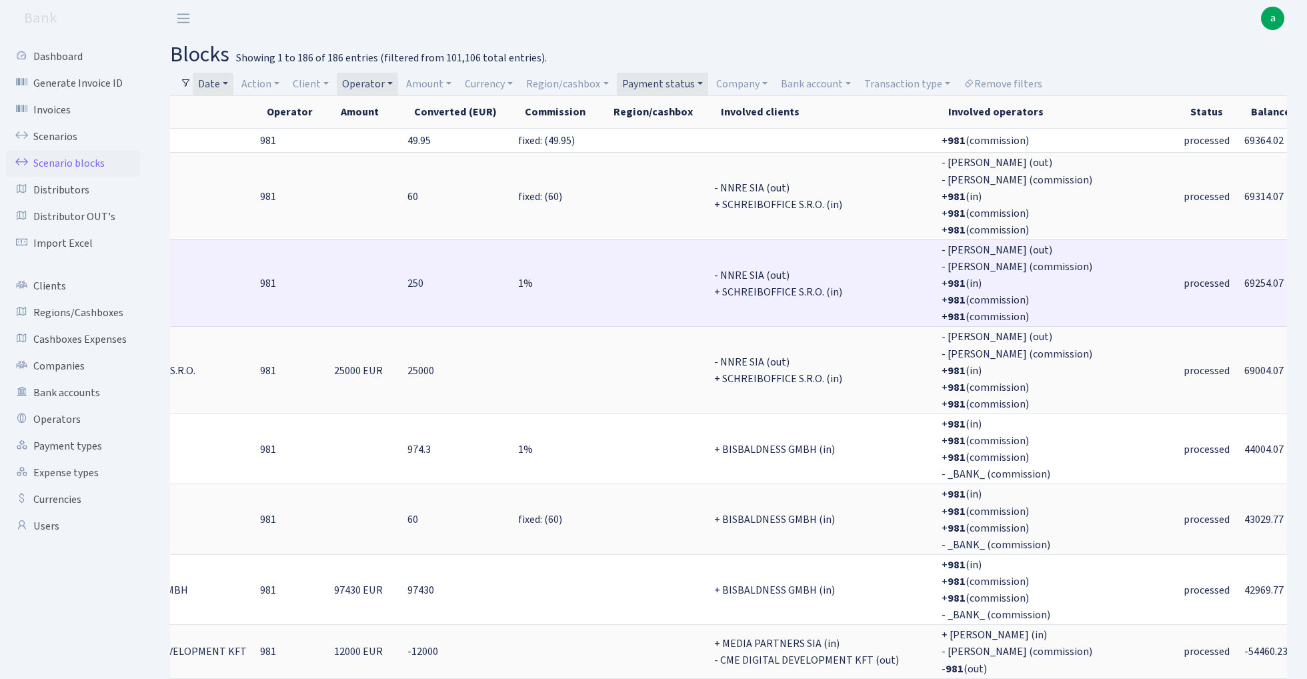
copy span "69364.02"
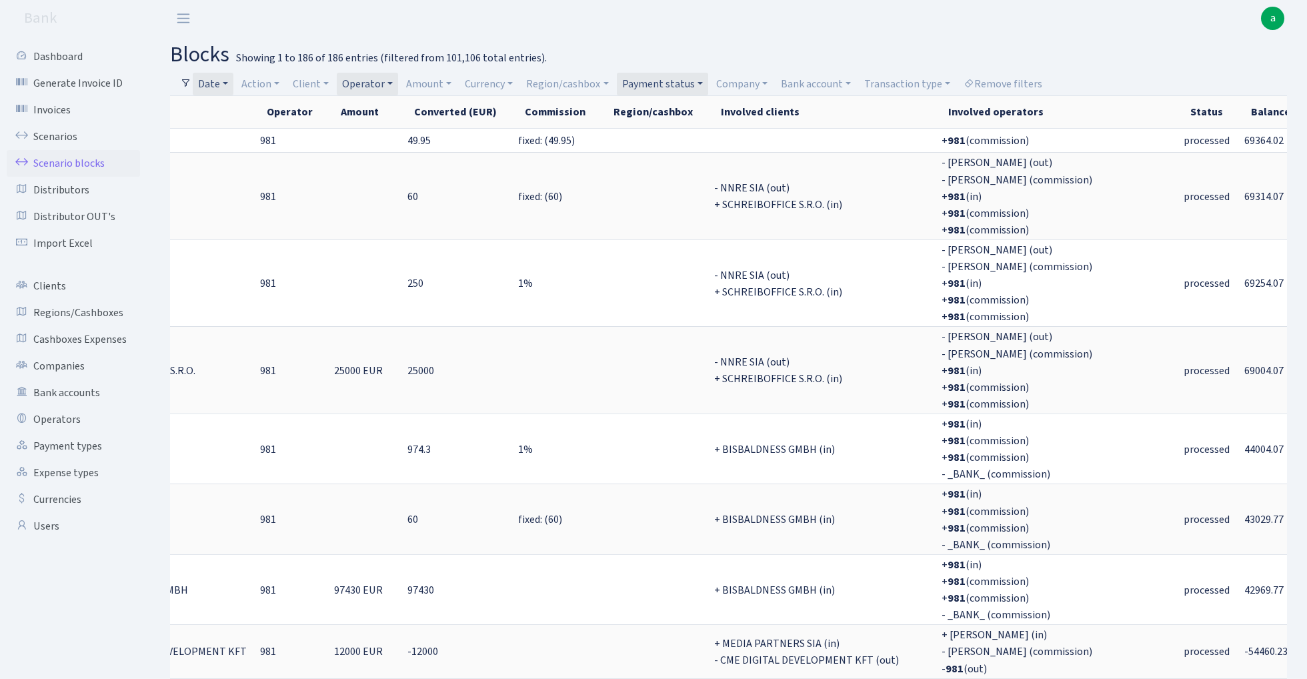
click at [217, 81] on link "Date" at bounding box center [213, 84] width 41 height 23
click at [243, 107] on input "20.07.2025 - 31.07.2025" at bounding box center [300, 109] width 159 height 25
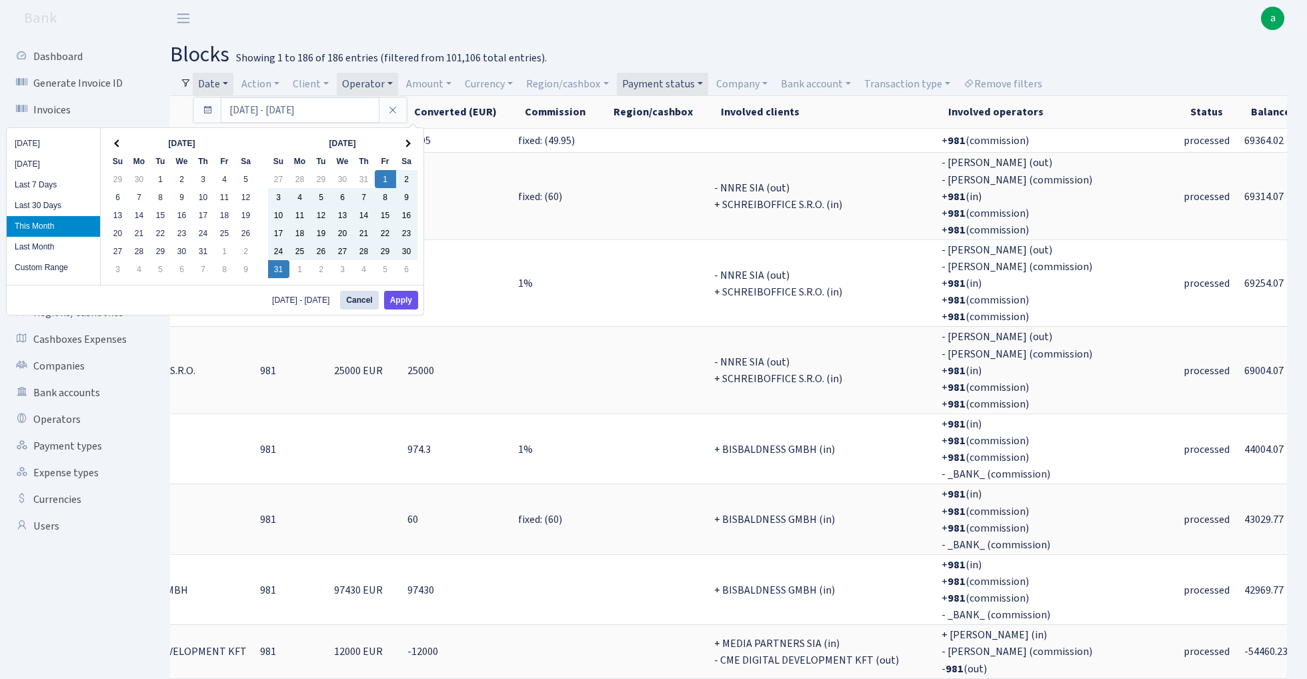
click at [401, 302] on button "Apply" at bounding box center [401, 300] width 34 height 19
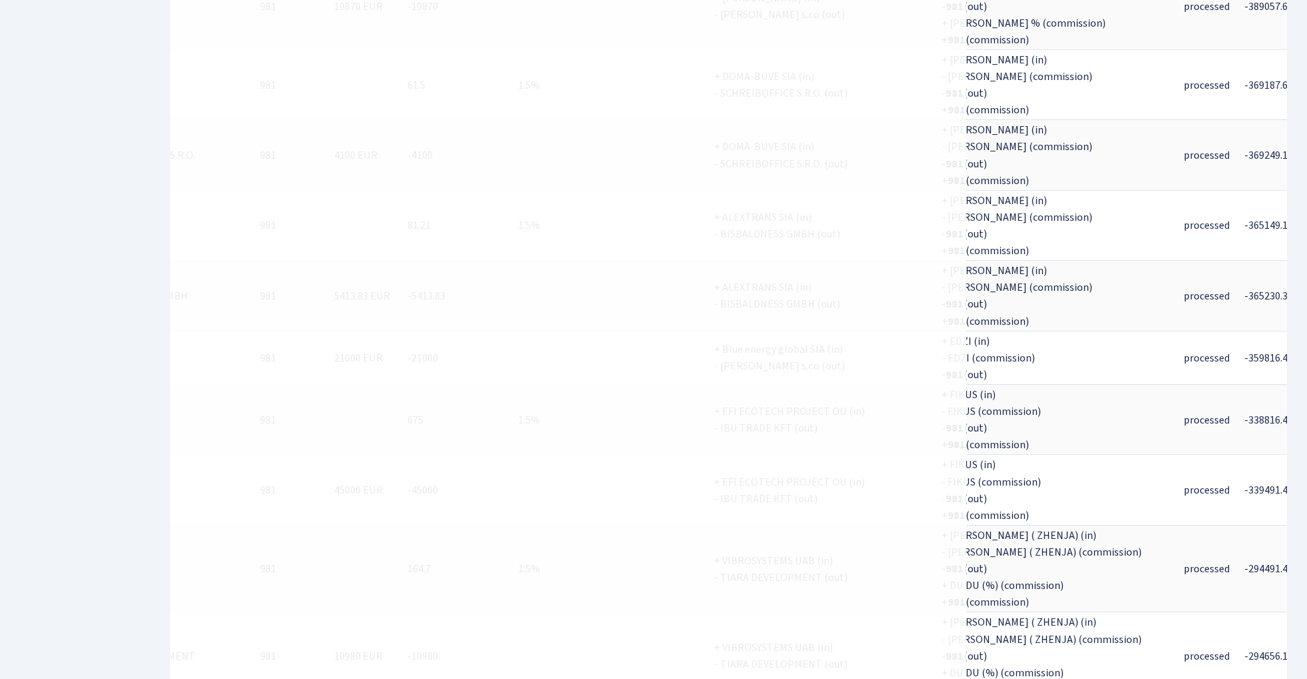
scroll to position [6854, 0]
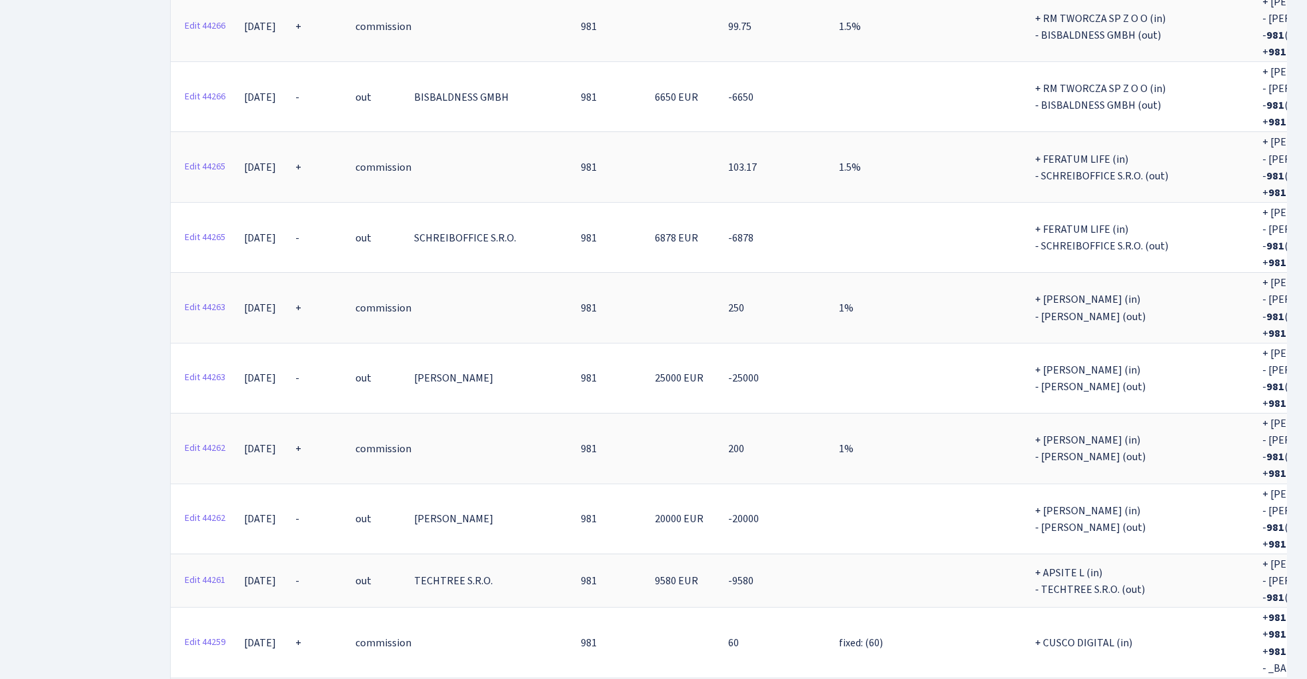
scroll to position [12231, 0]
select select "100"
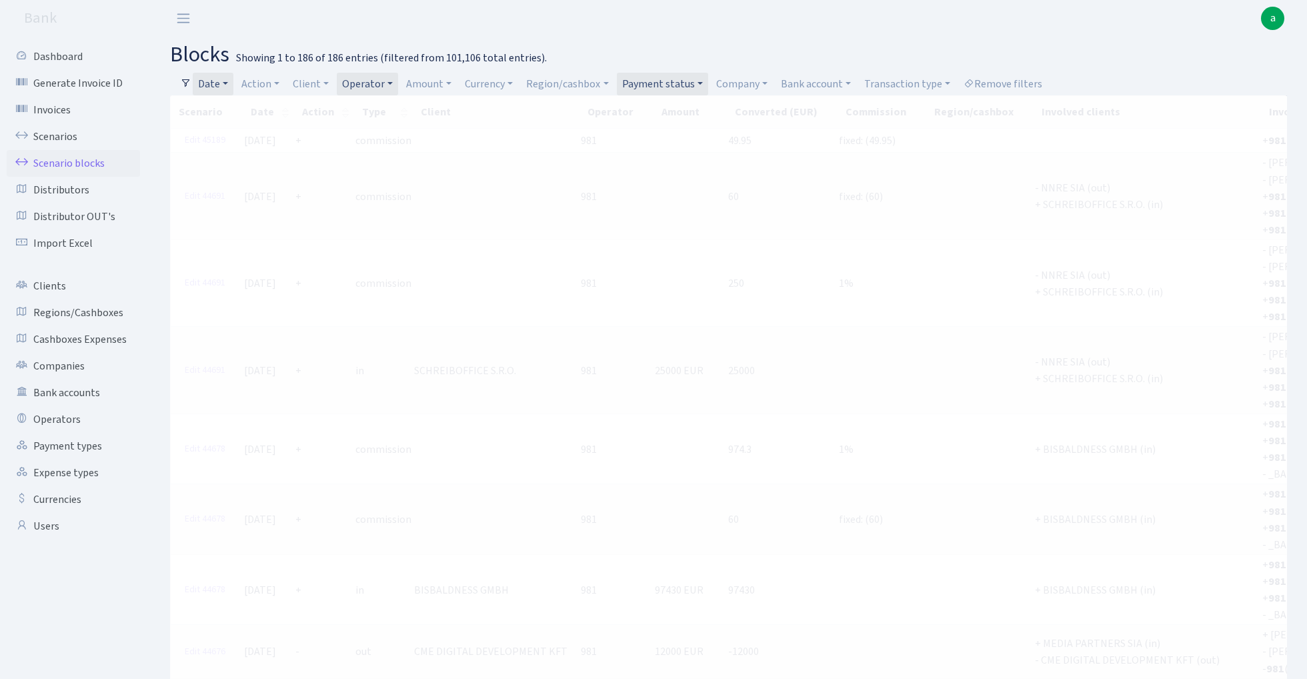
scroll to position [0, 0]
click at [644, 48] on h2 "blocks Showing 1 to 186 of 186 entries (filtered from 101,106 total entries)." at bounding box center [728, 54] width 1117 height 25
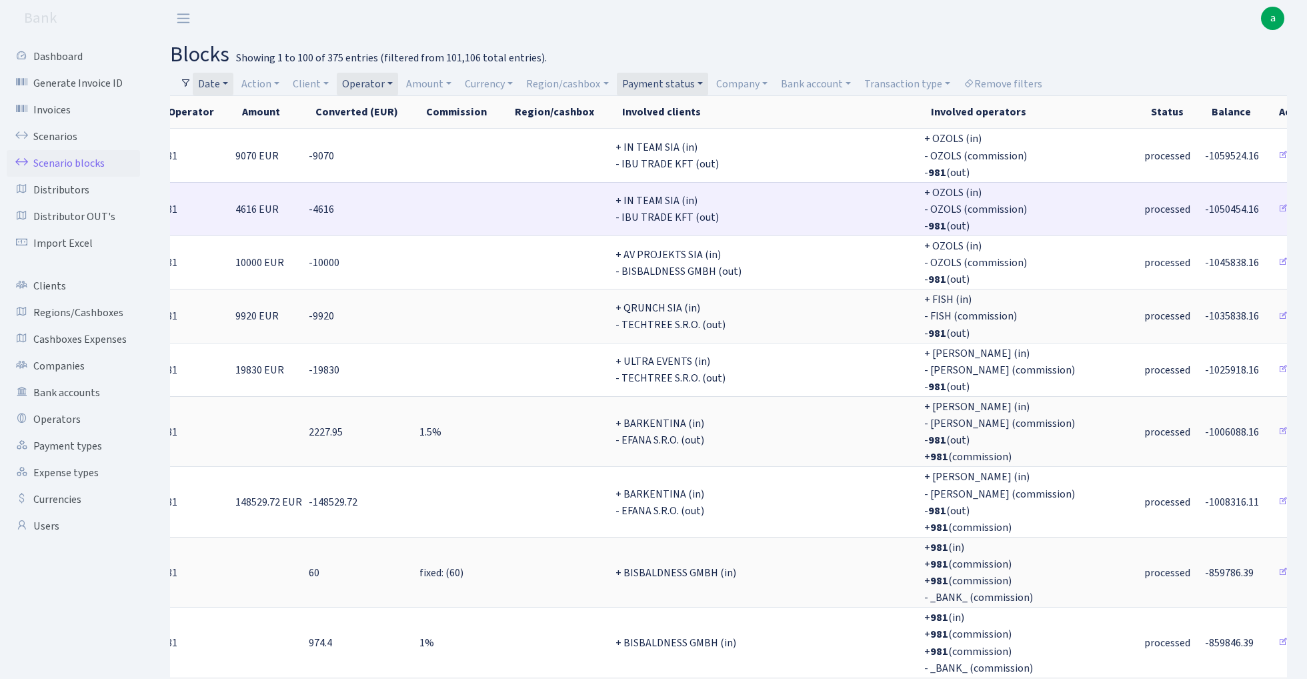
scroll to position [0, 412]
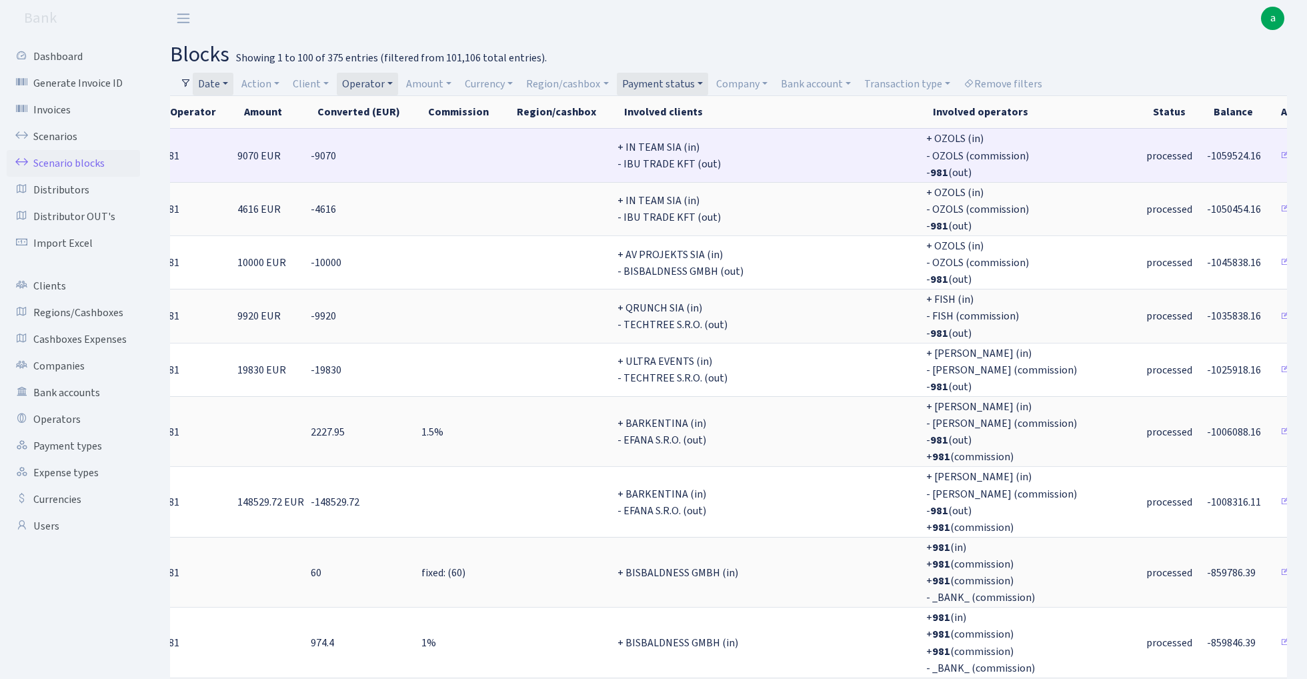
click at [1207, 153] on span "-1059524.16" at bounding box center [1234, 156] width 54 height 15
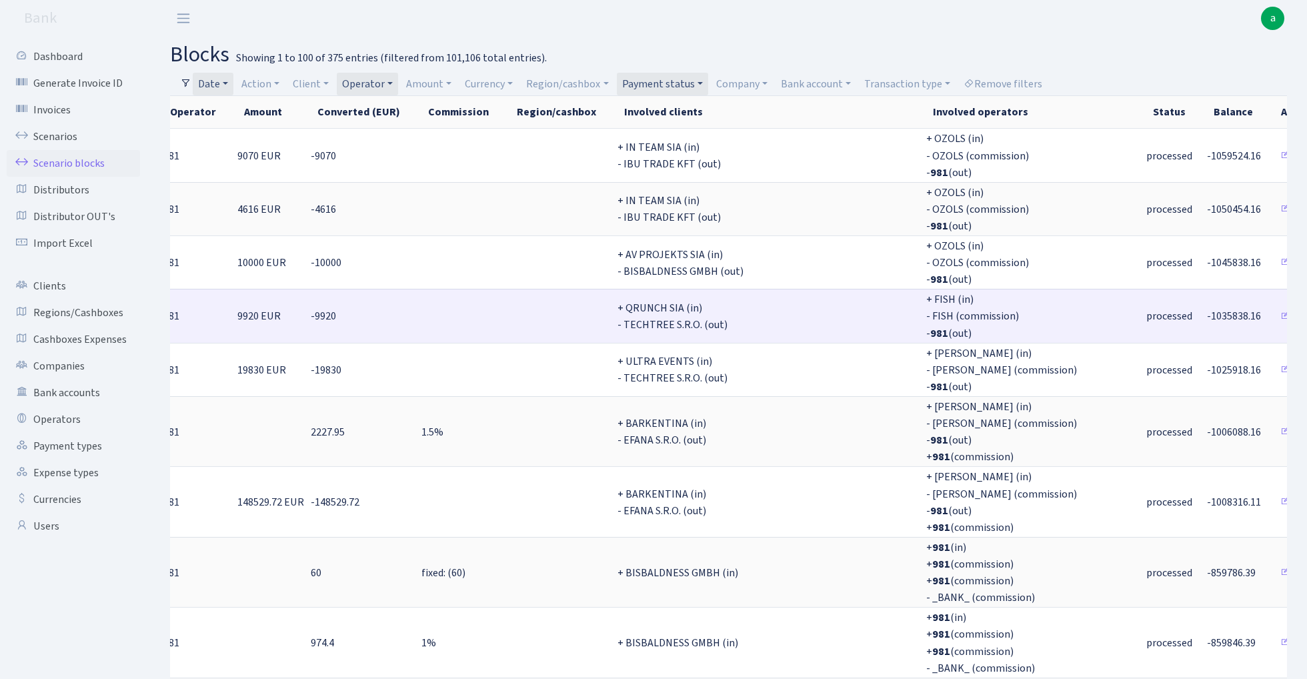
copy span "1059524.16"
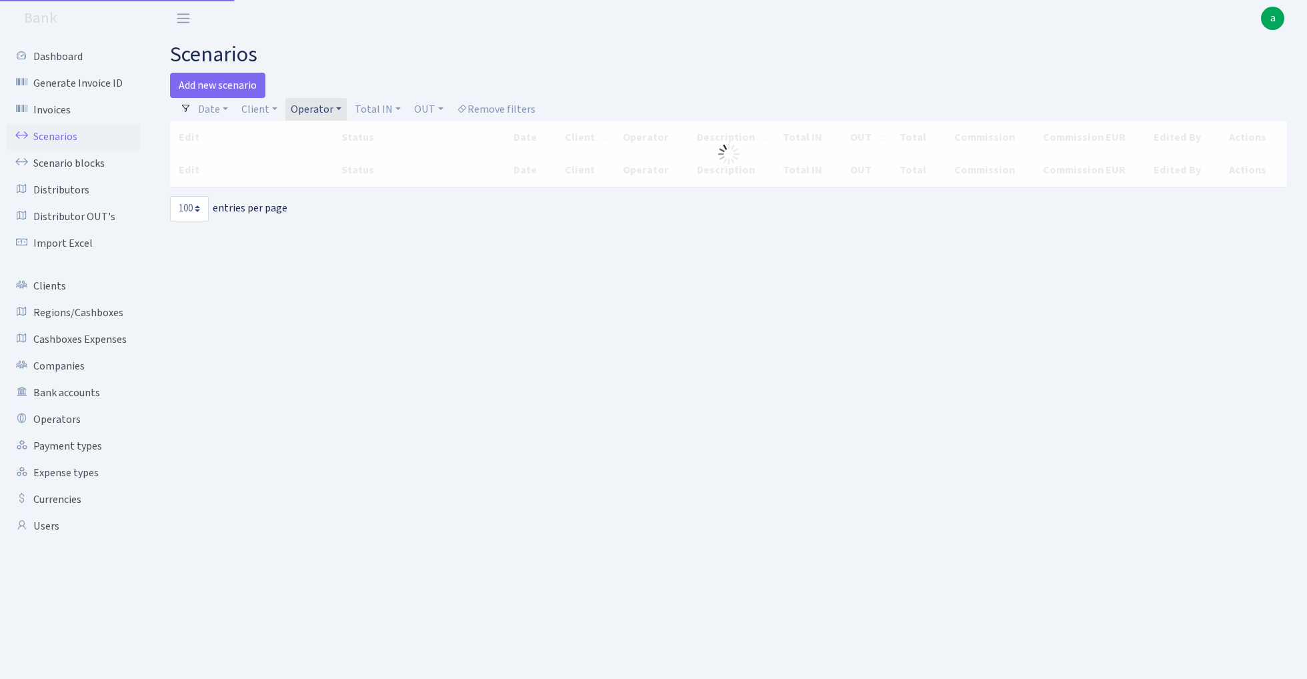
select select "100"
